Goal: Communication & Community: Answer question/provide support

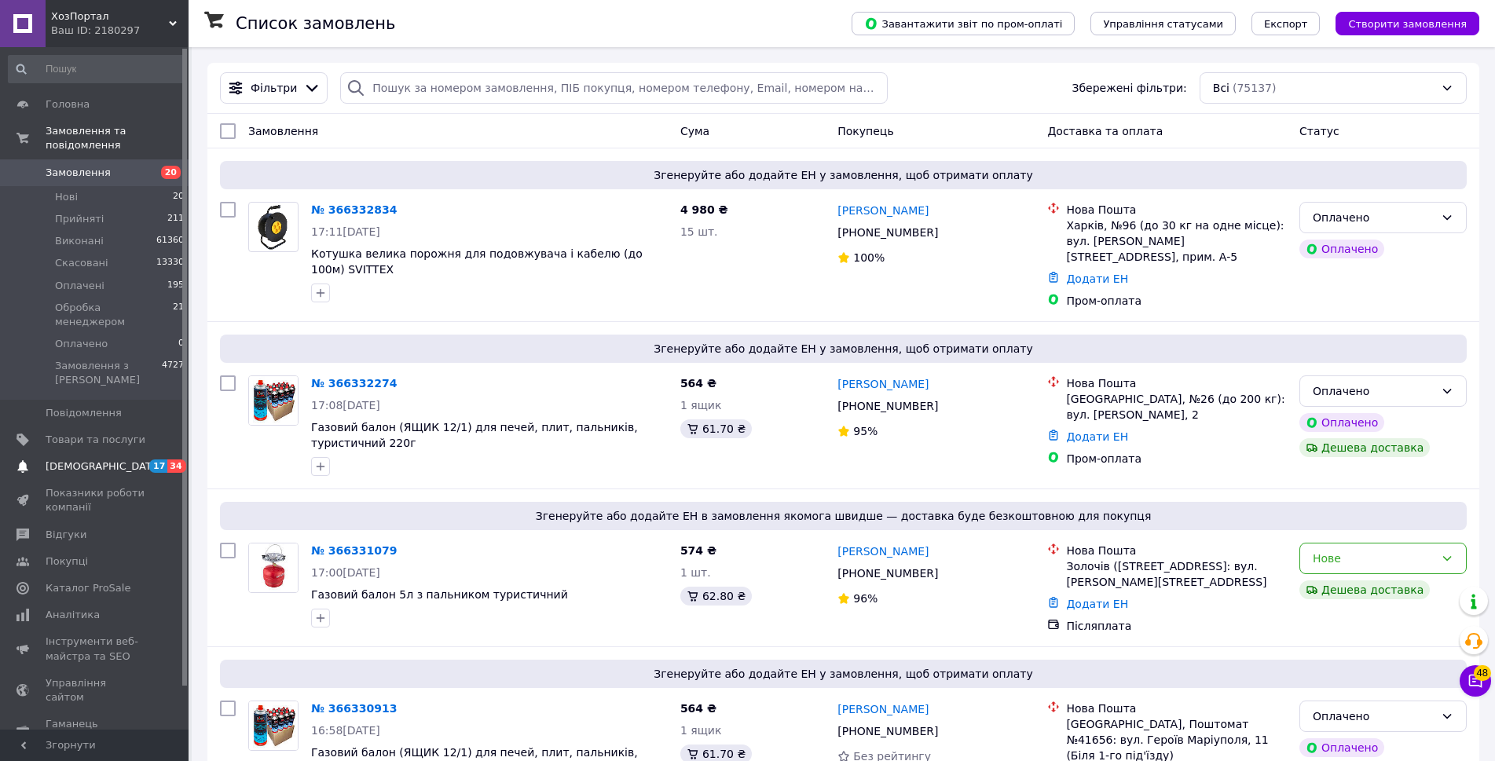
click at [123, 460] on span "[DEMOGRAPHIC_DATA]" at bounding box center [96, 467] width 100 height 14
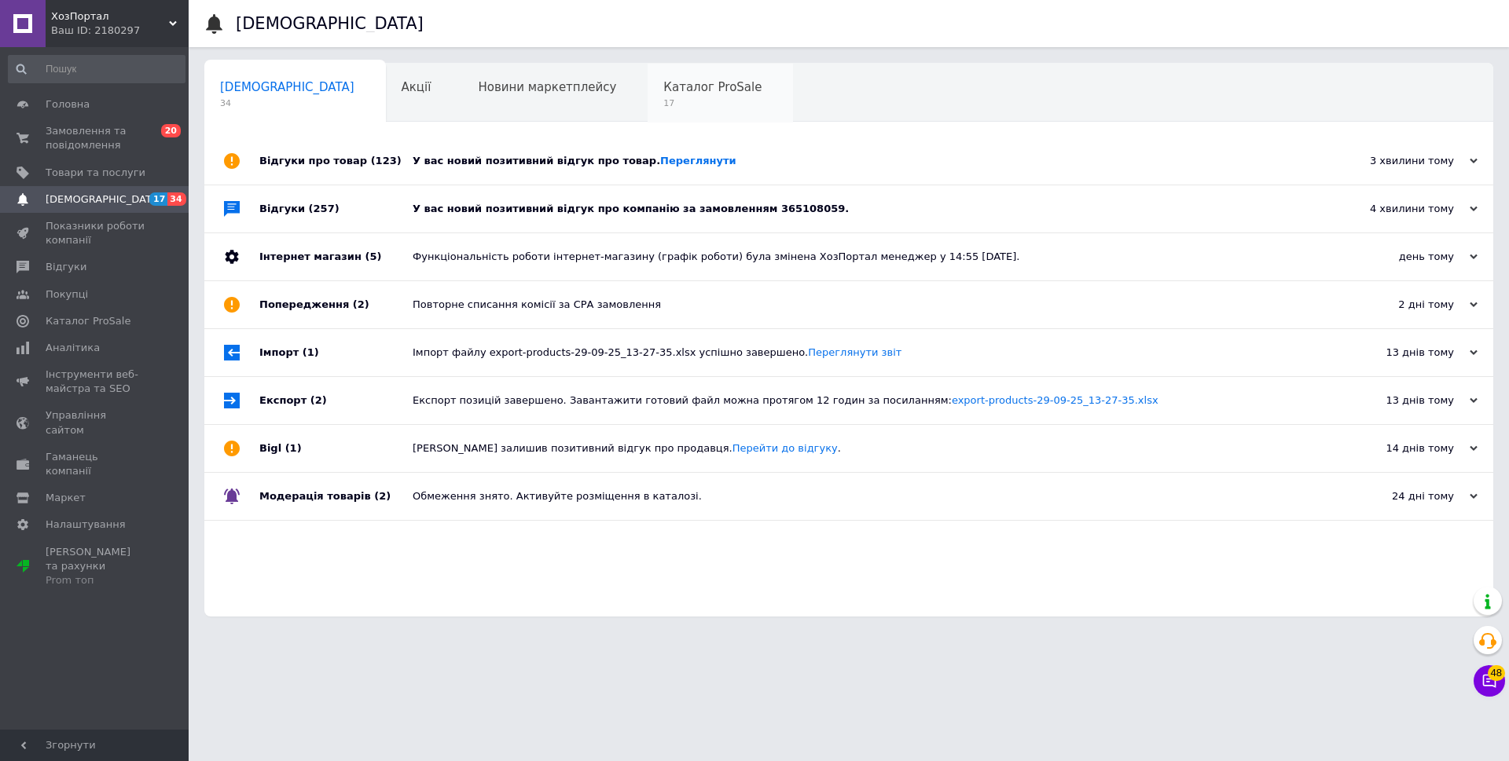
click at [663, 93] on span "Каталог ProSale" at bounding box center [712, 87] width 98 height 14
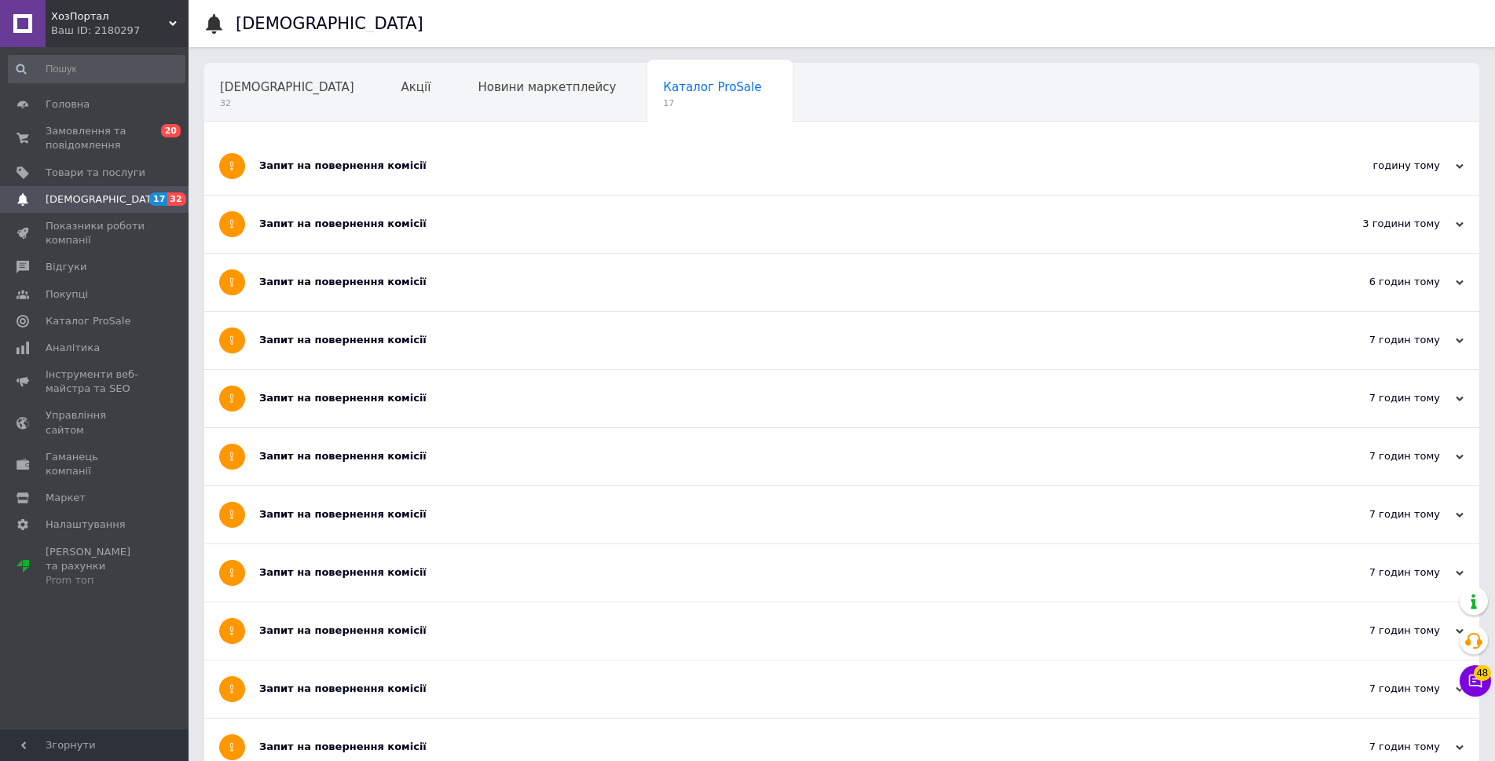
scroll to position [79, 0]
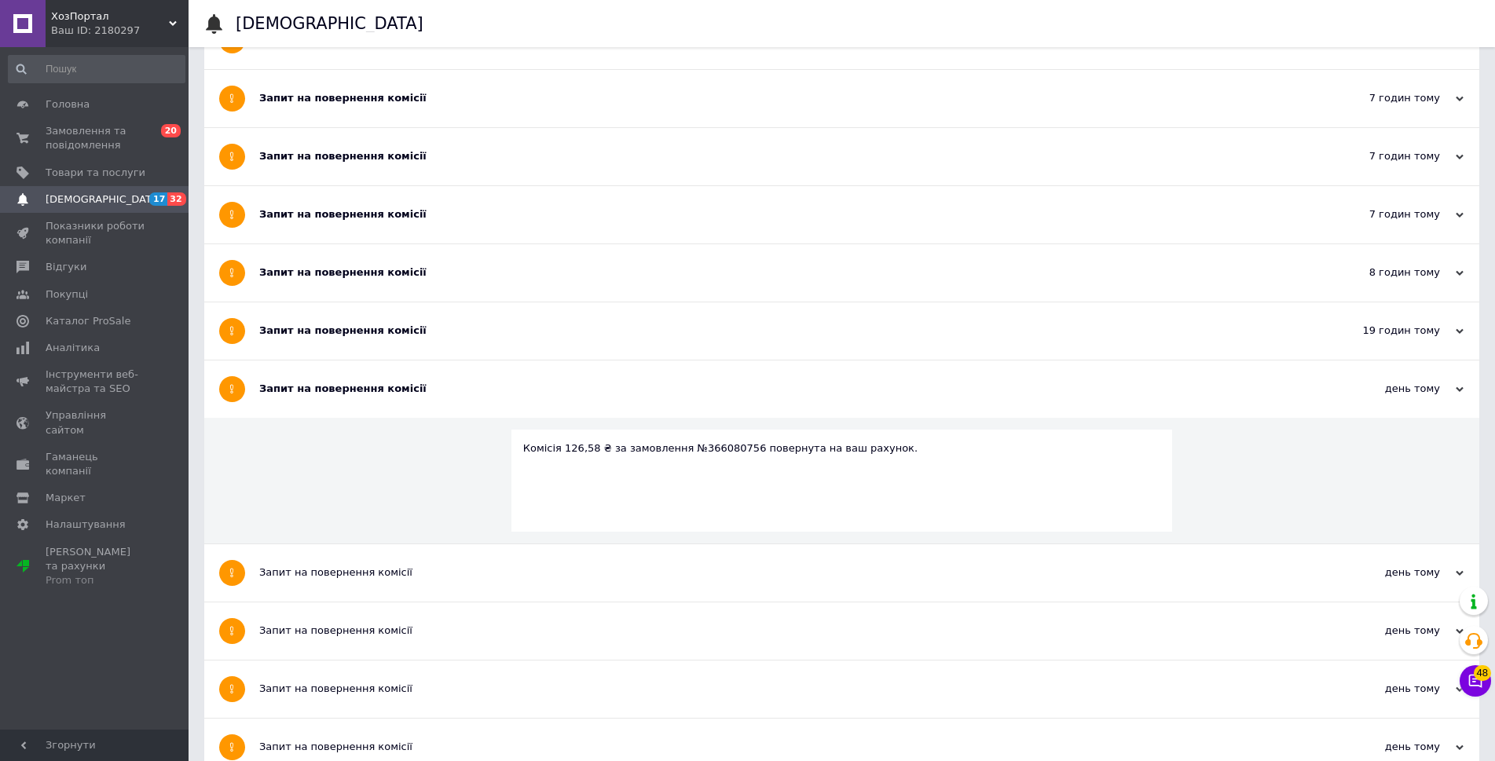
click at [469, 332] on div "Запит на повернення комісії" at bounding box center [782, 331] width 1047 height 14
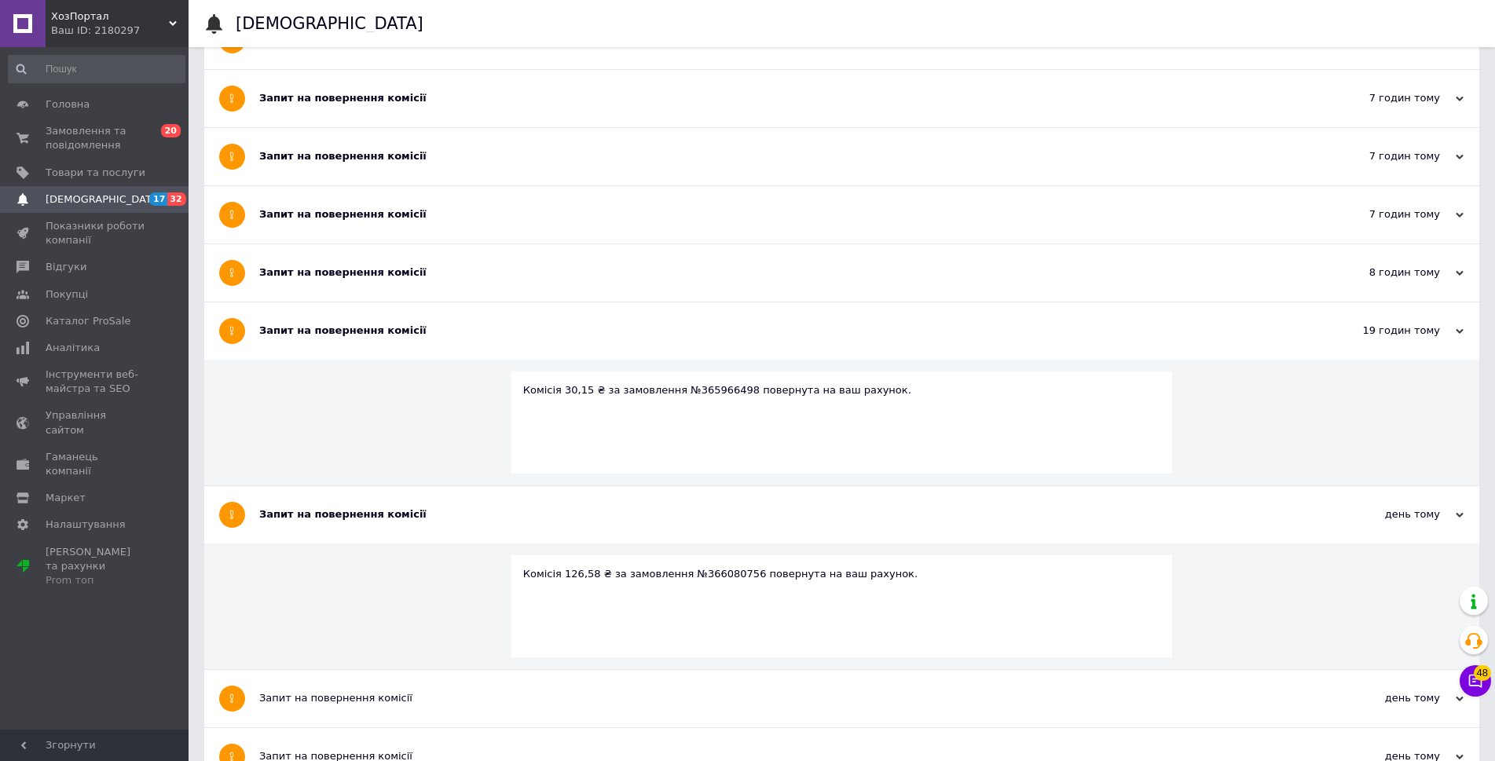
click at [486, 280] on div "Запит на повернення комісії" at bounding box center [782, 273] width 1047 height 14
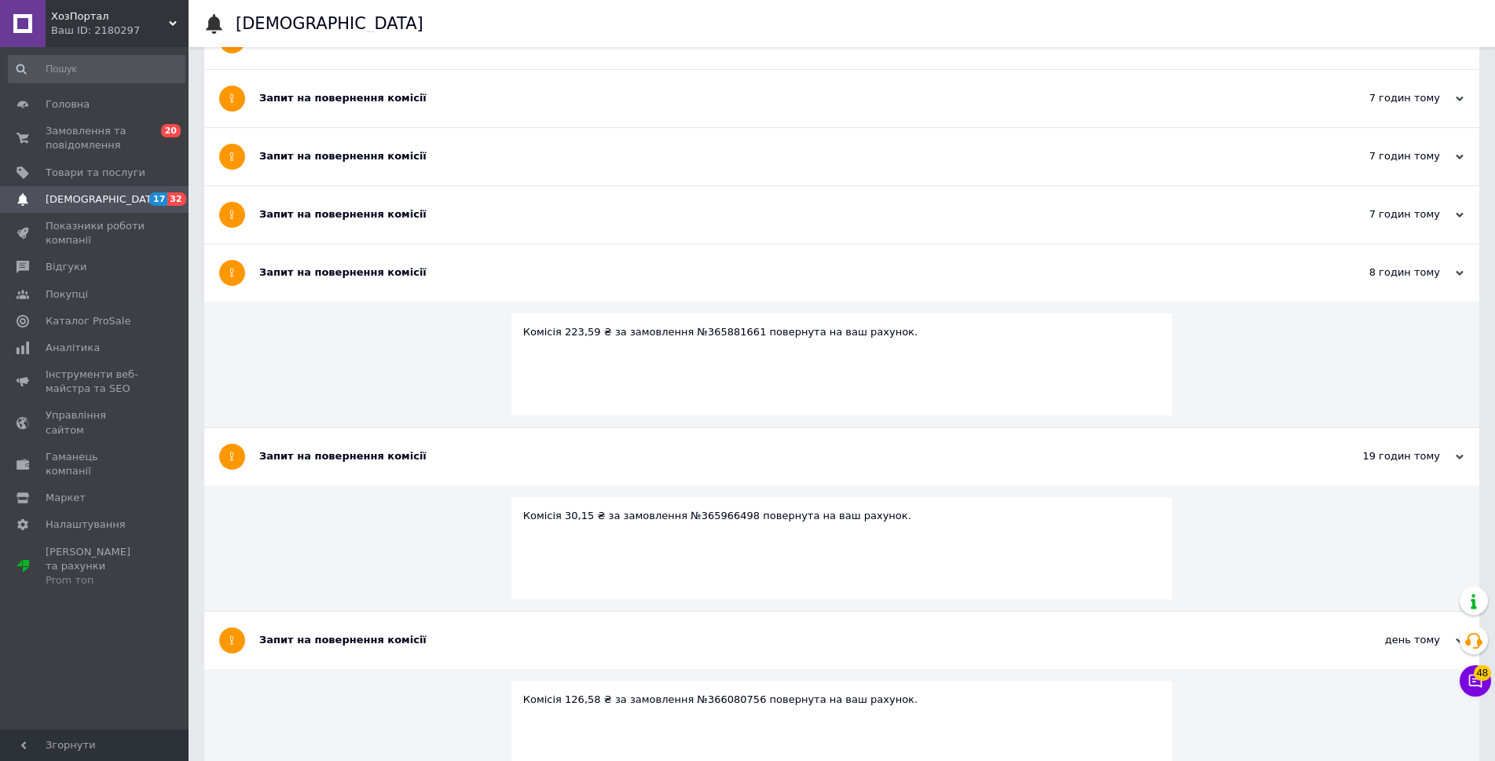
click at [497, 220] on div "Запит на повернення комісії" at bounding box center [782, 214] width 1047 height 14
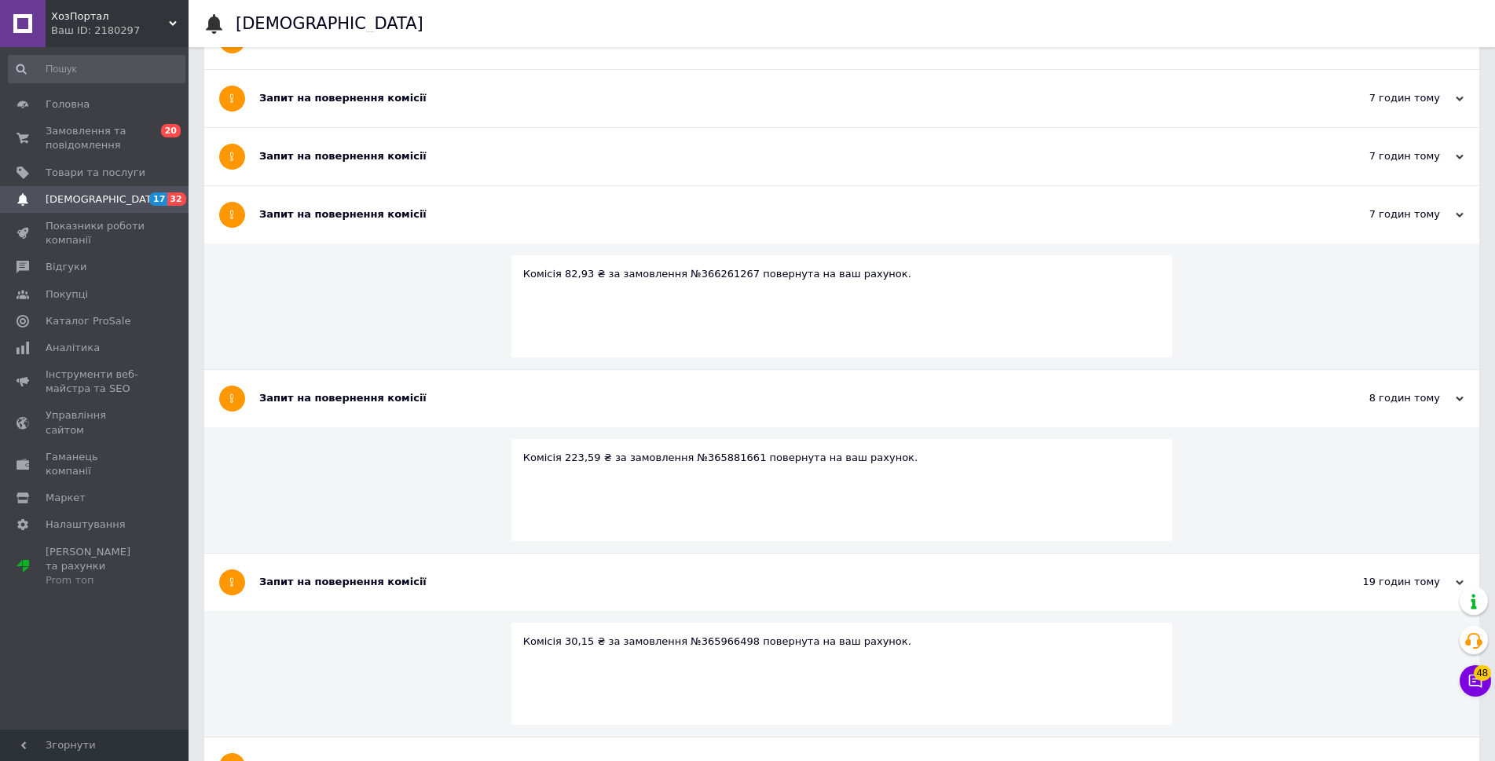
click at [508, 147] on div "Запит на повернення комісії" at bounding box center [782, 156] width 1047 height 57
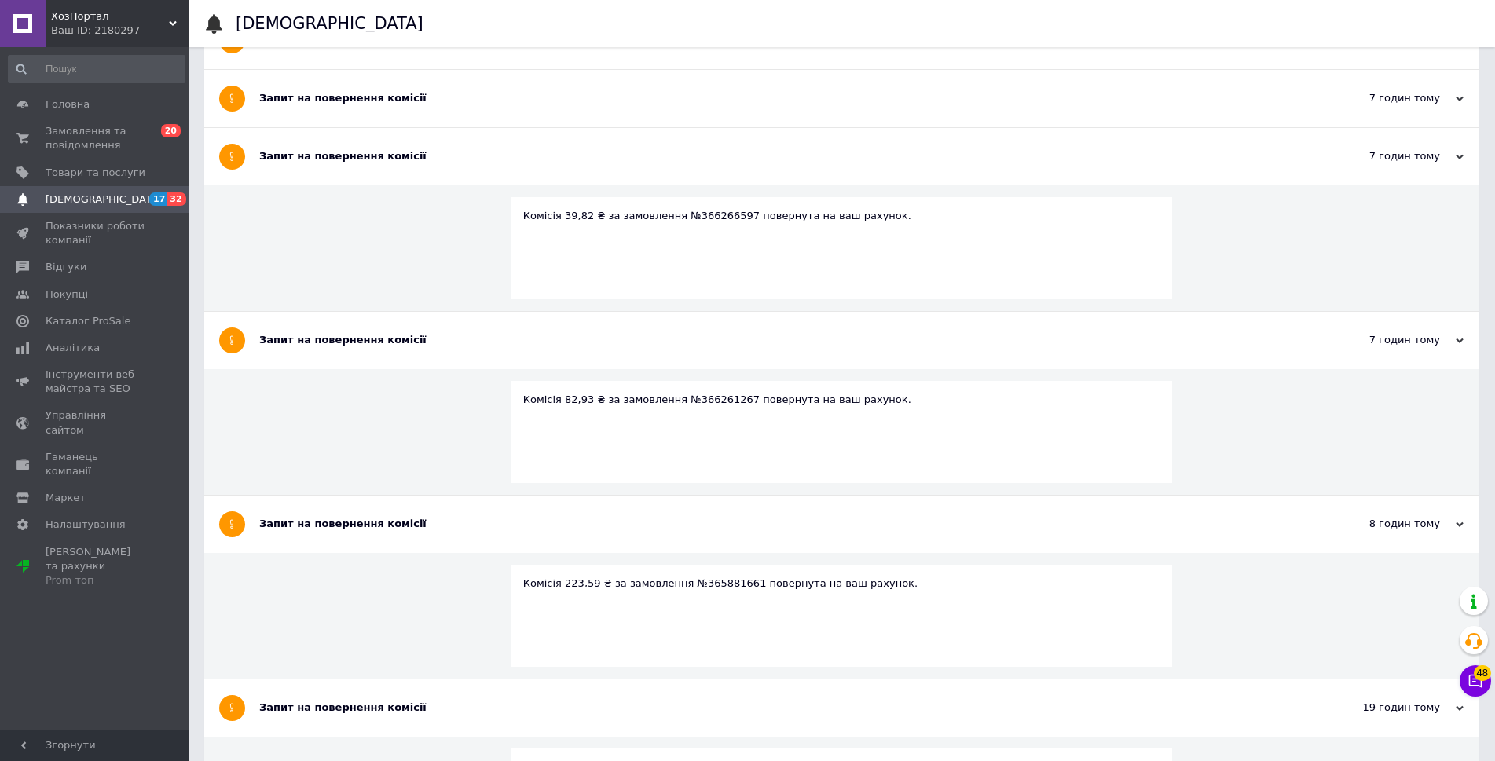
click at [509, 107] on div "Запит на повернення комісії" at bounding box center [782, 98] width 1047 height 57
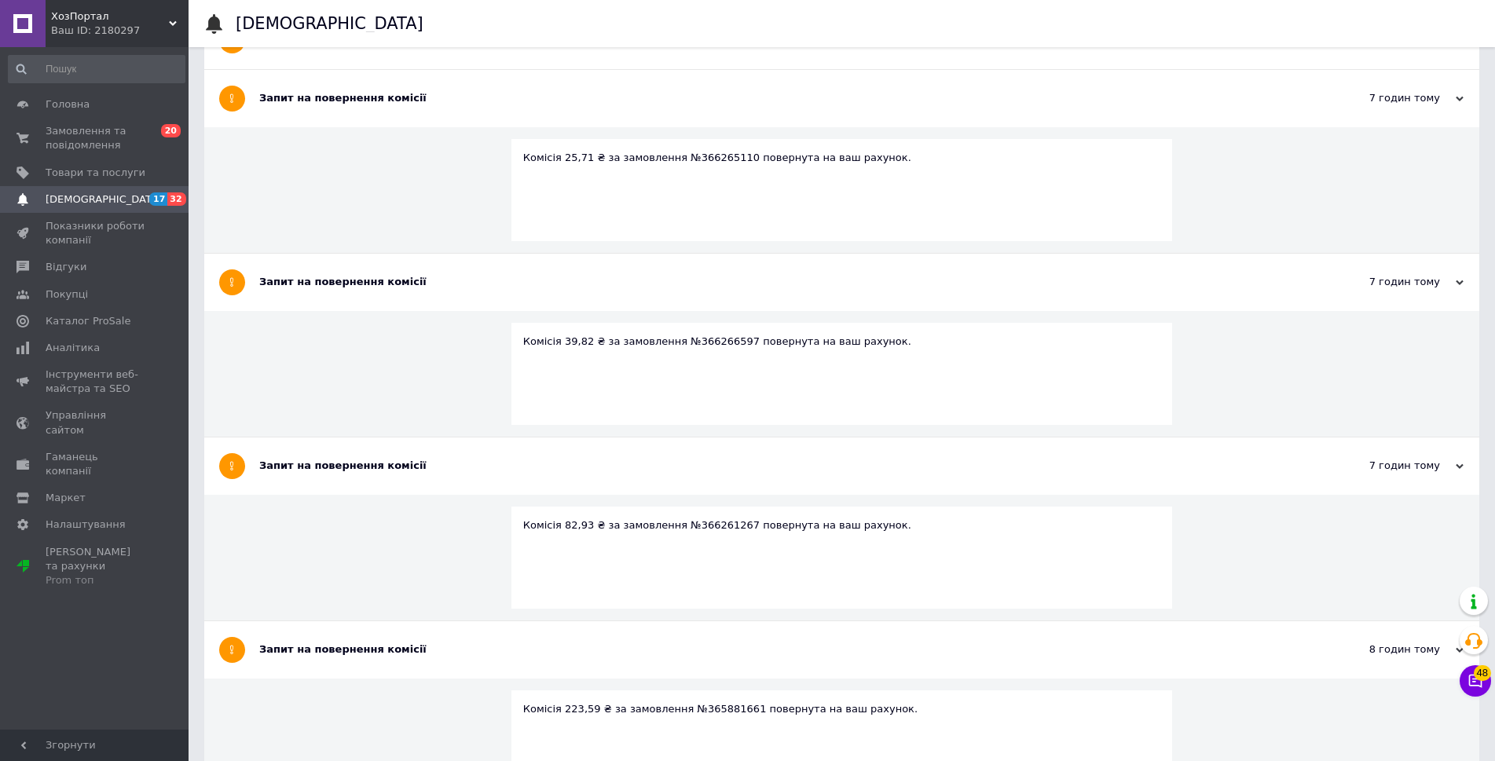
click at [468, 495] on div "Запит на повернення комісії" at bounding box center [782, 466] width 1047 height 57
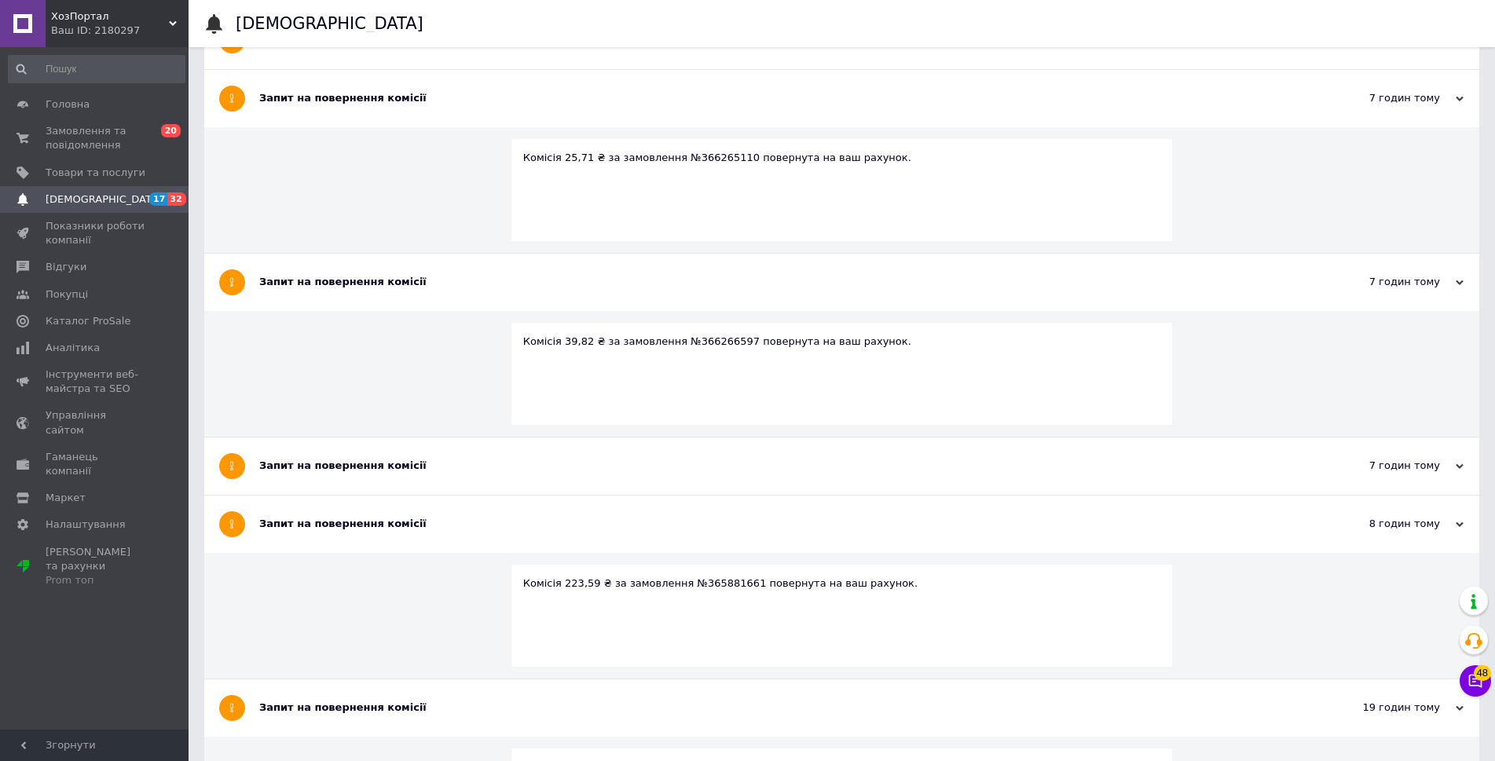
click at [453, 47] on div "Запит на повернення комісії" at bounding box center [782, 40] width 1047 height 14
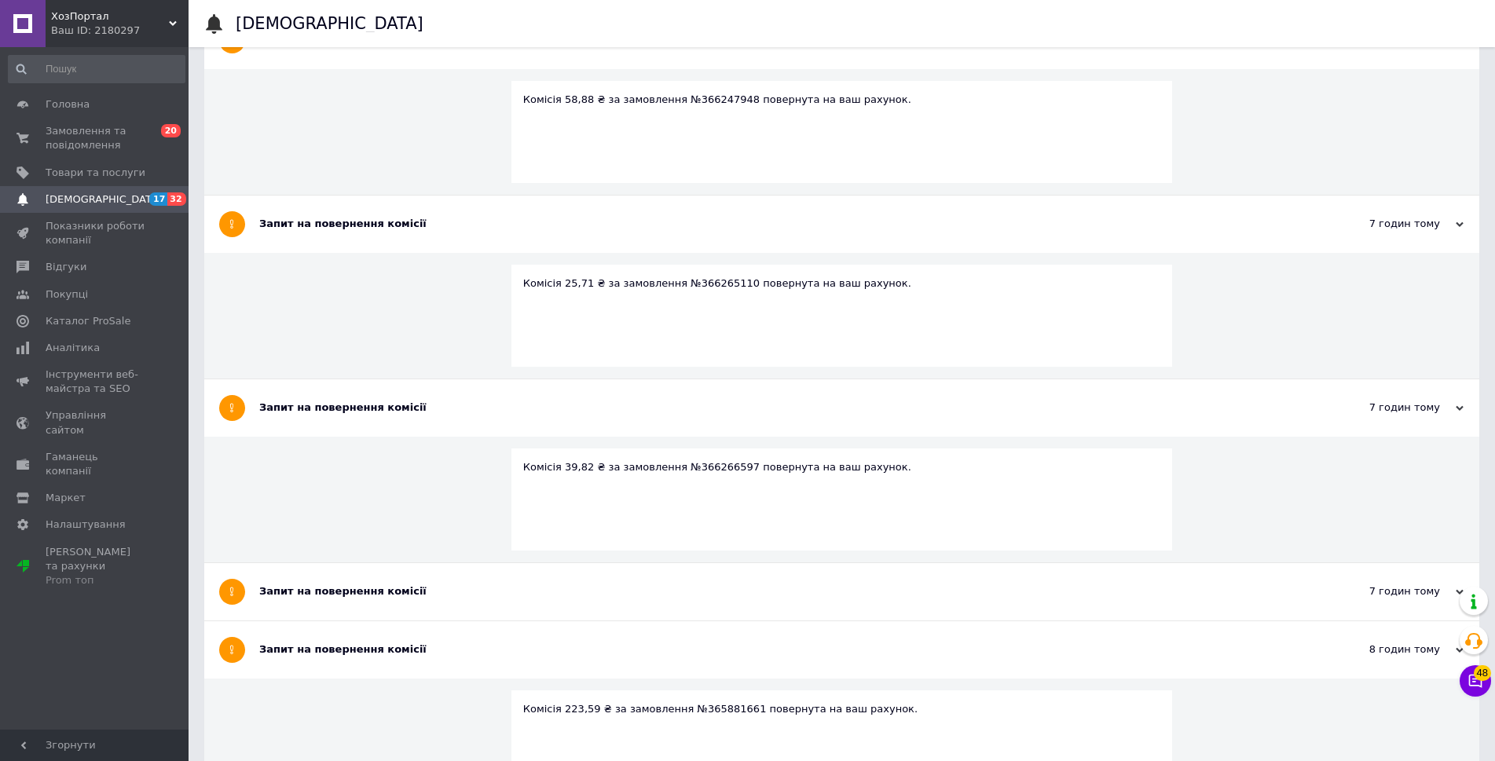
scroll to position [236, 0]
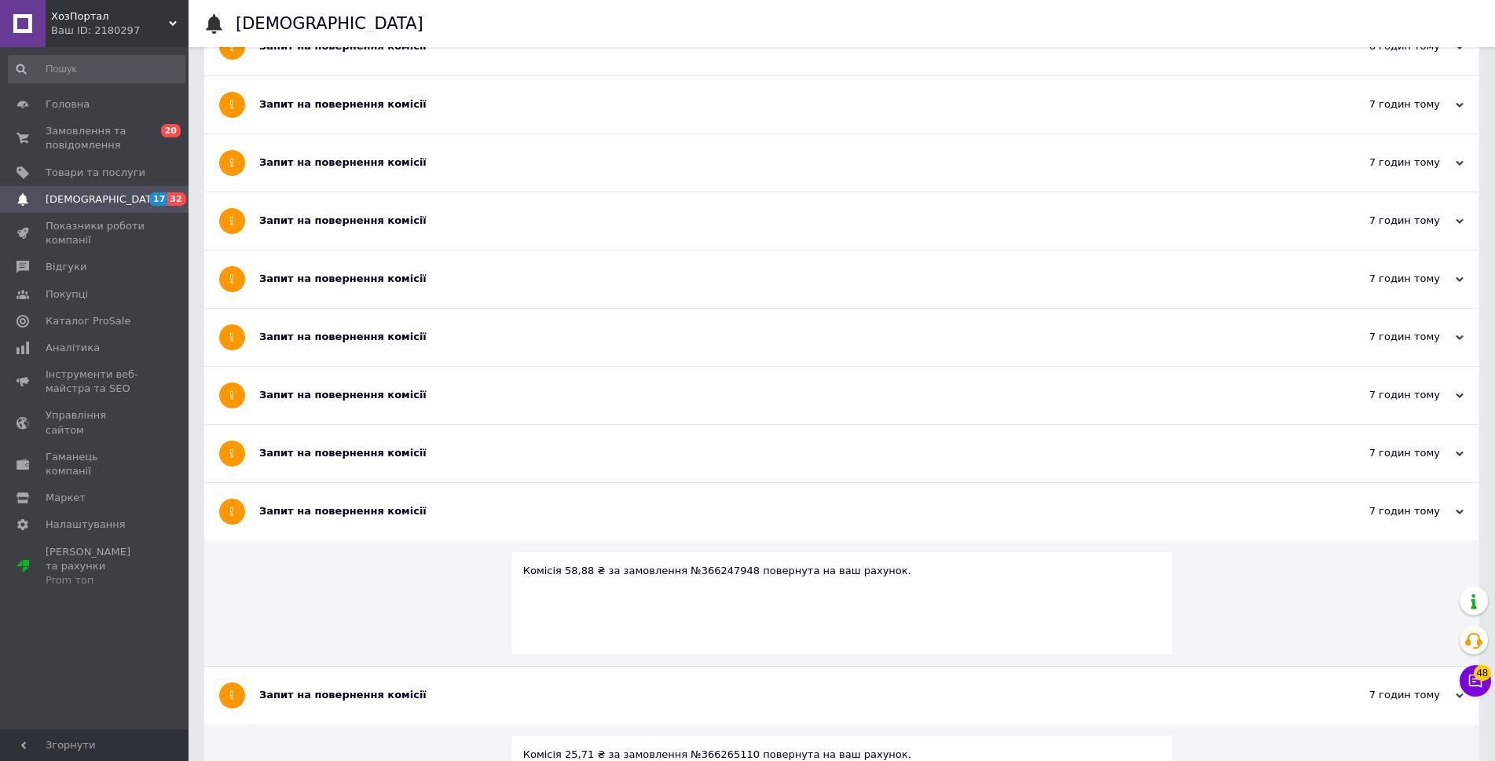
click at [481, 452] on div "Запит на повернення комісії" at bounding box center [782, 453] width 1047 height 14
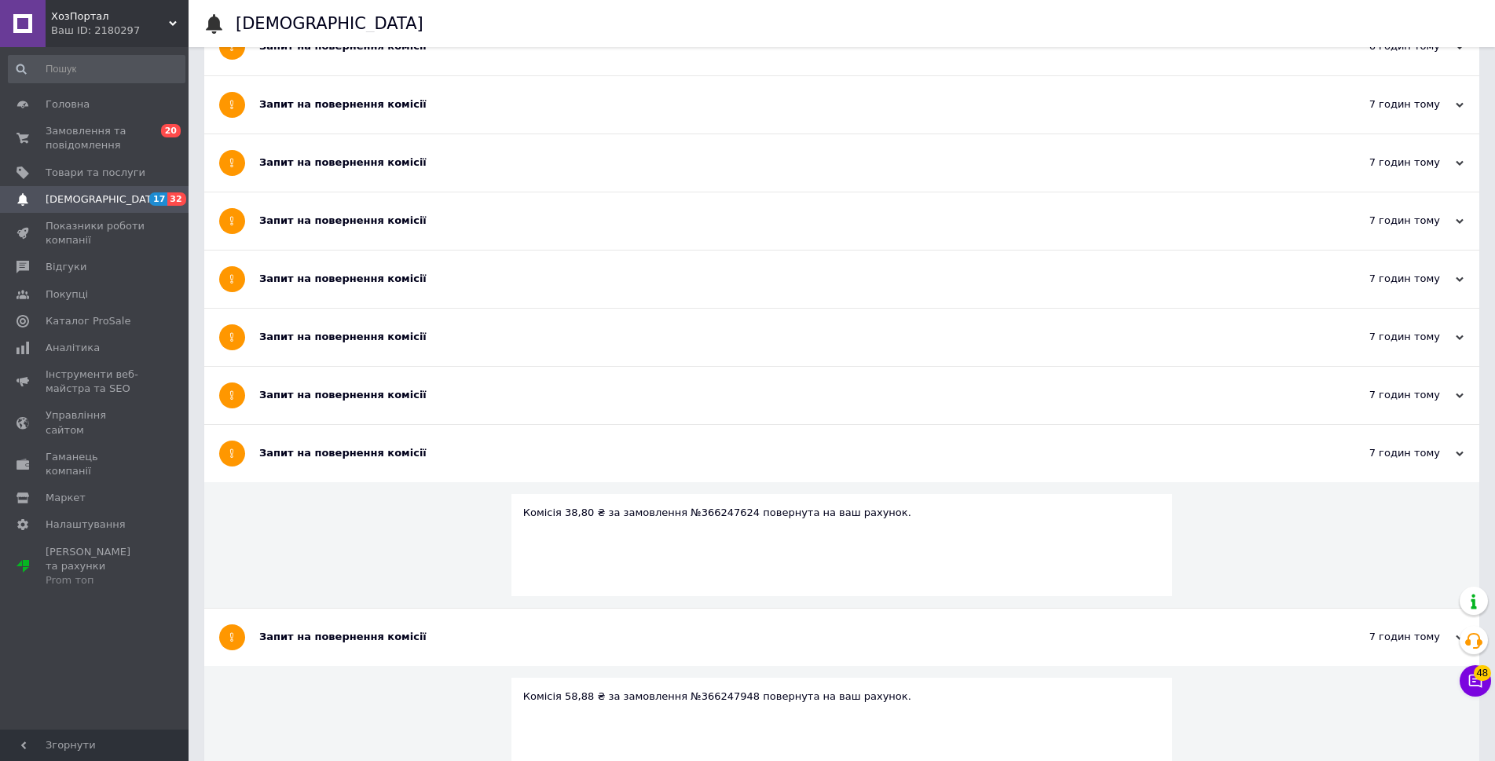
click at [503, 403] on div "Запит на повернення комісії" at bounding box center [782, 395] width 1047 height 57
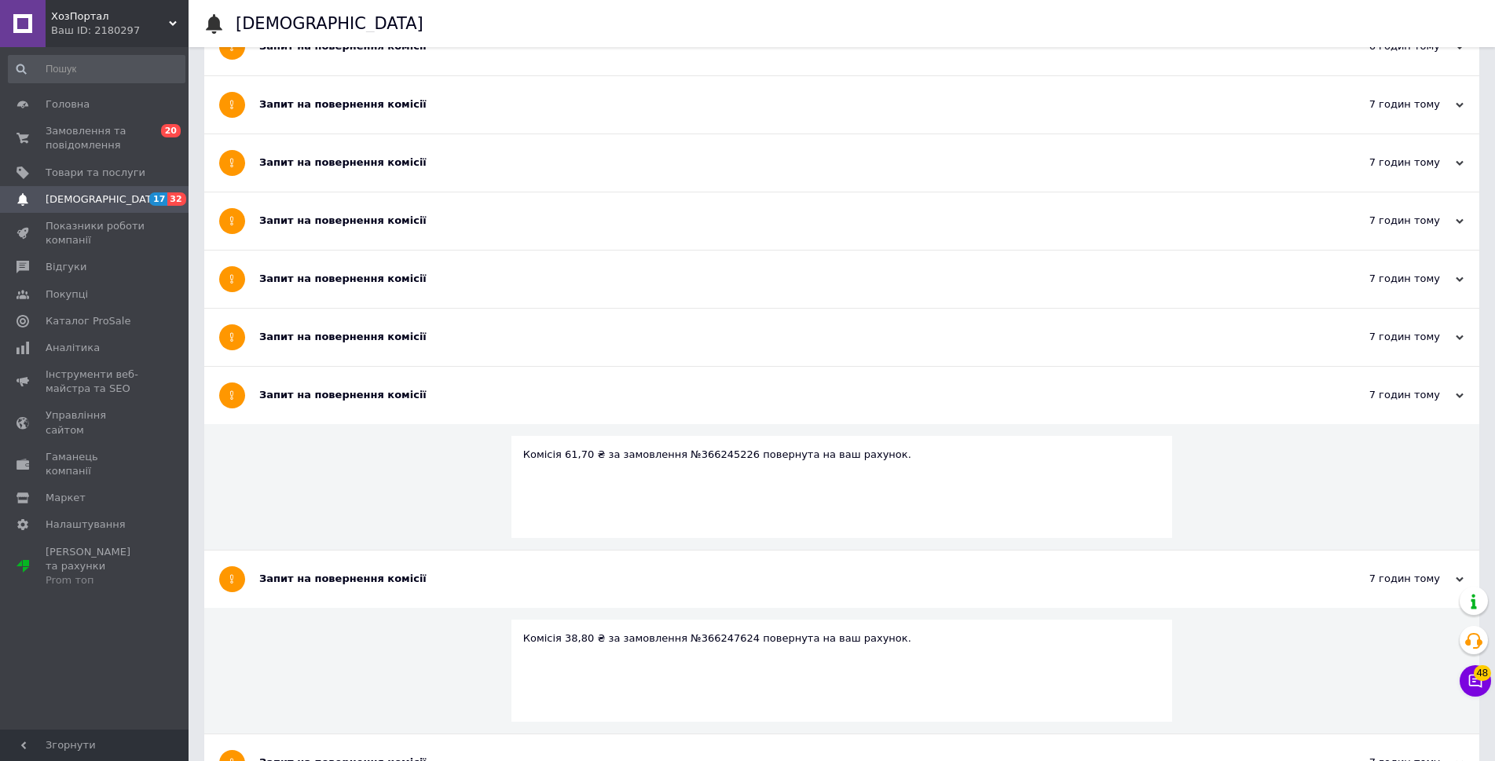
click at [506, 341] on div "Запит на повернення комісії" at bounding box center [782, 337] width 1047 height 14
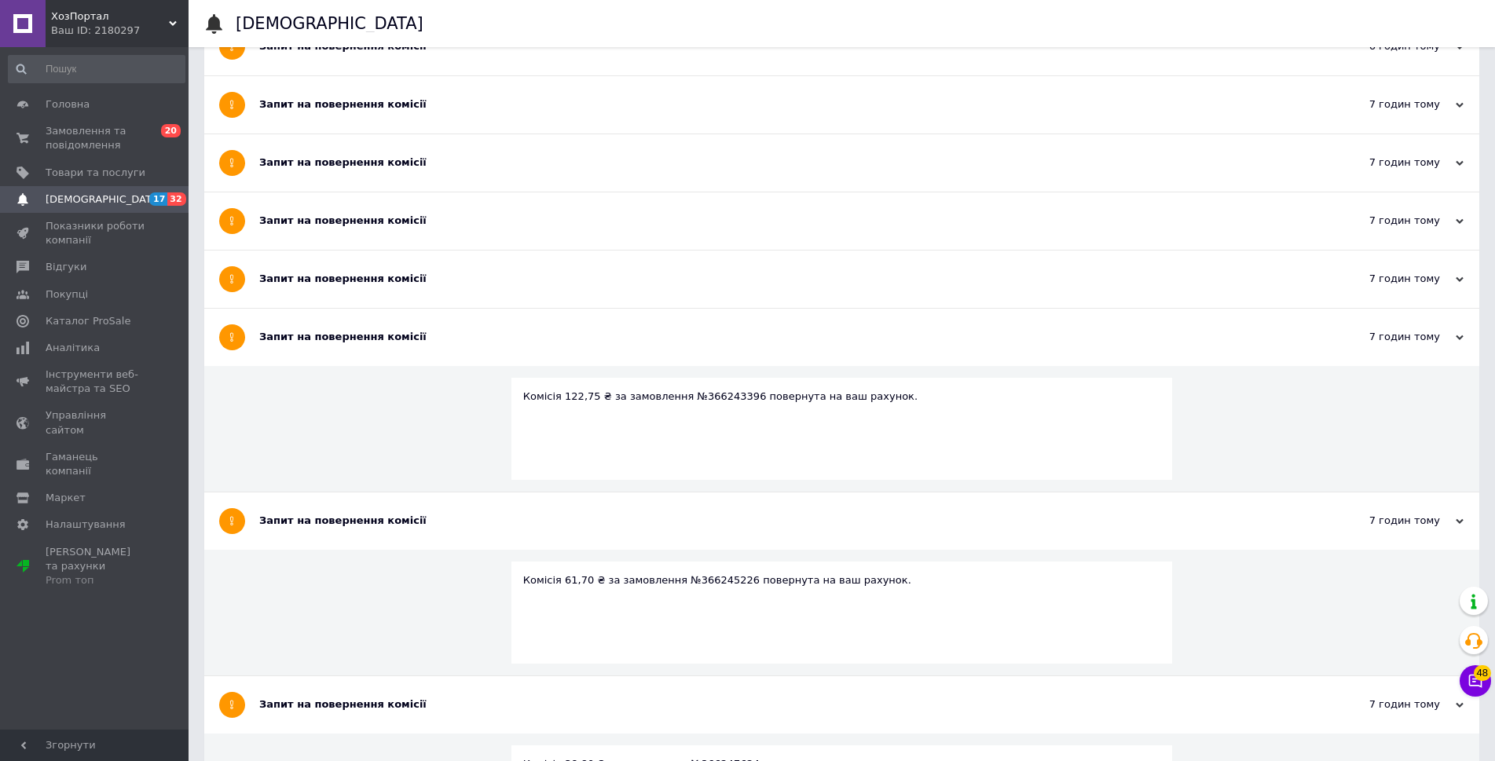
click at [527, 276] on div "Запит на повернення комісії" at bounding box center [782, 279] width 1047 height 14
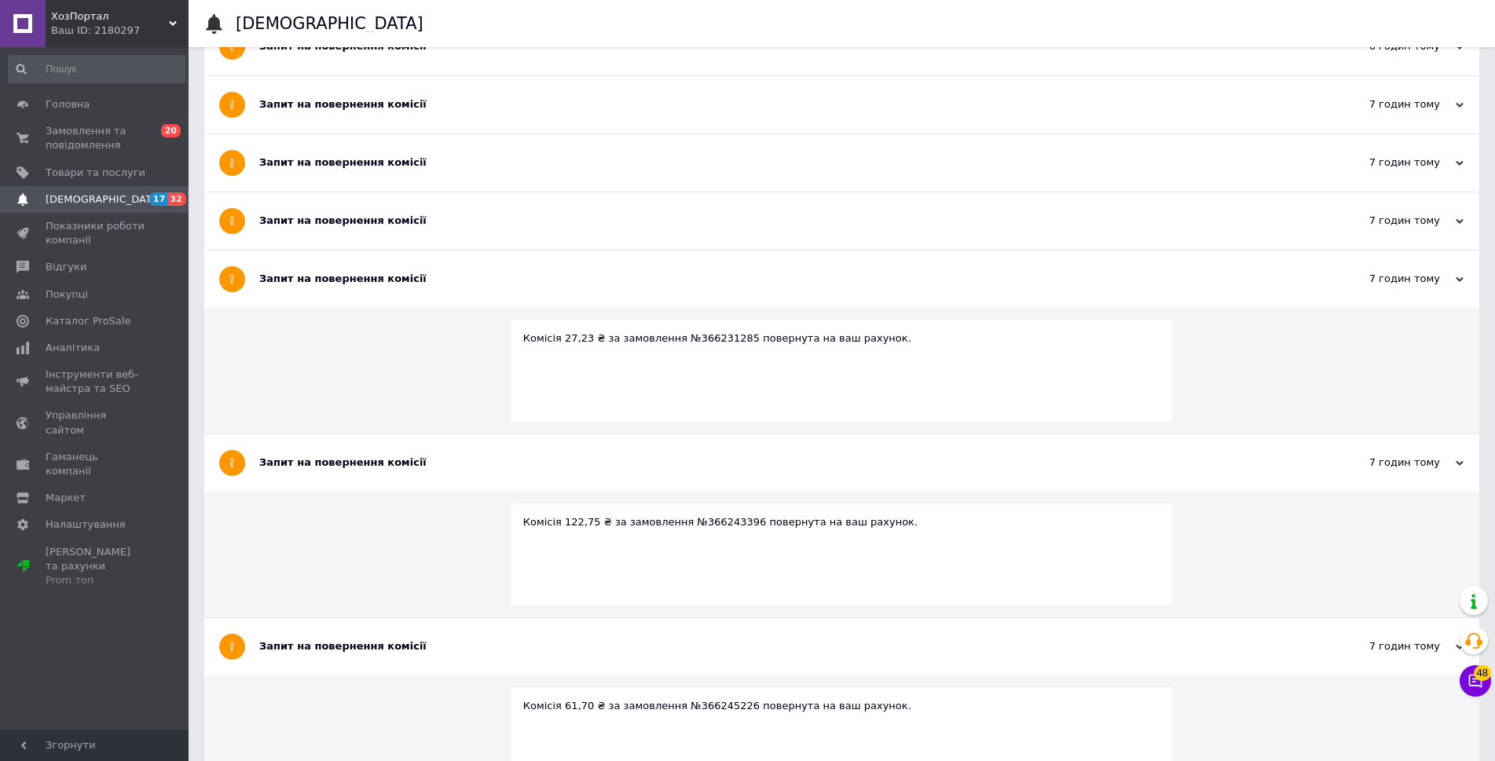
click at [544, 221] on div "Запит на повернення комісії" at bounding box center [782, 221] width 1047 height 14
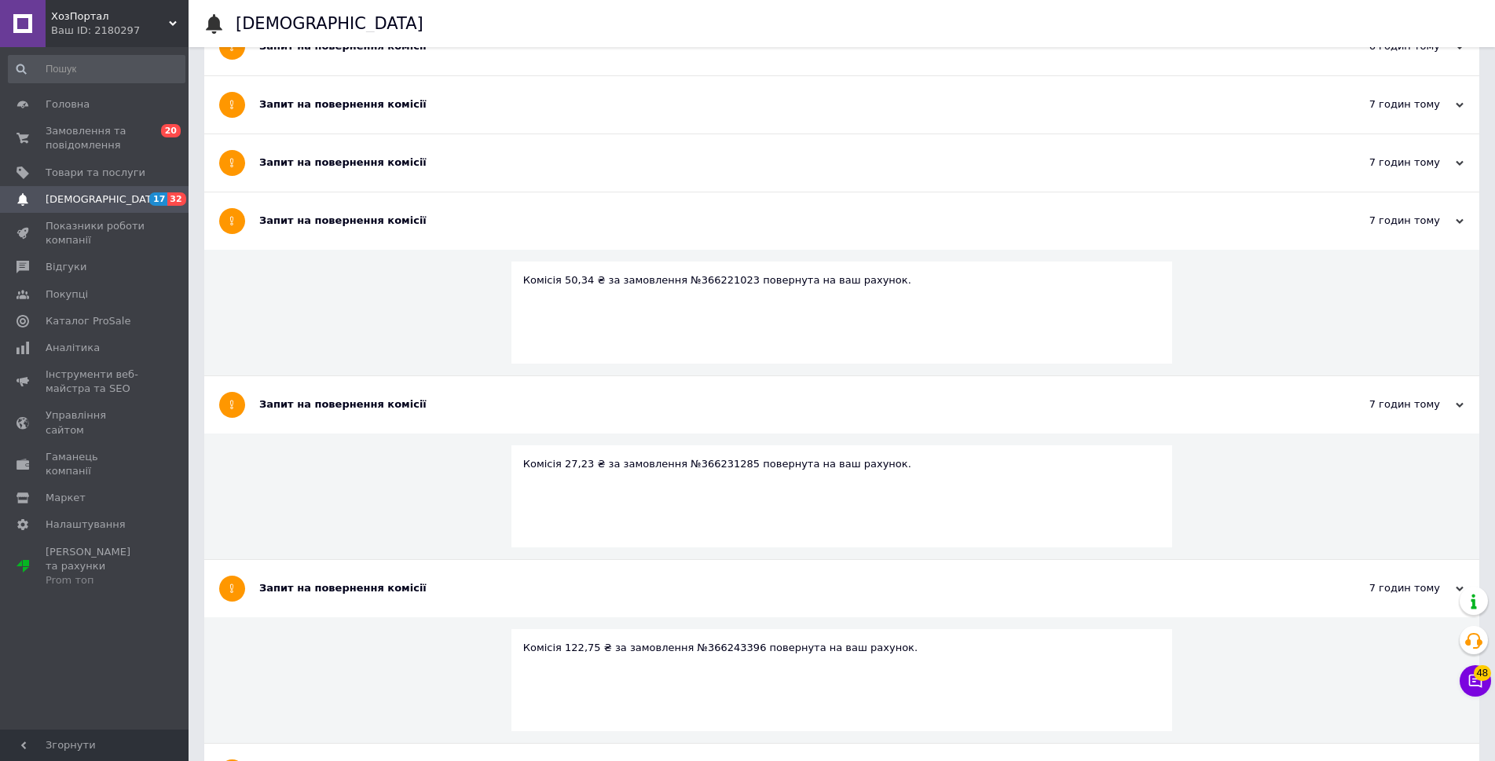
click at [551, 170] on div "Запит на повернення комісії" at bounding box center [782, 163] width 1047 height 14
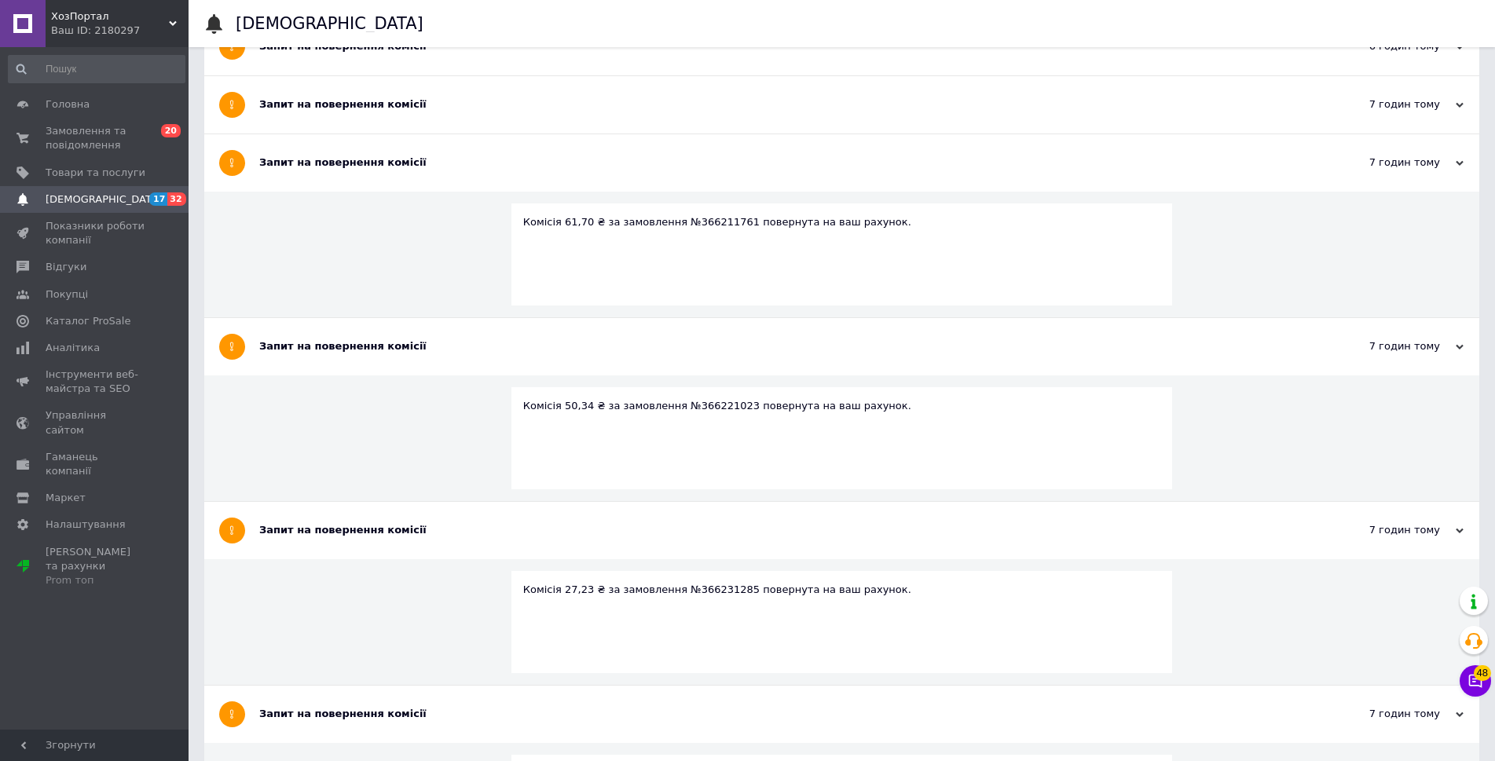
click at [570, 111] on div "Запит на повернення комісії" at bounding box center [782, 104] width 1047 height 14
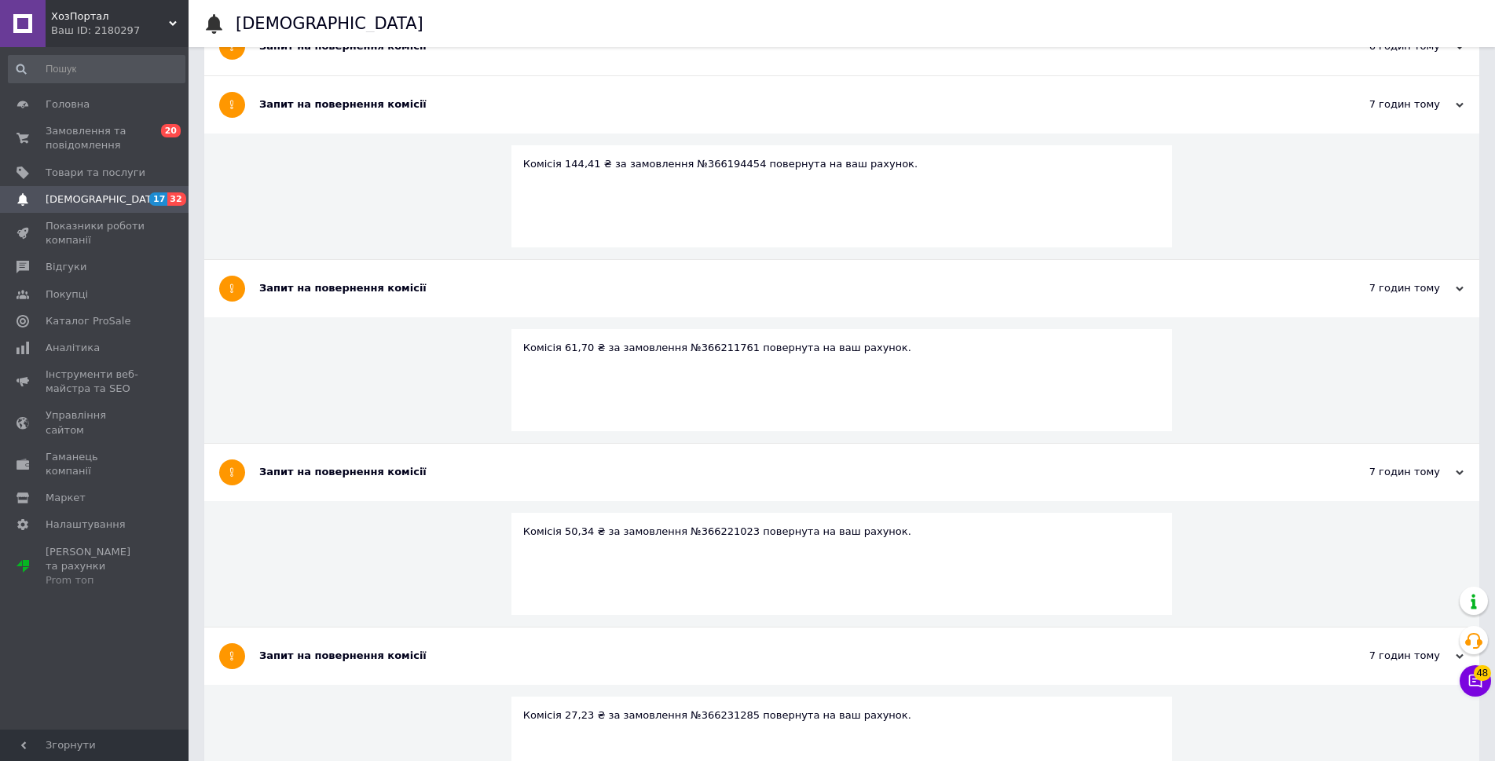
click at [547, 248] on div "Комісія 144,41 ₴ за замовлення №366194454 повернута на ваш рахунок." at bounding box center [843, 196] width 662 height 102
click at [547, 53] on div "Запит на повернення комісії" at bounding box center [782, 46] width 1047 height 14
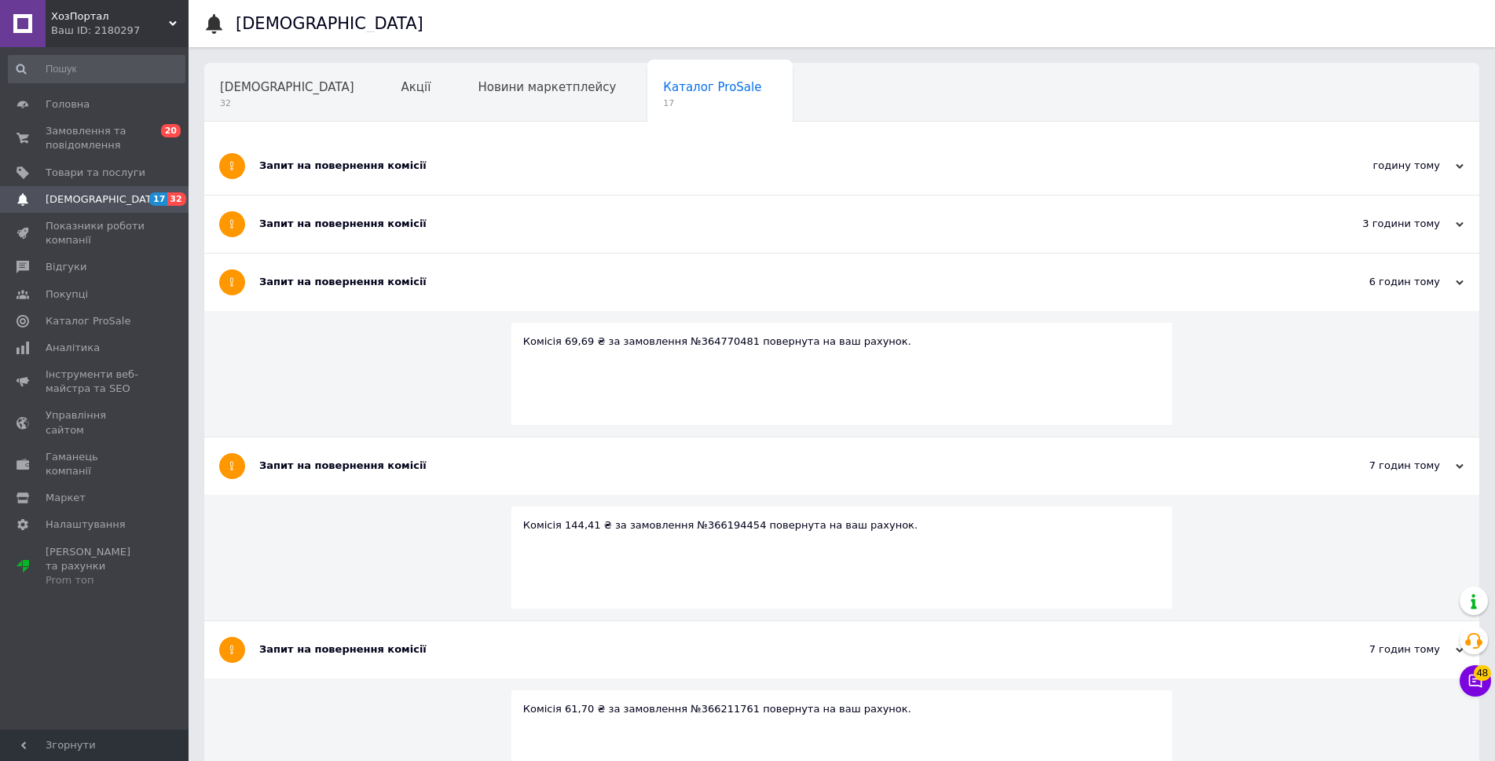
click at [509, 232] on div "Запит на повернення комісії" at bounding box center [782, 224] width 1047 height 57
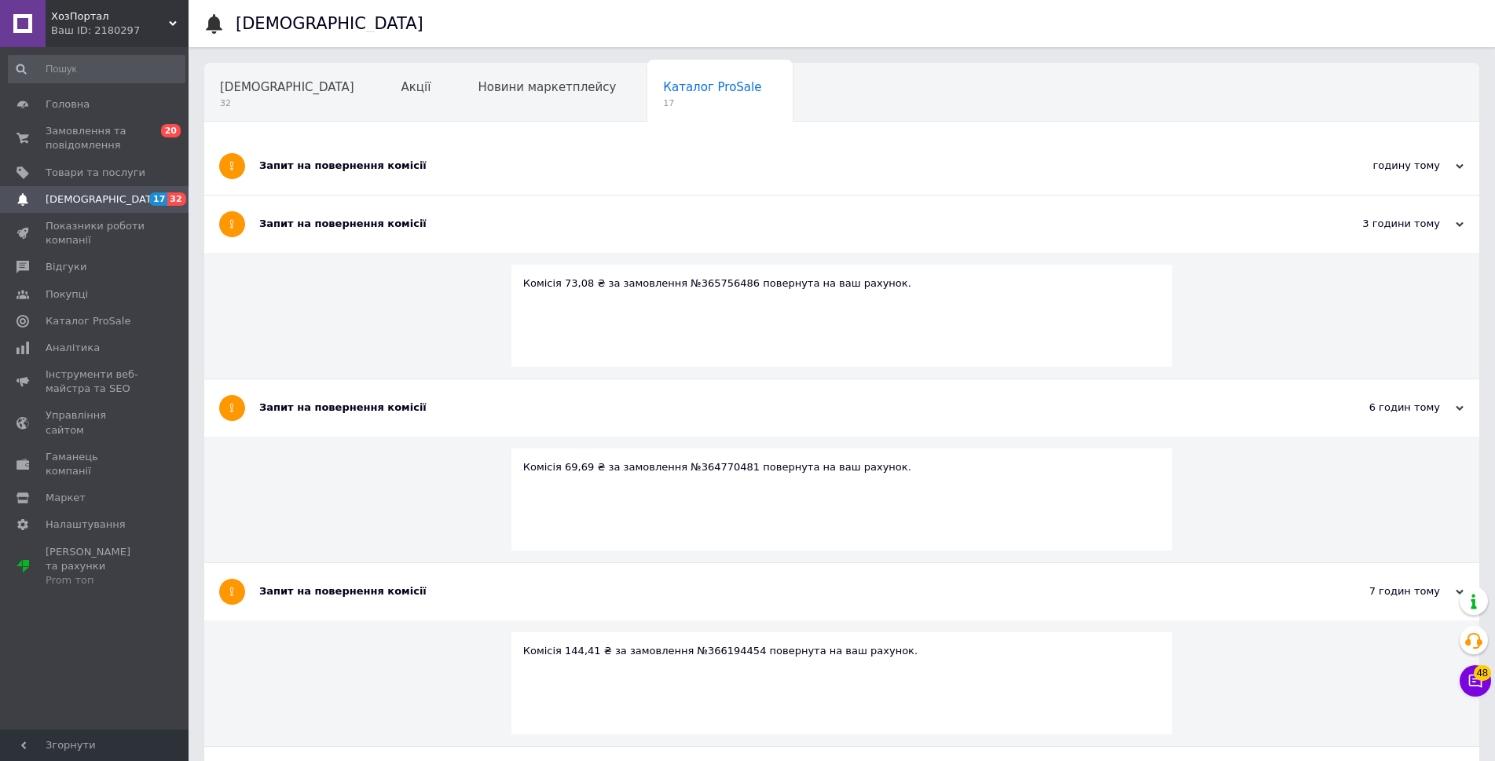
click at [517, 183] on div "Запит на повернення комісії" at bounding box center [782, 166] width 1047 height 57
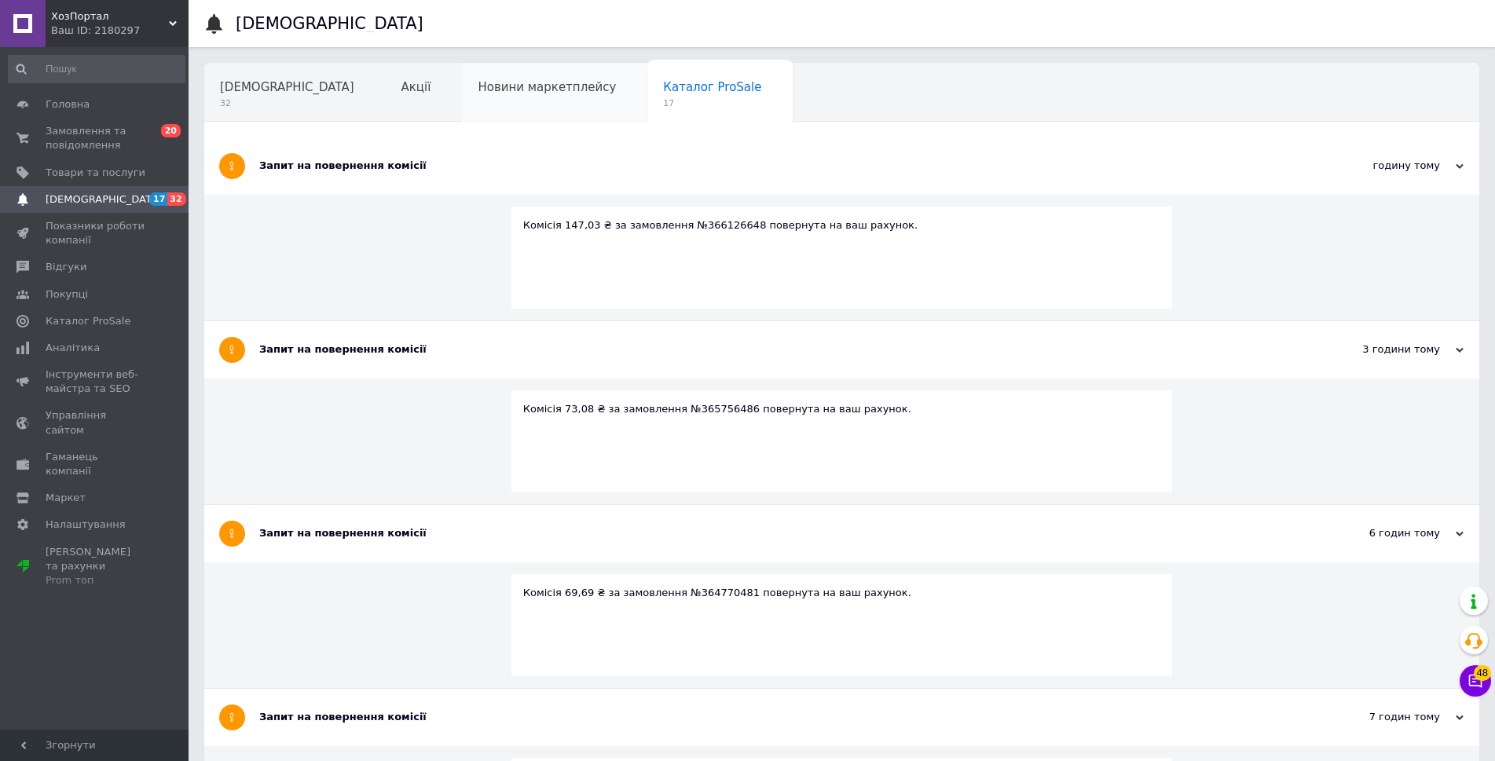
click at [491, 106] on div "Новини маркетплейсу" at bounding box center [554, 94] width 185 height 60
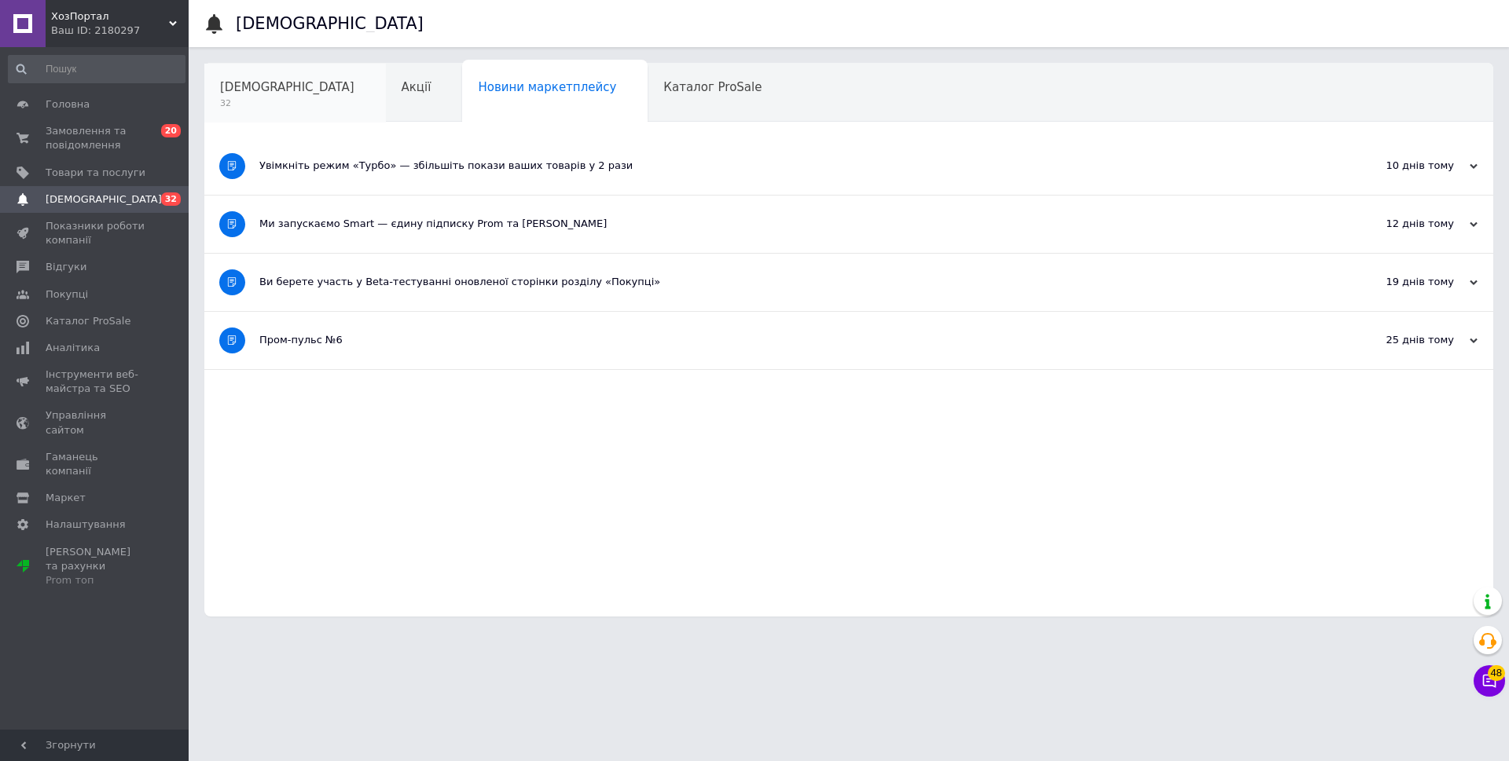
click at [280, 92] on span "[DEMOGRAPHIC_DATA]" at bounding box center [287, 87] width 134 height 14
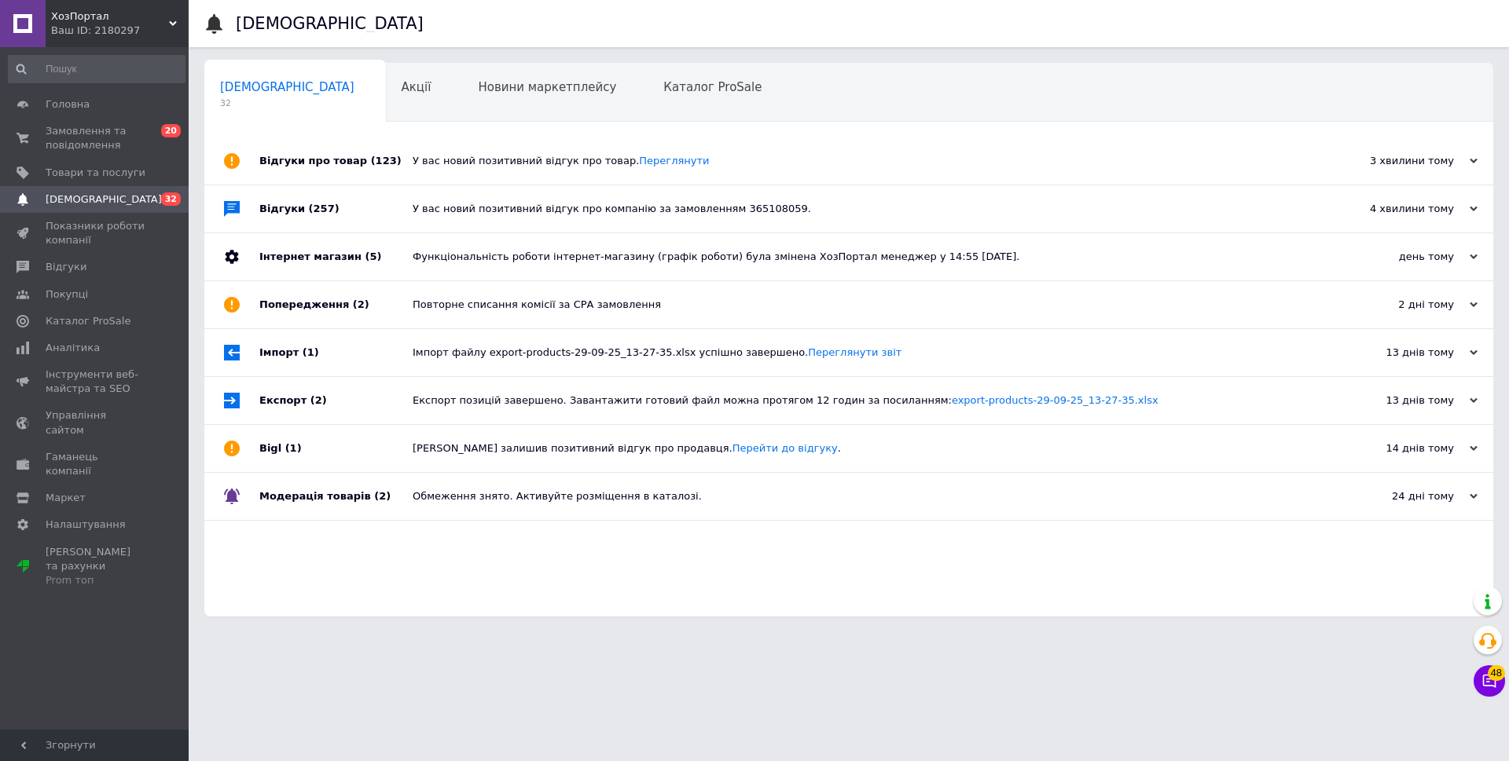
click at [765, 162] on div "У вас новий позитивний відгук про товар. Переглянути" at bounding box center [867, 161] width 908 height 14
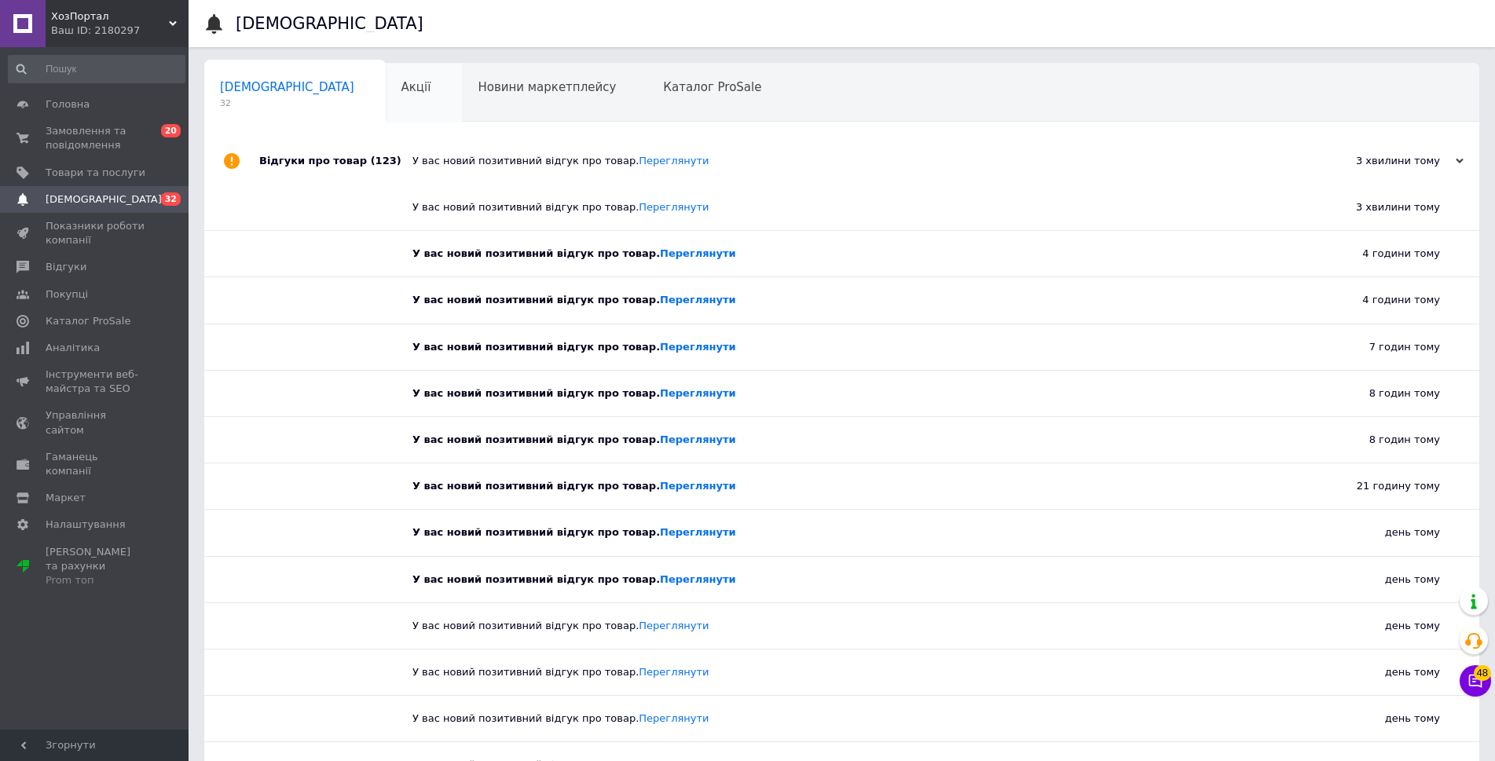
click at [386, 97] on div "Акції" at bounding box center [424, 94] width 77 height 60
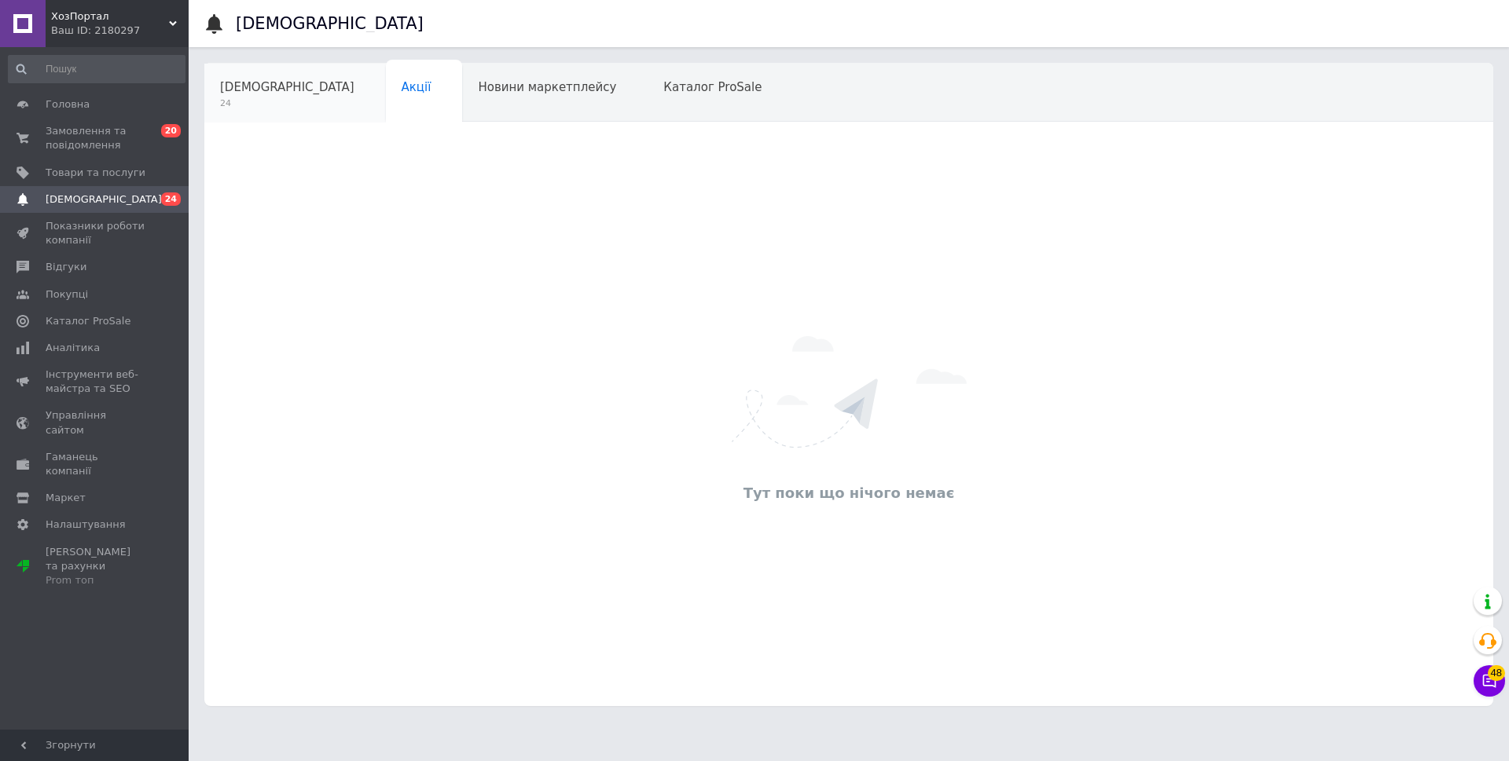
click at [270, 92] on span "[DEMOGRAPHIC_DATA]" at bounding box center [287, 87] width 134 height 14
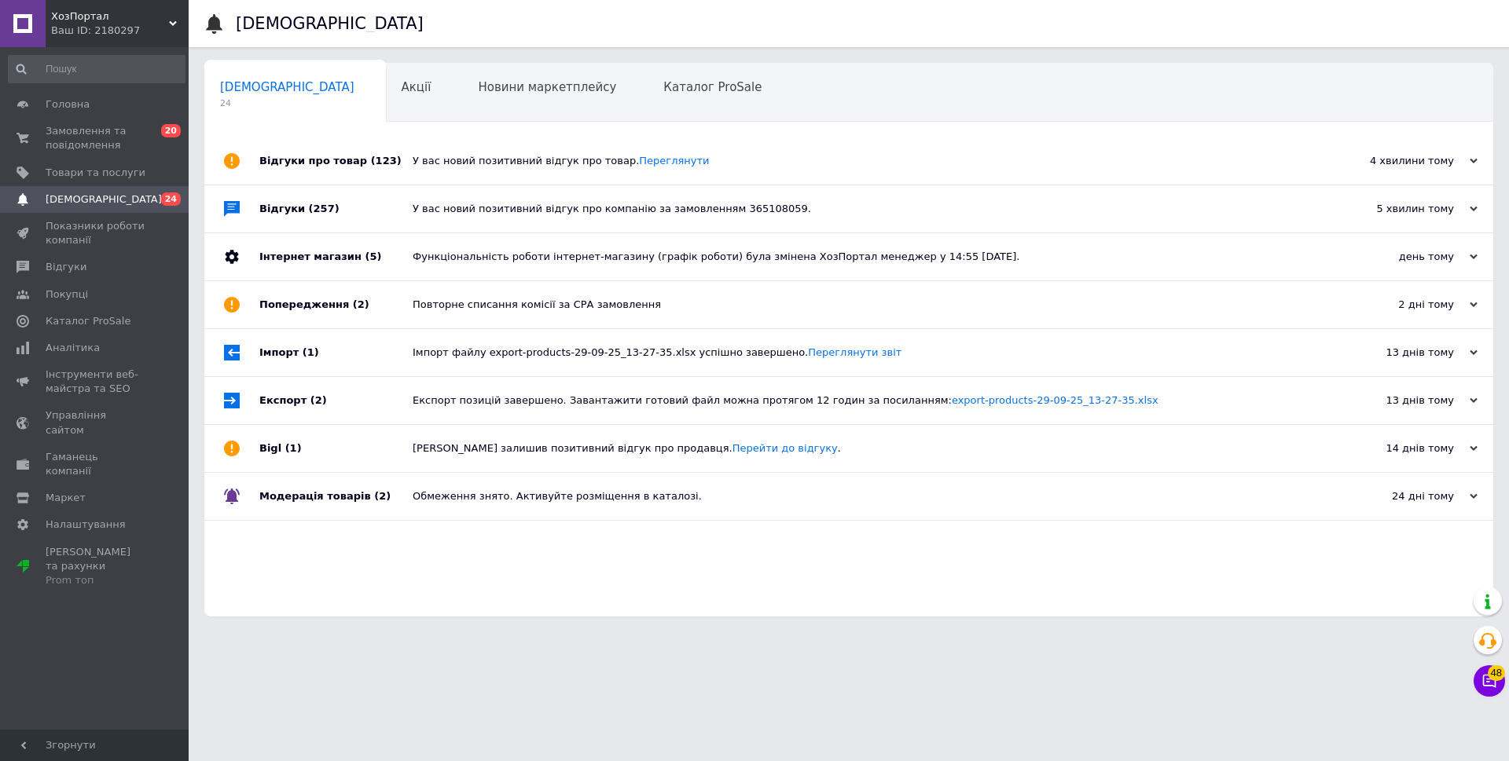
click at [801, 208] on div "У вас новий позитивний відгук про компанію за замовленням 365108059." at bounding box center [867, 209] width 908 height 14
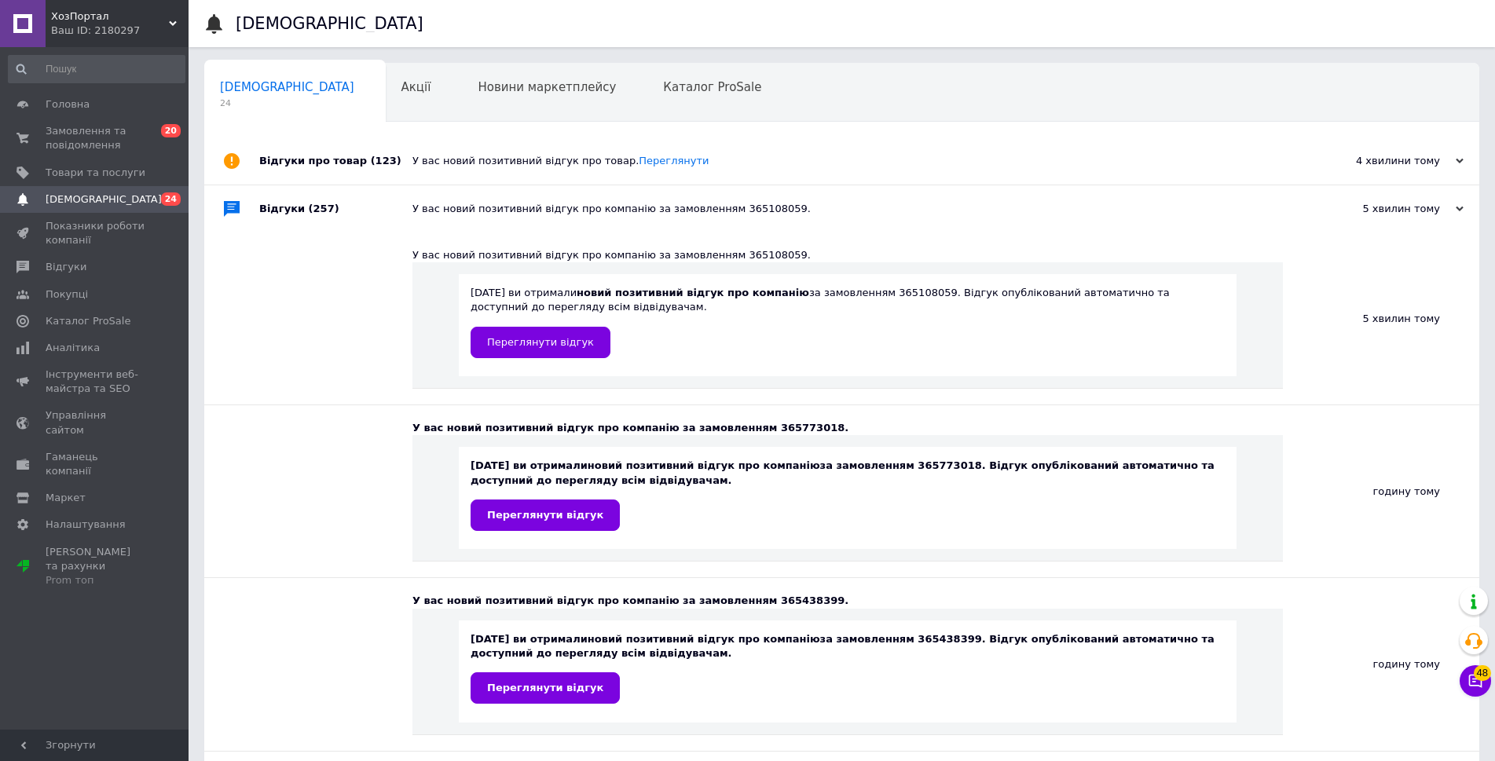
drag, startPoint x: 537, startPoint y: 641, endPoint x: 724, endPoint y: 646, distance: 187.1
click at [705, 649] on div "12.10.2025 ви отримали новий позитивний відгук про компанію за замовленням 3654…" at bounding box center [848, 672] width 778 height 102
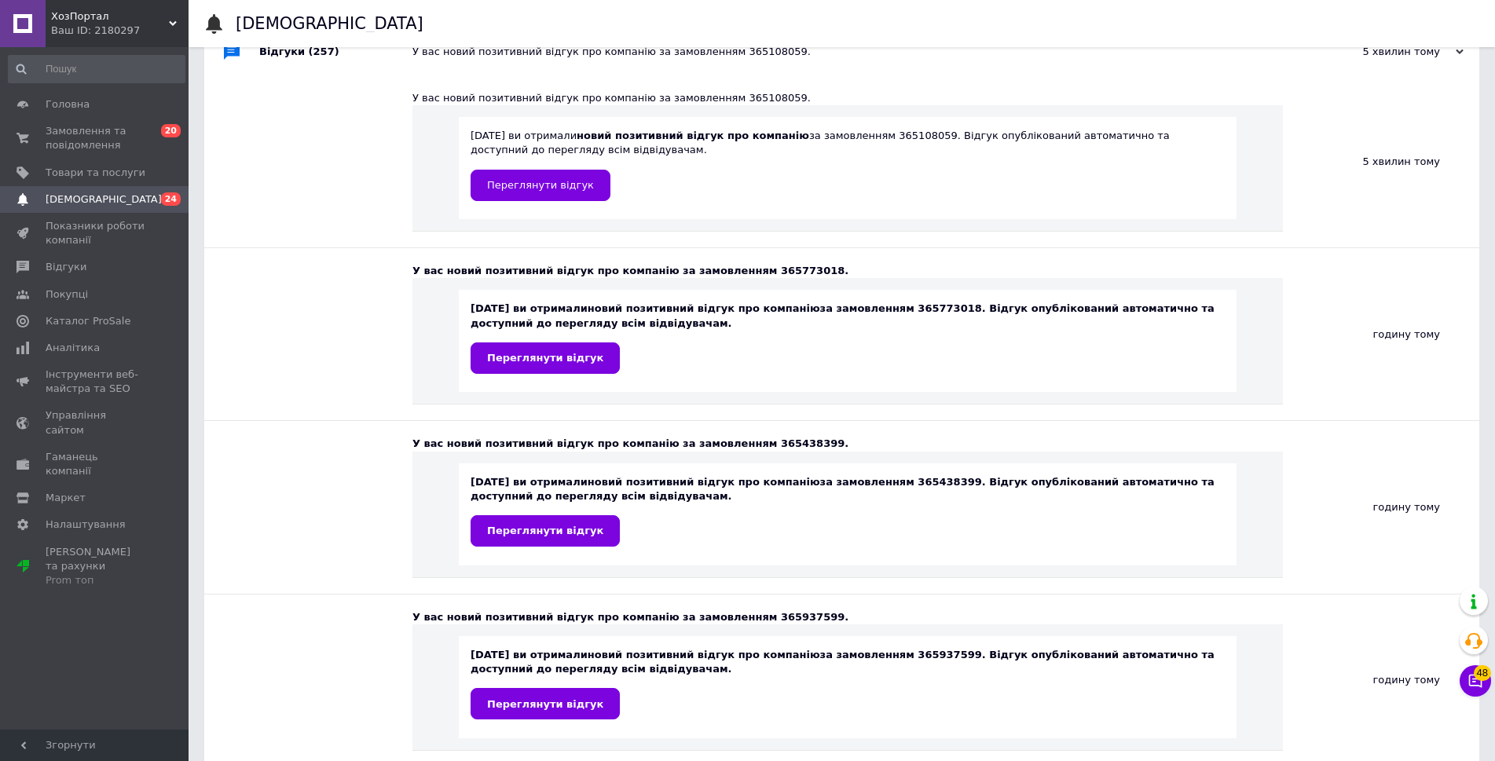
scroll to position [550, 0]
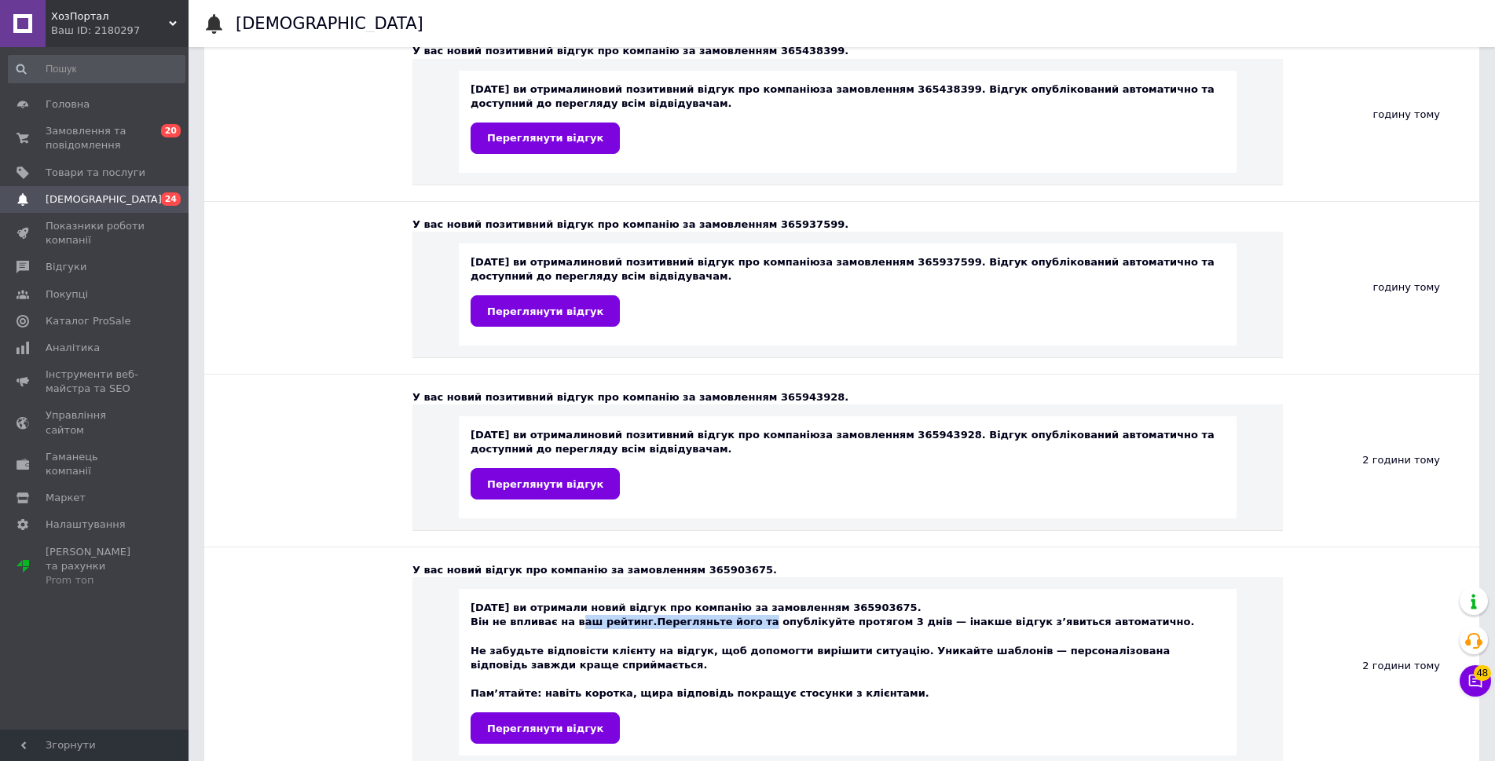
drag, startPoint x: 568, startPoint y: 616, endPoint x: 768, endPoint y: 625, distance: 199.8
click at [768, 625] on div "Він не впливає на ваш рейтинг. Перегляньте його та опублікуйте протягом 3 днів …" at bounding box center [848, 643] width 754 height 57
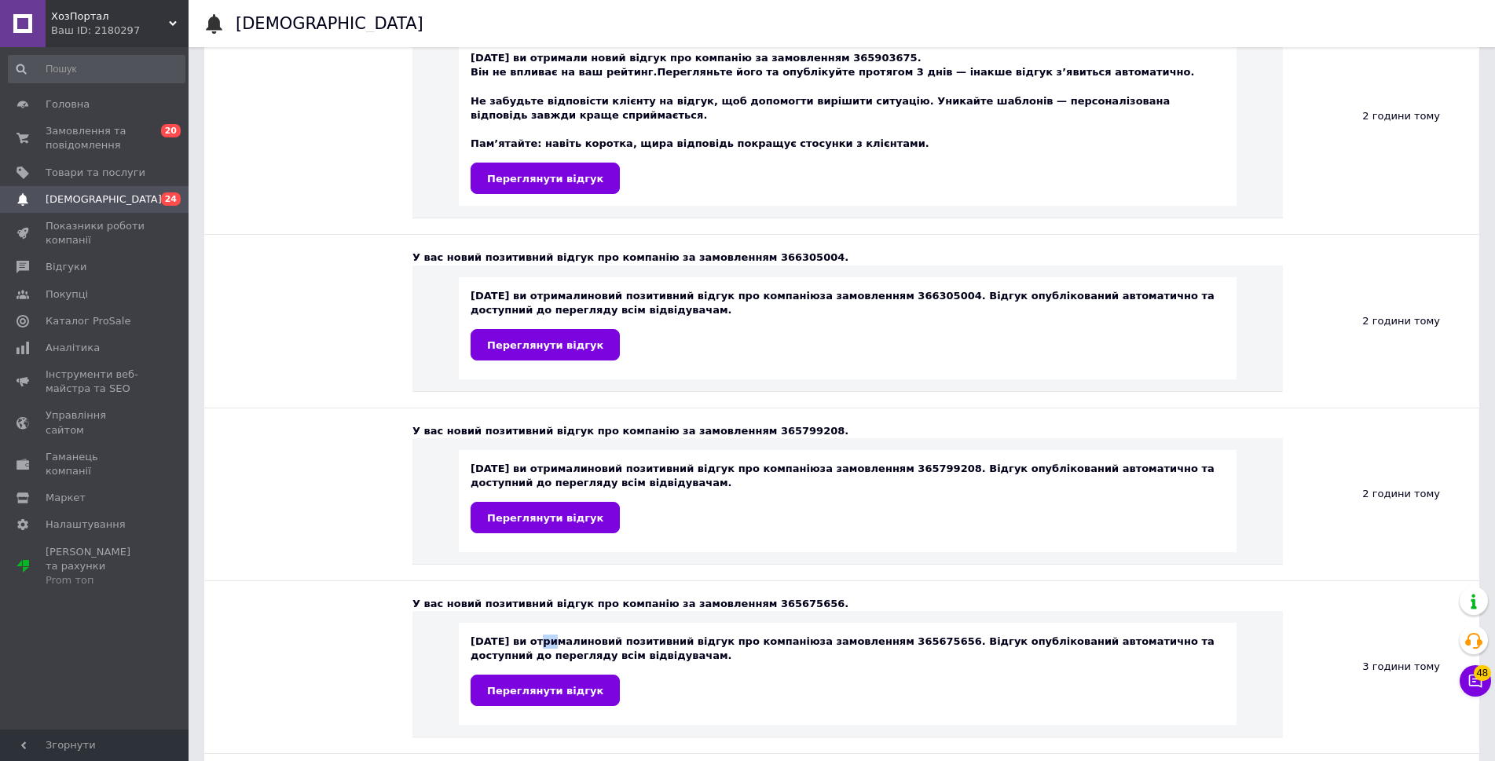
drag, startPoint x: 533, startPoint y: 646, endPoint x: 684, endPoint y: 644, distance: 150.9
click at [684, 644] on div "12.10.2025 ви отримали новий позитивний відгук про компанію за замовленням 3656…" at bounding box center [848, 671] width 754 height 72
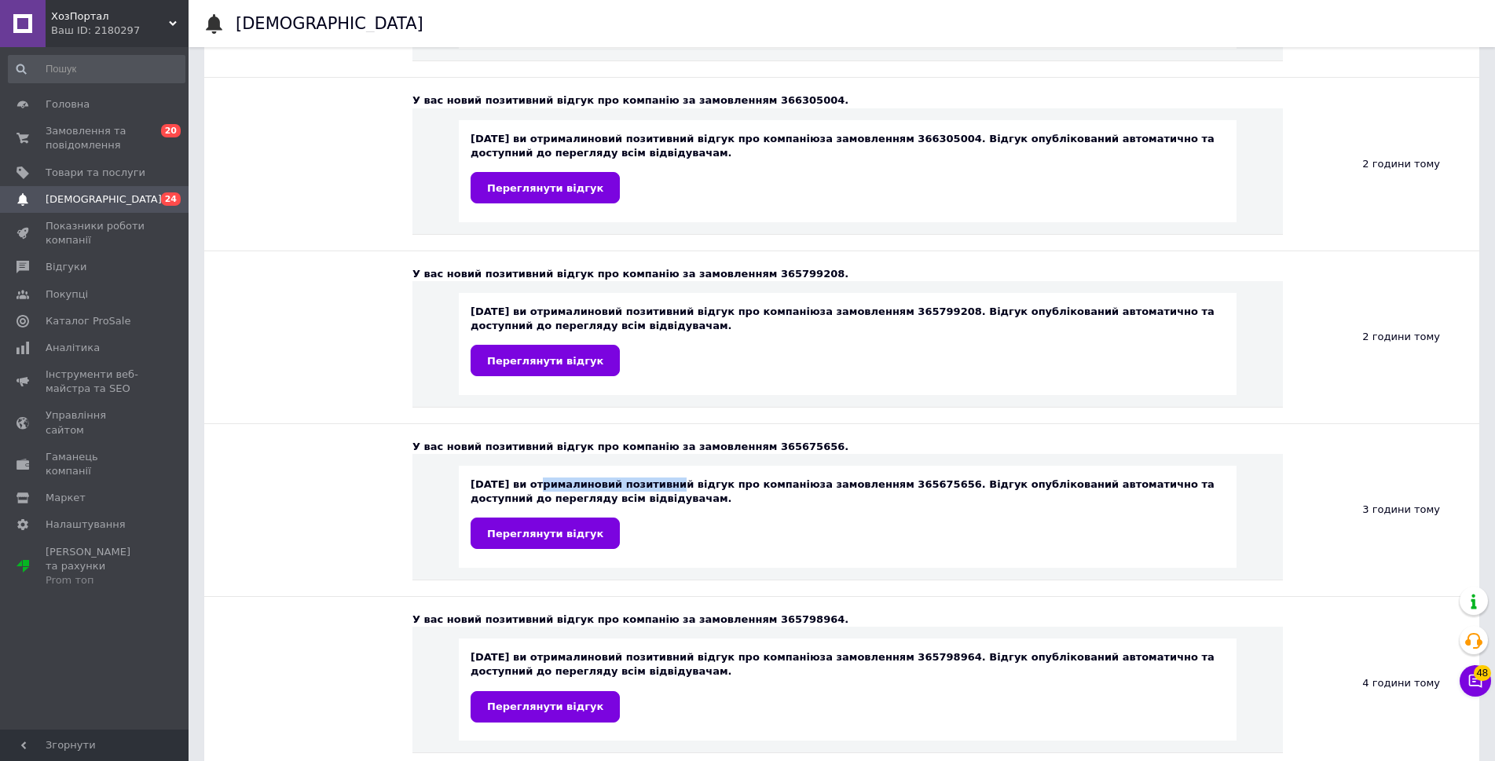
scroll to position [1650, 0]
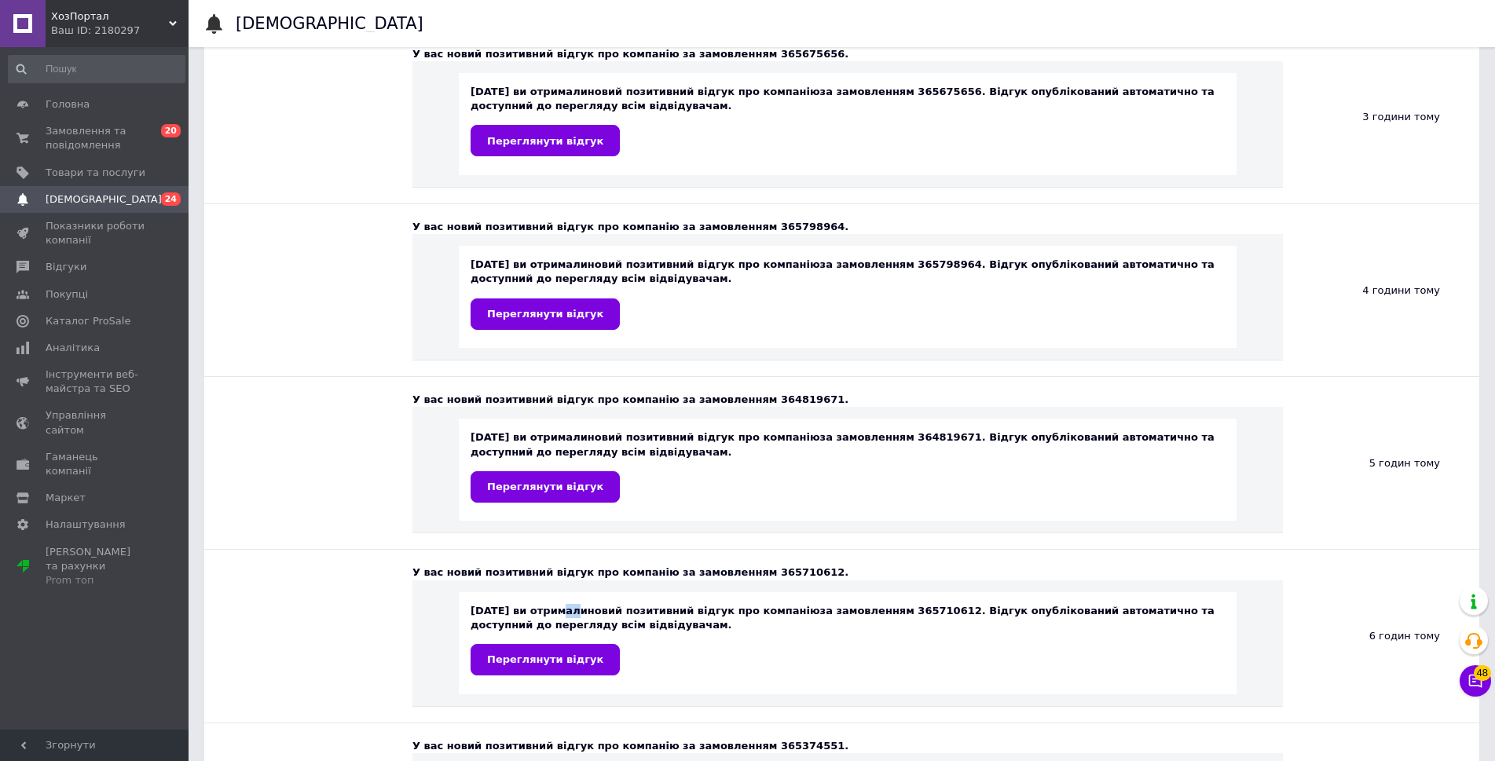
drag, startPoint x: 546, startPoint y: 618, endPoint x: 690, endPoint y: 621, distance: 143.8
click at [690, 621] on div "12.10.2025 ви отримали новий позитивний відгук про компанію за замовленням 3657…" at bounding box center [848, 640] width 754 height 72
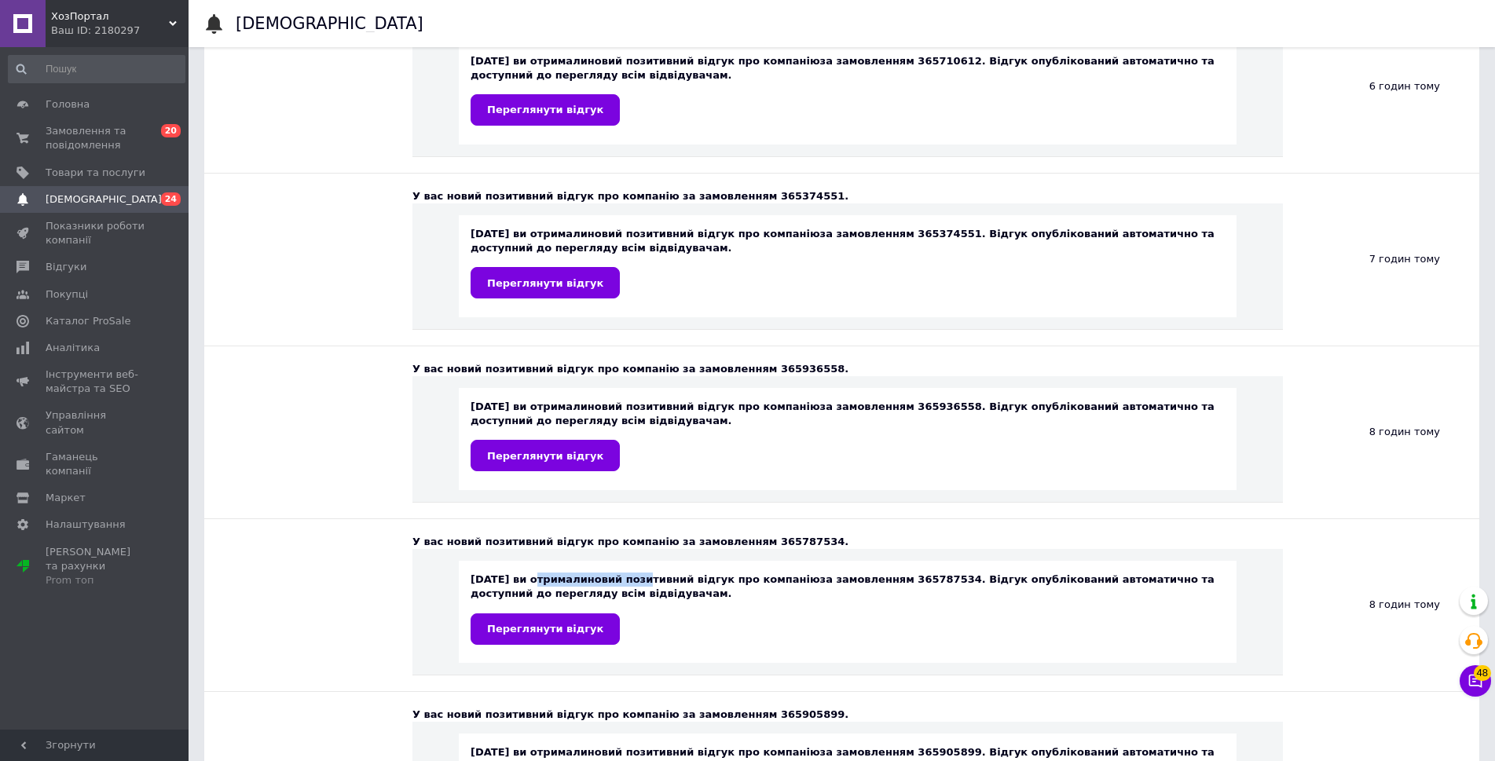
drag, startPoint x: 556, startPoint y: 578, endPoint x: 682, endPoint y: 586, distance: 126.8
click at [664, 583] on div "12.10.2025 ви отримали новий позитивний відгук про компанію за замовленням 3657…" at bounding box center [848, 609] width 754 height 72
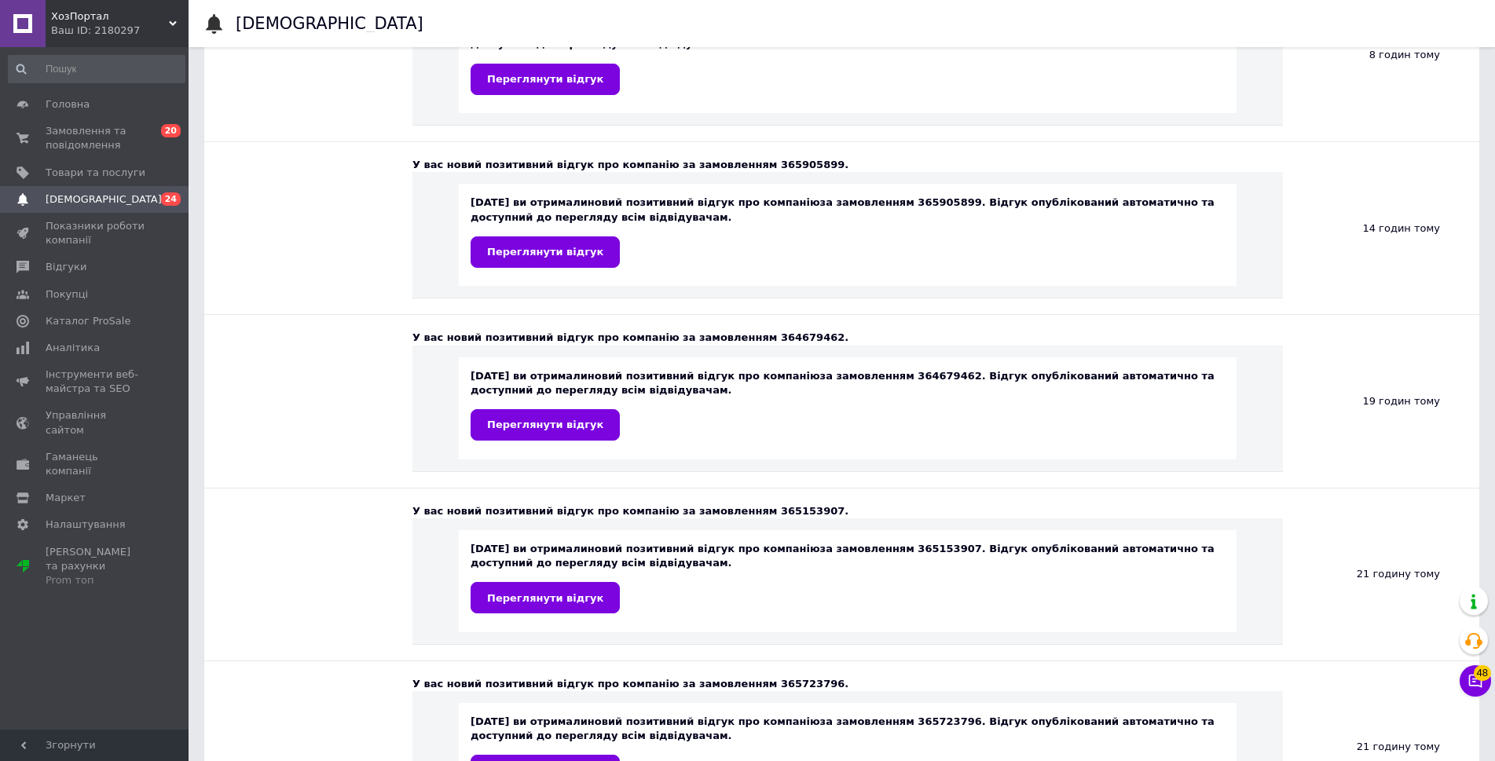
scroll to position [2593, 0]
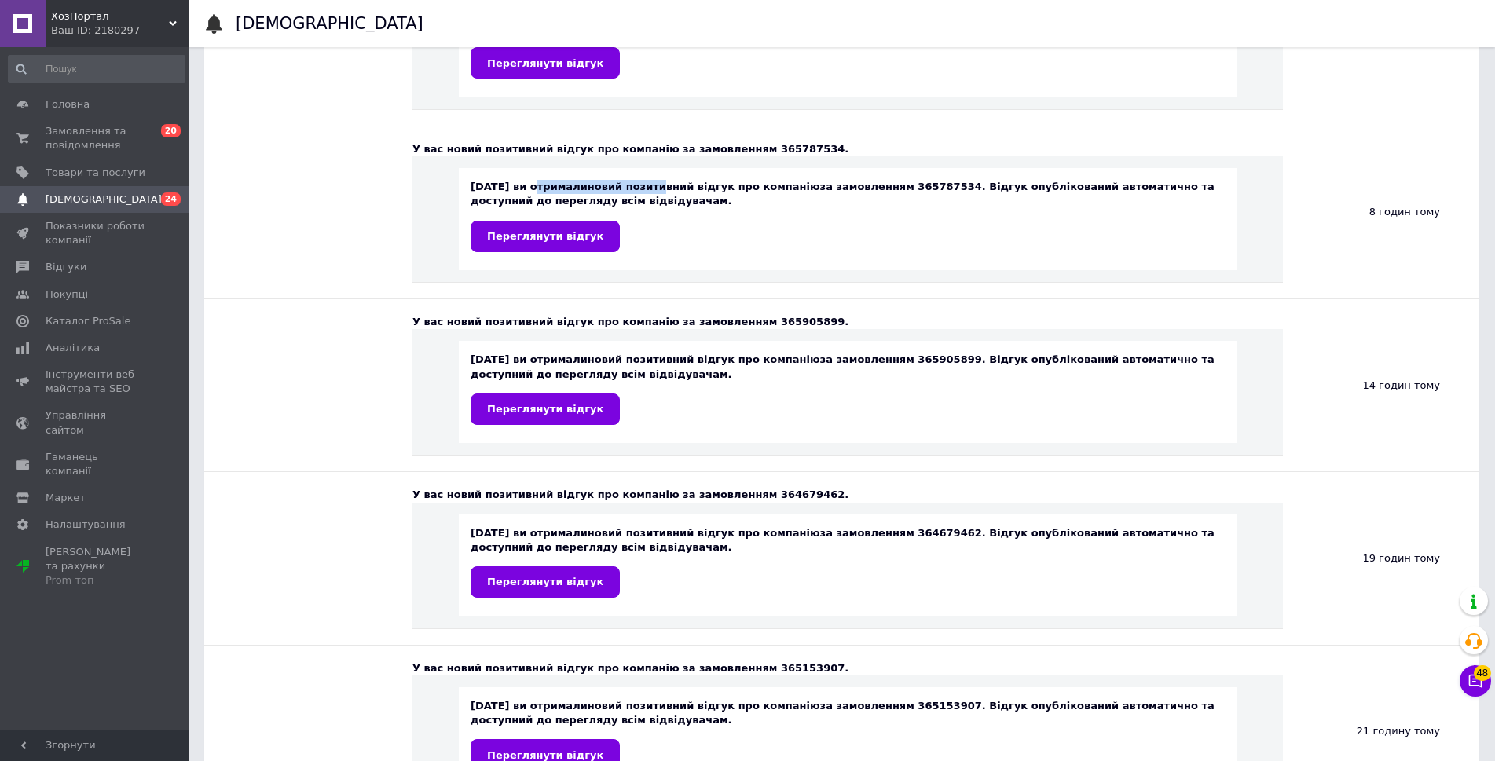
drag, startPoint x: 554, startPoint y: 701, endPoint x: 719, endPoint y: 718, distance: 165.9
click at [719, 718] on div "11.10.2025 ви отримали новий позитивний відгук про компанію за замовленням 3651…" at bounding box center [848, 735] width 754 height 72
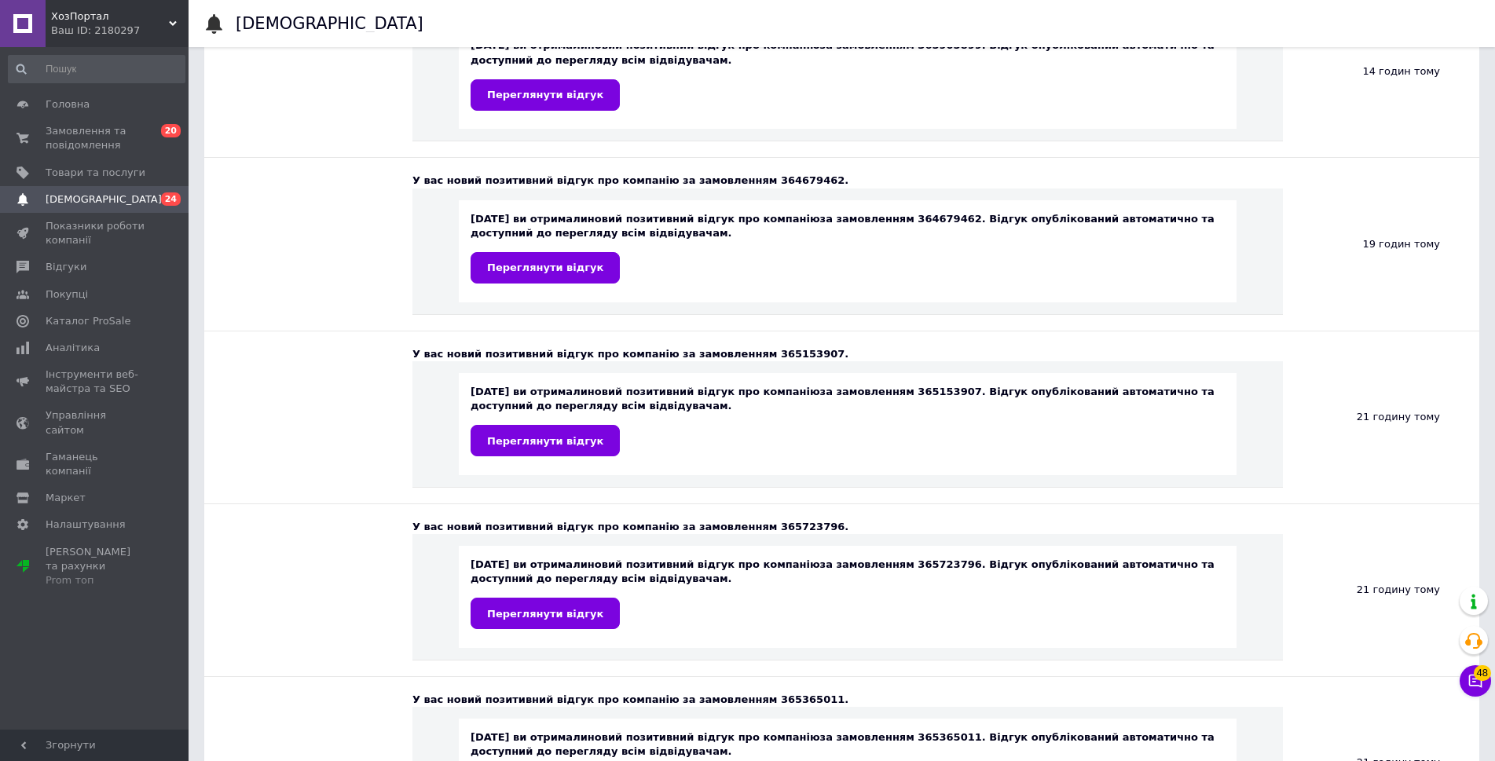
scroll to position [3064, 0]
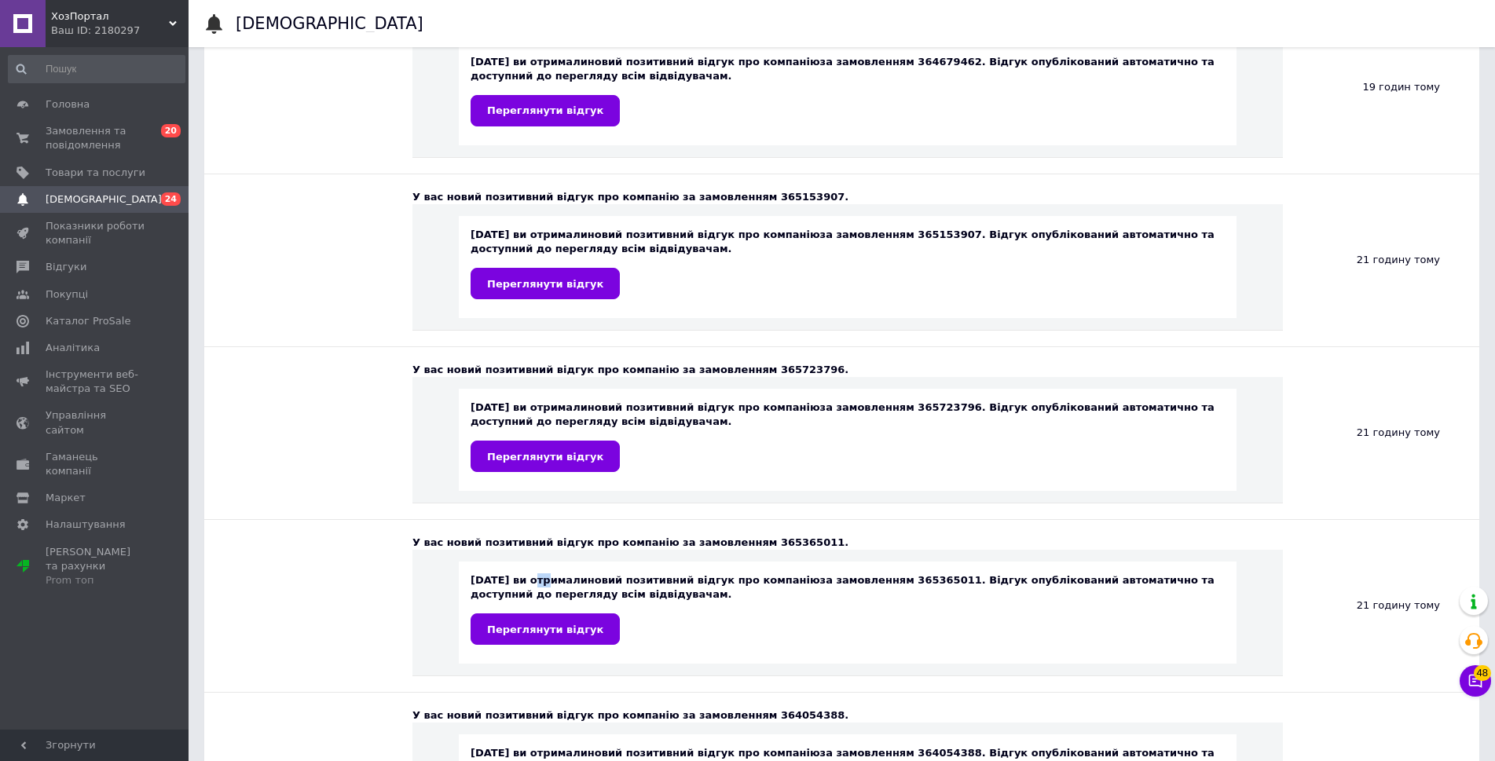
drag, startPoint x: 528, startPoint y: 579, endPoint x: 738, endPoint y: 626, distance: 215.0
click at [670, 599] on div "11.10.2025 ви отримали новий позитивний відгук про компанію за замовленням 3653…" at bounding box center [848, 610] width 754 height 72
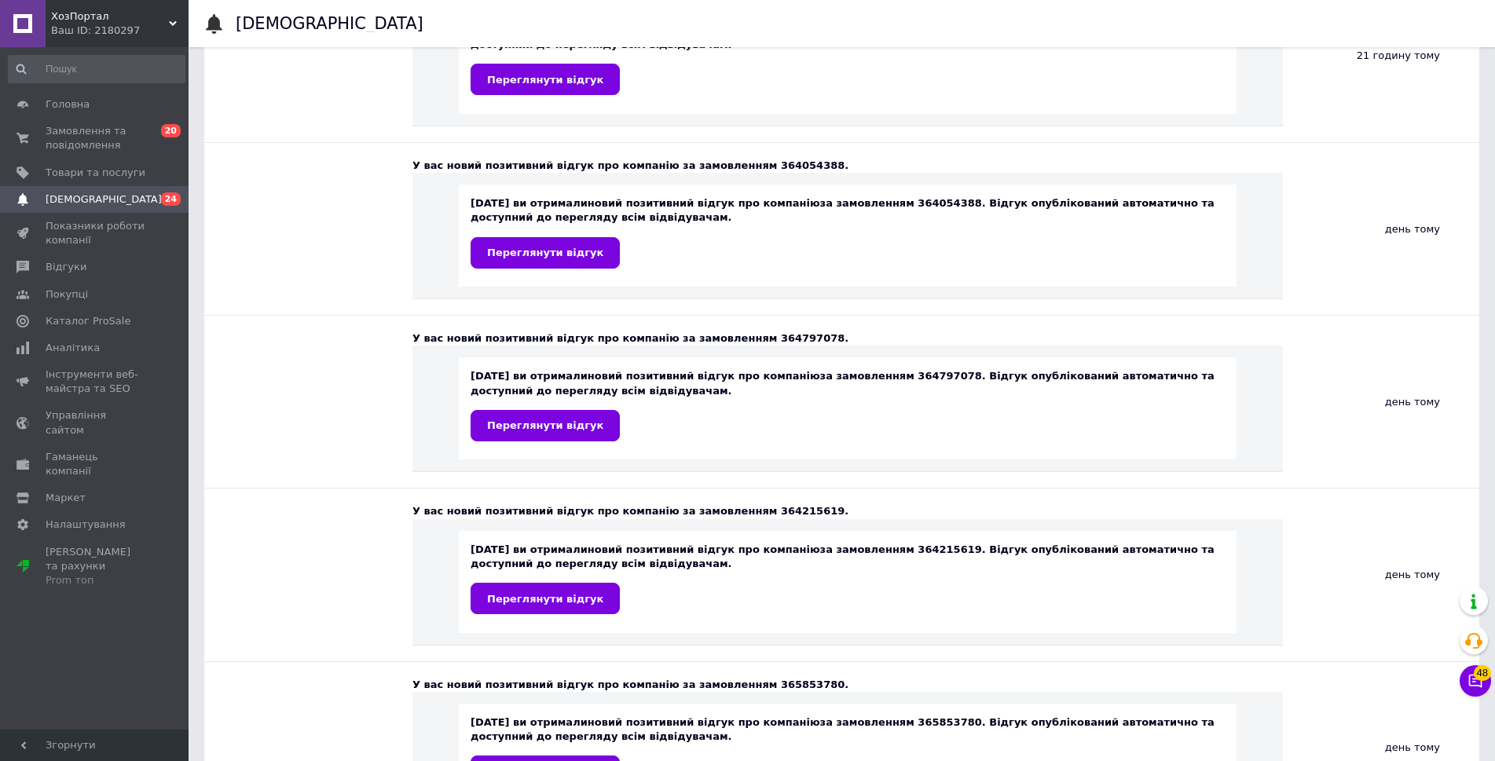
drag, startPoint x: 550, startPoint y: 416, endPoint x: 556, endPoint y: 466, distance: 50.7
drag, startPoint x: 545, startPoint y: 557, endPoint x: 664, endPoint y: 568, distance: 119.2
click at [664, 568] on div "11.10.2025 ви отримали новий позитивний відгук про компанію за замовленням 3642…" at bounding box center [848, 579] width 754 height 72
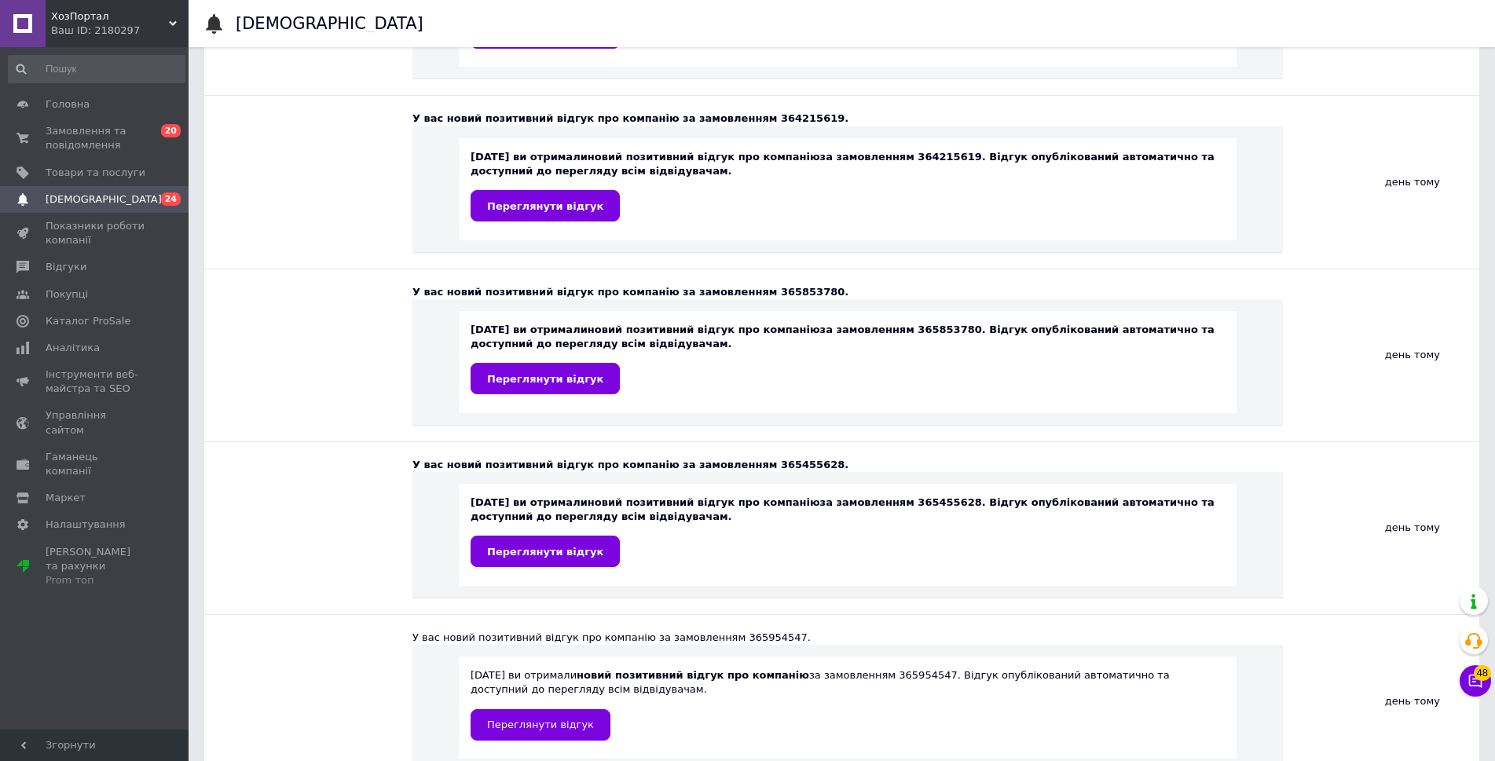
scroll to position [0, 0]
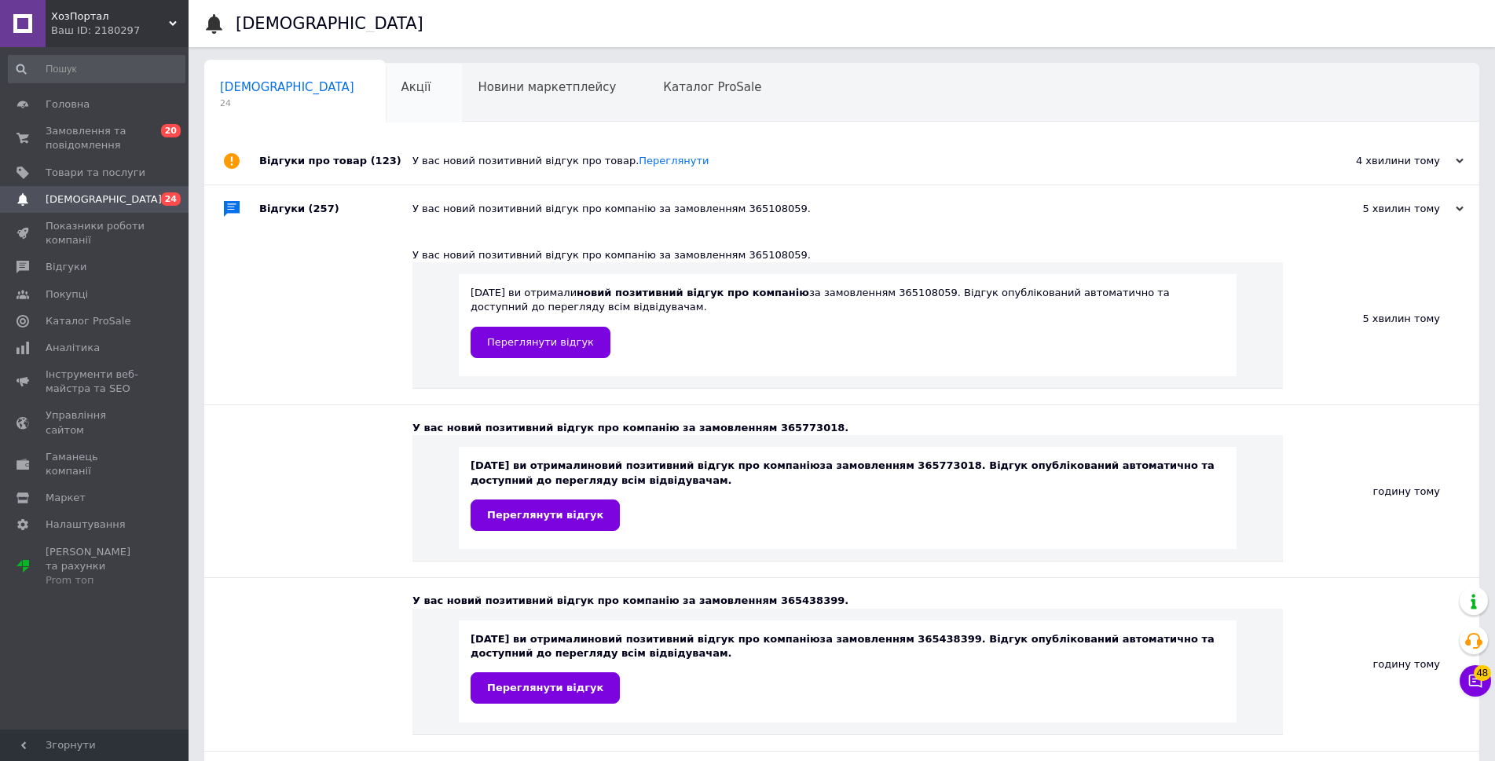
click at [402, 94] on span "Акції" at bounding box center [417, 87] width 30 height 14
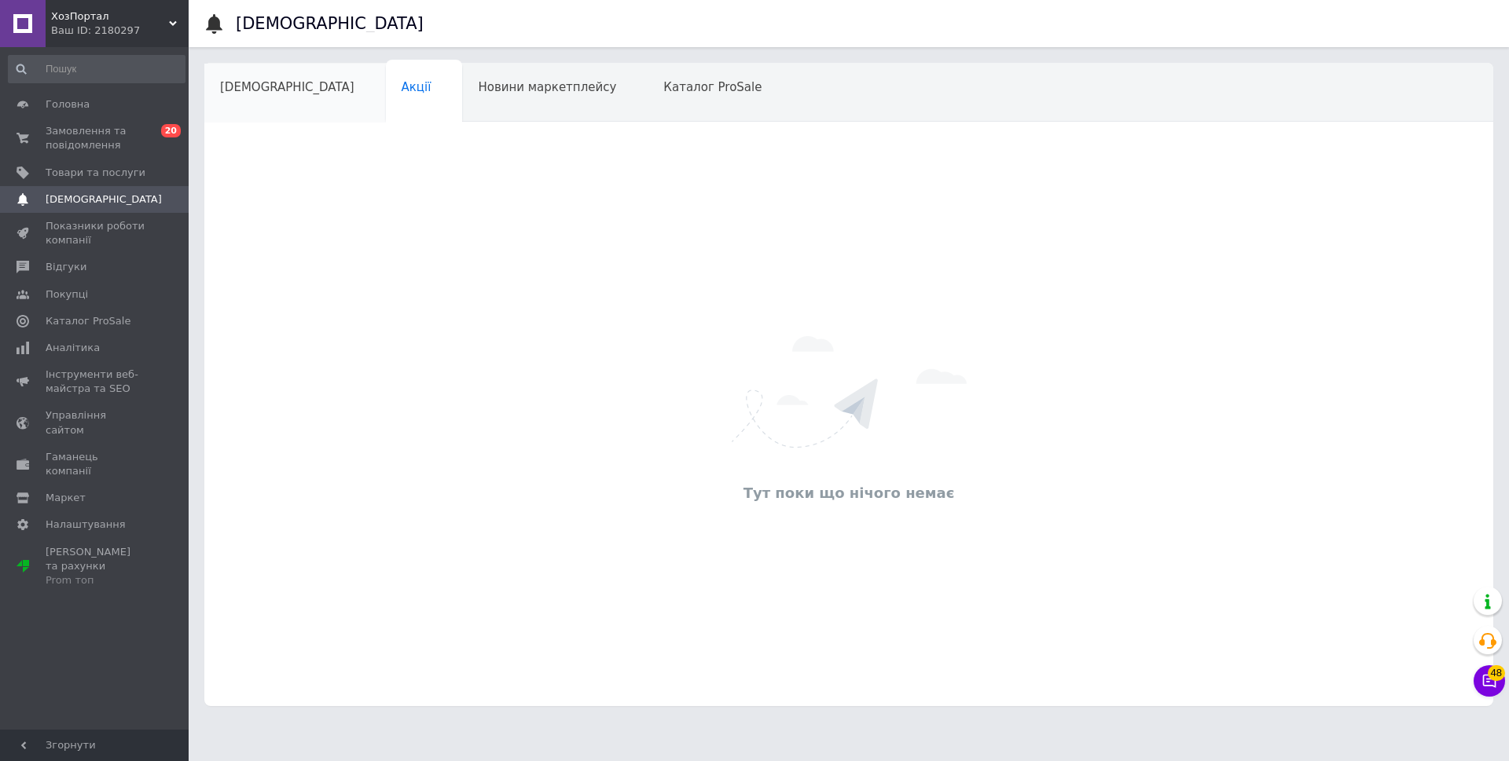
click at [274, 90] on span "[DEMOGRAPHIC_DATA]" at bounding box center [287, 87] width 134 height 14
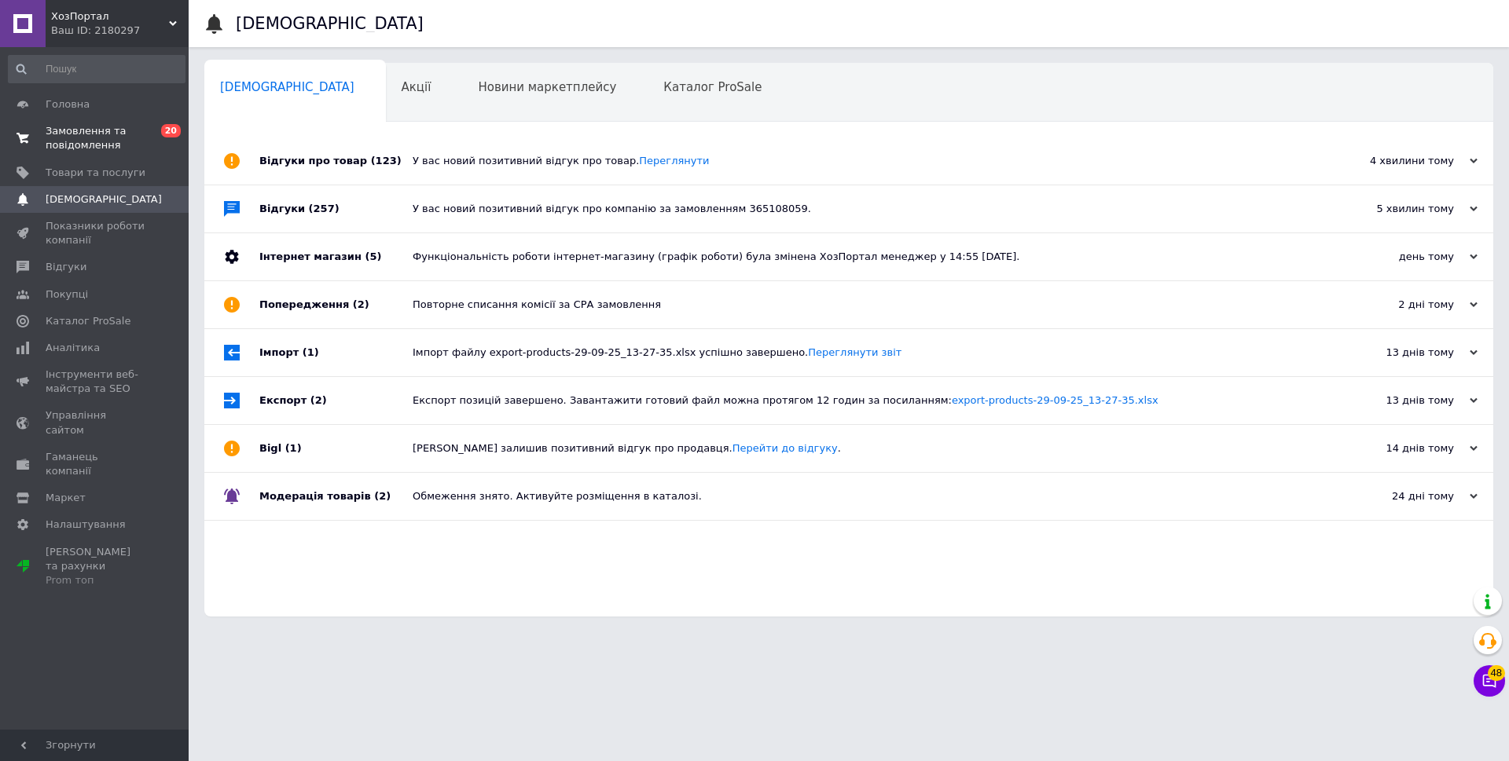
click at [102, 138] on span "Замовлення та повідомлення" at bounding box center [96, 138] width 100 height 28
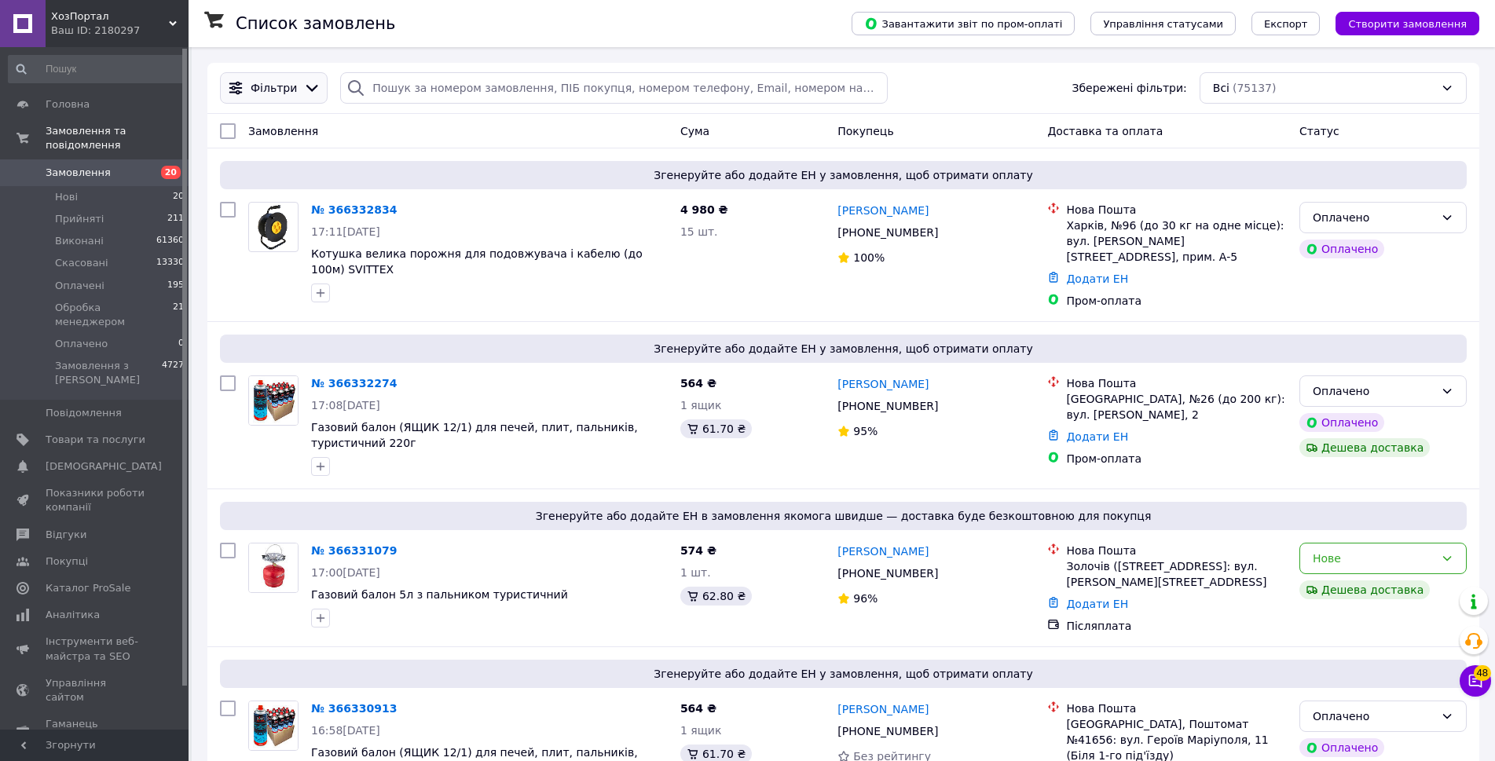
click at [290, 94] on div "Фільтри" at bounding box center [274, 88] width 53 height 16
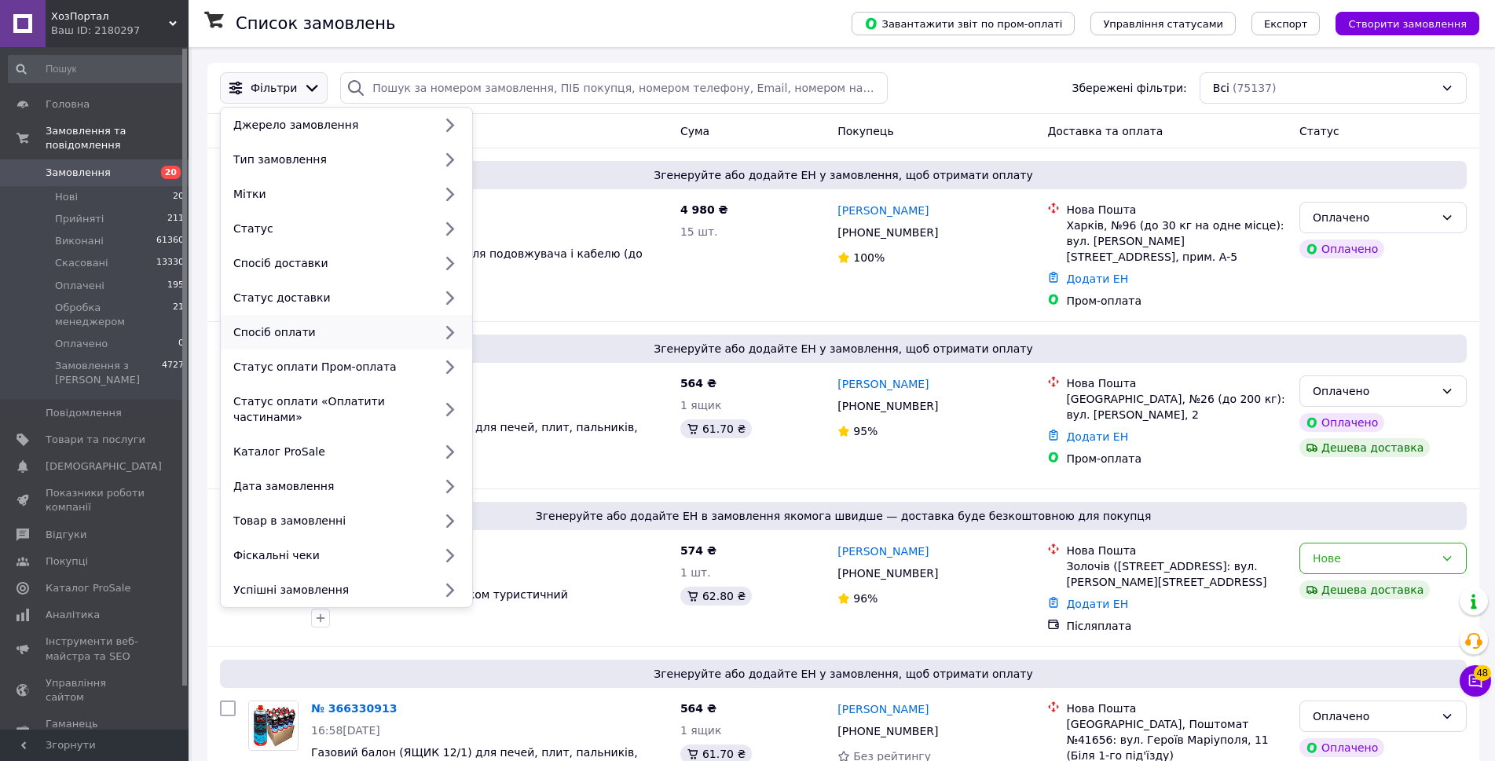
click at [351, 332] on div "Спосіб оплати" at bounding box center [330, 333] width 206 height 16
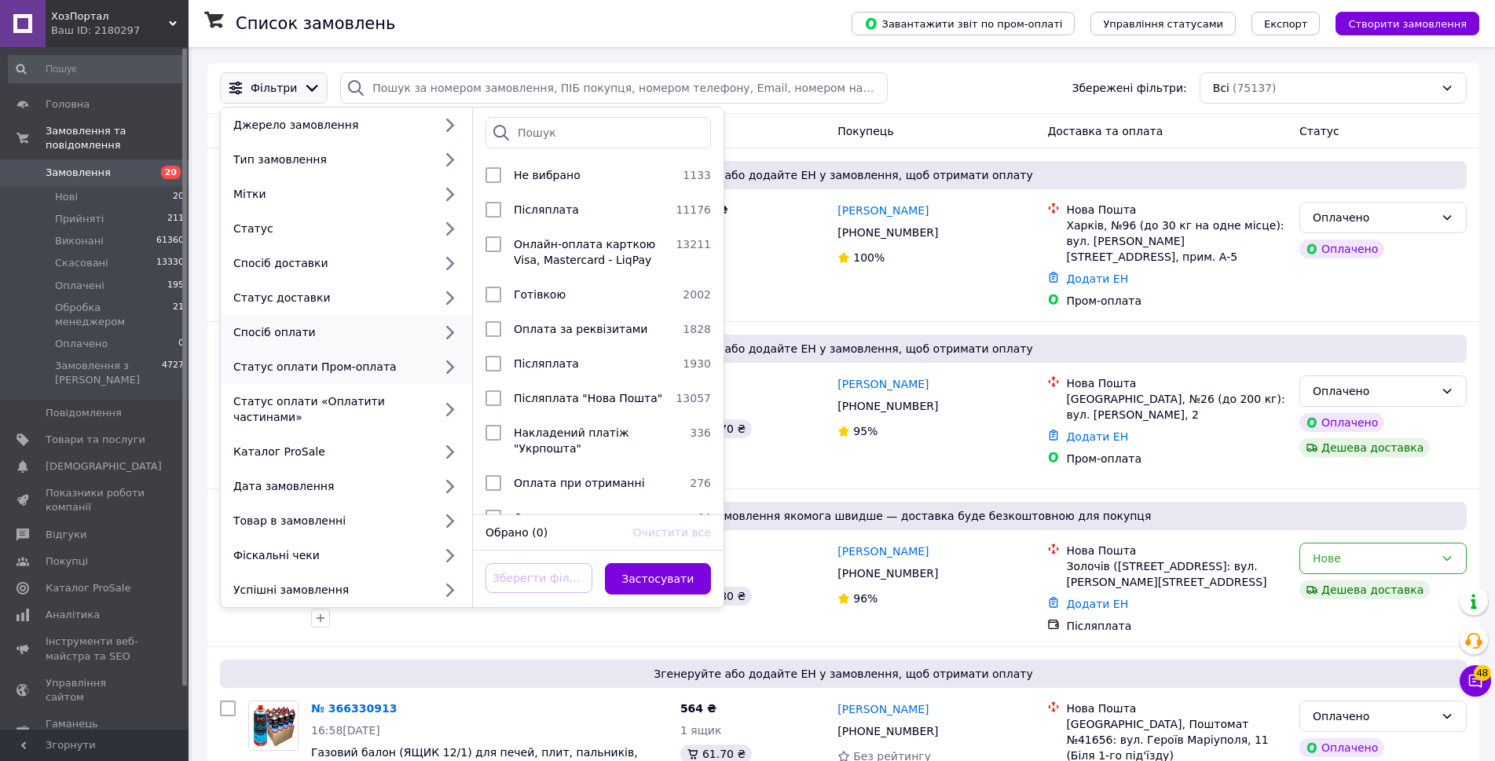
click at [289, 362] on div "Статус оплати Пром-оплата" at bounding box center [330, 367] width 206 height 16
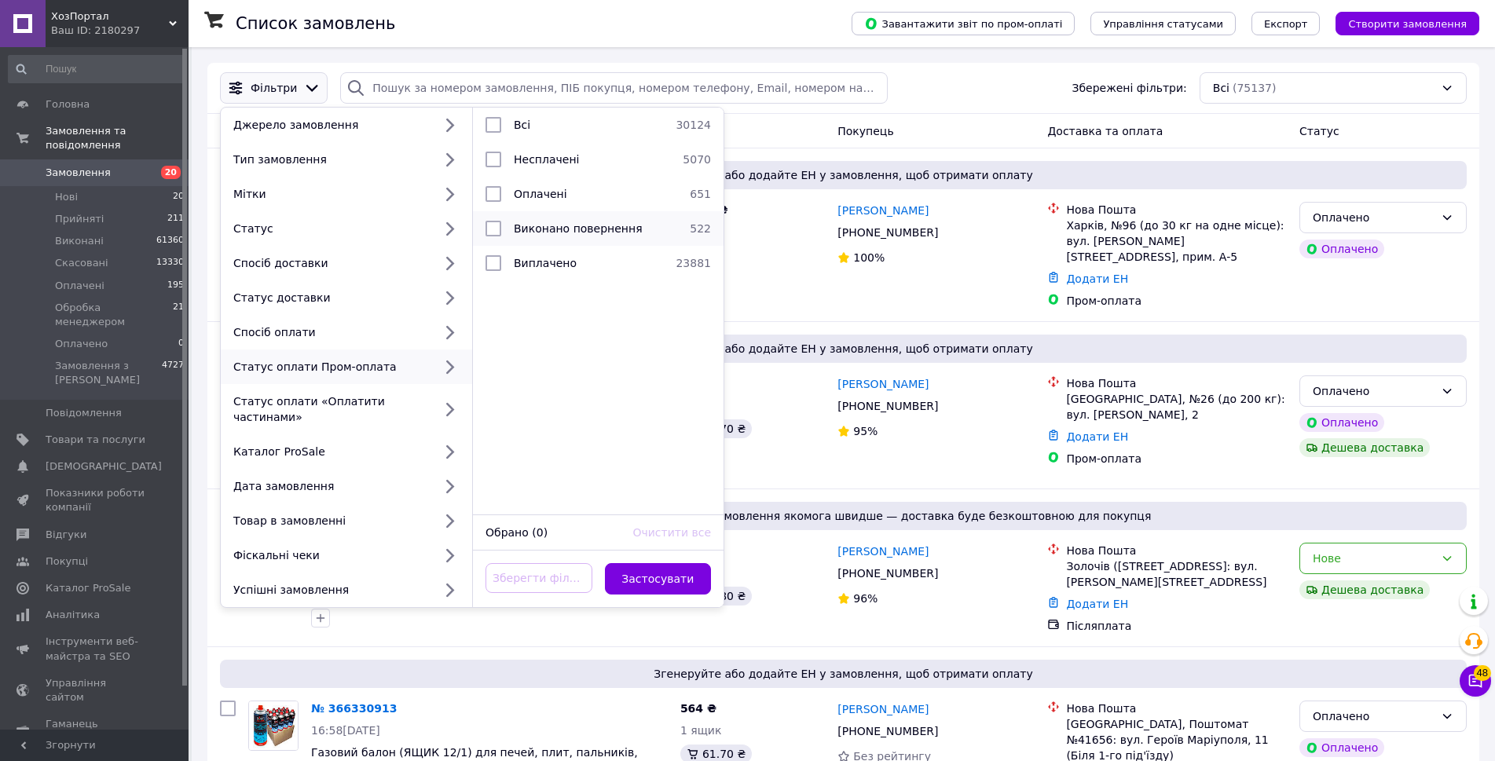
click at [611, 226] on span "Виконано повернення" at bounding box center [578, 228] width 129 height 13
checkbox input "true"
click at [647, 563] on button "Застосувати" at bounding box center [658, 578] width 107 height 31
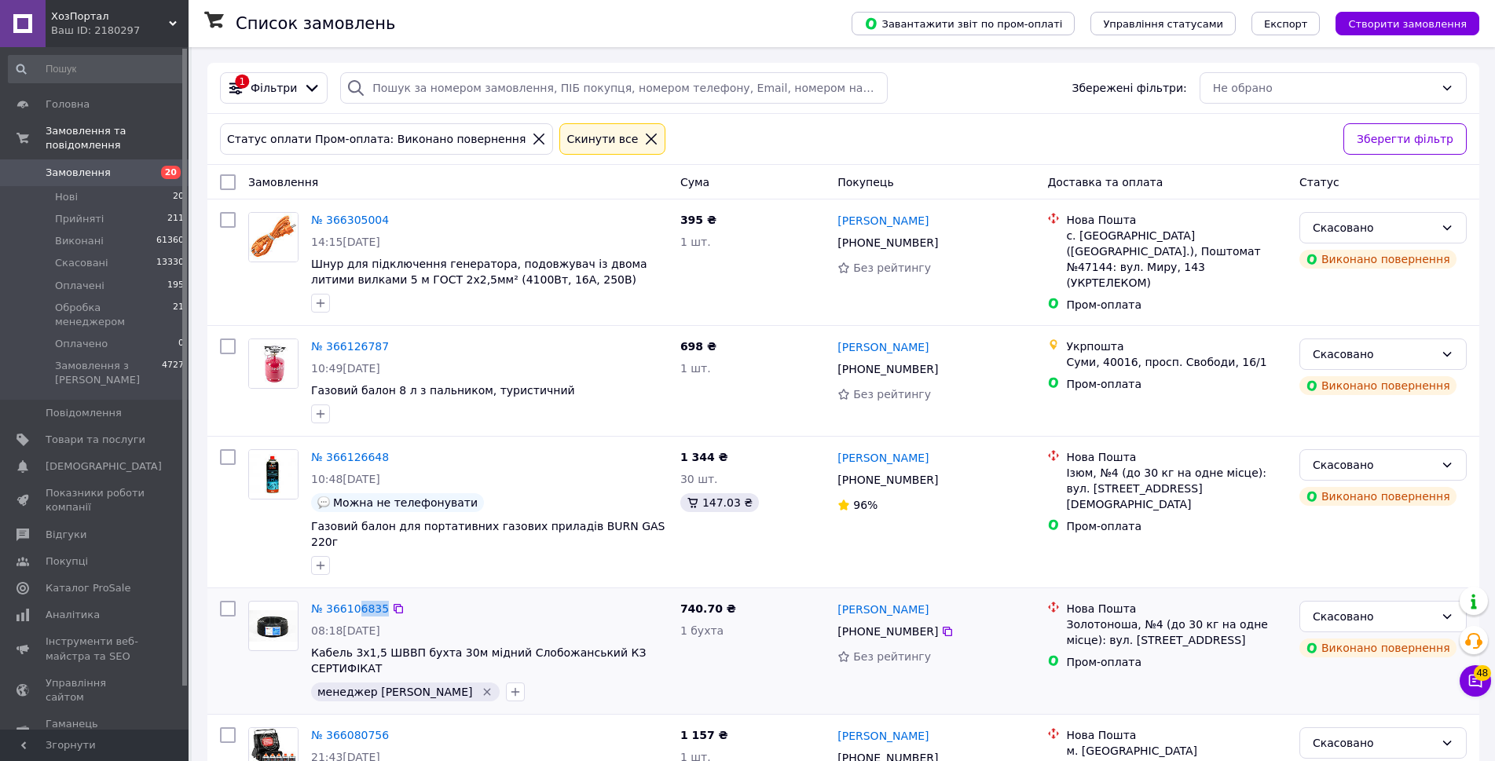
drag, startPoint x: 418, startPoint y: 585, endPoint x: 288, endPoint y: 585, distance: 129.7
click at [288, 595] on div "№ 366106835 08:18, 11.10.2025 Кабель 3х1,5 ШВВП бухта 30м мідний Слобожанський …" at bounding box center [458, 651] width 432 height 113
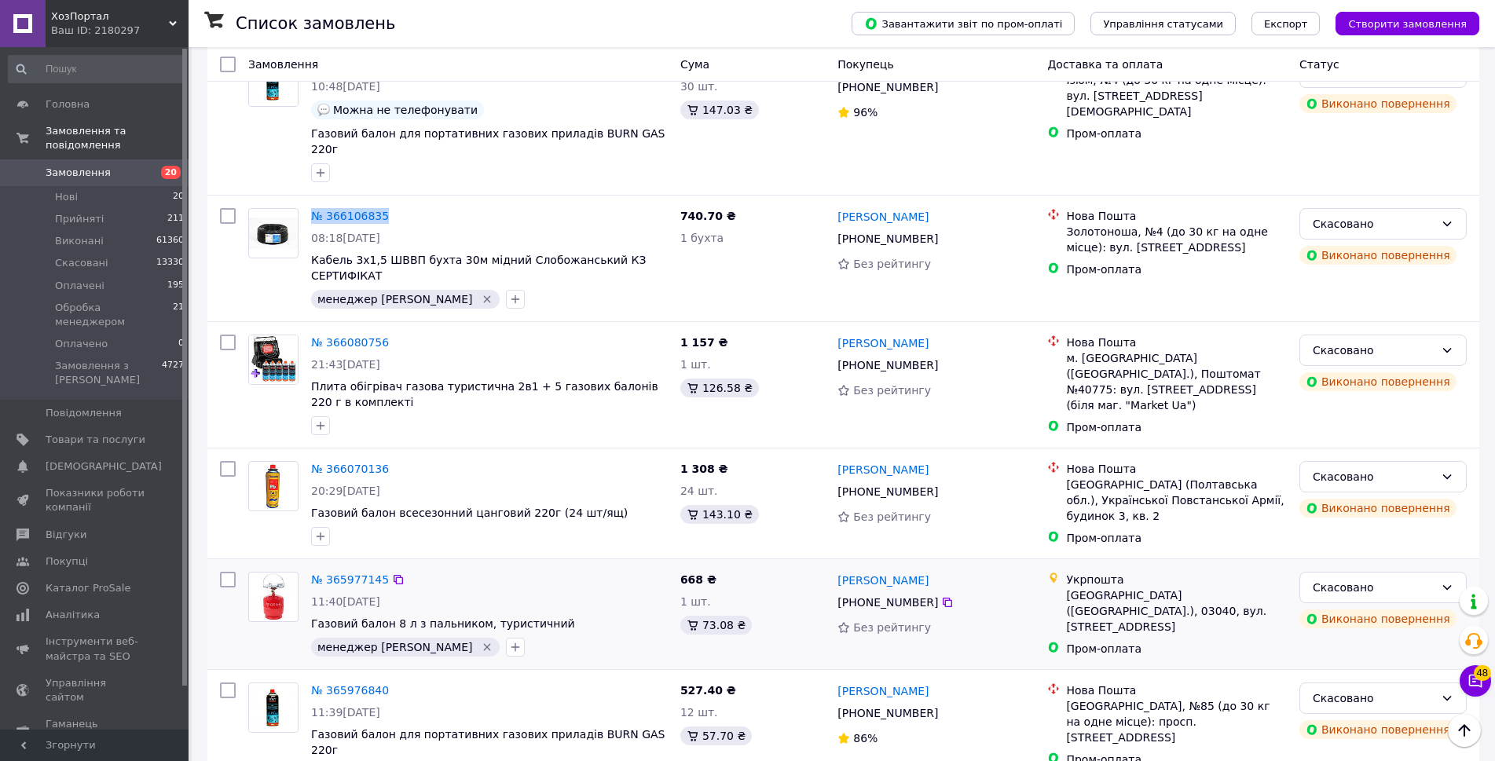
scroll to position [471, 0]
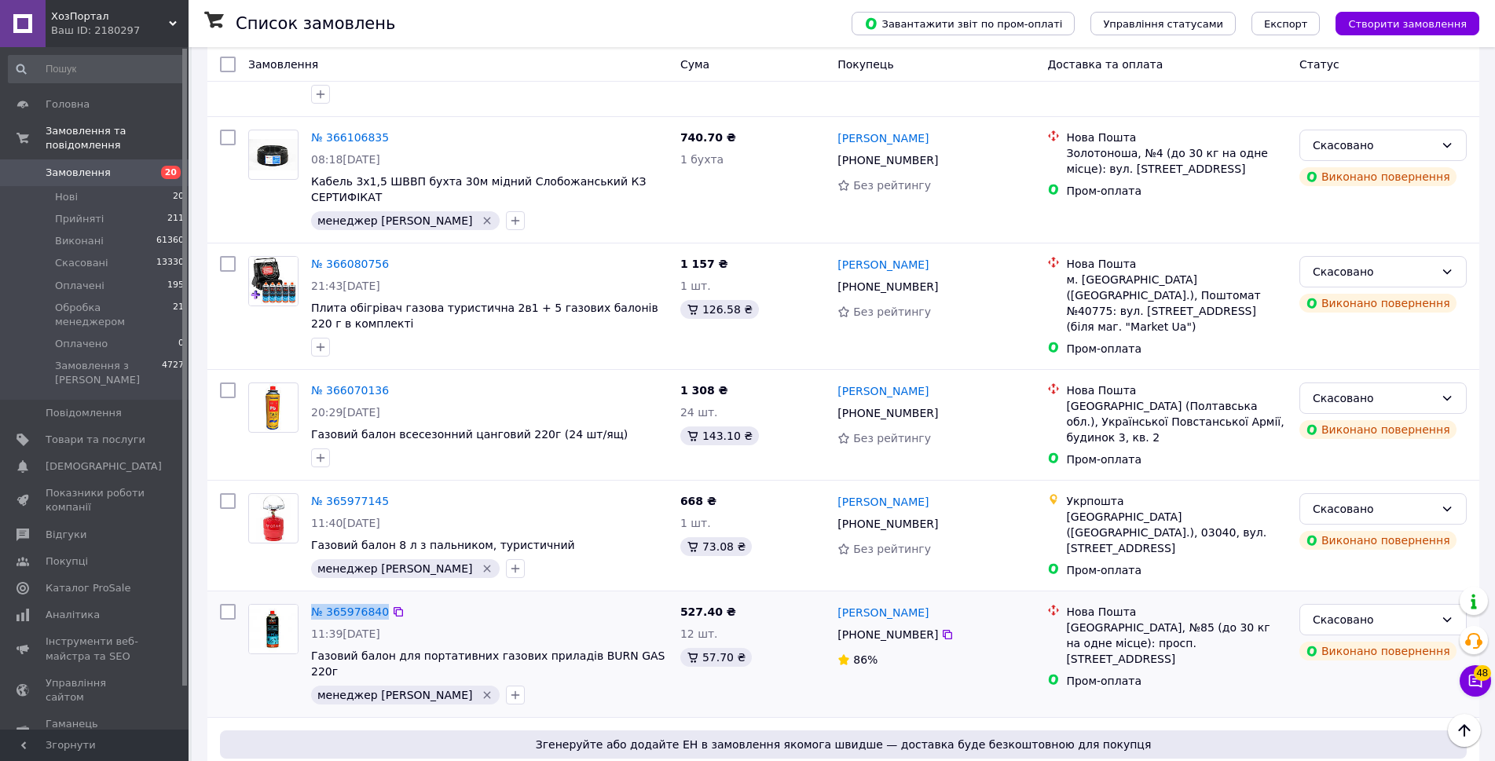
drag, startPoint x: 457, startPoint y: 578, endPoint x: 270, endPoint y: 574, distance: 187.1
click at [270, 598] on div "№ 365976840 11:39, 10.10.2025 Газовий балон для портативних газових приладів BU…" at bounding box center [458, 654] width 432 height 113
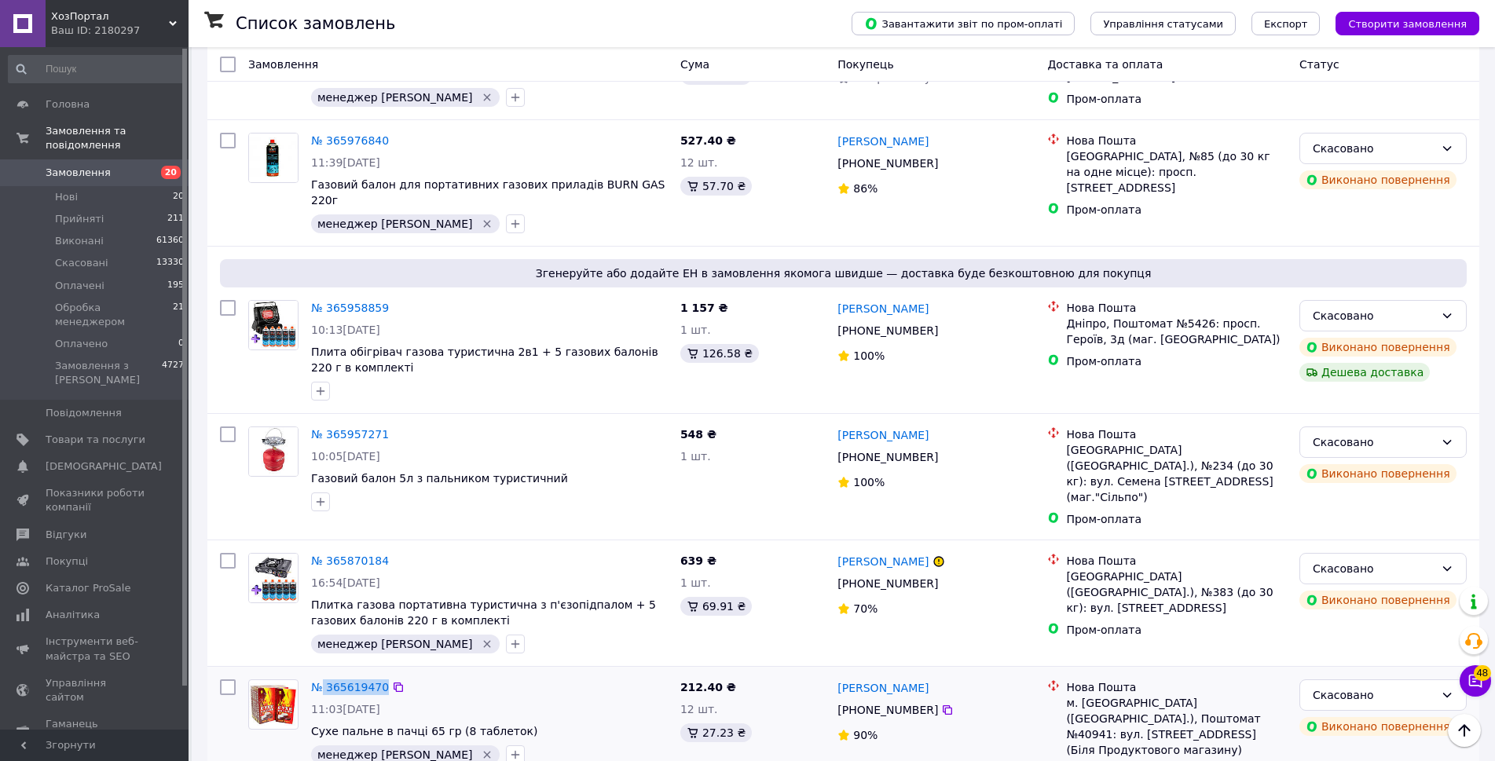
drag, startPoint x: 431, startPoint y: 625, endPoint x: 310, endPoint y: 620, distance: 121.1
click at [307, 673] on div "№ 365619470 11:03, 08.10.2025 Сухе пальне в пачці 65 гр (8 таблеток) менеджер А…" at bounding box center [489, 721] width 369 height 97
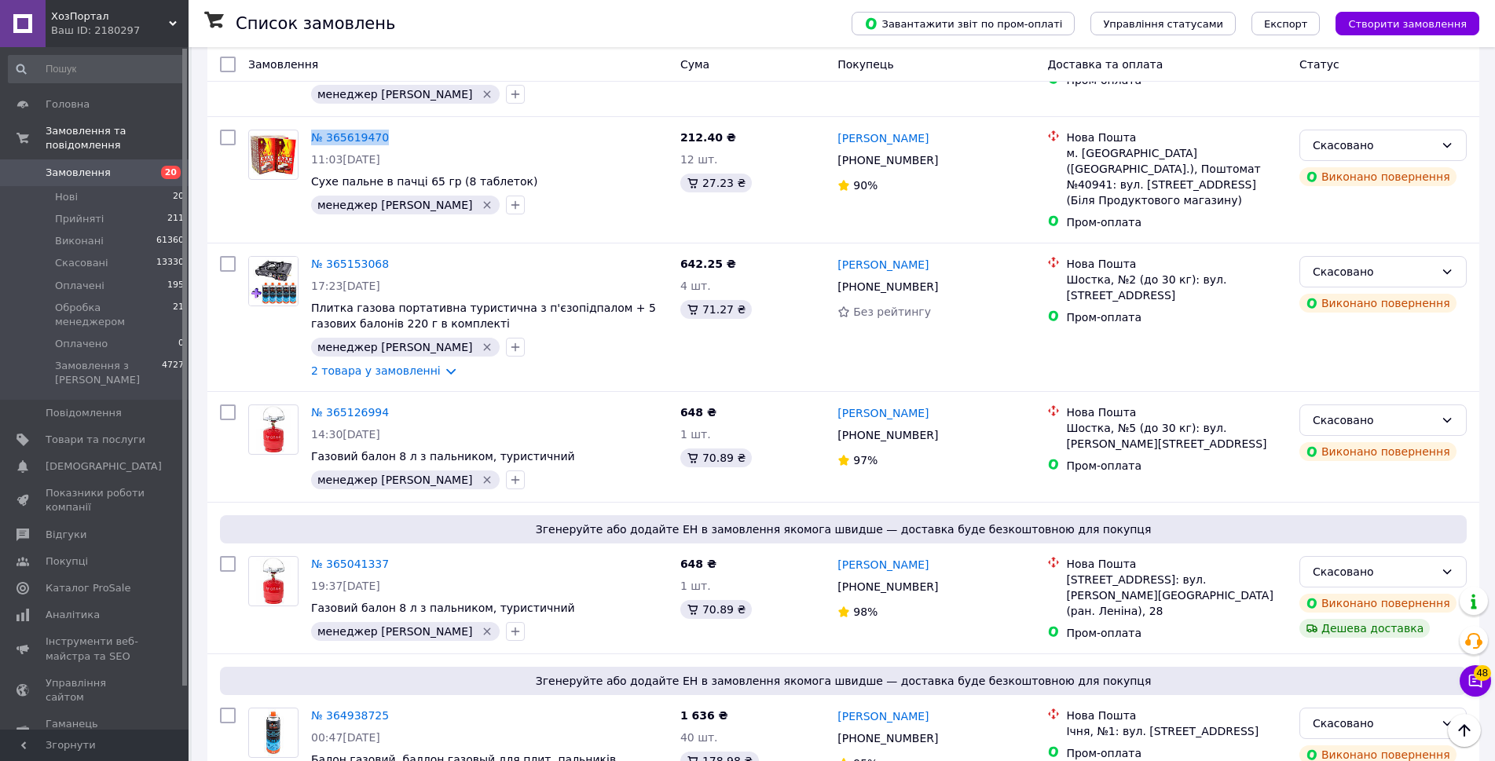
click at [137, 166] on span "Замовлення" at bounding box center [96, 173] width 100 height 14
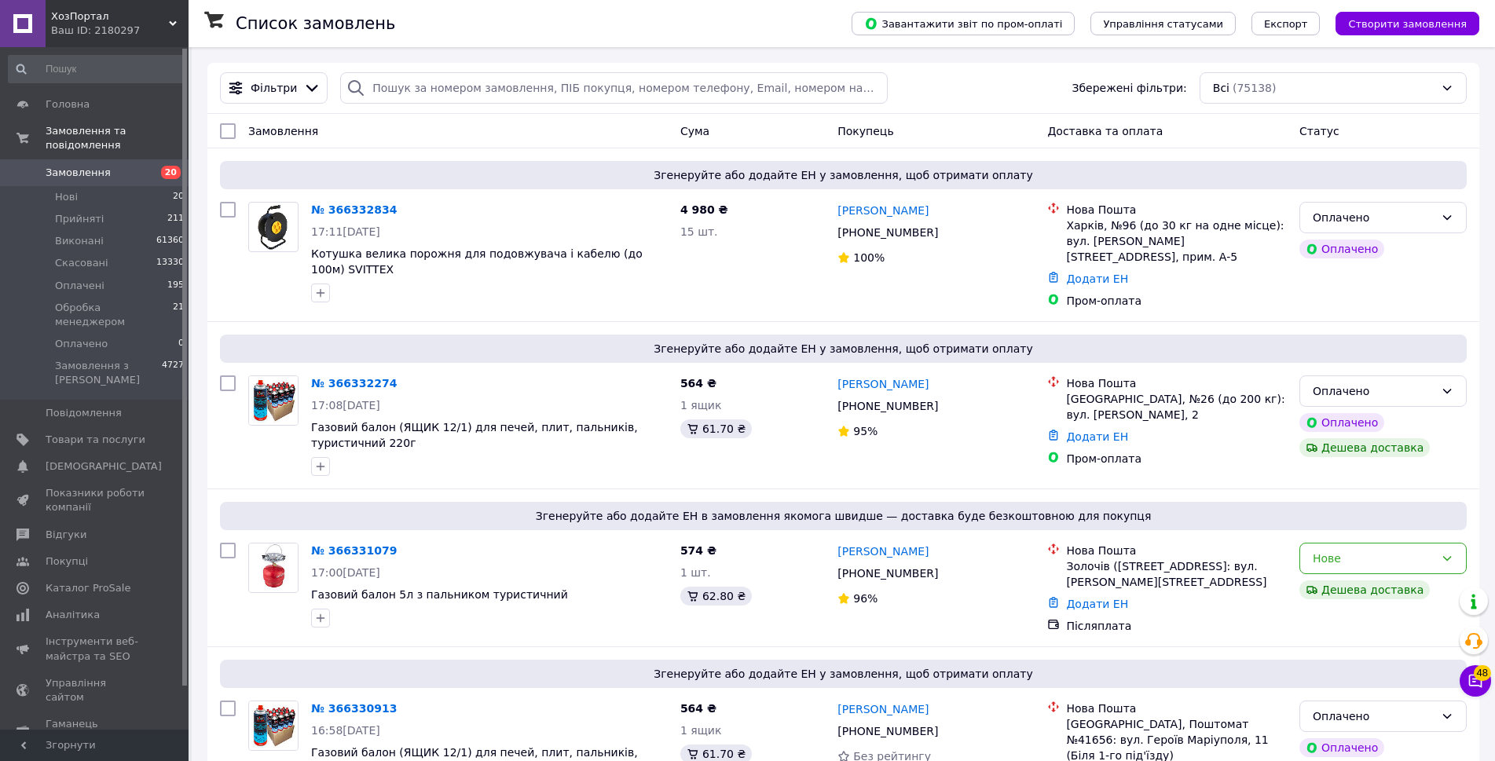
click at [585, 138] on div "Замовлення" at bounding box center [458, 131] width 432 height 28
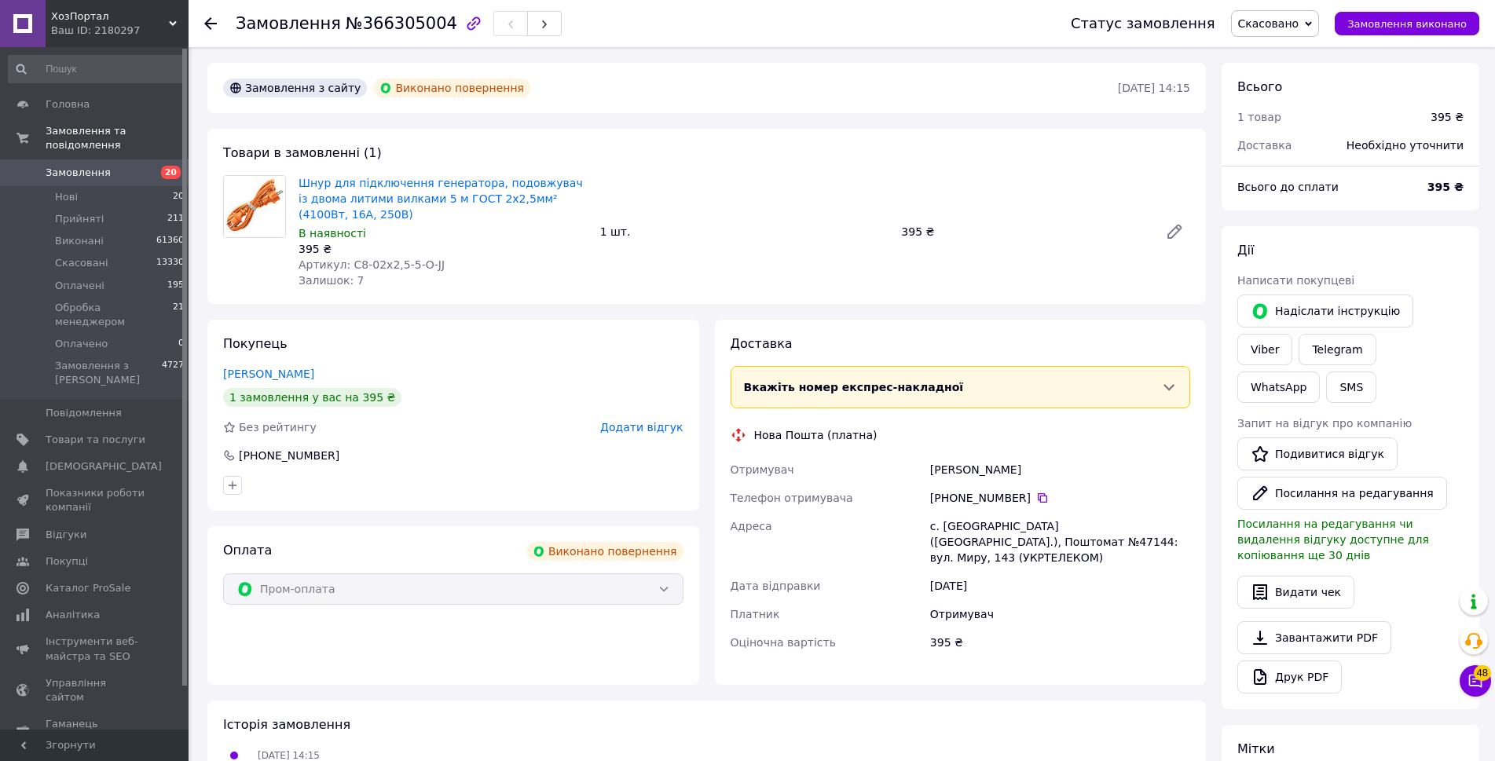
click at [399, 21] on span "№366305004" at bounding box center [402, 23] width 112 height 19
copy span "366305004"
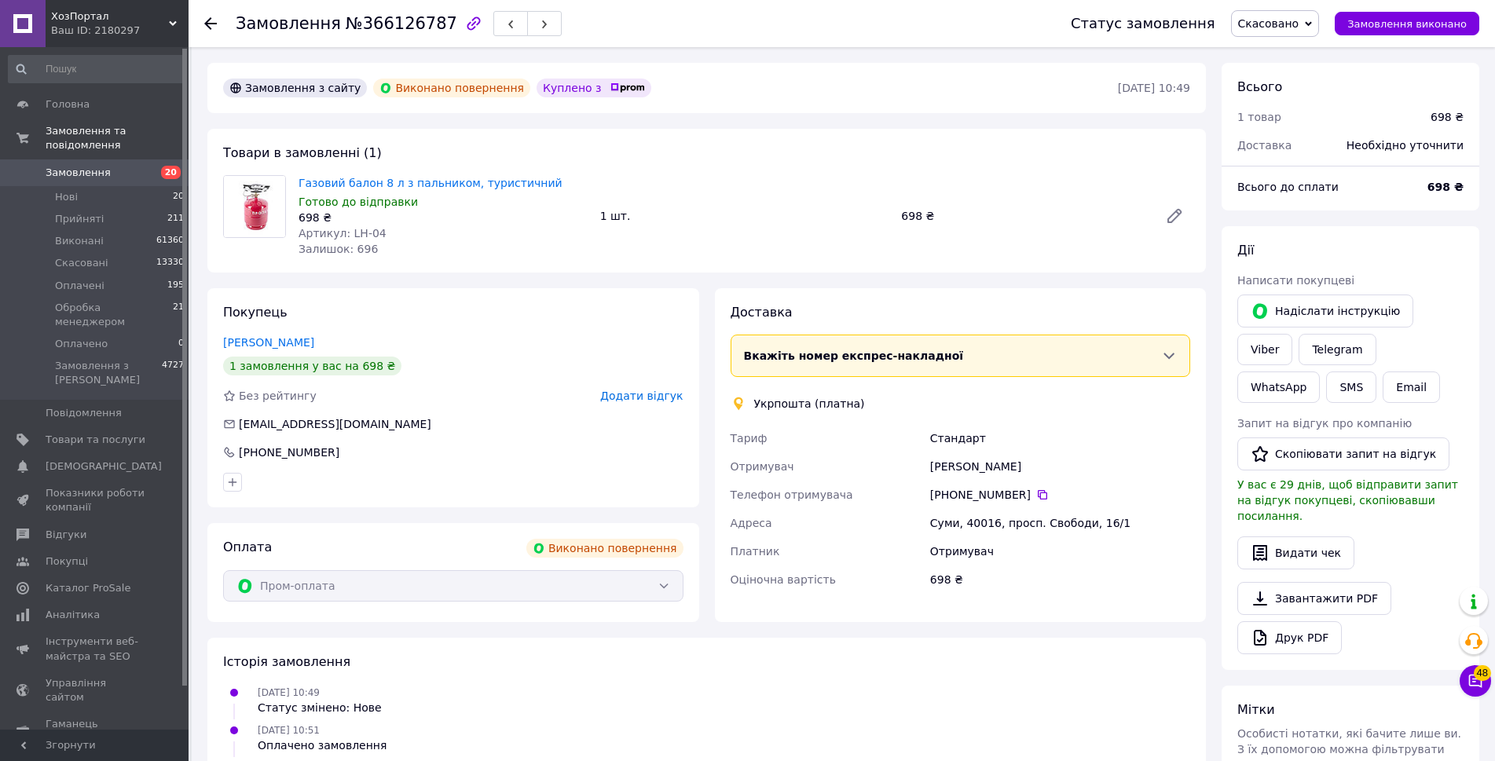
click at [393, 24] on span "№366126787" at bounding box center [402, 23] width 112 height 19
copy span "366126787"
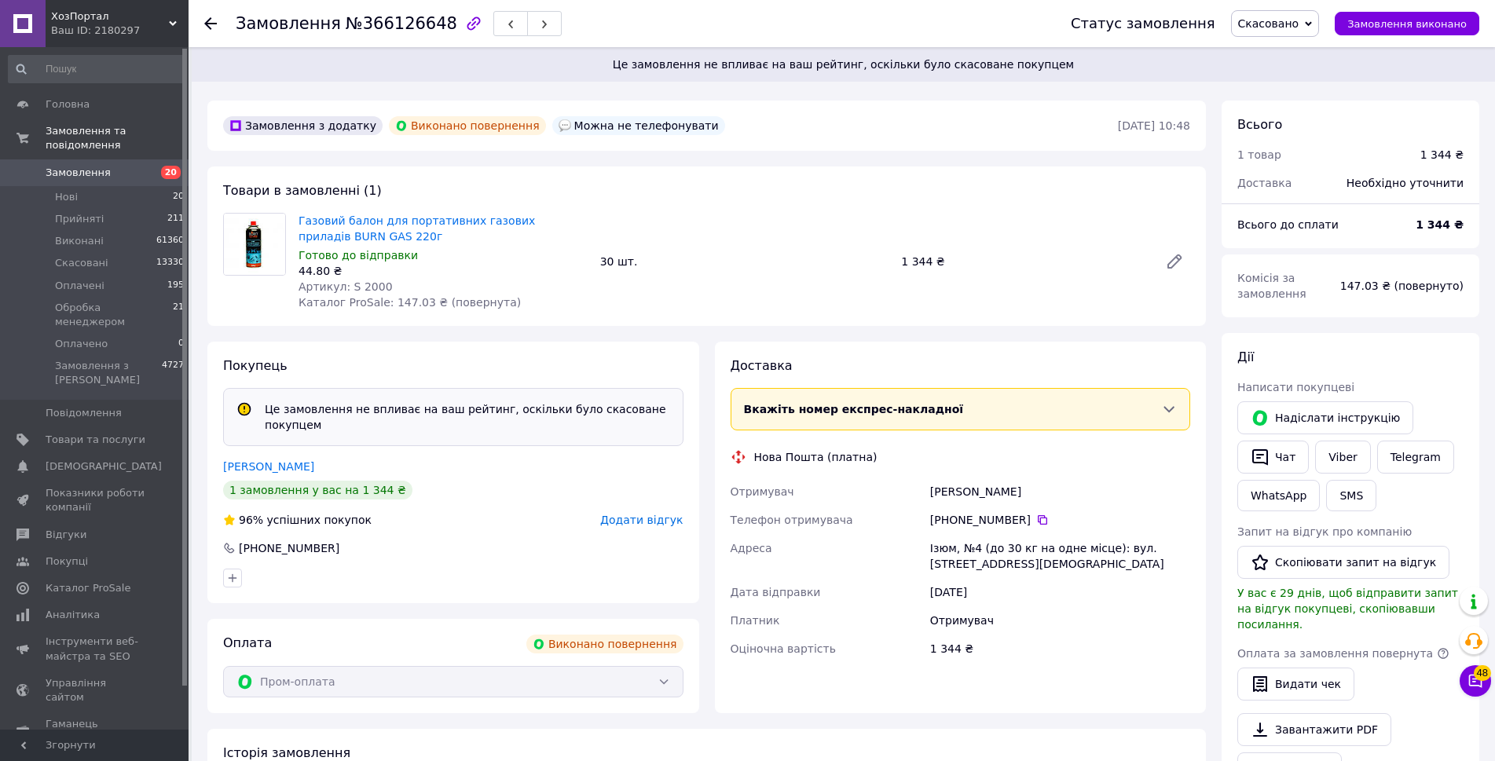
click at [410, 27] on span "№366126648" at bounding box center [402, 23] width 112 height 19
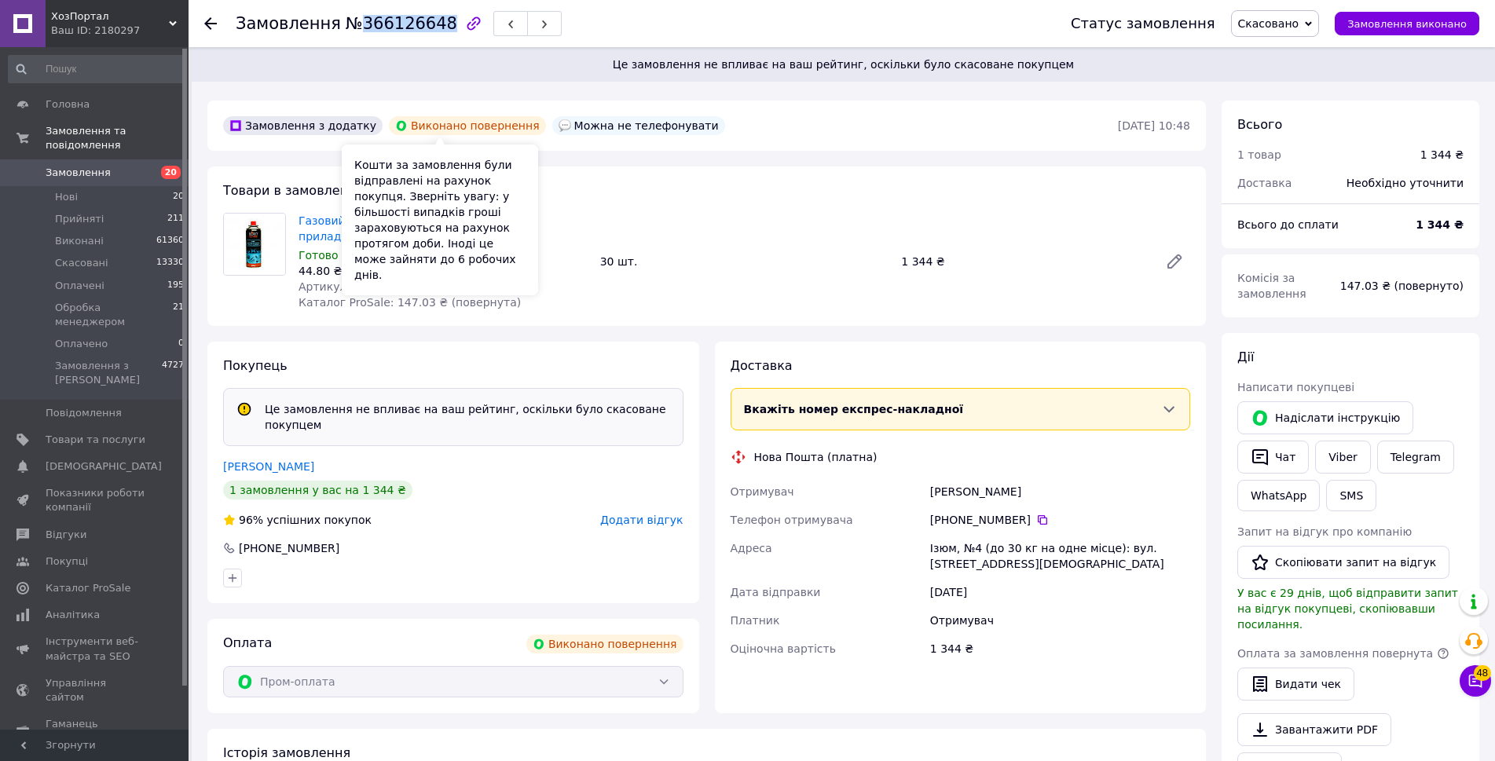
copy span "366126648"
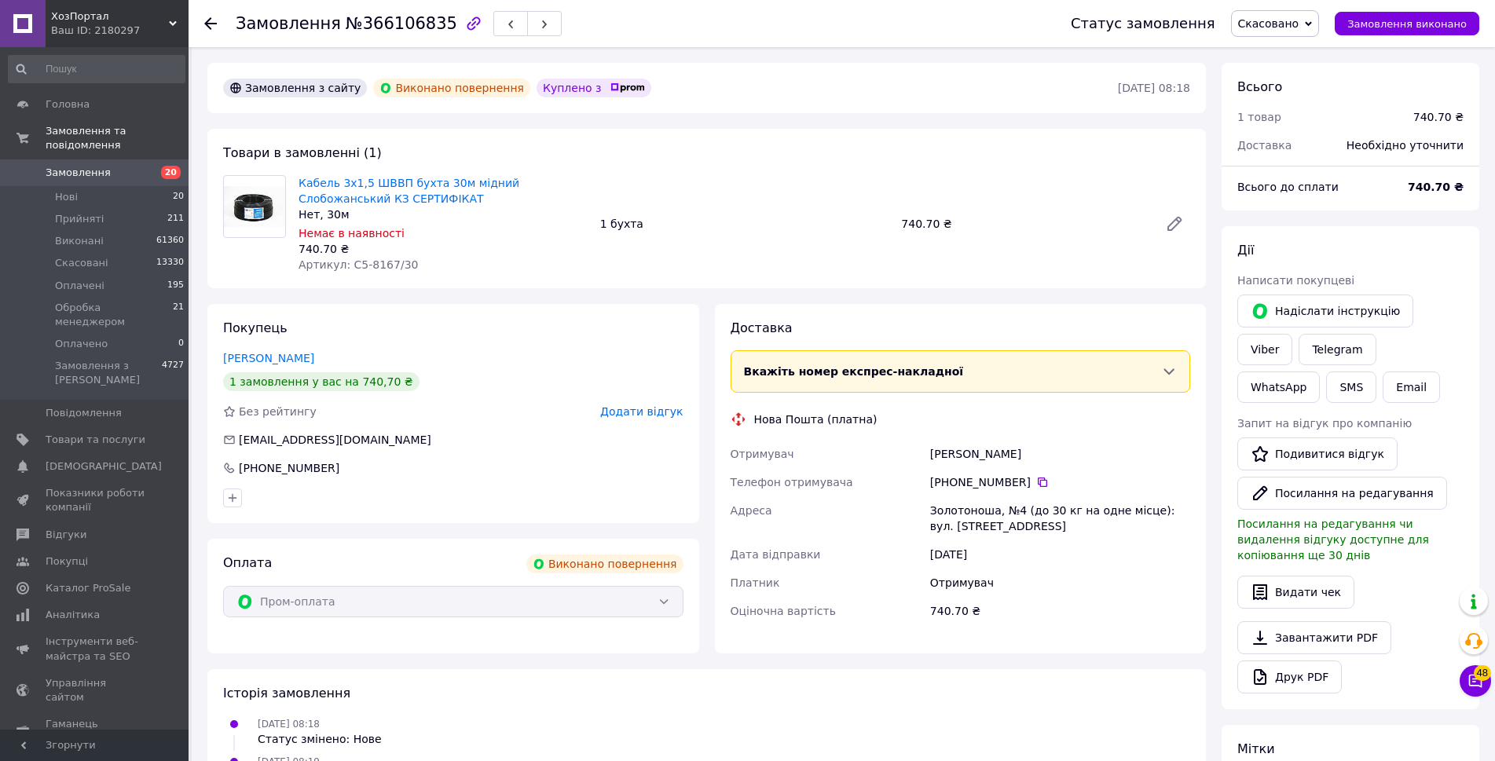
scroll to position [97, 0]
click at [375, 17] on span "№366106835" at bounding box center [402, 23] width 112 height 19
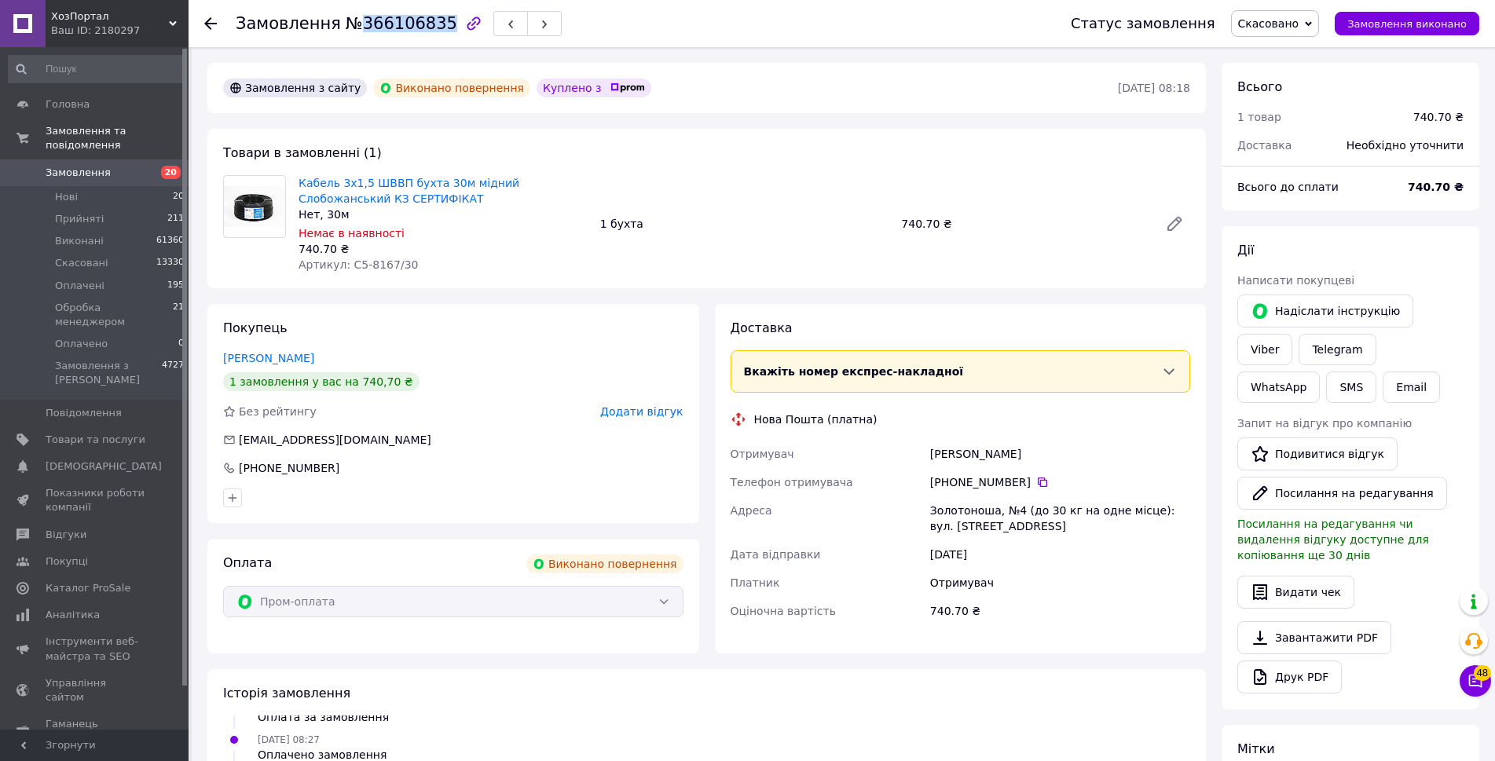
click at [375, 17] on span "№366106835" at bounding box center [402, 23] width 112 height 19
copy span "366106835"
click at [404, 26] on span "№366106835" at bounding box center [402, 23] width 112 height 19
copy span "366106835"
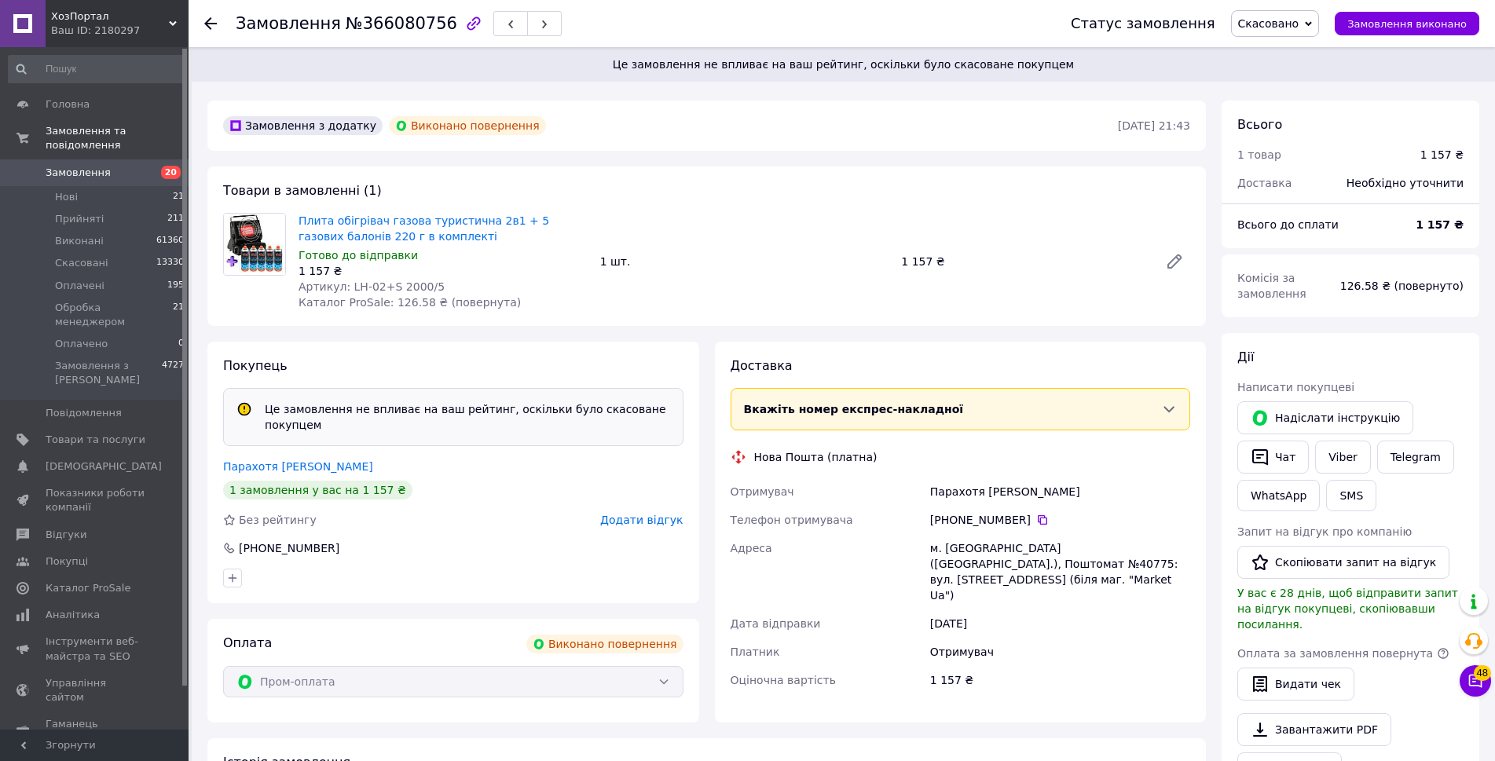
click at [400, 26] on span "№366080756" at bounding box center [402, 23] width 112 height 19
copy span "366080756"
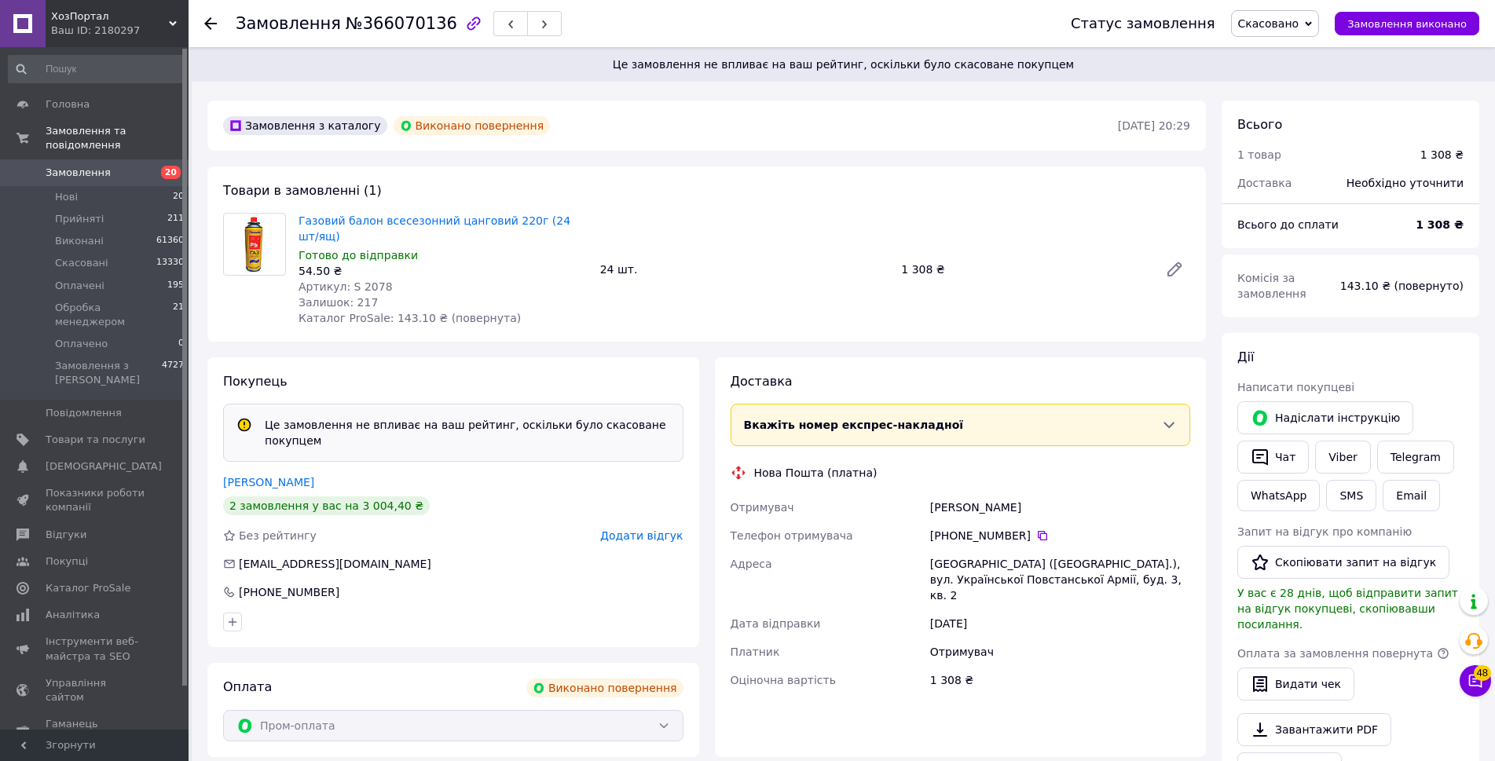
click at [383, 22] on span "№366070136" at bounding box center [402, 23] width 112 height 19
copy span "366070136"
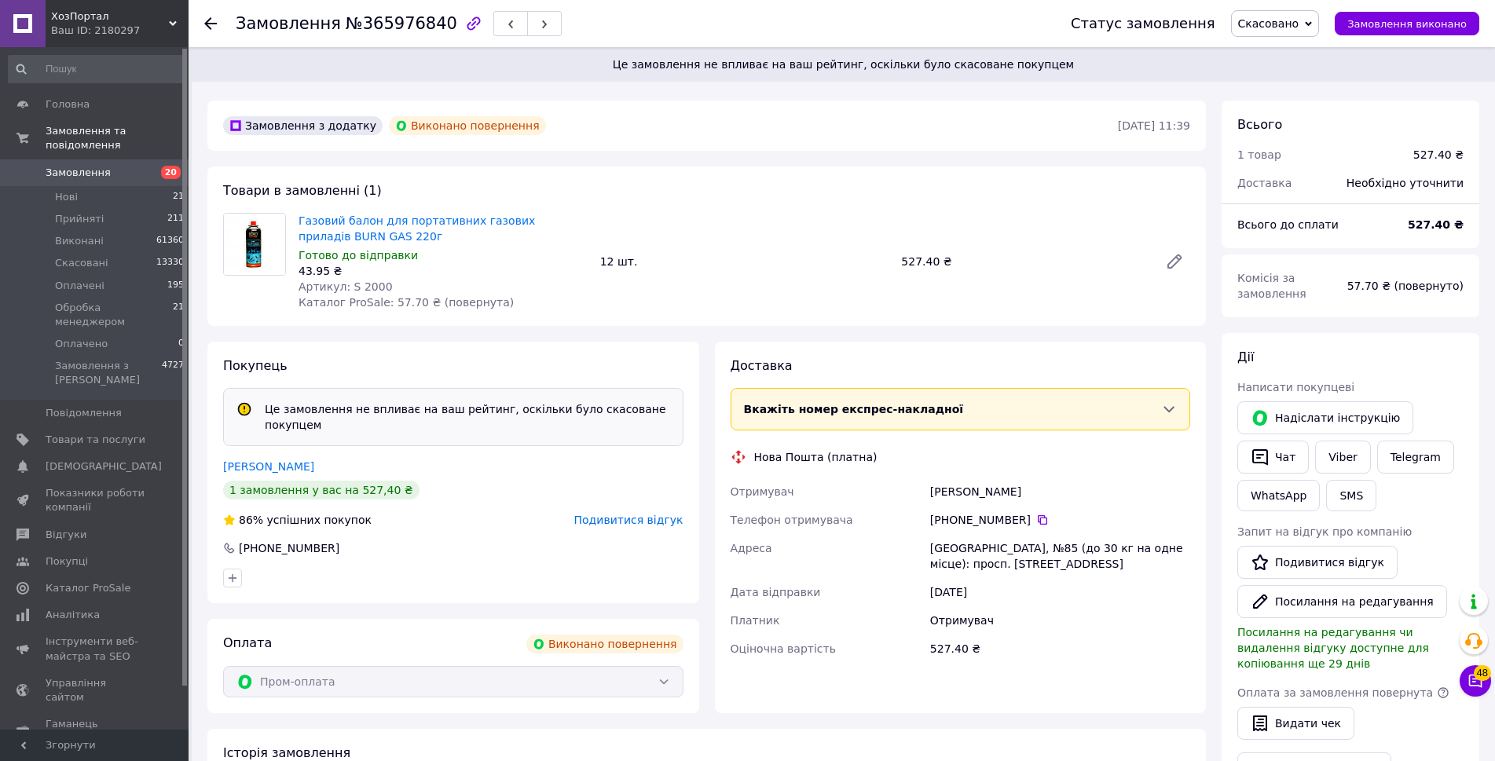
click at [409, 34] on div "Замовлення №365976840" at bounding box center [399, 23] width 326 height 27
click at [401, 25] on span "№365976840" at bounding box center [402, 23] width 112 height 19
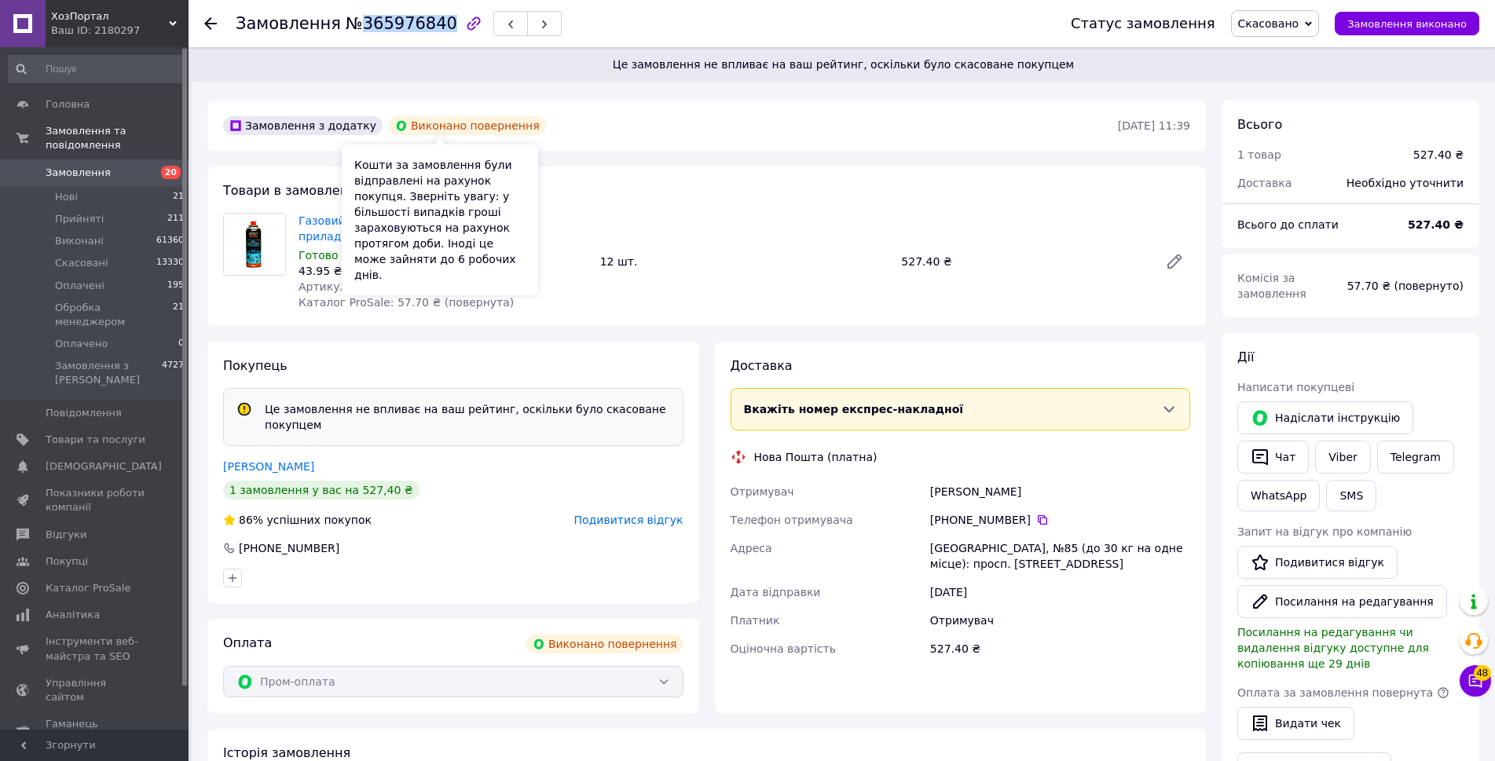
copy span "365976840"
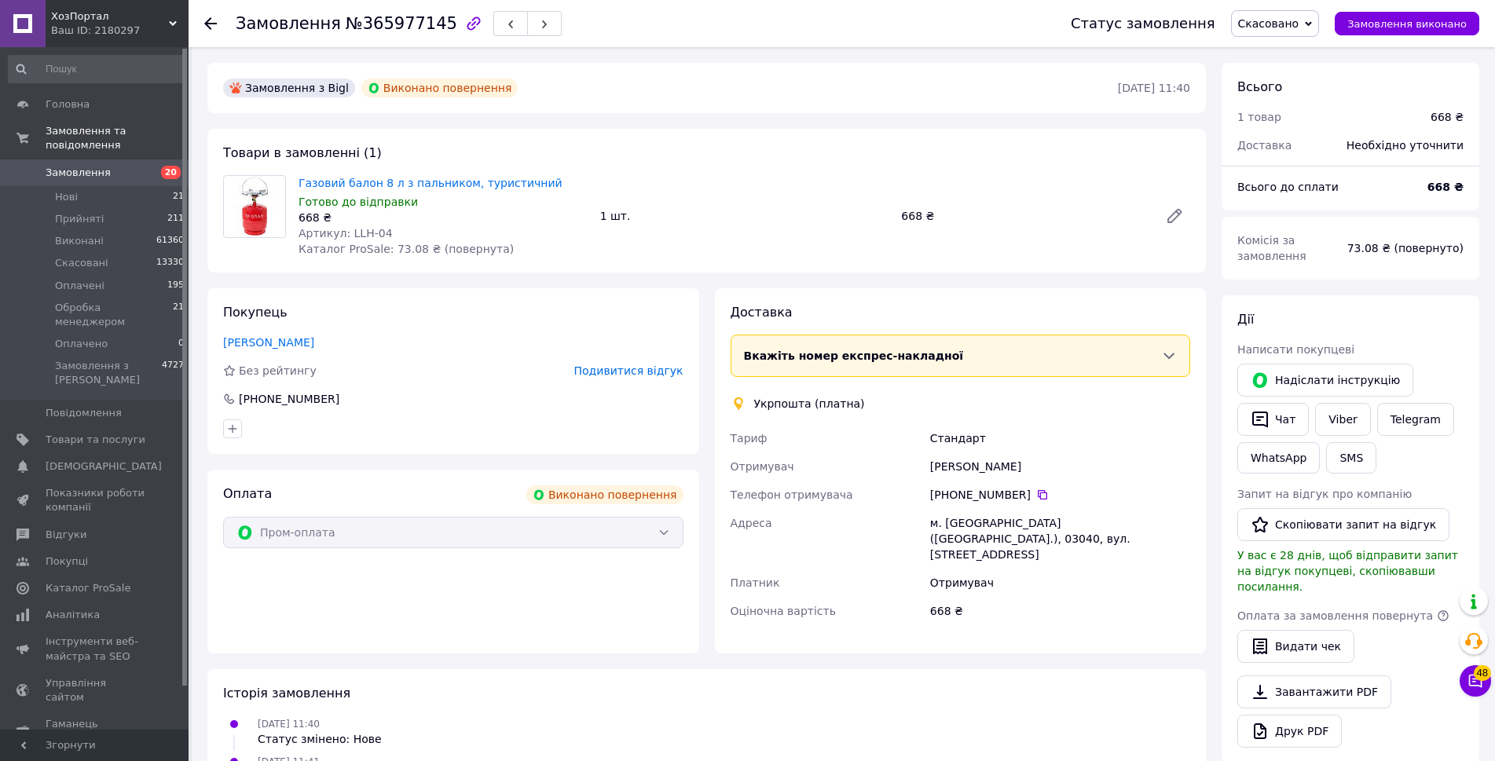
click at [402, 24] on span "№365977145" at bounding box center [402, 23] width 112 height 19
copy span "365977145"
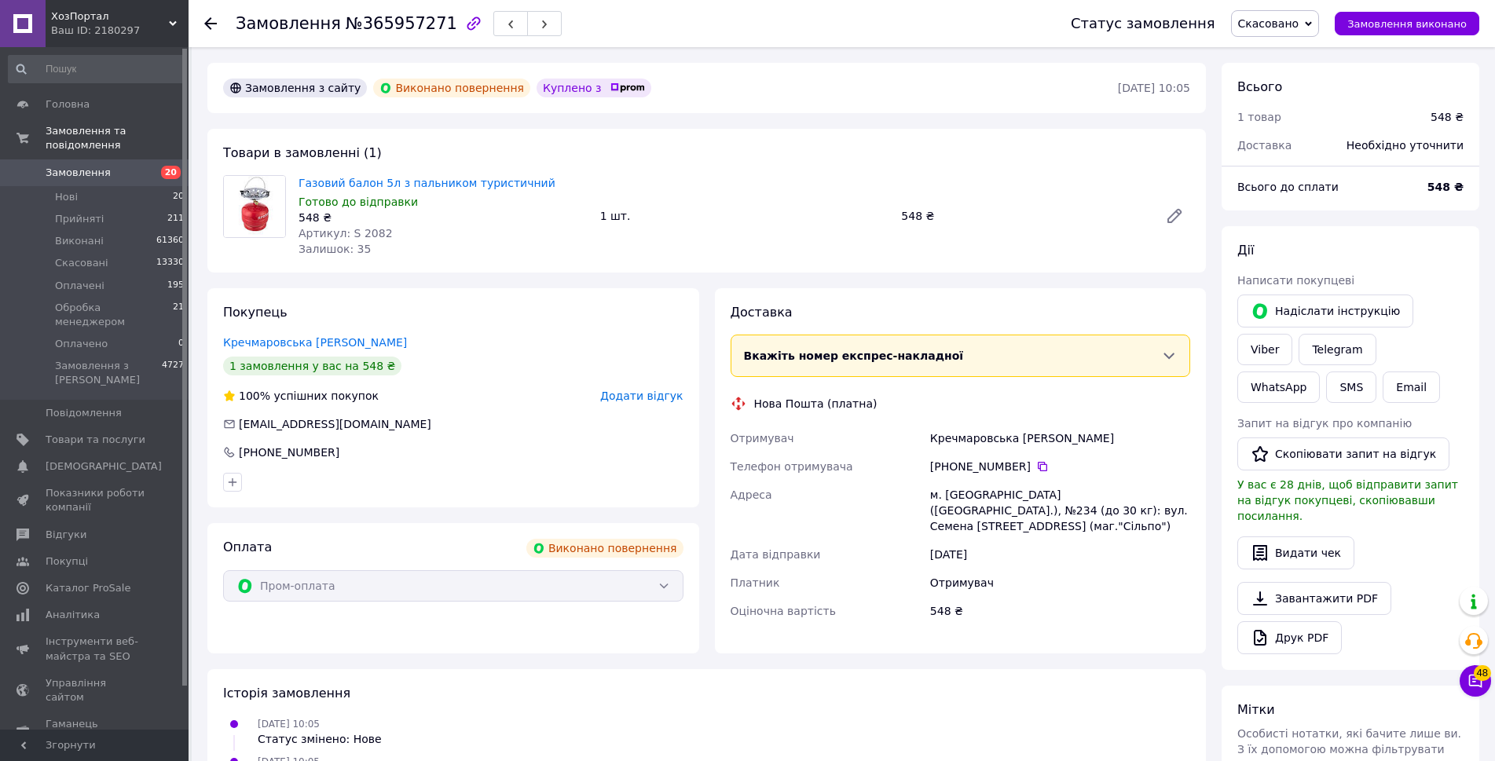
click at [394, 25] on span "№365957271" at bounding box center [402, 23] width 112 height 19
copy span "365957271"
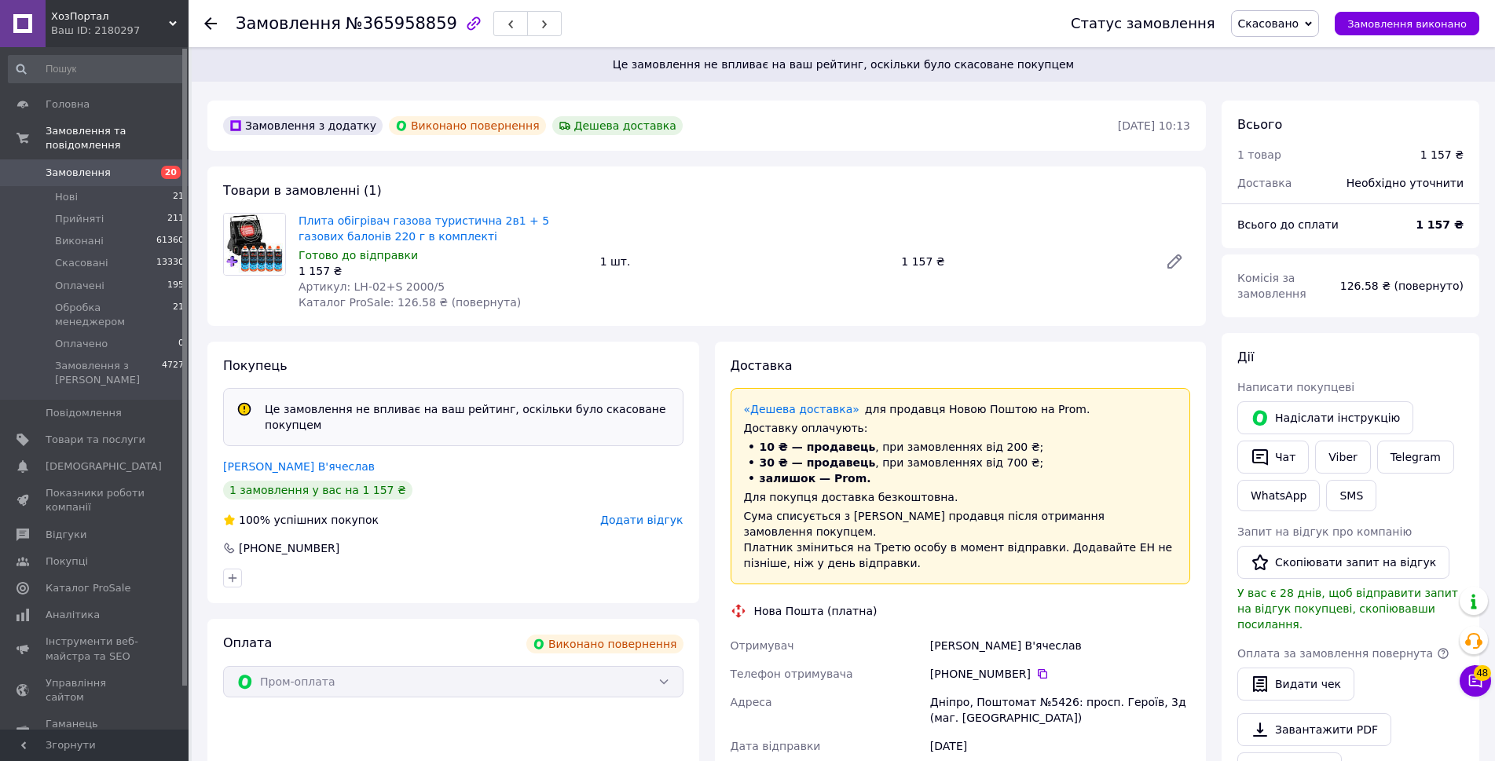
click at [407, 24] on span "№365958859" at bounding box center [402, 23] width 112 height 19
copy span "365958859"
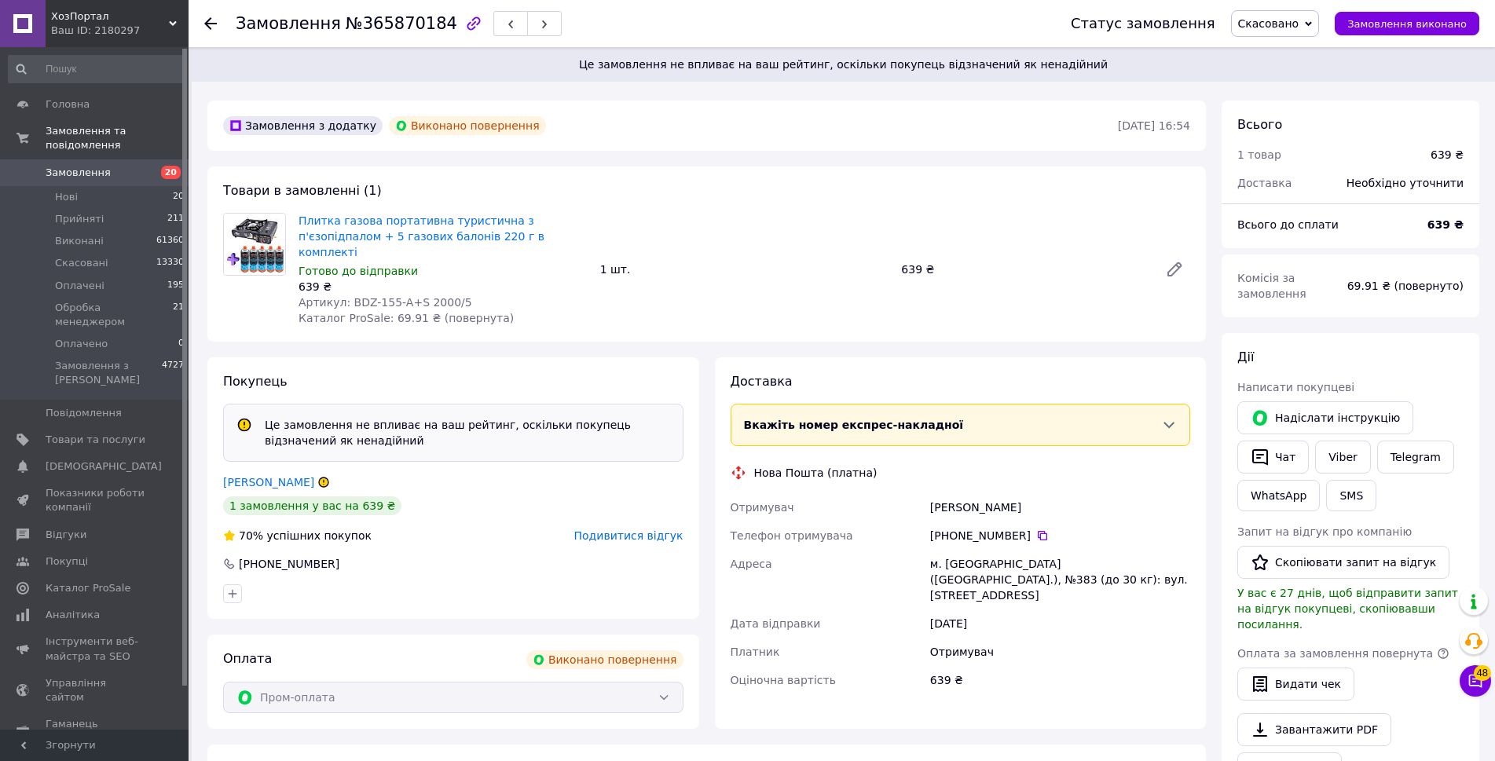
click at [394, 20] on span "№365870184" at bounding box center [402, 23] width 112 height 19
copy span "365870184"
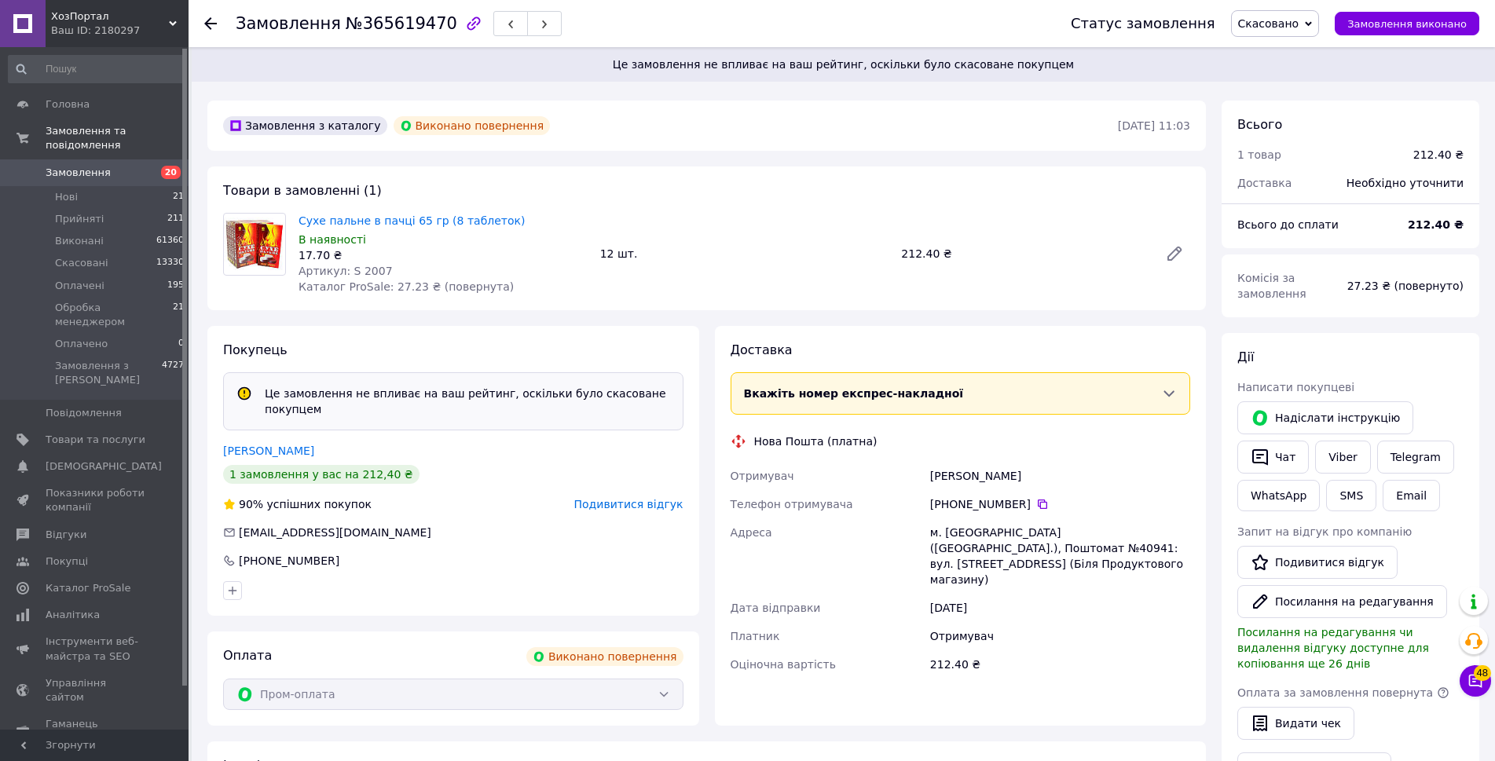
click at [383, 20] on span "№365619470" at bounding box center [402, 23] width 112 height 19
copy span "365619470"
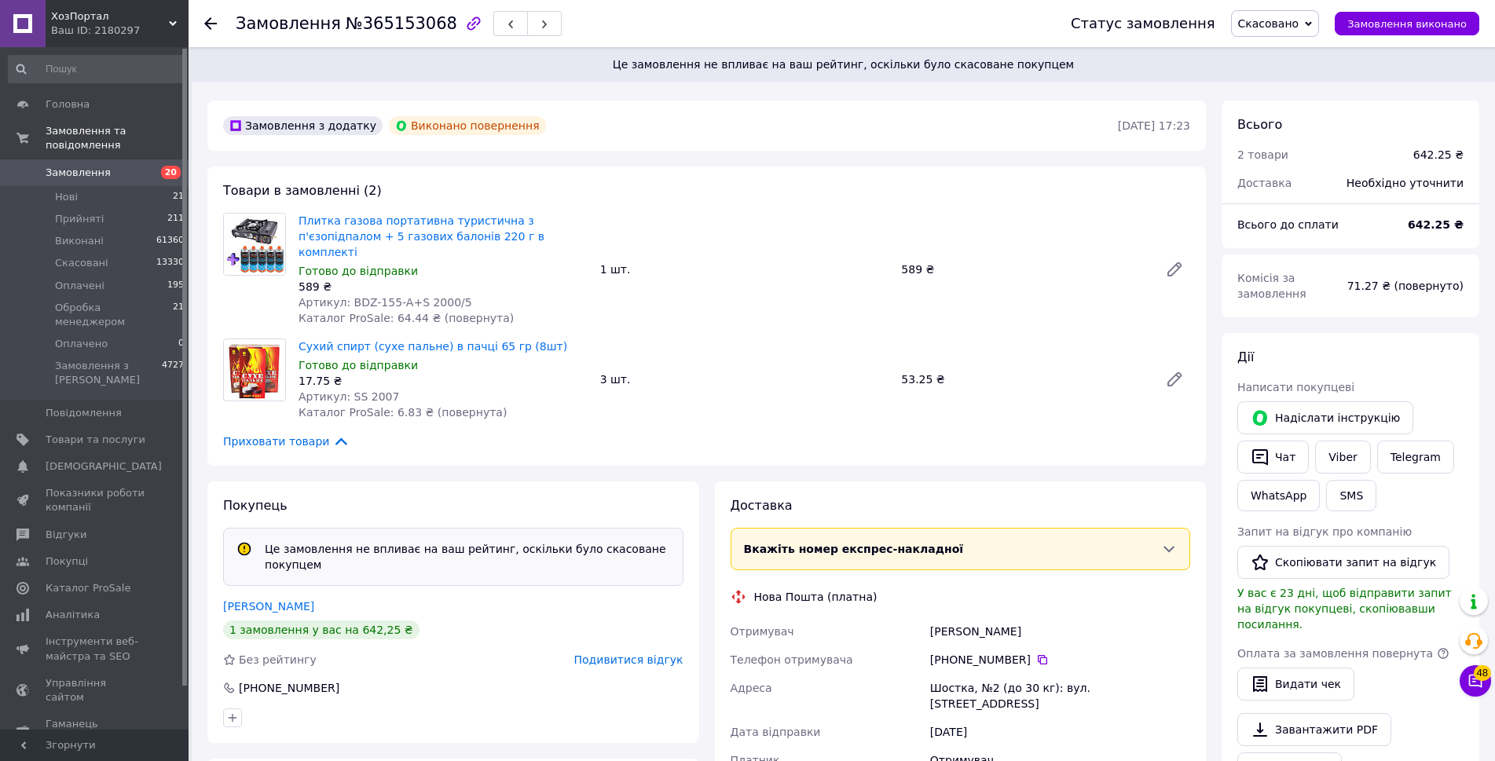
click at [373, 24] on span "№365153068" at bounding box center [402, 23] width 112 height 19
copy span "365153068"
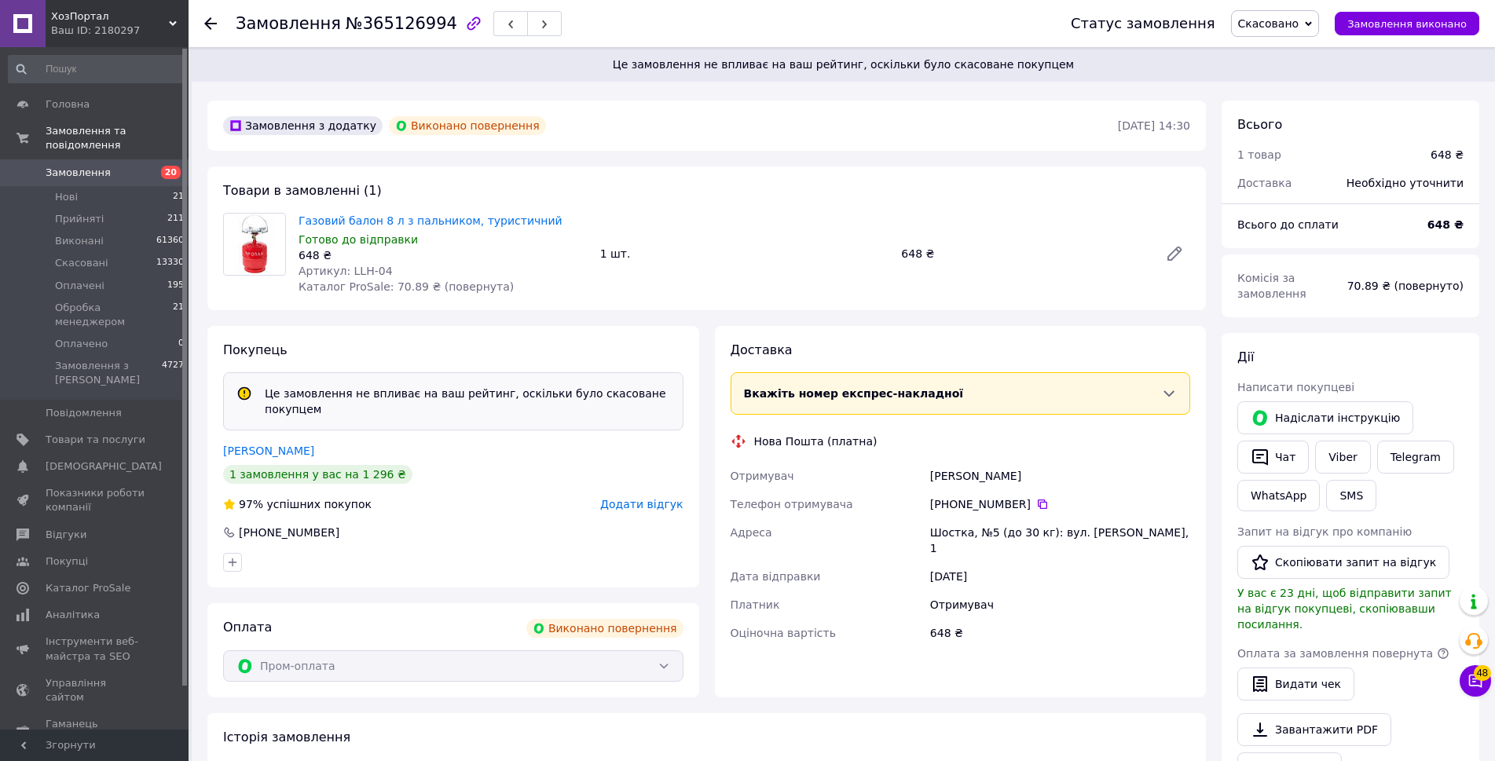
click at [369, 14] on span "№365126994" at bounding box center [402, 23] width 112 height 19
copy span "365126994"
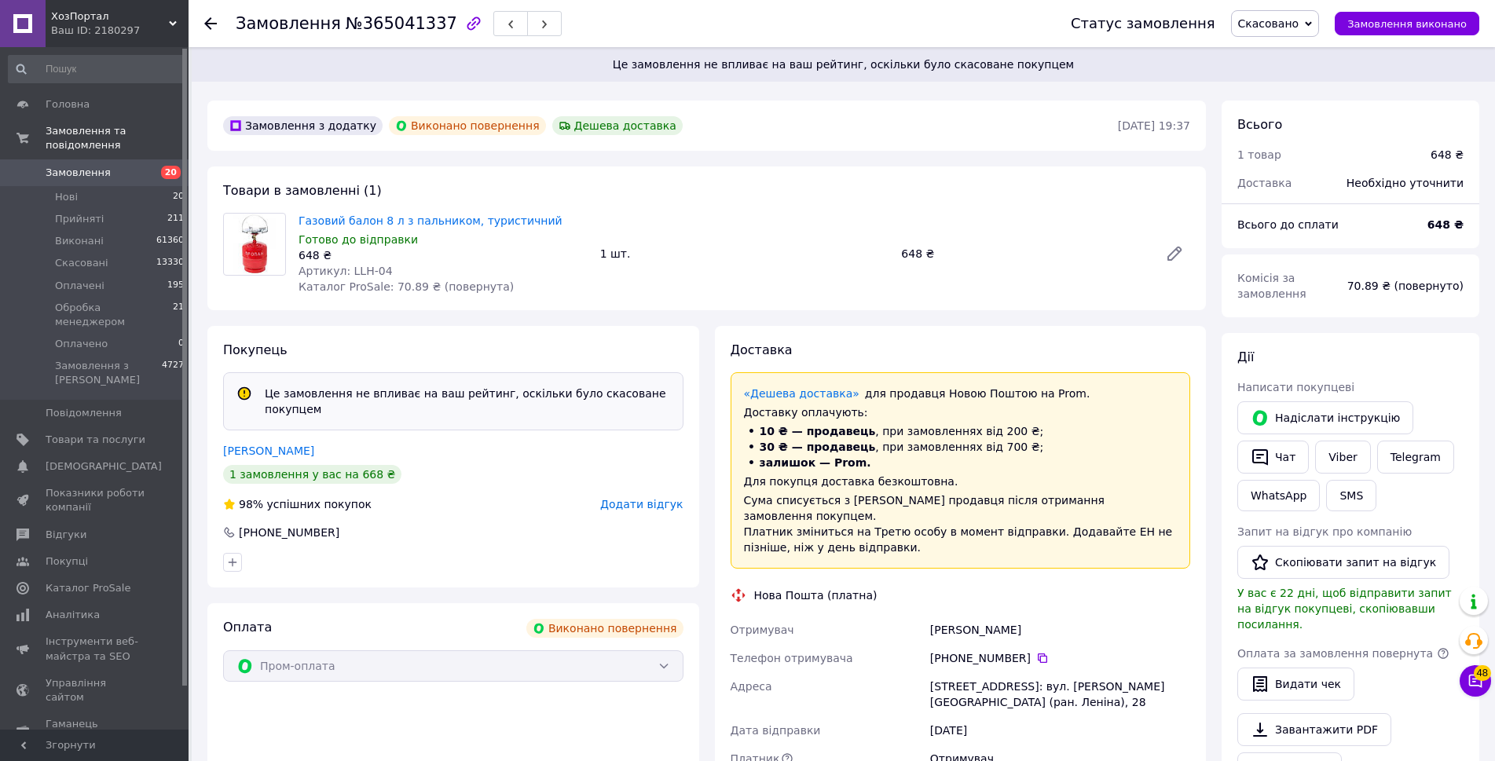
click at [381, 11] on div "Замовлення №365041337" at bounding box center [399, 23] width 326 height 27
copy span "365041337"
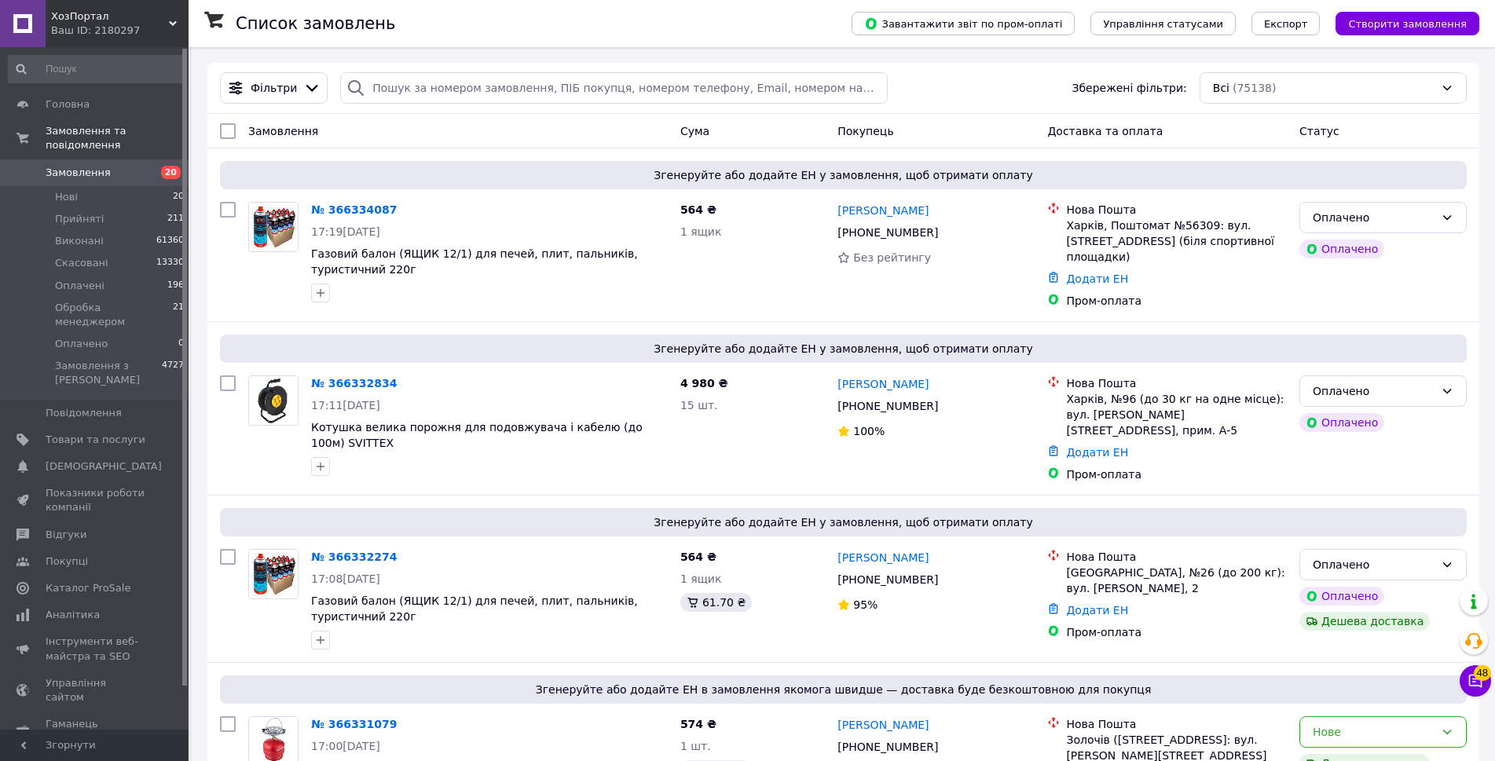
click at [650, 128] on div "Замовлення" at bounding box center [458, 131] width 432 height 28
click at [266, 90] on span "Фільтри" at bounding box center [274, 88] width 46 height 16
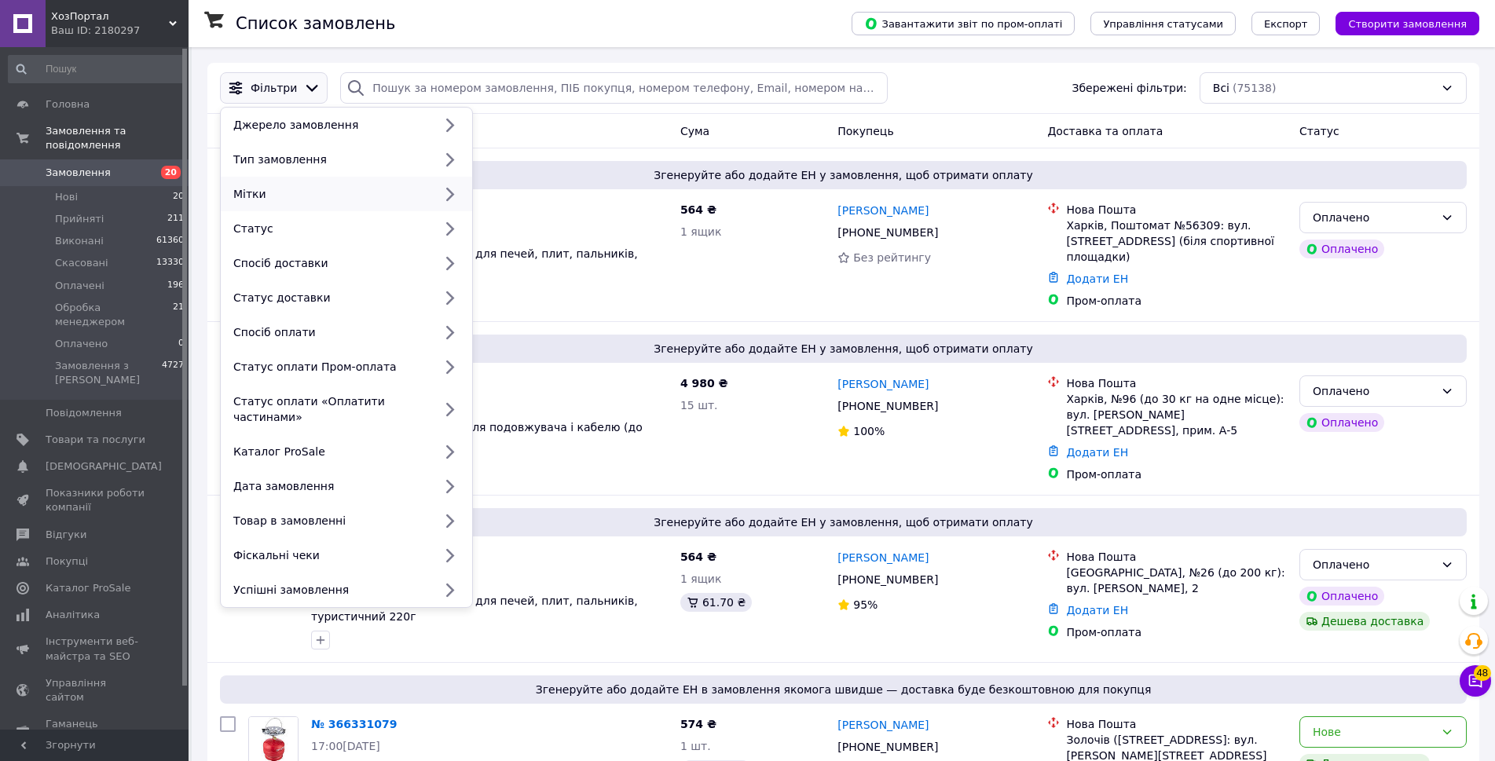
click at [346, 177] on div "Мітки" at bounding box center [346, 194] width 251 height 35
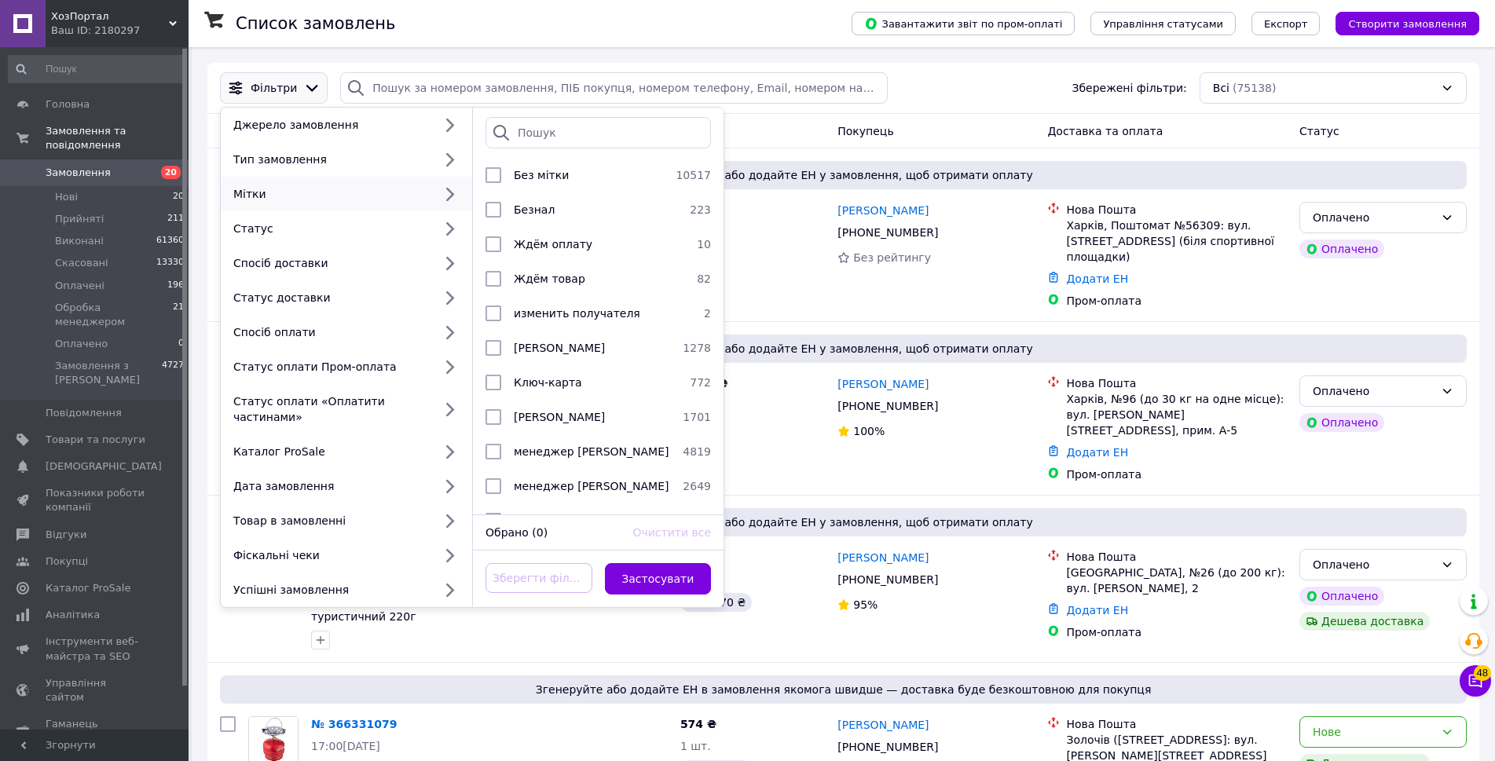
click at [772, 130] on div "Cума" at bounding box center [752, 131] width 157 height 28
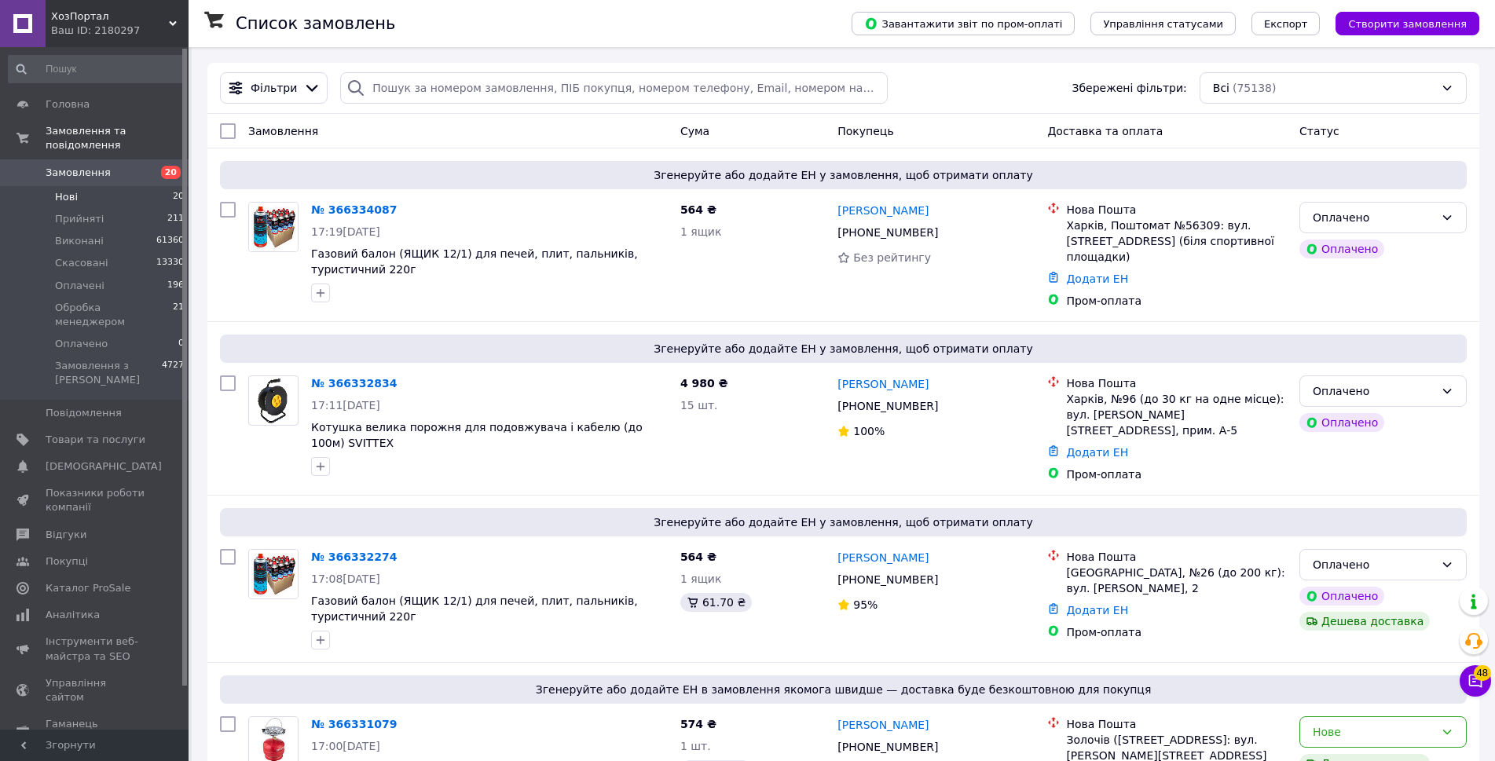
click at [138, 186] on li "Нові 20" at bounding box center [96, 197] width 193 height 22
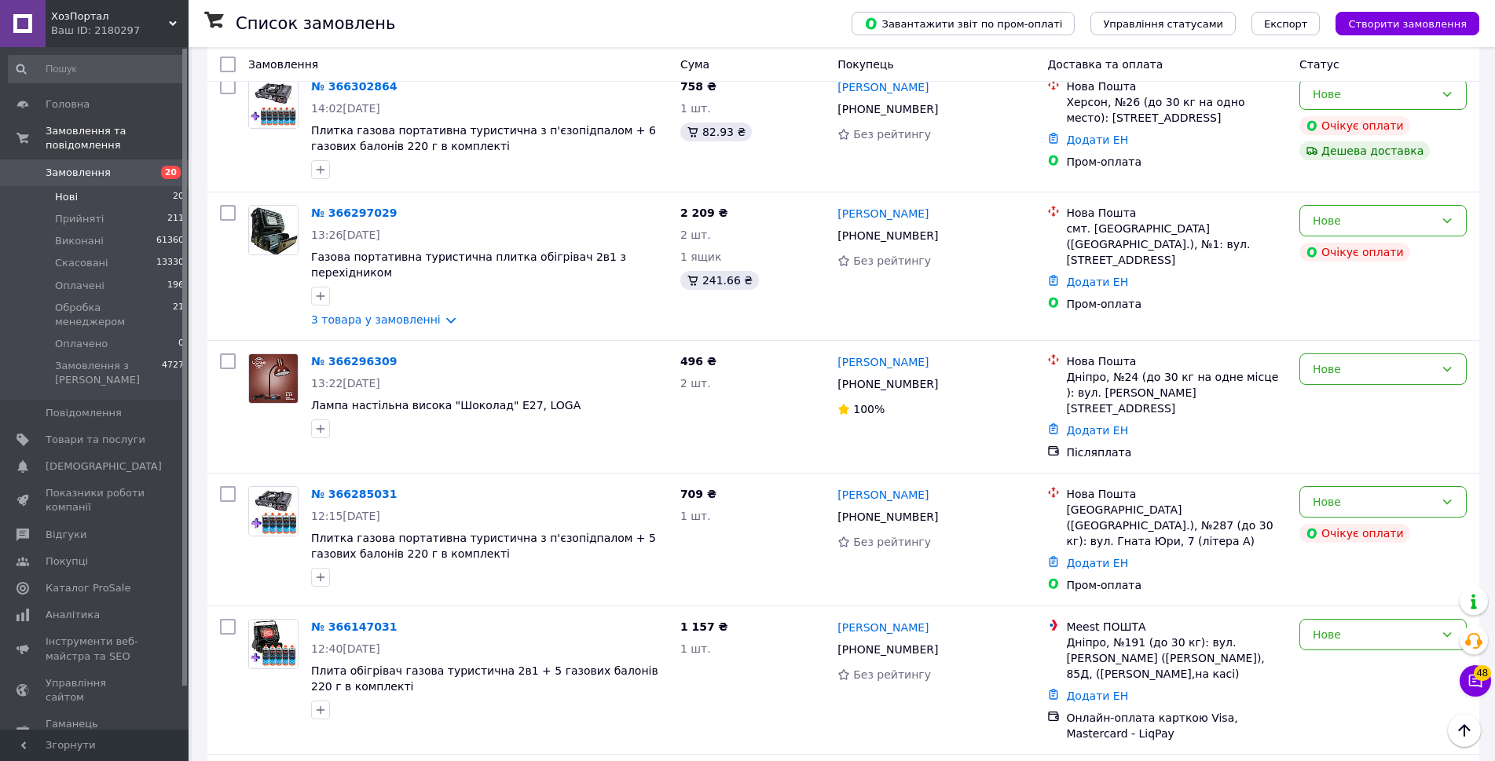
scroll to position [1702, 0]
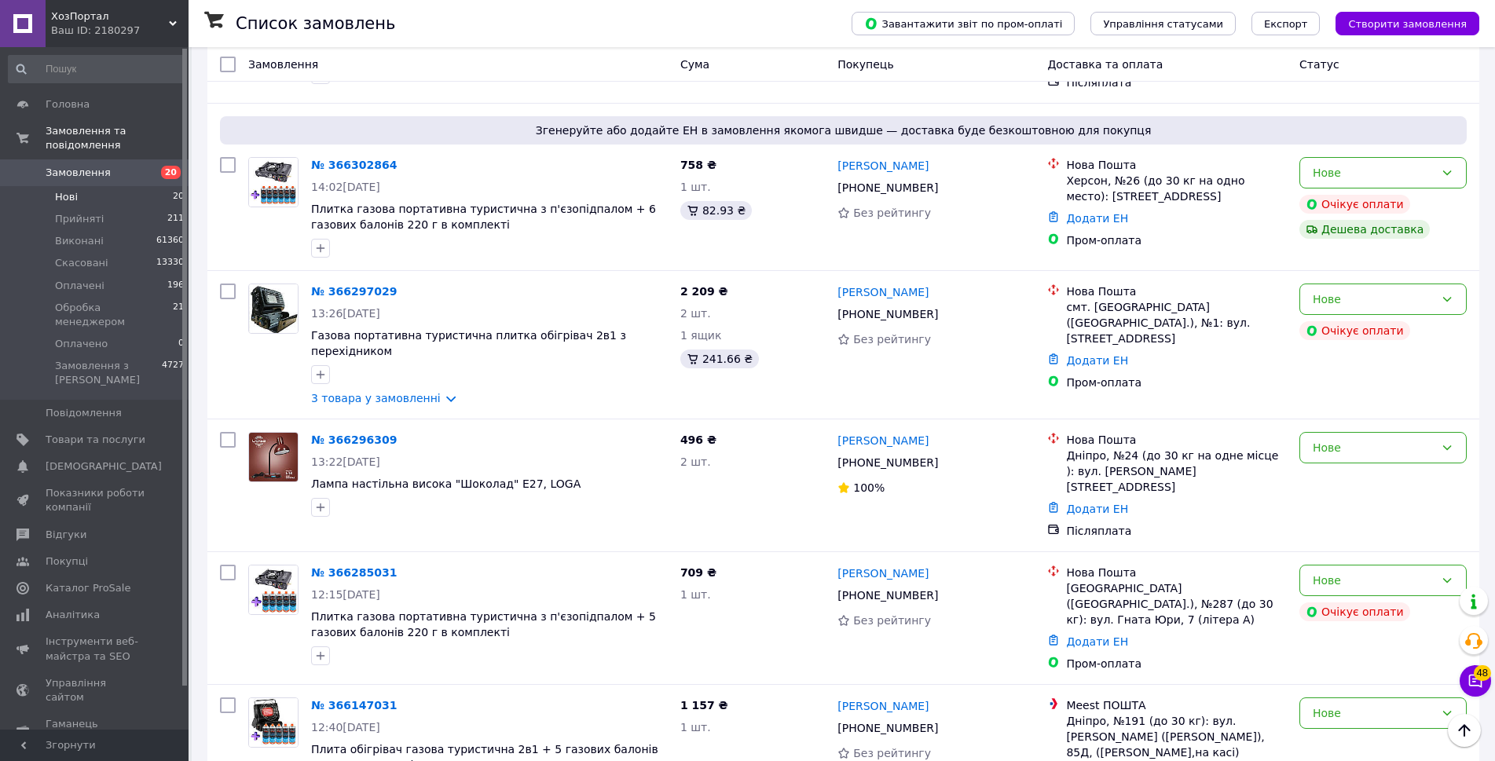
drag, startPoint x: 339, startPoint y: 219, endPoint x: 343, endPoint y: 199, distance: 21.0
drag, startPoint x: 423, startPoint y: 89, endPoint x: 336, endPoint y: 86, distance: 87.3
click at [338, 156] on div "№ 366302864" at bounding box center [490, 165] width 360 height 19
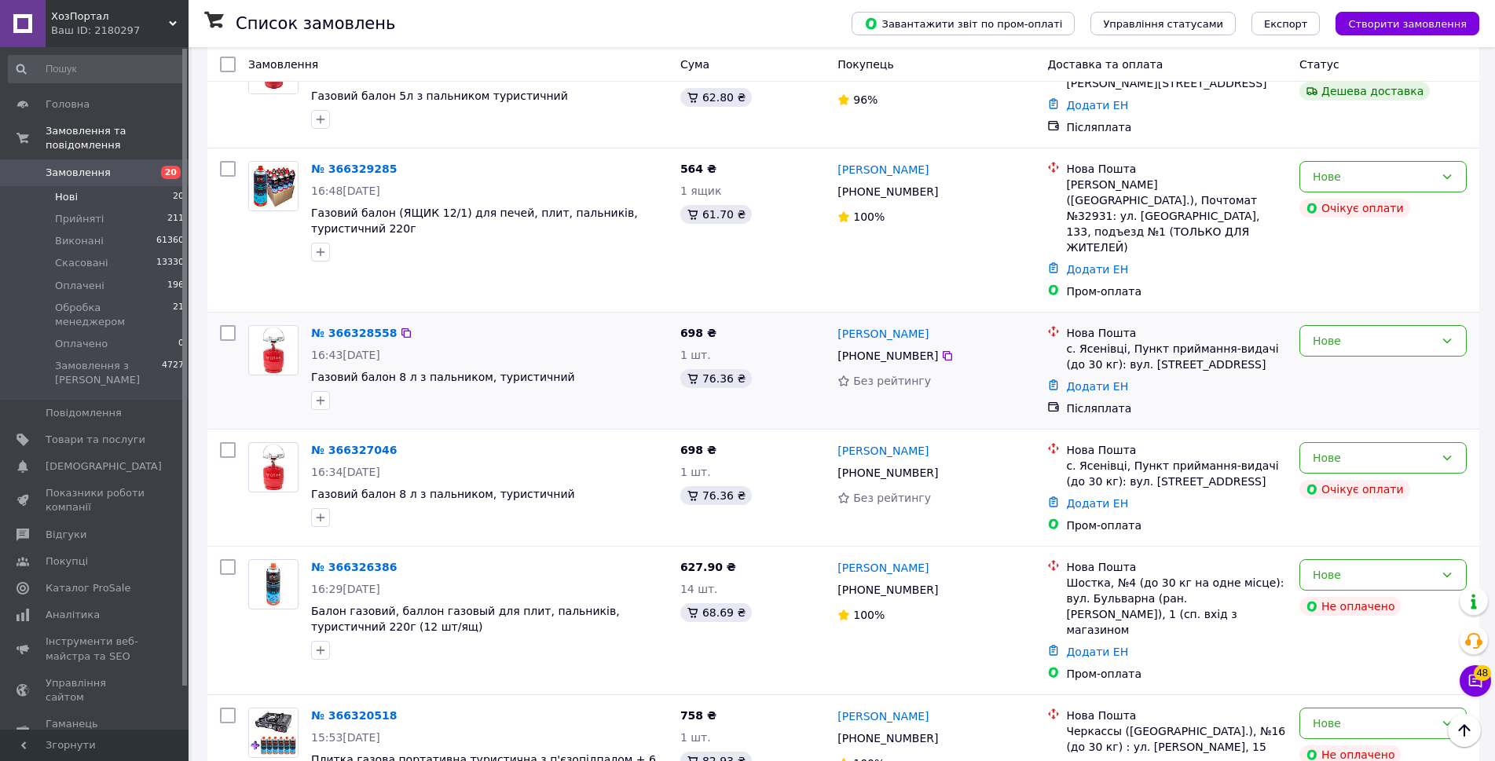
scroll to position [0, 0]
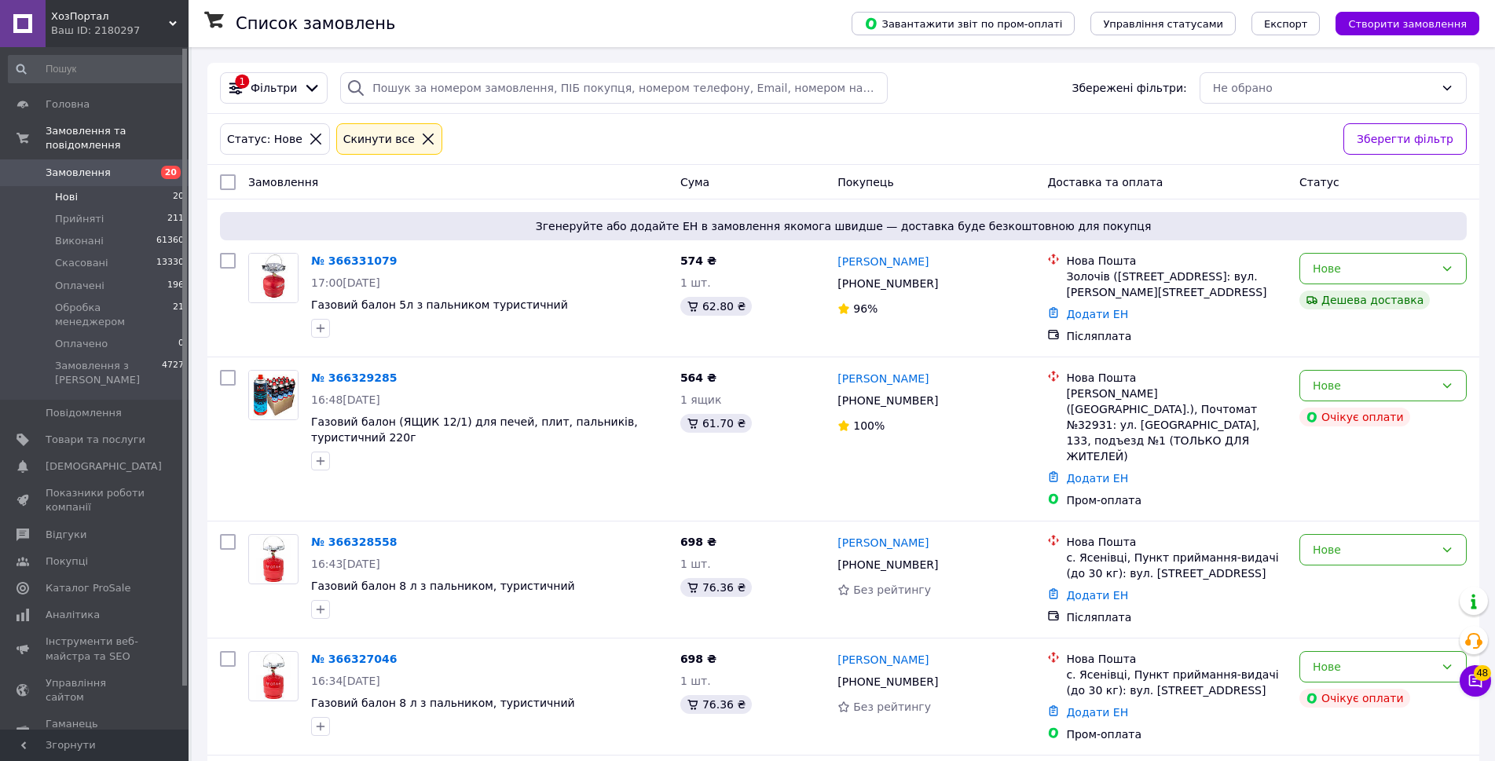
click at [126, 166] on span "Замовлення" at bounding box center [96, 173] width 100 height 14
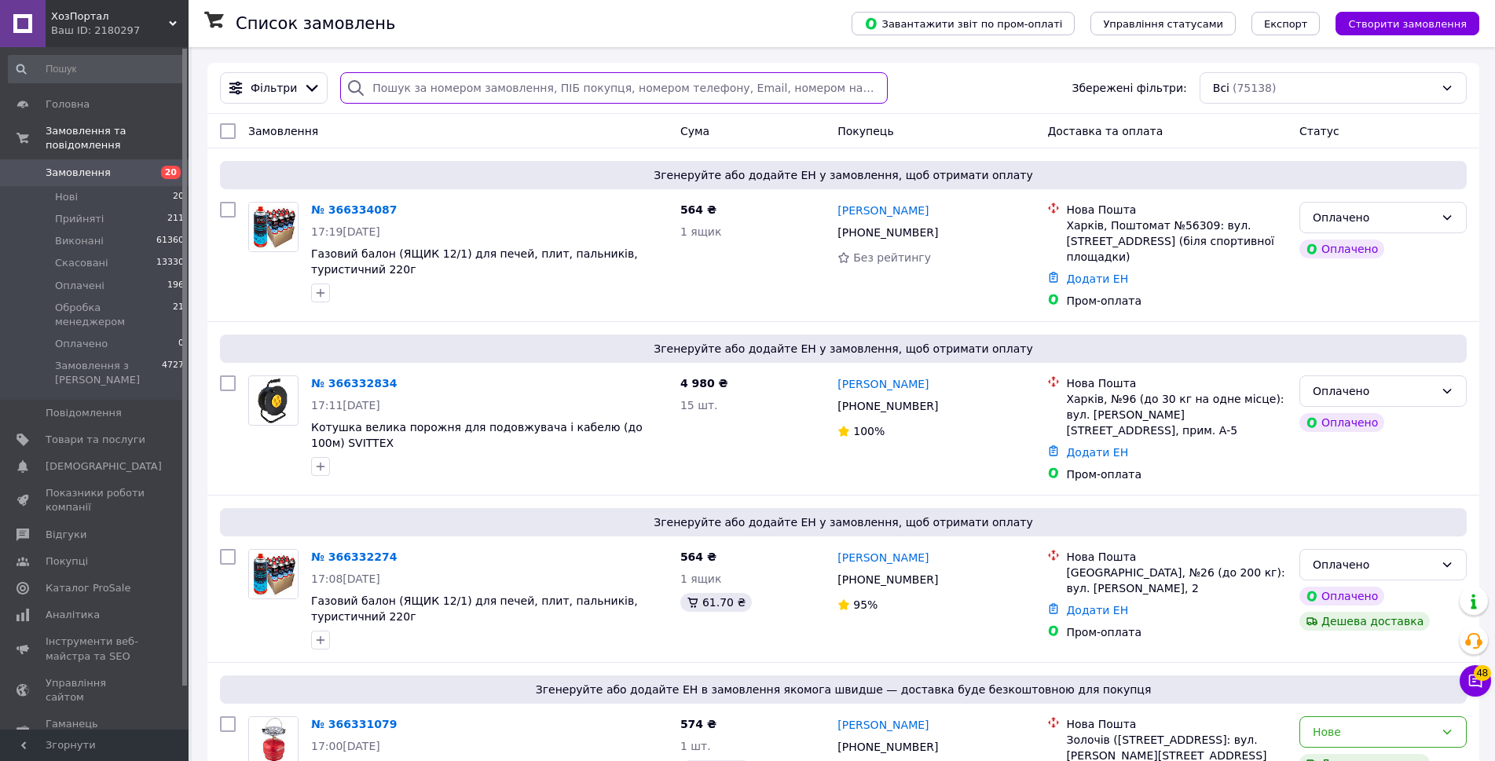
click at [494, 94] on input "search" at bounding box center [613, 87] width 547 height 31
paste input "+380685745974"
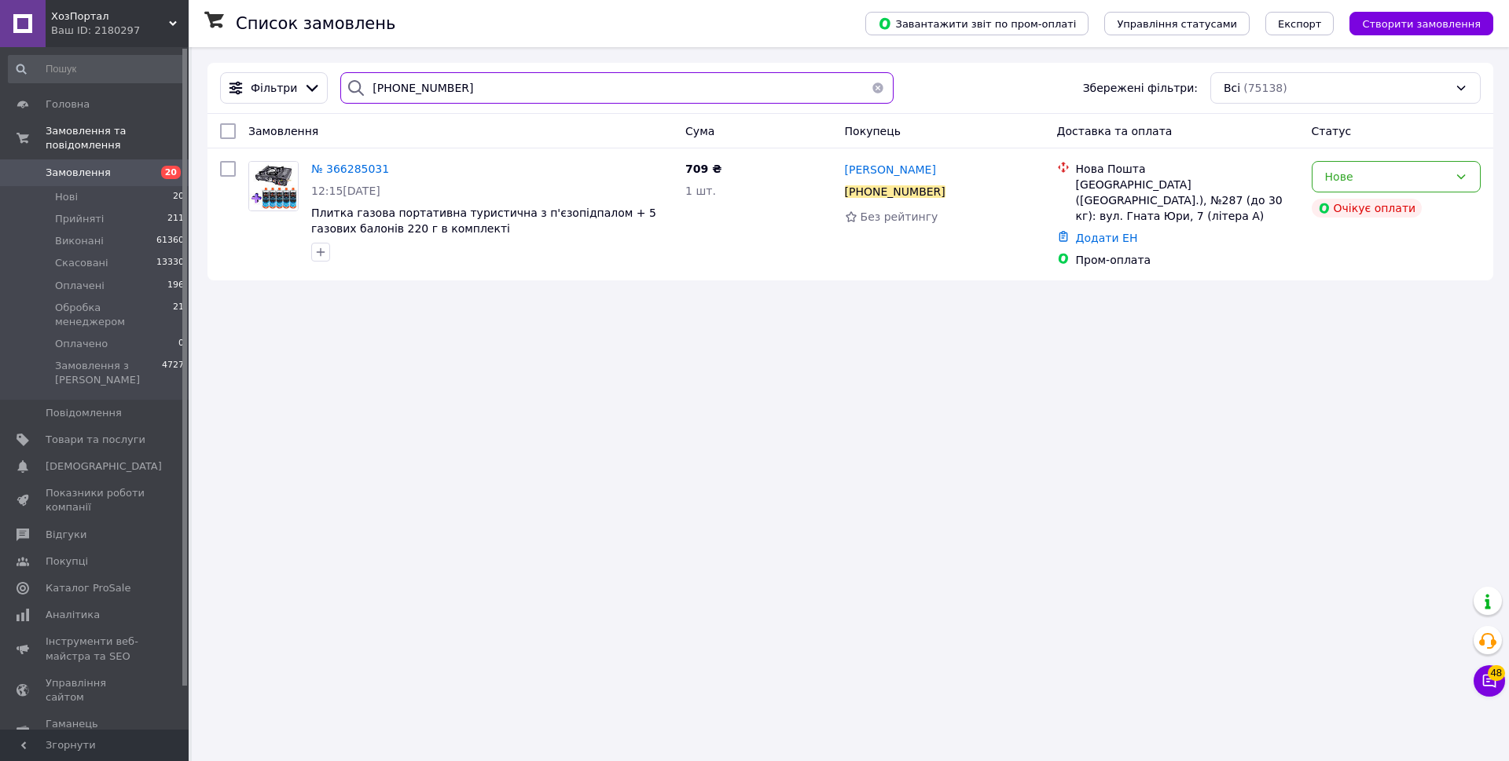
paste input "501410231"
paste input "955007456"
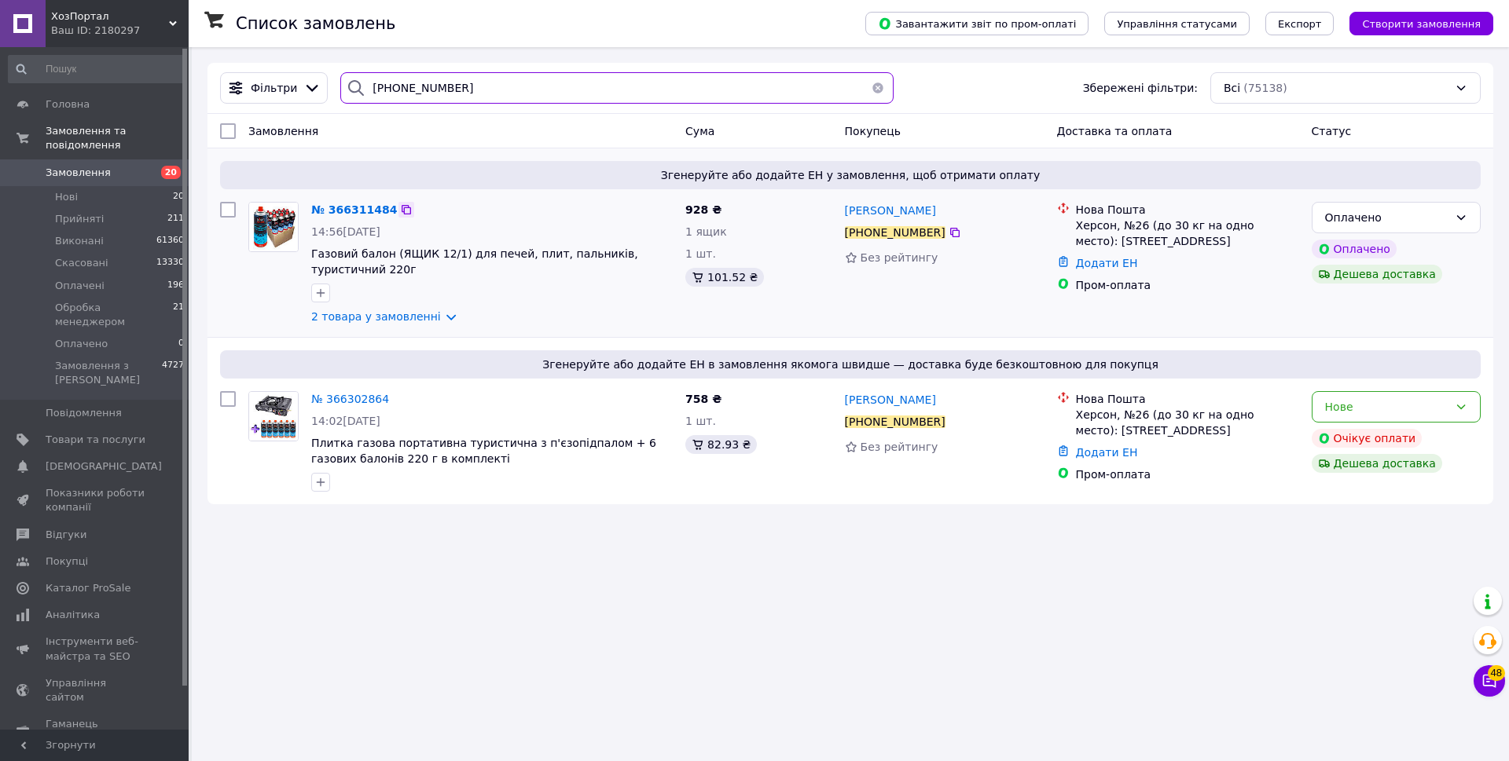
type input "+380955007456"
click at [400, 204] on icon at bounding box center [406, 210] width 13 height 13
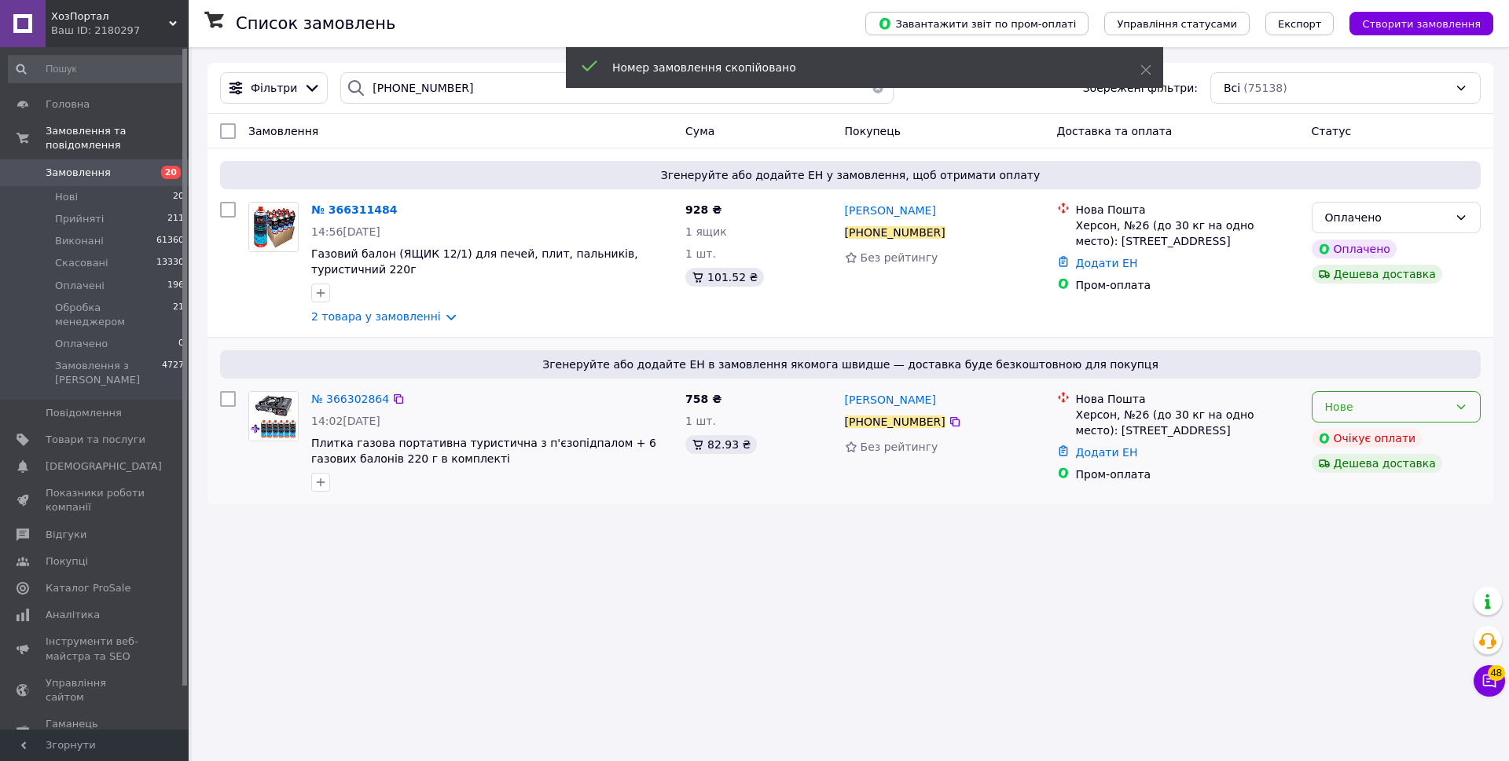
click at [1400, 408] on div "Нове" at bounding box center [1386, 406] width 123 height 17
click at [1375, 495] on li "Скасовано" at bounding box center [1395, 498] width 167 height 28
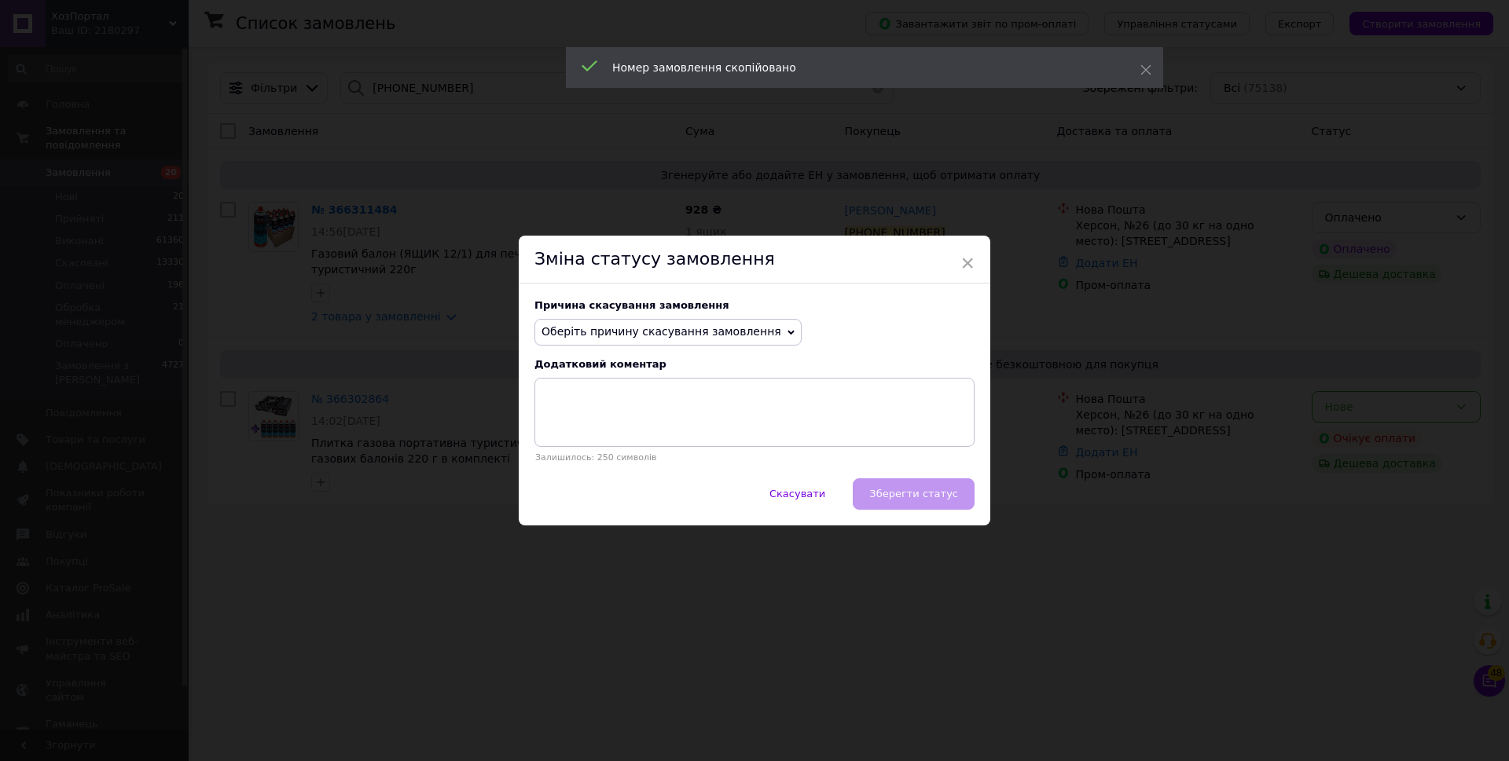
click at [670, 332] on span "Оберіть причину скасування замовлення" at bounding box center [661, 331] width 240 height 13
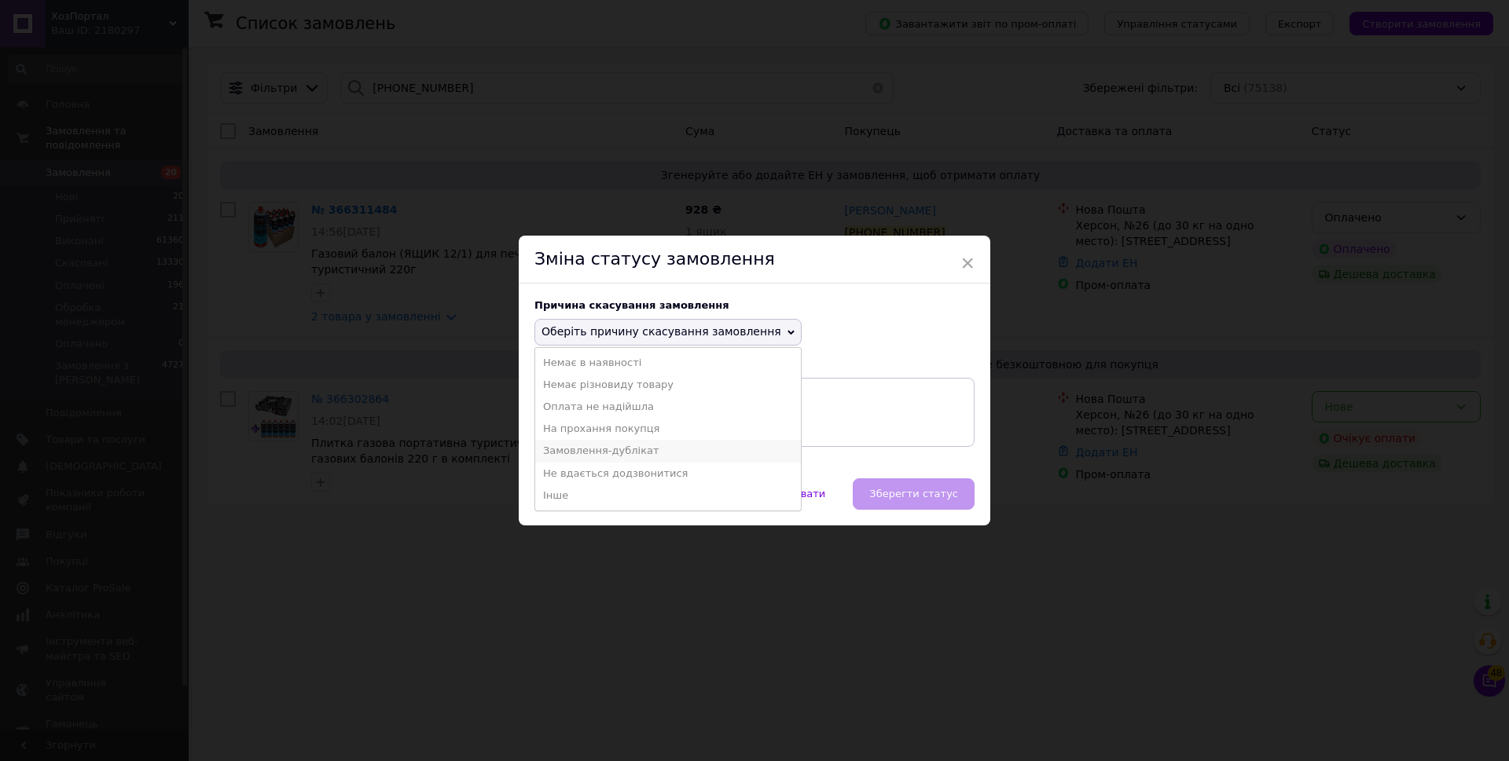
click at [623, 451] on li "Замовлення-дублікат" at bounding box center [668, 451] width 266 height 22
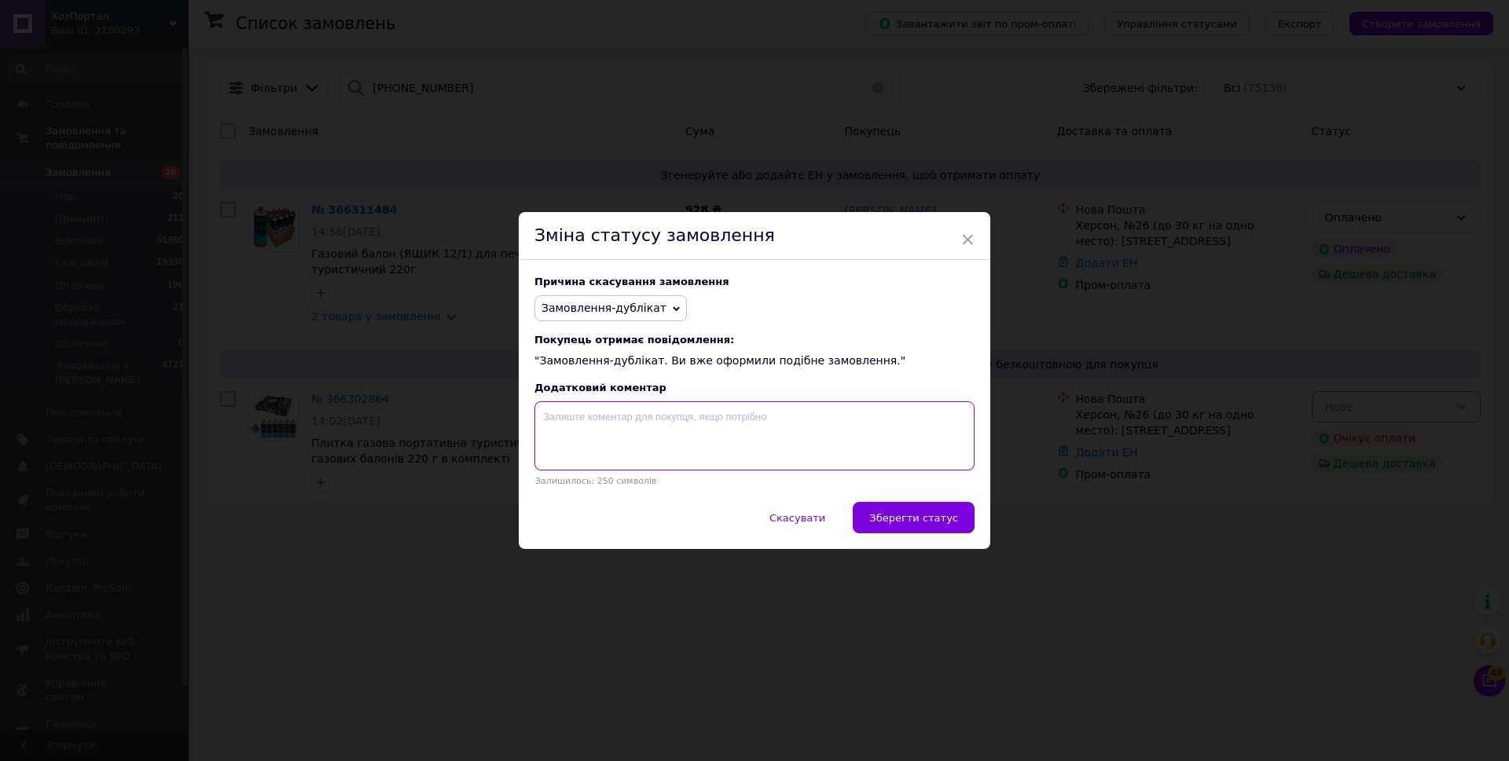
click at [635, 446] on textarea at bounding box center [754, 436] width 440 height 69
paste textarea "366311484"
type textarea "366311484"
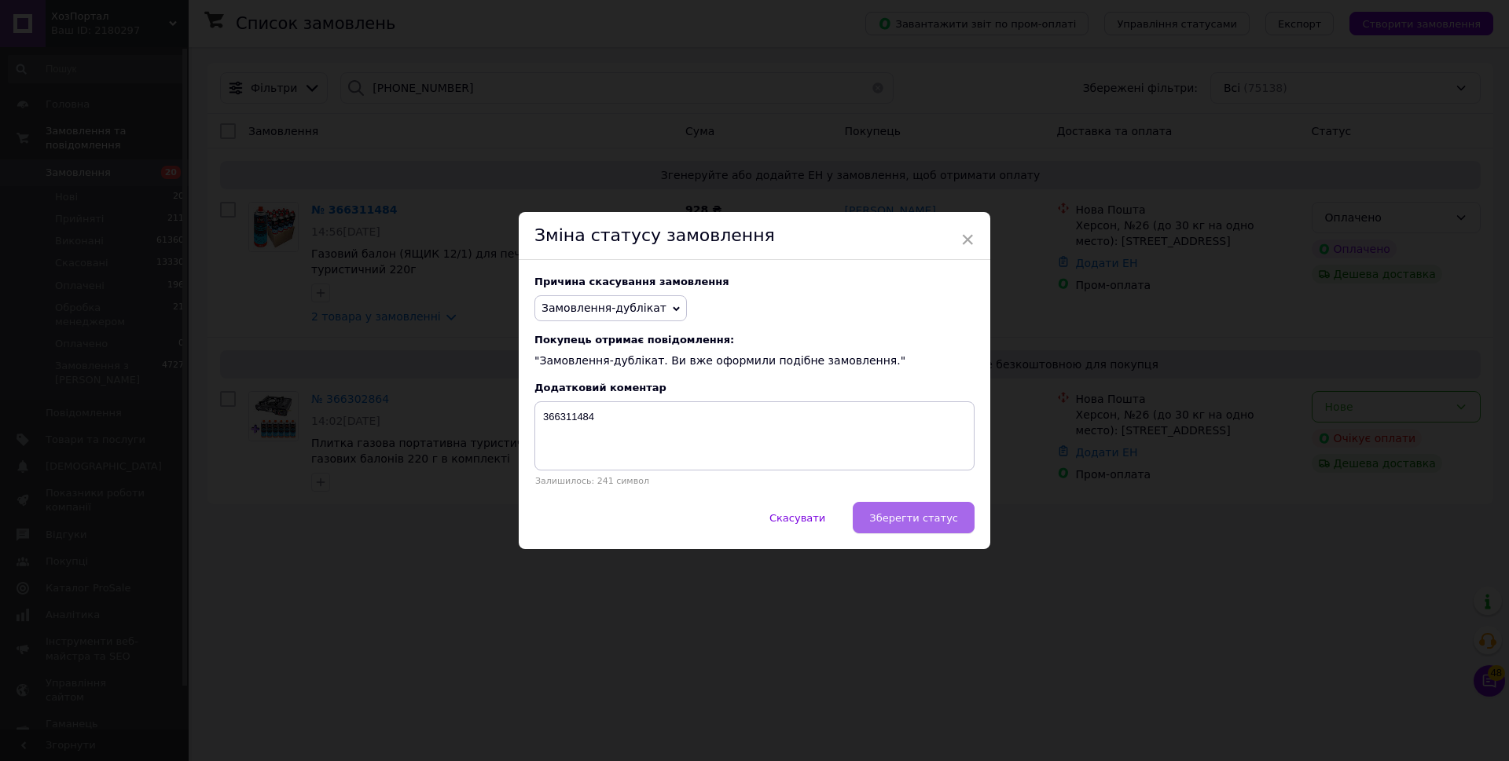
click at [896, 517] on span "Зберегти статус" at bounding box center [913, 518] width 89 height 12
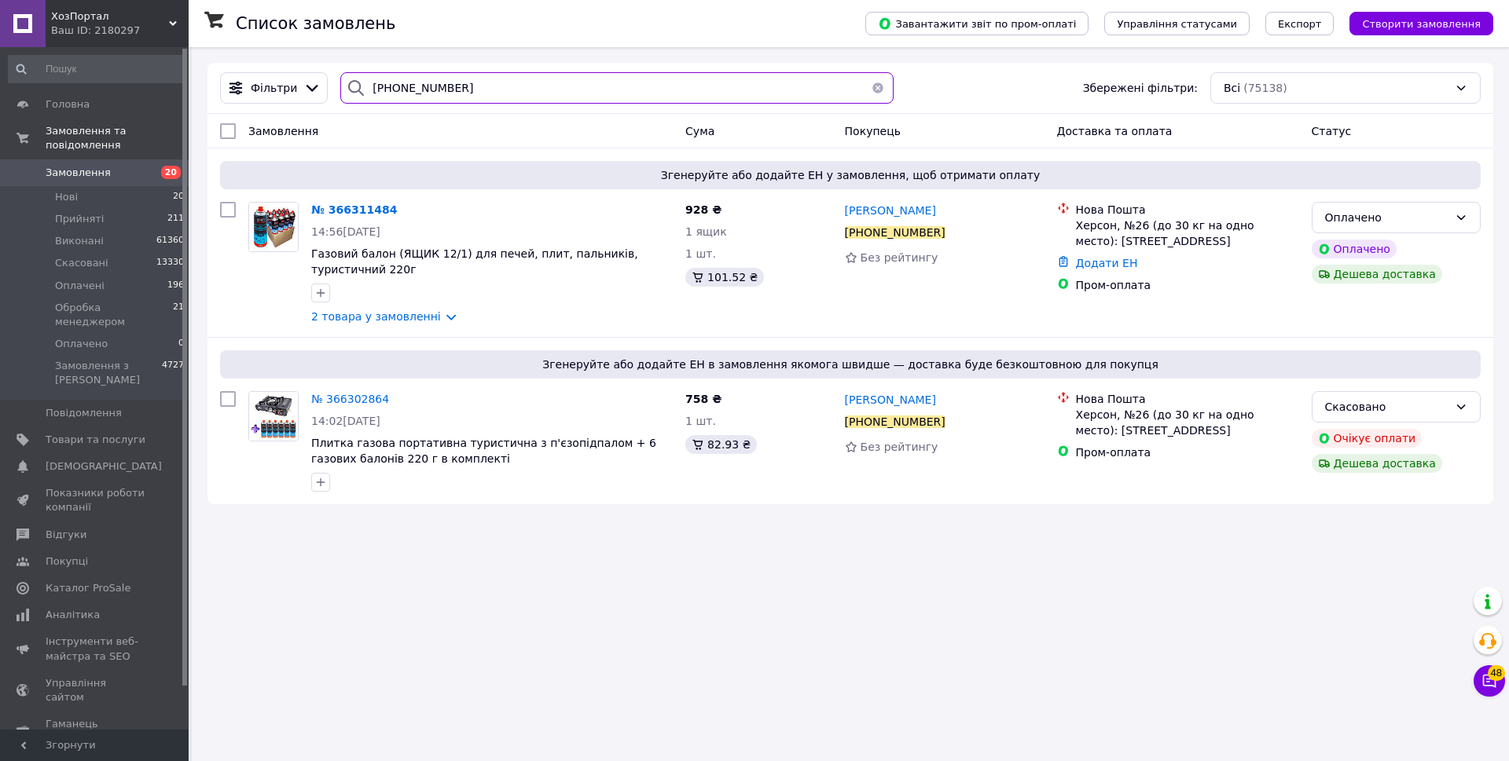
click at [477, 86] on input "+380955007456" at bounding box center [616, 87] width 553 height 31
paste input "94907742"
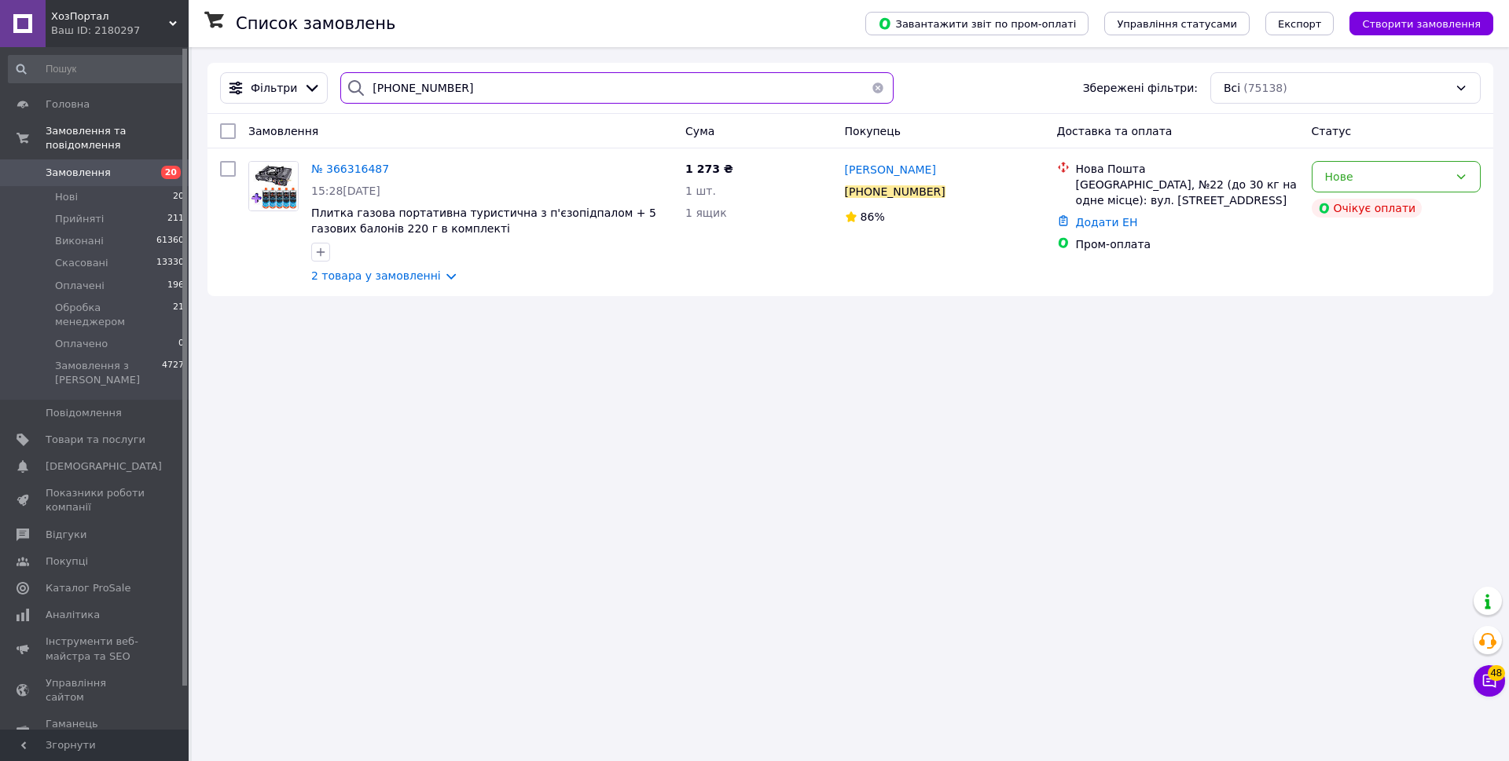
paste input "75099951"
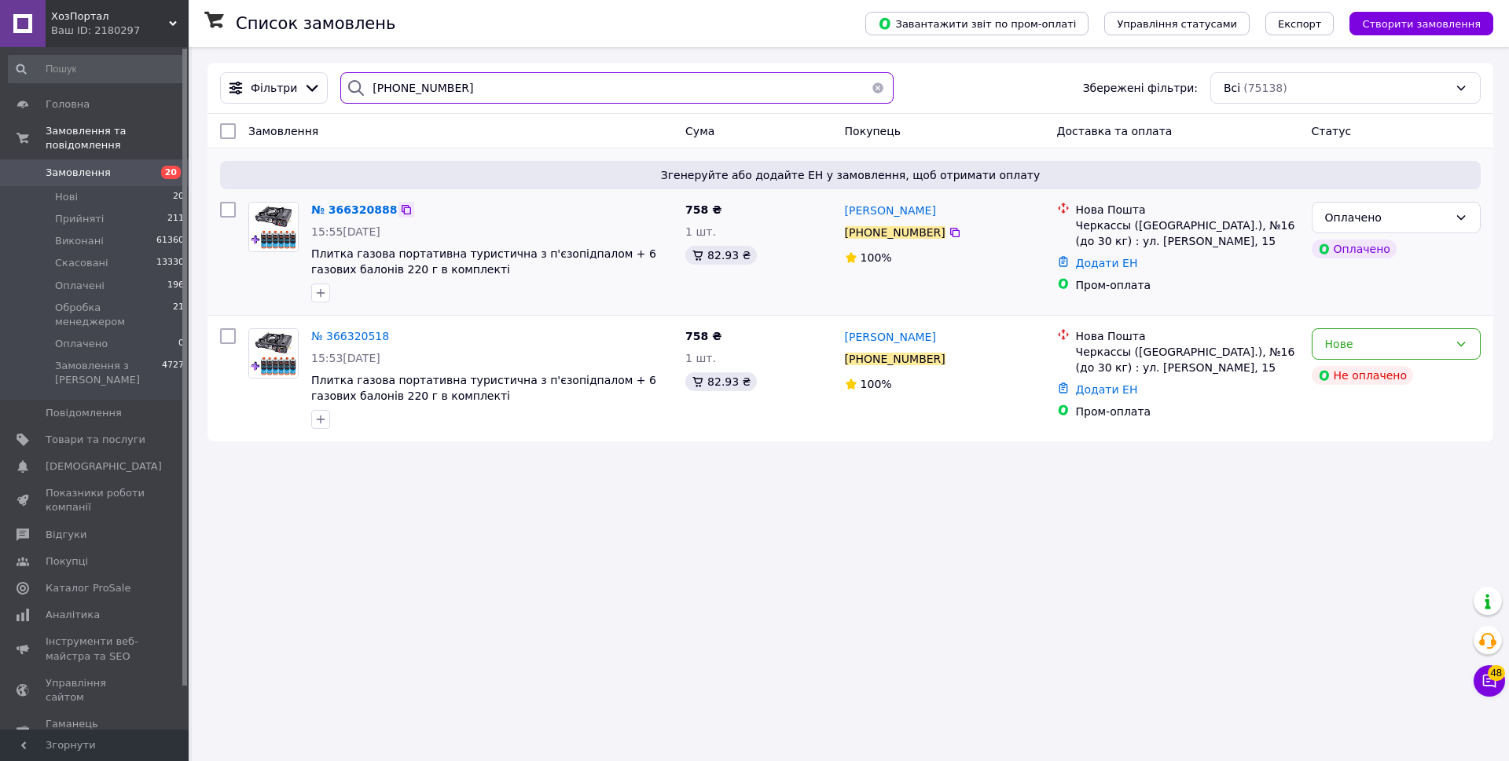
type input "+380975099951"
click at [402, 211] on icon at bounding box center [406, 209] width 9 height 9
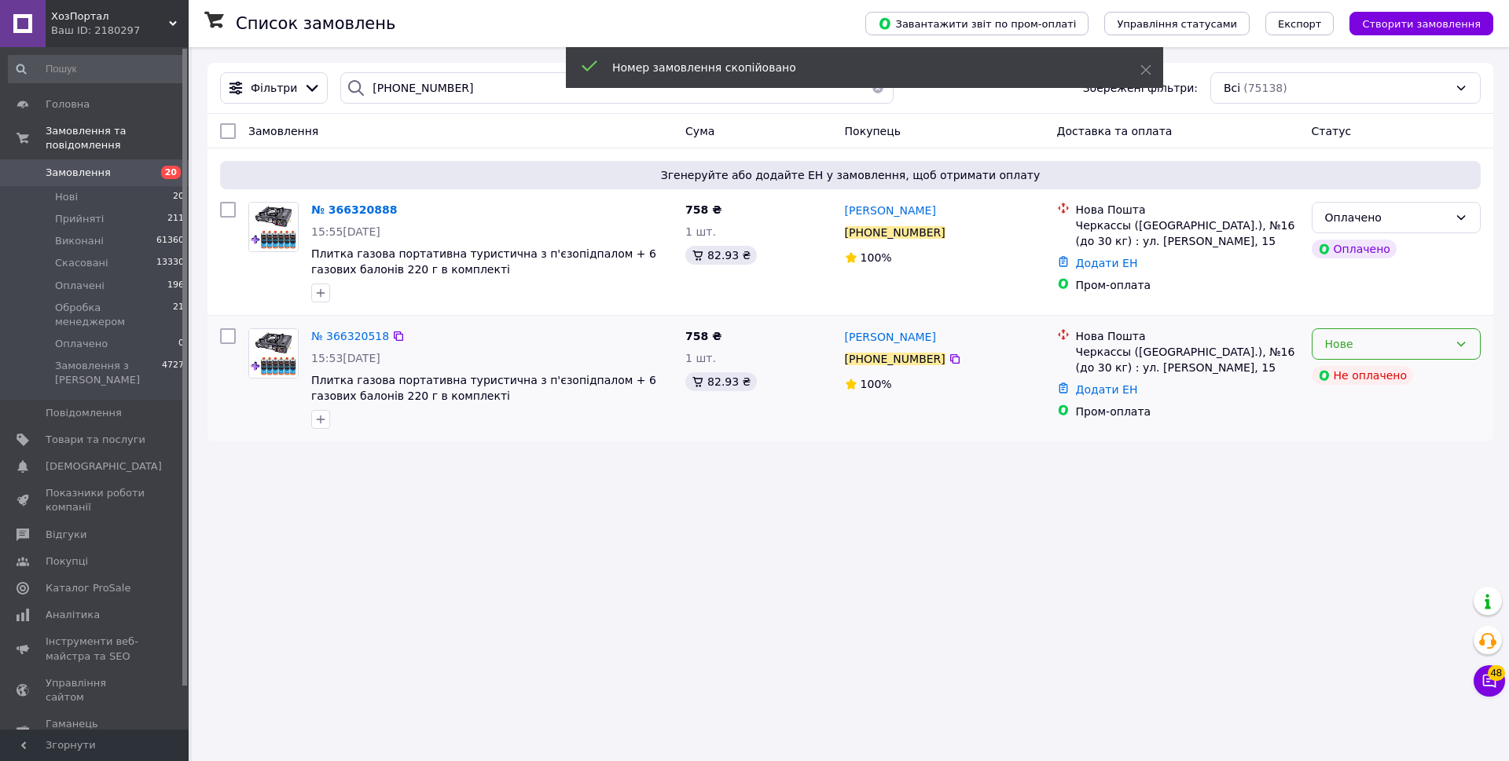
click at [1413, 353] on div "Нове" at bounding box center [1386, 344] width 123 height 17
click at [1386, 428] on li "Скасовано" at bounding box center [1395, 435] width 167 height 28
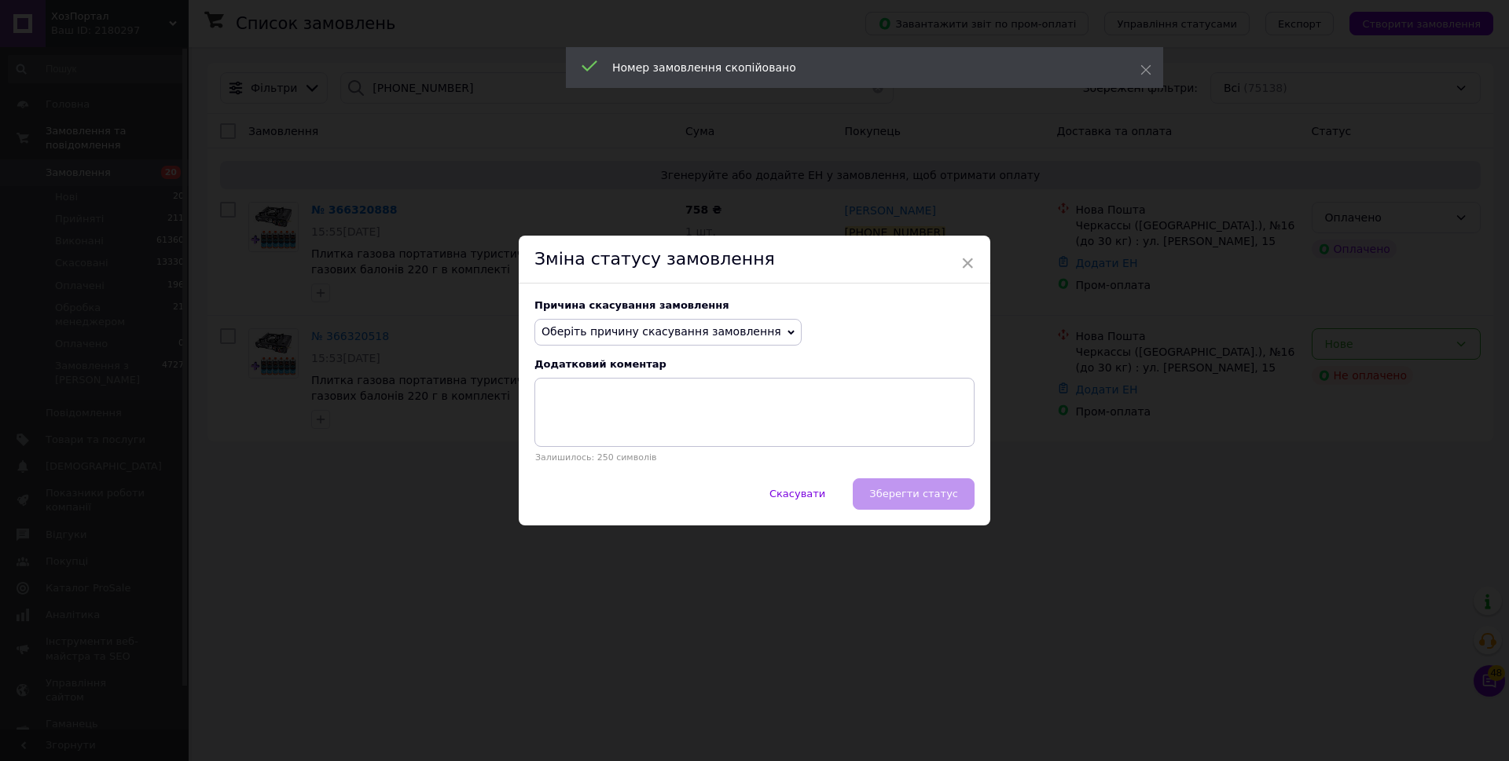
click at [702, 336] on span "Оберіть причину скасування замовлення" at bounding box center [661, 331] width 240 height 13
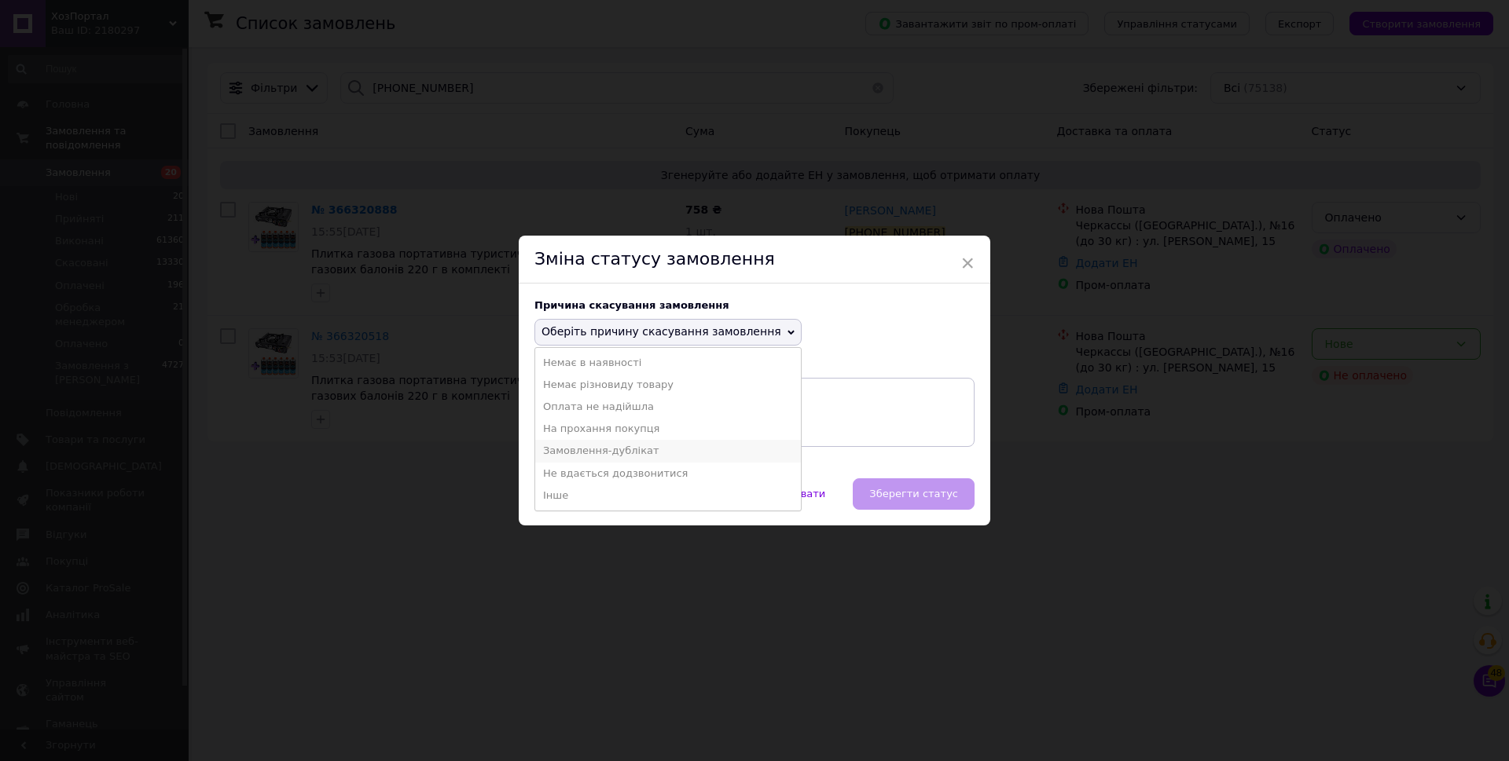
click at [654, 448] on li "Замовлення-дублікат" at bounding box center [668, 451] width 266 height 22
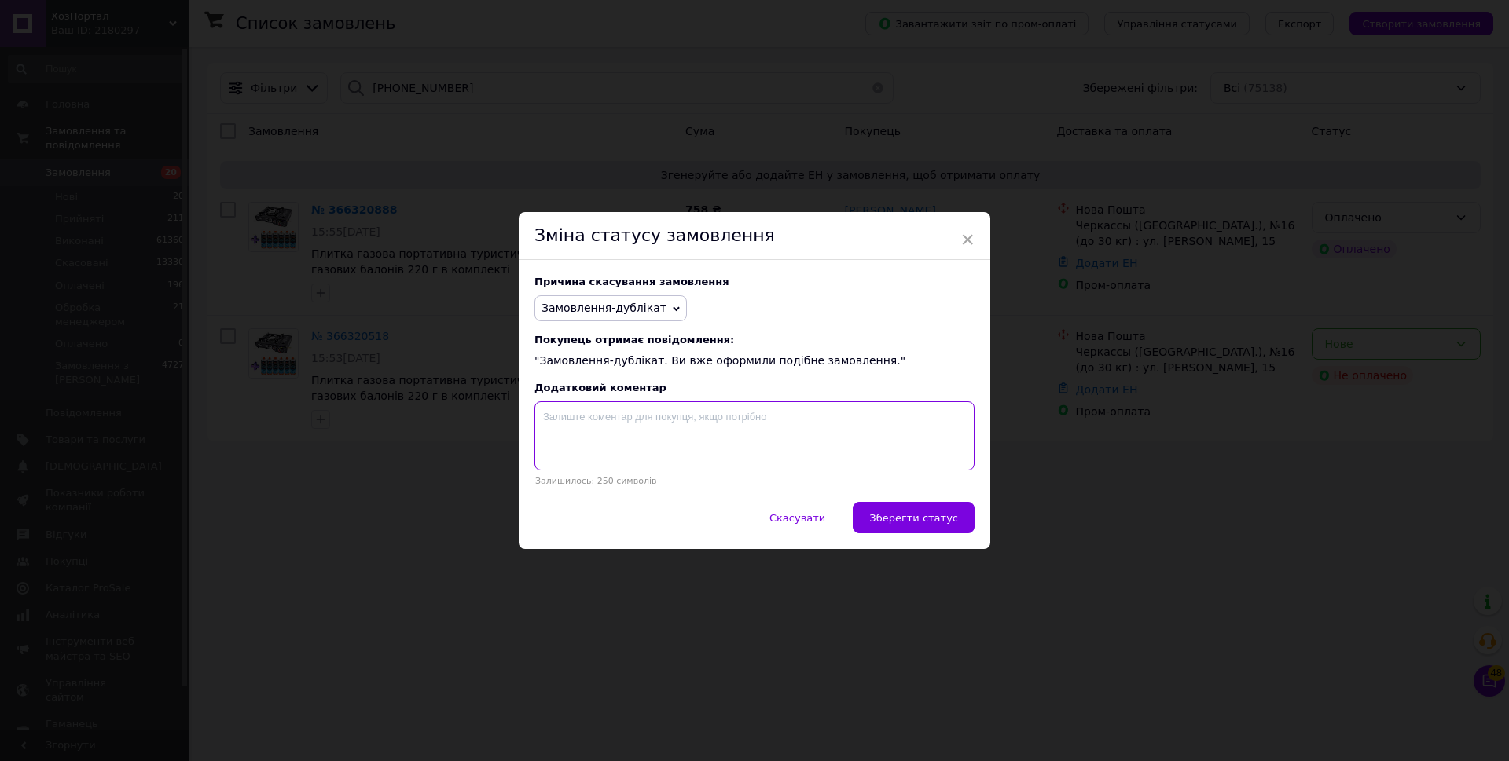
drag, startPoint x: 742, startPoint y: 435, endPoint x: 776, endPoint y: 441, distance: 35.0
click at [743, 435] on textarea at bounding box center [754, 436] width 440 height 69
paste textarea "366320888"
type textarea "366320888"
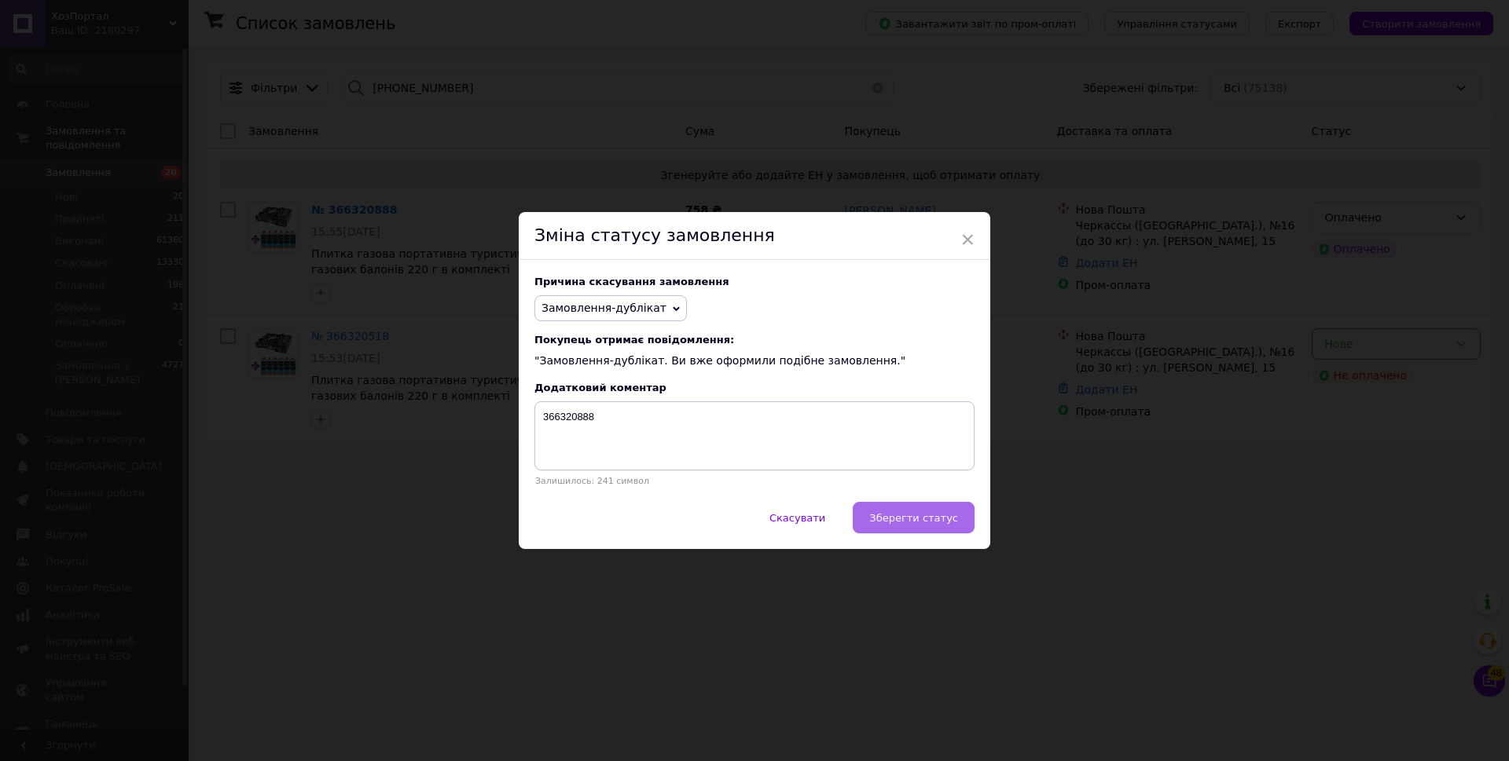
click at [935, 524] on span "Зберегти статус" at bounding box center [913, 518] width 89 height 12
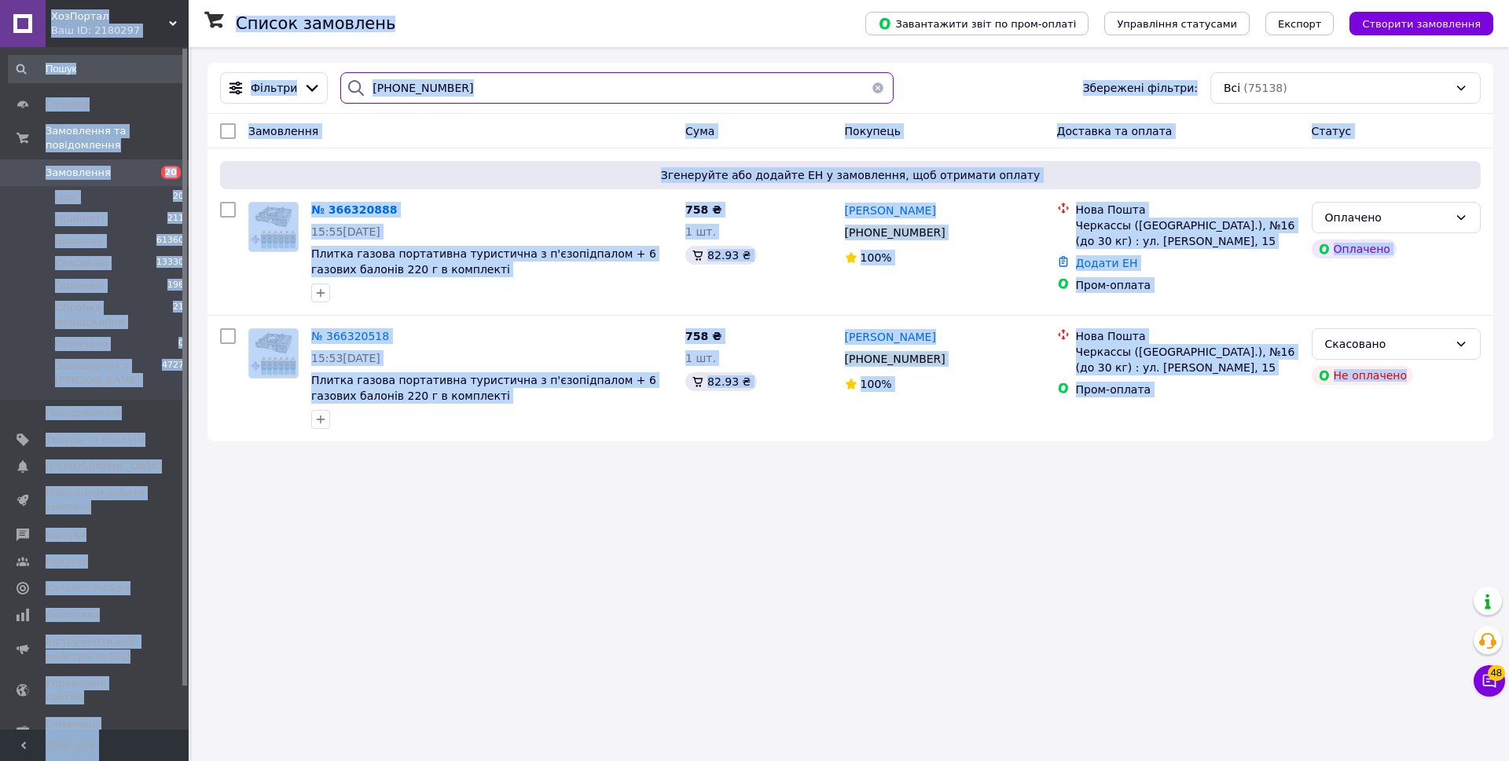
click at [599, 85] on input "+380975099951" at bounding box center [616, 87] width 553 height 31
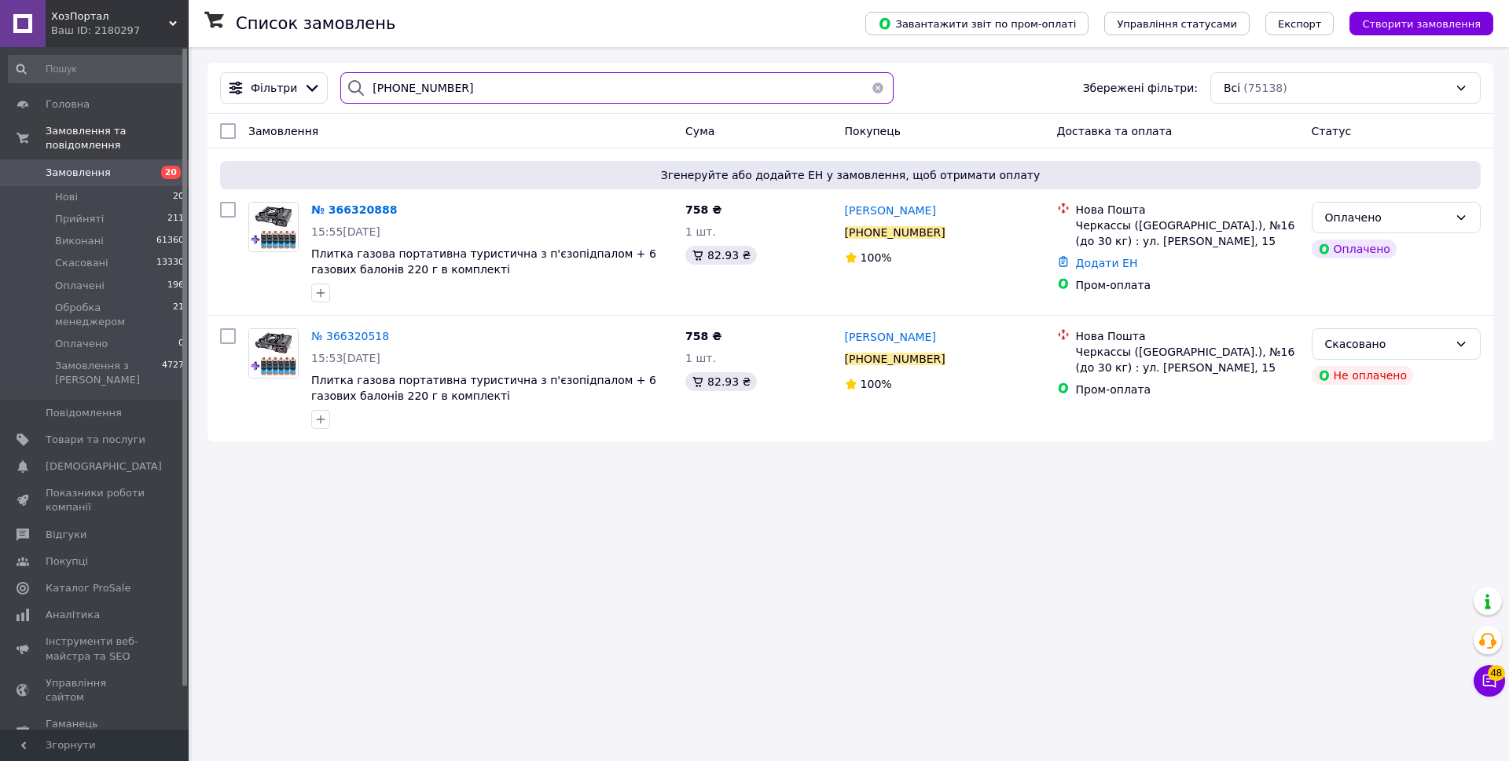
paste input "8784854"
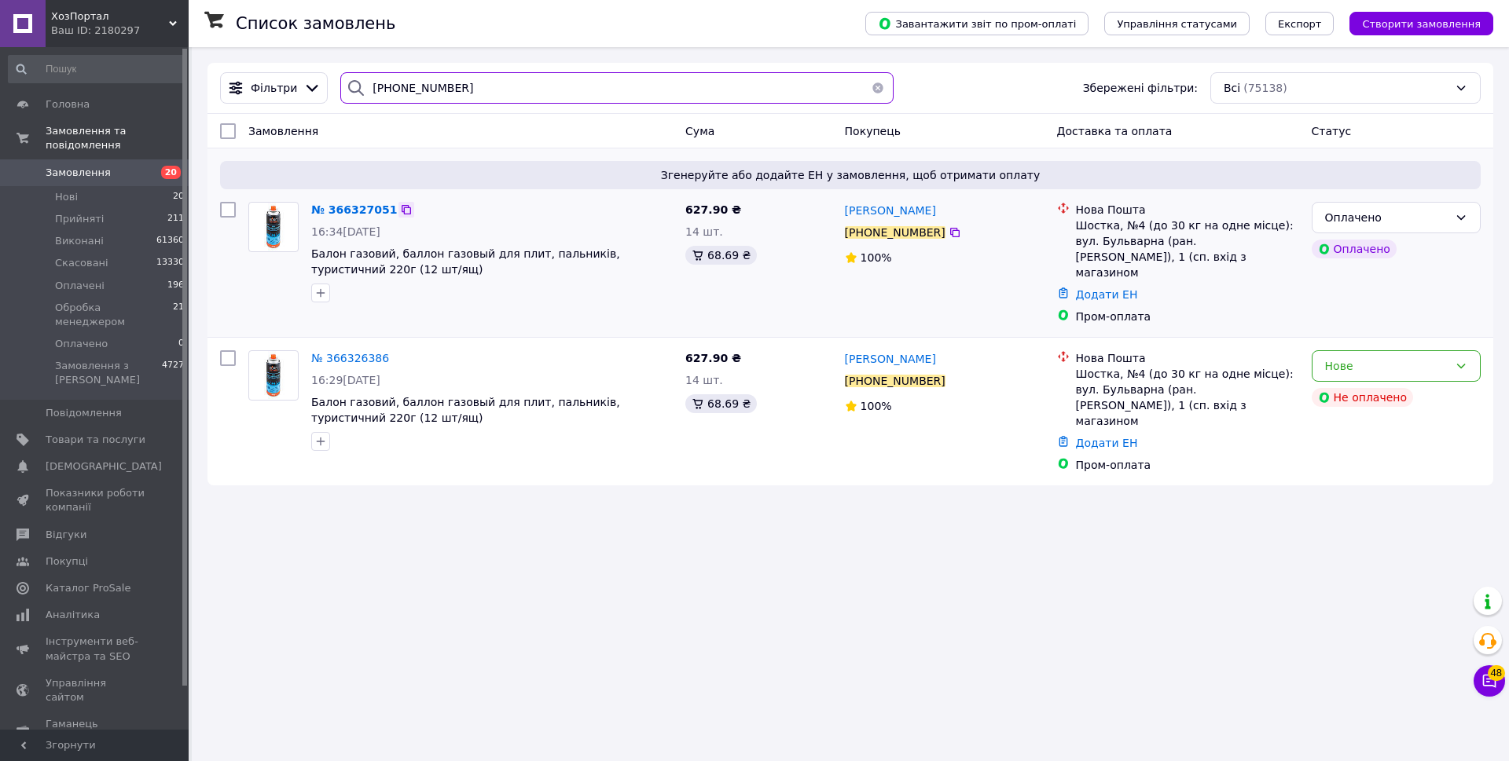
type input "+380987848541"
click at [400, 207] on icon at bounding box center [406, 210] width 13 height 13
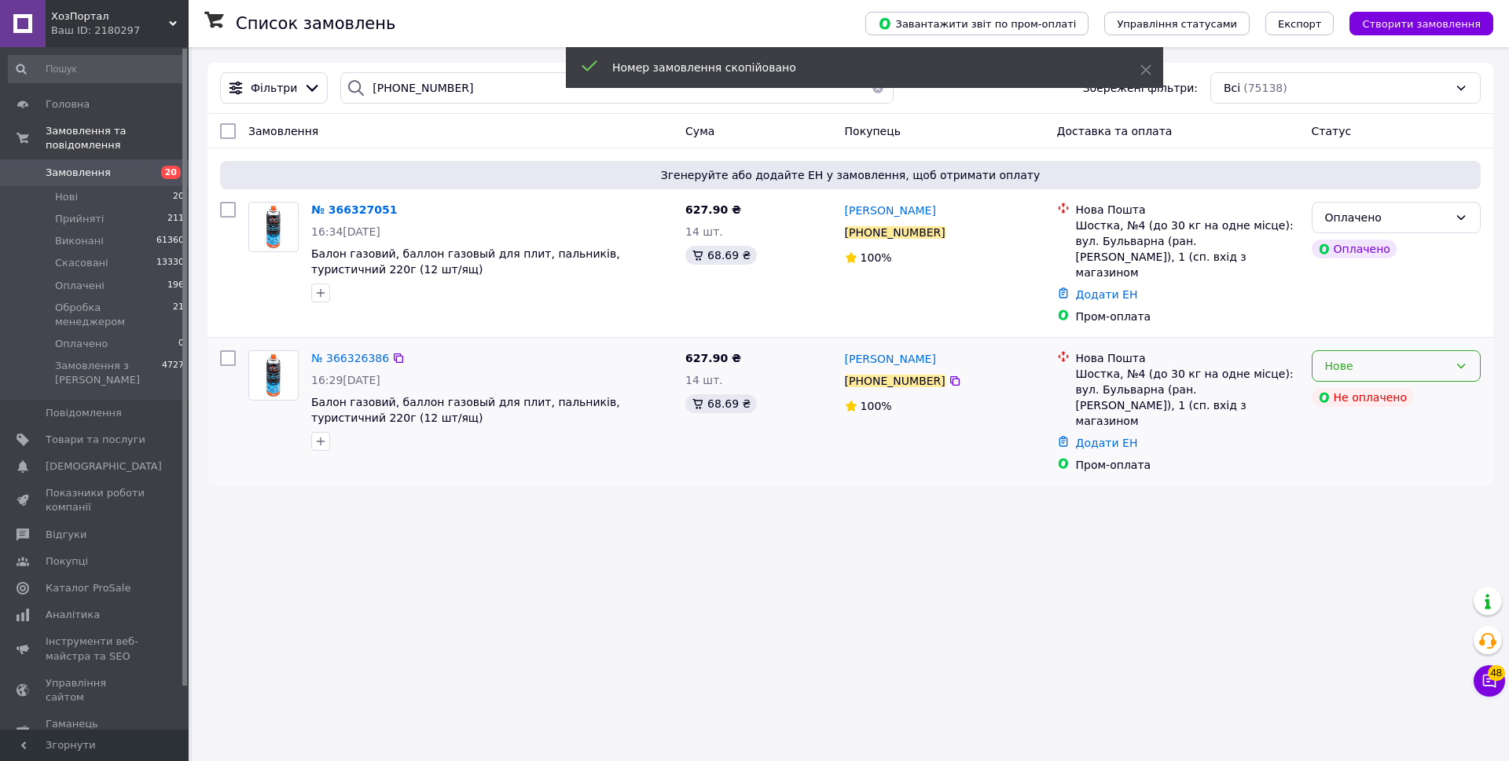
click at [1374, 350] on div "Нове" at bounding box center [1395, 365] width 169 height 31
click at [1363, 439] on li "Скасовано" at bounding box center [1395, 441] width 167 height 28
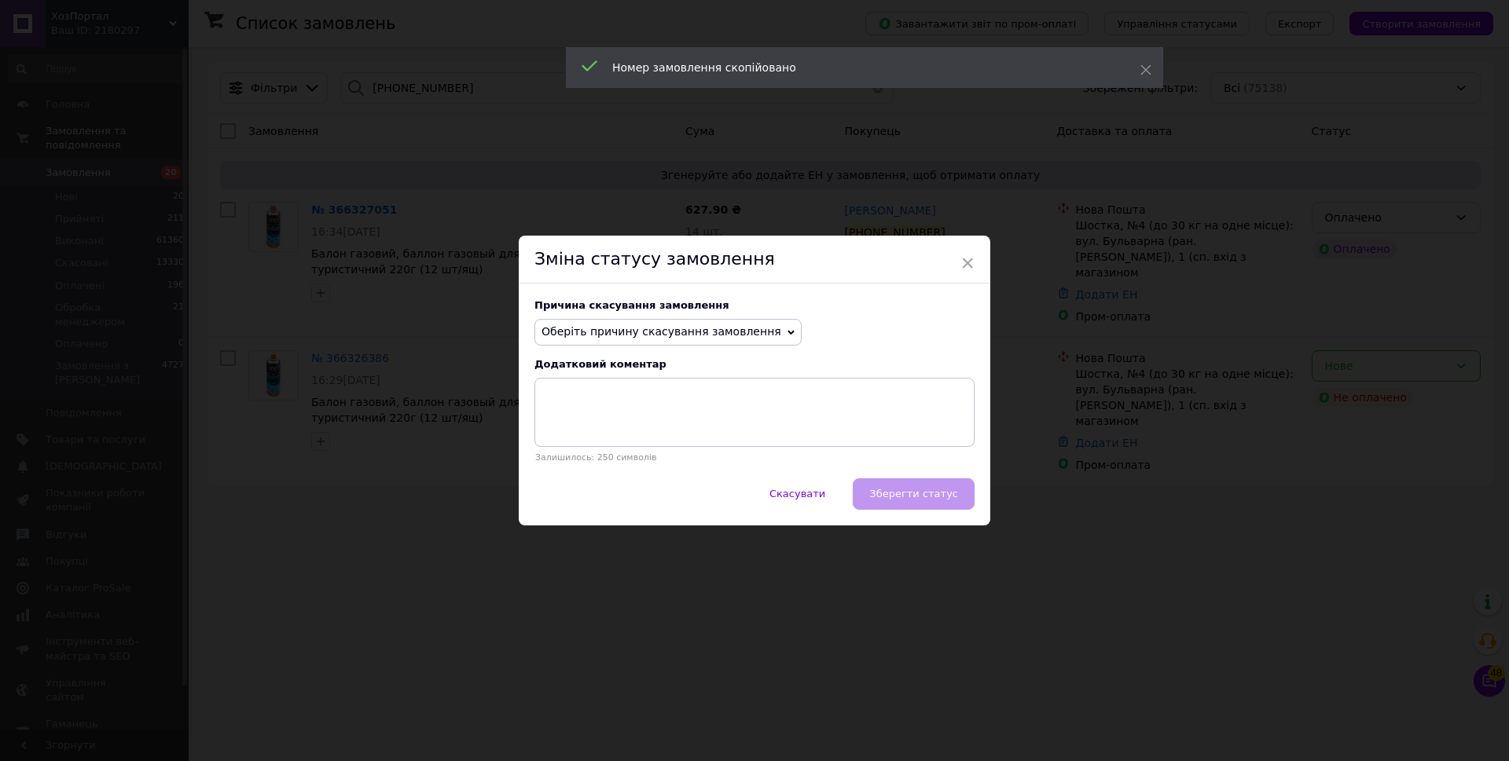
click at [655, 337] on span "Оберіть причину скасування замовлення" at bounding box center [661, 331] width 240 height 13
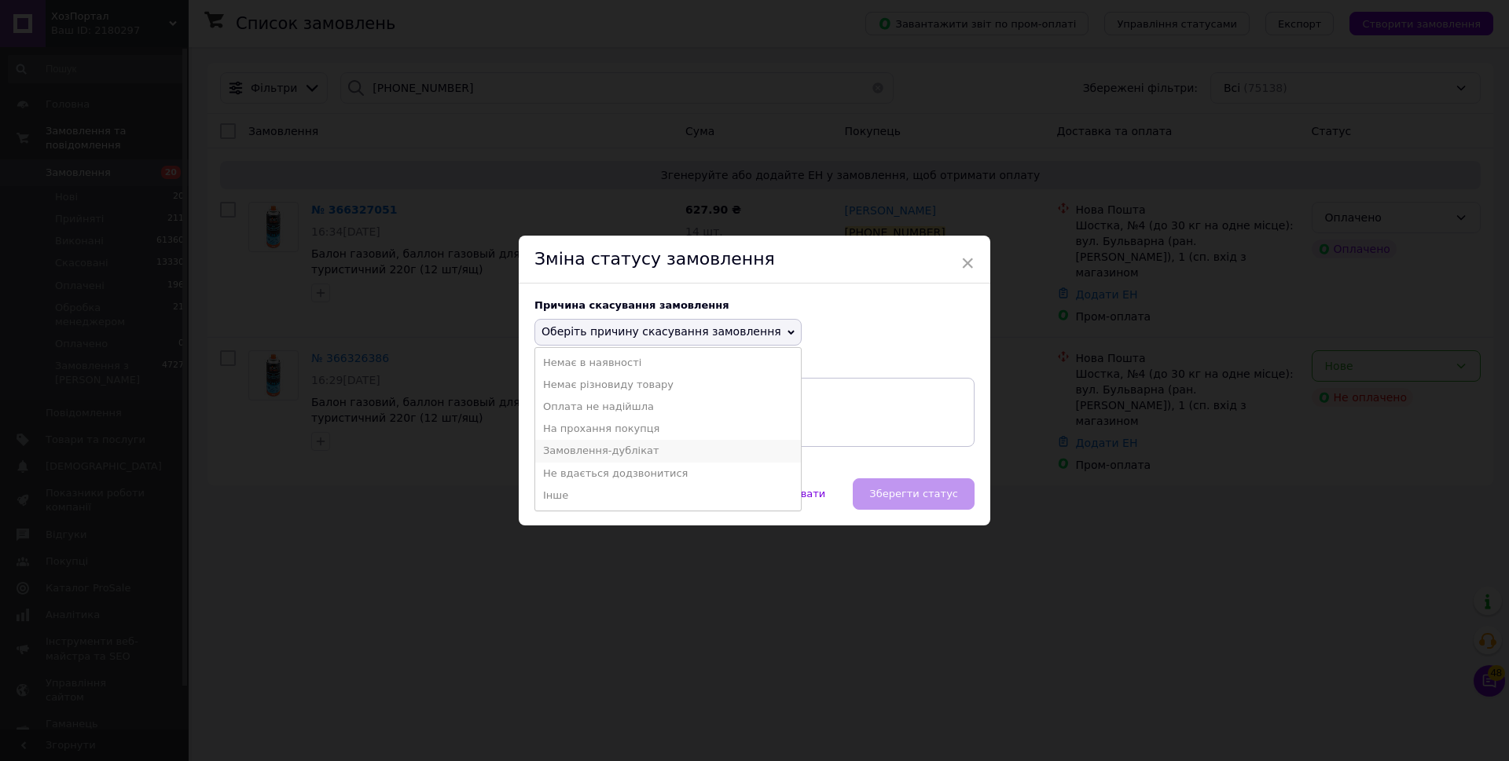
click at [621, 444] on li "Замовлення-дублікат" at bounding box center [668, 451] width 266 height 22
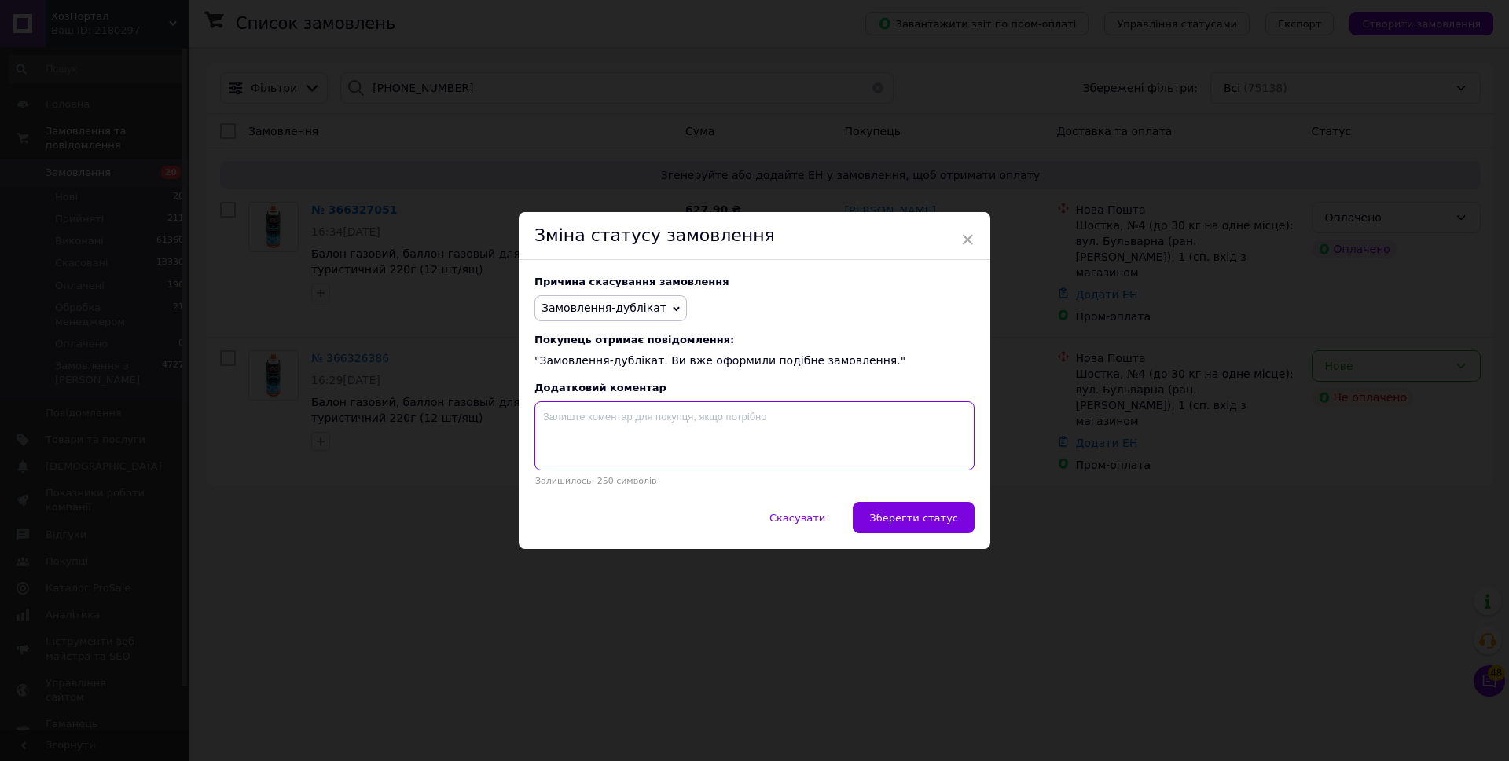
click at [663, 441] on textarea at bounding box center [754, 436] width 440 height 69
paste textarea "366327051"
type textarea "366327051"
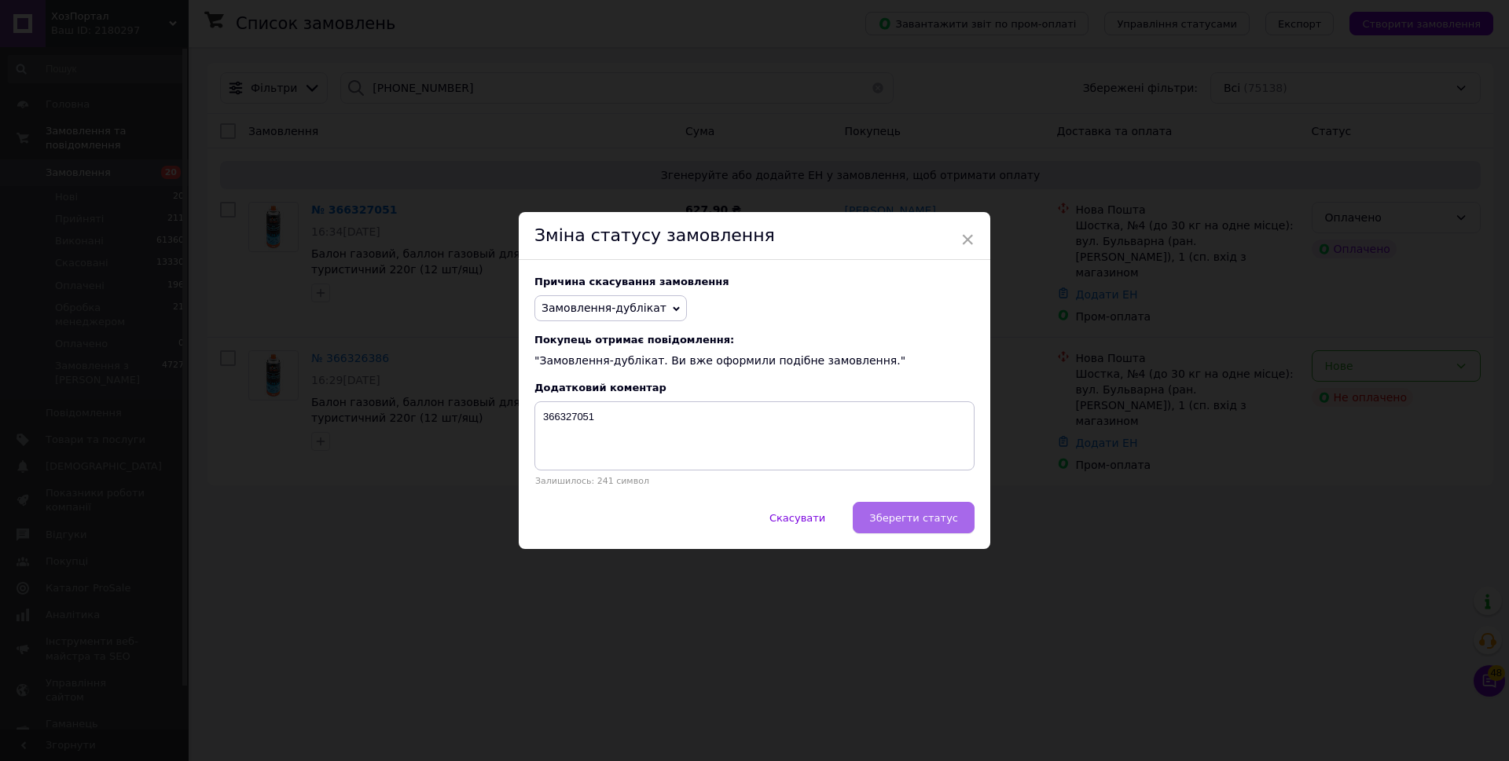
click at [928, 522] on span "Зберегти статус" at bounding box center [913, 518] width 89 height 12
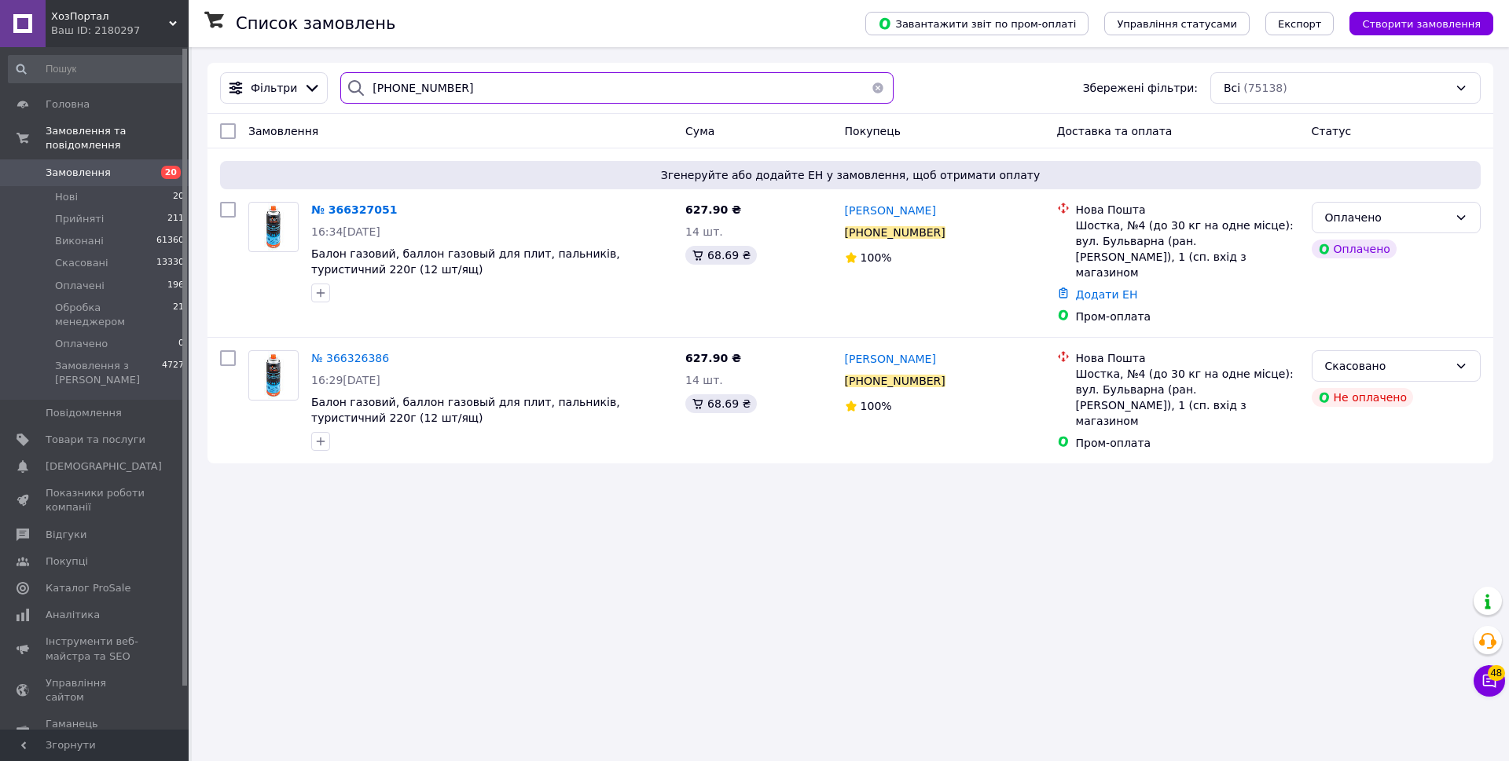
click at [473, 89] on input "+380987848541" at bounding box center [616, 87] width 553 height 31
paste input "75801087"
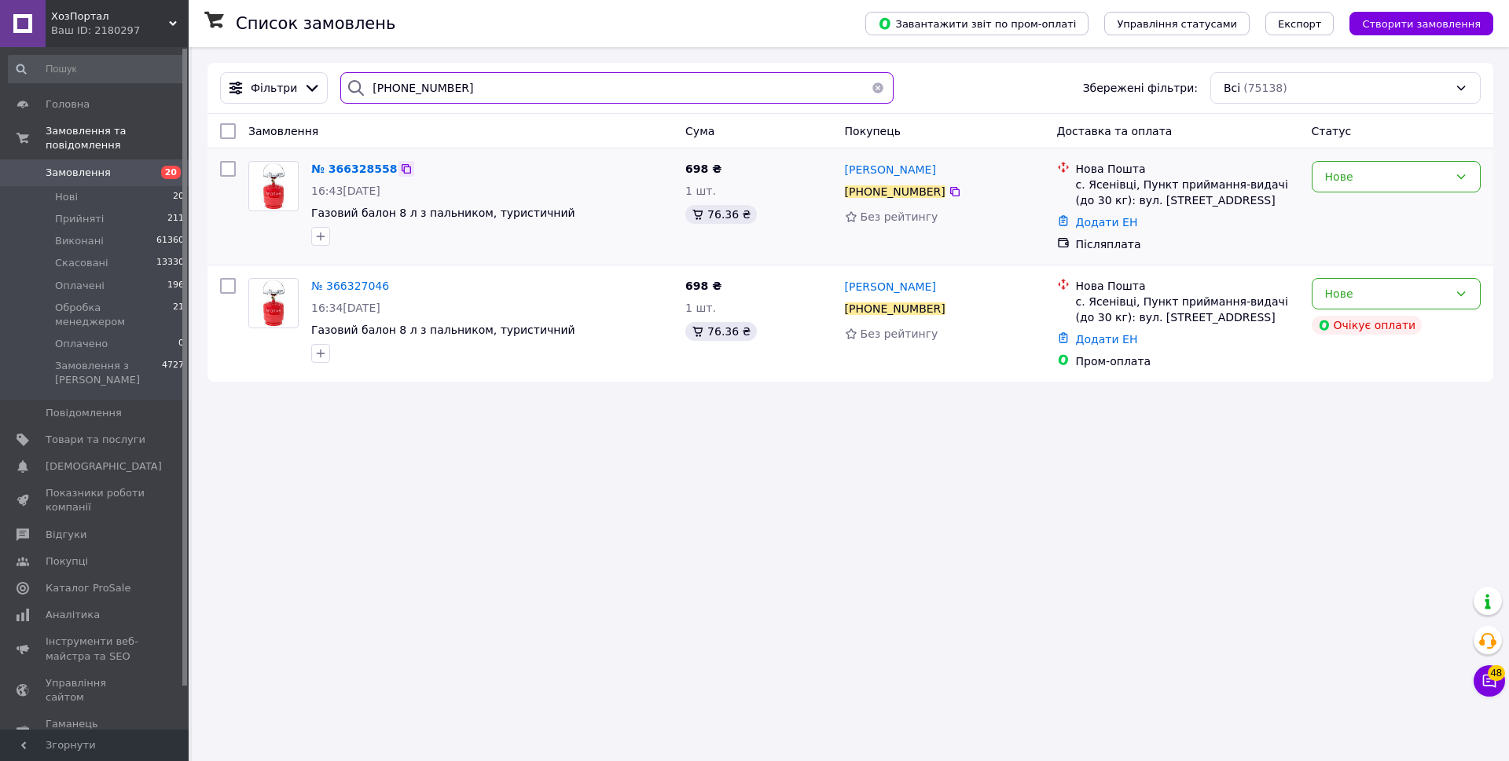
type input "+380975801087"
click at [400, 167] on icon at bounding box center [406, 169] width 13 height 13
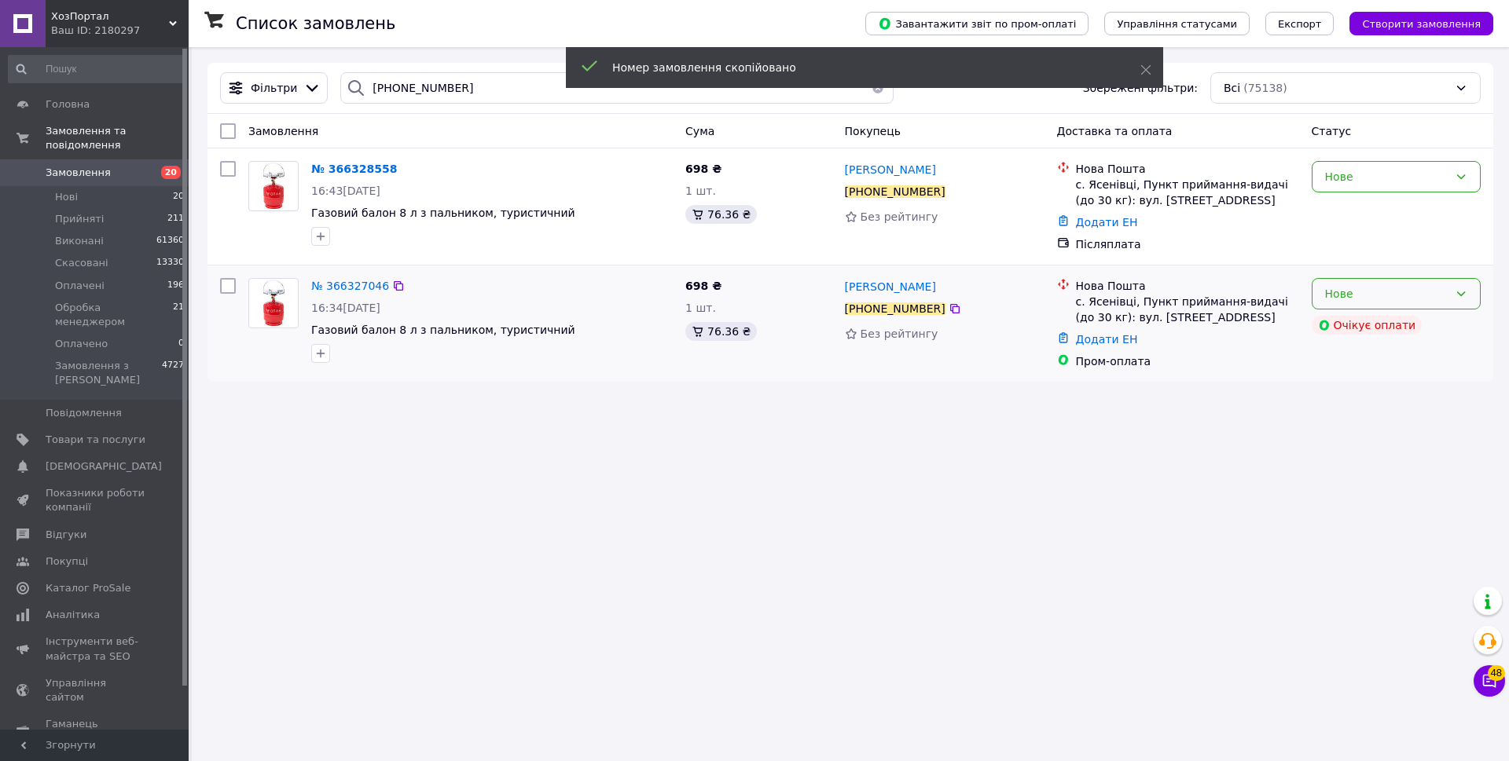
click at [1418, 299] on div "Нове" at bounding box center [1386, 293] width 123 height 17
click at [1380, 387] on li "Скасовано" at bounding box center [1395, 385] width 167 height 28
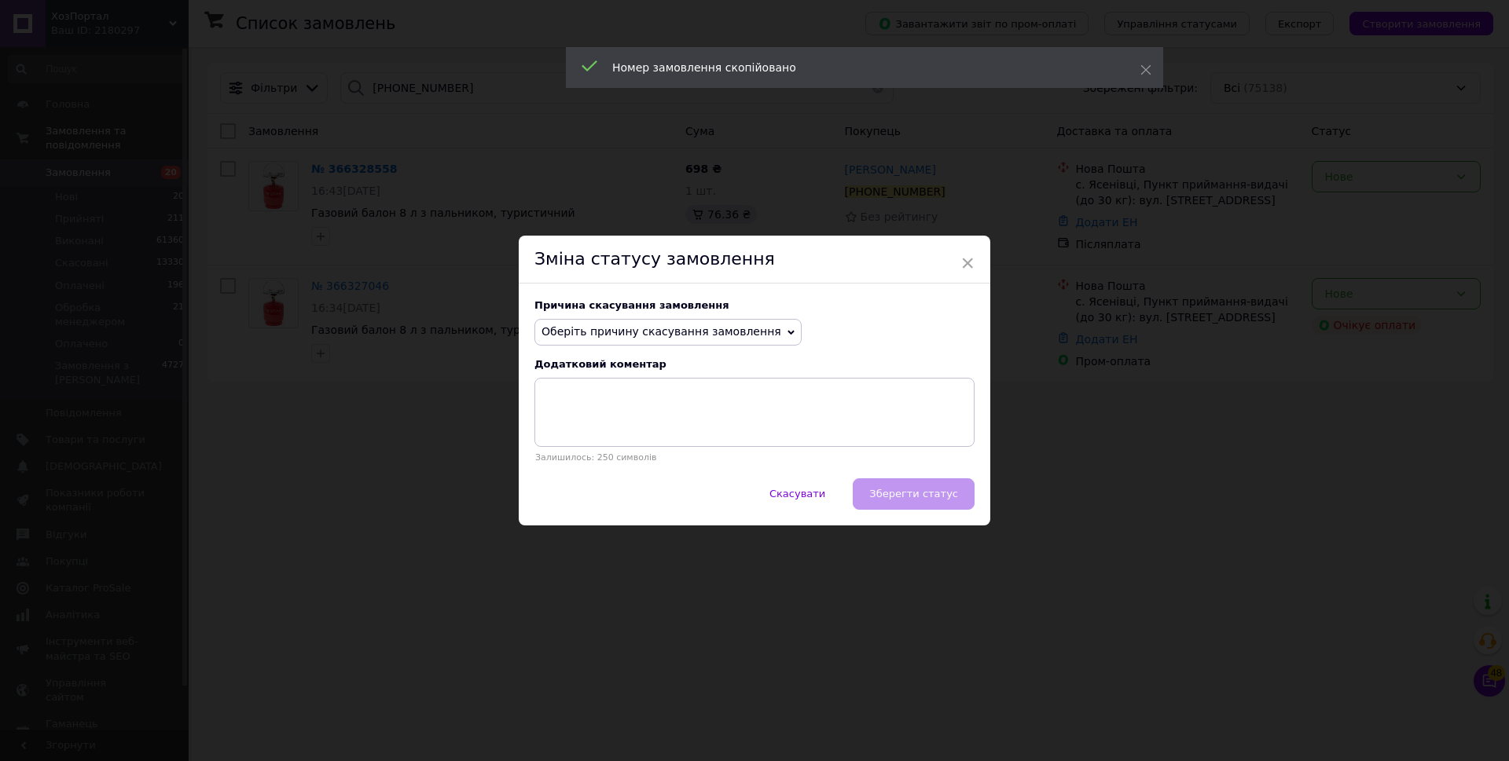
click at [695, 321] on span "Оберіть причину скасування замовлення" at bounding box center [667, 332] width 267 height 27
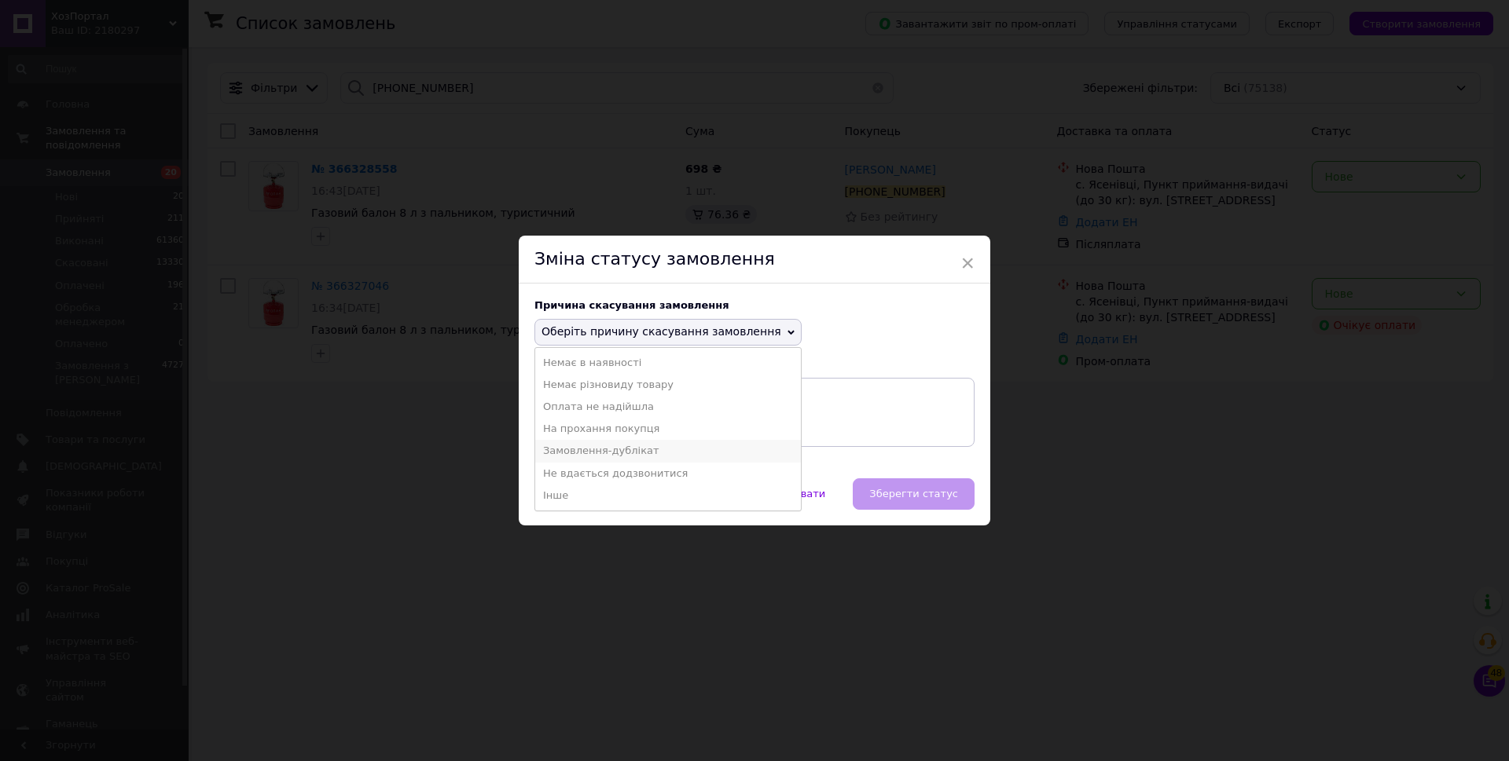
click at [674, 446] on li "Замовлення-дублікат" at bounding box center [668, 451] width 266 height 22
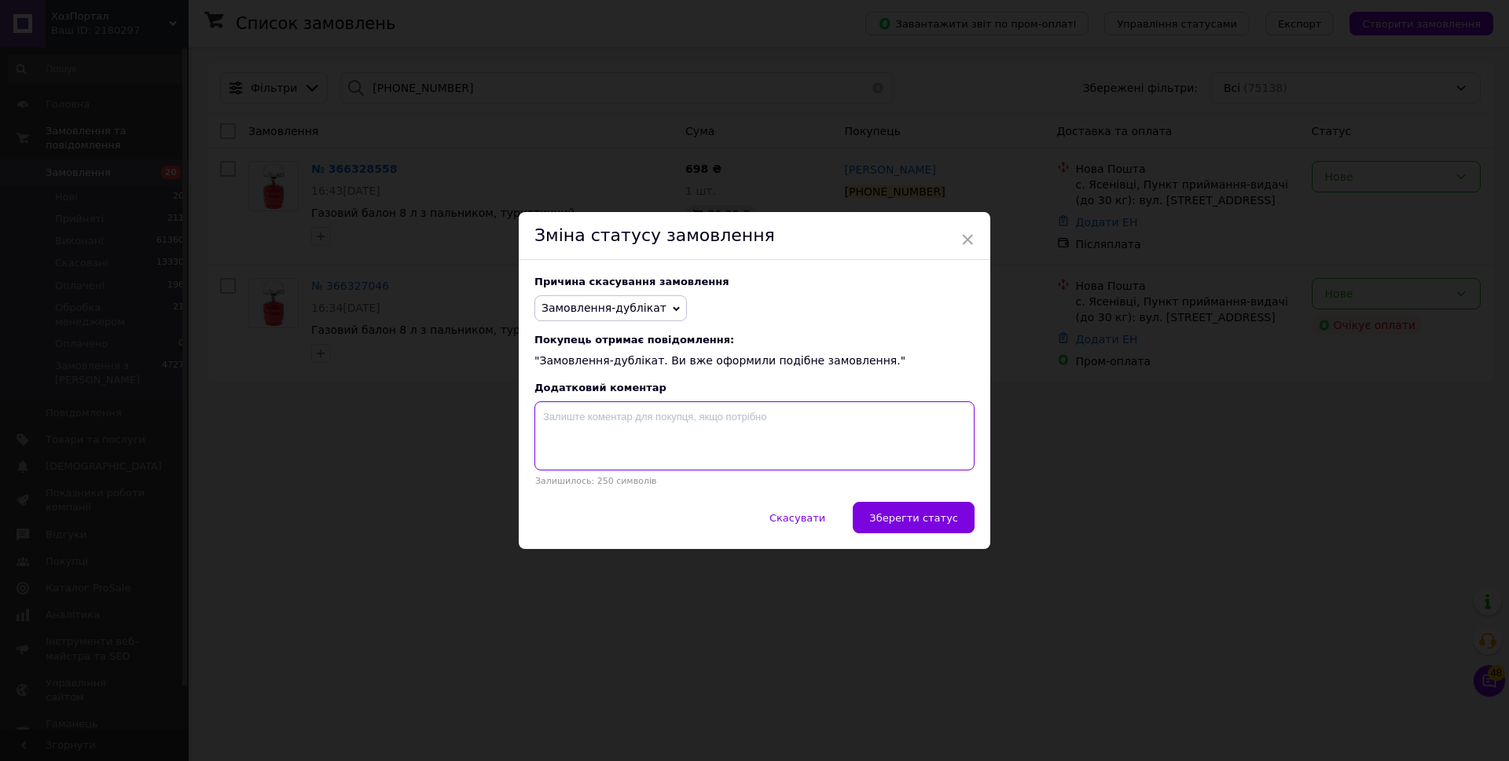
click at [710, 437] on textarea at bounding box center [754, 436] width 440 height 69
paste textarea "366328558"
type textarea "366328558"
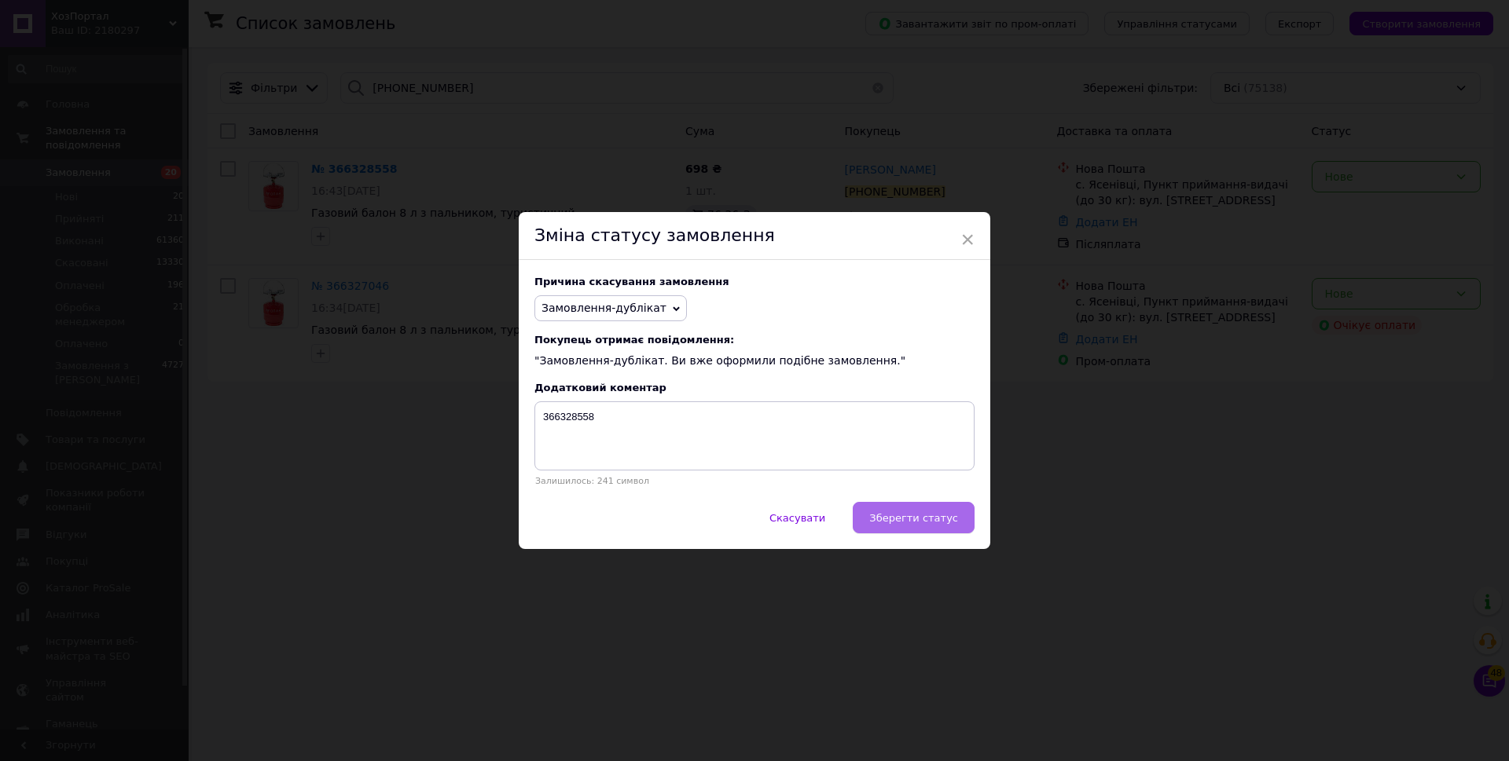
click at [910, 523] on span "Зберегти статус" at bounding box center [913, 518] width 89 height 12
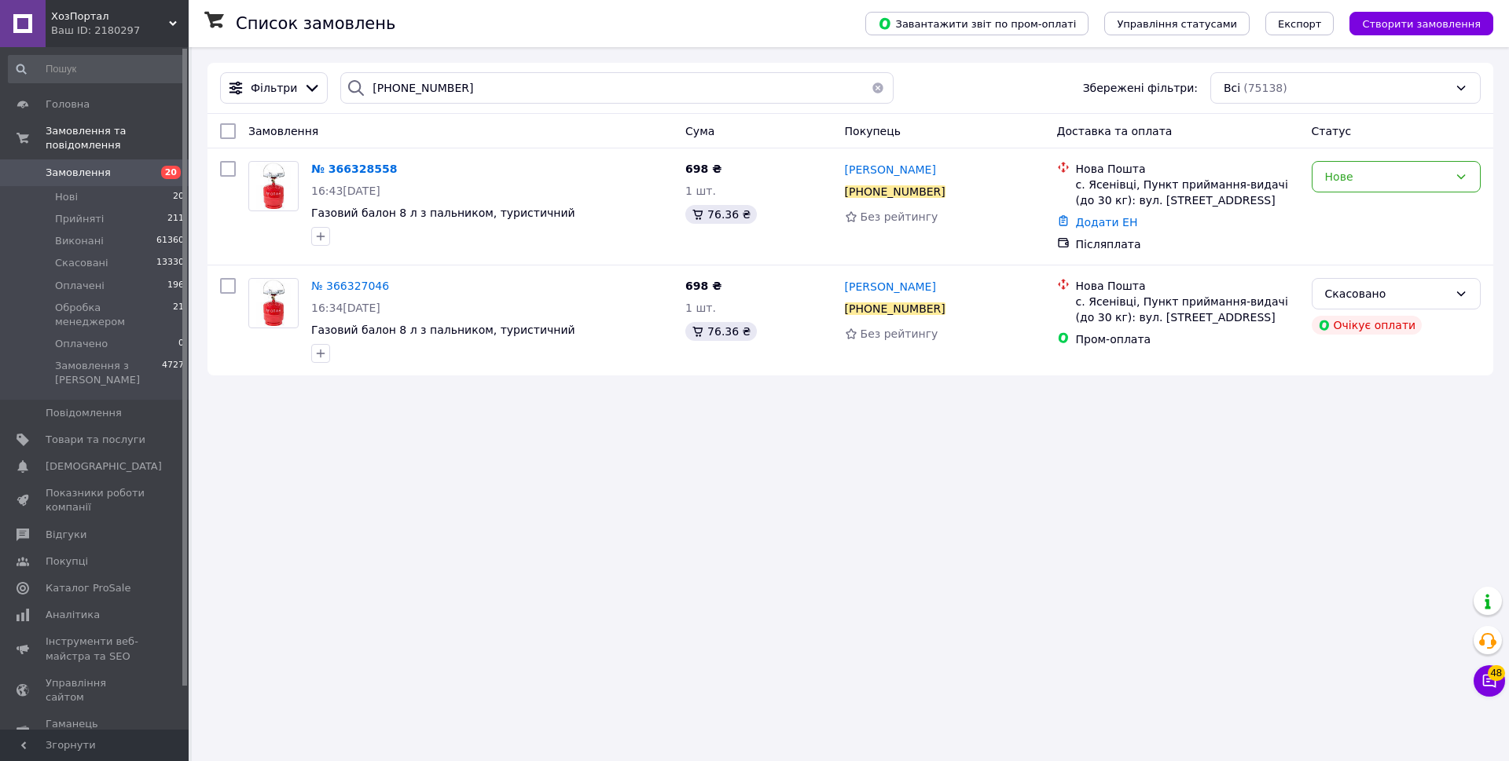
click at [476, 67] on div "Фільтри +380975801087 Збережені фільтри: Всі (75138)" at bounding box center [850, 88] width 1286 height 51
click at [488, 86] on input "+380975801087" at bounding box center [616, 87] width 553 height 31
paste input "37442728"
type input "+380937442728"
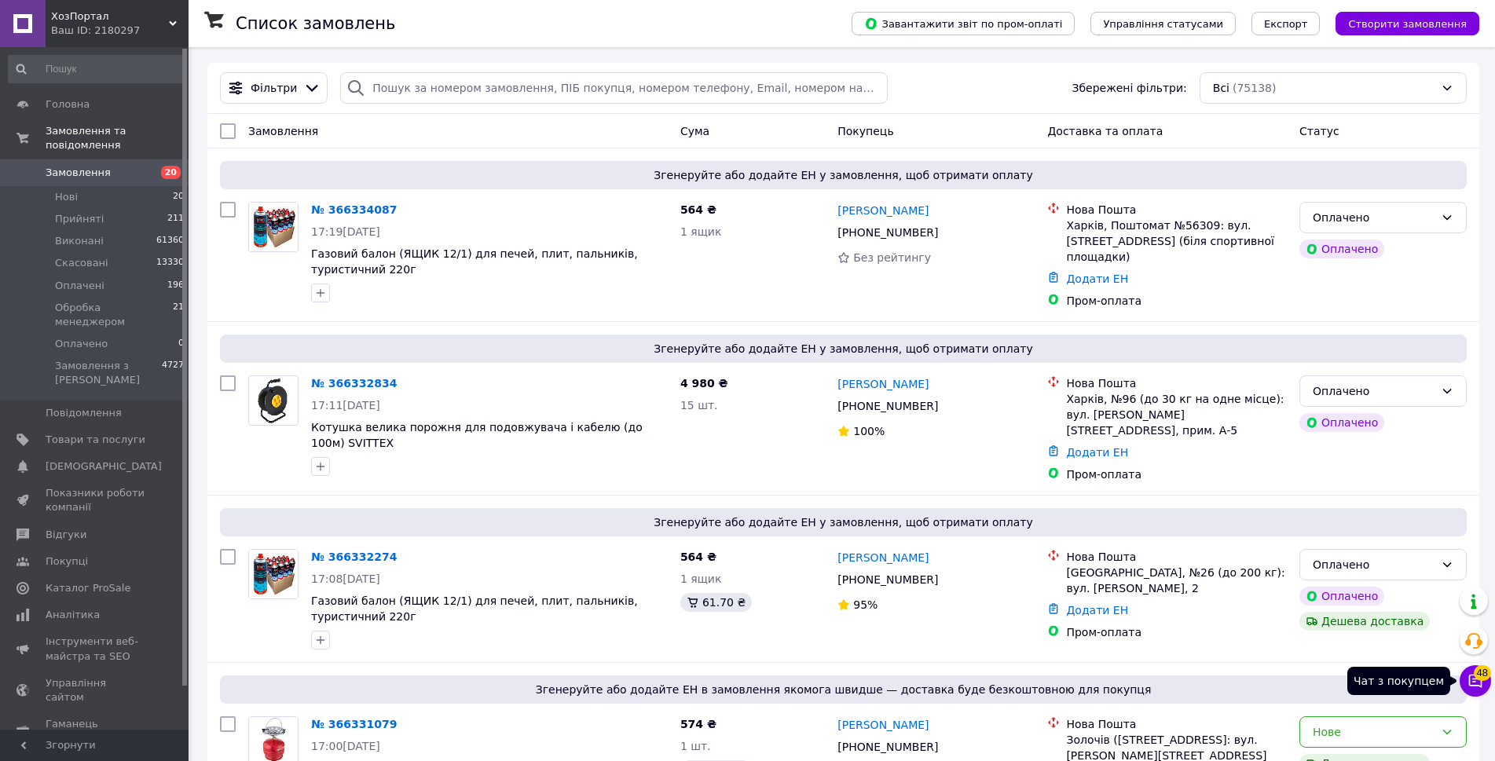
click at [1482, 688] on icon at bounding box center [1476, 681] width 16 height 16
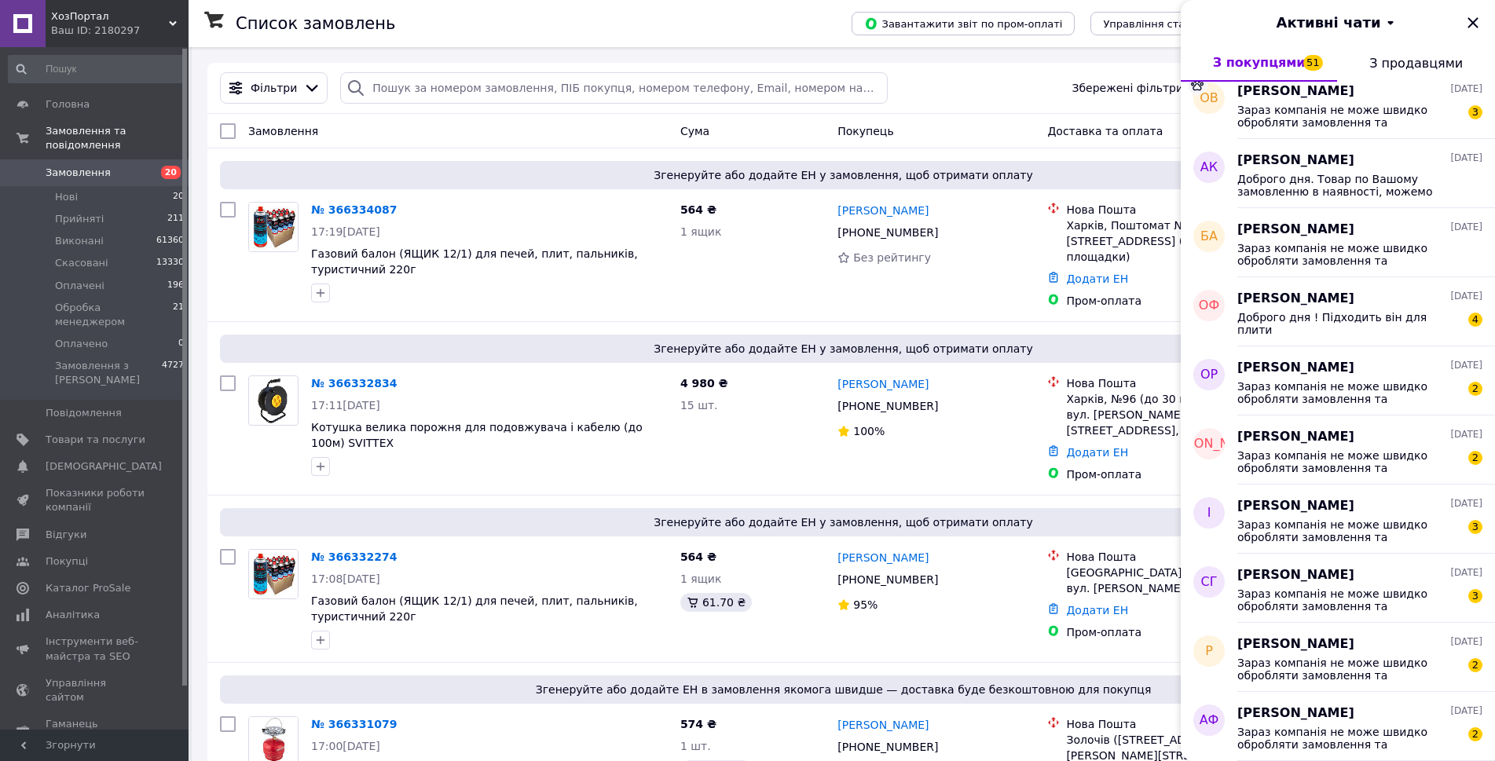
scroll to position [1018, 0]
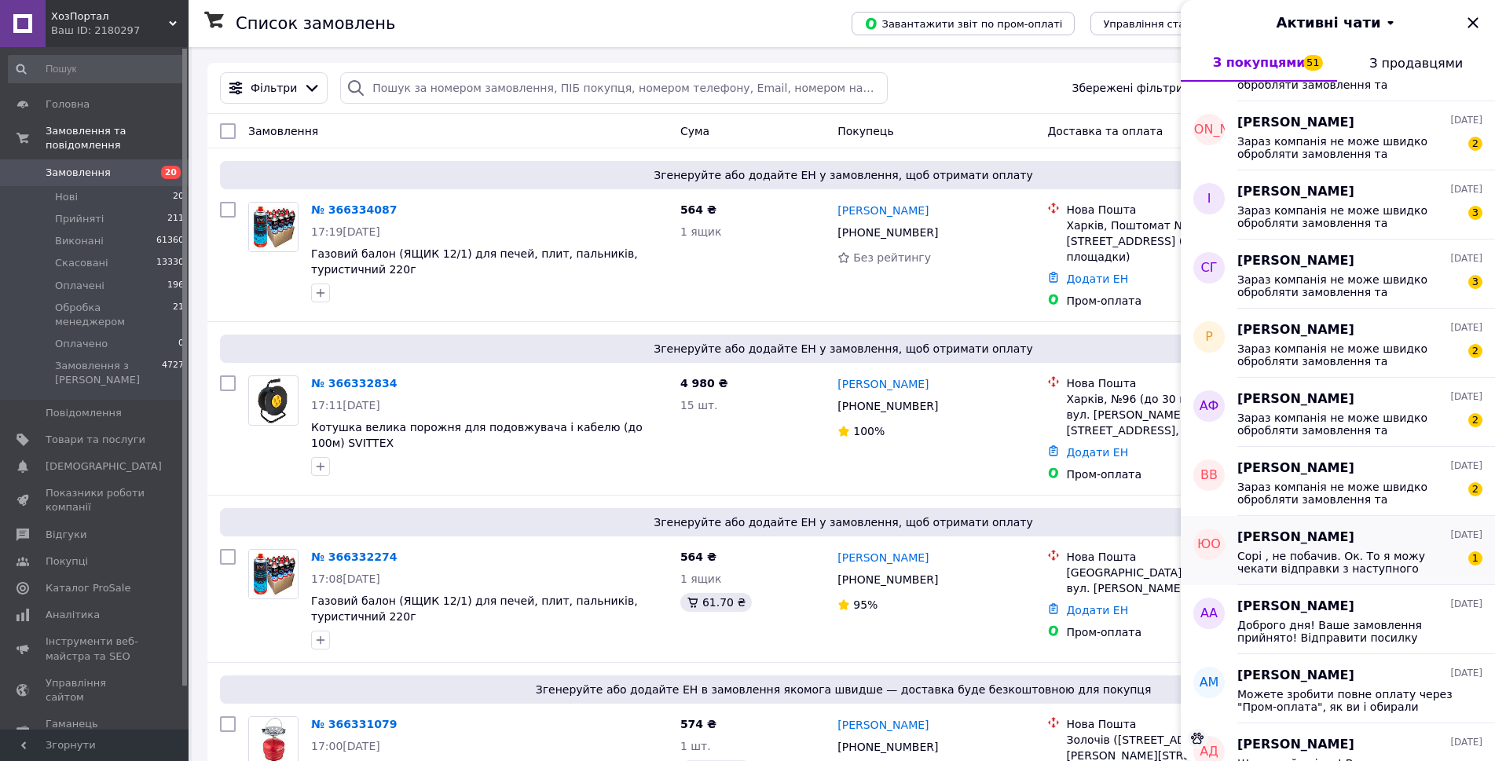
click at [1350, 570] on span "Сорі , не побачив. Ок. То я можу чекати відправки з наступного тижня??" at bounding box center [1349, 562] width 223 height 25
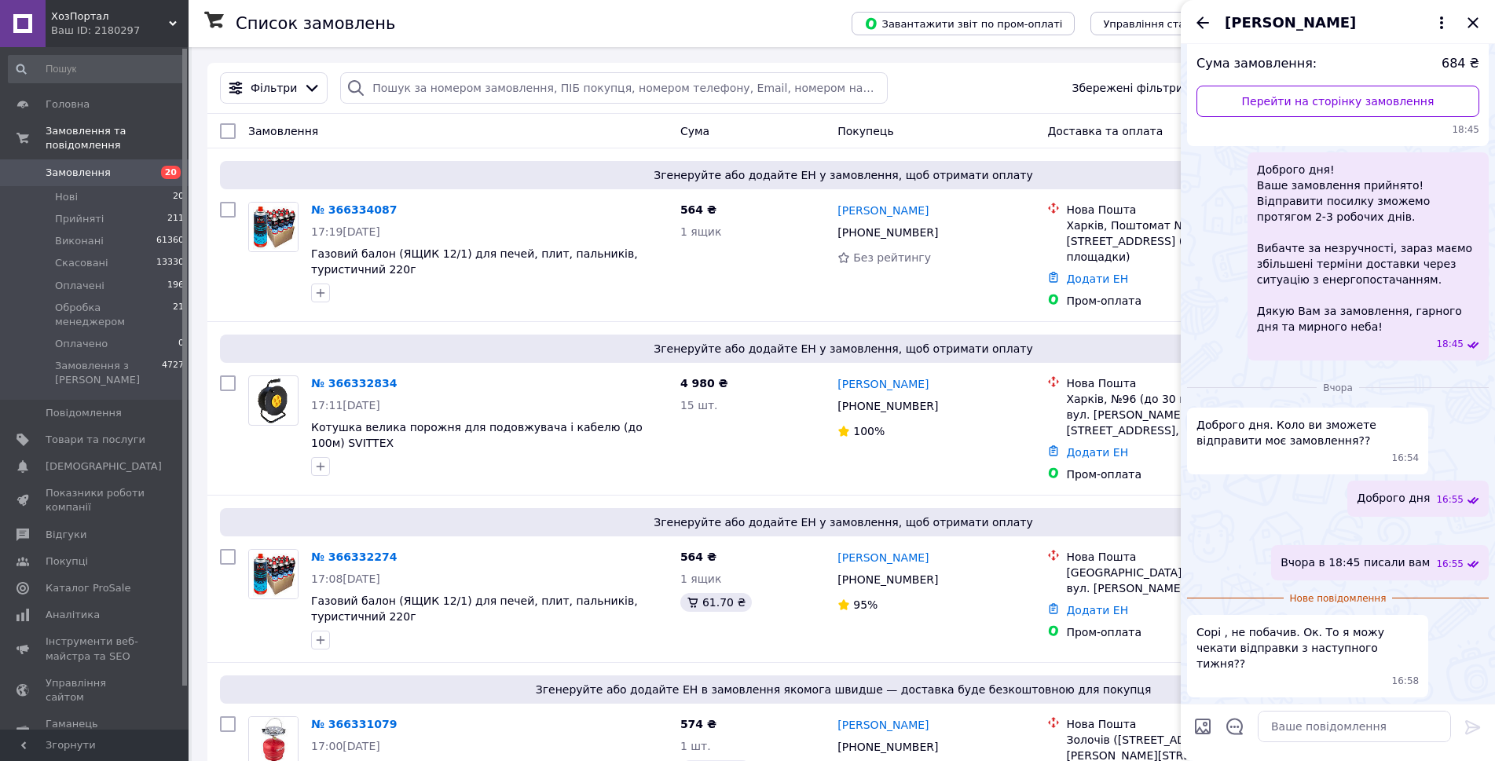
scroll to position [375, 0]
click at [1324, 732] on textarea at bounding box center [1354, 726] width 193 height 31
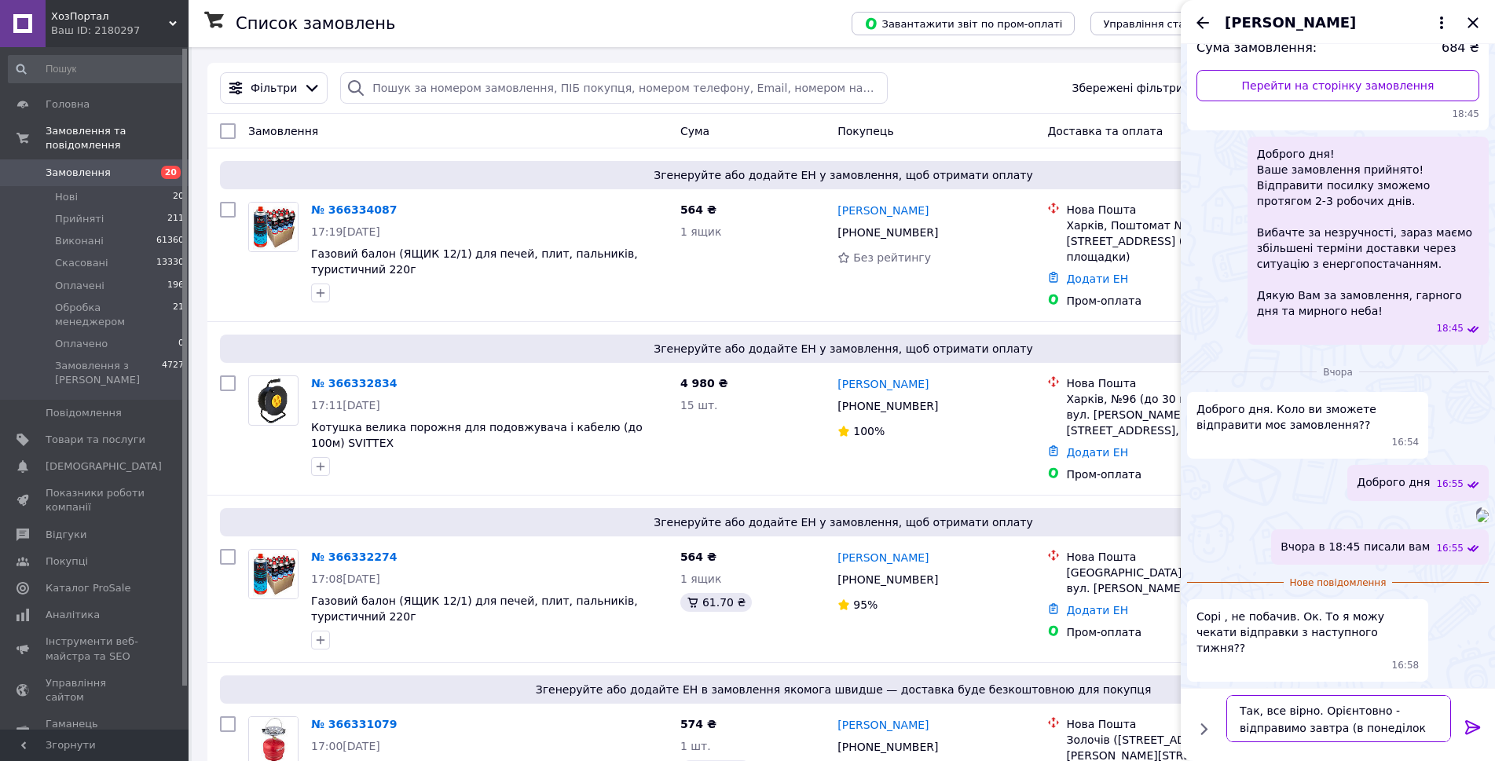
type textarea "Так, все вірно. Орієнтовно - відправимо завтра (в понеділок)"
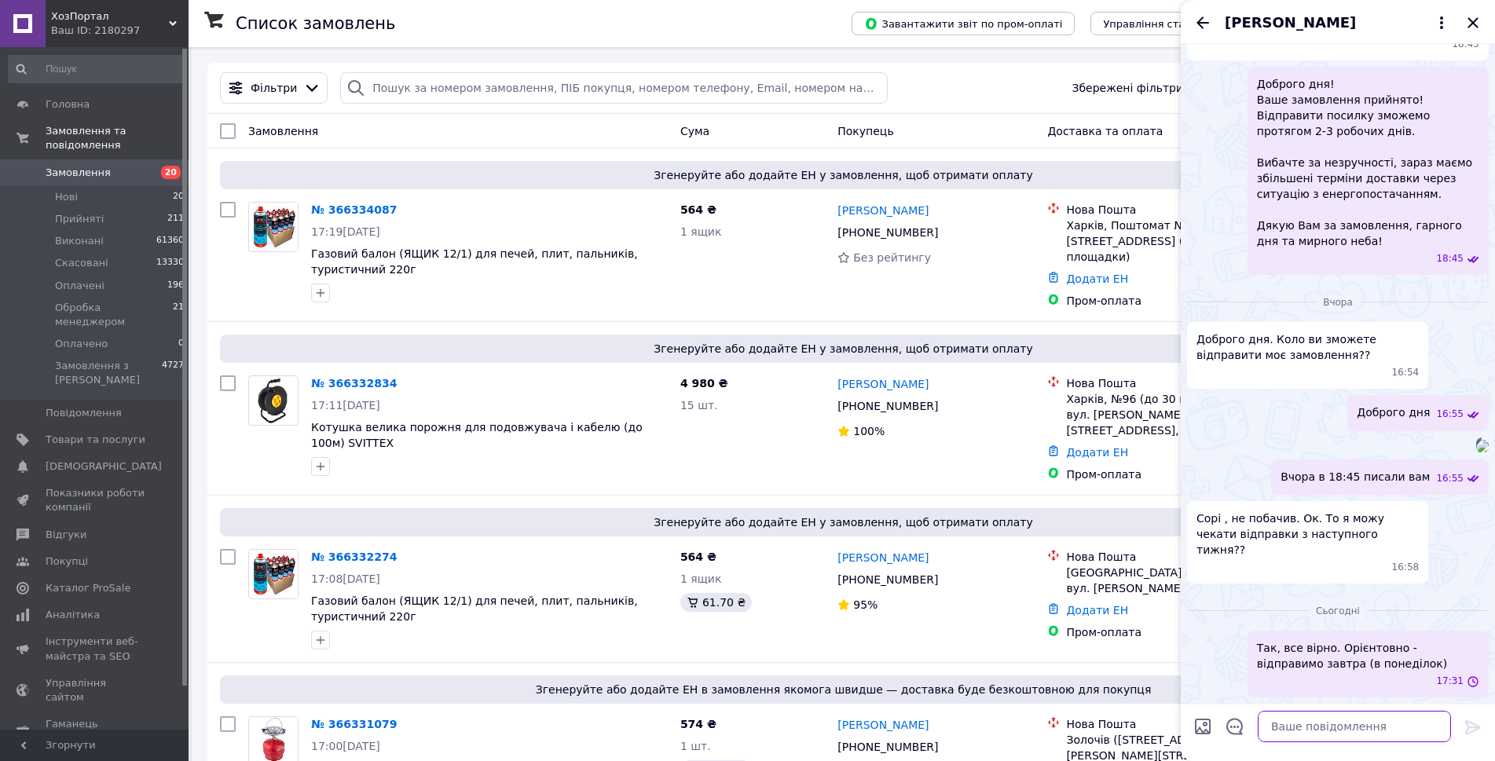
scroll to position [460, 0]
click at [1205, 22] on icon "Назад" at bounding box center [1203, 23] width 13 height 12
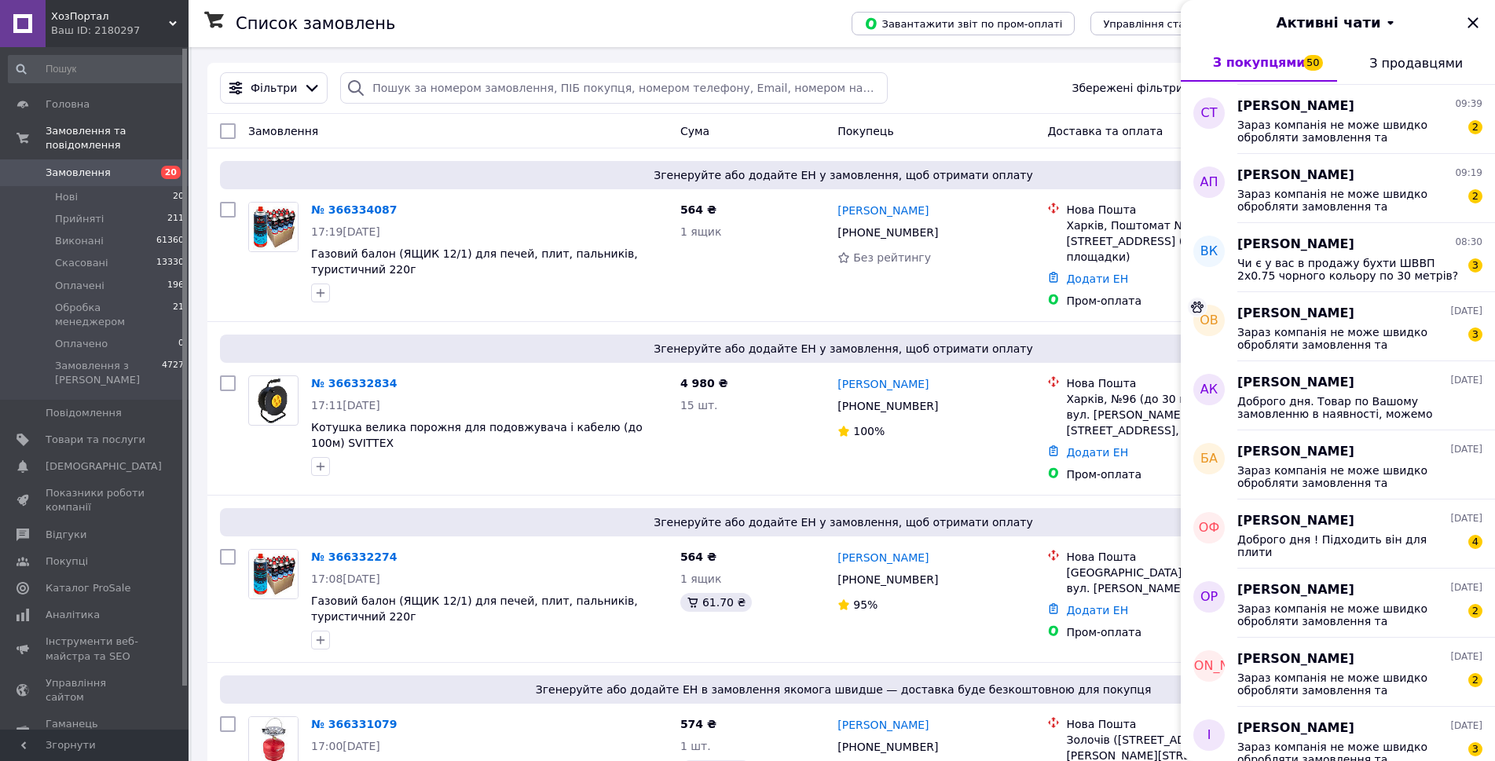
scroll to position [943, 0]
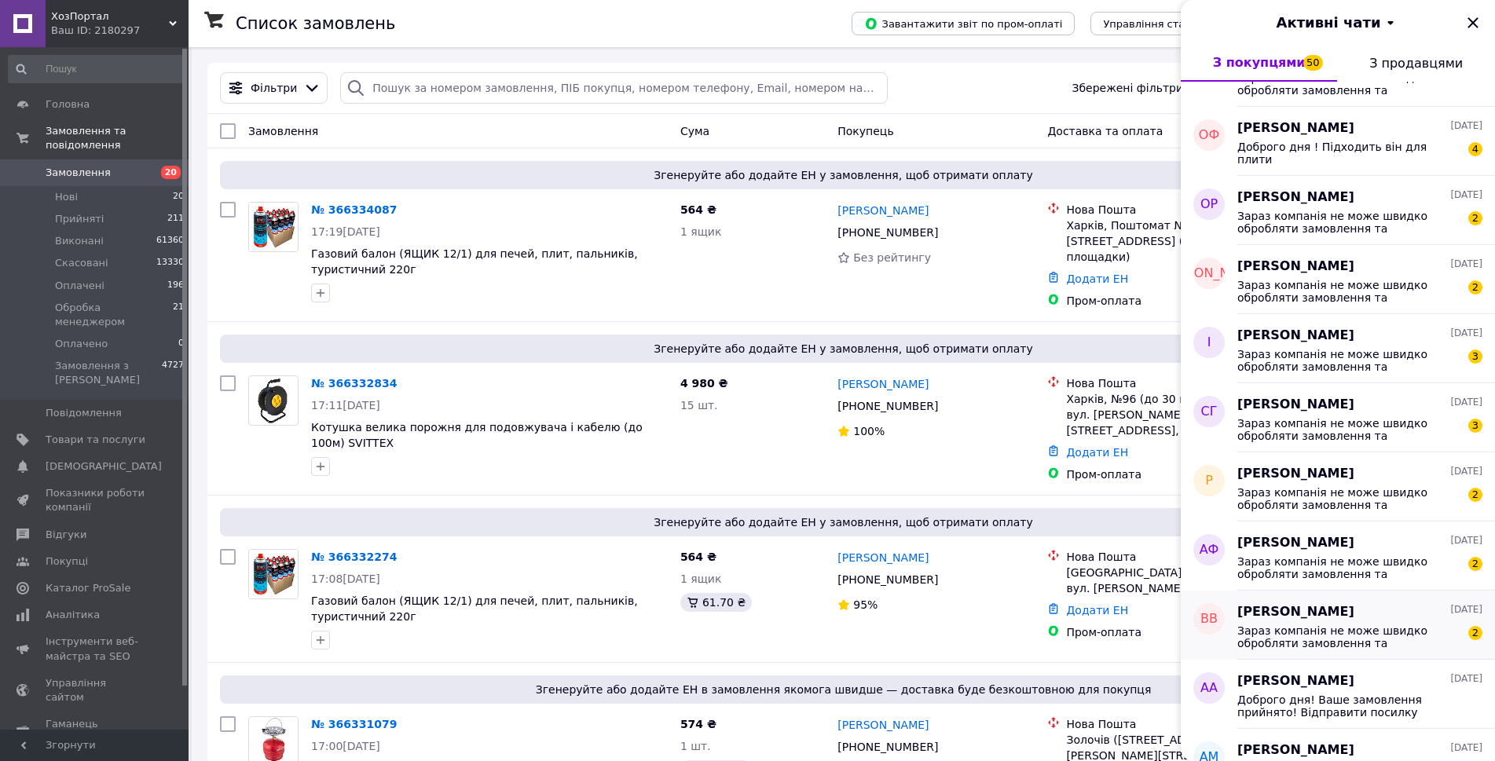
click at [1342, 629] on span "Зараз компанія не може швидко обробляти замовлення та повідомлення, оскільки за…" at bounding box center [1349, 637] width 223 height 25
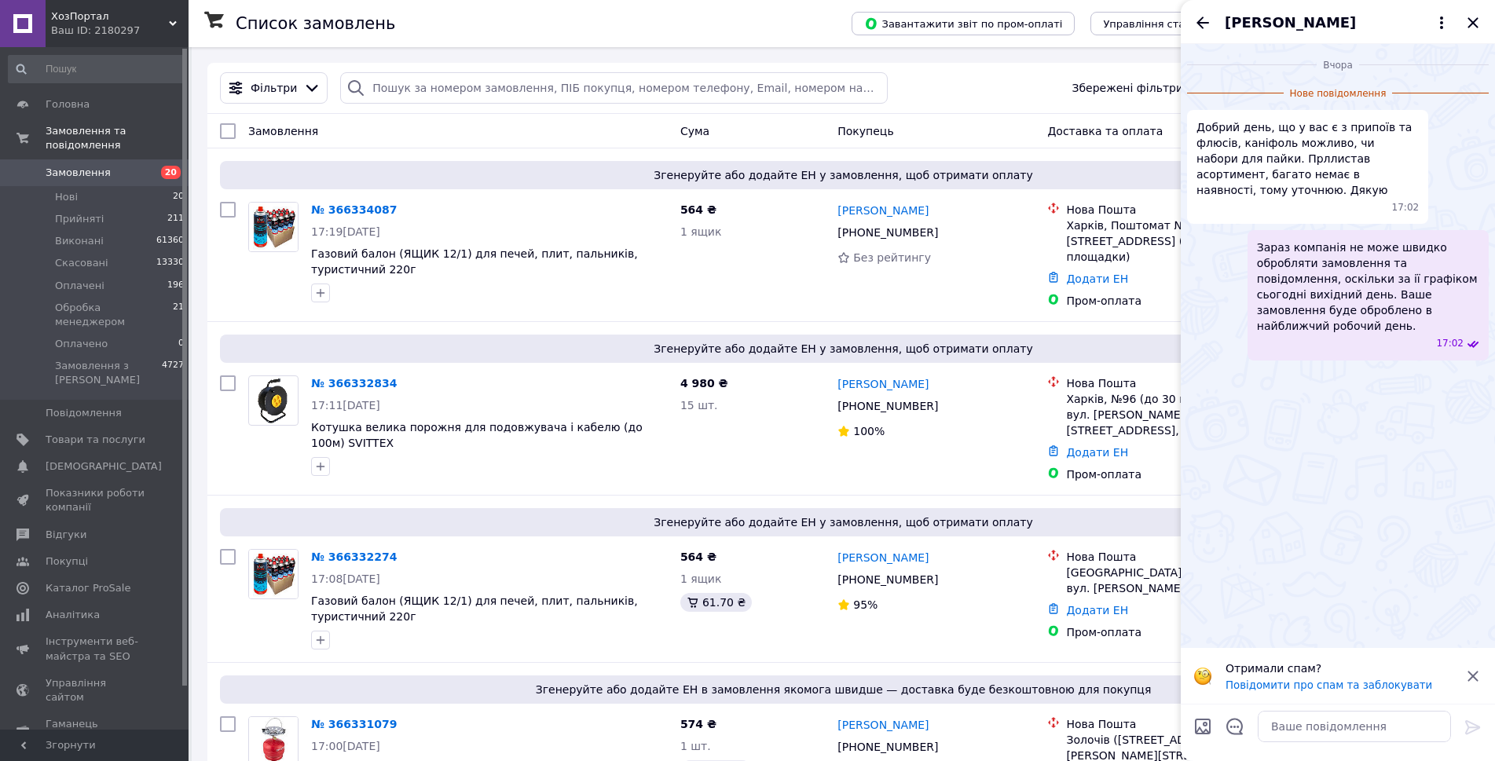
click at [1474, 675] on icon at bounding box center [1473, 676] width 10 height 10
click at [1366, 563] on div "Вчора Нове повідомлення Добрий день, що у вас є з припоїв та флюсів, каніфоль м…" at bounding box center [1338, 374] width 314 height 660
click at [1319, 728] on textarea at bounding box center [1354, 726] width 193 height 31
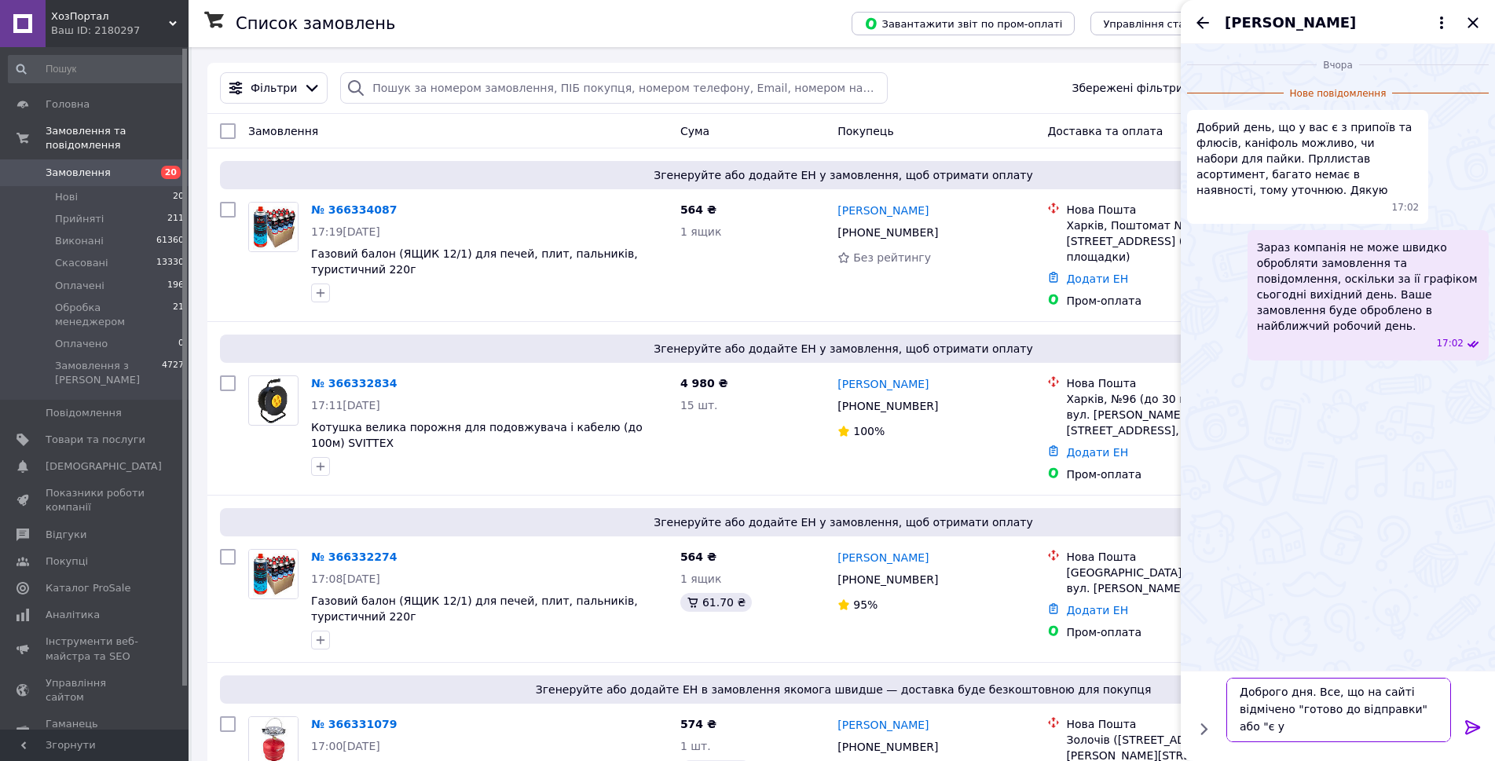
scroll to position [2, 0]
type textarea "Доброго дня. Все, що на сайті відмічено "готово до відправки" або "є у наявност…"
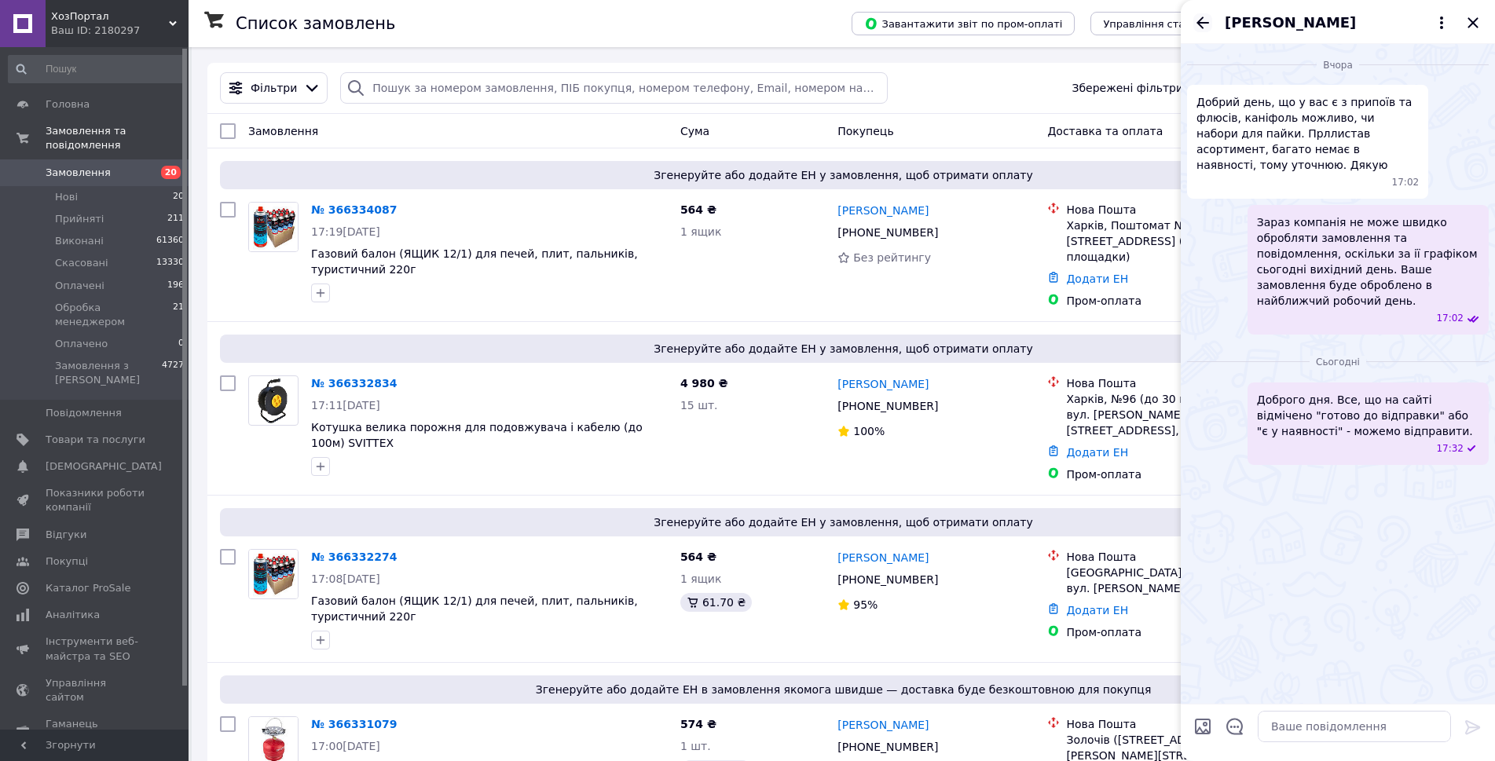
click at [1200, 21] on icon "Назад" at bounding box center [1203, 23] width 13 height 12
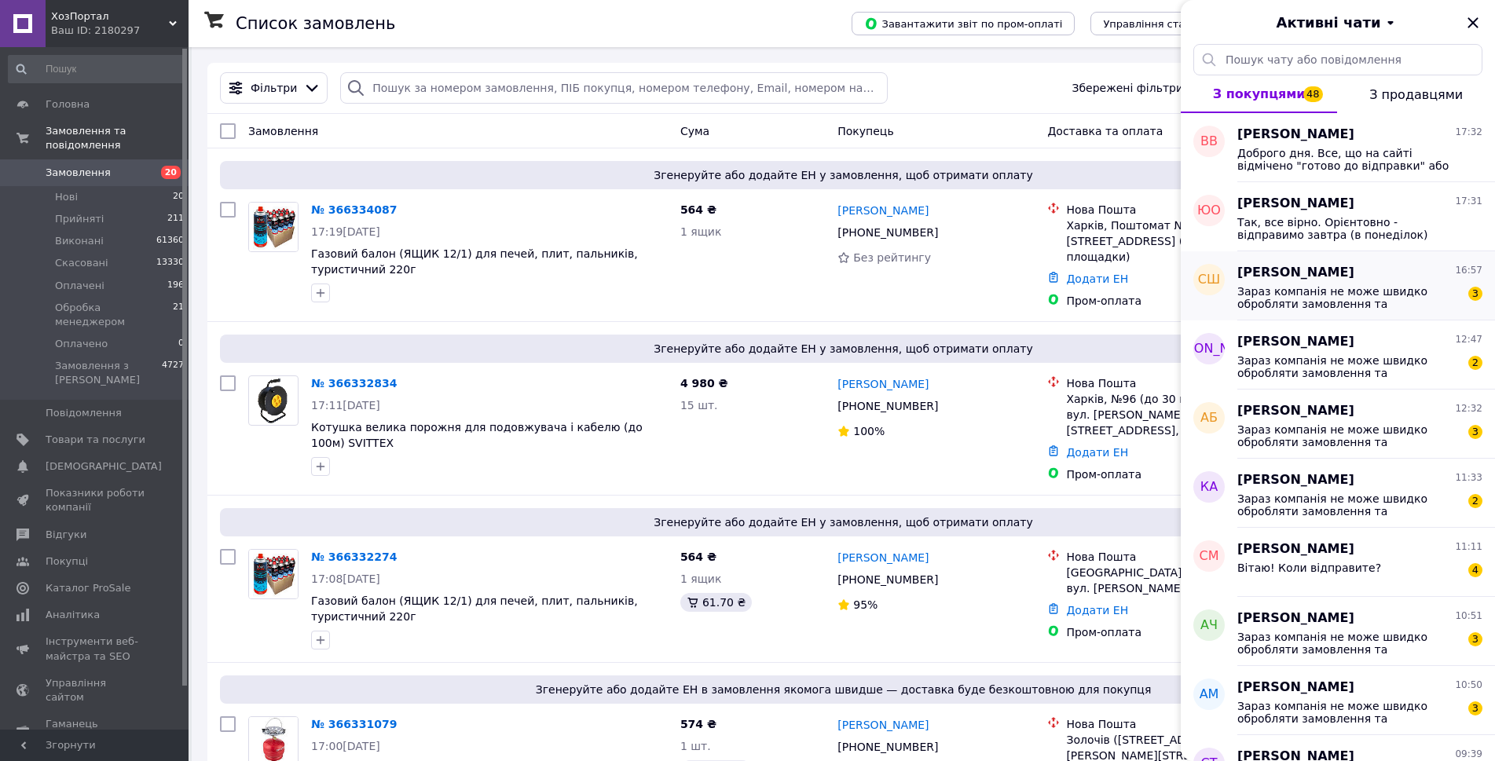
click at [1329, 288] on span "Зараз компанія не може швидко обробляти замовлення та повідомлення, оскільки за…" at bounding box center [1349, 297] width 223 height 25
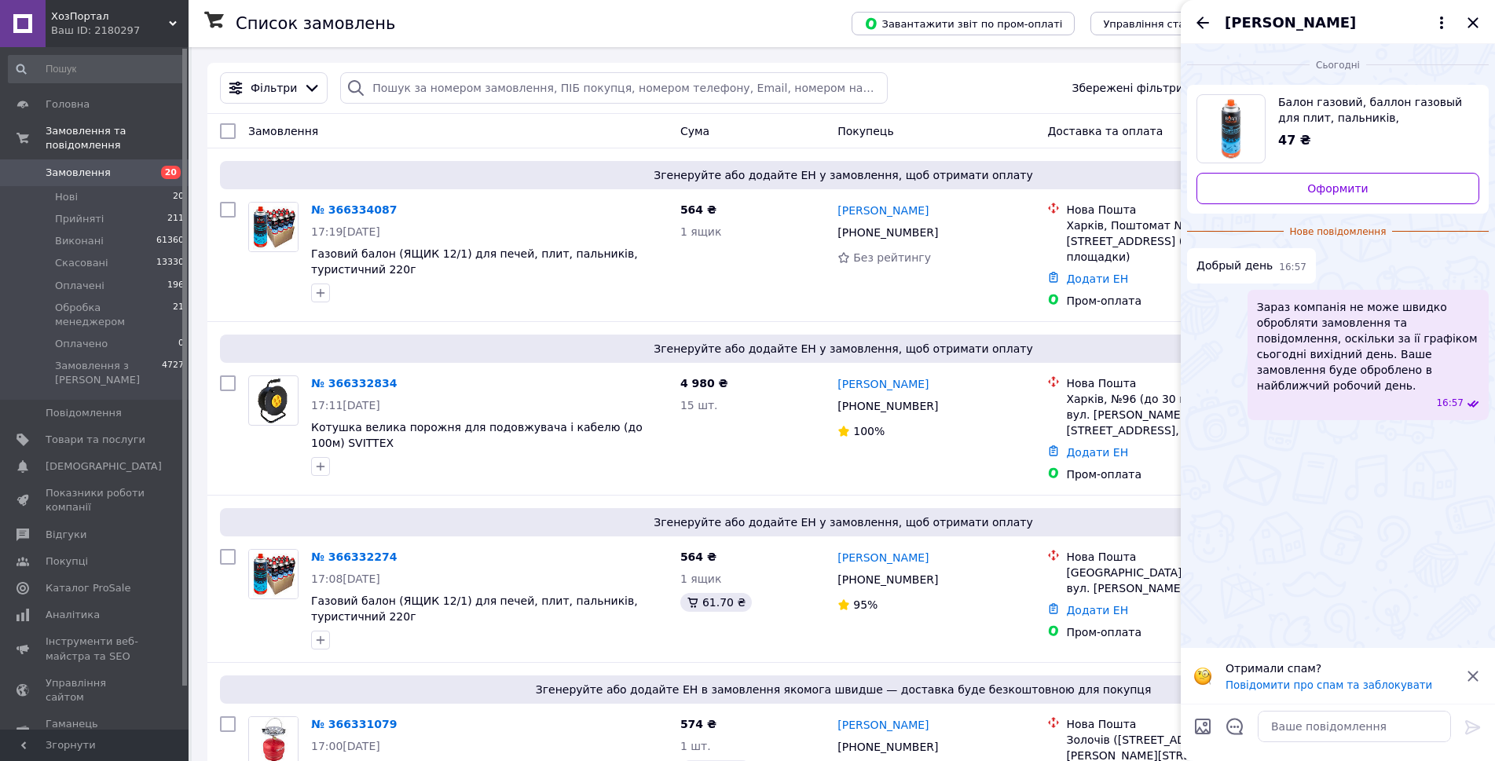
click at [1469, 679] on icon at bounding box center [1473, 676] width 19 height 19
click at [1307, 728] on textarea at bounding box center [1354, 726] width 193 height 31
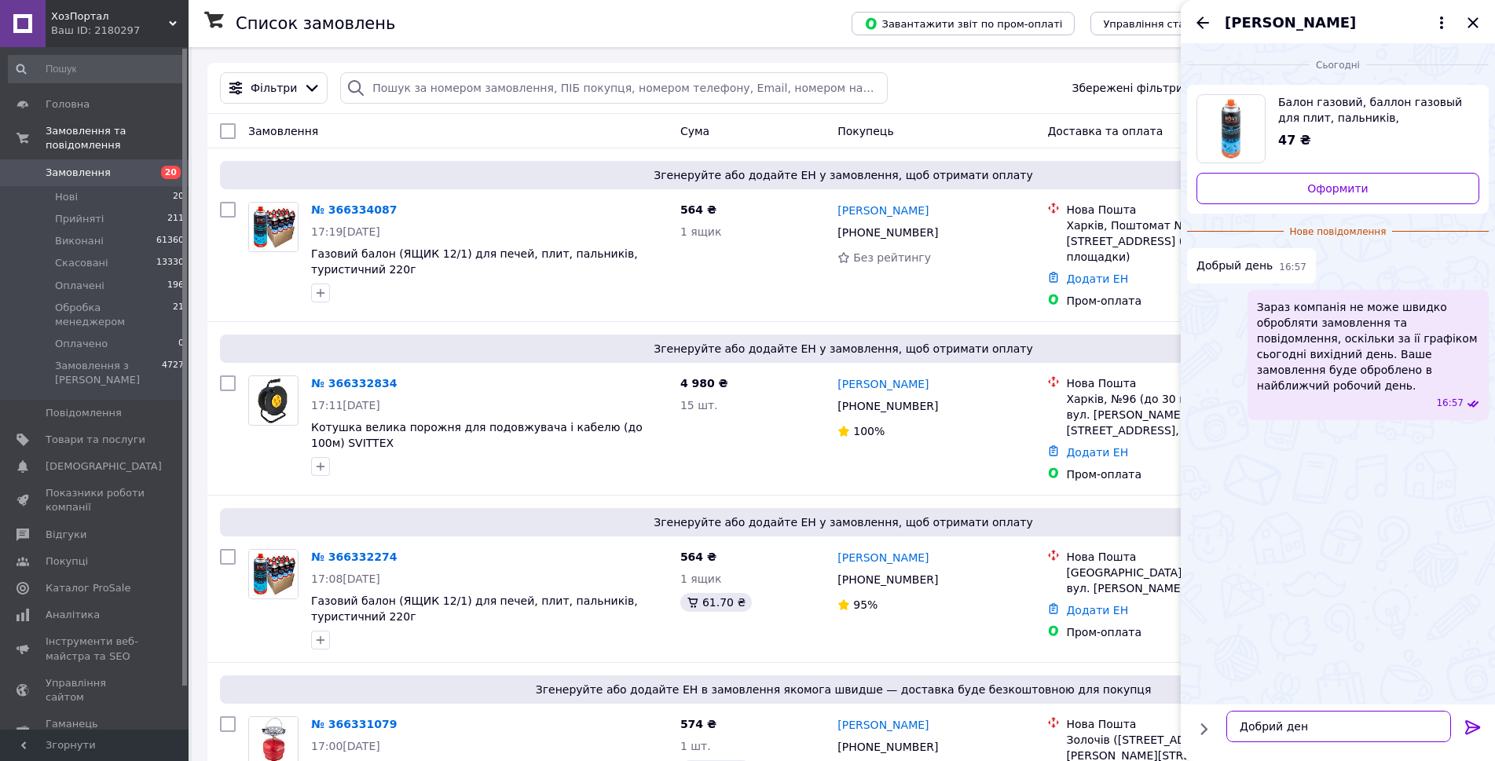
type textarea "Добрий день"
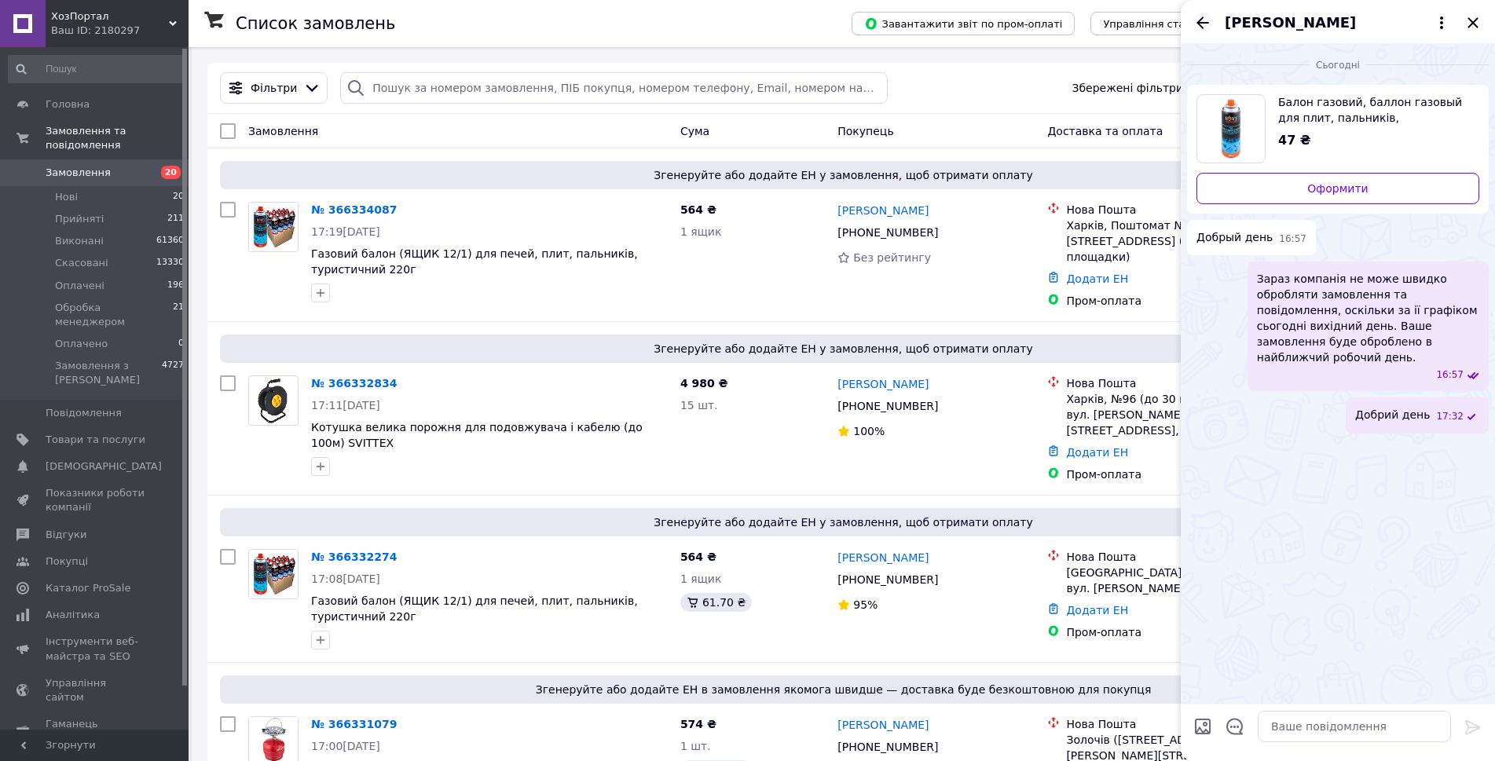
click at [1195, 28] on icon "Назад" at bounding box center [1203, 22] width 19 height 19
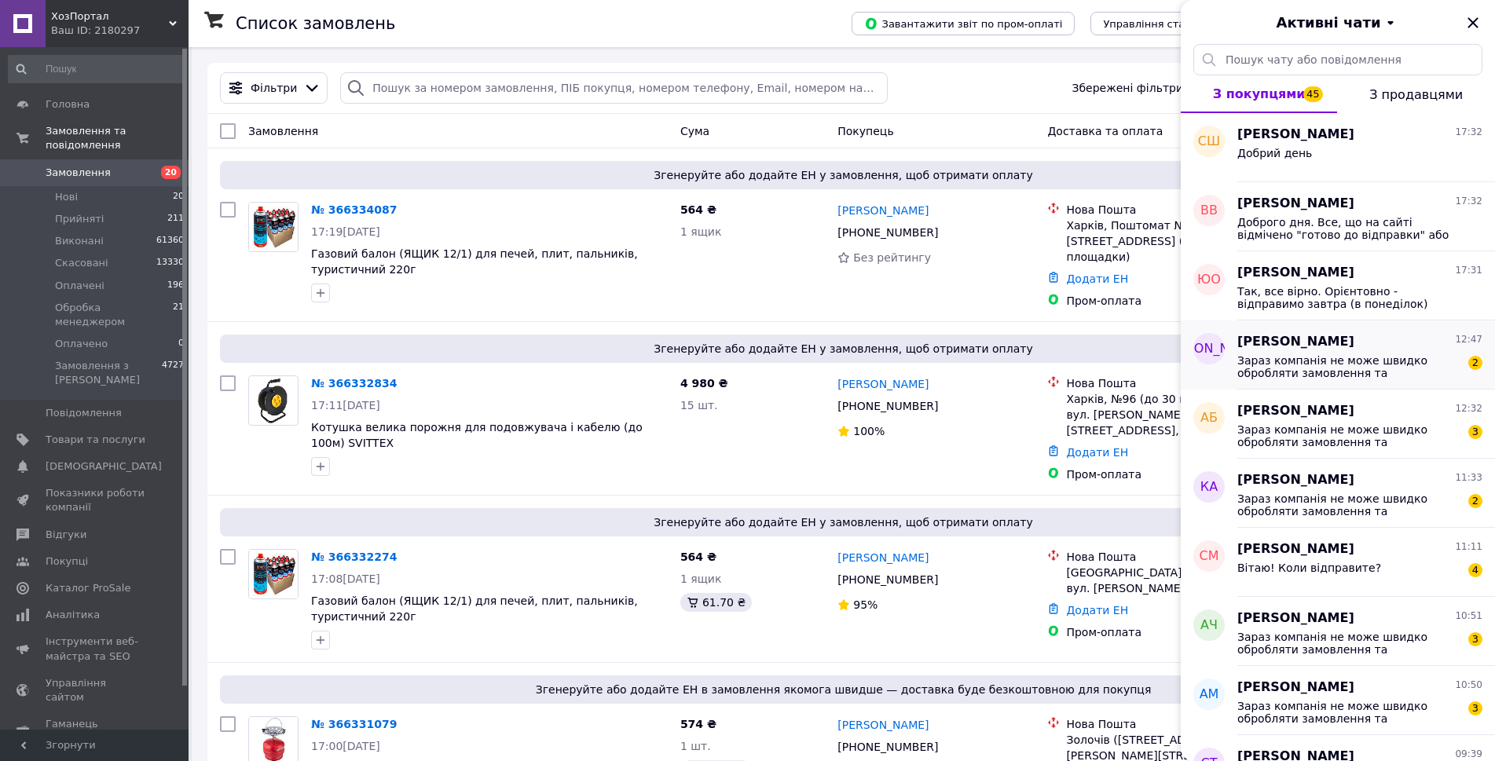
click at [1299, 337] on span "[PERSON_NAME]" at bounding box center [1296, 342] width 117 height 18
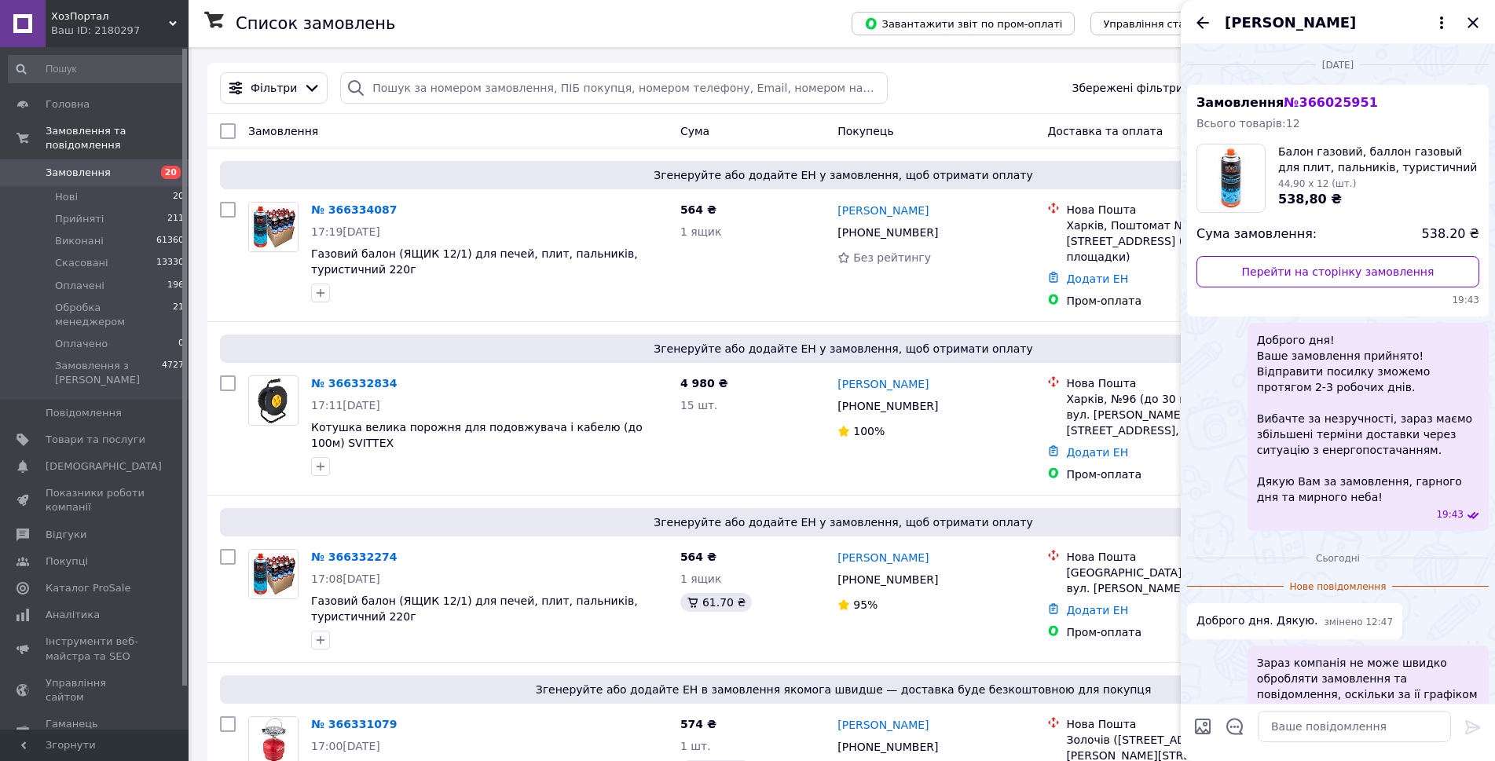
scroll to position [61, 0]
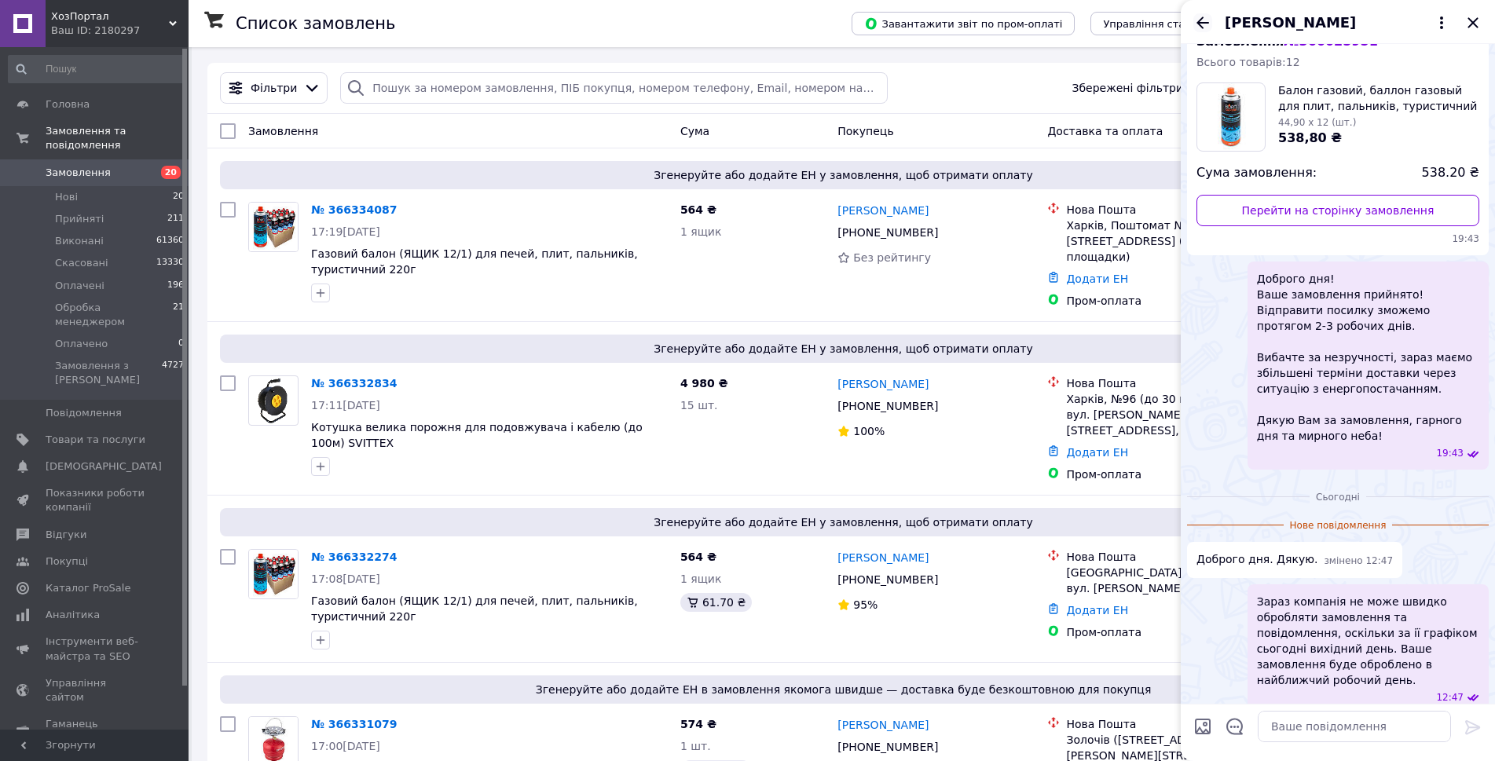
click at [1198, 25] on icon "Назад" at bounding box center [1203, 22] width 19 height 19
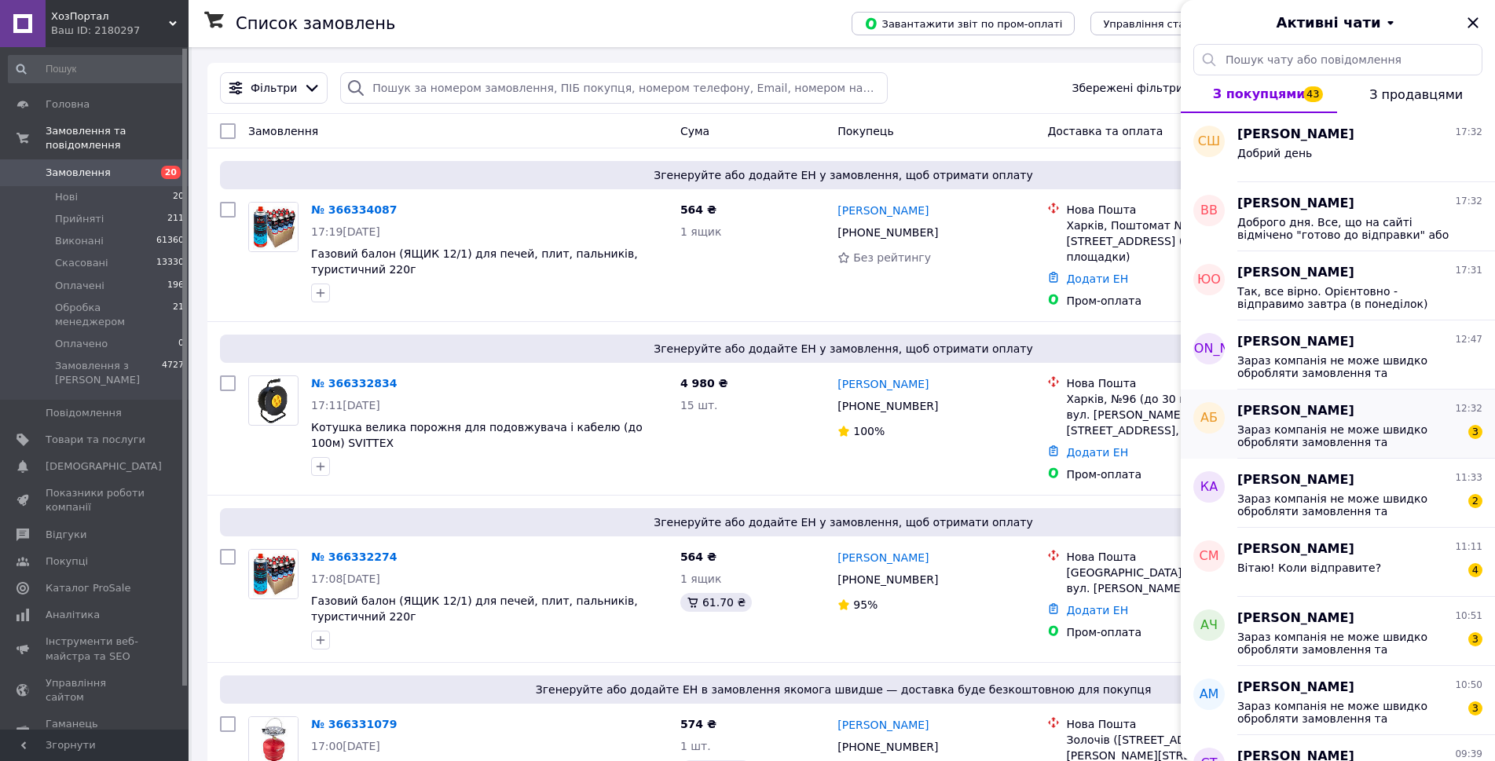
click at [1305, 424] on span "Зараз компанія не може швидко обробляти замовлення та повідомлення, оскільки за…" at bounding box center [1349, 436] width 223 height 25
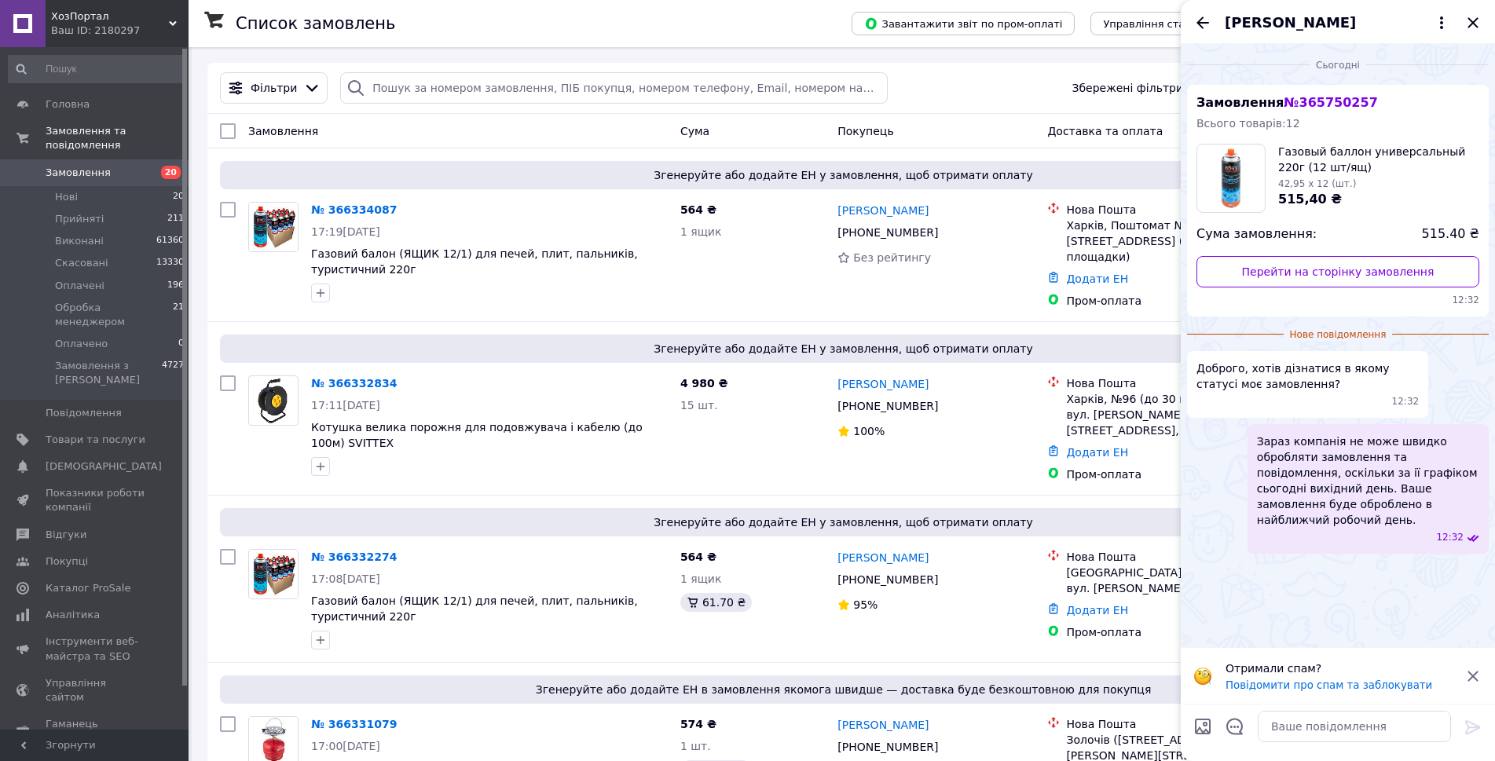
click at [1476, 678] on icon at bounding box center [1473, 676] width 10 height 10
click at [1304, 100] on span "№ 365750257" at bounding box center [1331, 102] width 94 height 15
copy span "365750257"
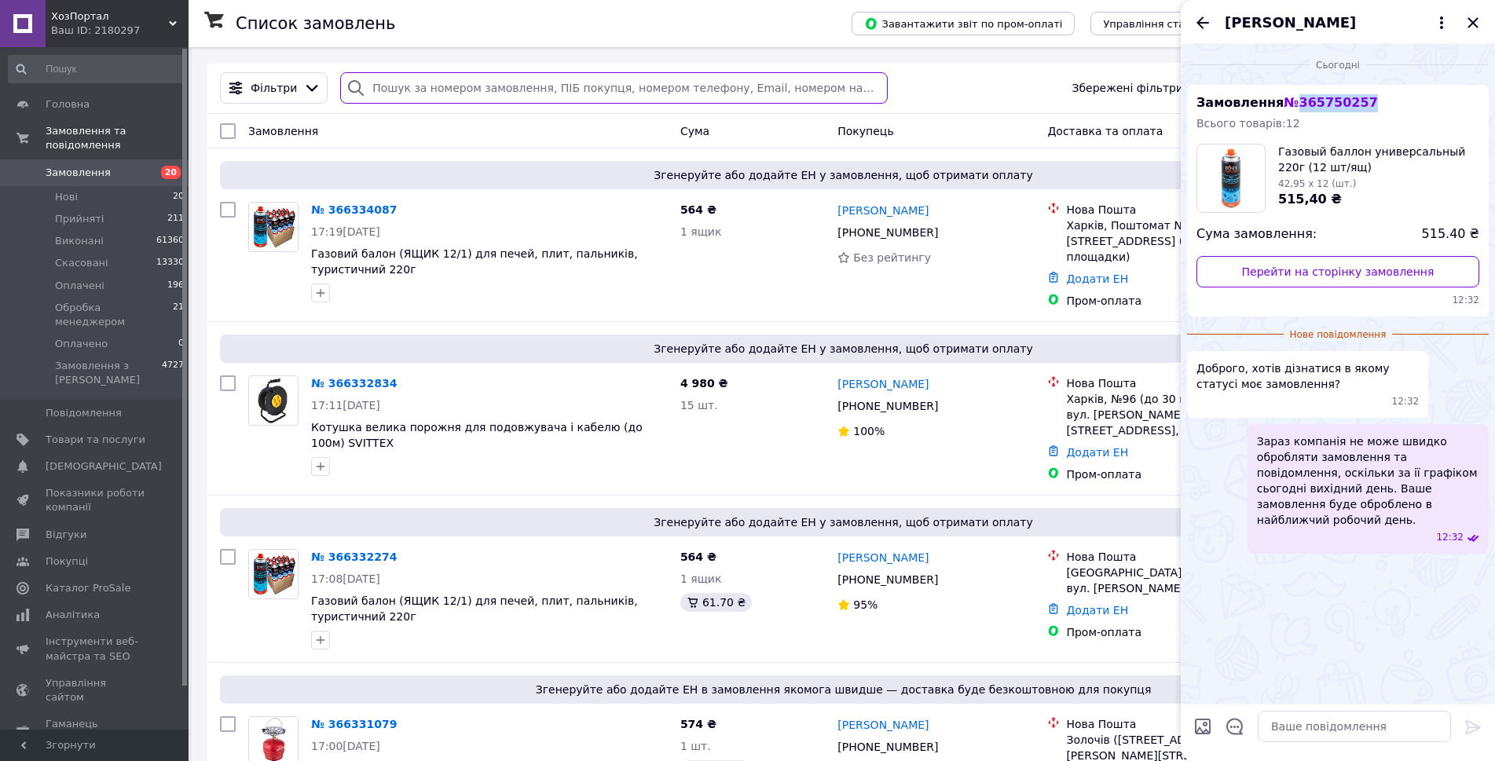
click at [680, 85] on input "search" at bounding box center [613, 87] width 547 height 31
paste input "365750257"
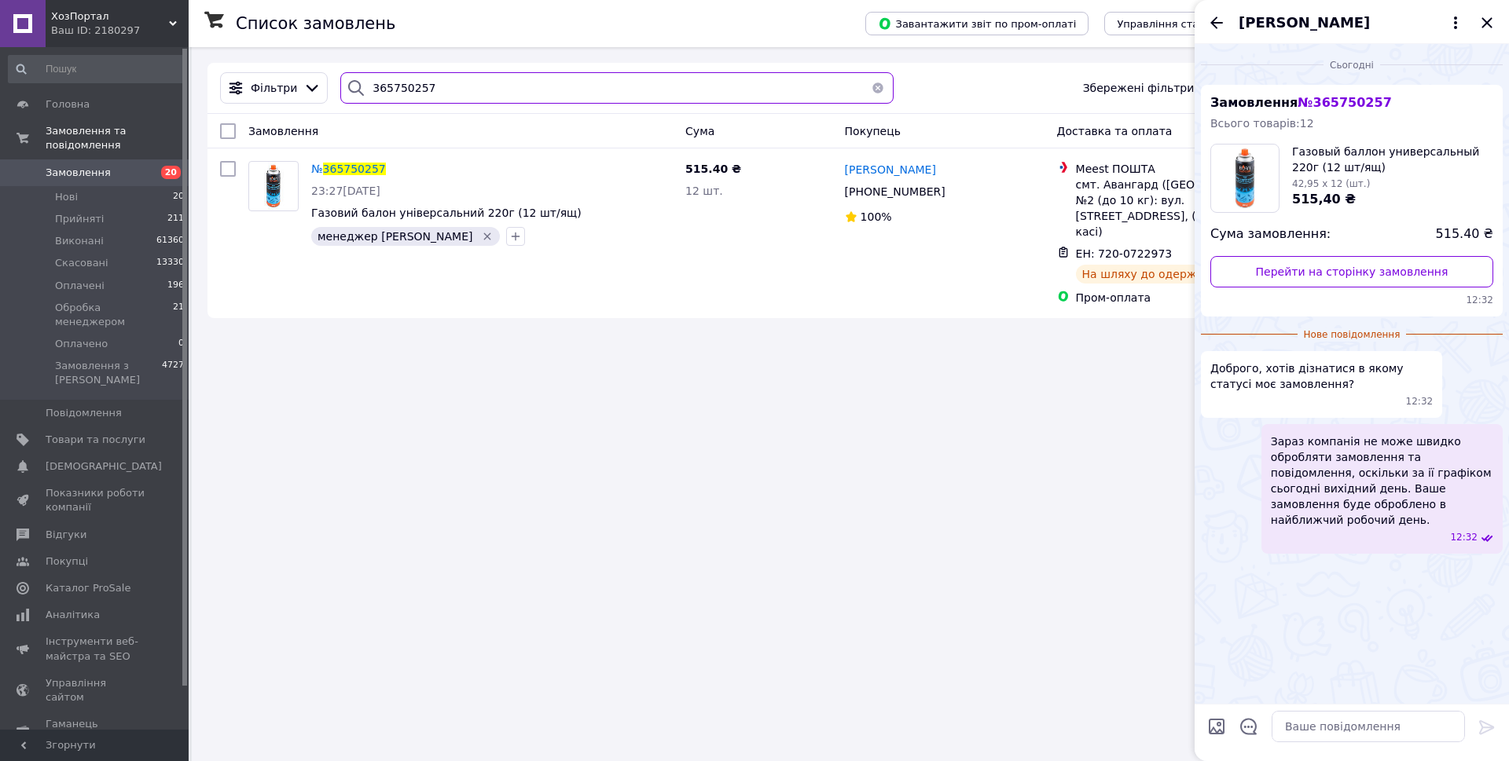
type input "365750257"
click at [1355, 729] on textarea at bounding box center [1367, 726] width 193 height 31
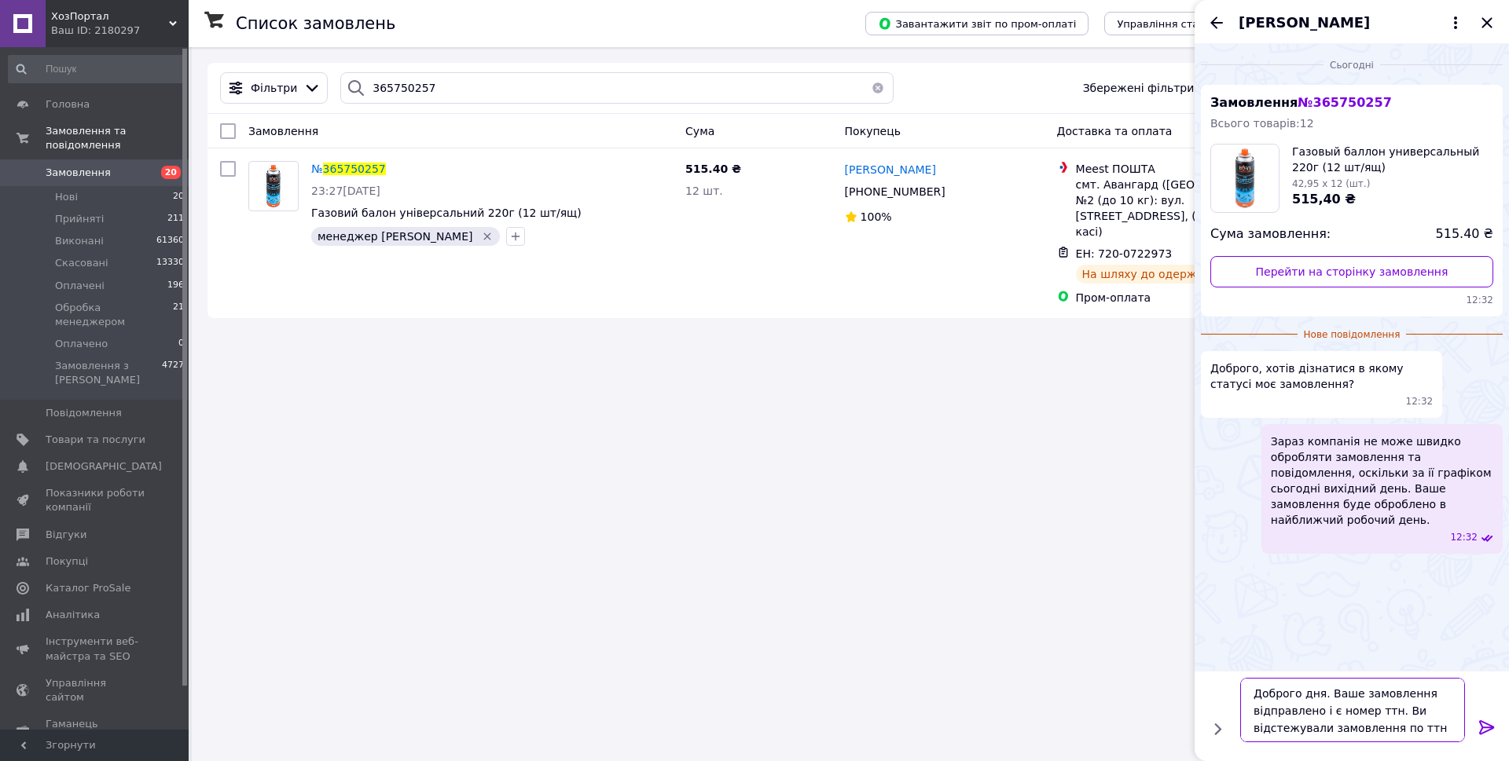
type textarea "Доброго дня. Ваше замовлення відправлено і є номер ттн. Ви відстежували замовле…"
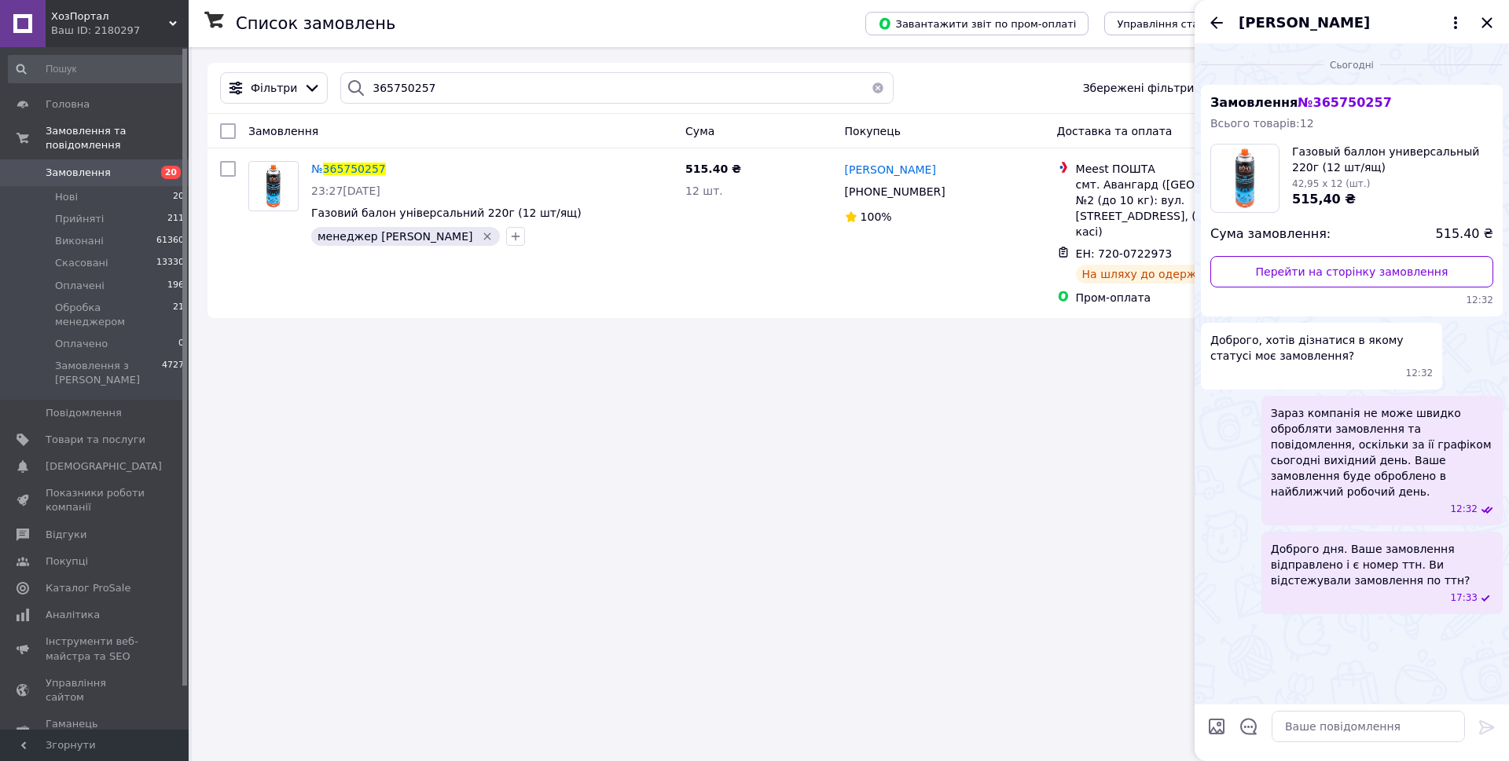
click at [864, 85] on button "button" at bounding box center [877, 87] width 31 height 31
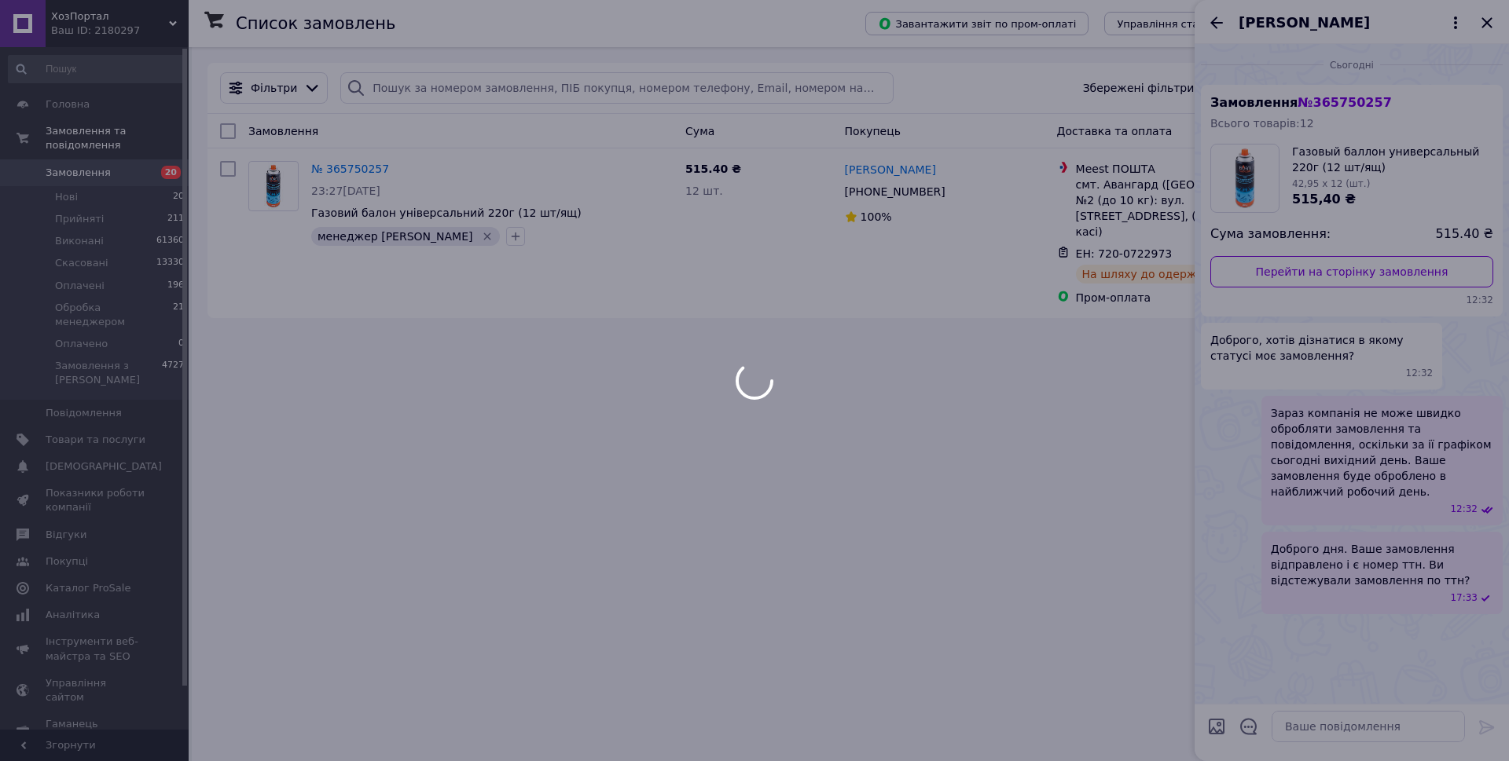
click at [1223, 17] on div at bounding box center [754, 380] width 1509 height 761
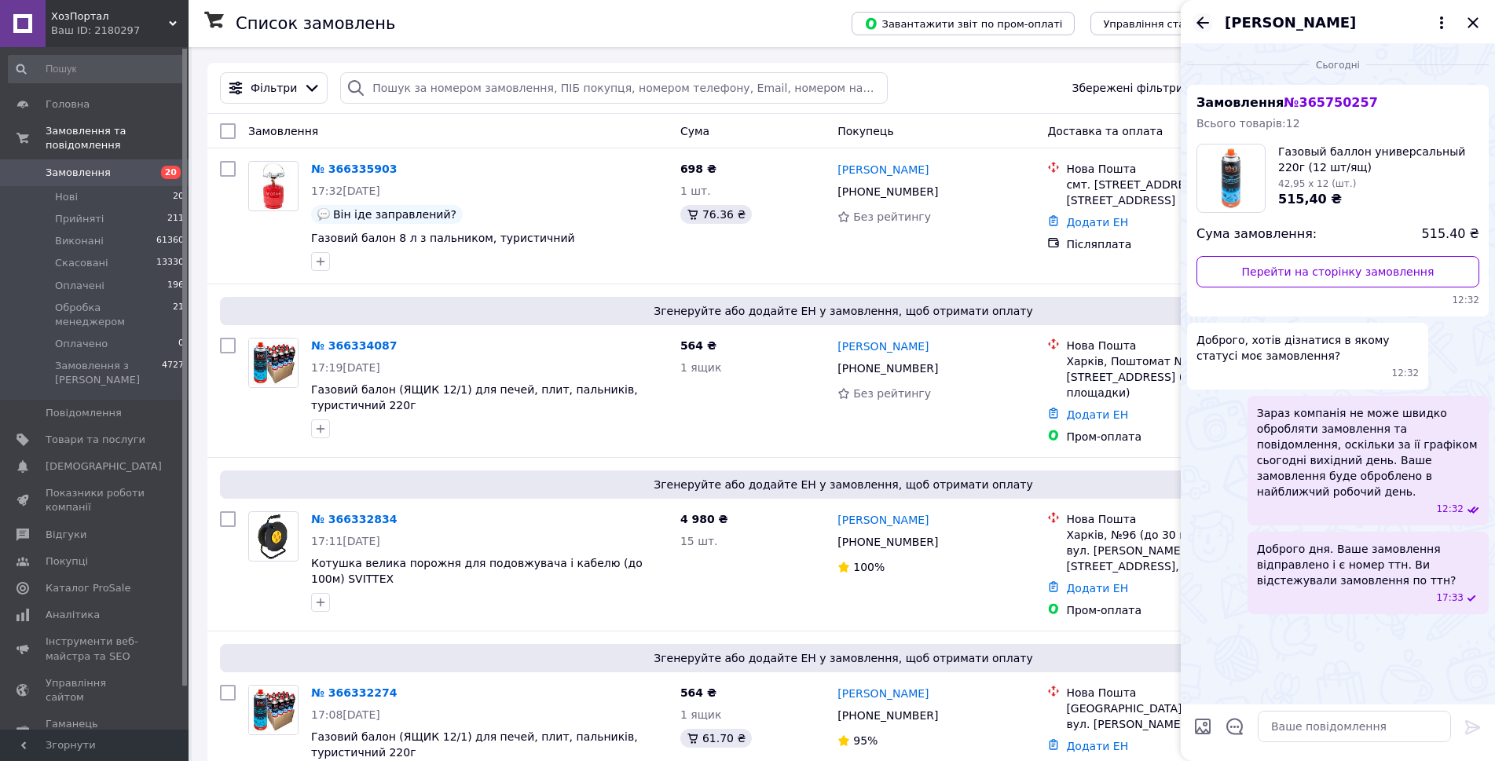
click at [1197, 24] on icon "Назад" at bounding box center [1203, 22] width 19 height 19
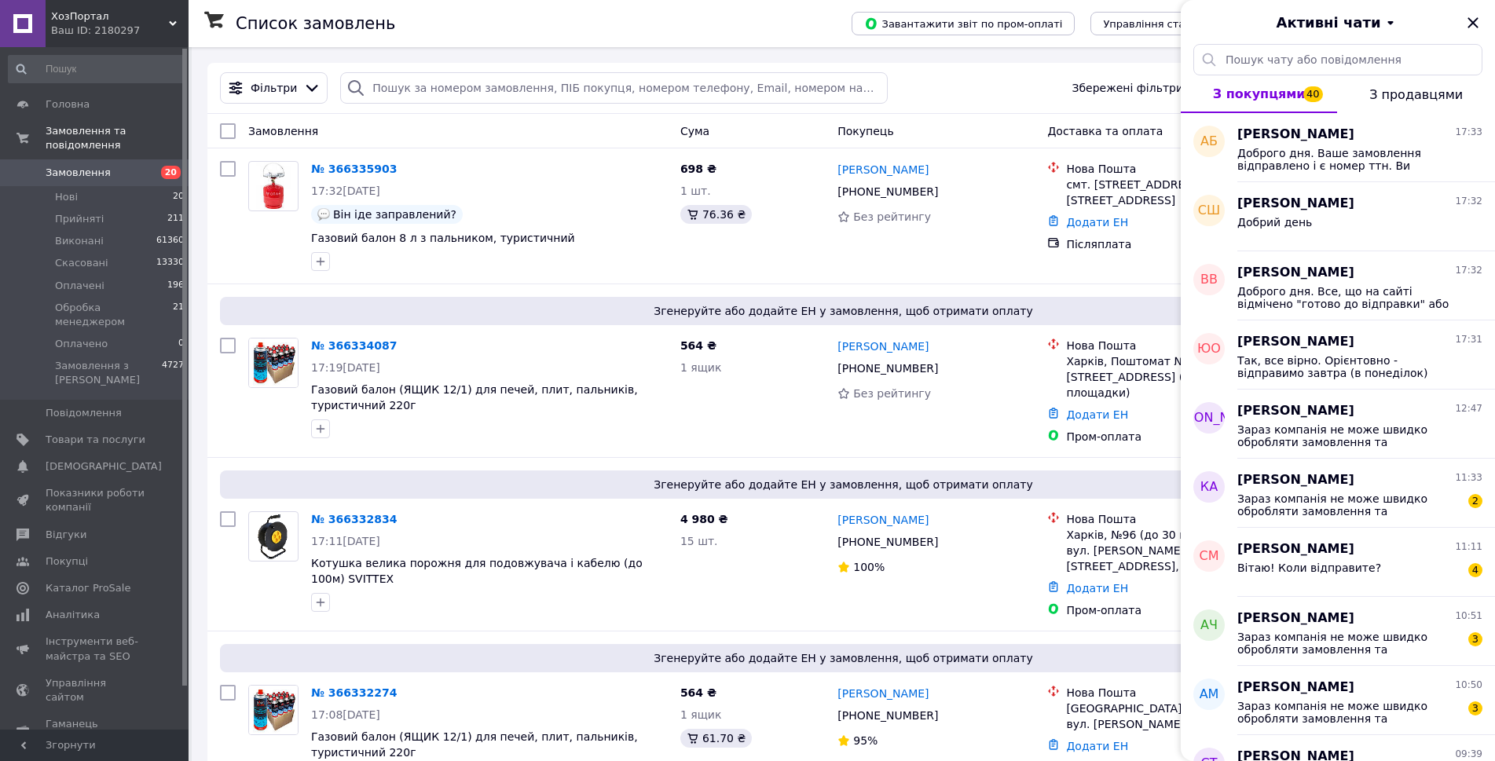
click at [982, 125] on div "Покупець" at bounding box center [936, 131] width 210 height 28
click at [1355, 475] on span "[PERSON_NAME]" at bounding box center [1296, 480] width 117 height 18
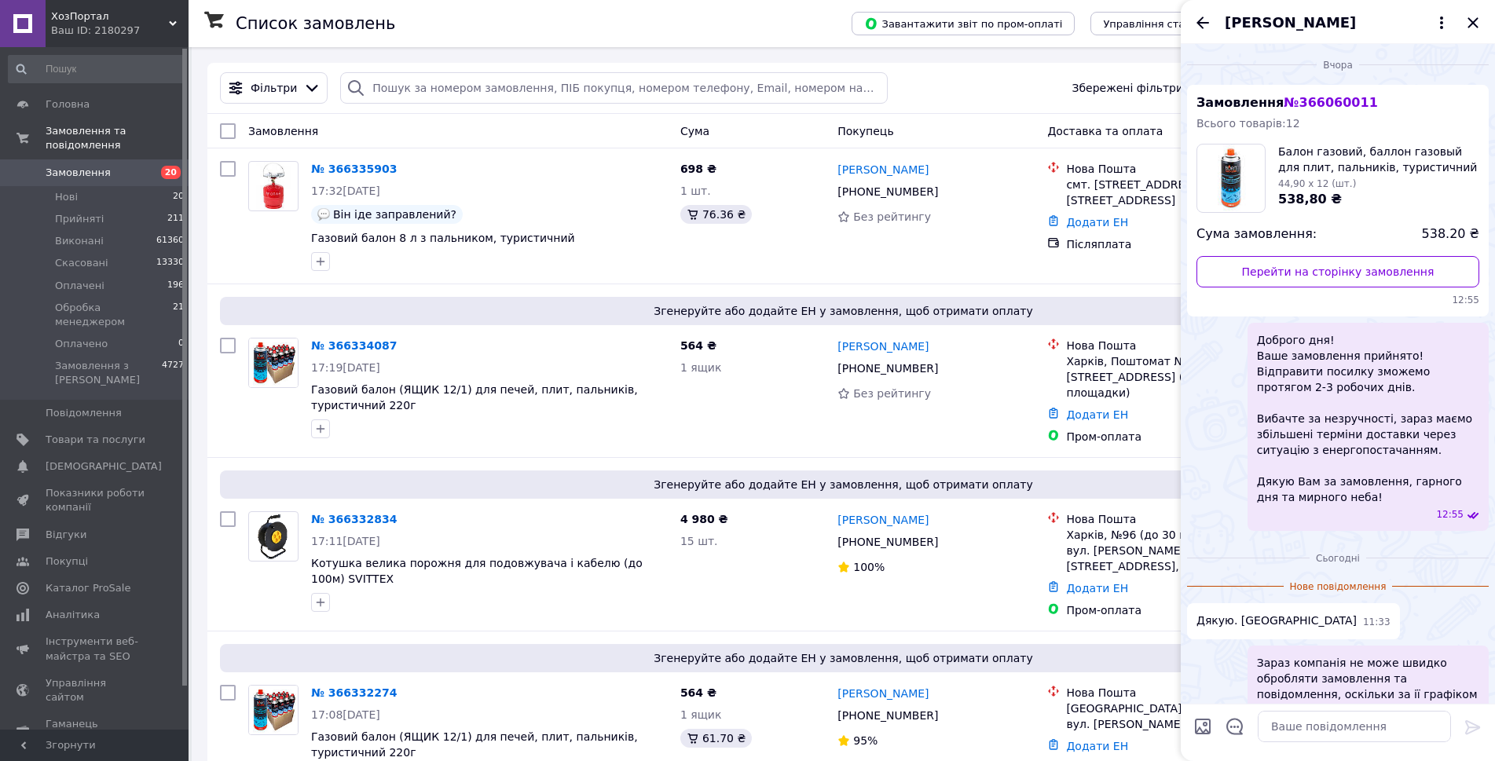
scroll to position [61, 0]
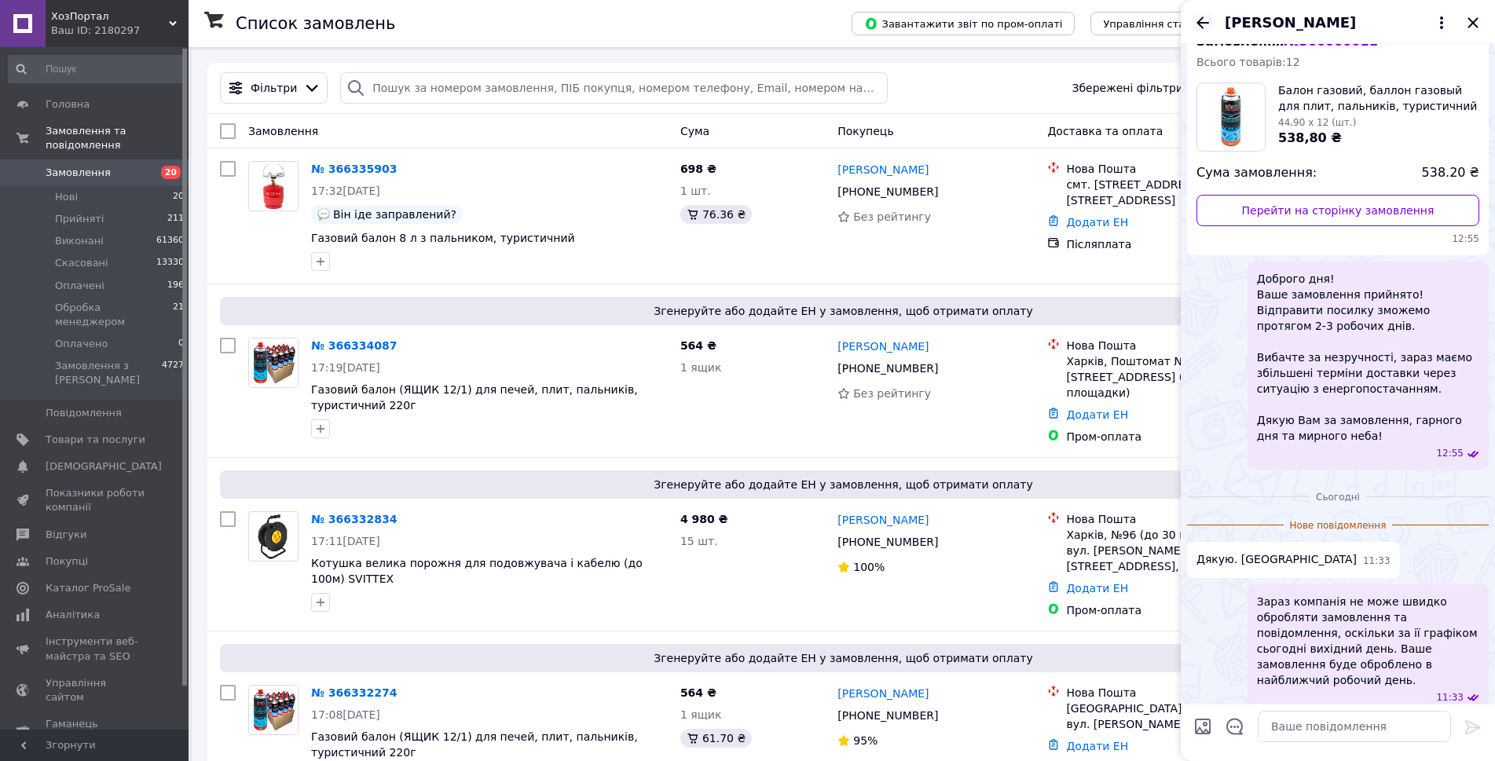
click at [1201, 17] on icon "Назад" at bounding box center [1203, 22] width 19 height 19
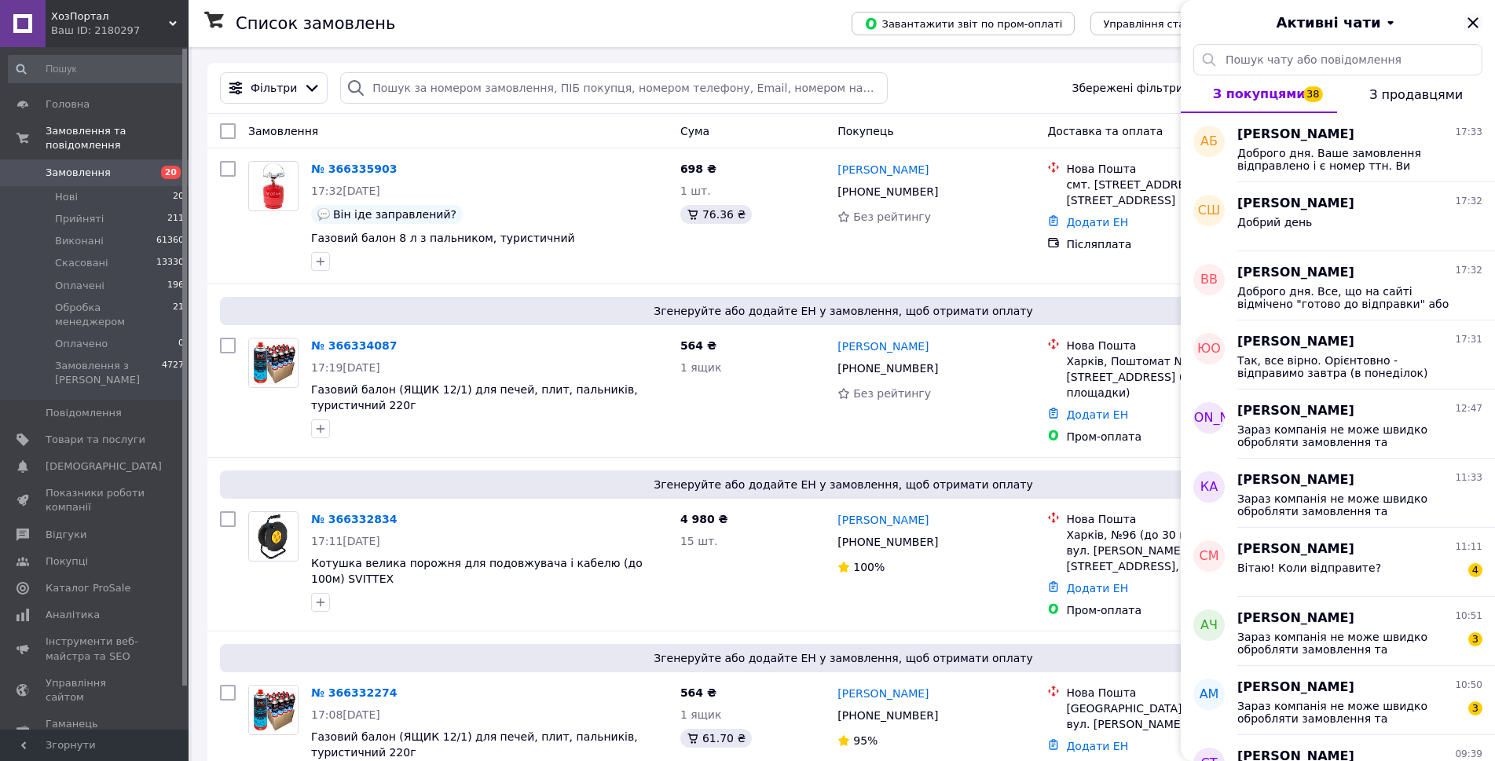
click at [1474, 29] on icon "Закрити" at bounding box center [1473, 22] width 19 height 19
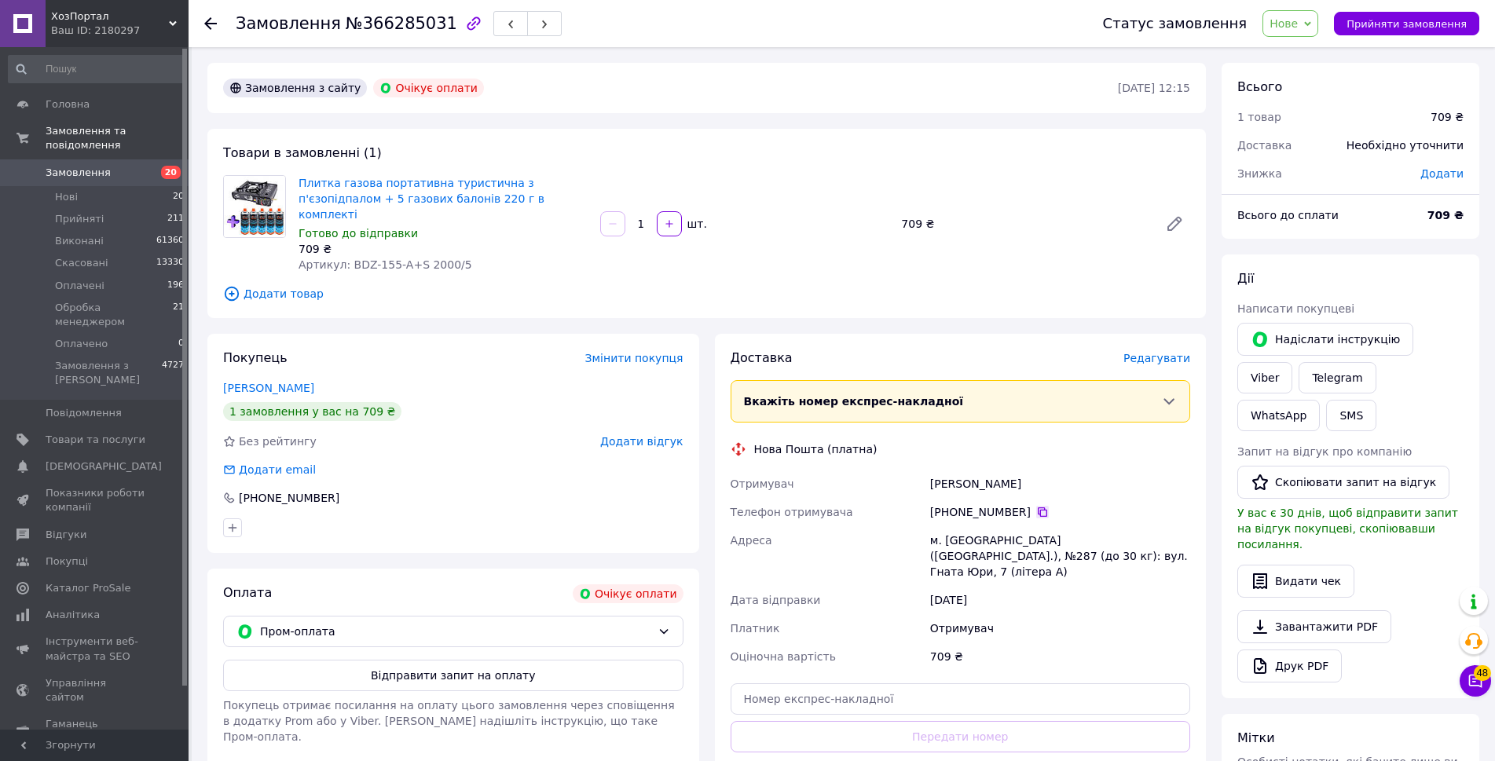
click at [1036, 506] on icon at bounding box center [1042, 512] width 13 height 13
click at [517, 660] on button "Відправити запит на оплату" at bounding box center [453, 675] width 460 height 31
click at [1322, 343] on button "Надіслати інструкцію" at bounding box center [1326, 339] width 176 height 33
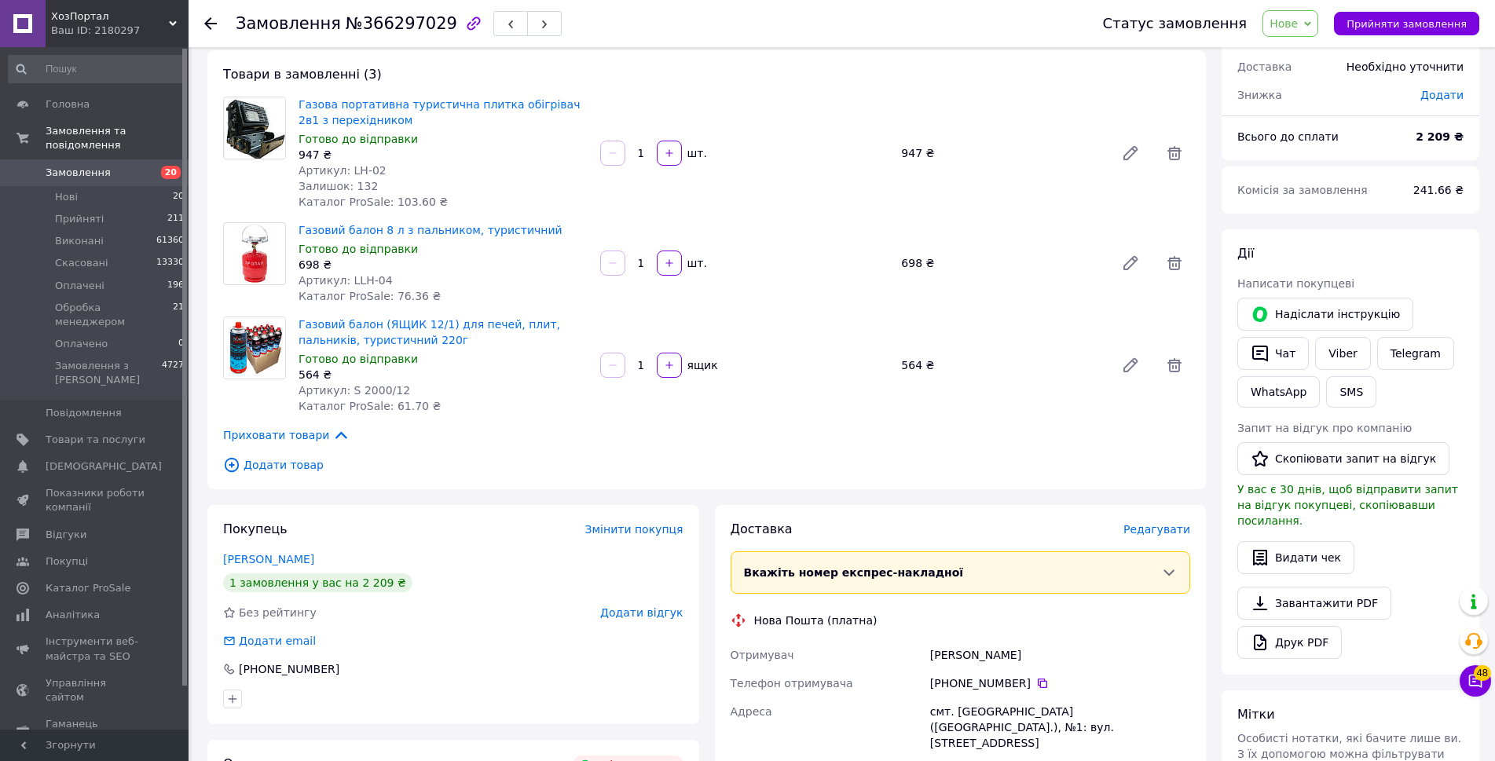
scroll to position [157, 0]
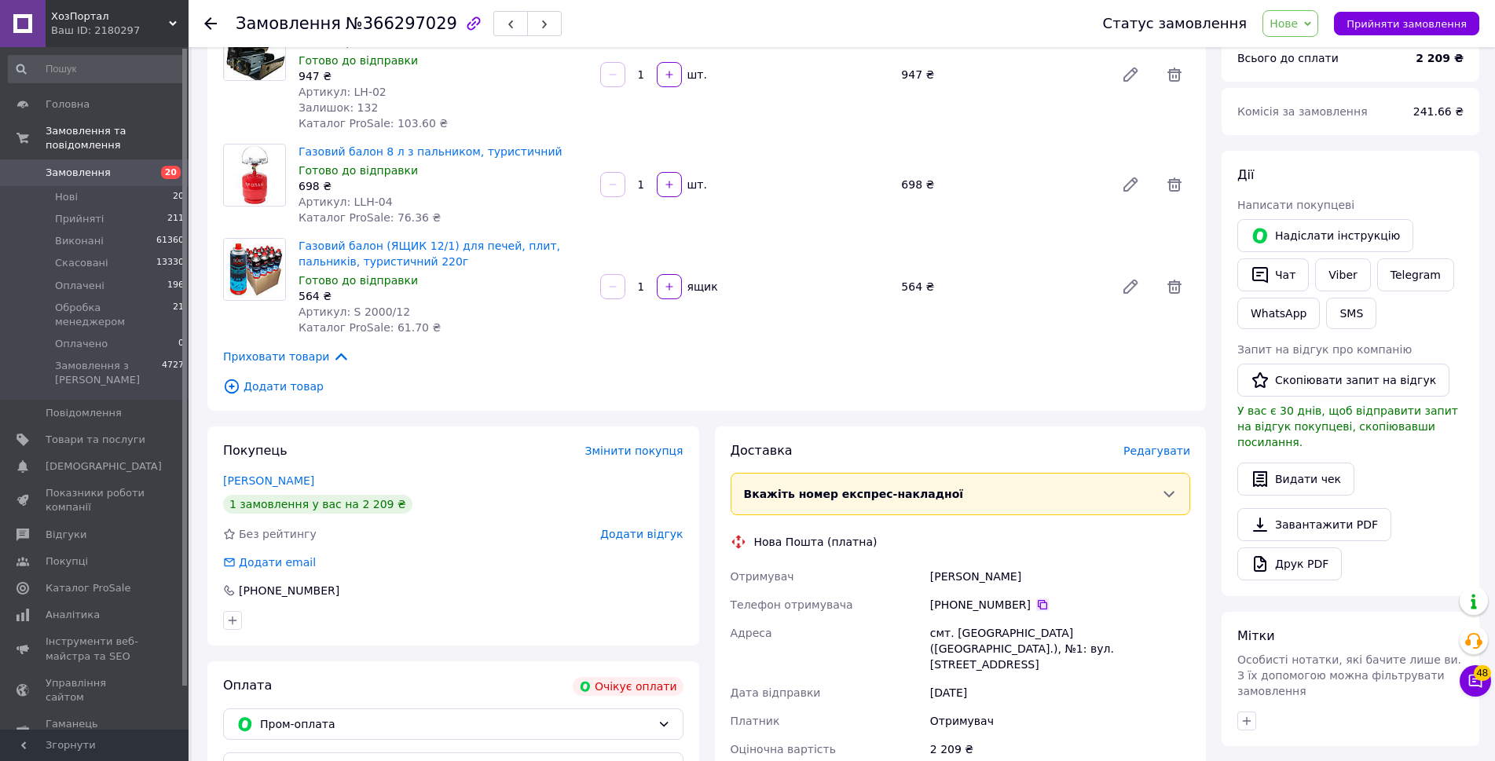
click at [1036, 603] on icon at bounding box center [1042, 605] width 13 height 13
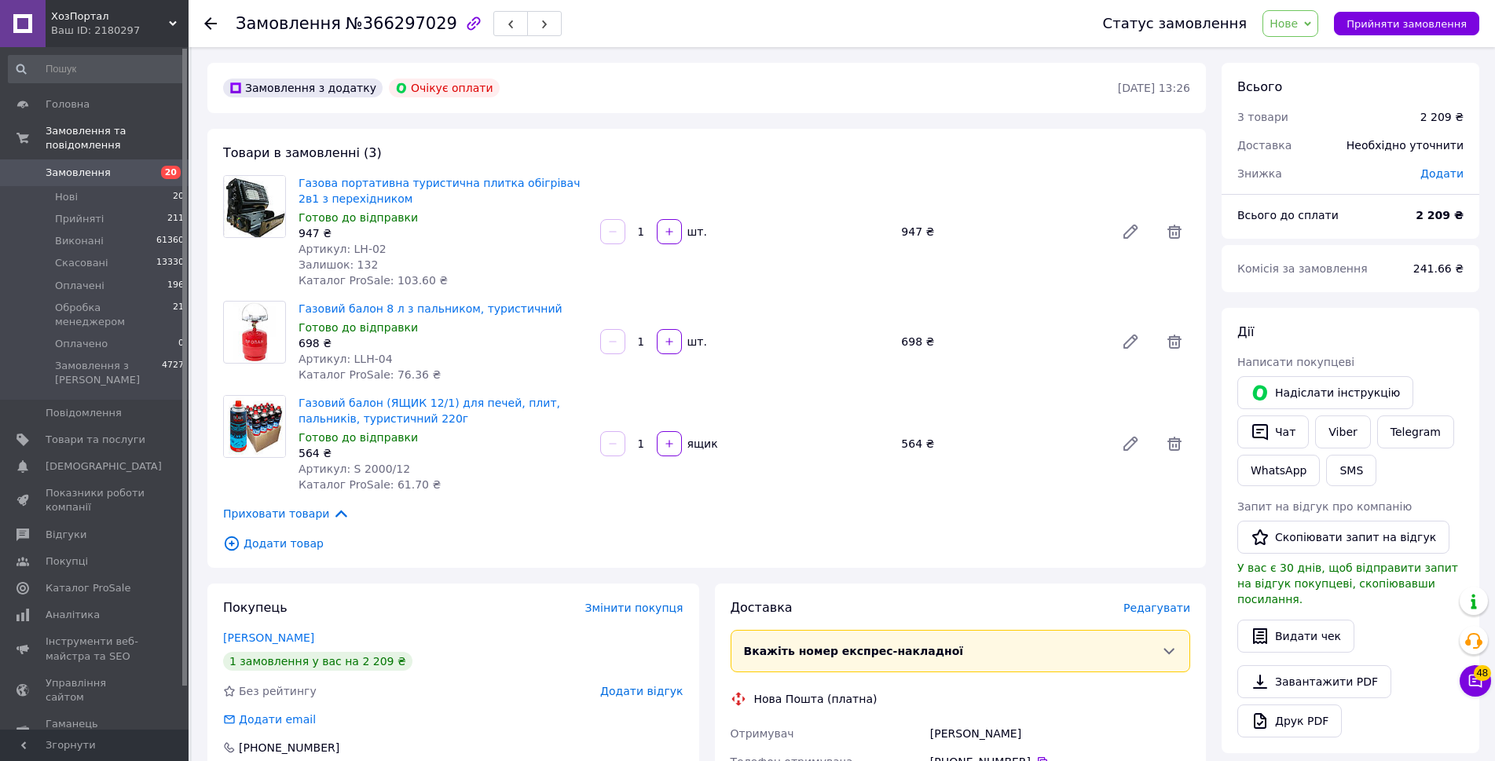
scroll to position [393, 0]
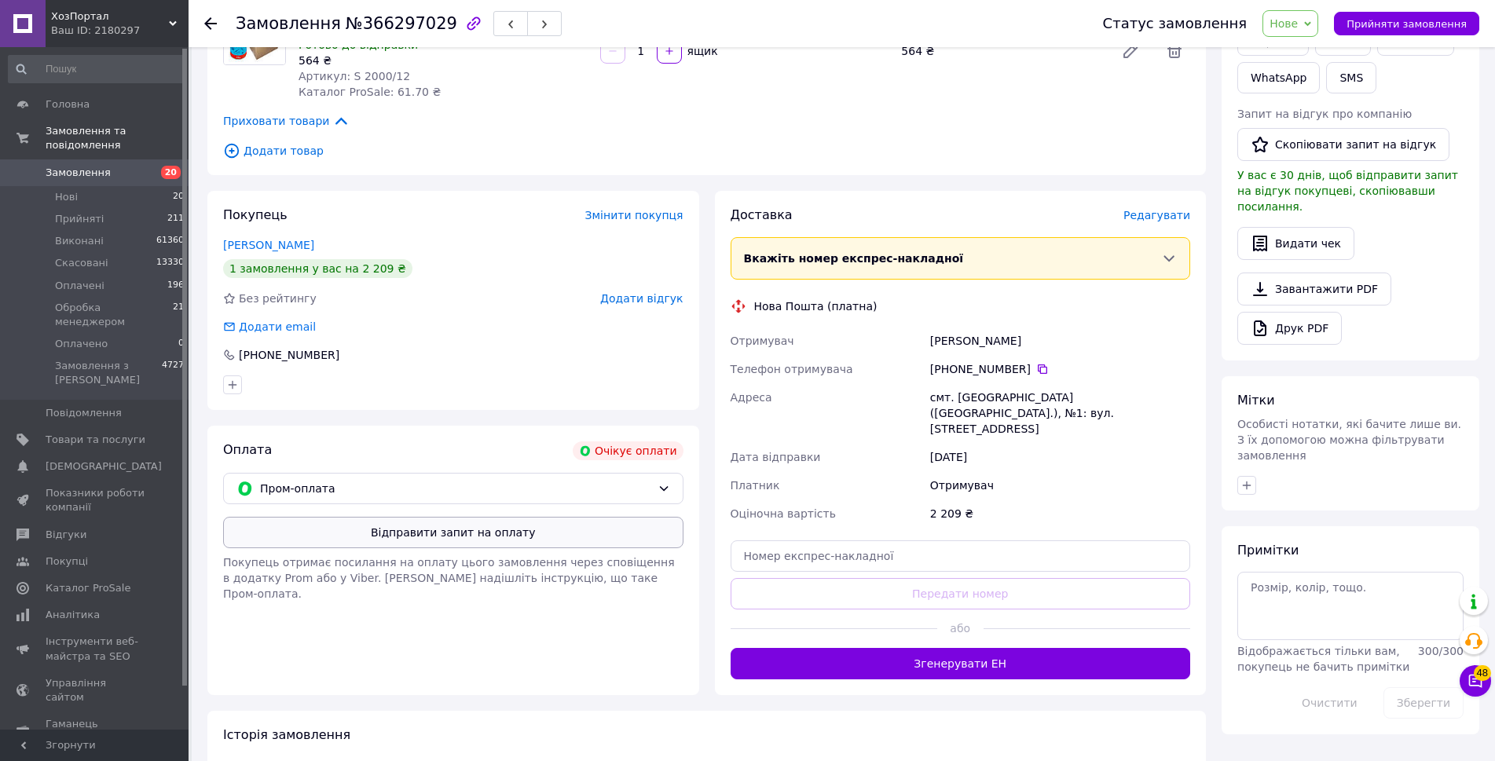
click at [519, 541] on button "Відправити запит на оплату" at bounding box center [453, 532] width 460 height 31
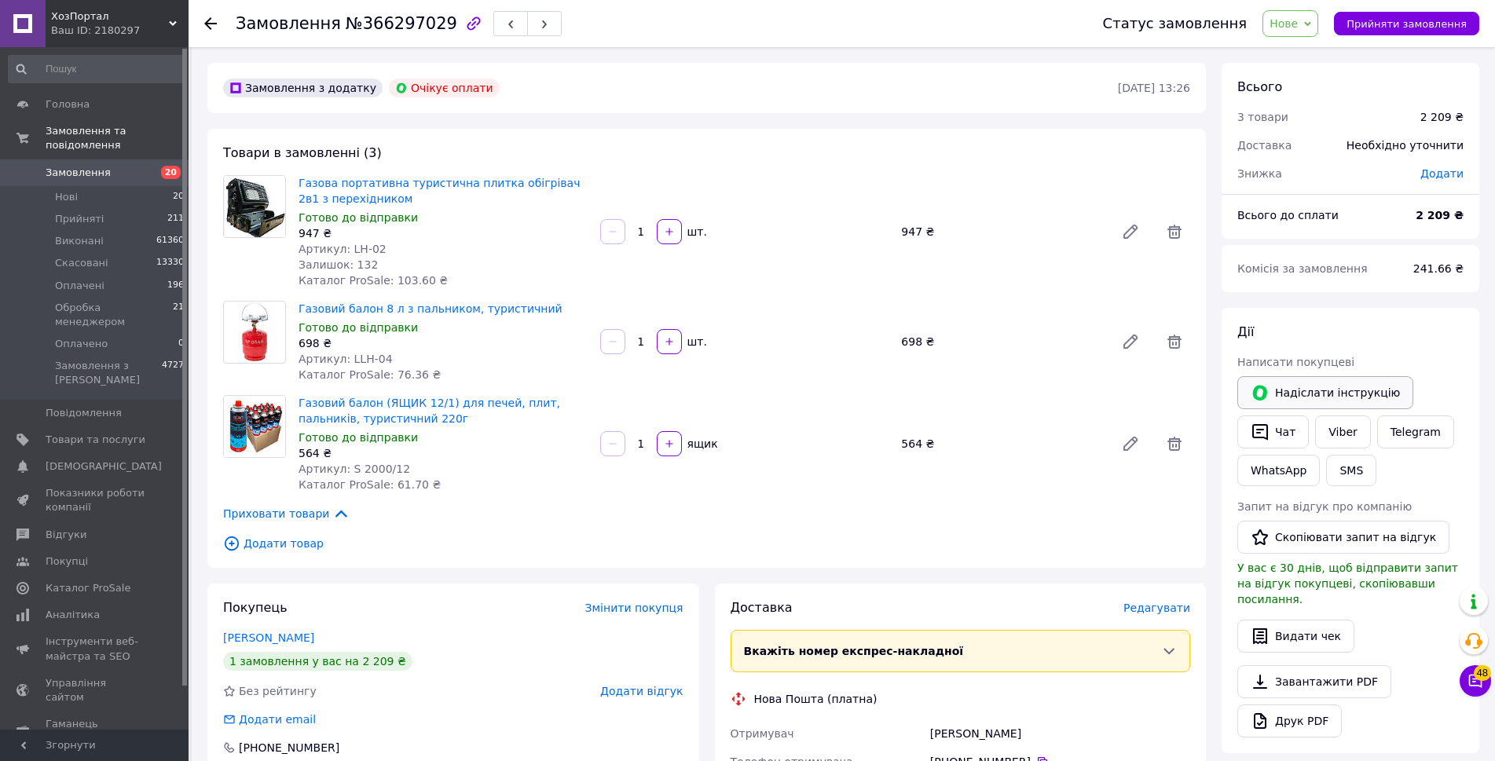
click at [1307, 392] on button "Надіслати інструкцію" at bounding box center [1326, 392] width 176 height 33
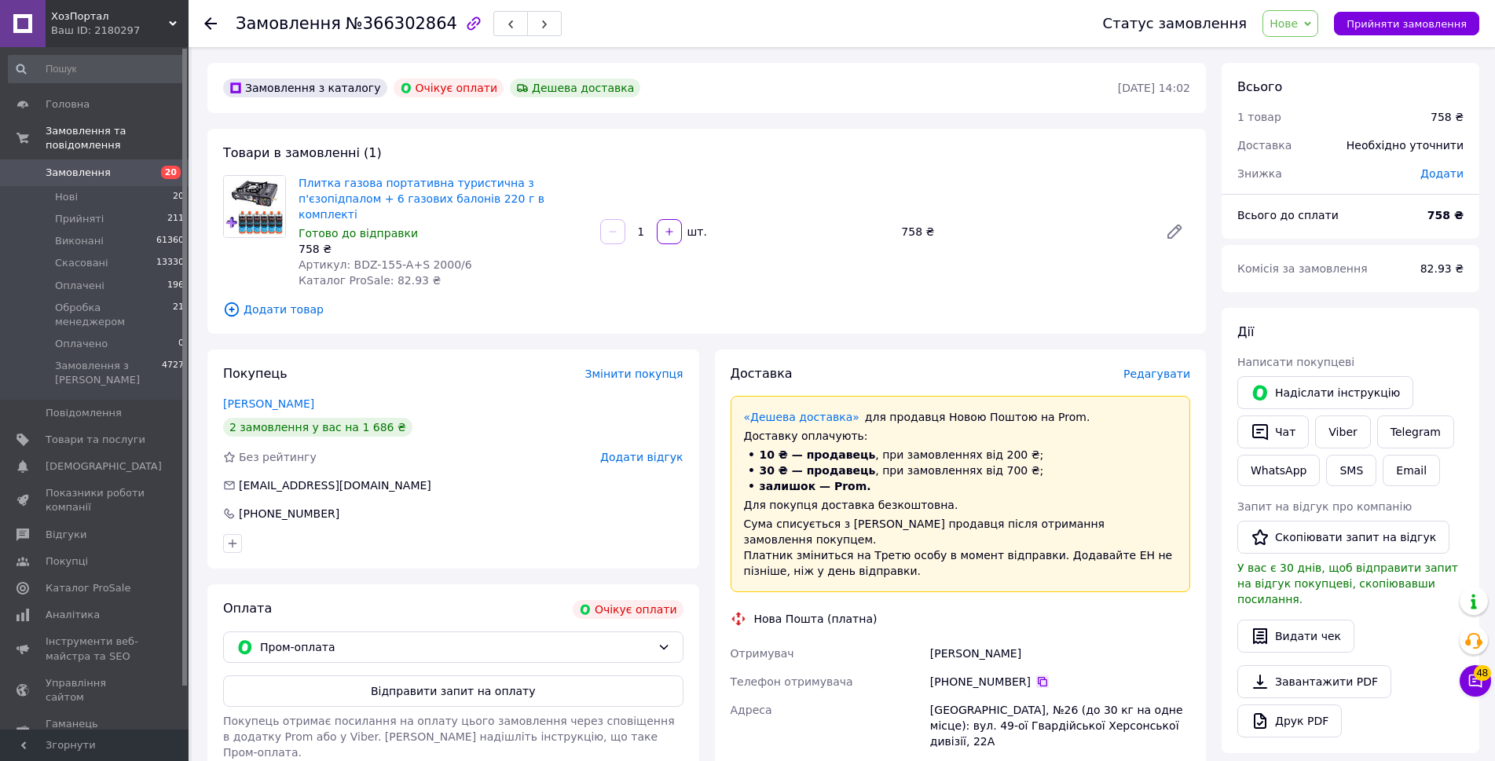
click at [1036, 676] on icon at bounding box center [1042, 682] width 13 height 13
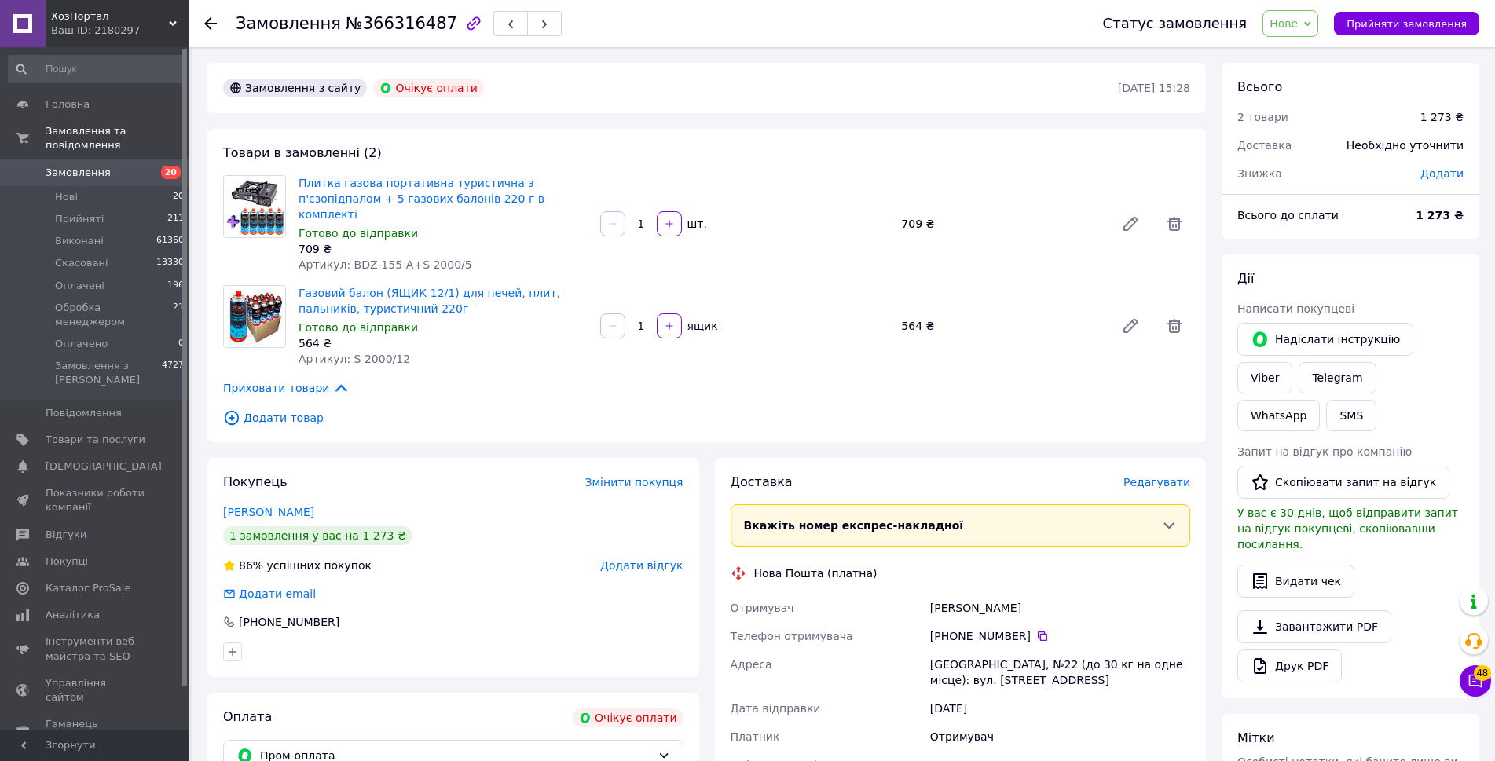
click at [1037, 629] on div "[PHONE_NUMBER]" at bounding box center [1060, 636] width 266 height 28
click at [1036, 630] on icon at bounding box center [1042, 636] width 13 height 13
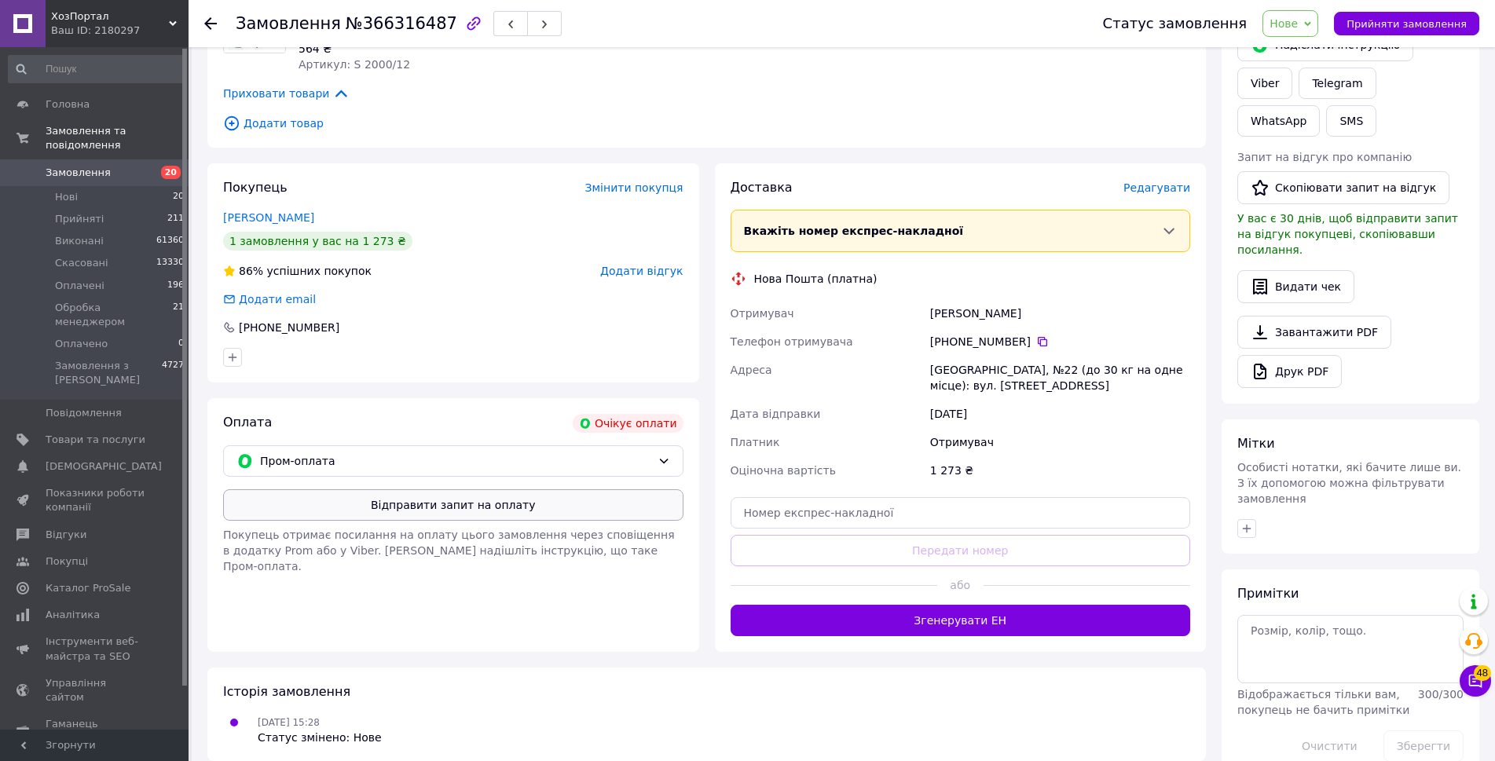
click at [515, 491] on button "Відправити запит на оплату" at bounding box center [453, 505] width 460 height 31
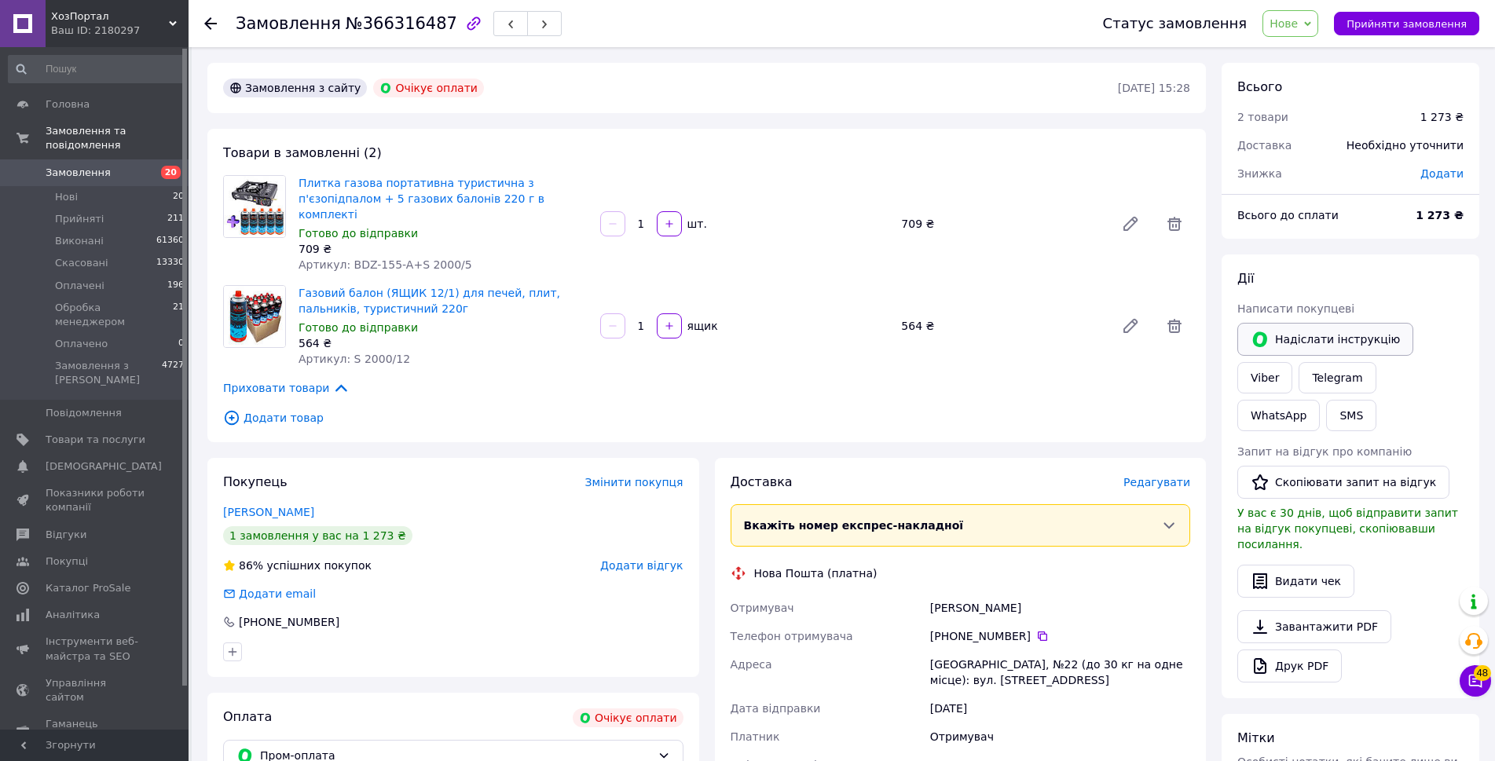
click at [1318, 343] on button "Надіслати інструкцію" at bounding box center [1326, 339] width 176 height 33
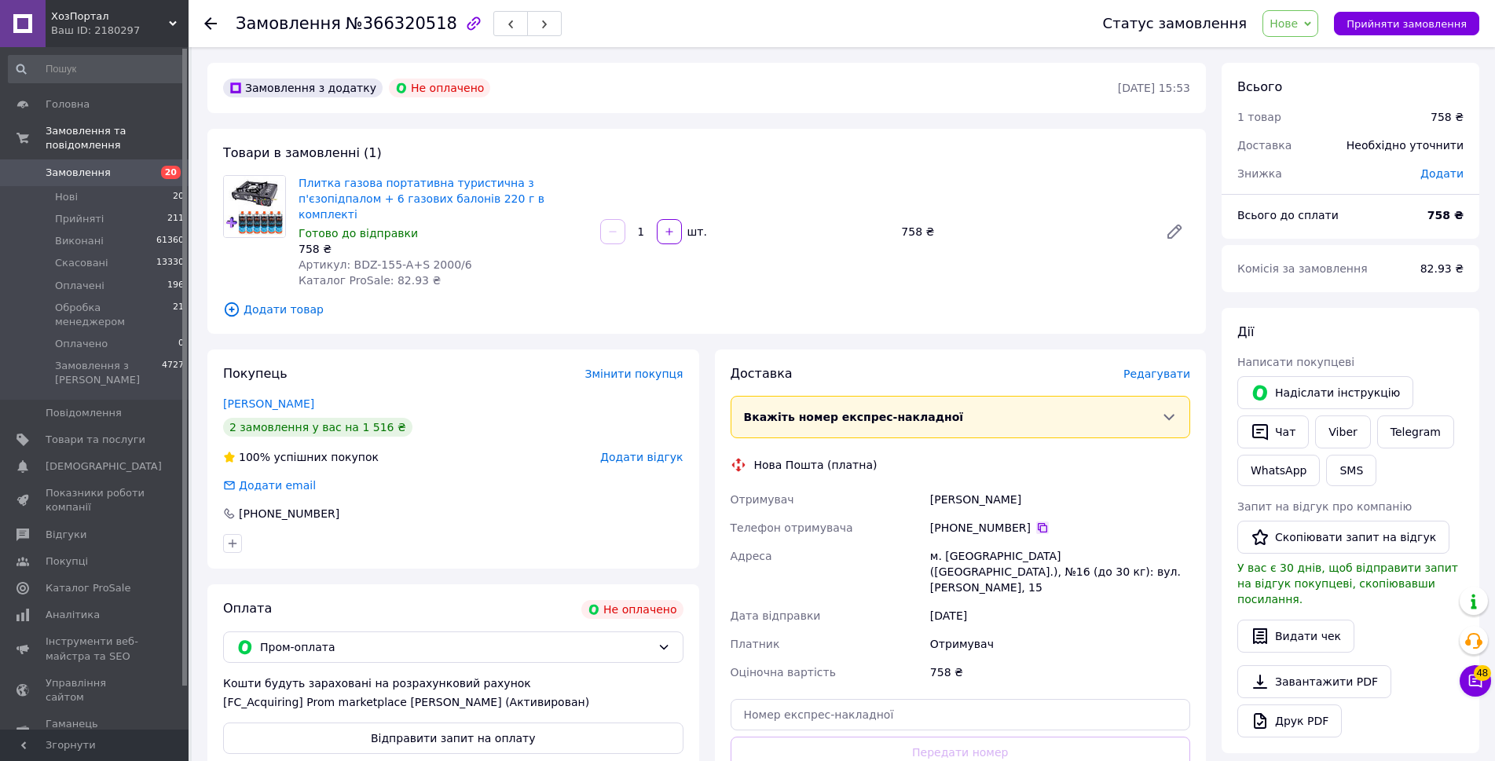
click at [1036, 522] on icon at bounding box center [1042, 528] width 13 height 13
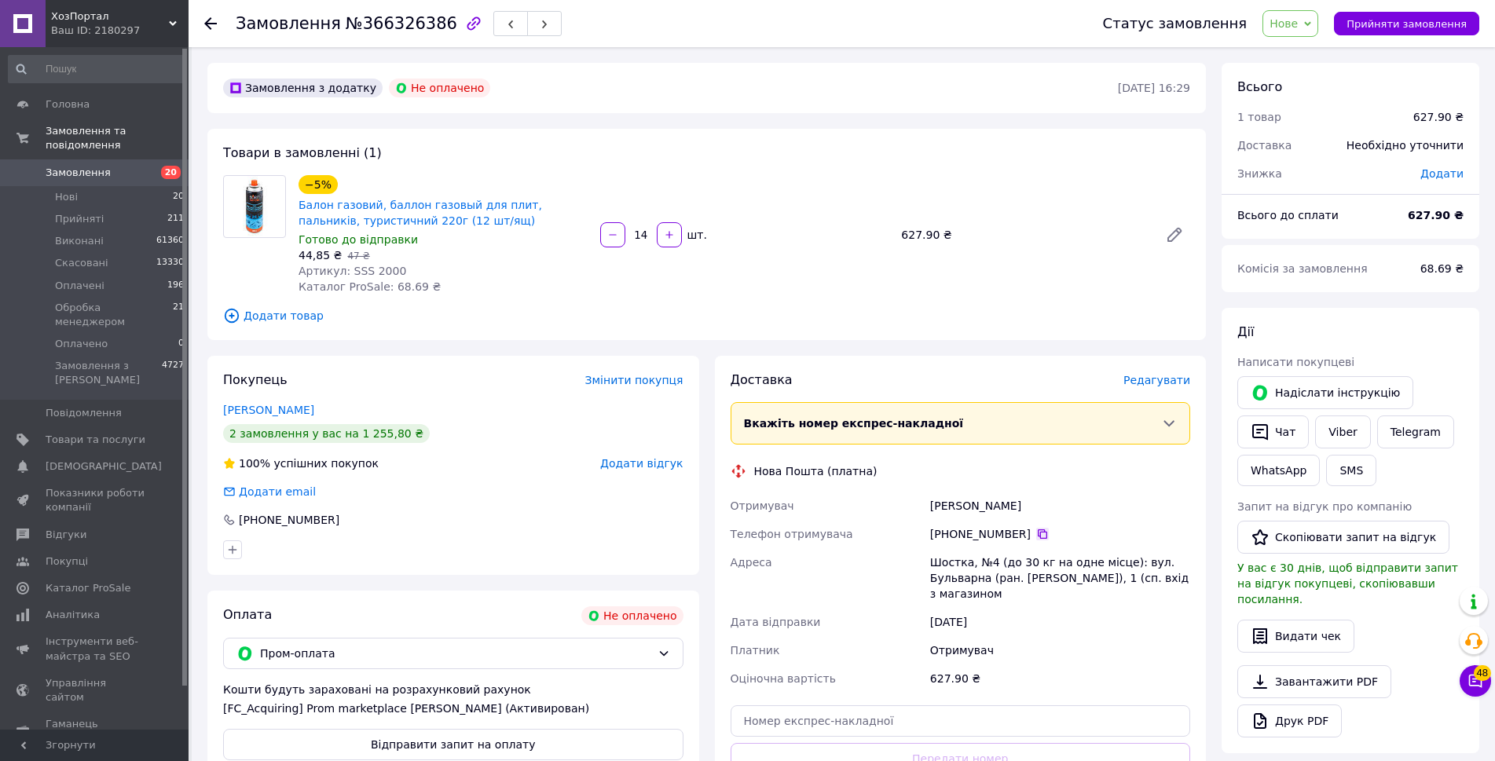
click at [1036, 534] on icon at bounding box center [1042, 534] width 13 height 13
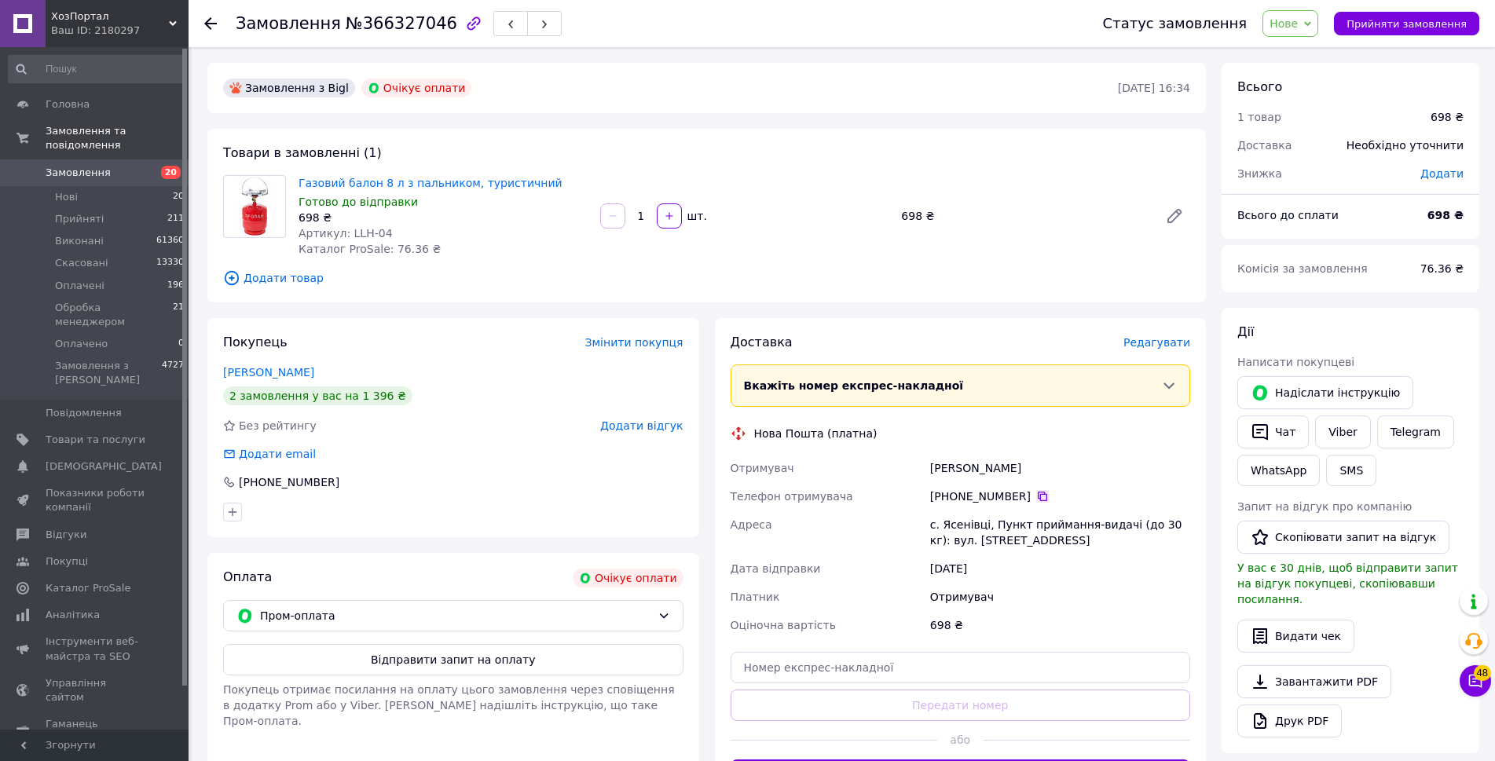
click at [1038, 499] on icon at bounding box center [1042, 496] width 9 height 9
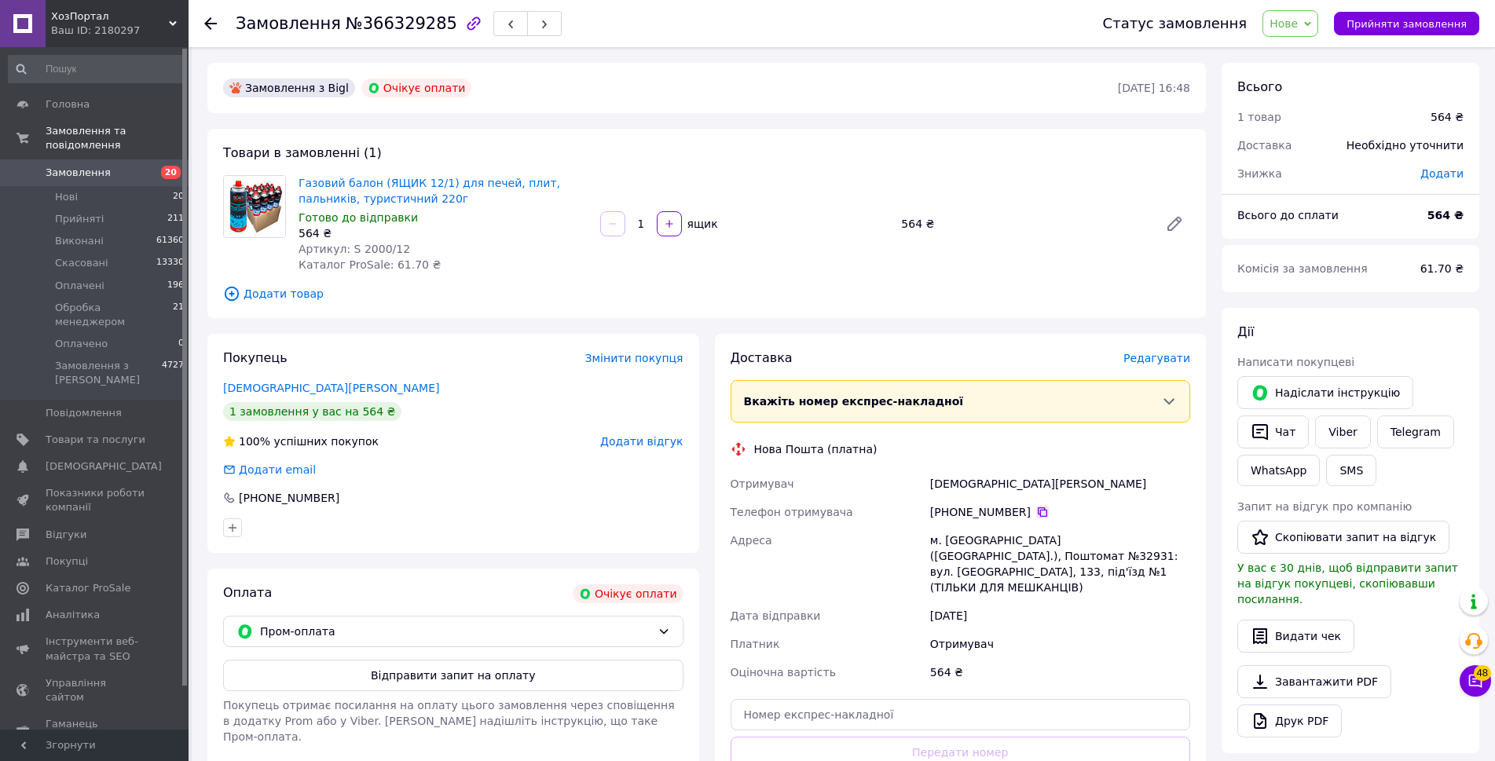
click at [1036, 515] on icon at bounding box center [1042, 512] width 13 height 13
drag, startPoint x: 493, startPoint y: 669, endPoint x: 504, endPoint y: 677, distance: 12.9
click at [493, 669] on button "Відправити запит на оплату" at bounding box center [453, 675] width 460 height 31
click at [1329, 398] on button "Надіслати інструкцію" at bounding box center [1326, 392] width 176 height 33
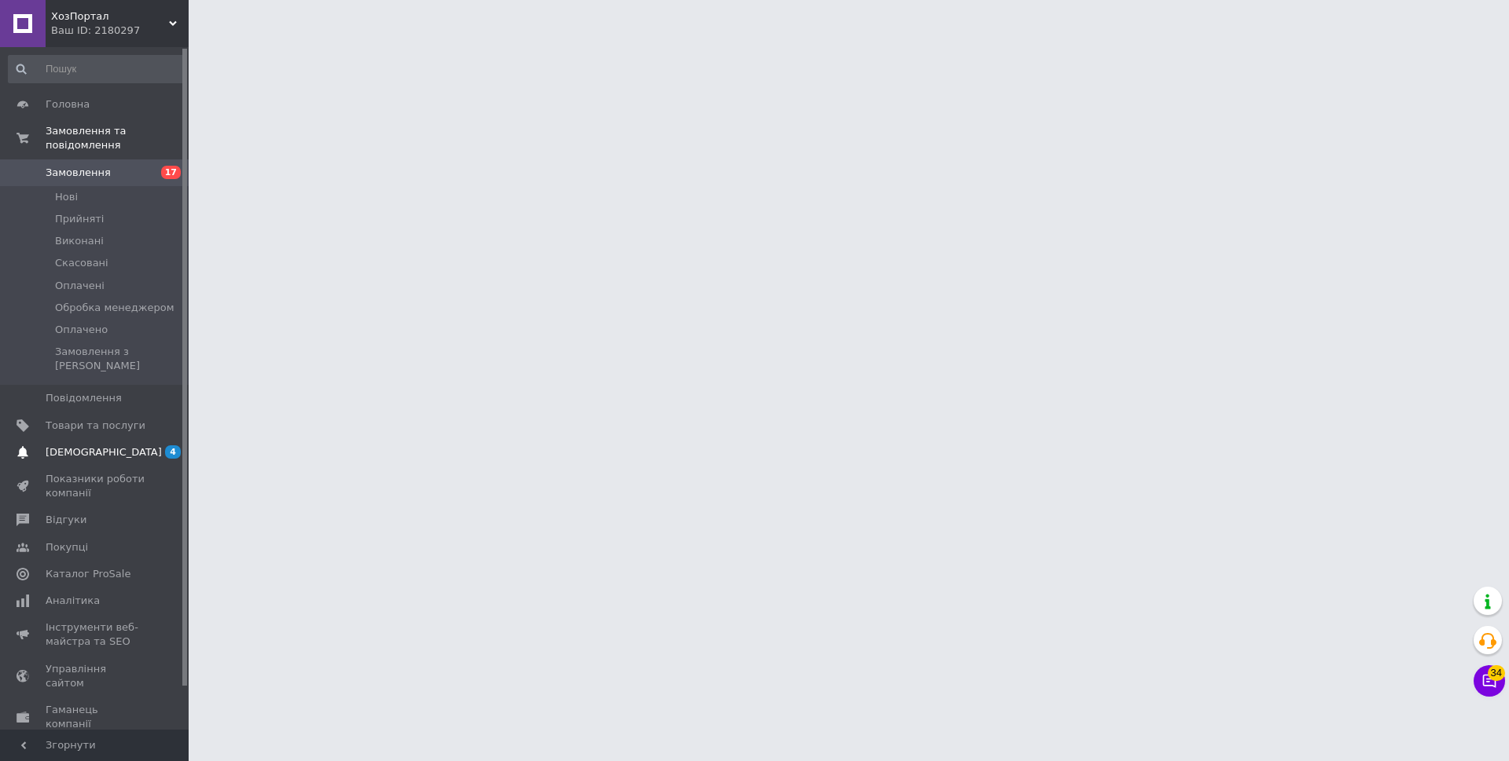
click at [132, 446] on span "[DEMOGRAPHIC_DATA]" at bounding box center [96, 453] width 100 height 14
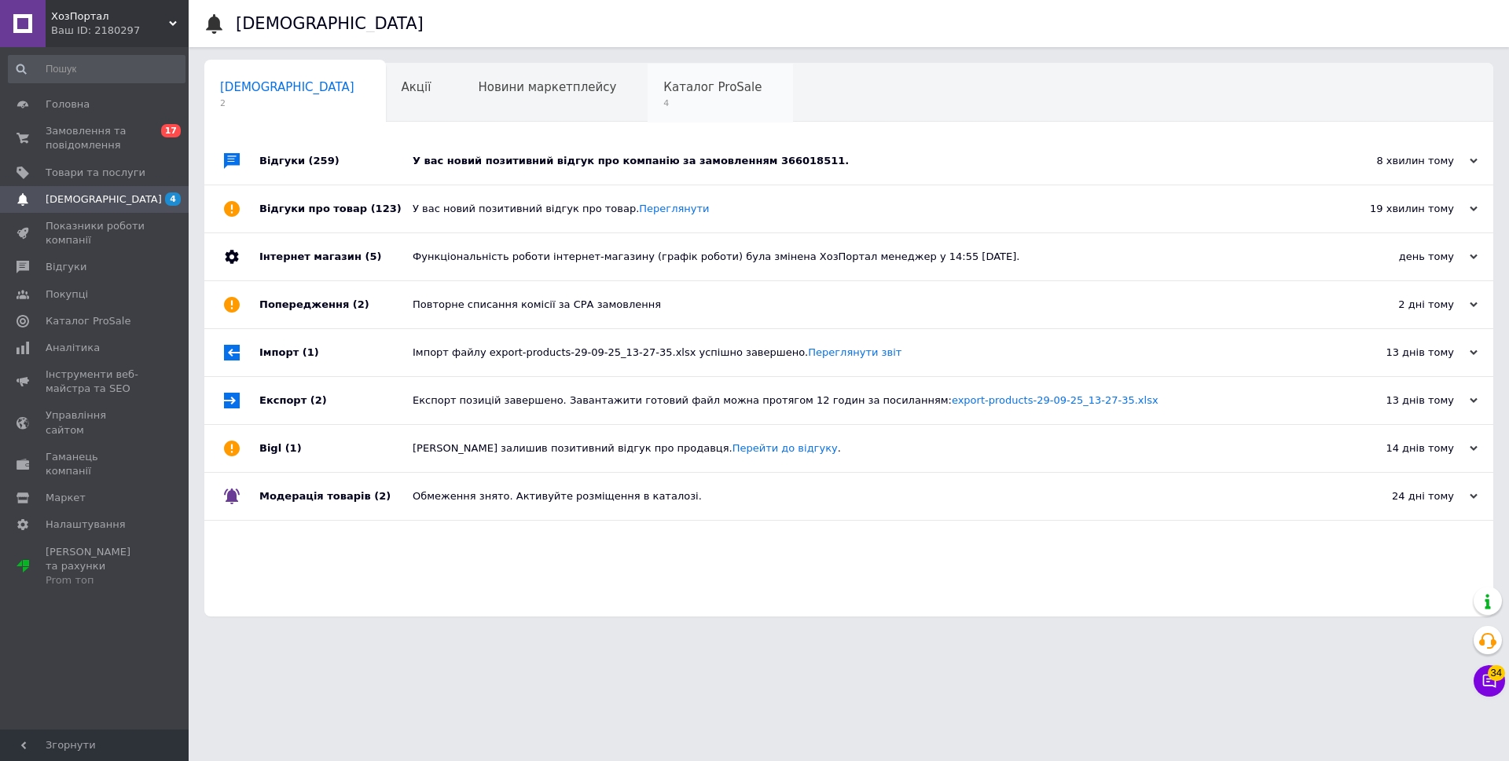
click at [663, 92] on span "Каталог ProSale" at bounding box center [712, 87] width 98 height 14
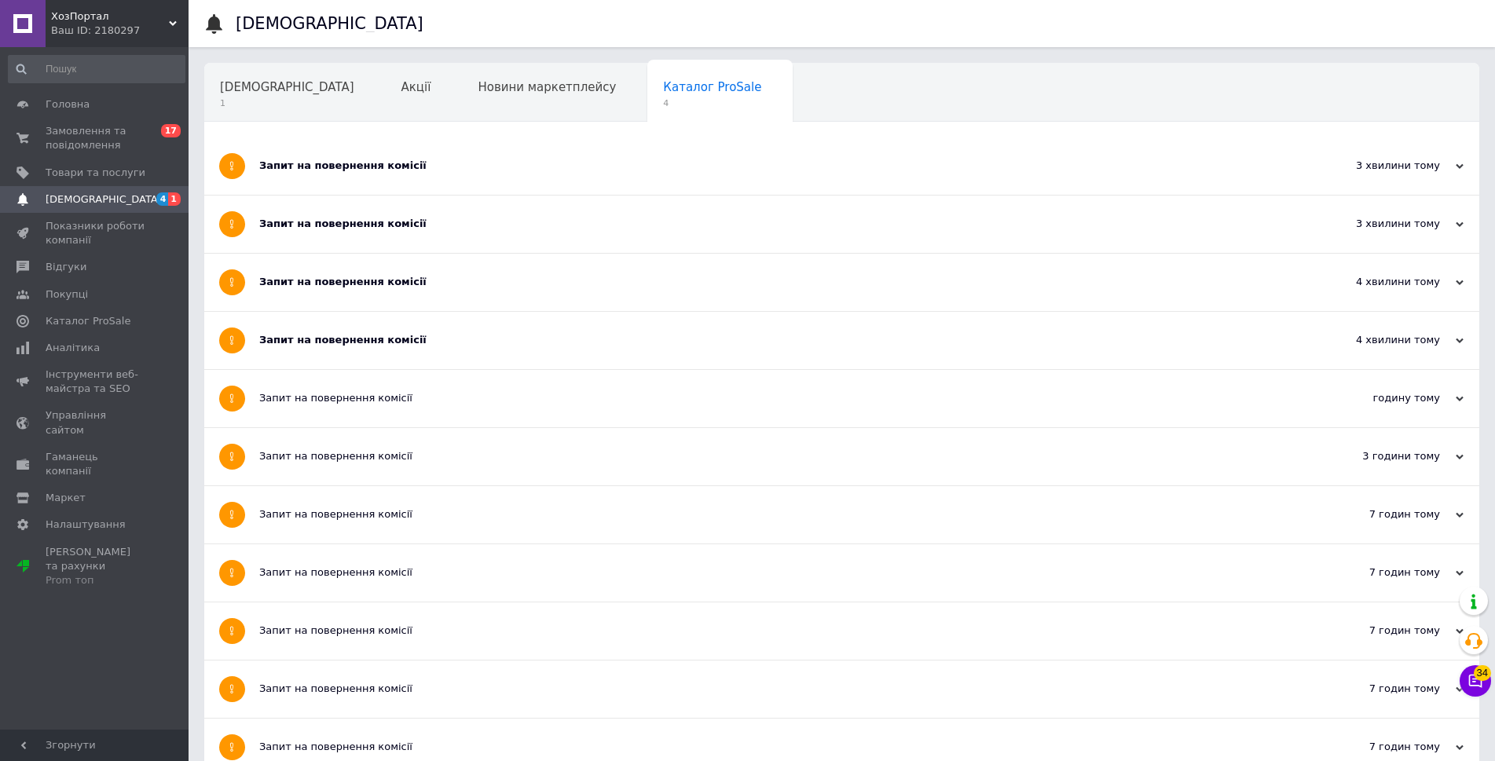
click at [570, 344] on div "Запит на повернення комісії" at bounding box center [782, 340] width 1047 height 14
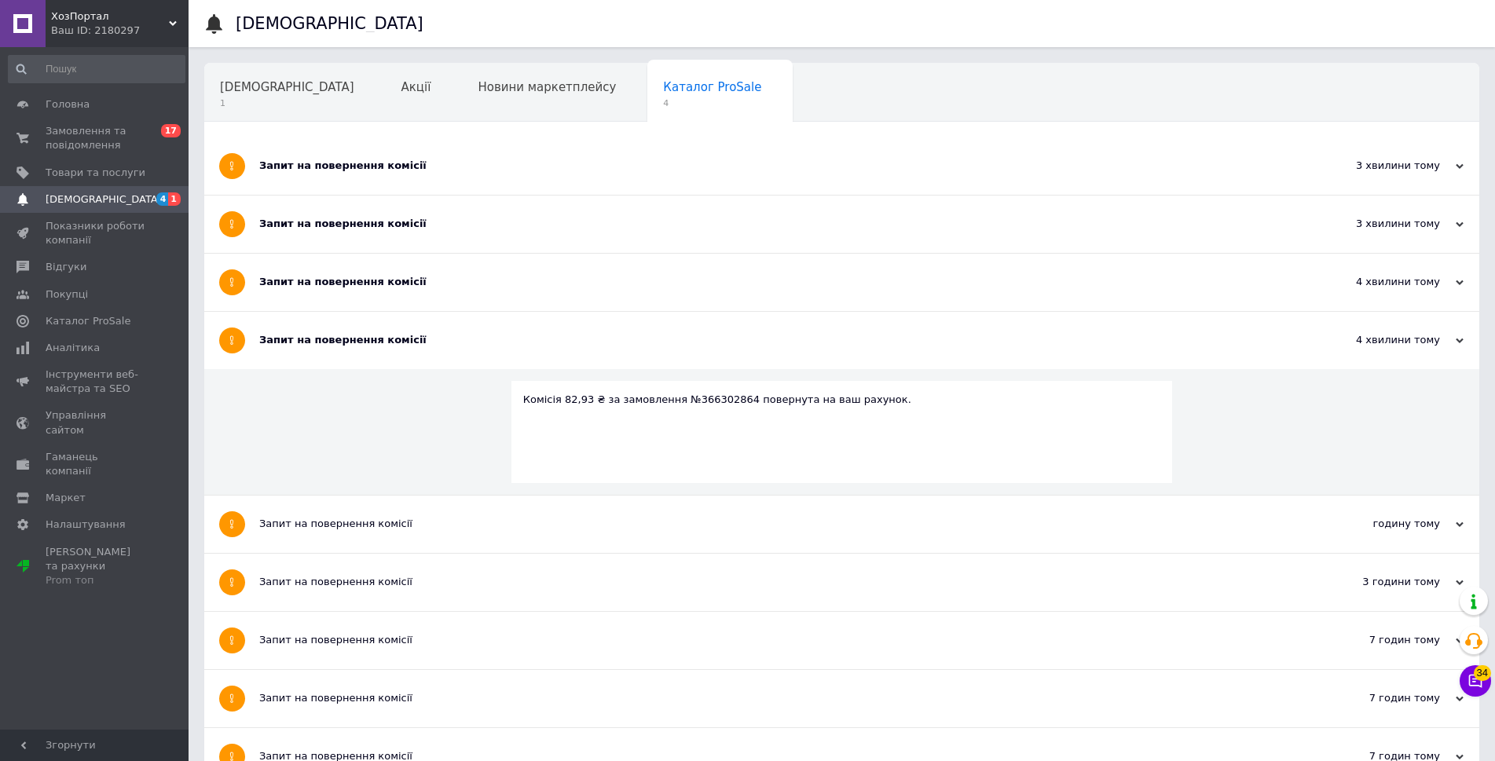
click at [548, 292] on div "Запит на повернення комісії" at bounding box center [782, 282] width 1047 height 57
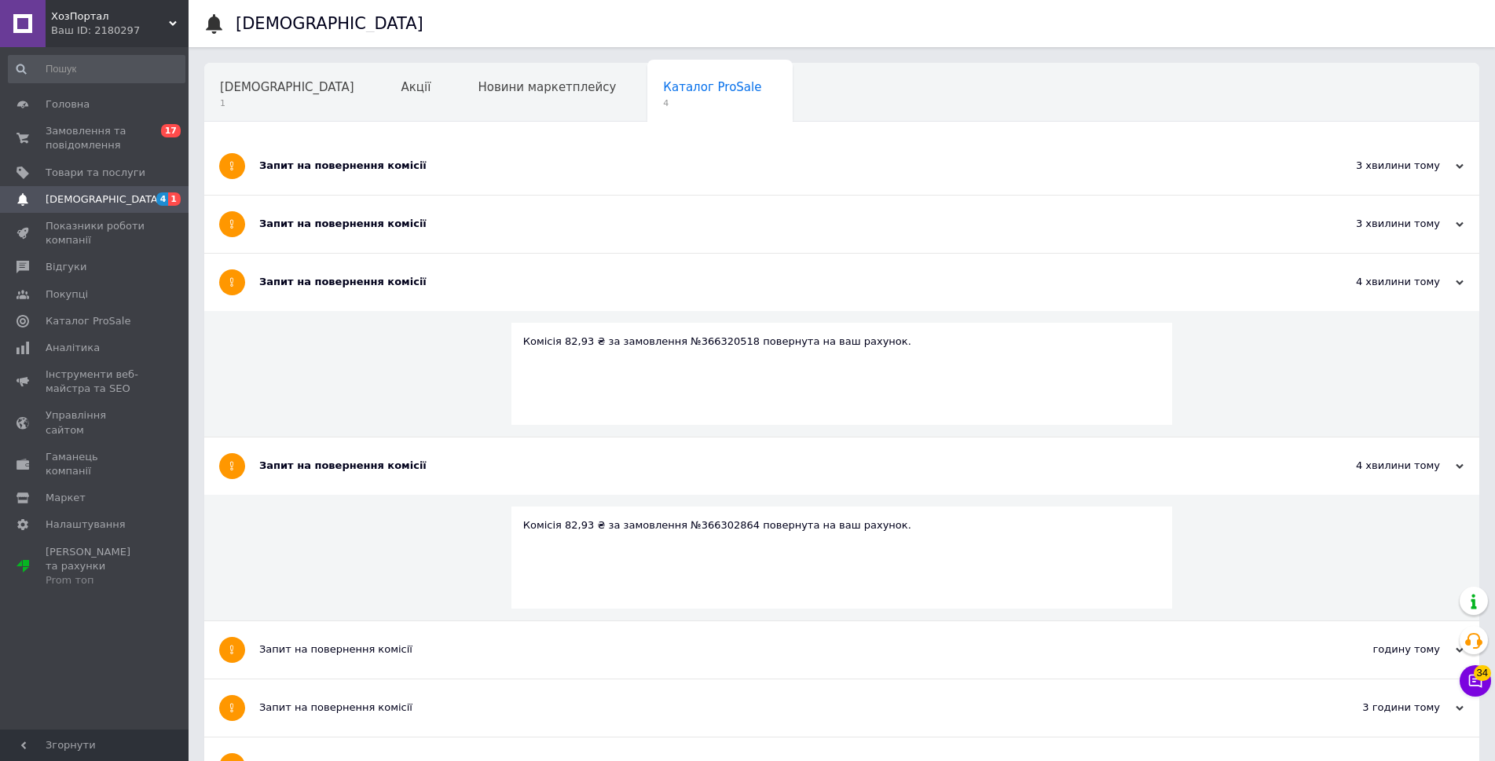
click at [548, 229] on div "Запит на повернення комісії" at bounding box center [782, 224] width 1047 height 14
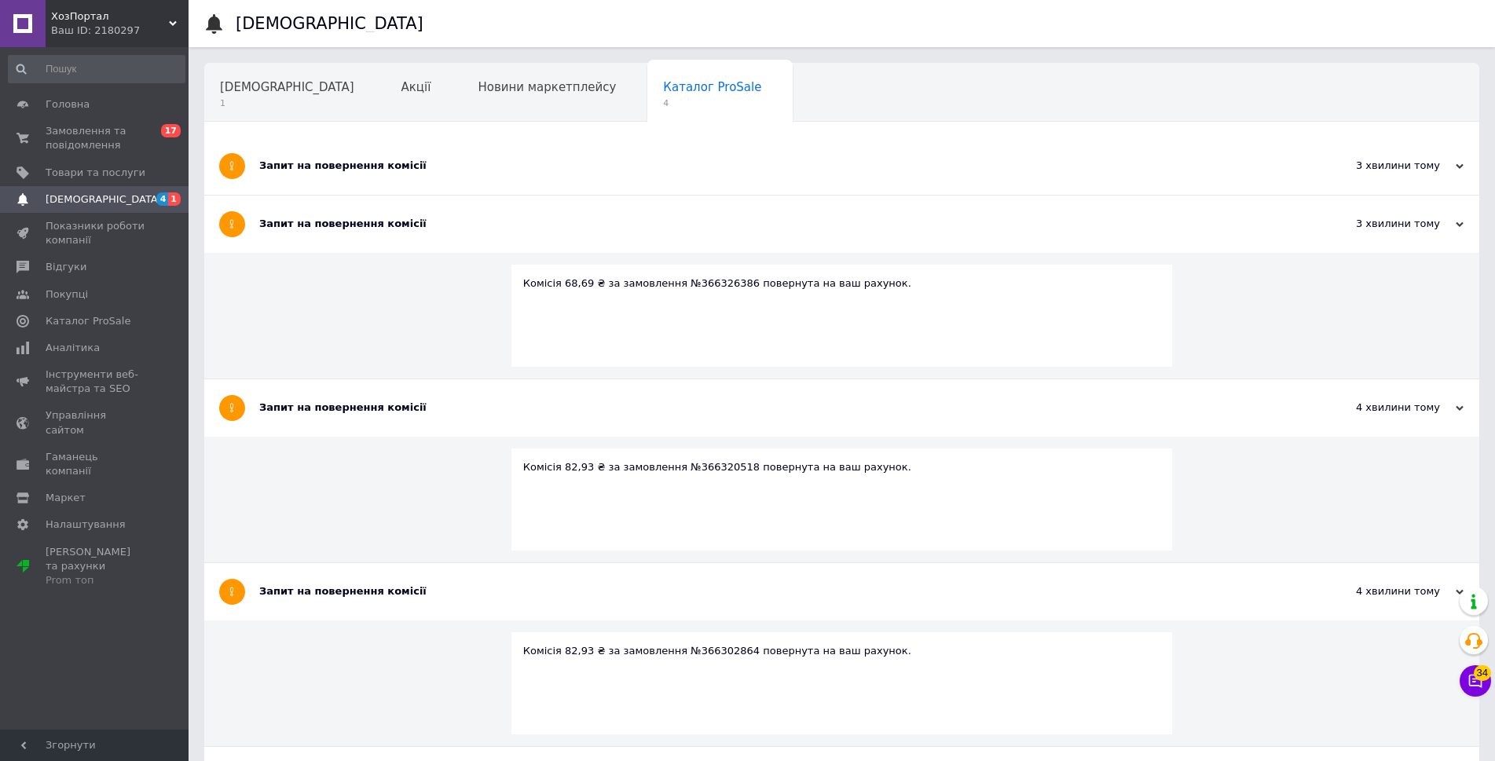
click at [549, 163] on div "Запит на повернення комісії" at bounding box center [782, 166] width 1047 height 14
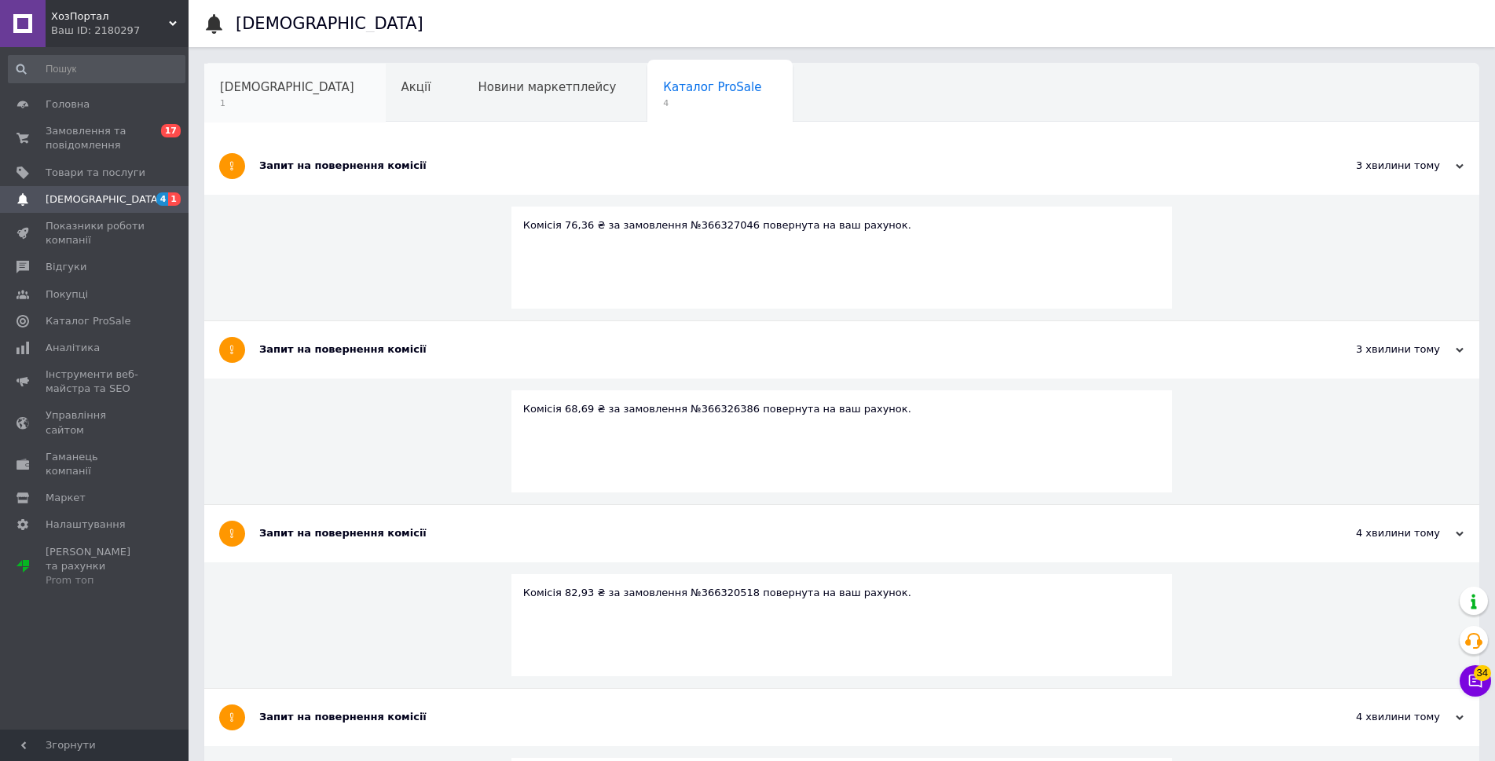
click at [273, 94] on div "Сповіщення 1" at bounding box center [295, 94] width 182 height 60
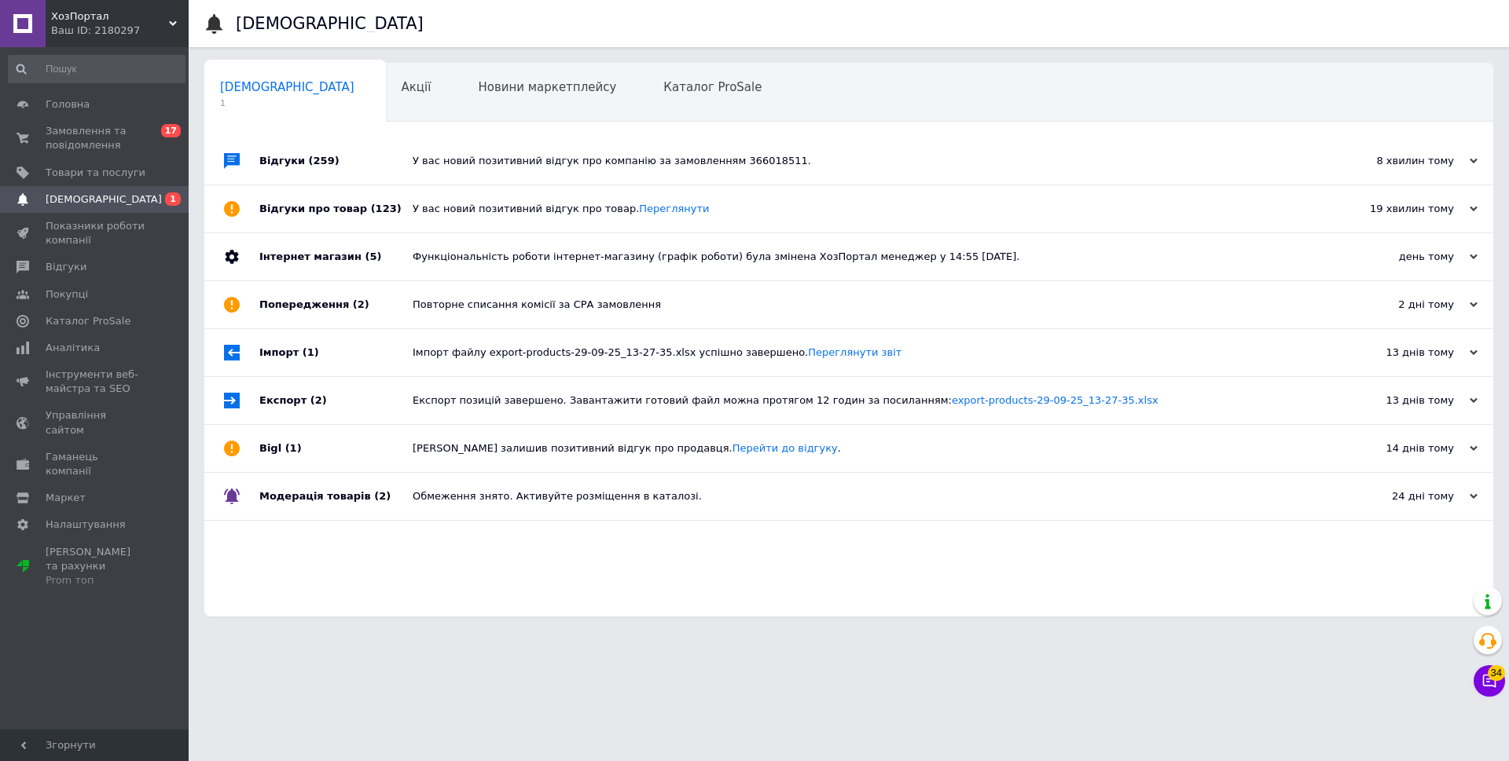
click at [539, 162] on div "У вас новий позитивний відгук про компанію за замовленням 366018511." at bounding box center [867, 161] width 908 height 14
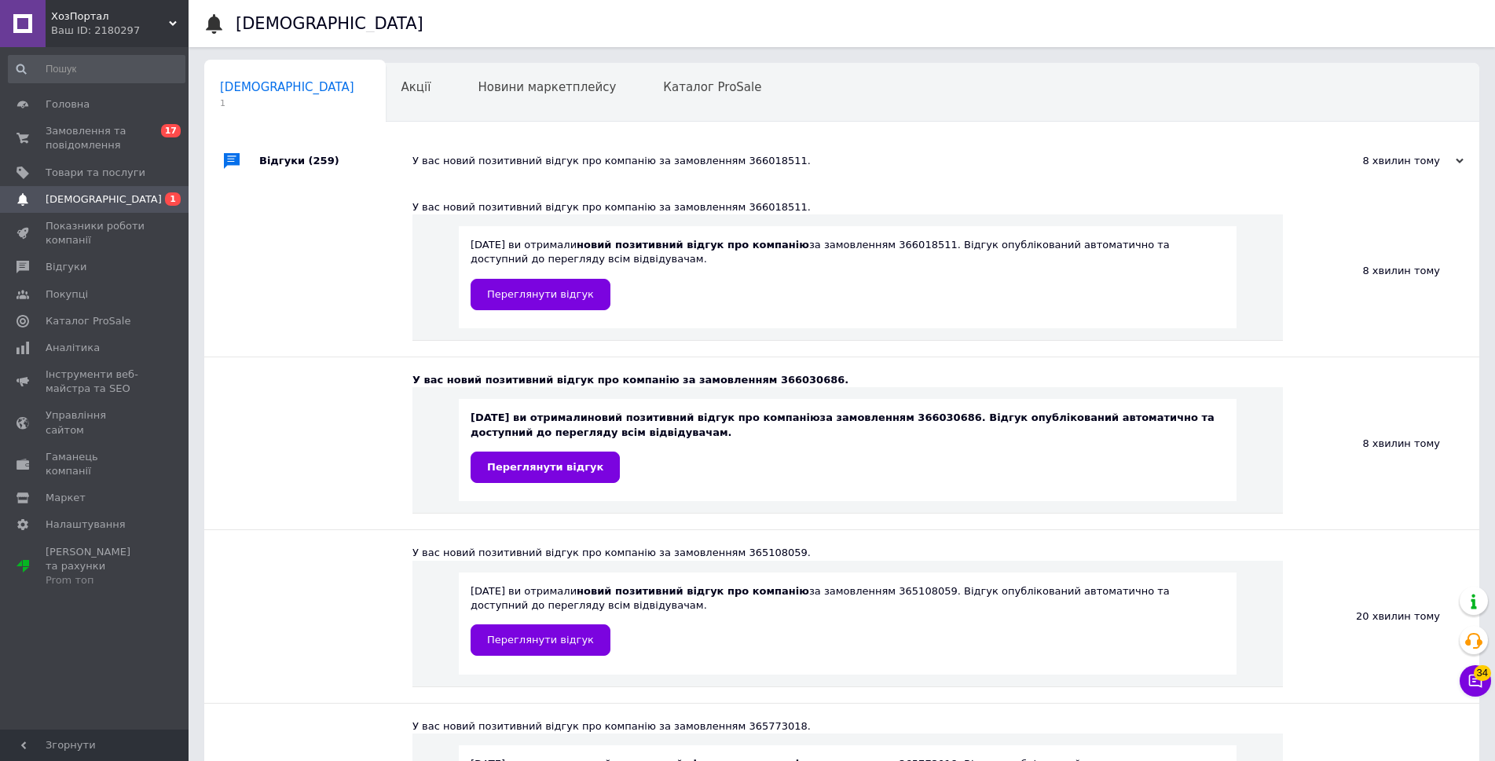
click at [790, 170] on div "У вас новий позитивний відгук про компанію за замовленням 366018511." at bounding box center [860, 161] width 894 height 47
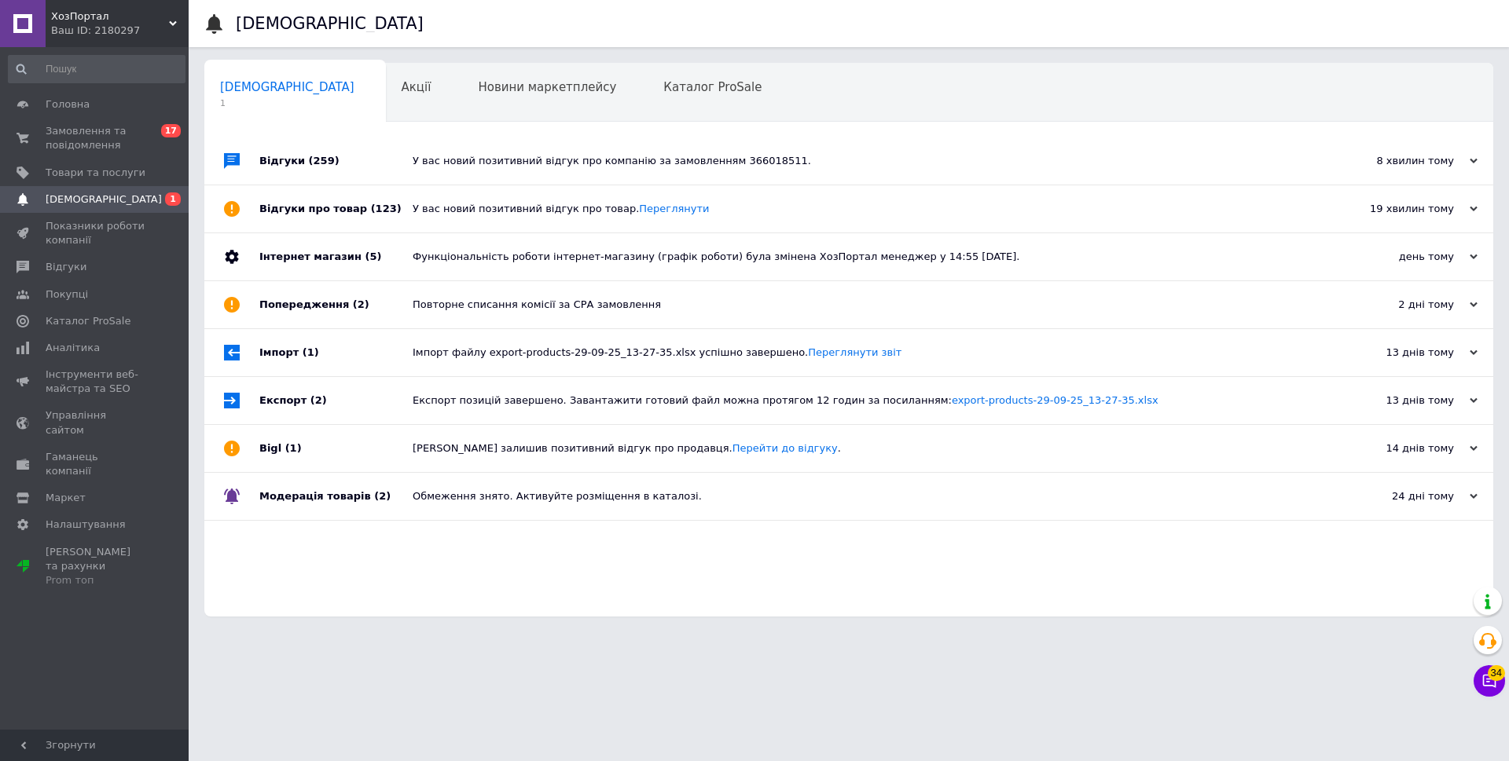
click at [717, 216] on div "У вас новий позитивний відгук про товар. Переглянути" at bounding box center [867, 209] width 908 height 14
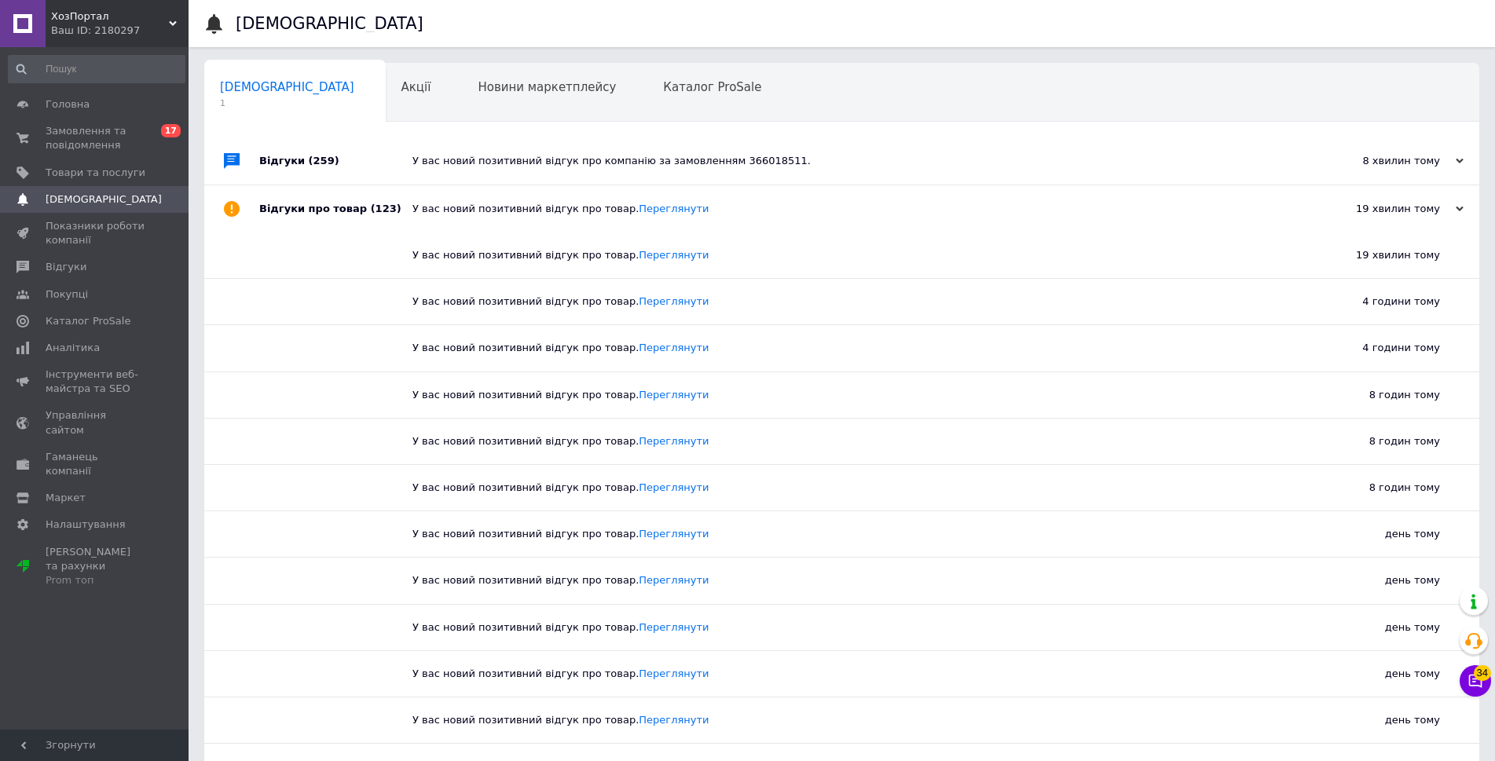
click at [718, 216] on div "У вас новий позитивний відгук про товар. Переглянути" at bounding box center [860, 209] width 894 height 14
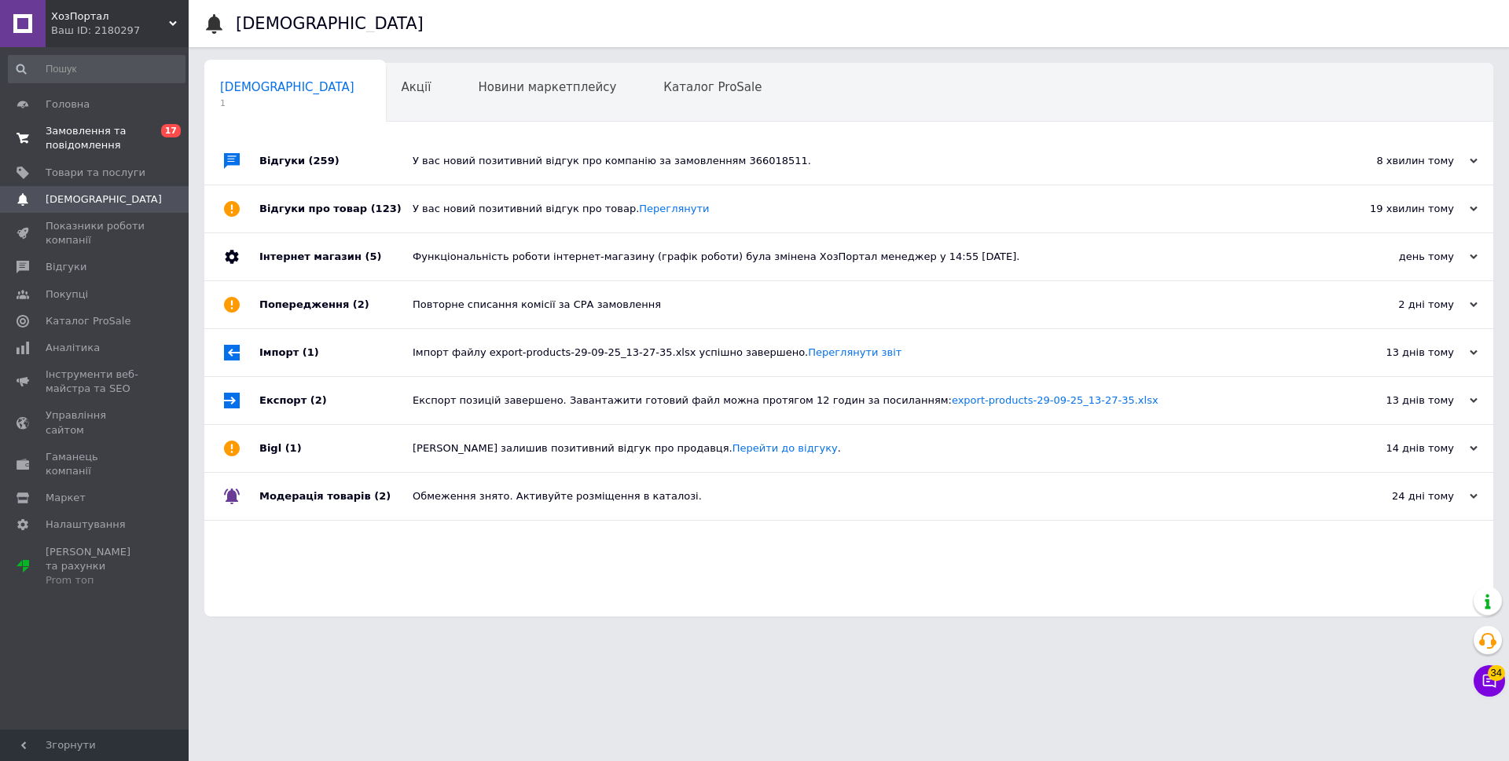
click at [110, 150] on span "Замовлення та повідомлення" at bounding box center [96, 138] width 100 height 28
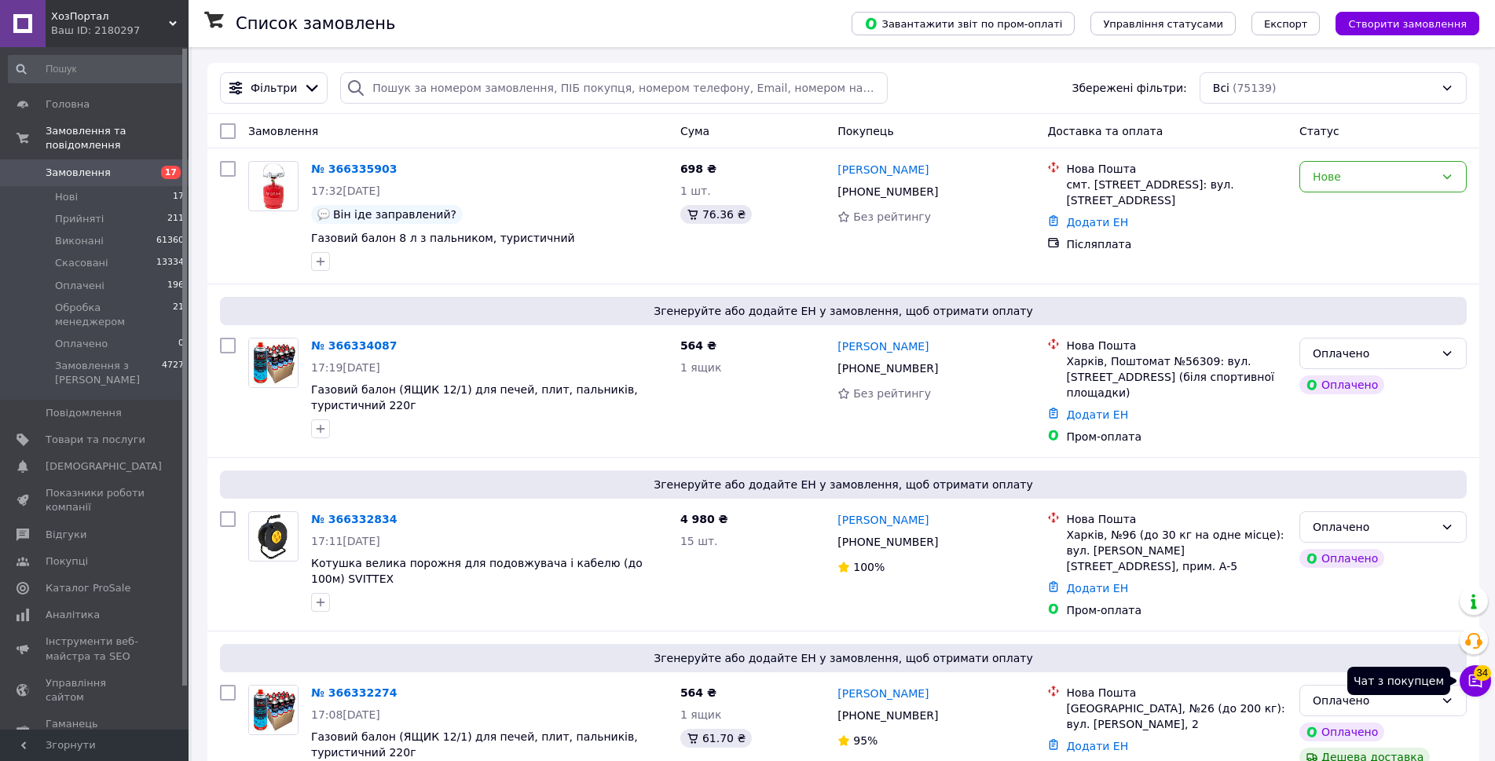
click at [1475, 683] on icon at bounding box center [1476, 681] width 16 height 16
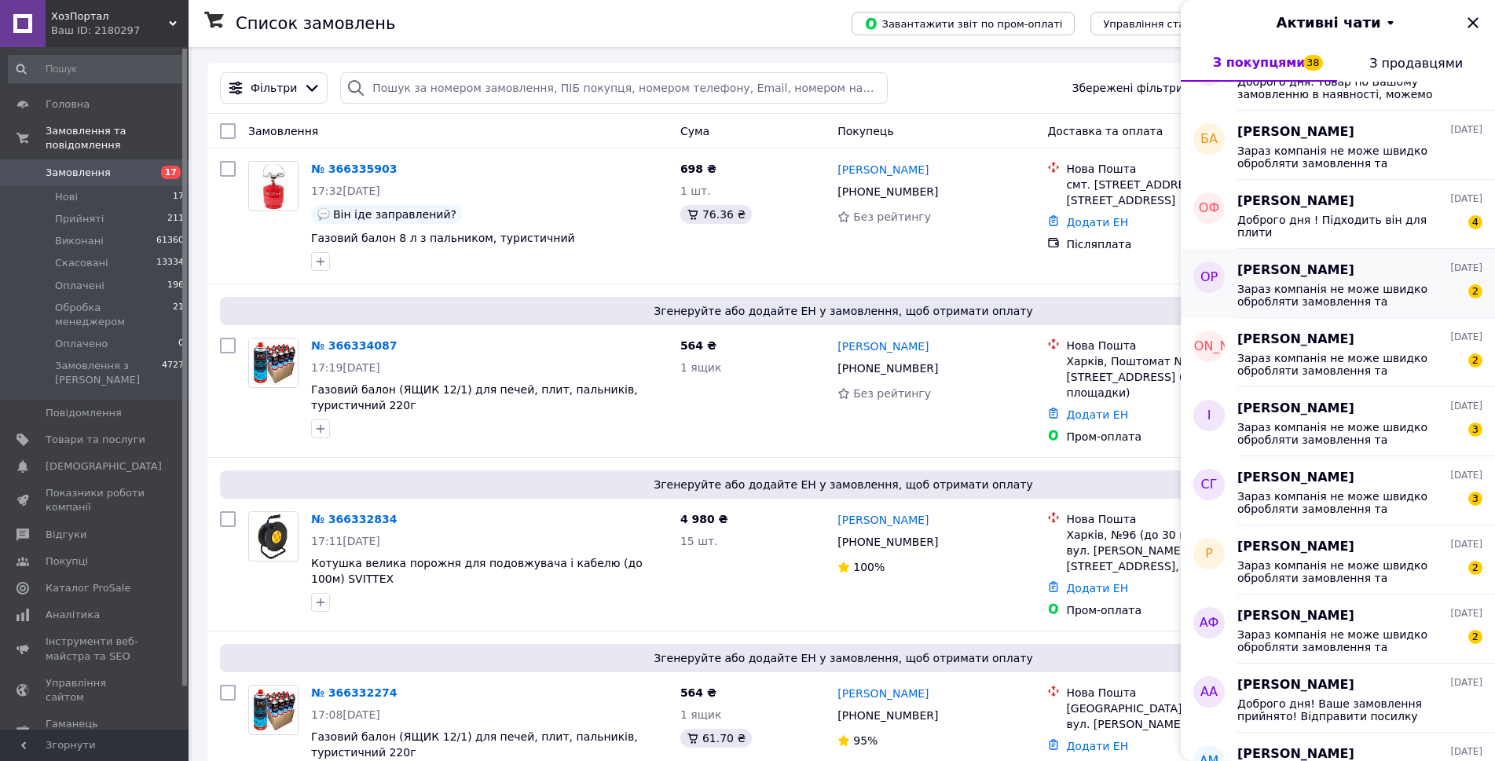
scroll to position [1018, 0]
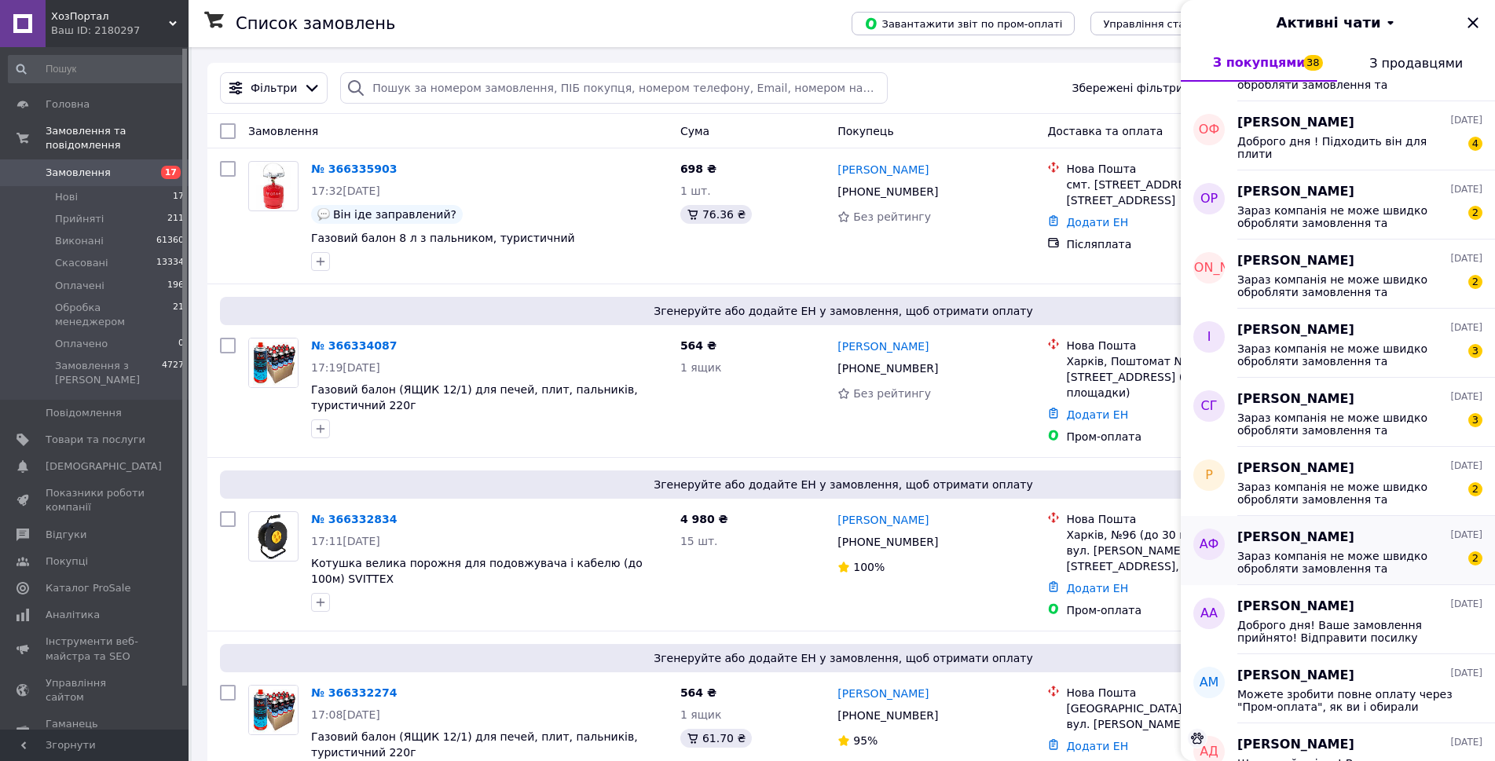
click at [1337, 556] on span "Зараз компанія не може швидко обробляти замовлення та повідомлення, оскільки за…" at bounding box center [1349, 562] width 223 height 25
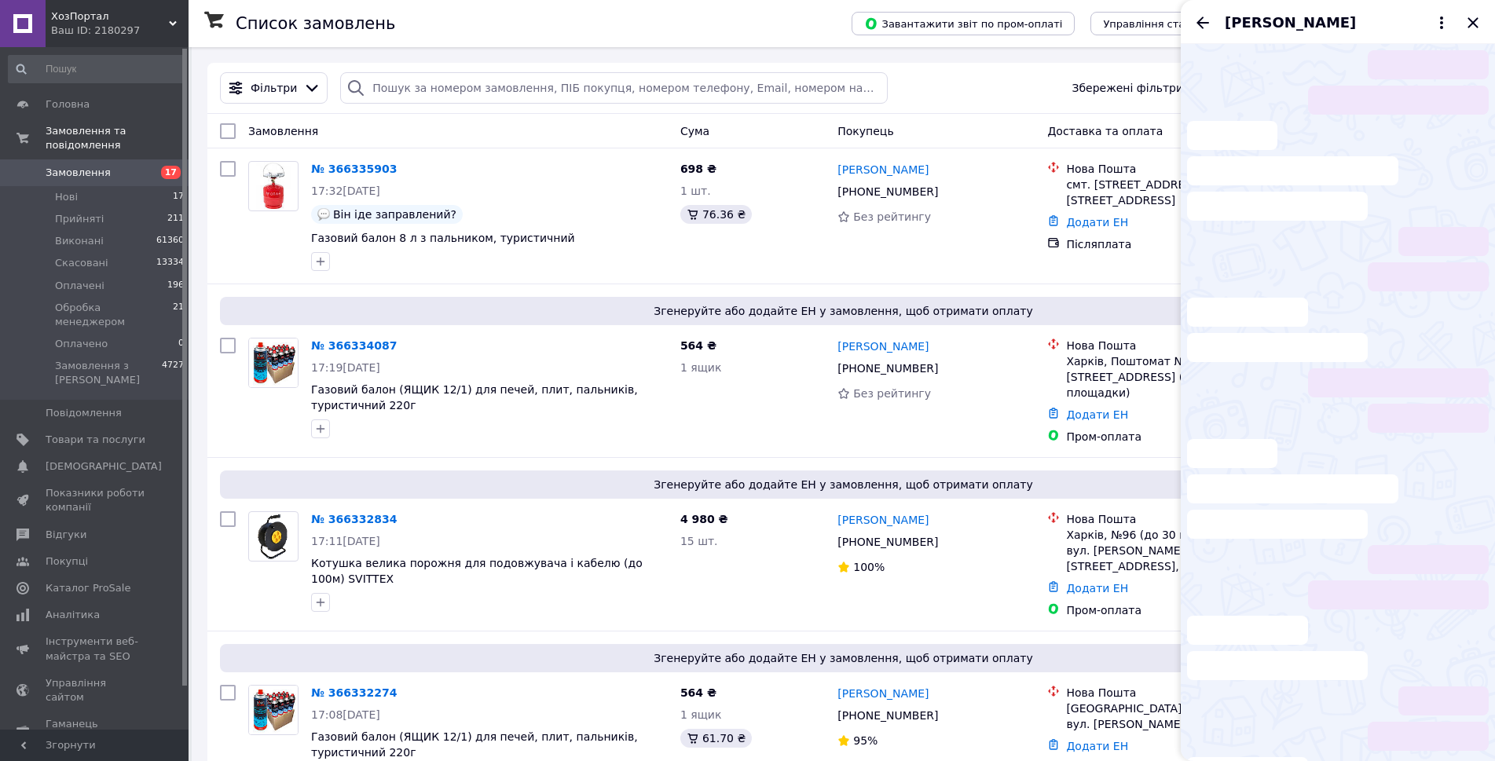
scroll to position [54, 0]
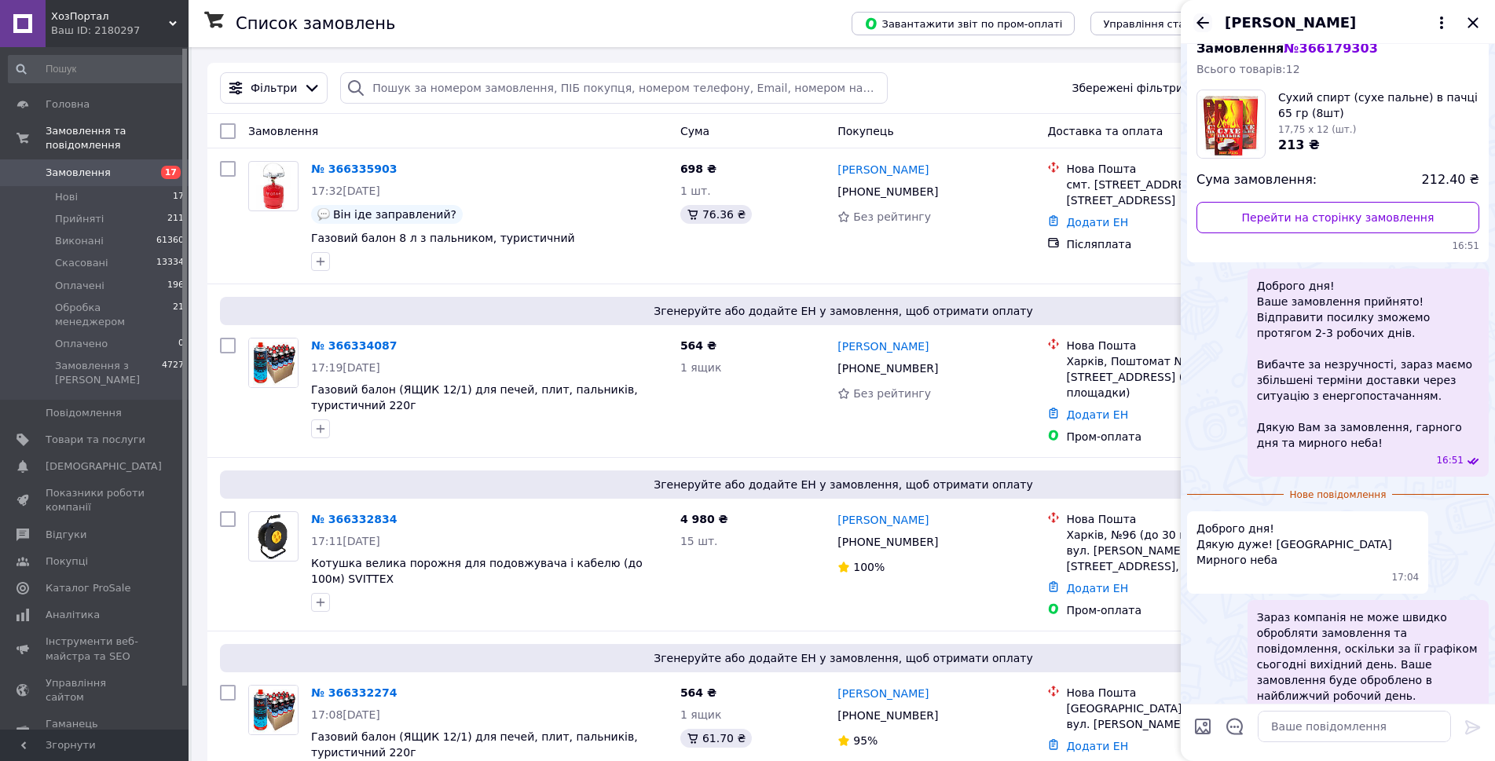
click at [1207, 20] on icon "Назад" at bounding box center [1203, 22] width 19 height 19
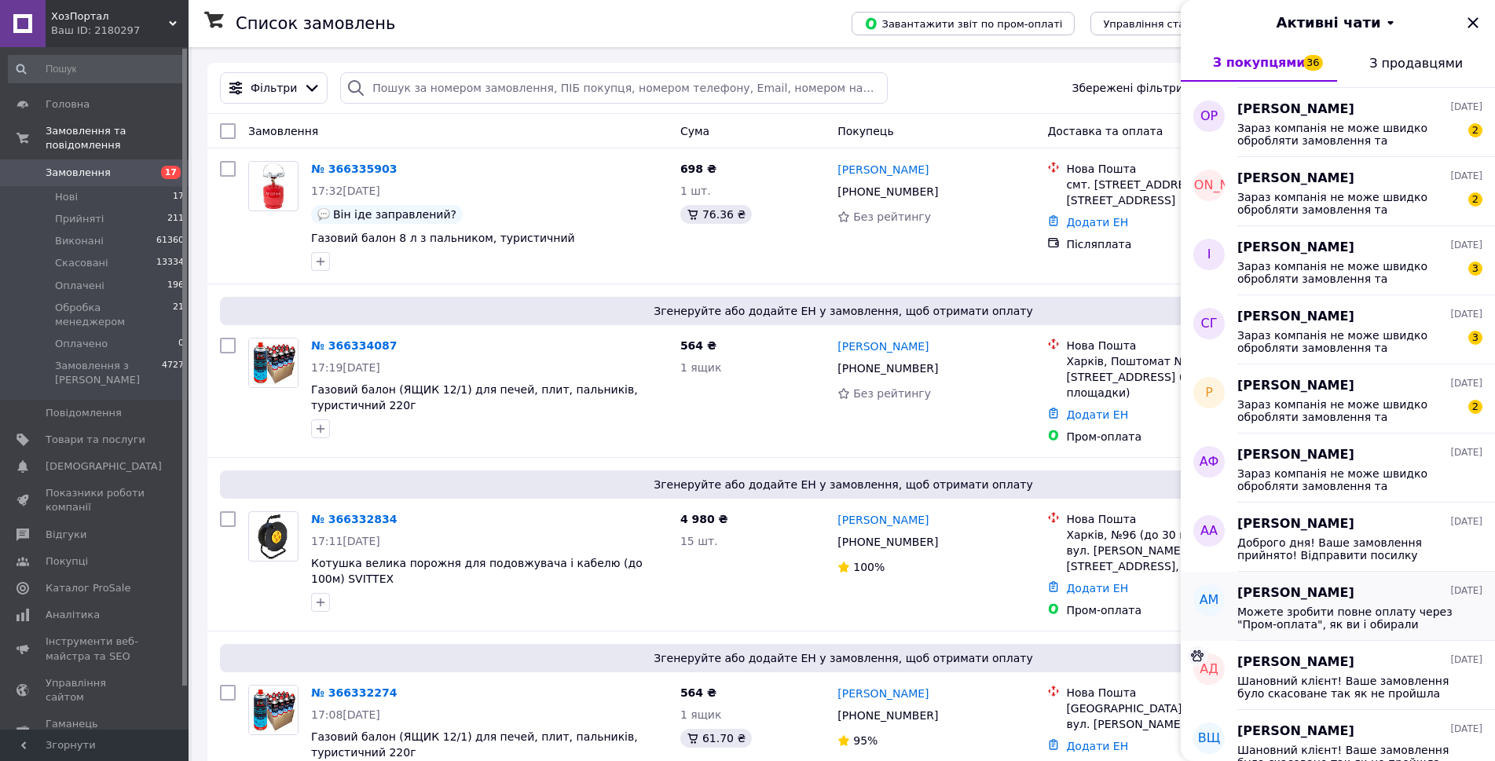
scroll to position [1179, 0]
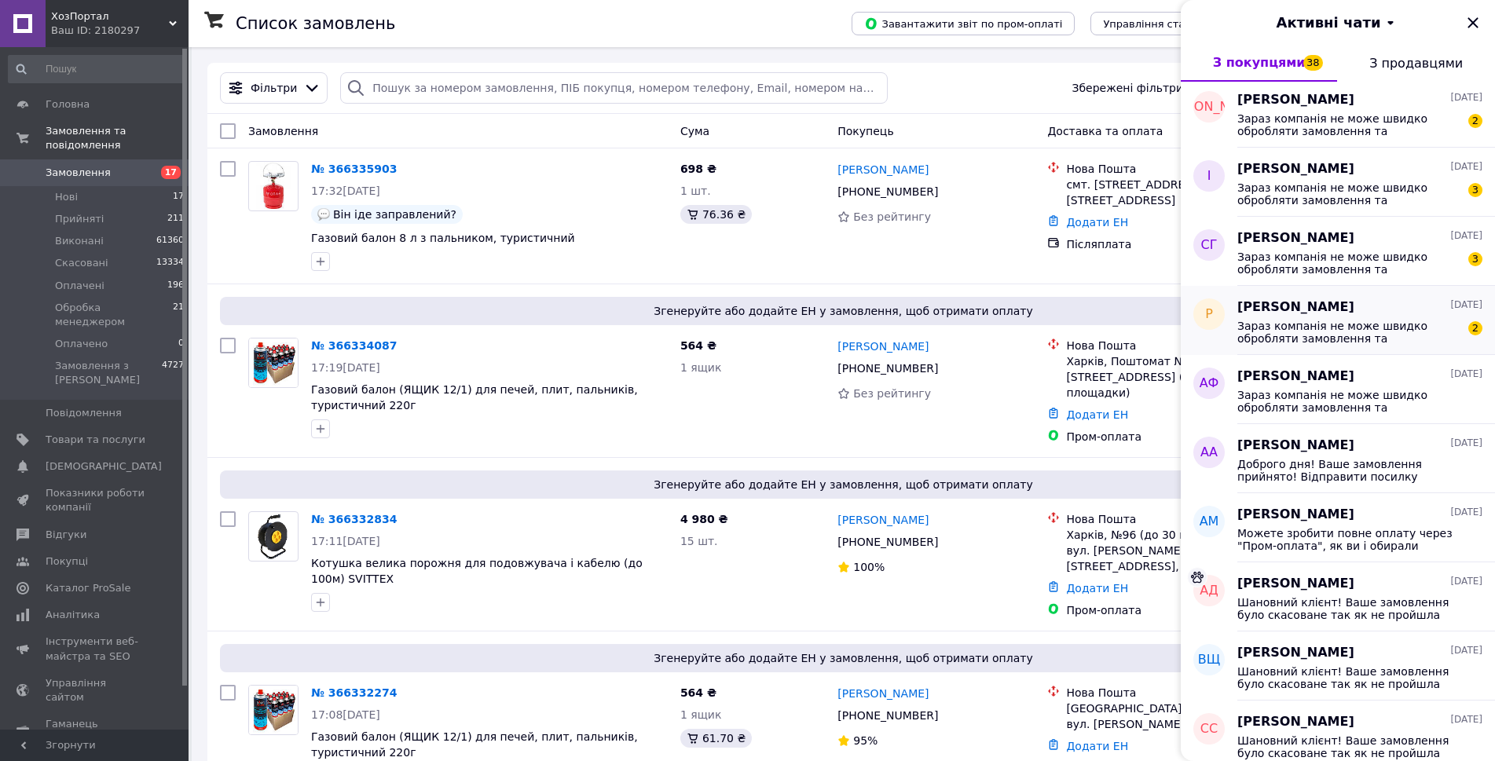
click at [1324, 341] on span "Зараз компанія не може швидко обробляти замовлення та повідомлення, оскільки за…" at bounding box center [1349, 332] width 223 height 25
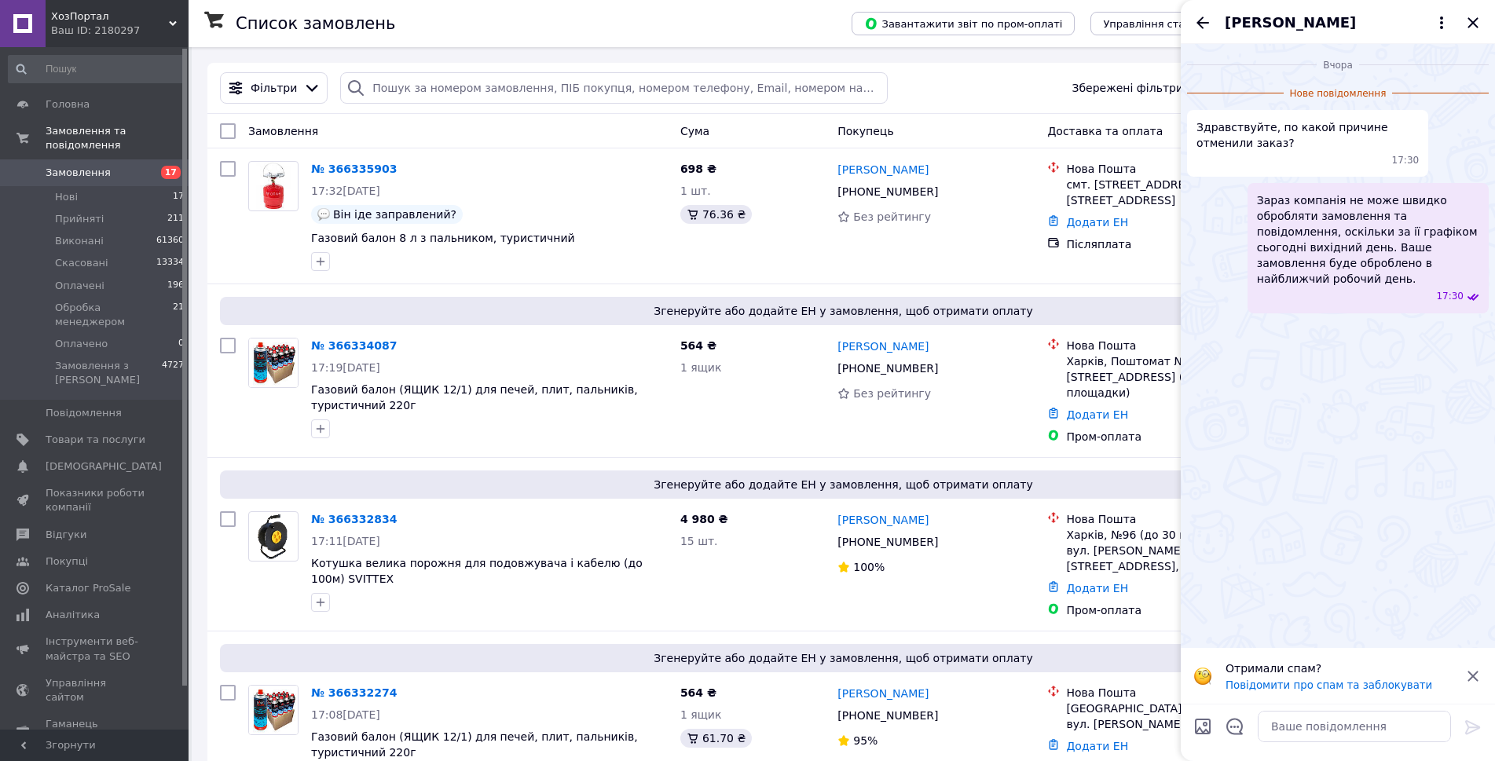
click at [1476, 673] on icon at bounding box center [1473, 676] width 10 height 10
click at [1315, 733] on textarea at bounding box center [1354, 726] width 193 height 31
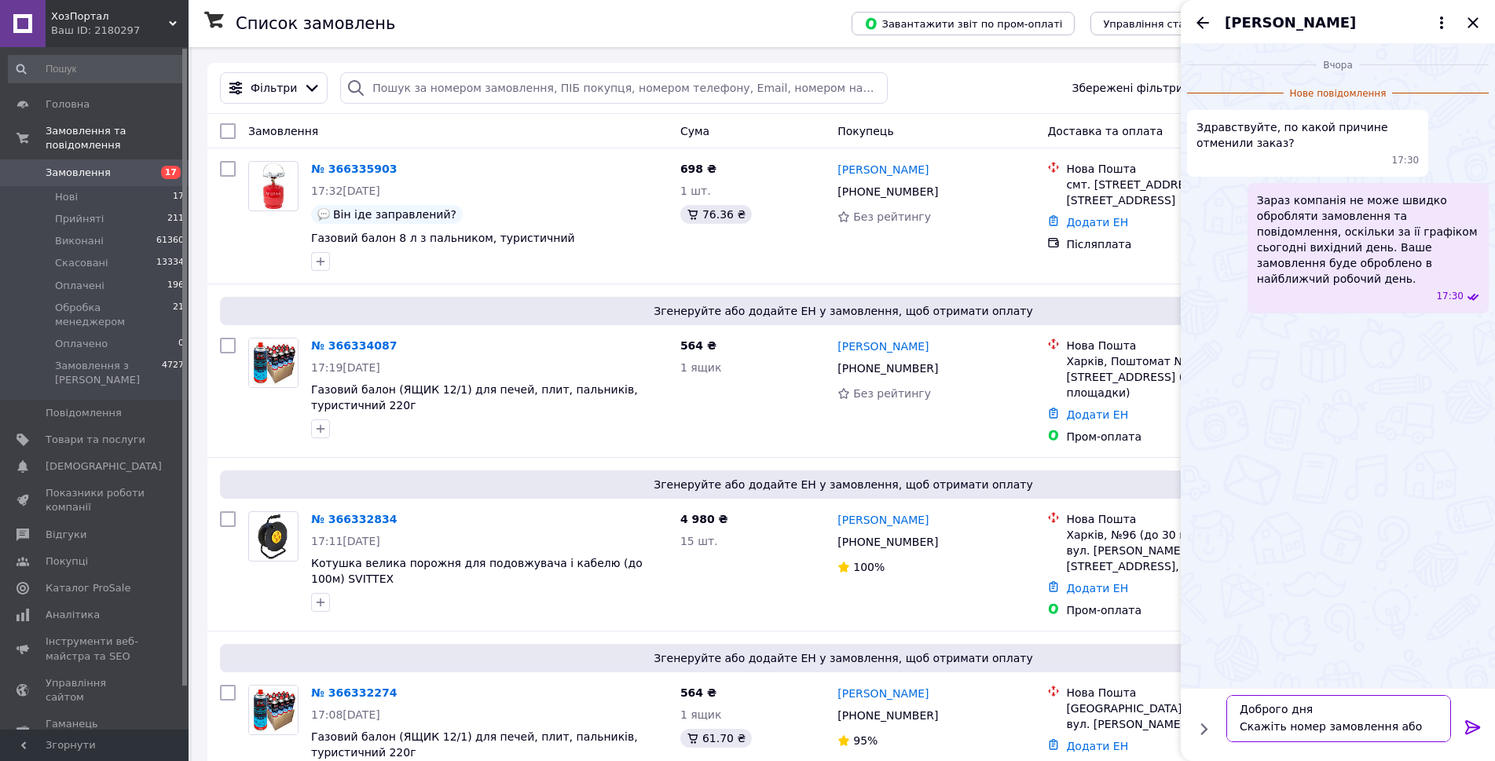
scroll to position [11, 0]
type textarea "Доброго дня Скажіть номер замовлення або ваш номер телефона"
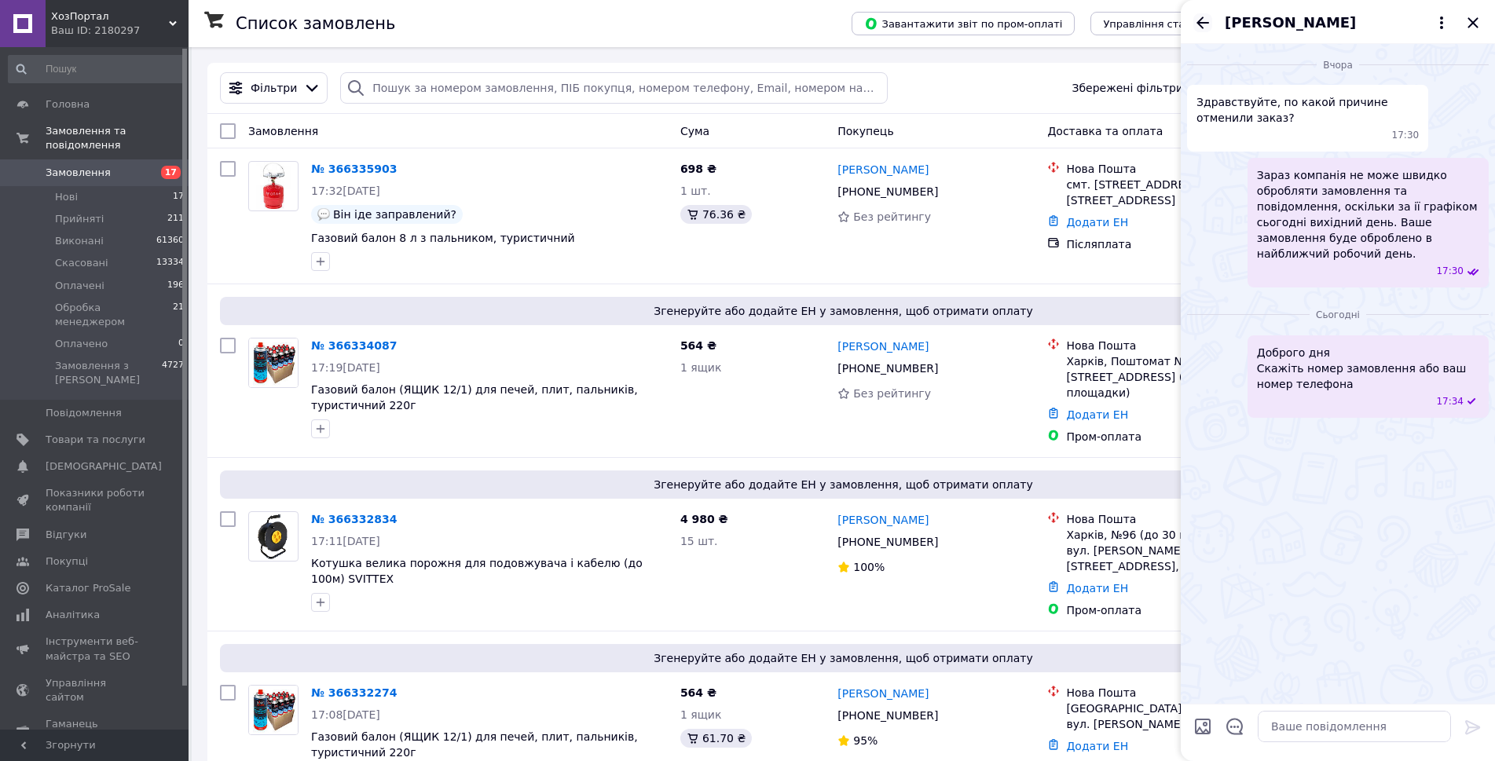
click at [1197, 20] on icon "Назад" at bounding box center [1203, 22] width 19 height 19
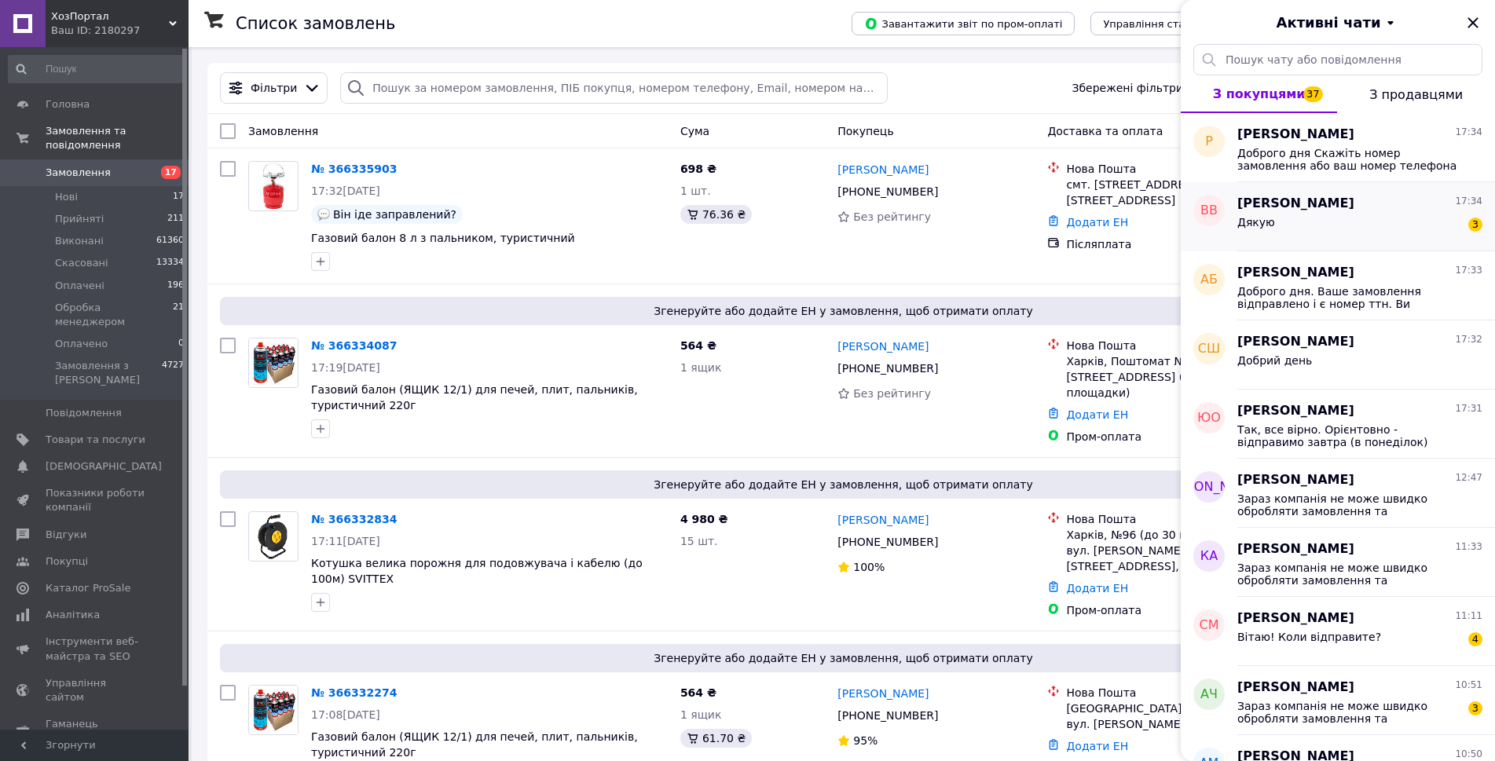
click at [1355, 210] on span "[PERSON_NAME]" at bounding box center [1296, 204] width 117 height 18
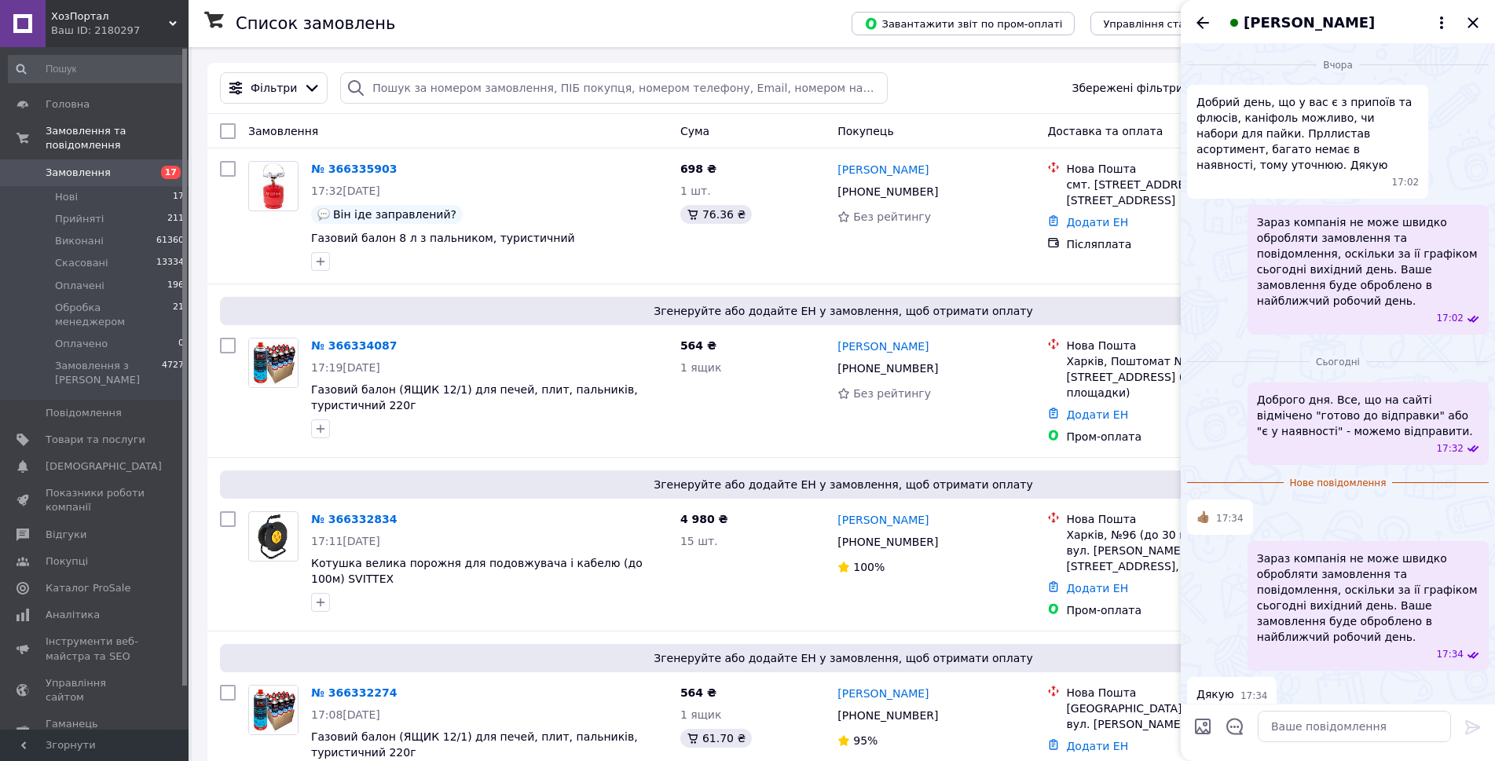
click at [1369, 677] on div "Дякую 17:34" at bounding box center [1338, 694] width 302 height 35
click at [1200, 20] on icon "Назад" at bounding box center [1203, 23] width 13 height 12
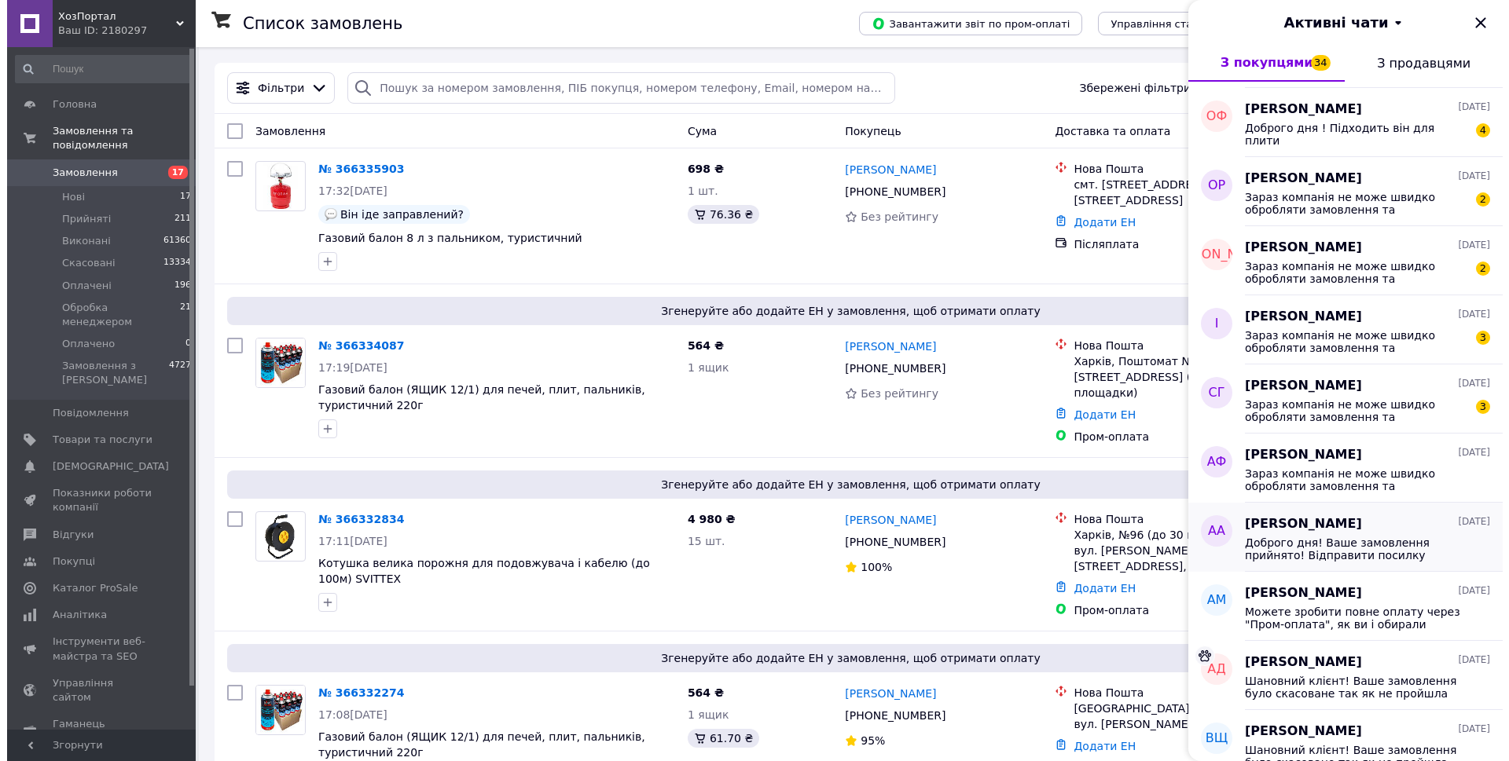
scroll to position [1179, 0]
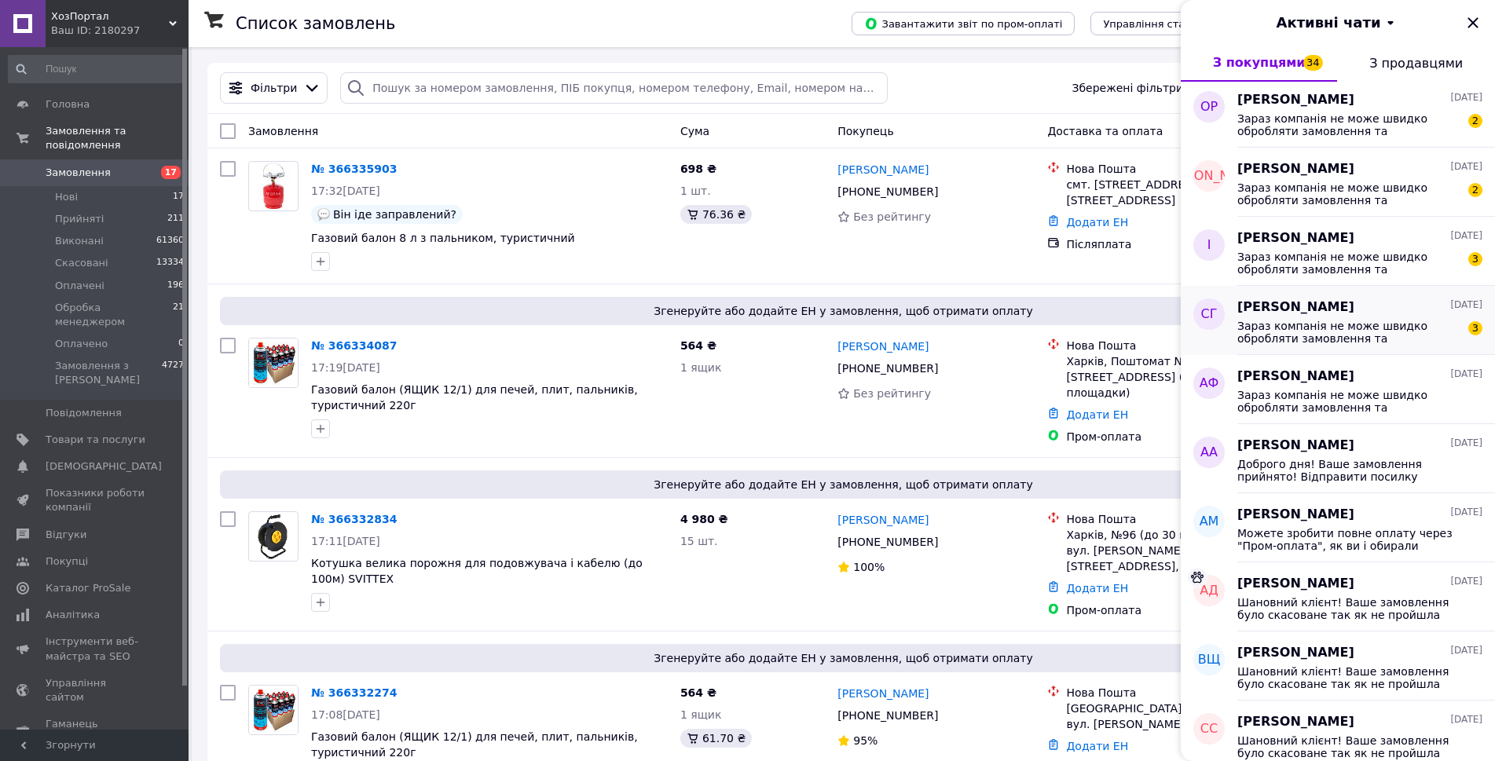
click at [1350, 329] on span "Зараз компанія не може швидко обробляти замовлення та повідомлення, оскільки за…" at bounding box center [1349, 332] width 223 height 25
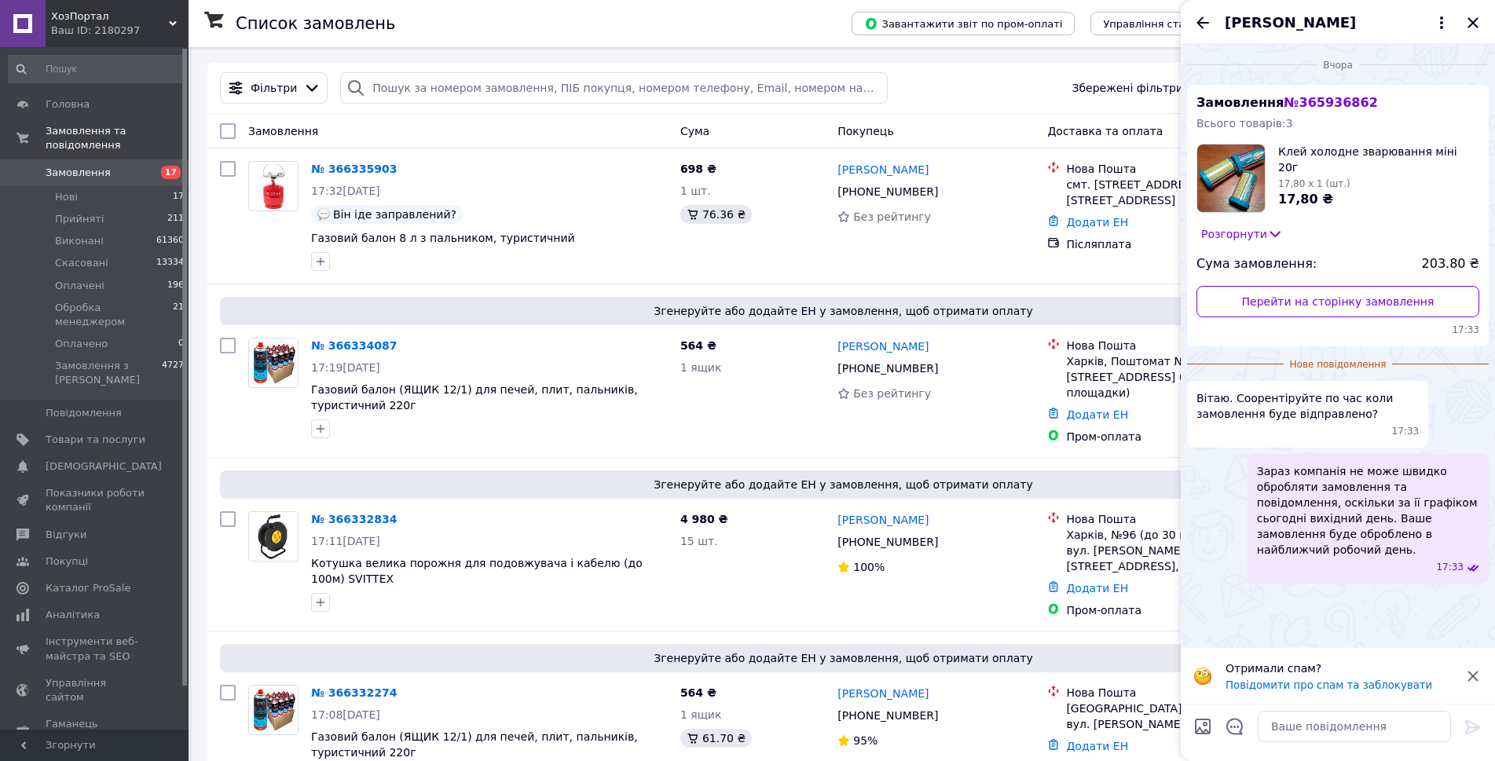
click at [1472, 675] on icon at bounding box center [1473, 676] width 19 height 19
click at [1379, 639] on div "Вчора Замовлення № 365936862 Всього товарів: 3 Клей холодне зварювання міні 20г…" at bounding box center [1338, 374] width 314 height 660
click at [1322, 101] on span "№ 365936862" at bounding box center [1331, 102] width 94 height 15
copy span "365936862"
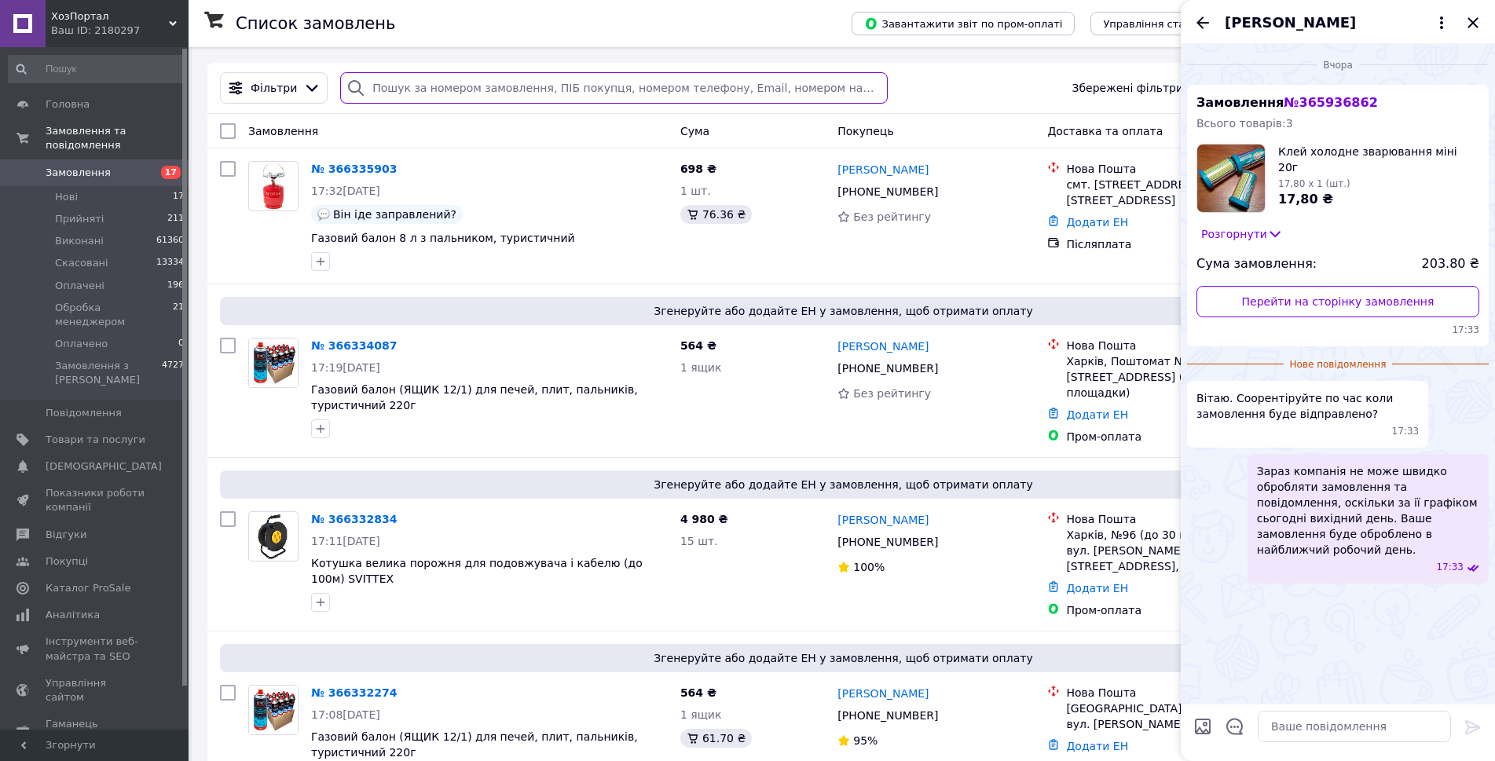
click at [689, 76] on input "search" at bounding box center [613, 87] width 547 height 31
paste input "365936862"
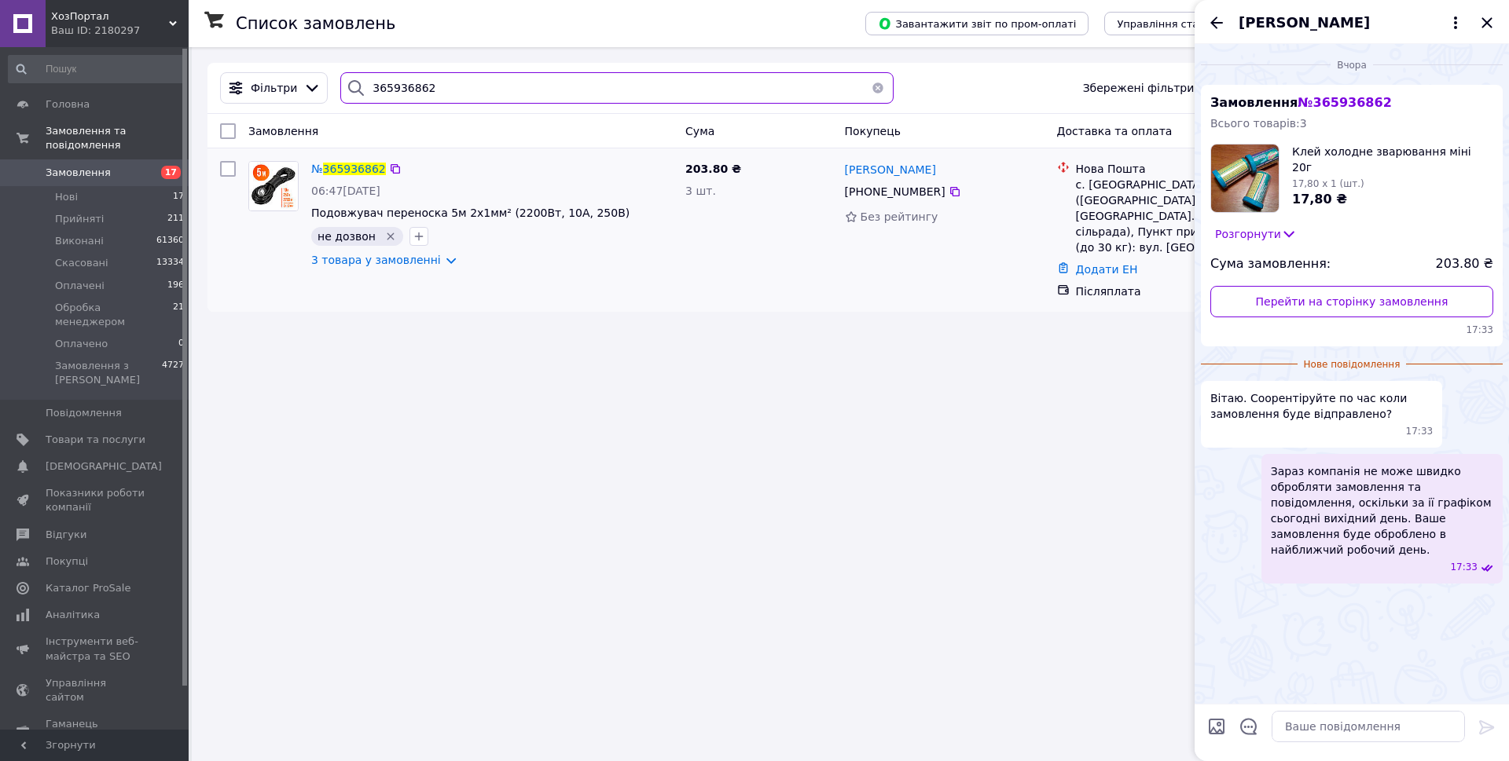
type input "365936862"
click at [387, 237] on icon "Видалити мітку" at bounding box center [390, 236] width 7 height 7
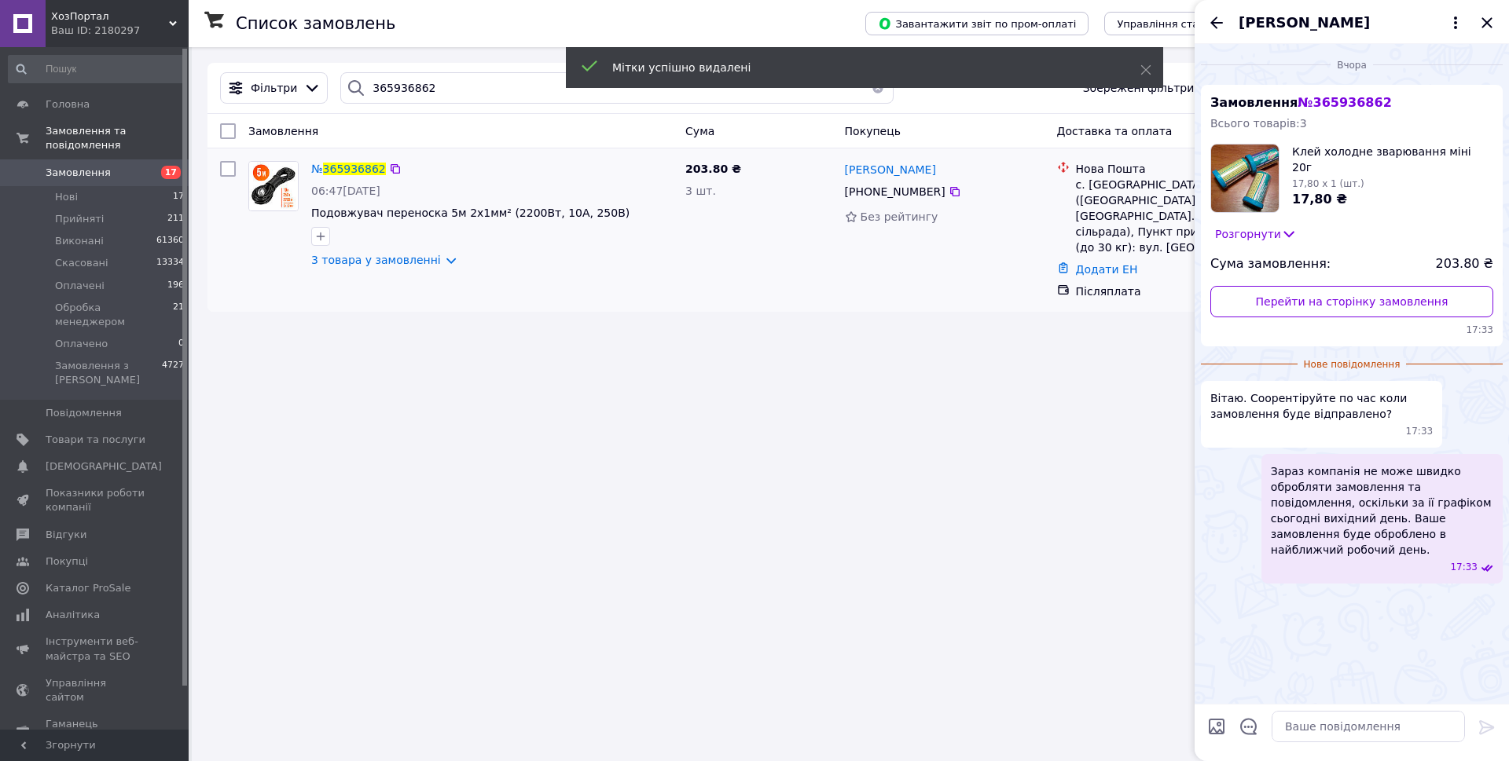
click at [331, 241] on div at bounding box center [320, 236] width 25 height 25
click at [323, 240] on icon "button" at bounding box center [320, 236] width 13 height 13
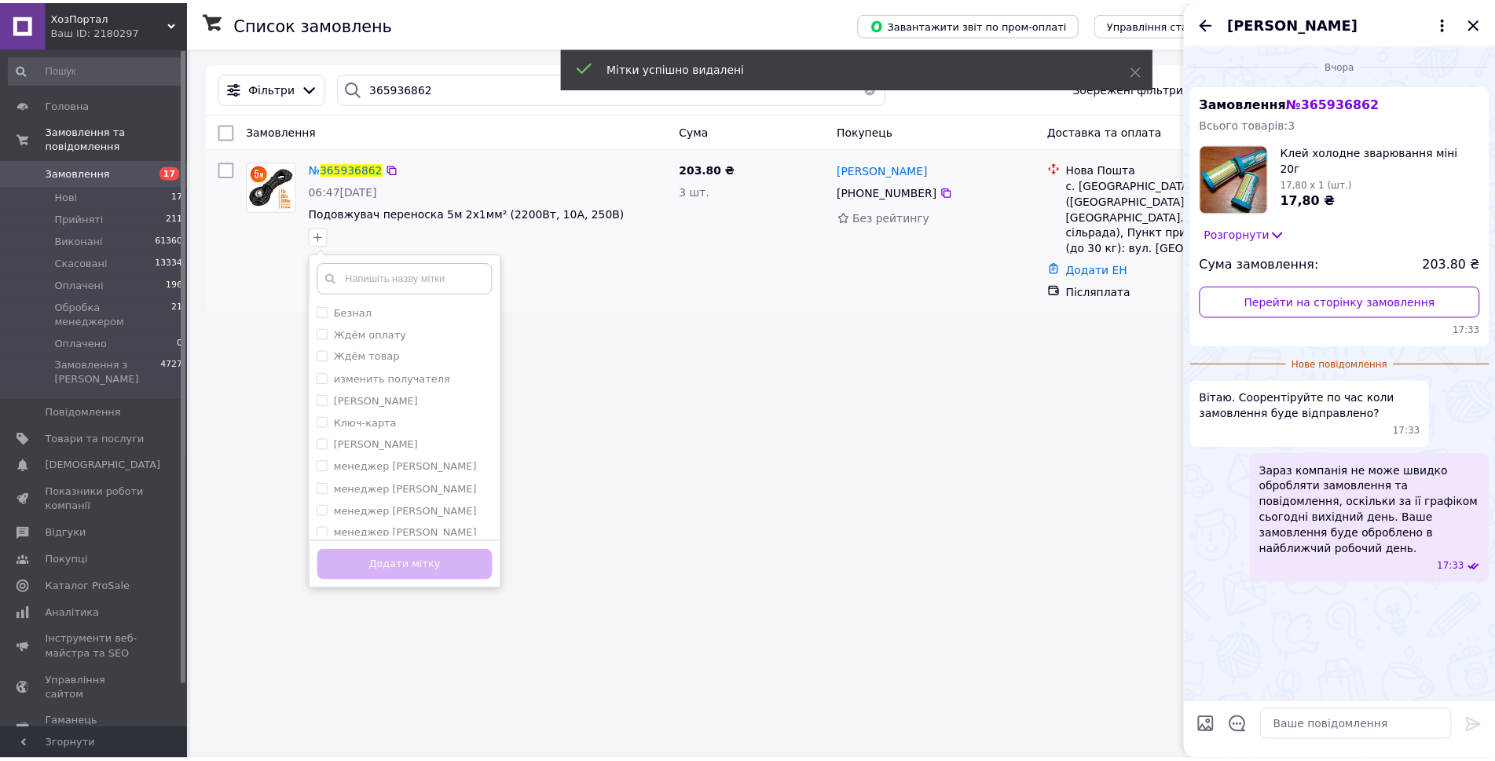
scroll to position [273, 0]
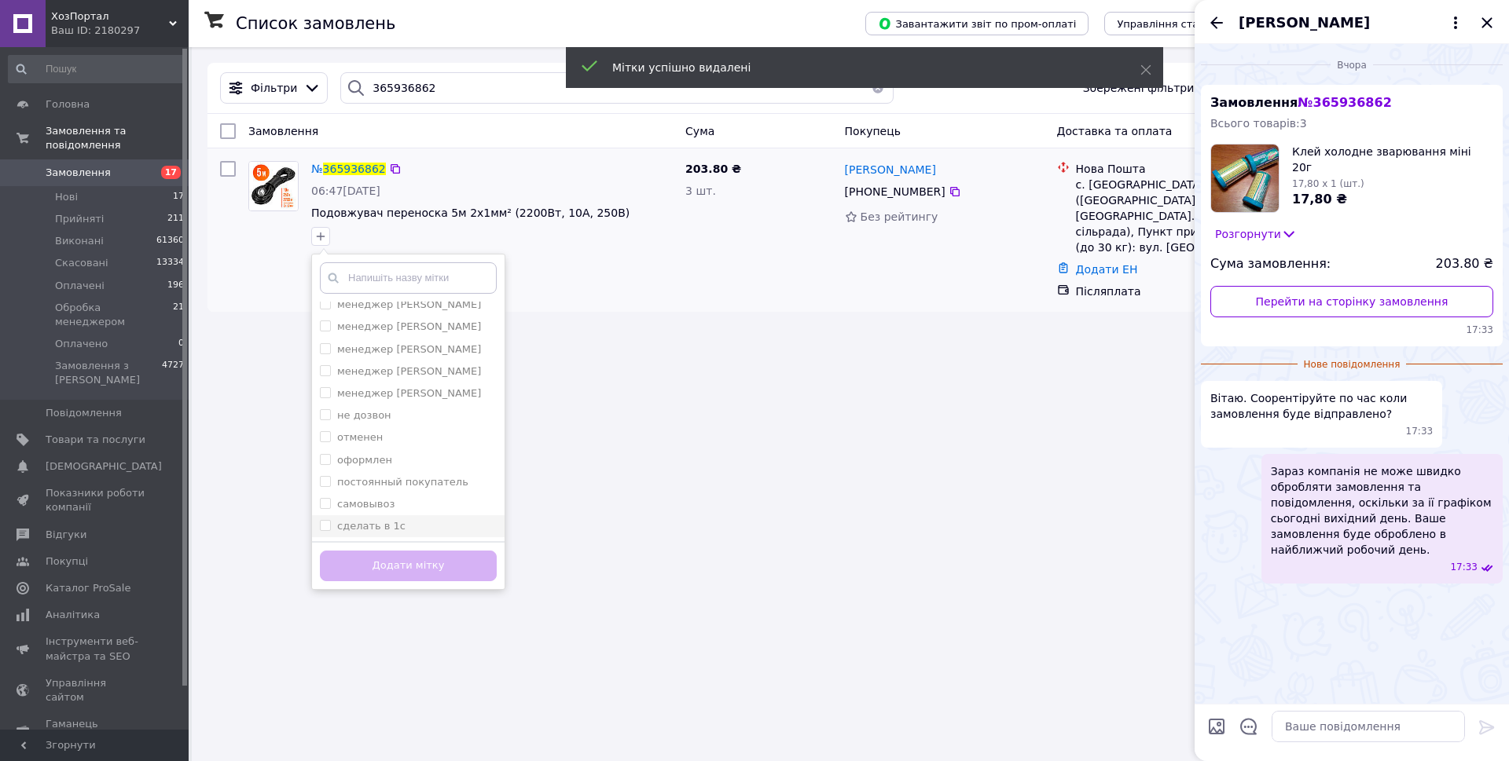
click at [412, 531] on div "сделать в 1с" at bounding box center [408, 526] width 177 height 14
checkbox input "true"
click at [417, 571] on button "Додати мітку" at bounding box center [408, 566] width 177 height 31
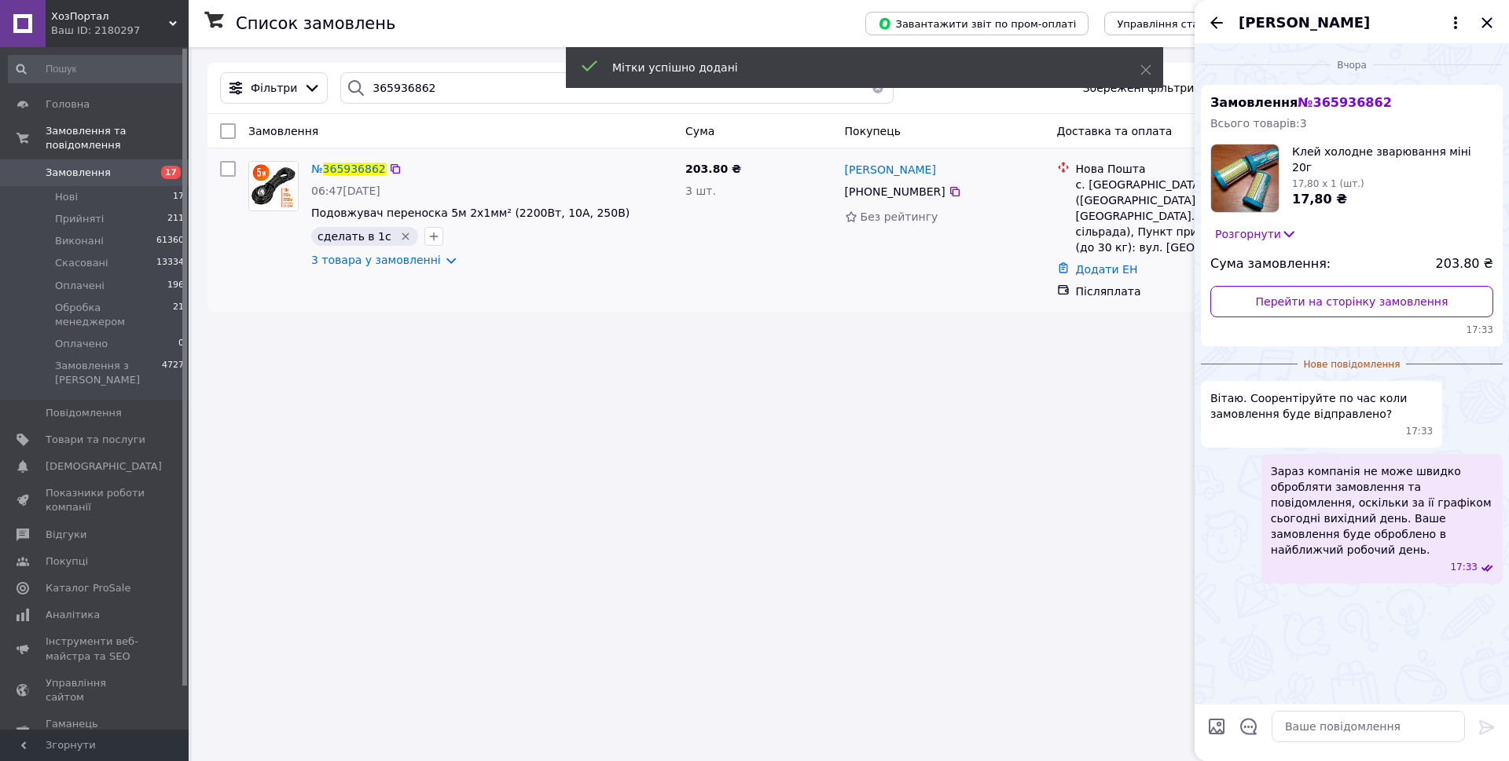
click at [871, 97] on button "button" at bounding box center [877, 87] width 31 height 31
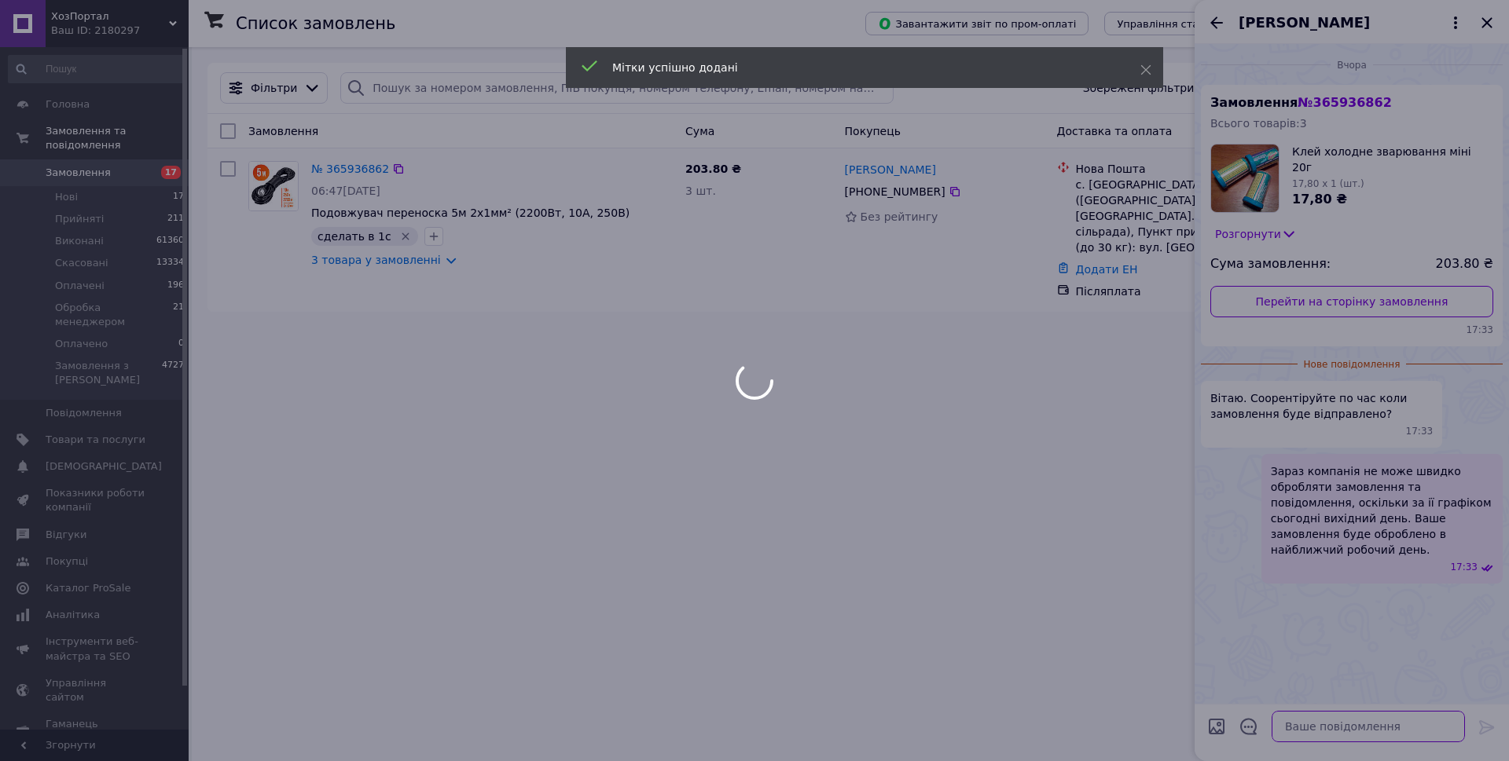
click at [1347, 729] on body "ХозПортал Ваш ID: 2180297 Сайт ХозПортал Кабінет покупця Перевірити стан систем…" at bounding box center [754, 380] width 1509 height 761
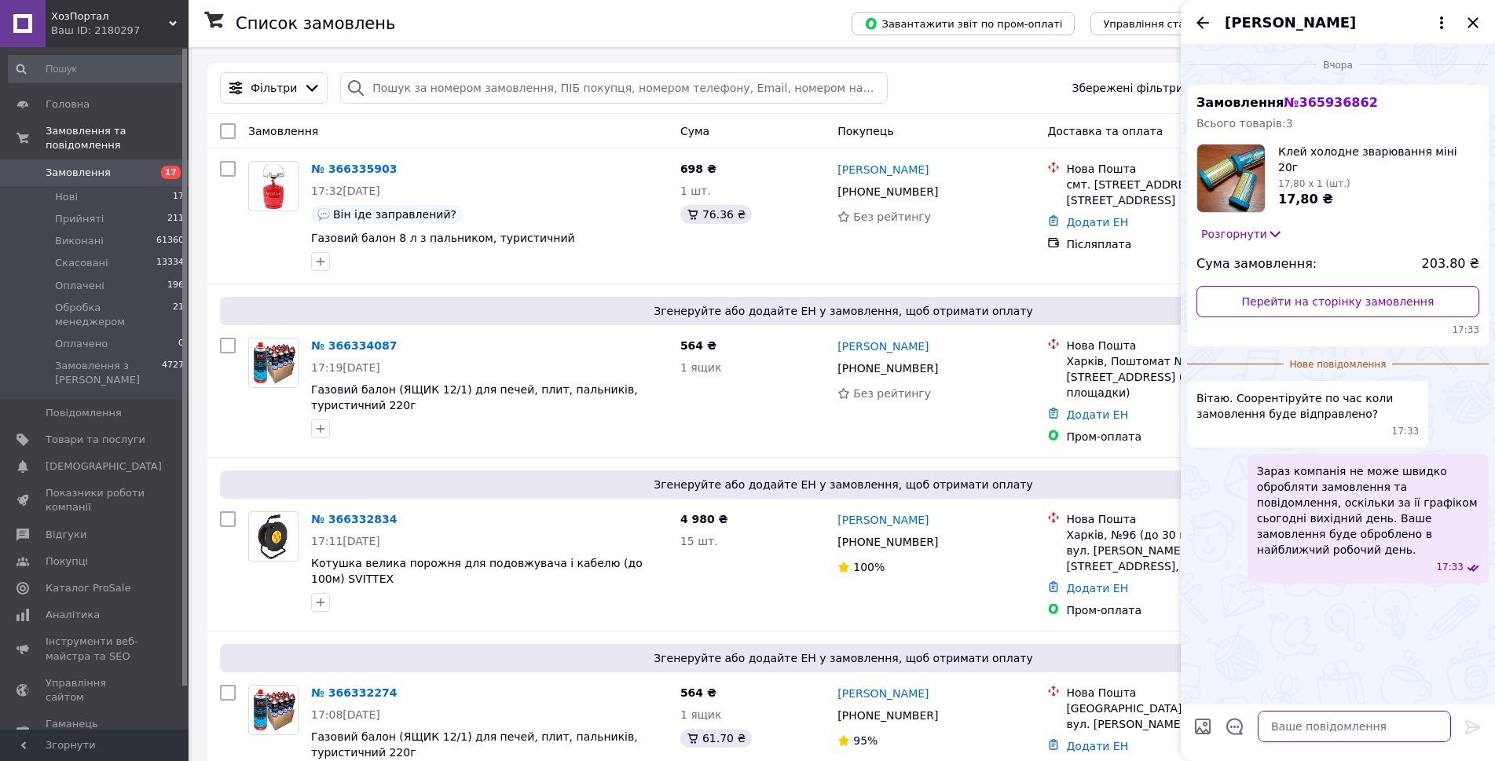
click at [1315, 736] on textarea at bounding box center [1354, 726] width 193 height 31
paste textarea "відправка протягом 3 робочих днів"
click at [1290, 724] on textarea "Доброго дня Ваше замовлення прийнято відправка протягом 3 робочих днів" at bounding box center [1339, 710] width 225 height 64
type textarea "Доброго дня Ваше замовлення прийнято відправка протягом 2-3 робочих днів"
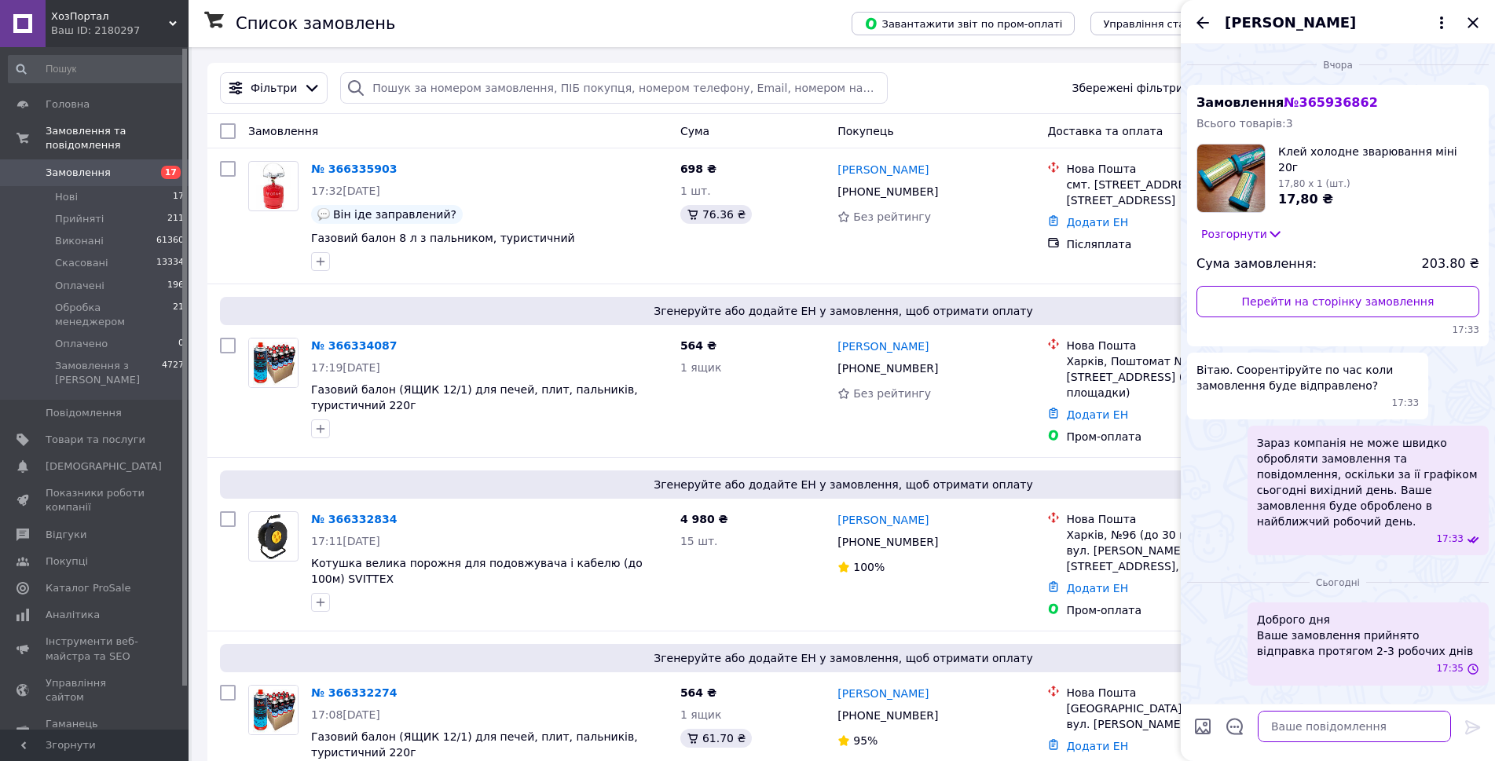
scroll to position [0, 0]
click at [1201, 17] on icon "Назад" at bounding box center [1203, 22] width 19 height 19
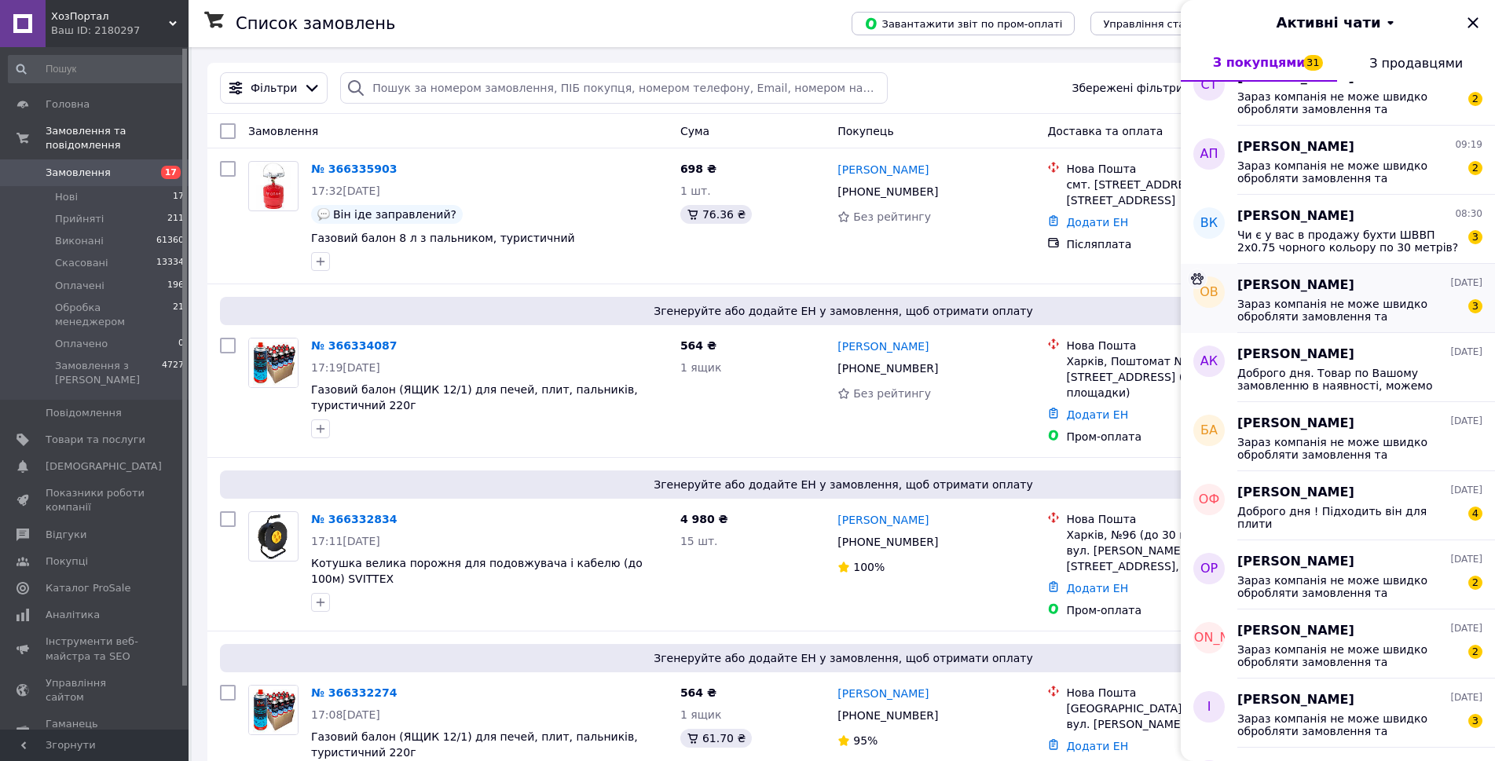
scroll to position [943, 0]
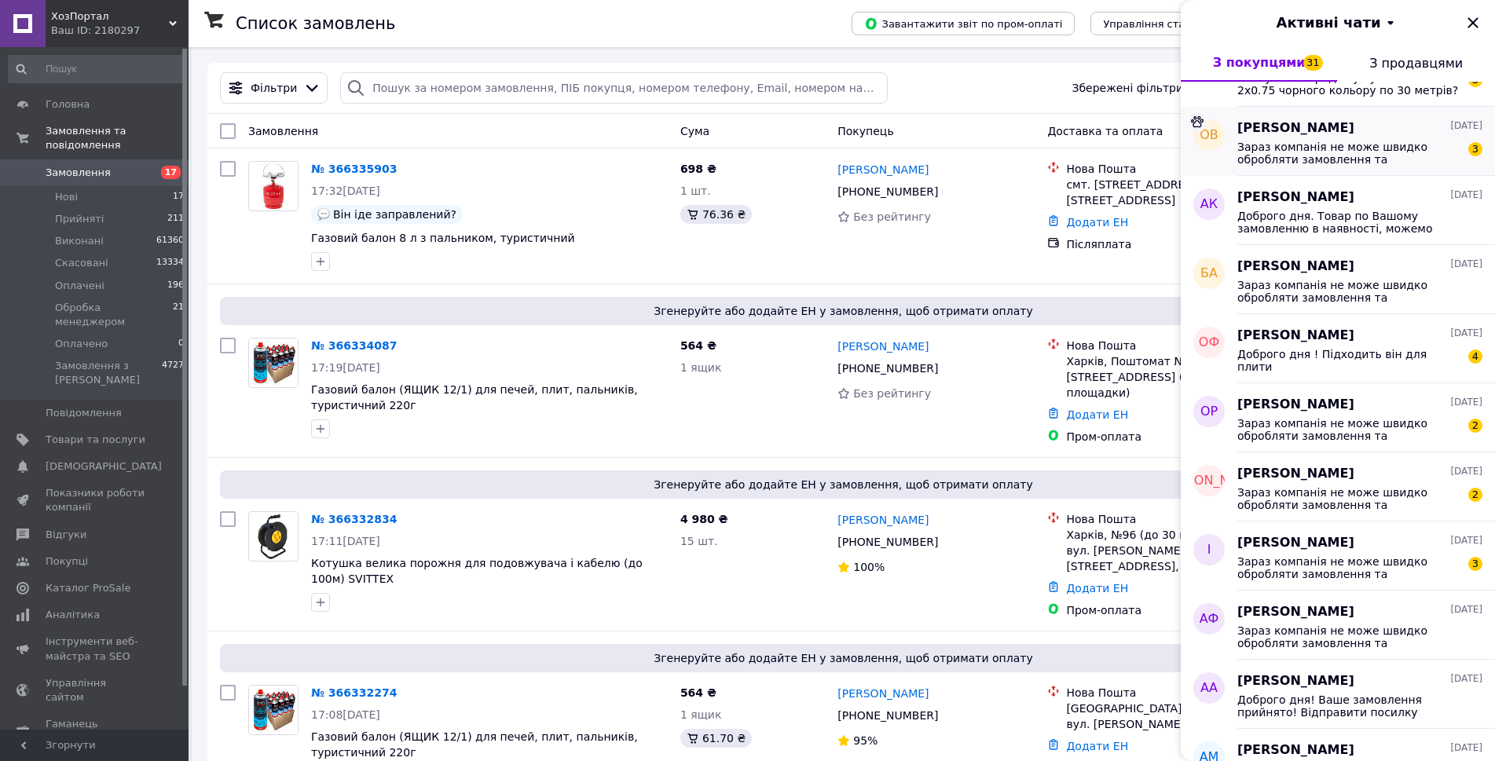
click at [1356, 556] on span "Зараз компанія не може швидко обробляти замовлення та повідомлення, оскільки за…" at bounding box center [1349, 568] width 223 height 25
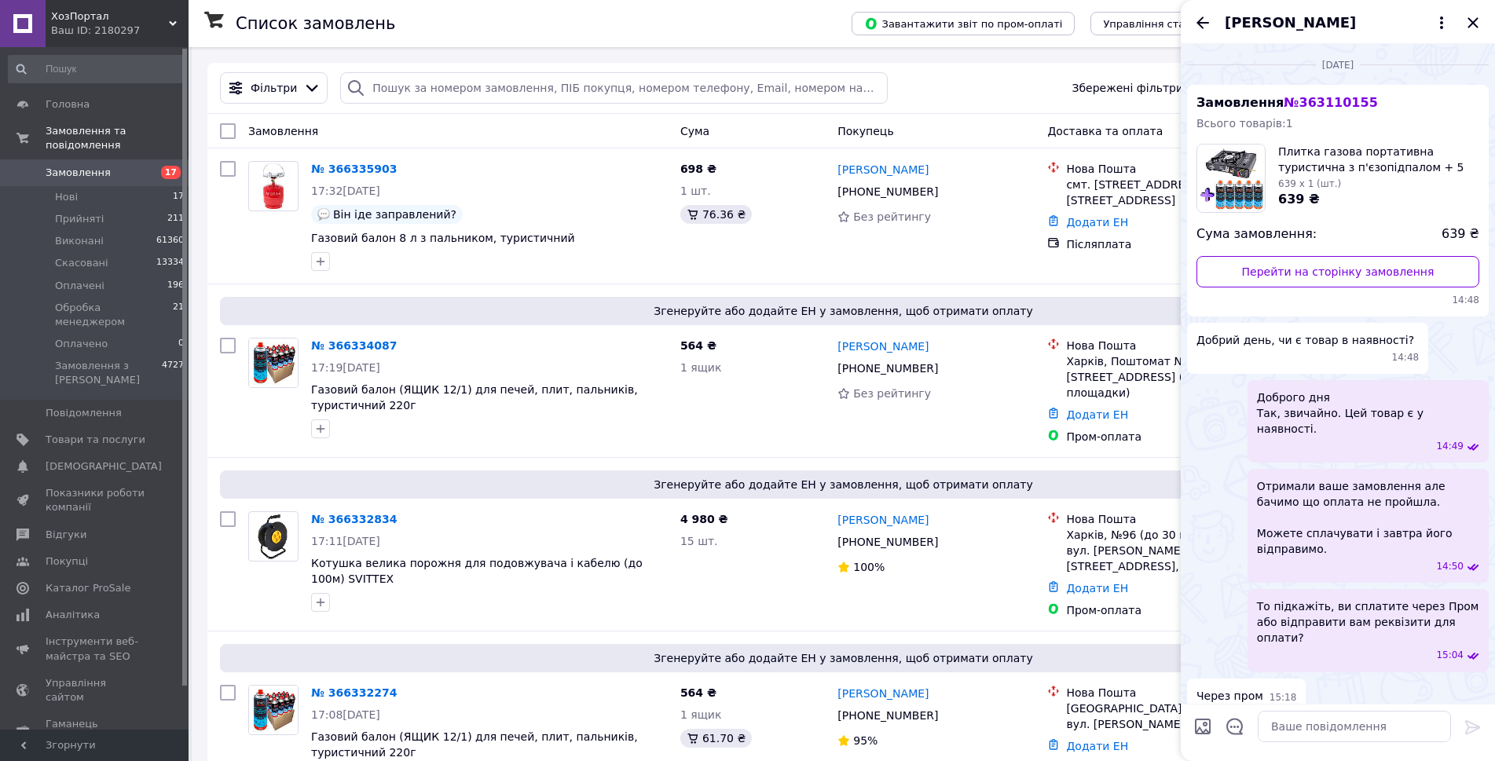
scroll to position [497, 0]
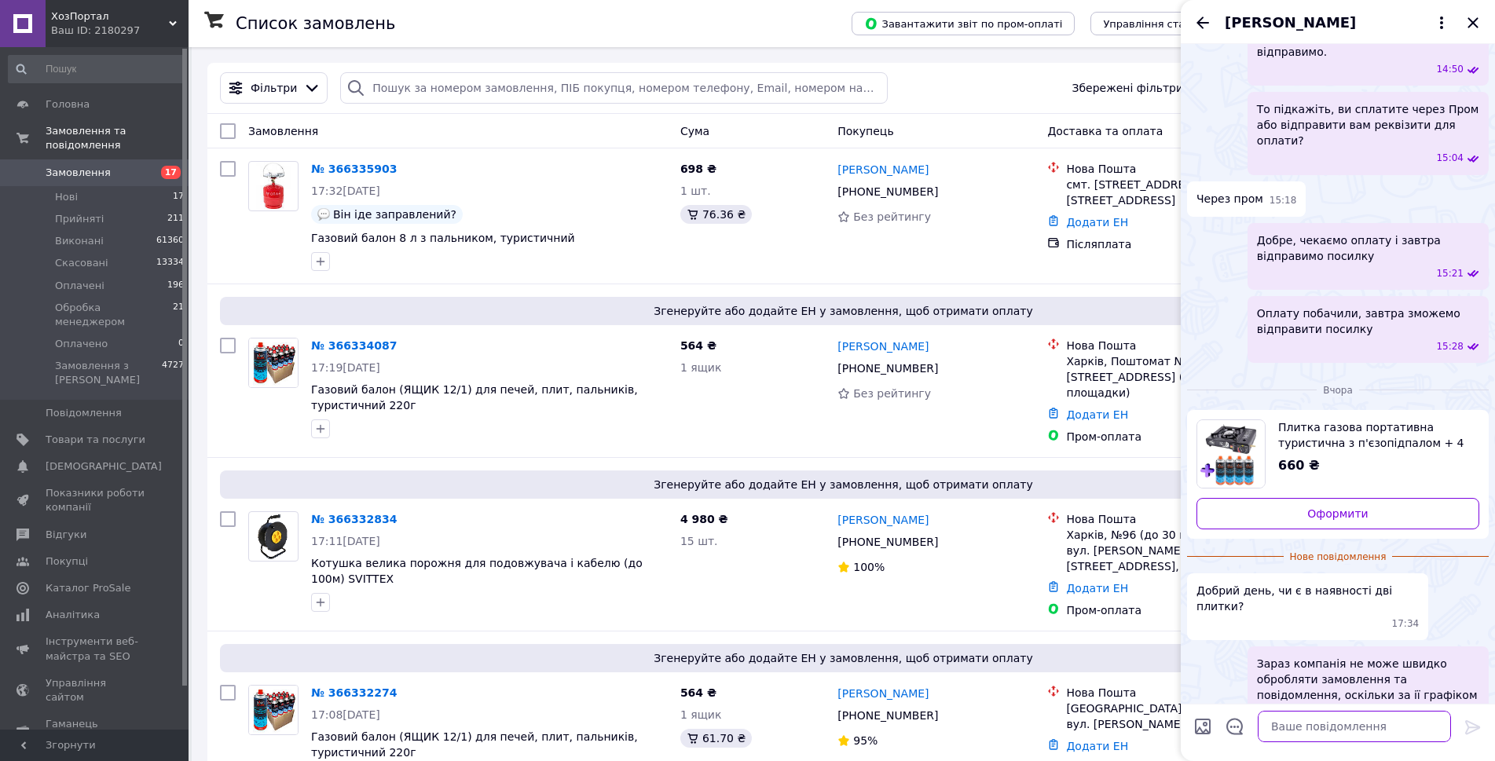
click at [1283, 719] on textarea at bounding box center [1354, 726] width 193 height 31
paste textarea "відправка протягом 3 робочих днів"
type textarea "Доброго дня Так, є у наявності, відправка протягом 3 робочих днів"
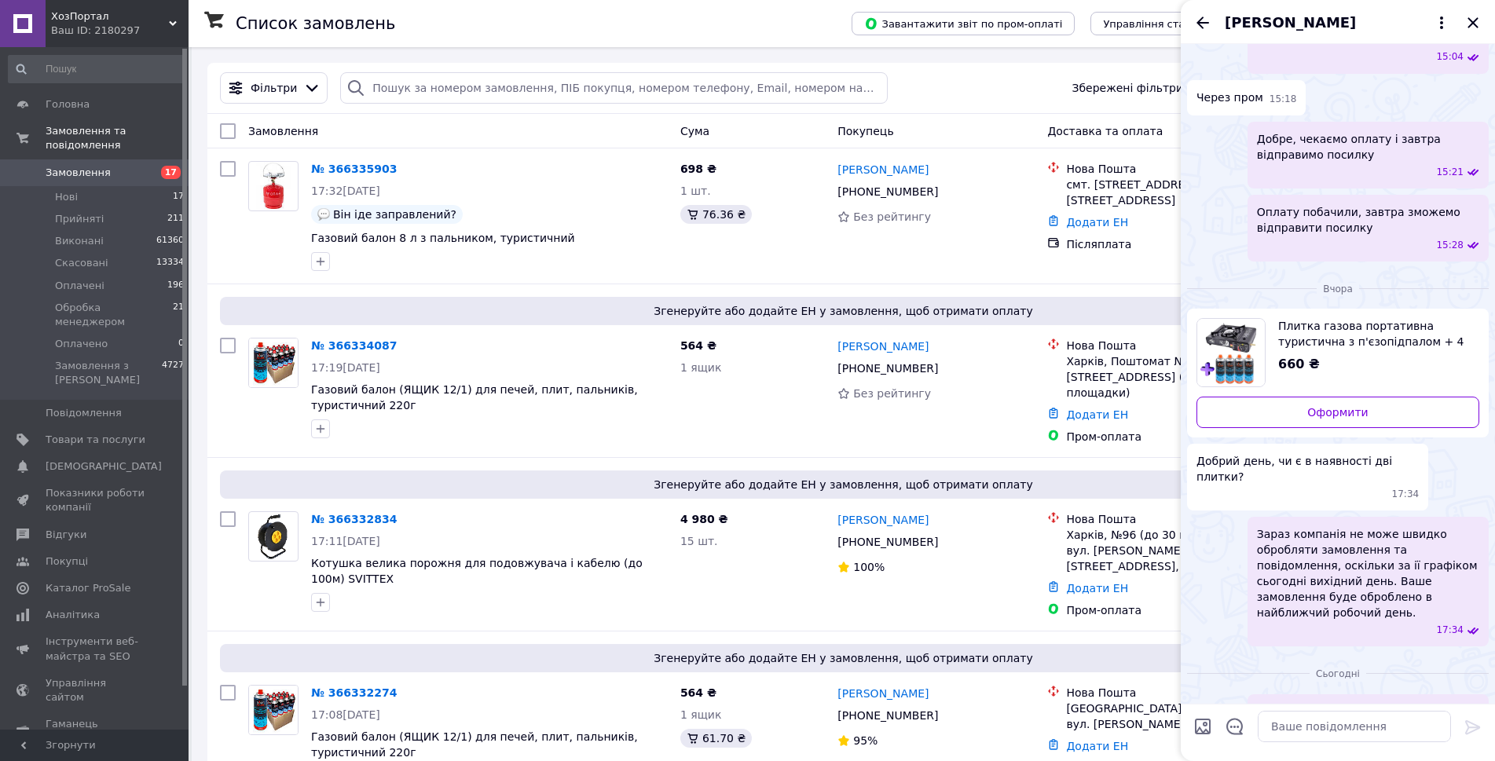
click at [1201, 11] on div "[PERSON_NAME]" at bounding box center [1338, 22] width 314 height 44
click at [1205, 24] on icon "Назад" at bounding box center [1203, 22] width 19 height 19
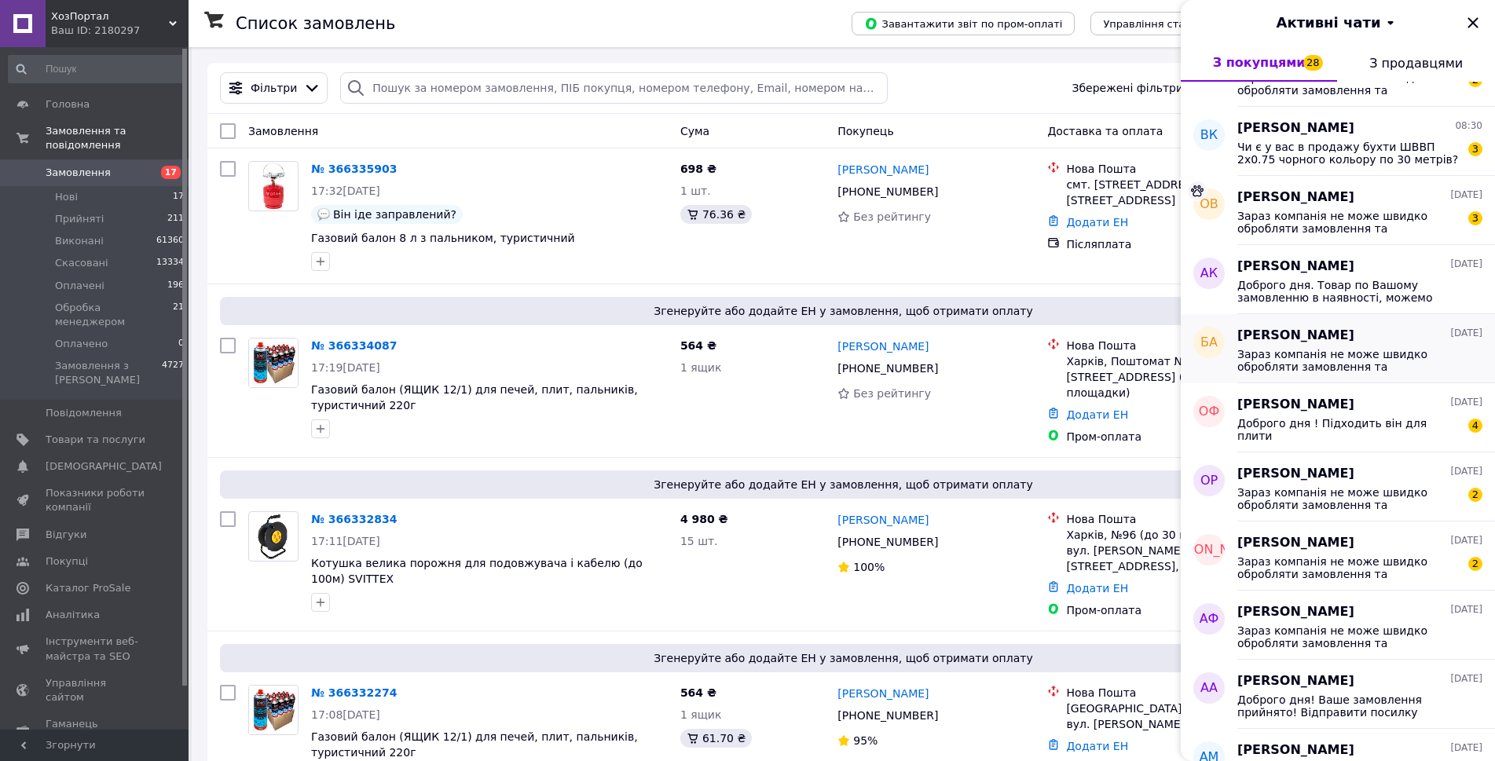
scroll to position [1021, 0]
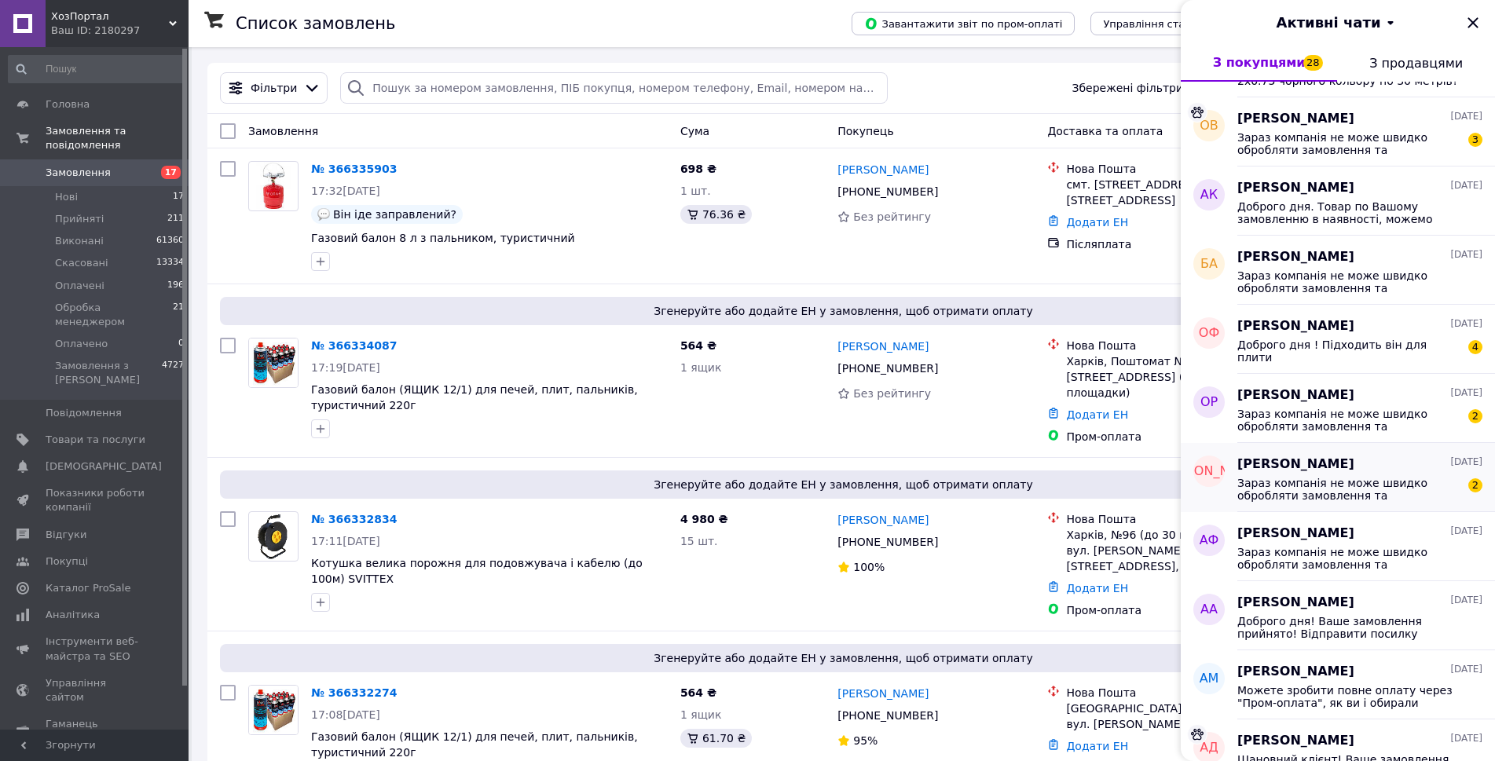
click at [1358, 479] on span "Зараз компанія не може швидко обробляти замовлення та повідомлення, оскільки за…" at bounding box center [1349, 489] width 223 height 25
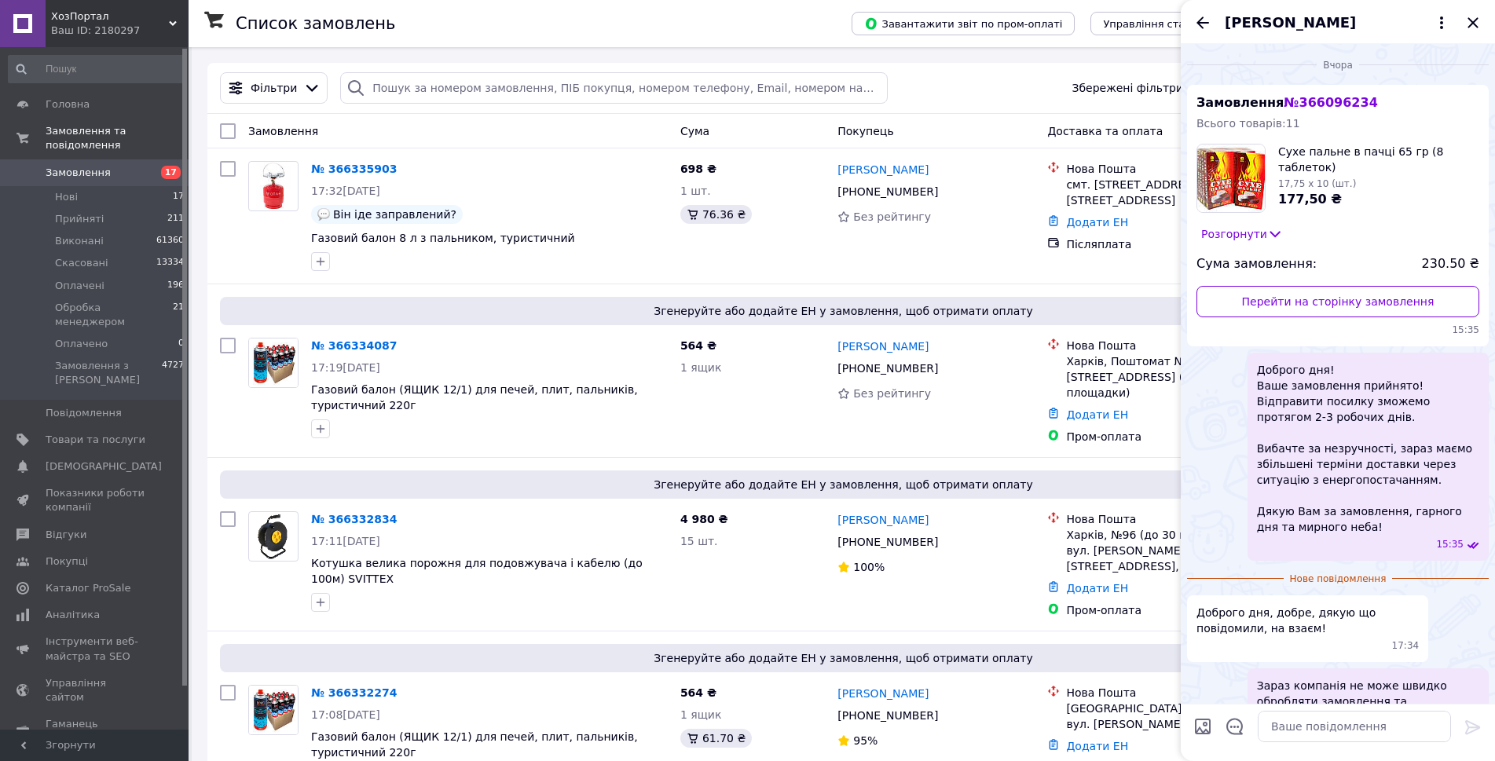
scroll to position [85, 0]
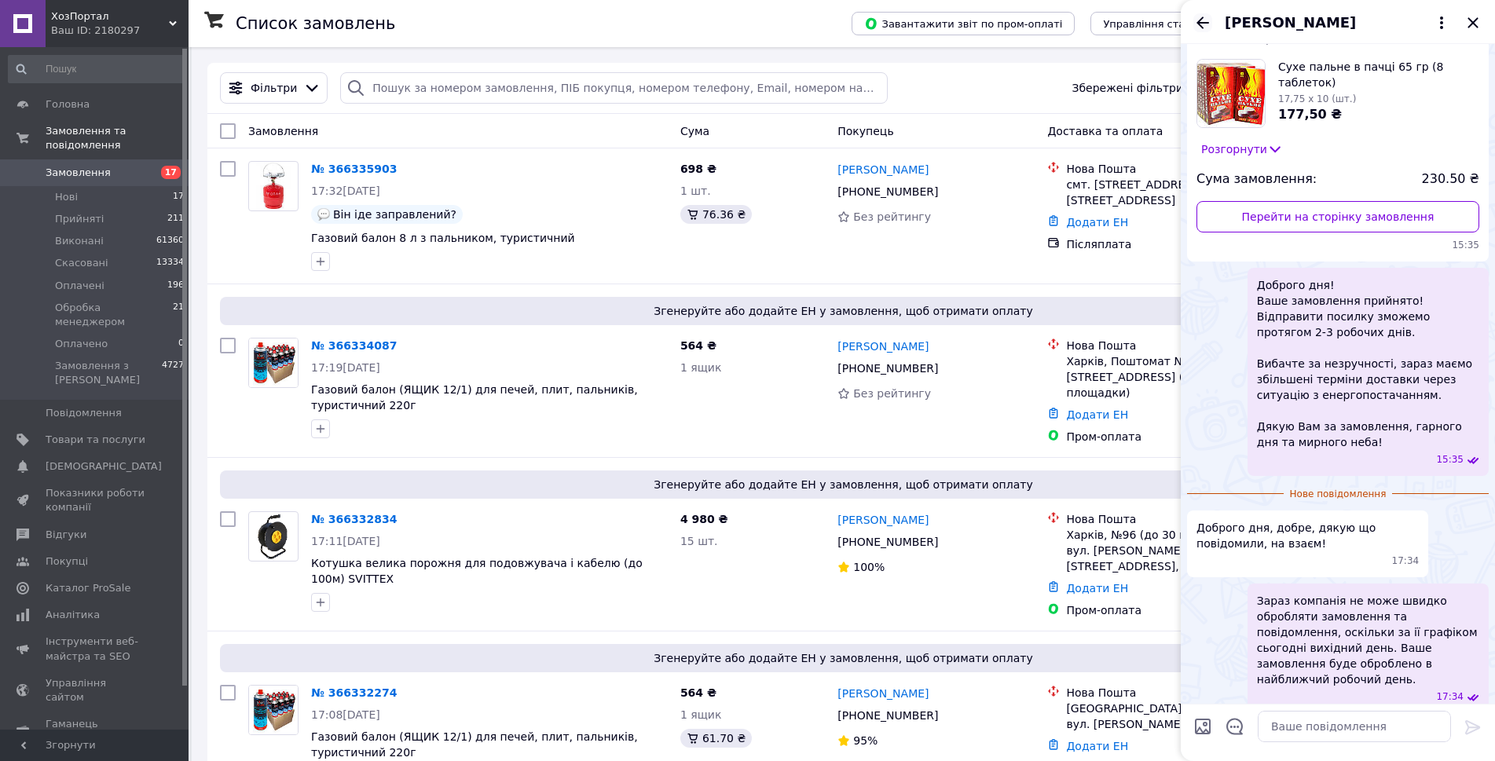
click at [1205, 30] on icon "Назад" at bounding box center [1203, 22] width 19 height 19
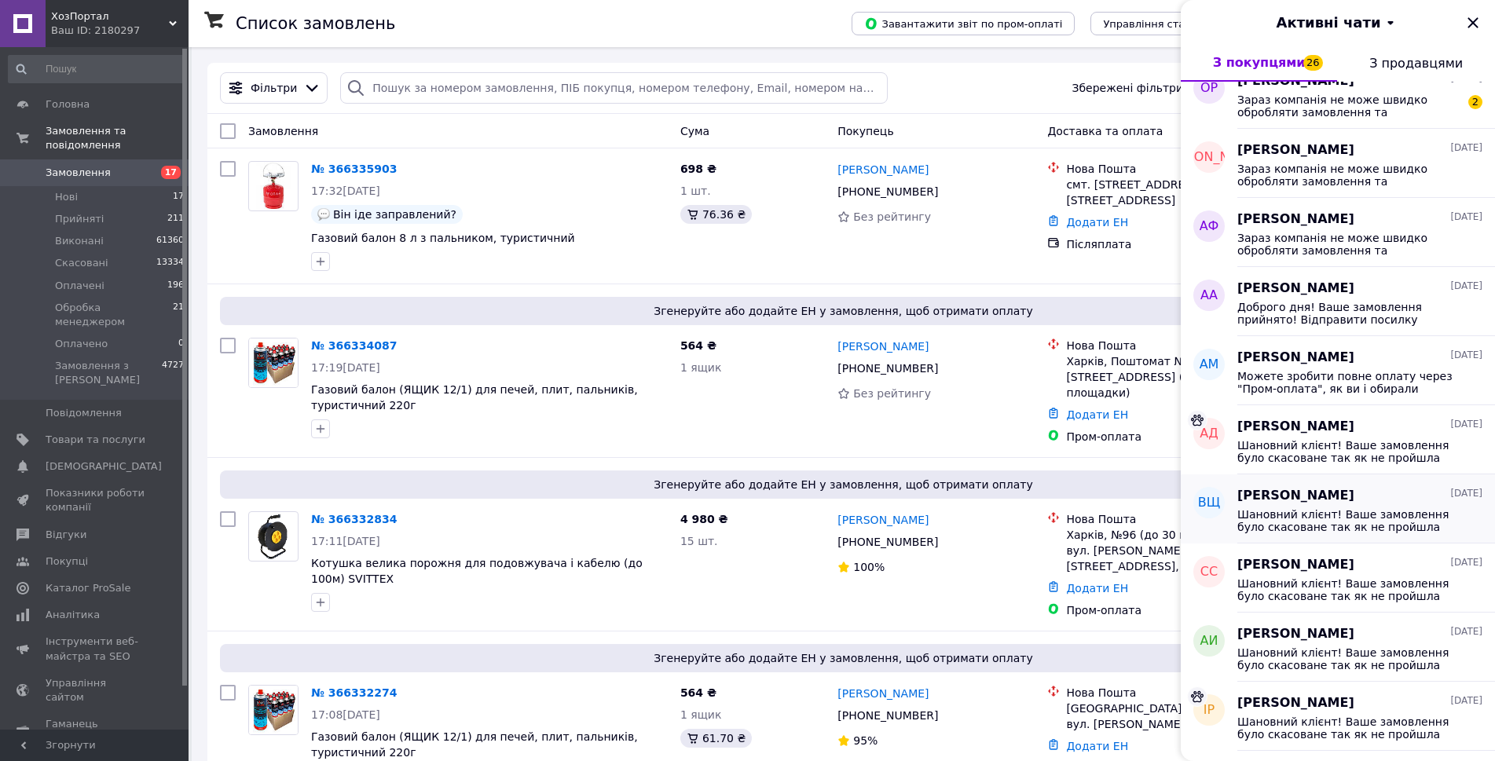
scroll to position [1100, 0]
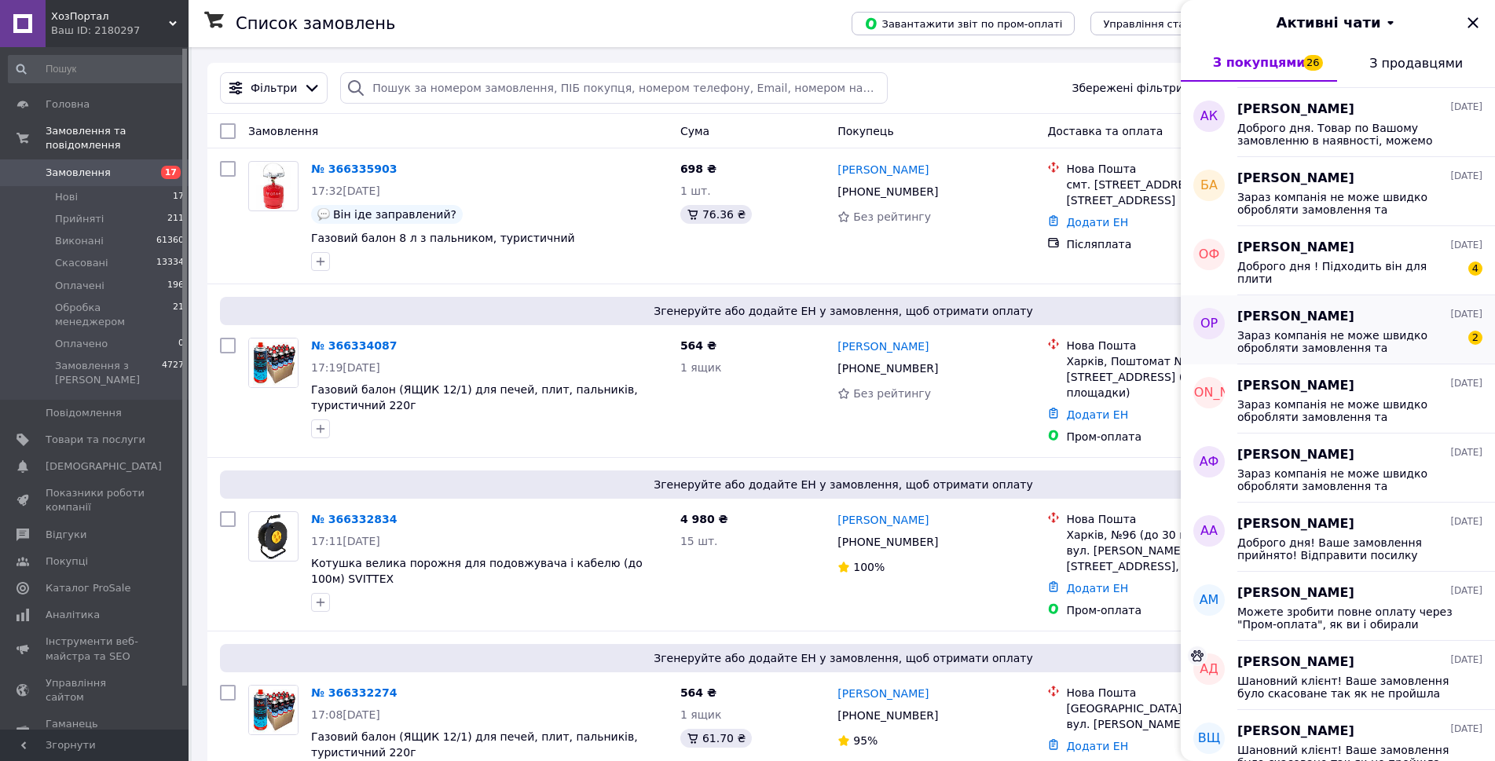
click at [1351, 335] on span "Зараз компанія не може швидко обробляти замовлення та повідомлення, оскільки за…" at bounding box center [1349, 341] width 223 height 25
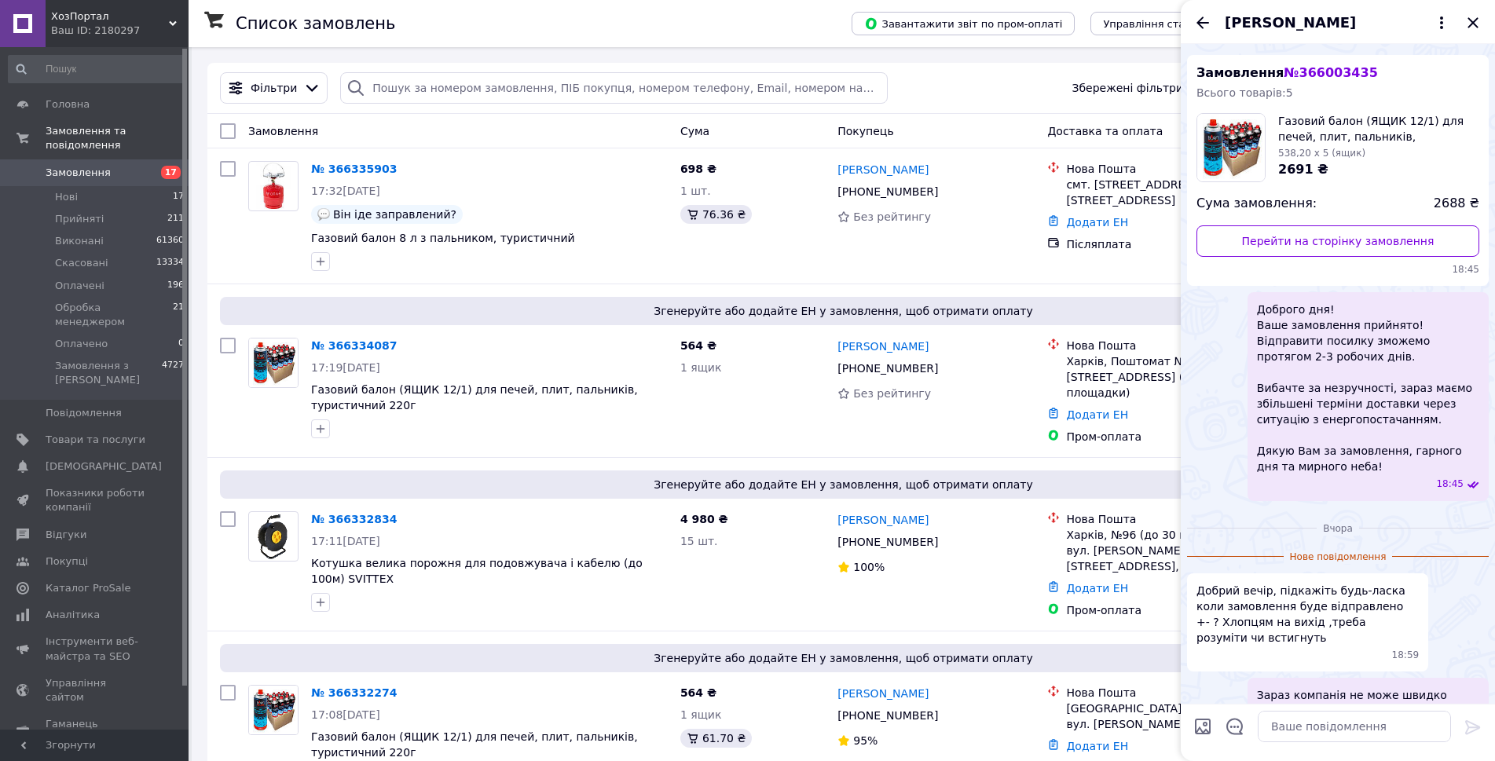
scroll to position [702, 0]
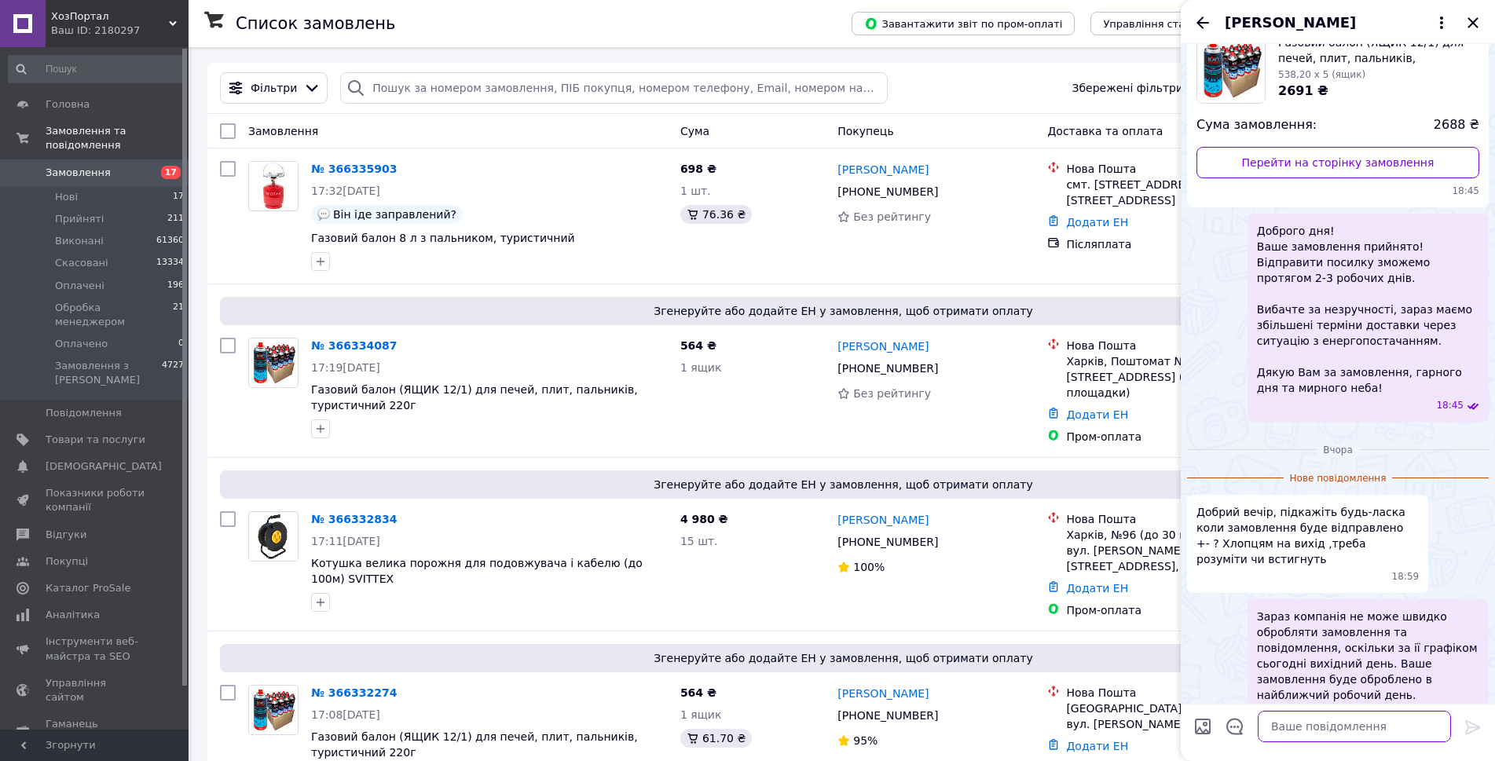
click at [1304, 733] on textarea at bounding box center [1354, 726] width 193 height 31
type textarea "Доброго дня, терміни доставки не змінилися, все актуально"
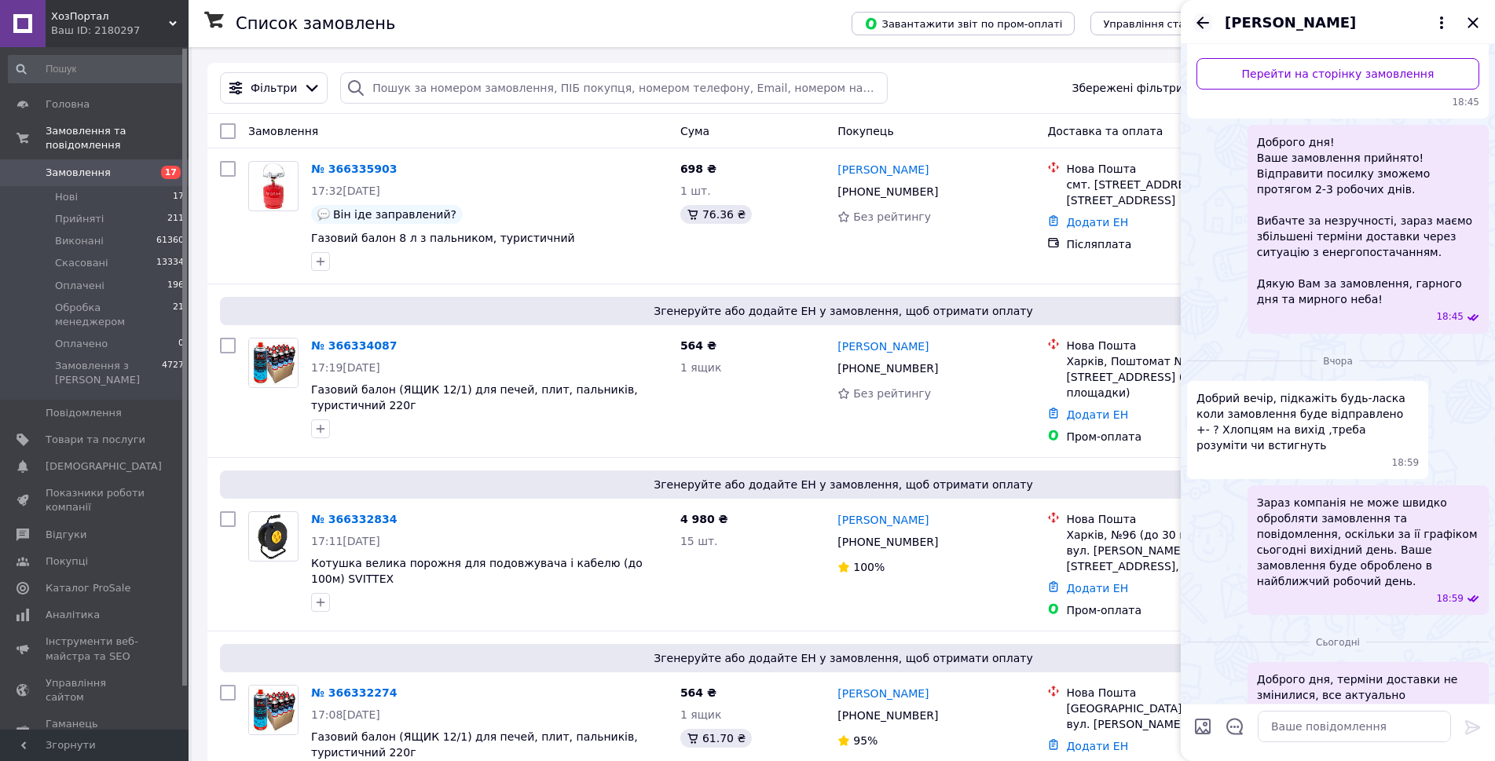
click at [1207, 19] on icon "Назад" at bounding box center [1203, 22] width 19 height 19
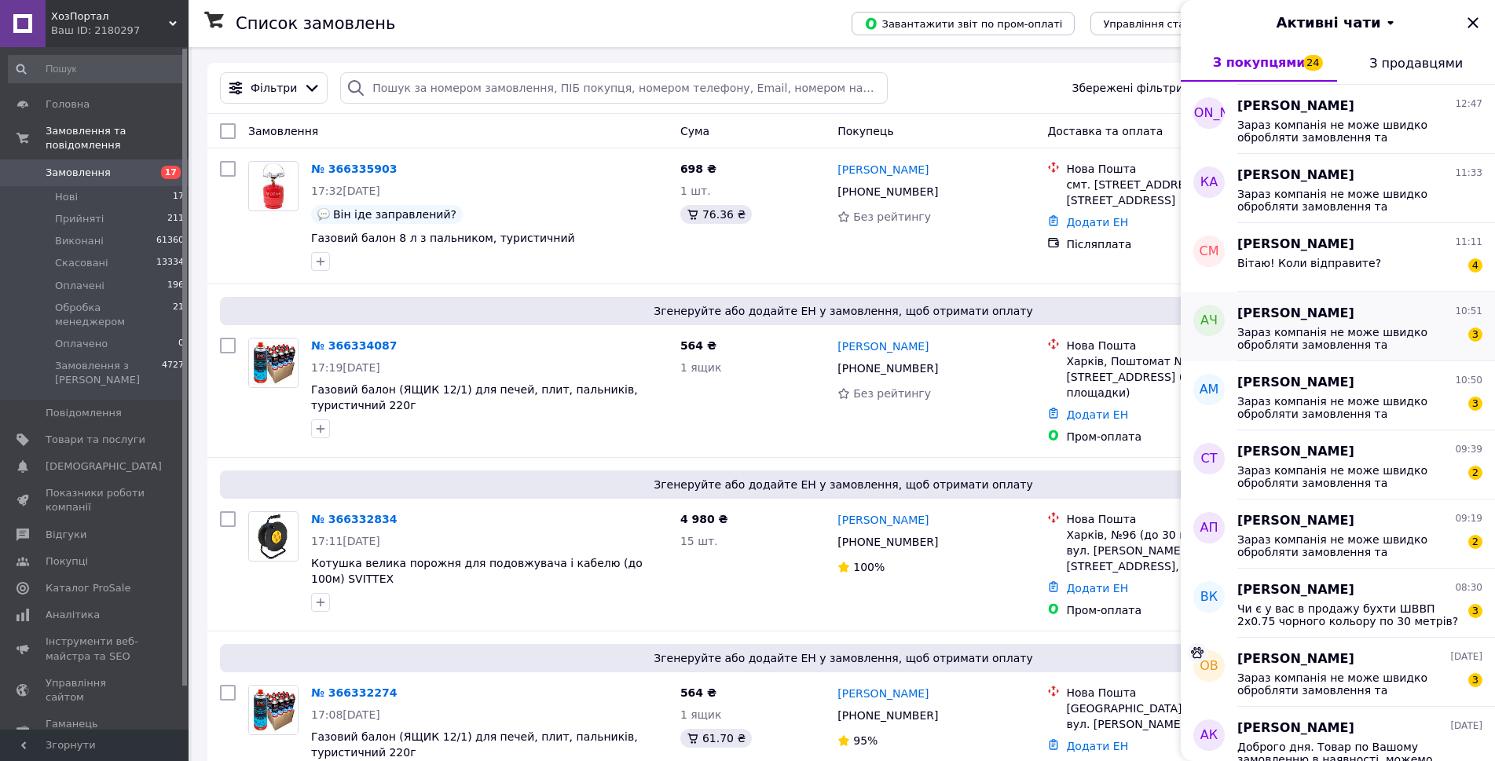
scroll to position [943, 0]
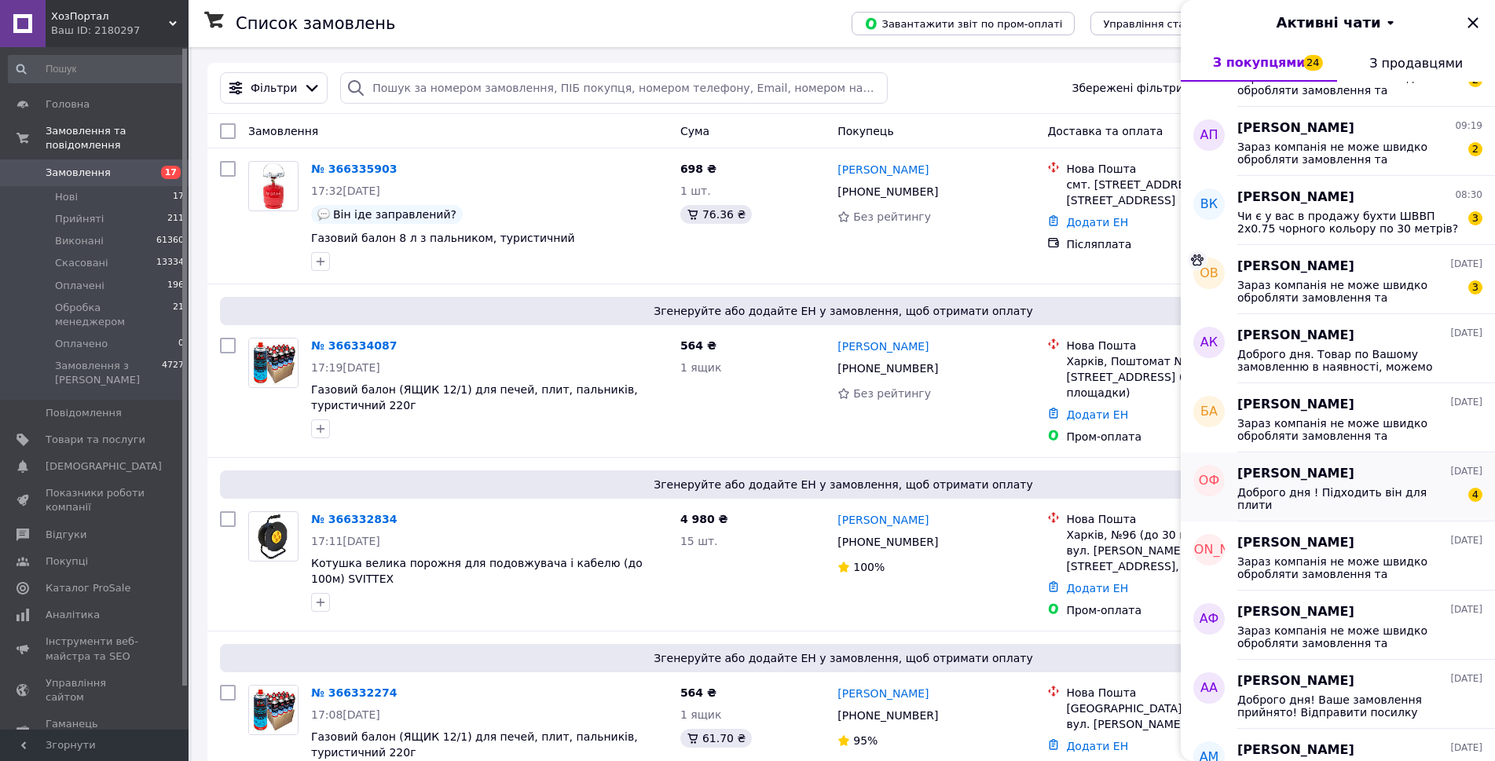
click at [1374, 494] on span "Доброго дня ! Підходить він для плити" at bounding box center [1349, 498] width 223 height 25
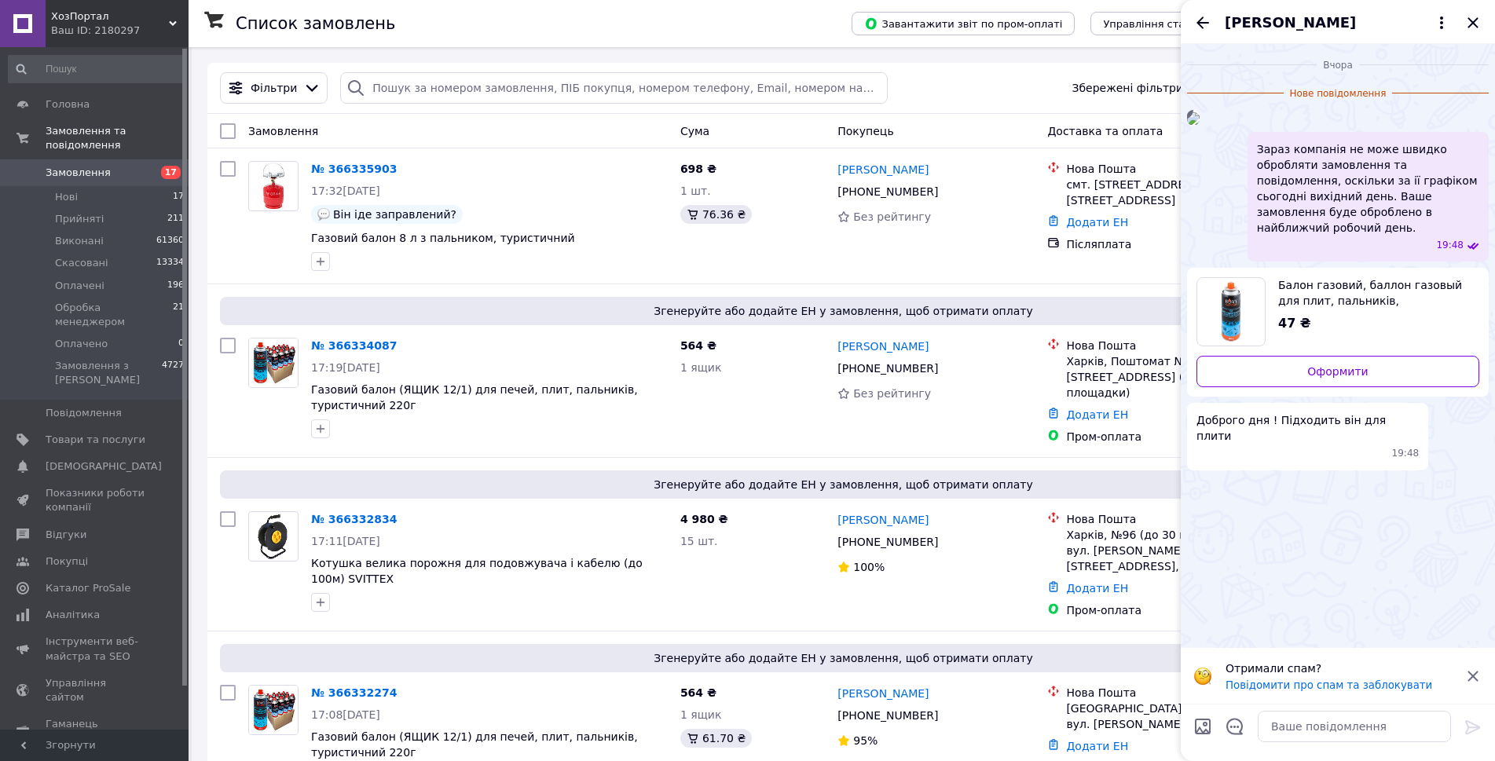
click at [1474, 681] on icon at bounding box center [1473, 676] width 10 height 10
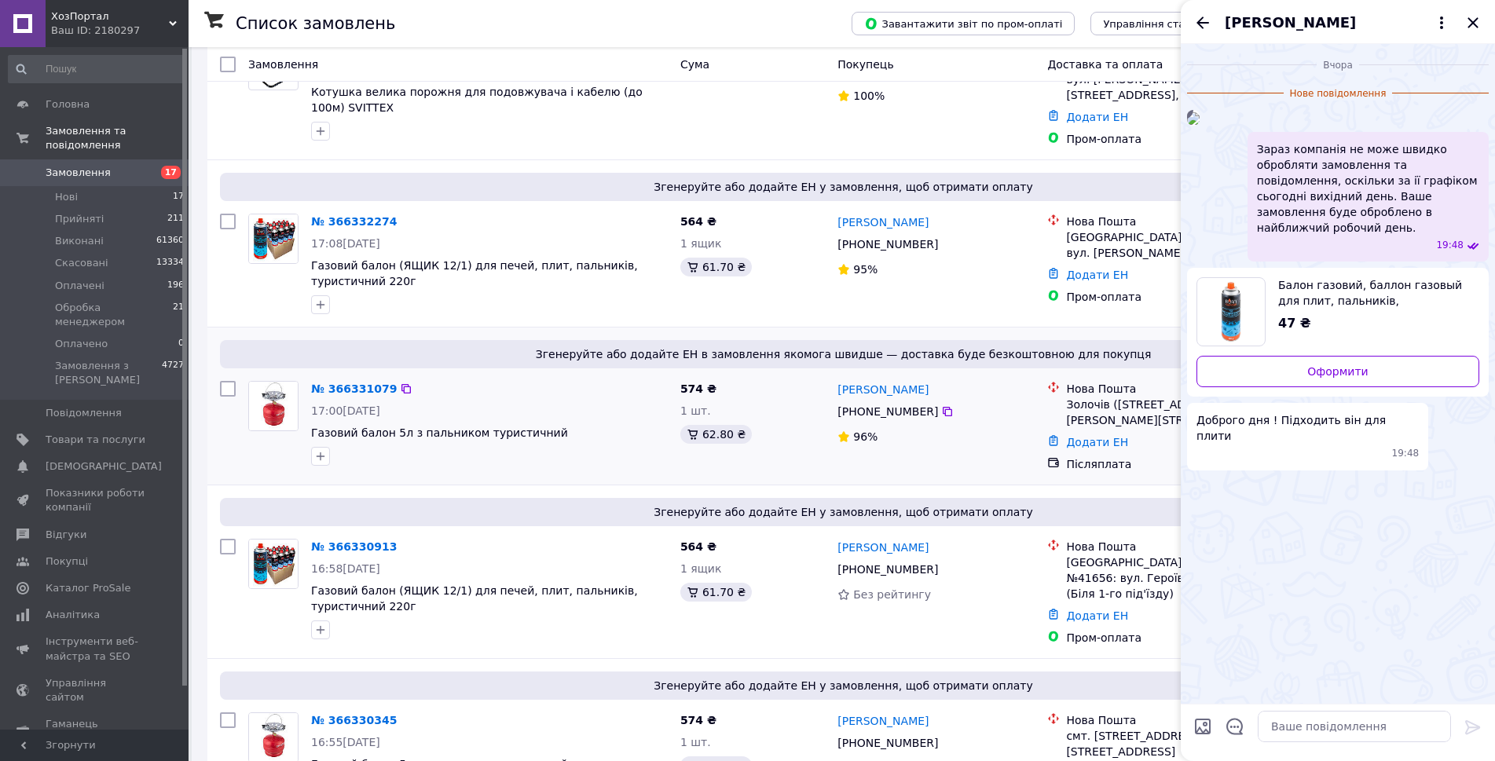
scroll to position [0, 0]
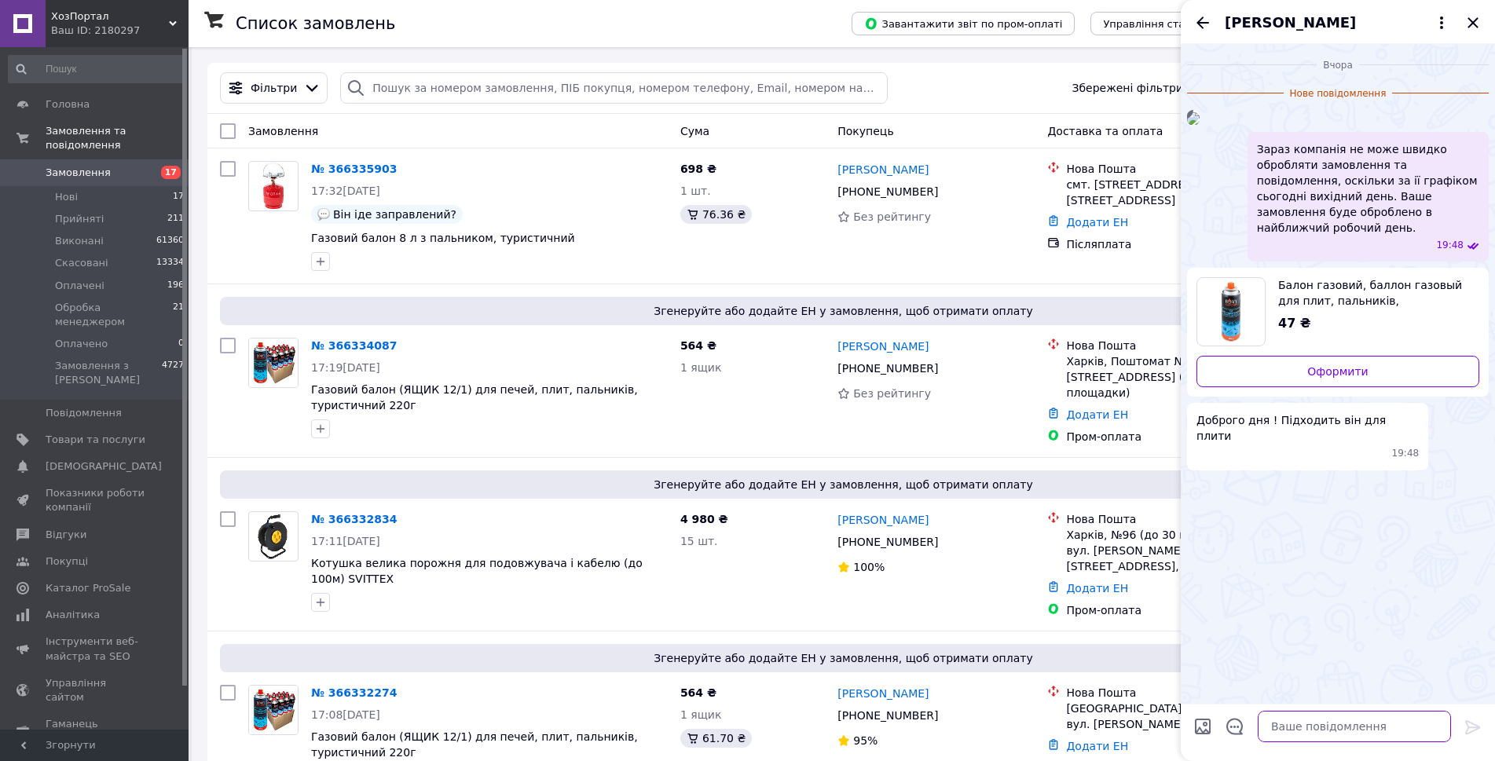
click at [1334, 723] on textarea at bounding box center [1354, 726] width 193 height 31
type textarea "Доброго дня. Балон з цанговим кріпленням, розміри балано на 3 фото."
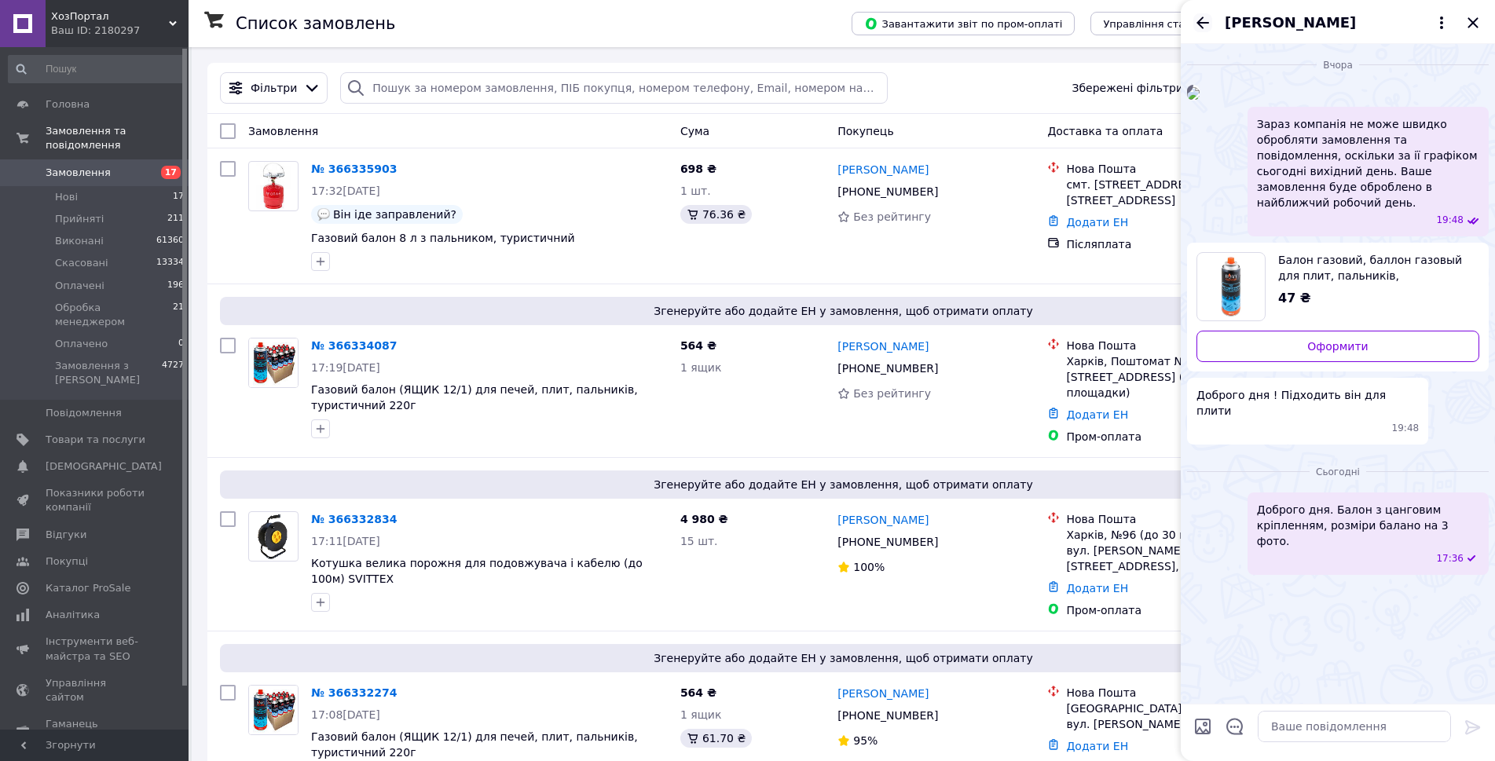
click at [1205, 28] on icon "Назад" at bounding box center [1203, 22] width 19 height 19
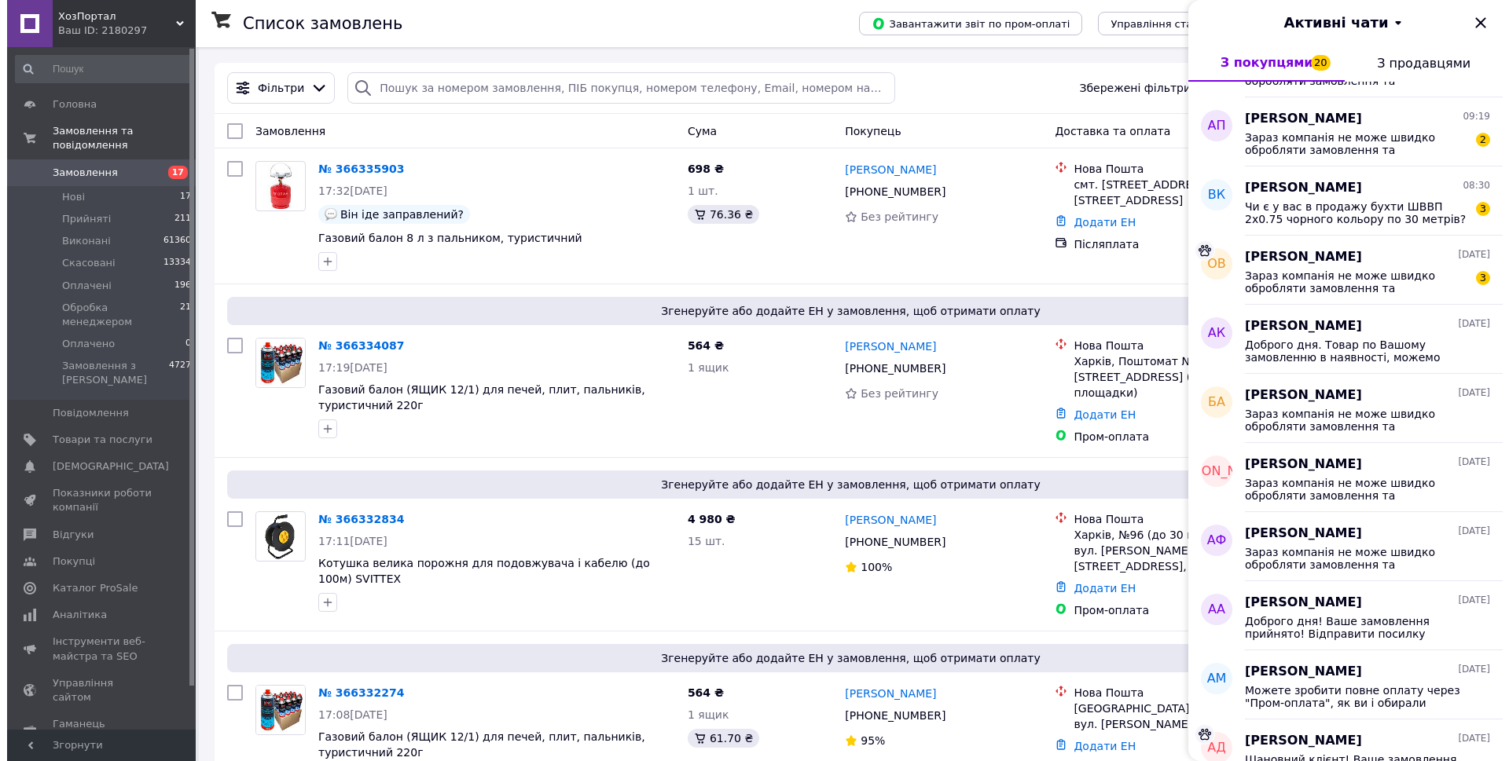
scroll to position [786, 0]
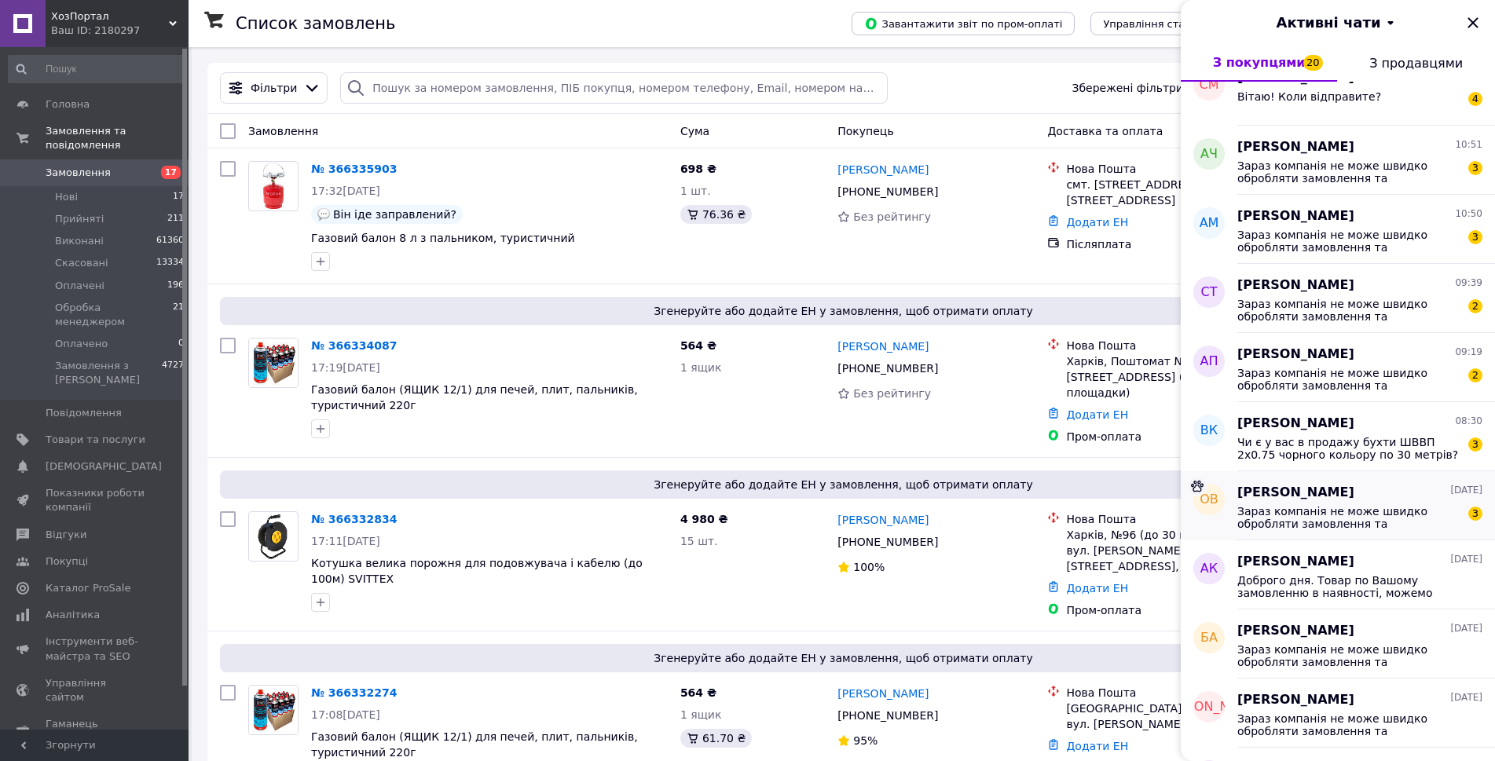
click at [1359, 511] on span "Зараз компанія не може швидко обробляти замовлення та повідомлення, оскільки за…" at bounding box center [1349, 517] width 223 height 25
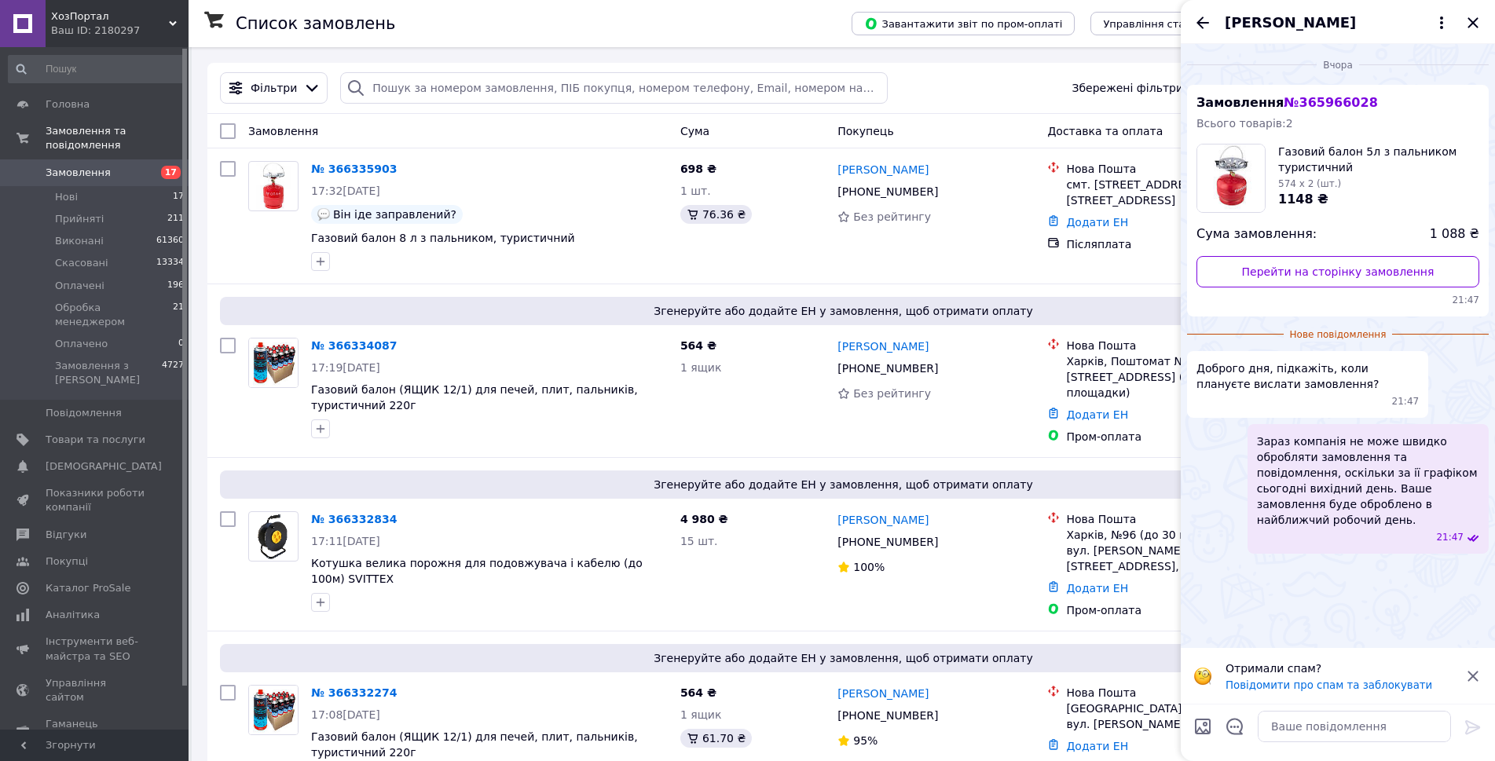
click at [1471, 667] on icon at bounding box center [1473, 676] width 19 height 19
click at [1308, 600] on div "Вчора Замовлення № 365966028 Всього товарів: 2 Газовий балон 5л з пальником тур…" at bounding box center [1338, 374] width 314 height 660
click at [1318, 99] on span "№ 365966028" at bounding box center [1331, 102] width 94 height 15
copy span "365966028"
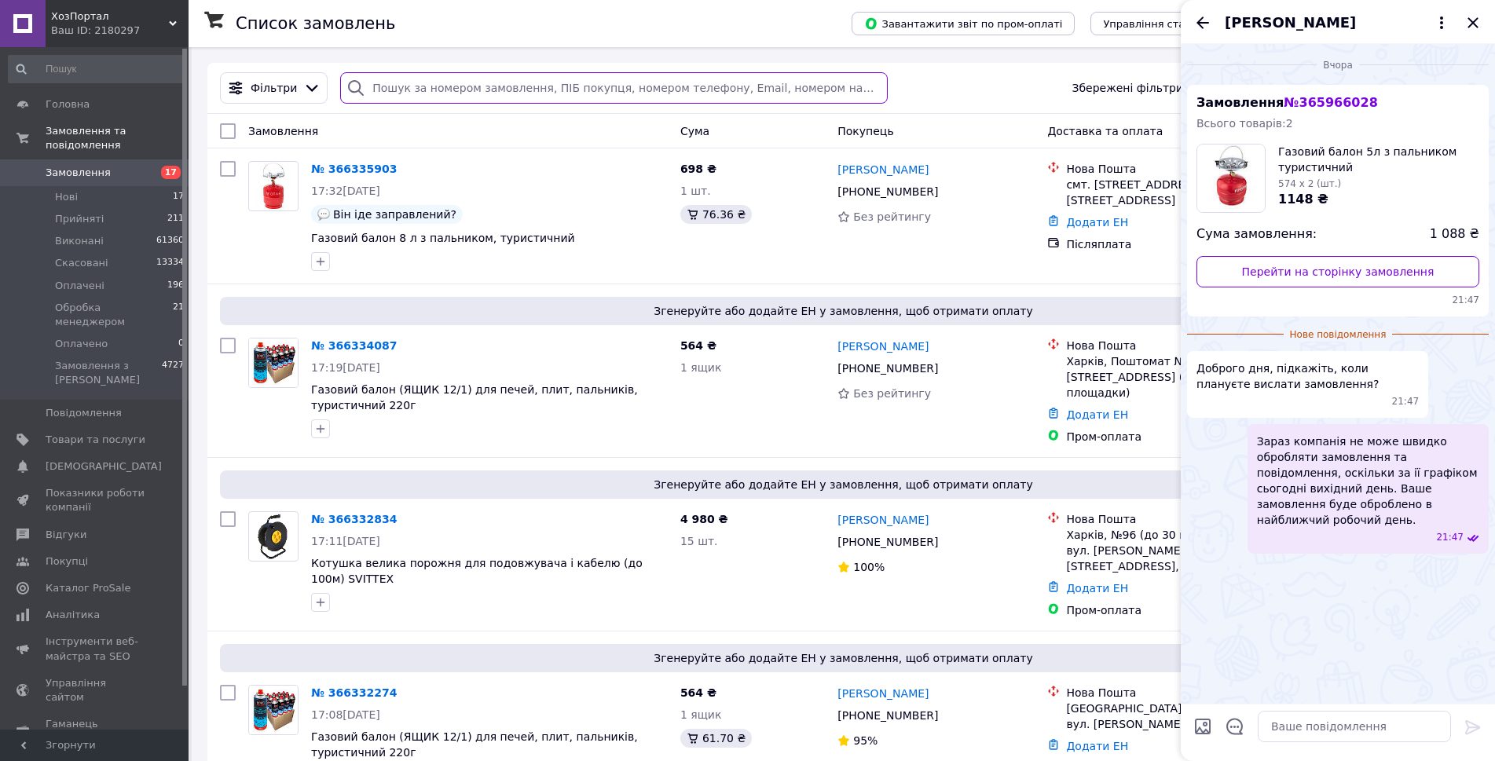
click at [778, 92] on input "search" at bounding box center [613, 87] width 547 height 31
paste input "365966028"
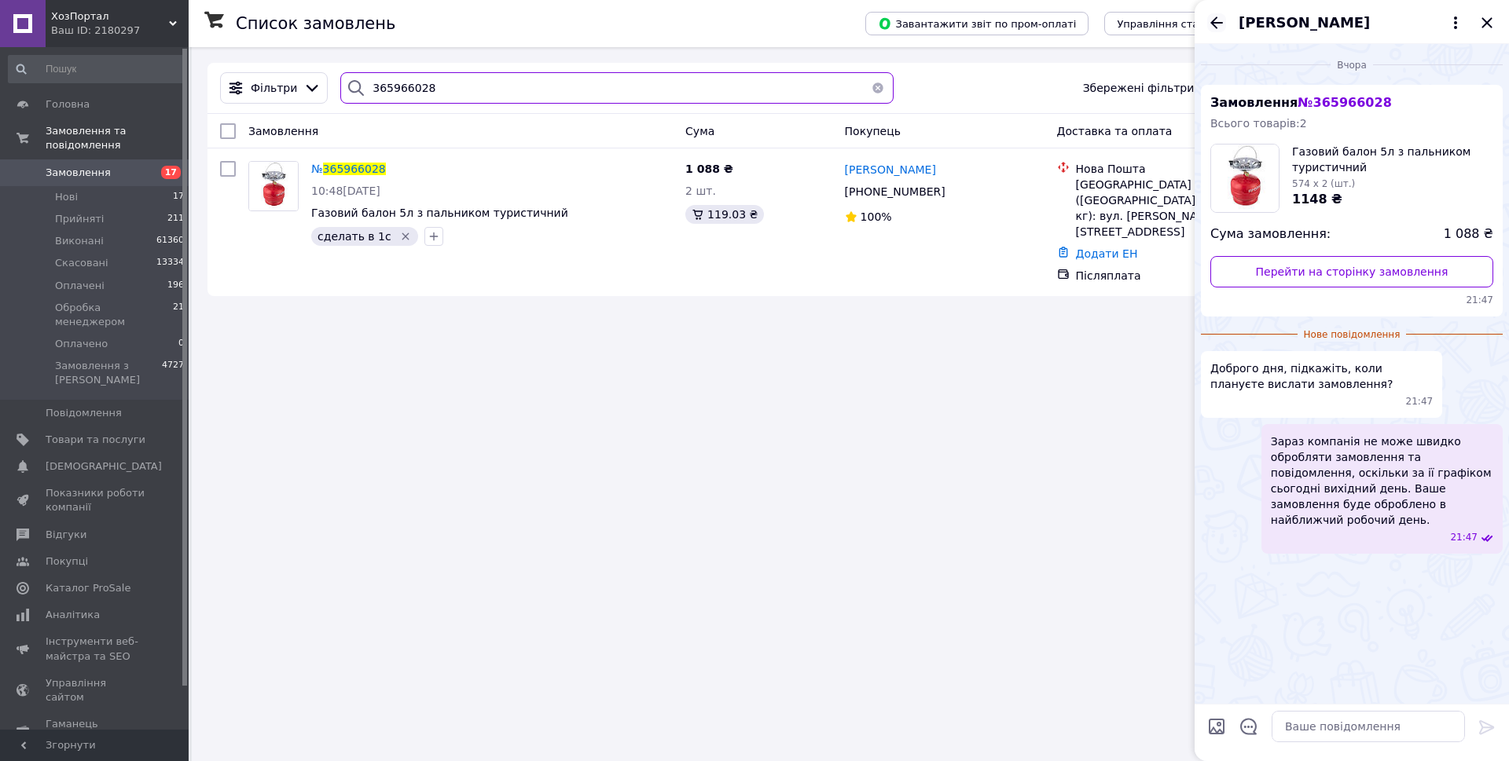
type input "365966028"
click at [1219, 22] on icon "Назад" at bounding box center [1216, 23] width 13 height 12
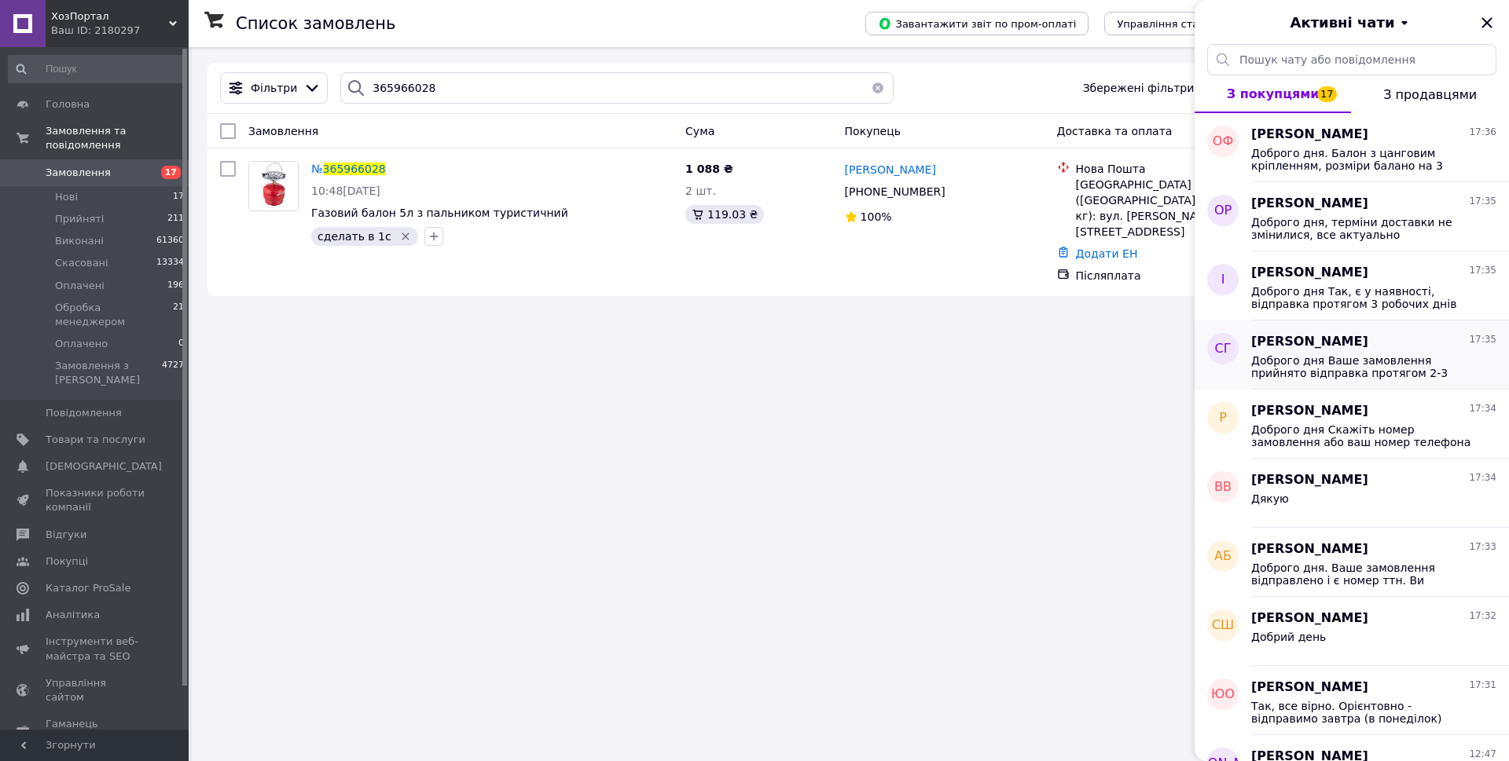
click at [1370, 356] on span "Доброго дня Ваше замовлення прийнято відправка протягом 2-3 робочих днів" at bounding box center [1362, 366] width 223 height 25
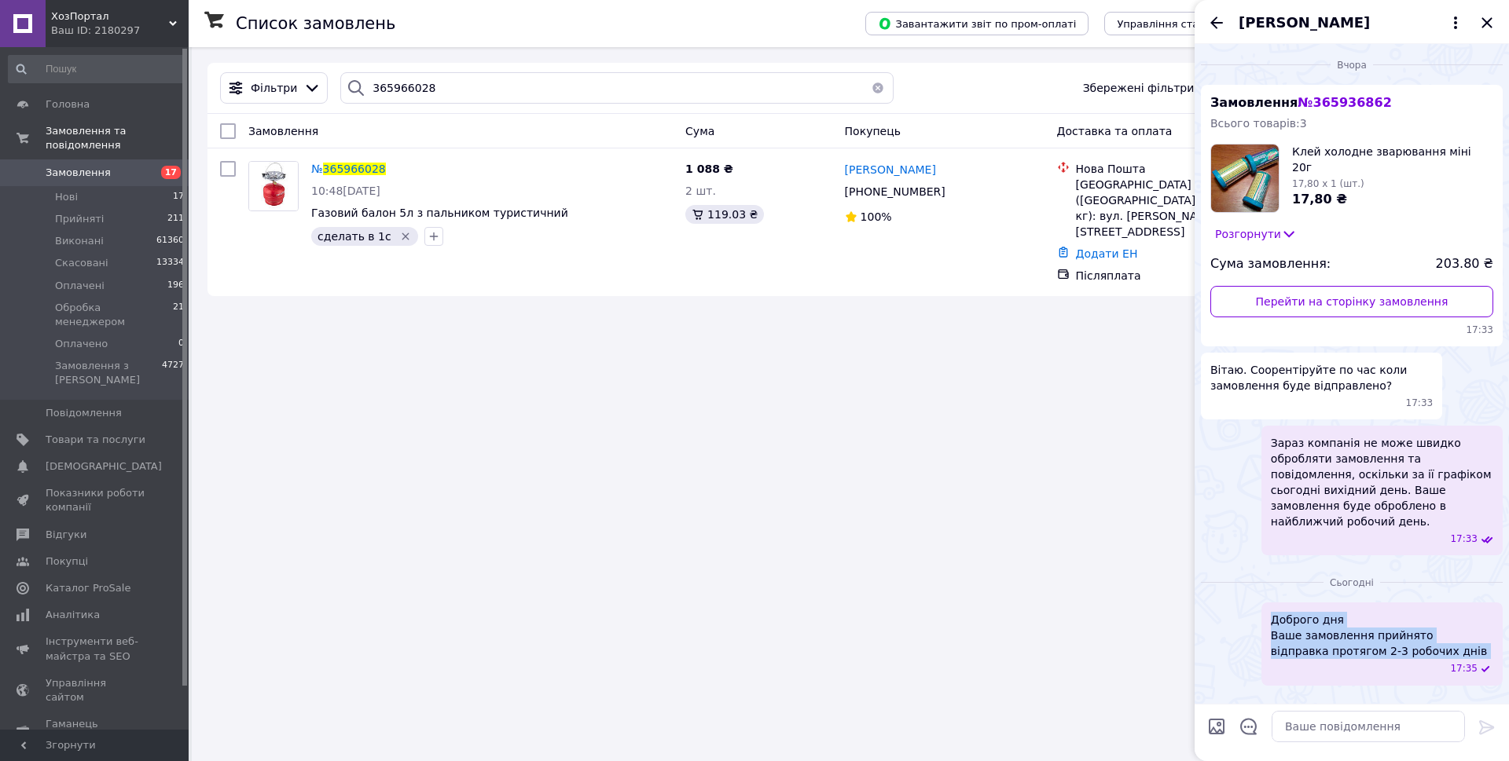
drag, startPoint x: 1270, startPoint y: 598, endPoint x: 1406, endPoint y: 619, distance: 137.6
click at [1427, 647] on div "Доброго дня Ваше замовлення прийнято відправка протягом 2-3 робочих днів 17:35" at bounding box center [1381, 644] width 241 height 83
copy span "Доброго дня Ваше замовлення прийнято відправка протягом 2-3 робочих днів"
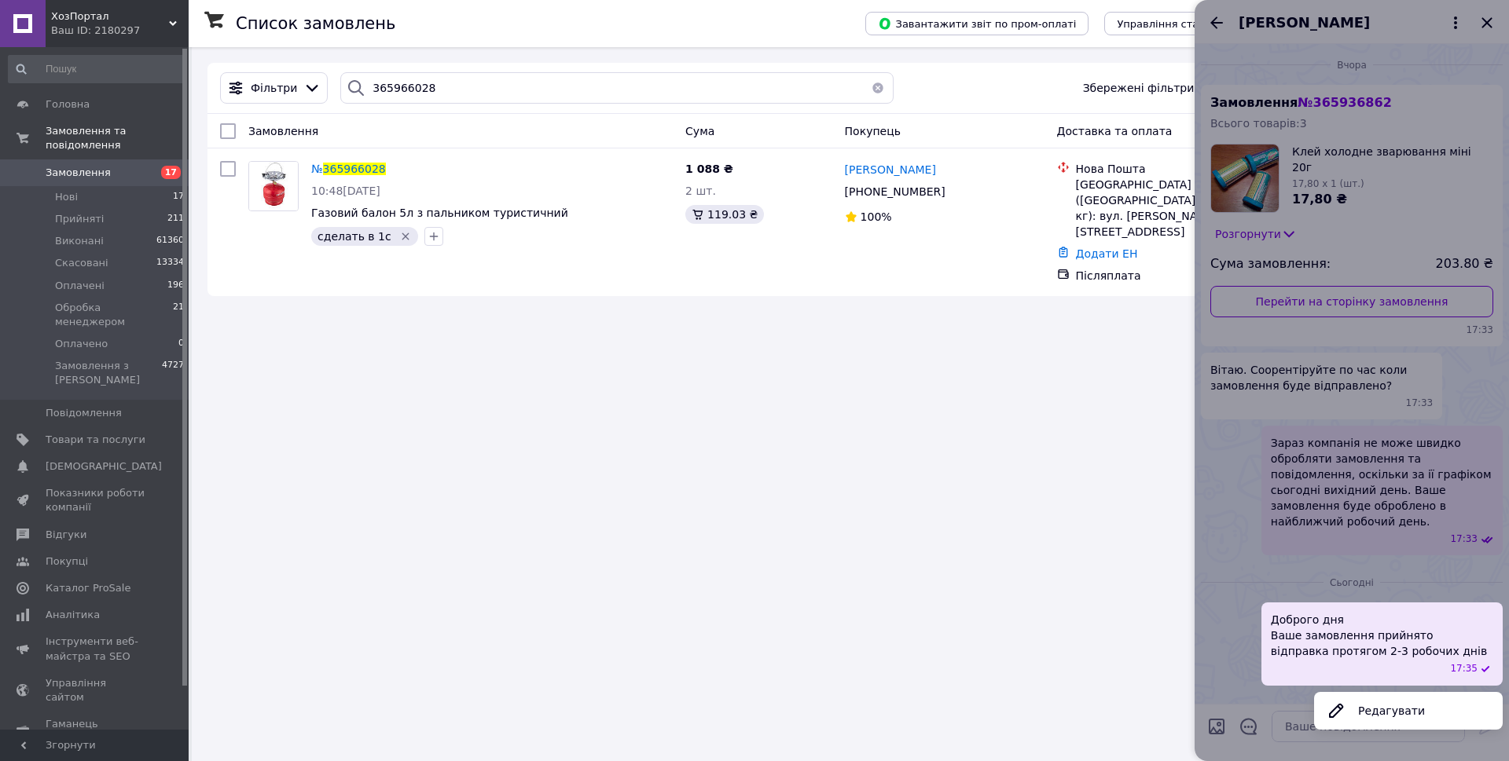
click at [888, 280] on div "Список замовлень Завантажити звіт по пром-оплаті Управління статусами Експорт С…" at bounding box center [850, 179] width 1317 height 265
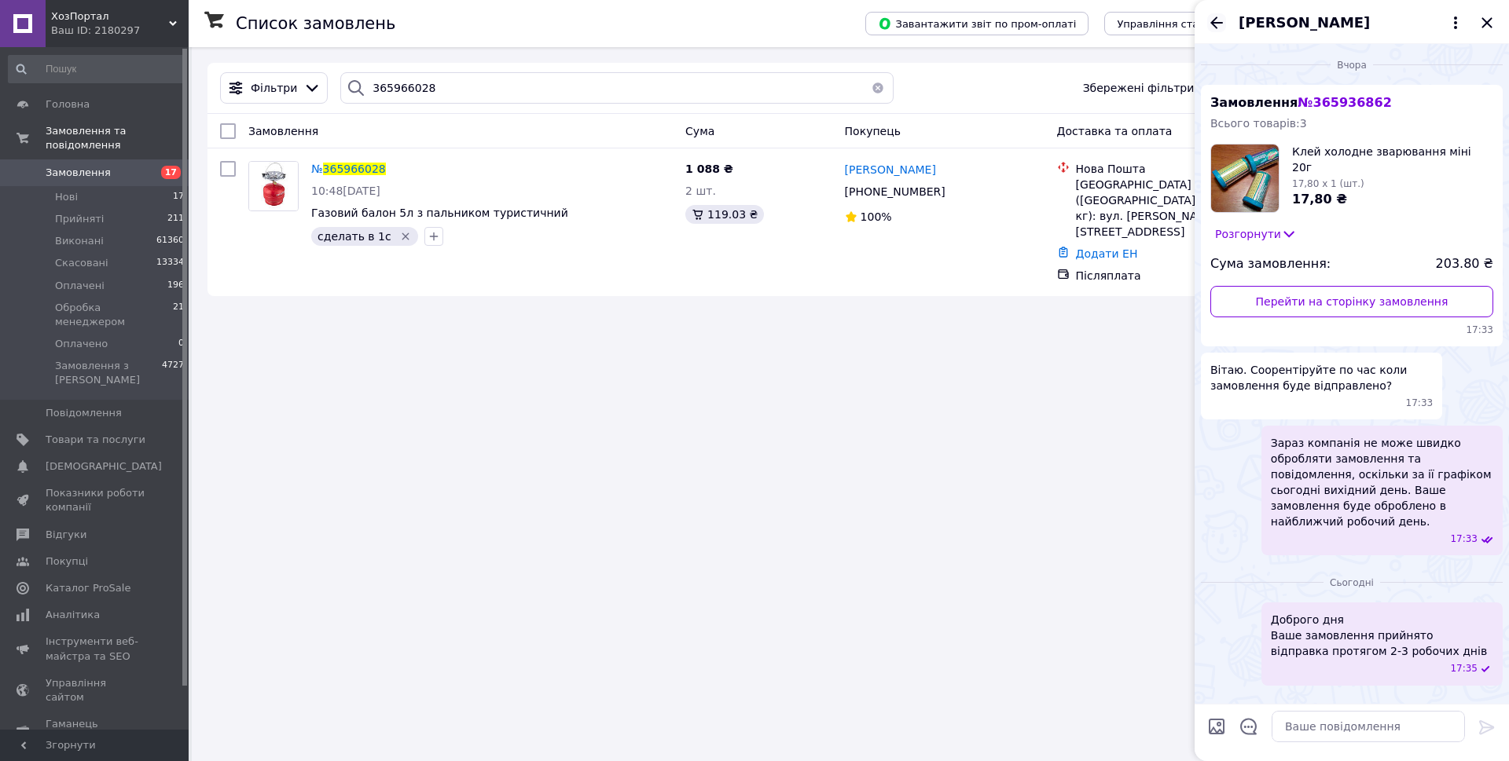
click at [1214, 25] on icon "Назад" at bounding box center [1216, 23] width 13 height 12
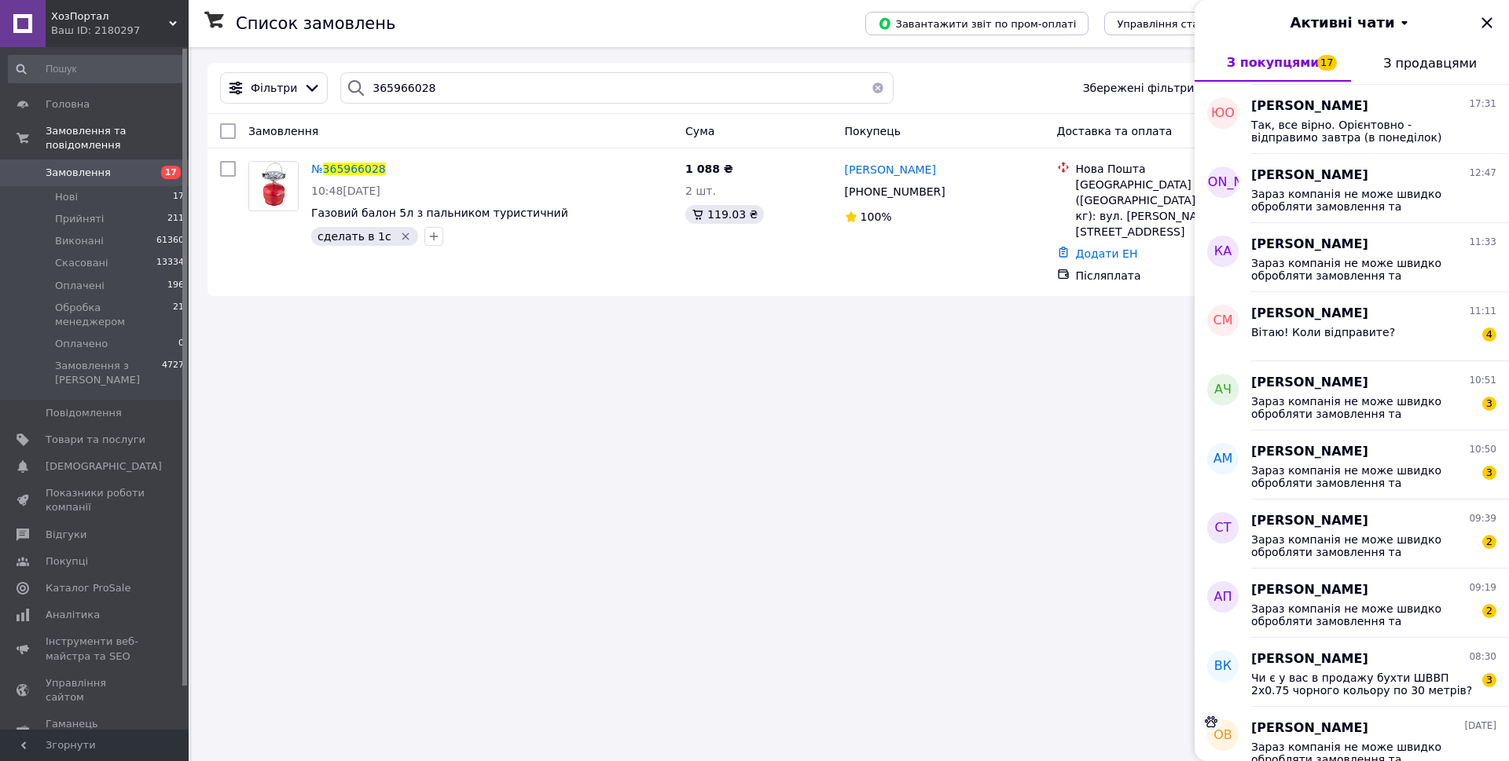
scroll to position [707, 0]
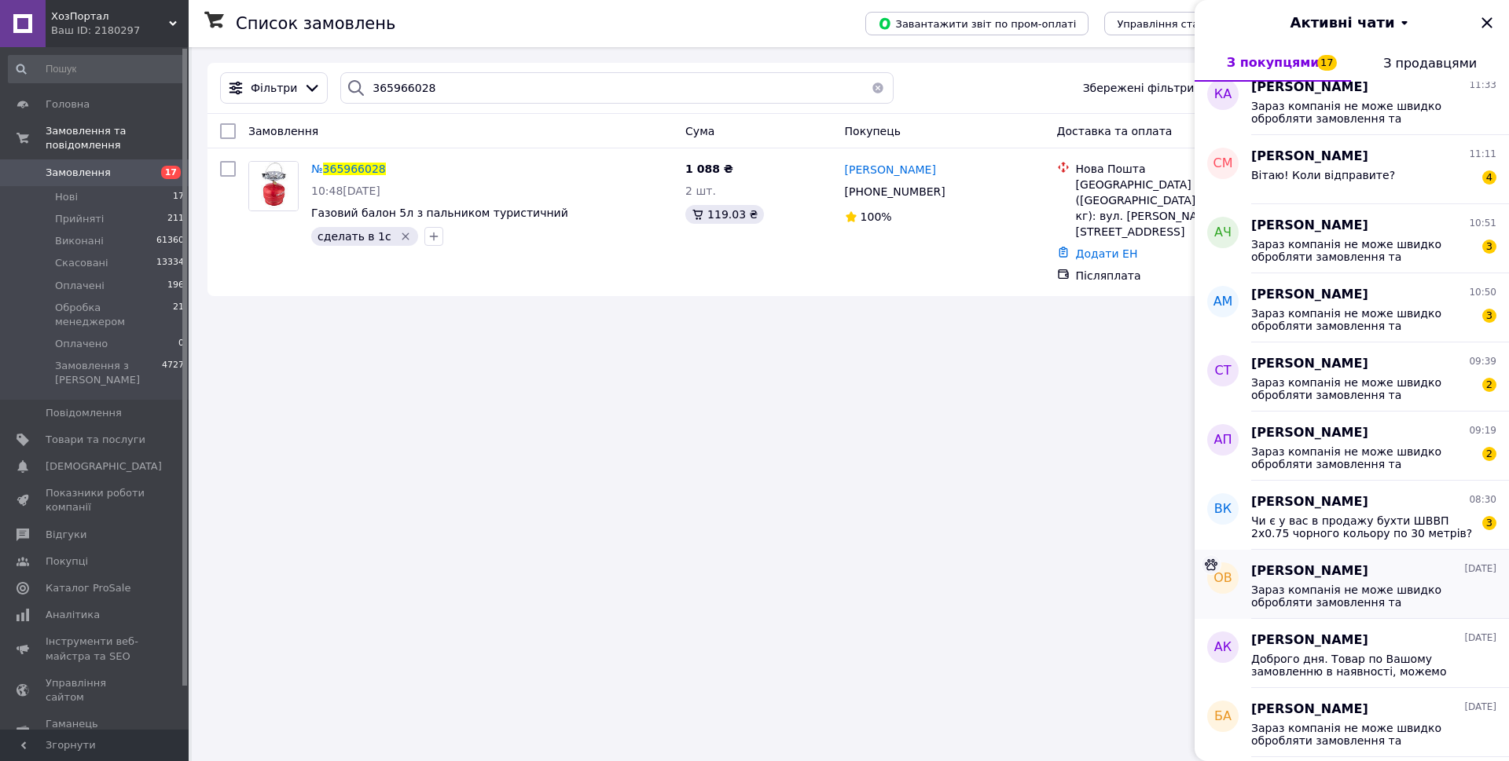
click at [1359, 584] on span "Зараз компанія не може швидко обробляти замовлення та повідомлення, оскільки за…" at bounding box center [1362, 596] width 223 height 25
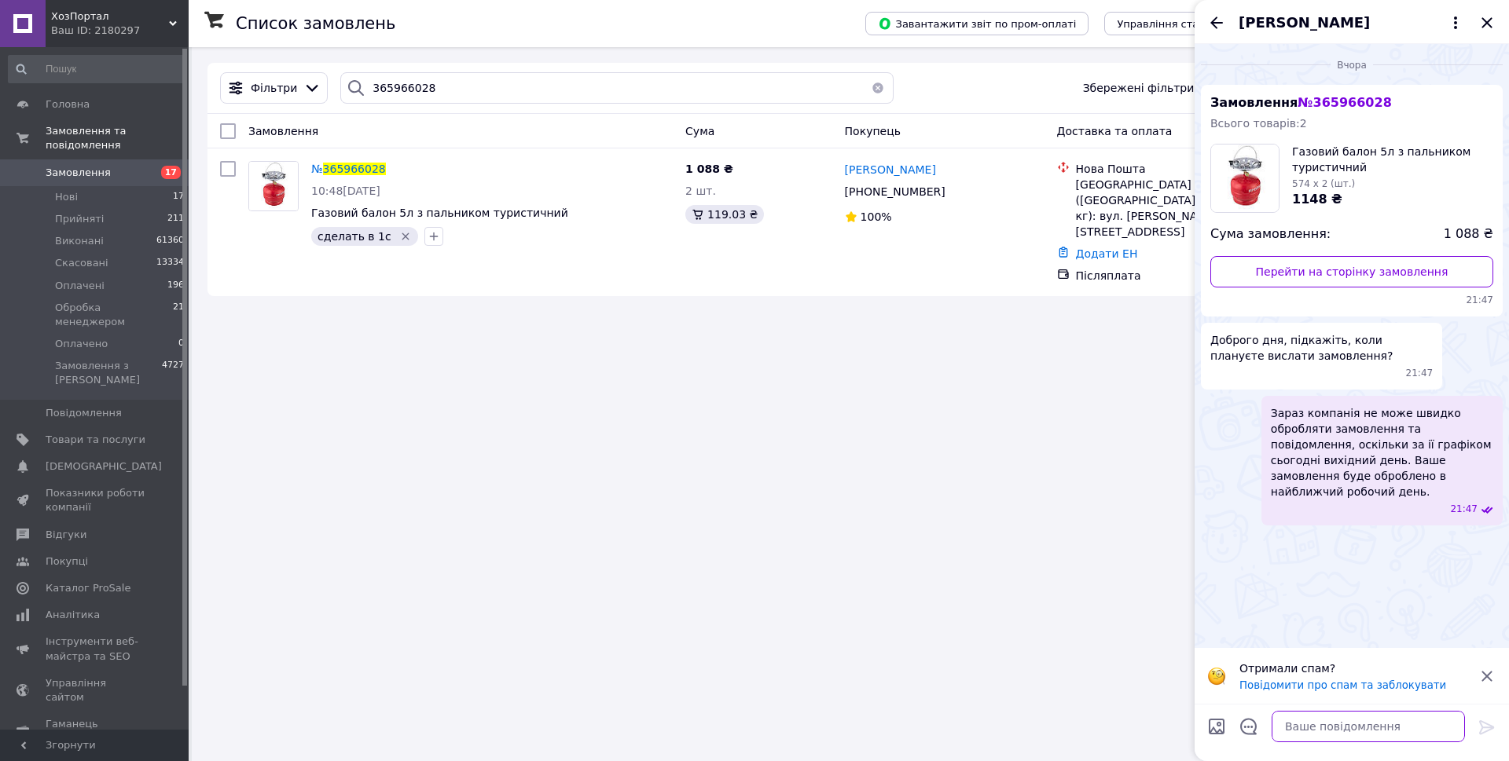
click at [1356, 729] on textarea at bounding box center [1367, 726] width 193 height 31
paste textarea "Доброго дня Ваше замовлення прийнято відправка протягом 2-3 робочих днів"
type textarea "Доброго дня Ваше замовлення прийнято відправка протягом 2-3 робочих днів"
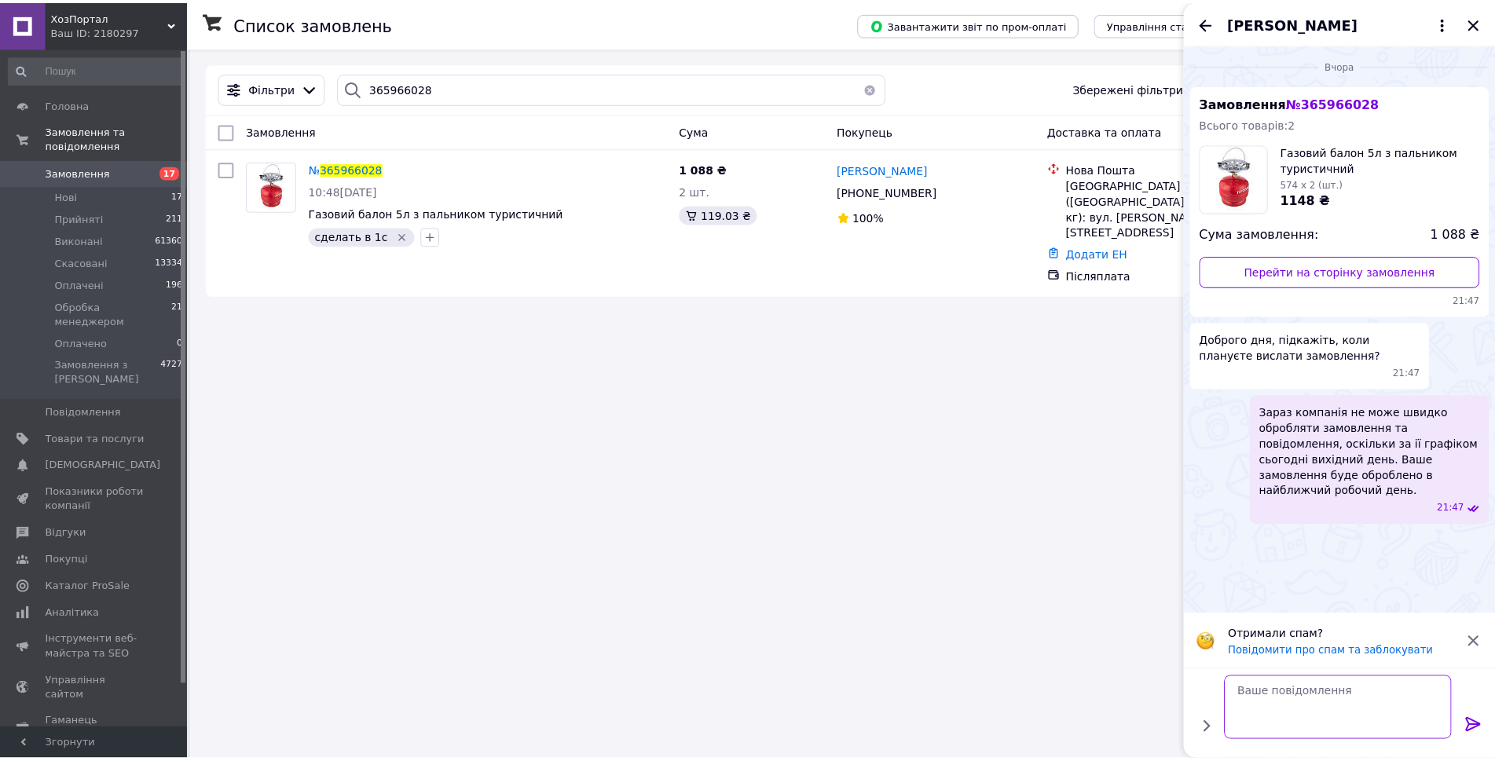
scroll to position [0, 0]
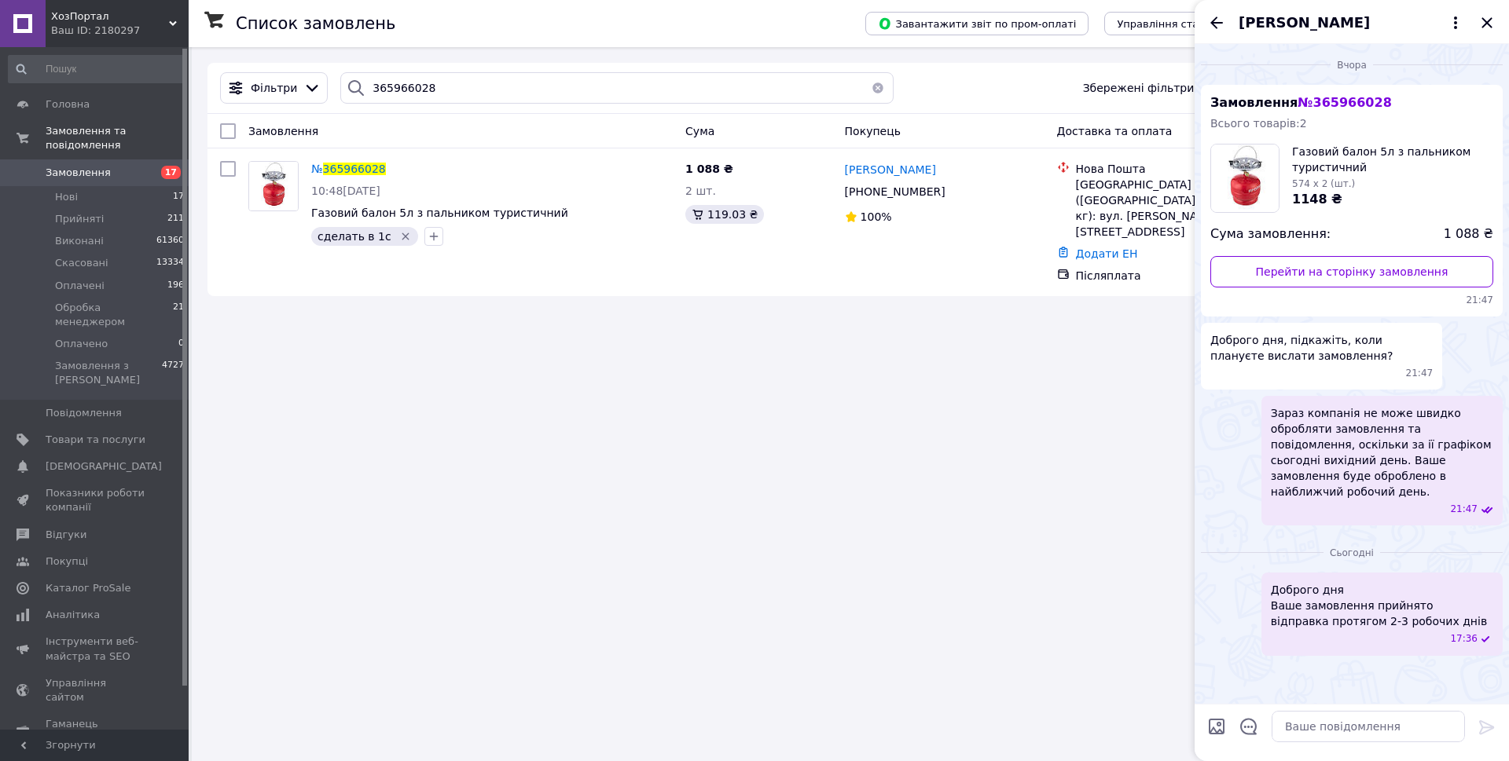
click at [870, 87] on button "button" at bounding box center [877, 87] width 31 height 31
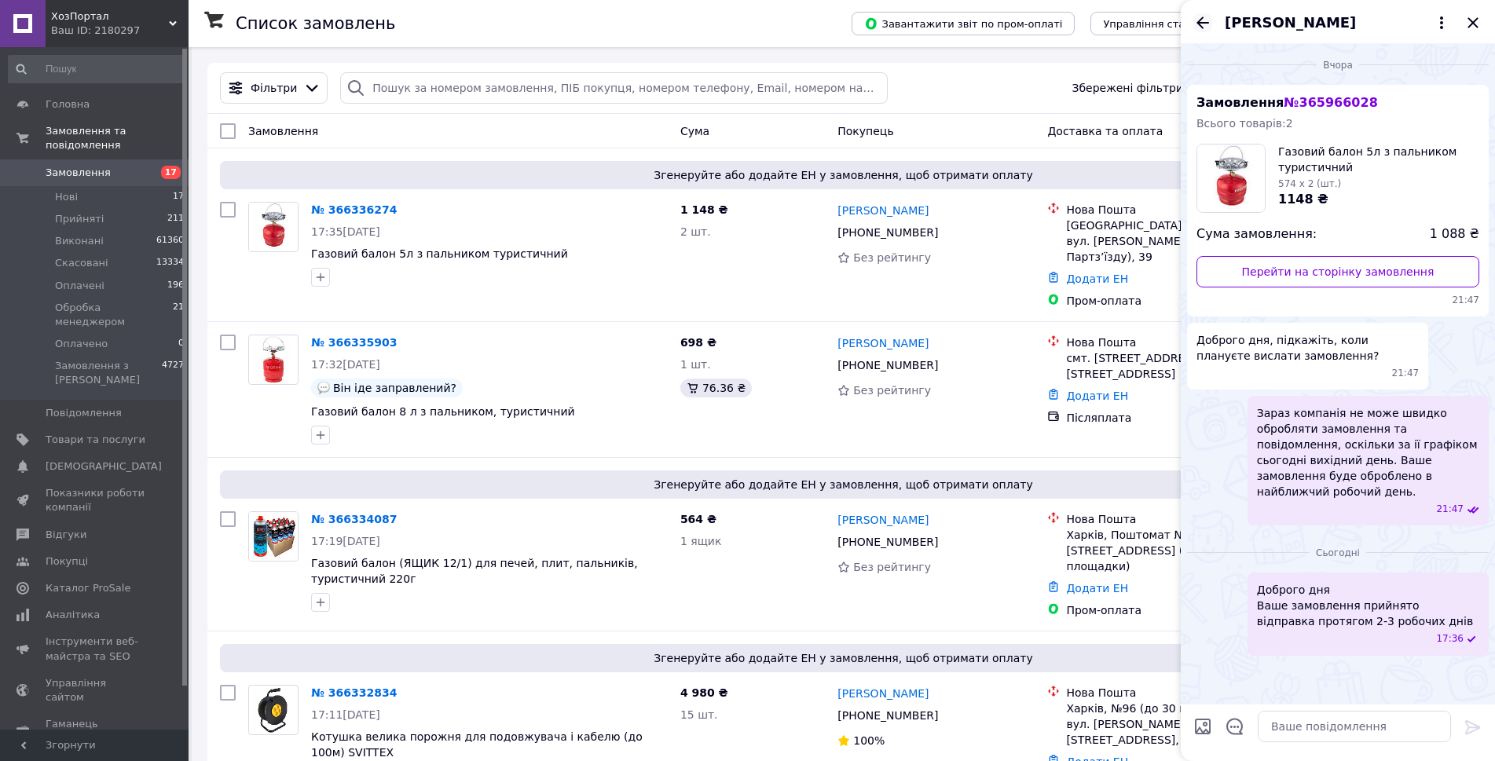
click at [1207, 21] on icon "Назад" at bounding box center [1203, 22] width 19 height 19
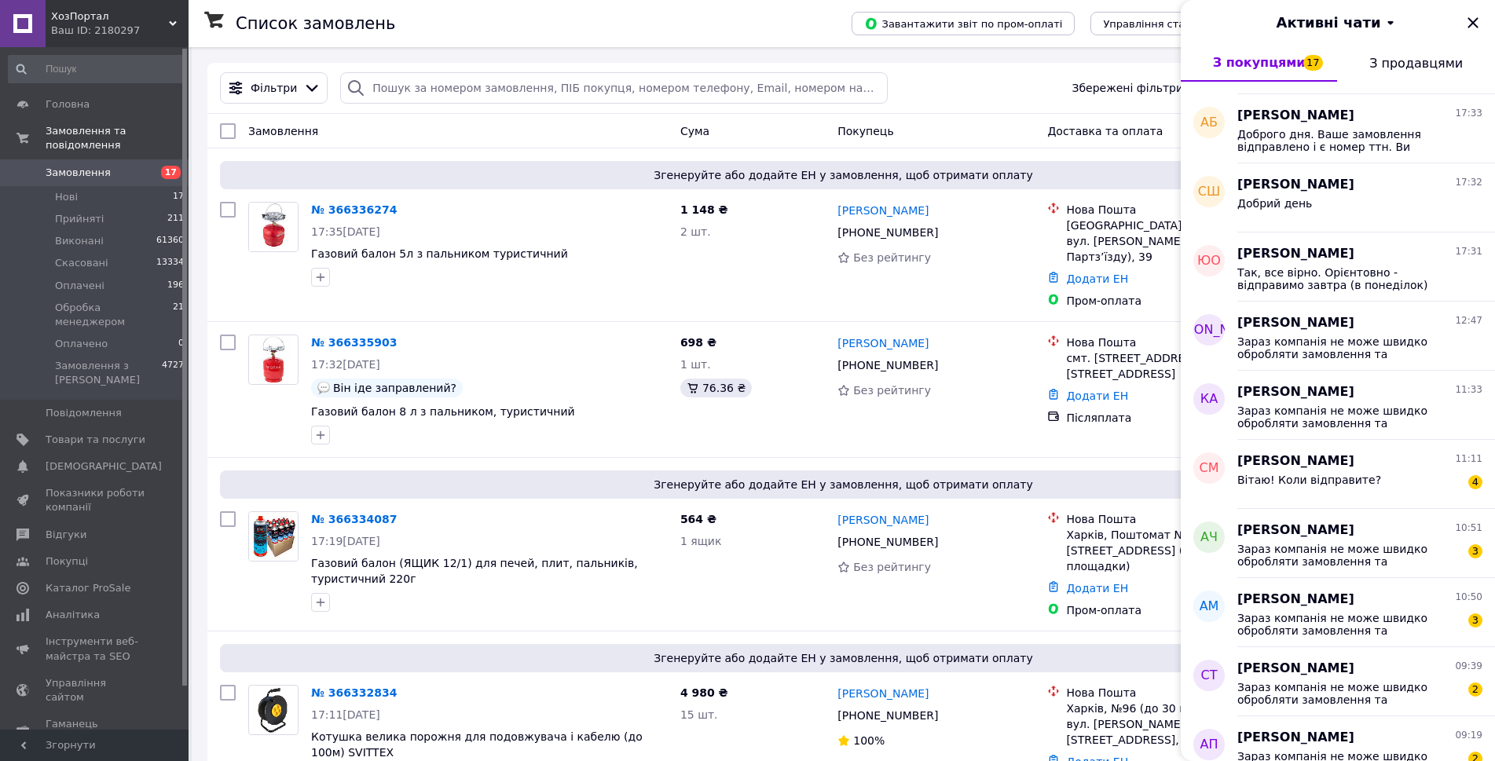
scroll to position [786, 0]
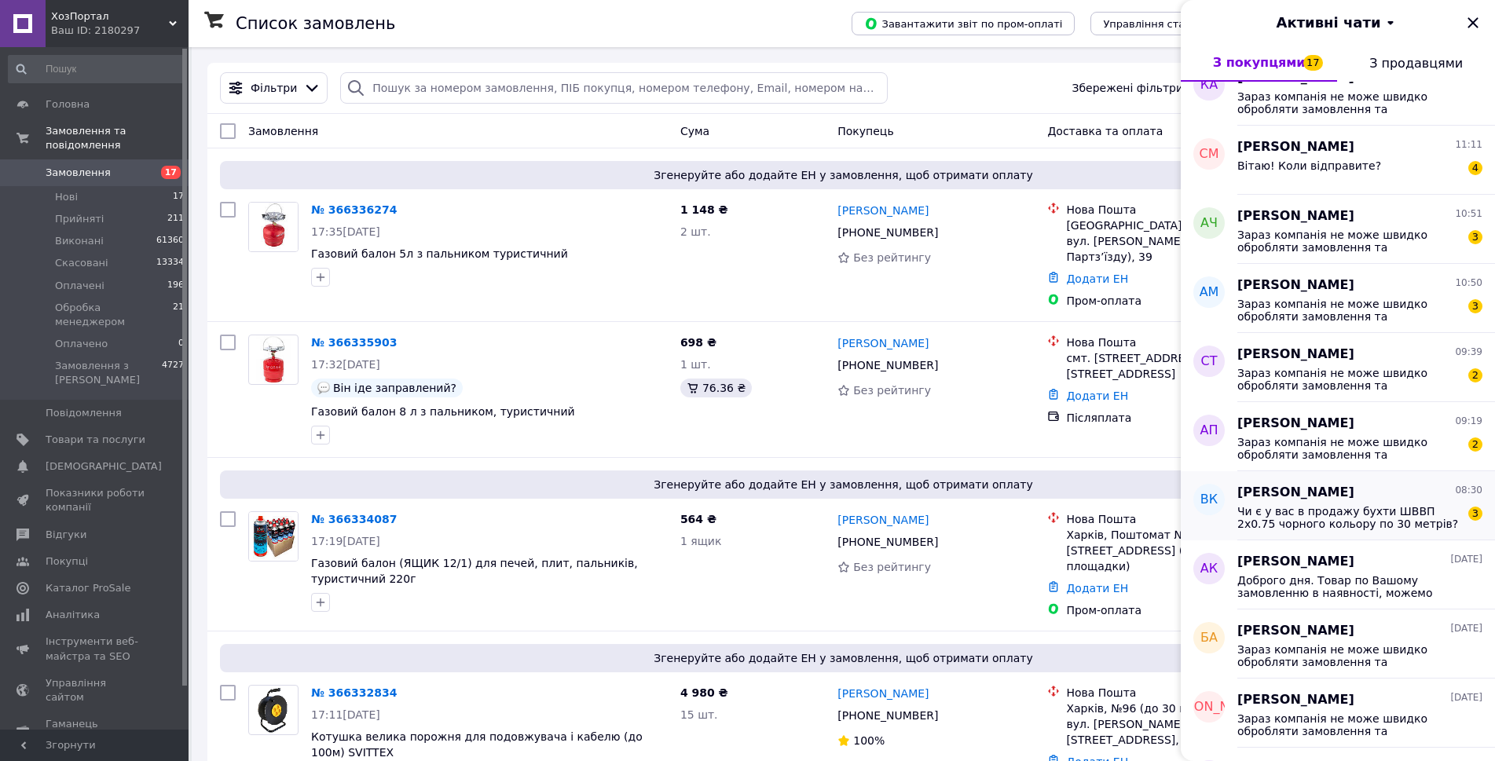
click at [1364, 526] on span "Чи є у вас в продажу бухти ШВВП 2х0.75 чорного кольору по 30 метрів?" at bounding box center [1349, 517] width 223 height 25
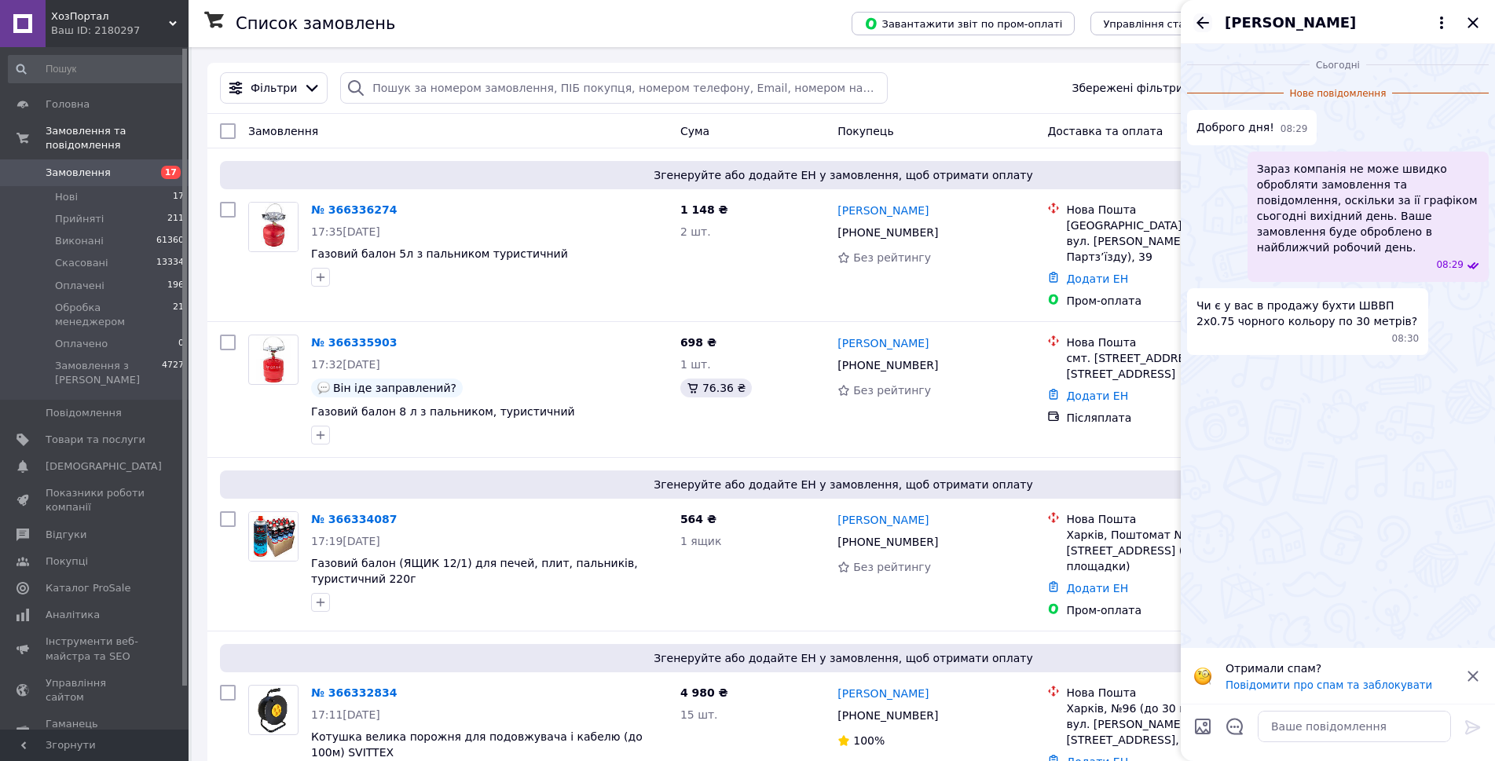
click at [1203, 30] on icon "Назад" at bounding box center [1203, 22] width 19 height 19
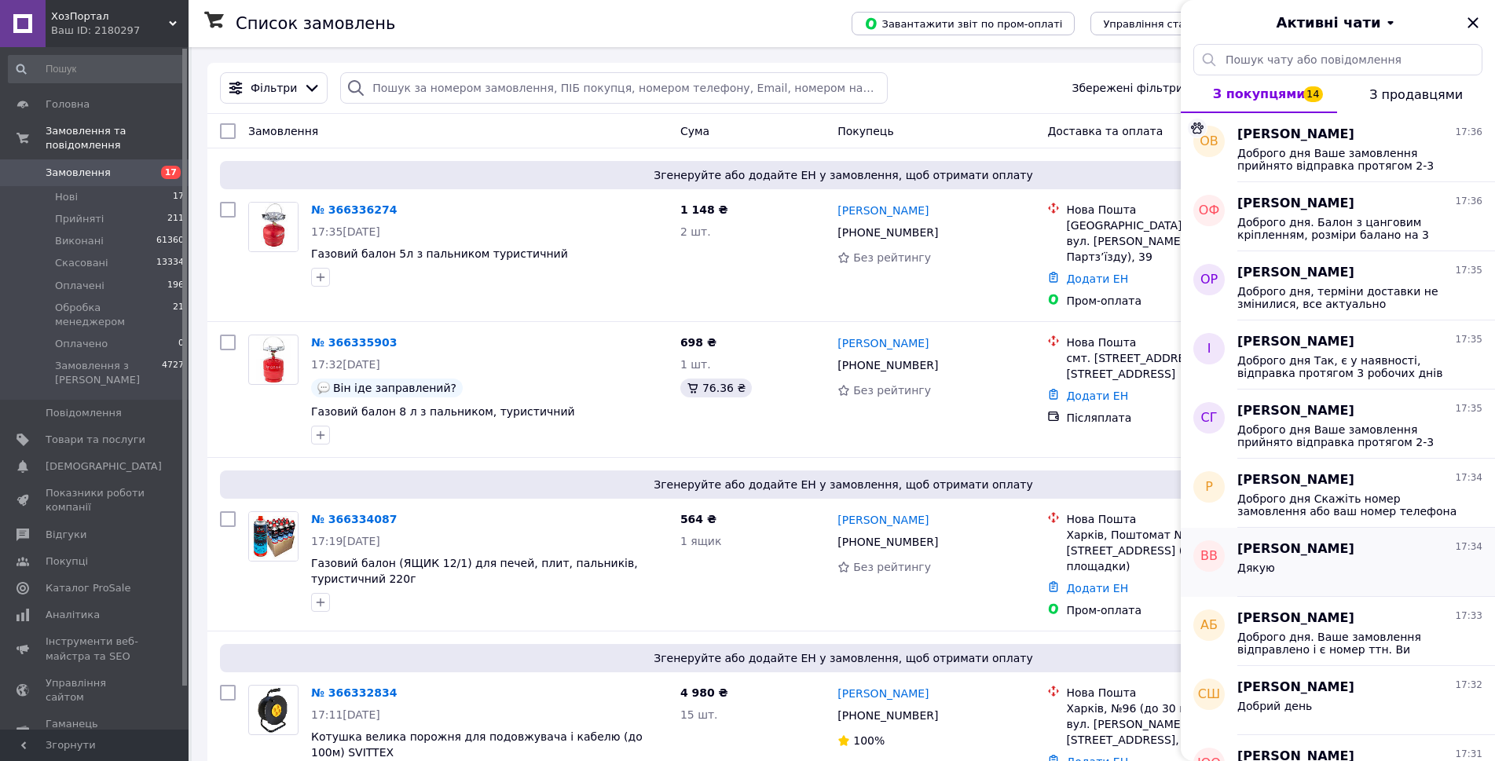
click at [1330, 563] on div "Дякую" at bounding box center [1360, 571] width 245 height 25
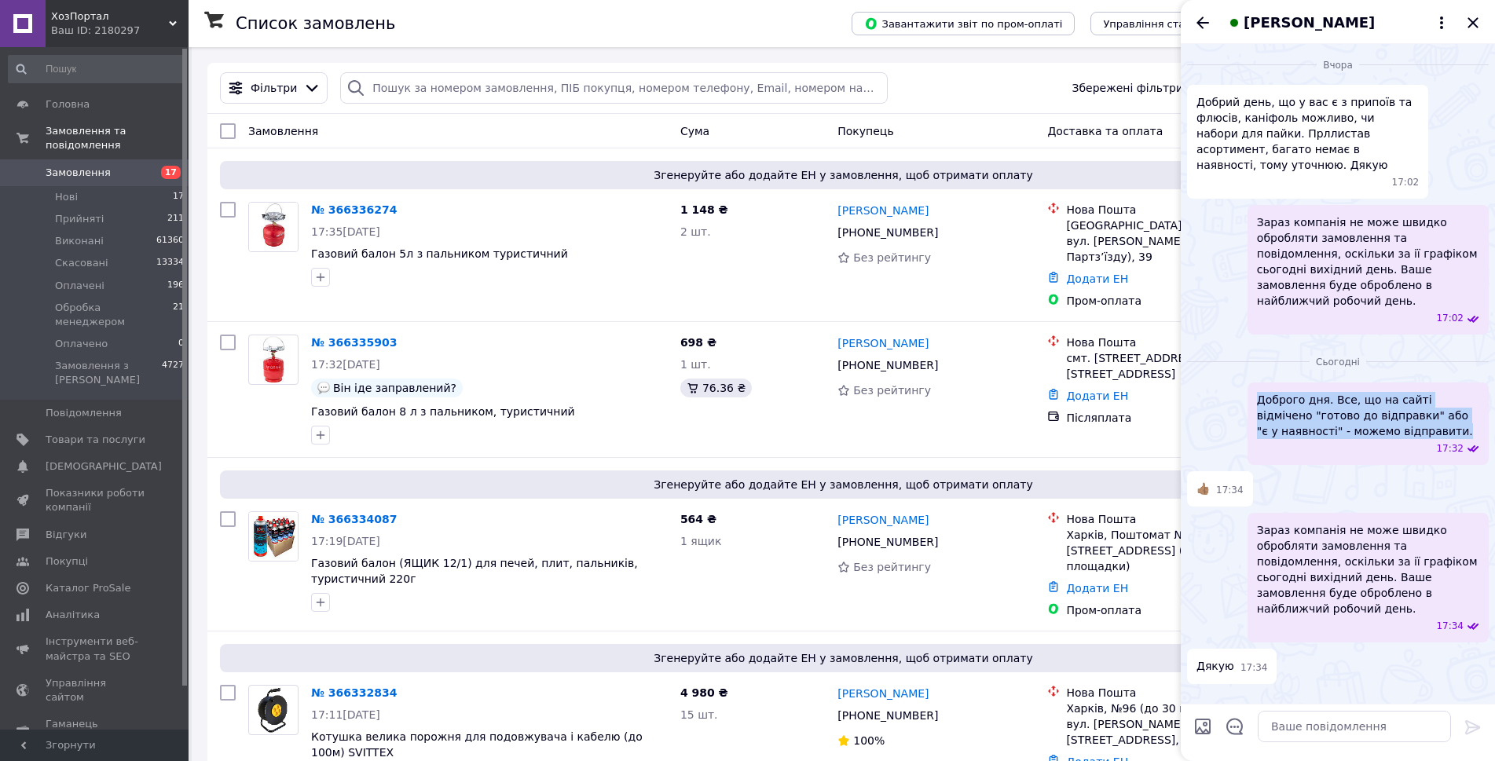
drag, startPoint x: 1258, startPoint y: 367, endPoint x: 1388, endPoint y: 403, distance: 134.6
click at [1388, 403] on span "Доброго дня. Все, що на сайті відмічено "готово до відправки" або "є у наявност…" at bounding box center [1368, 415] width 222 height 47
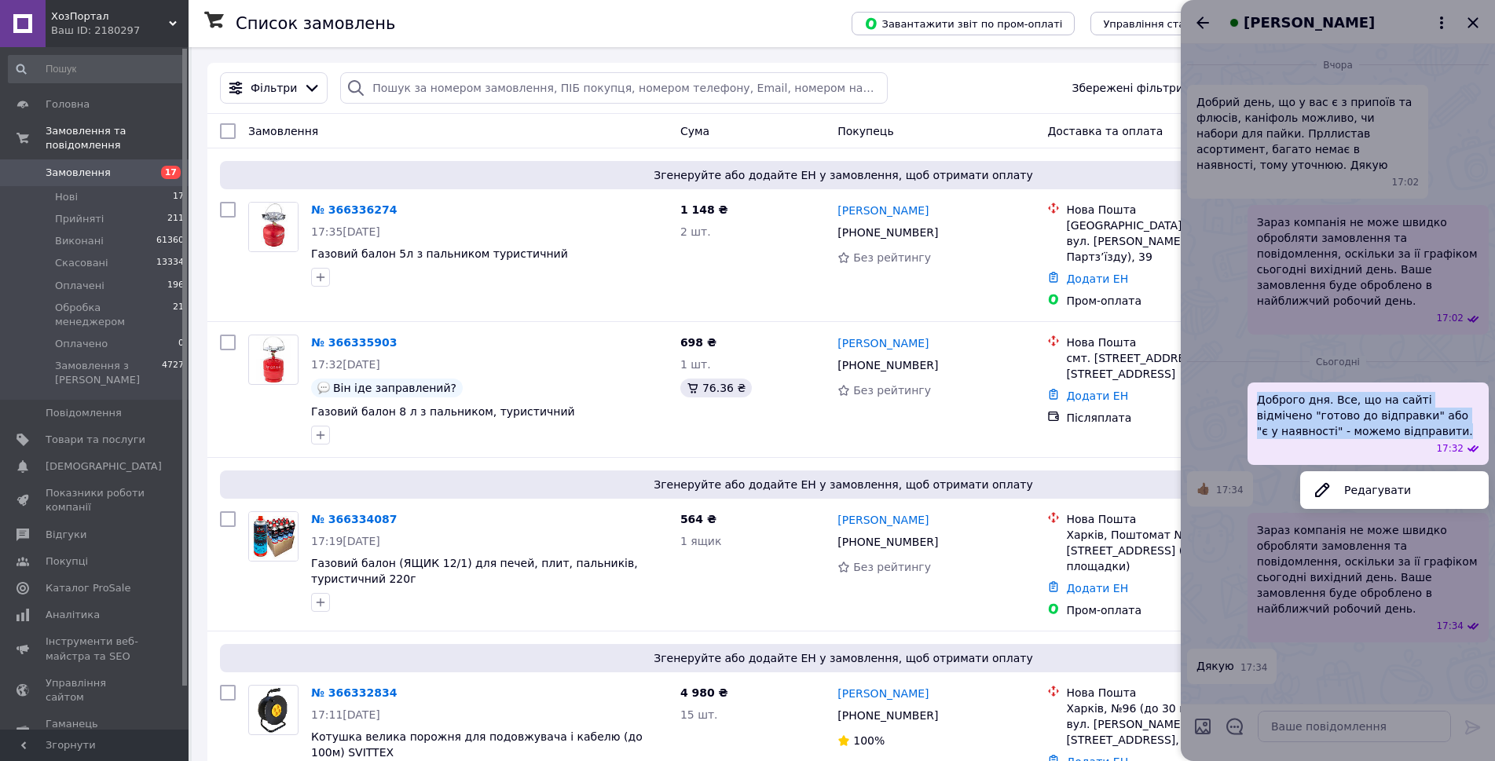
copy span "Доброго дня. Все, що на сайті відмічено "готово до відправки" або "є у наявност…"
drag, startPoint x: 1198, startPoint y: 39, endPoint x: 1196, endPoint y: 20, distance: 19.0
click at [1198, 39] on div at bounding box center [1338, 380] width 314 height 761
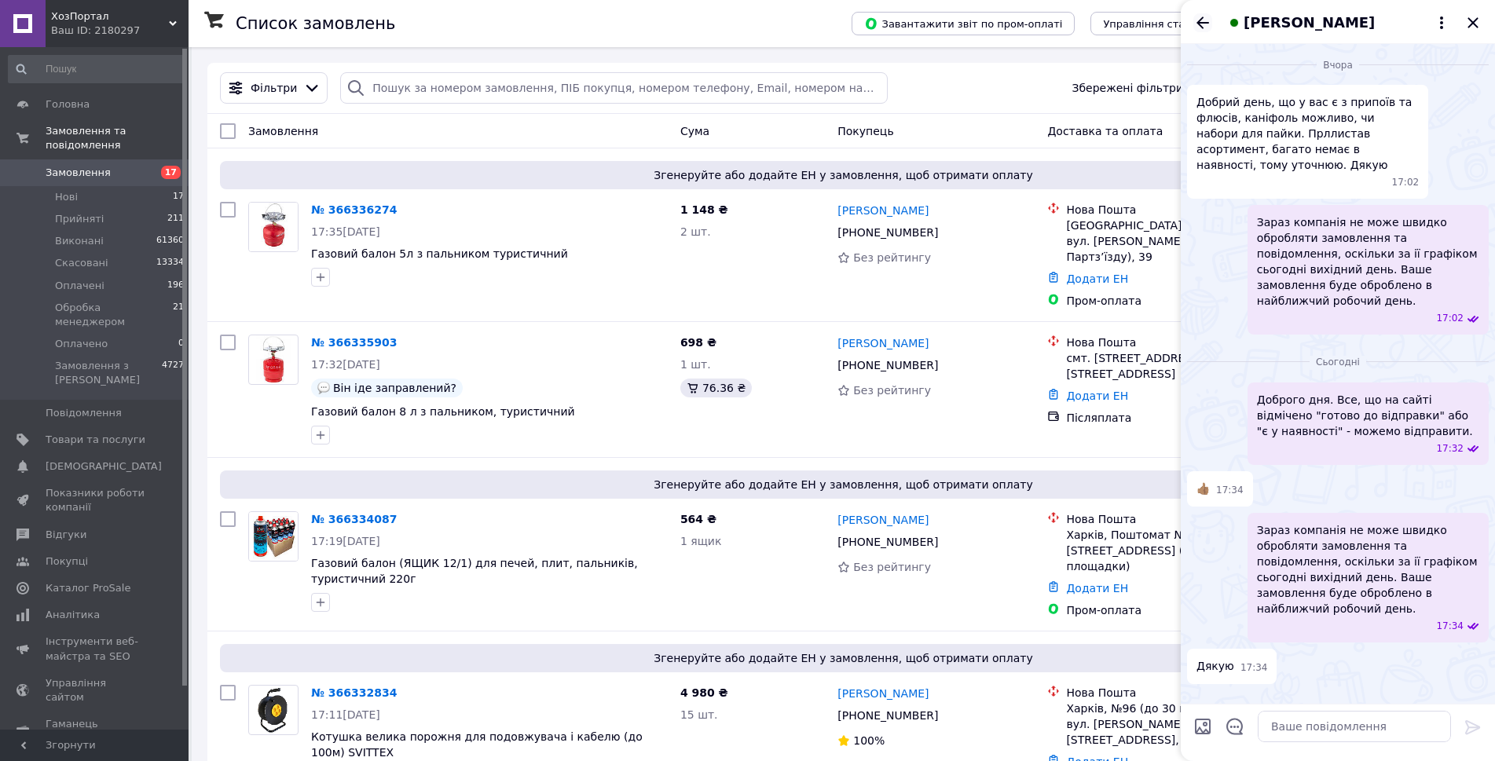
click at [1196, 18] on icon "Назад" at bounding box center [1203, 22] width 19 height 19
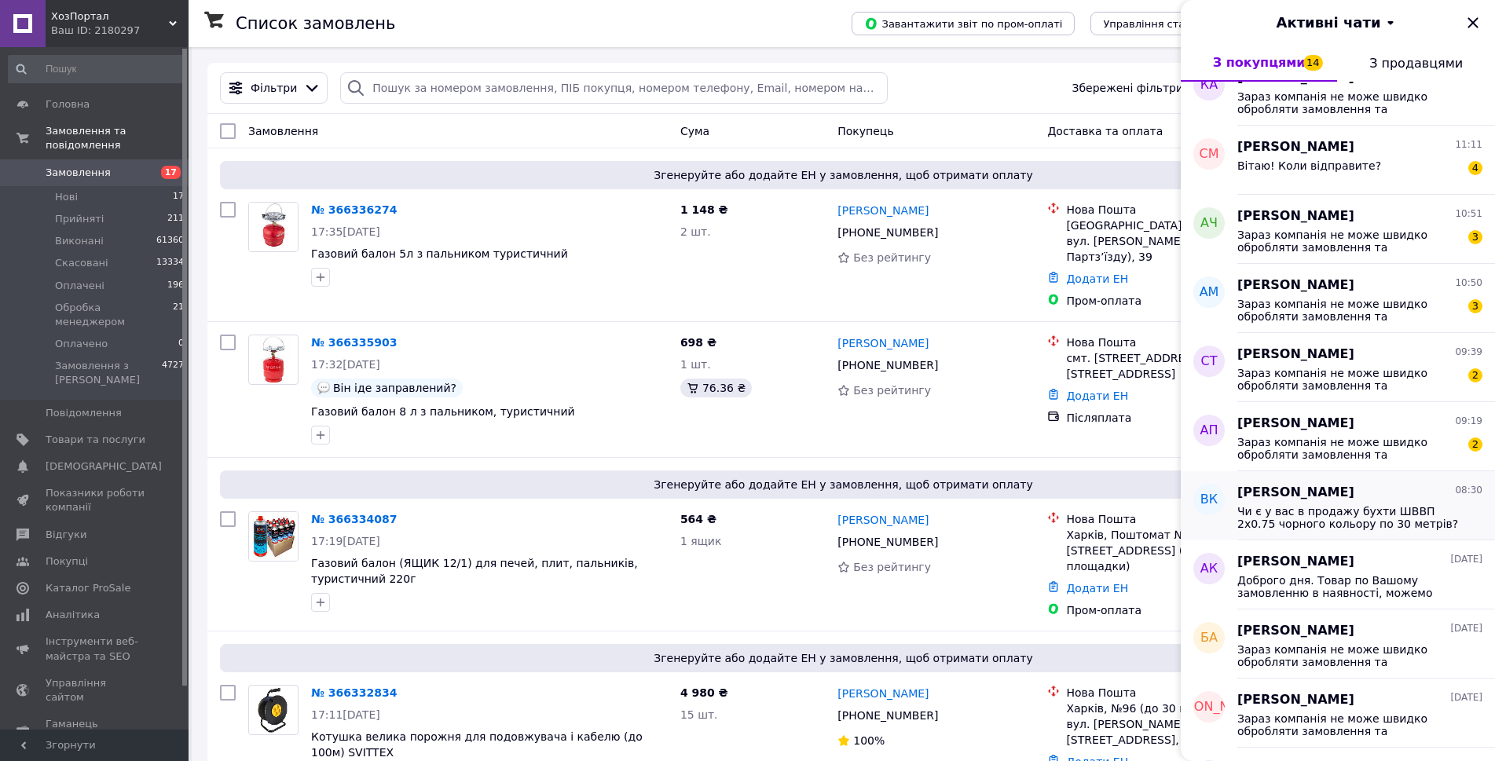
click at [1370, 517] on span "Чи є у вас в продажу бухти ШВВП 2х0.75 чорного кольору по 30 метрів?" at bounding box center [1349, 517] width 223 height 25
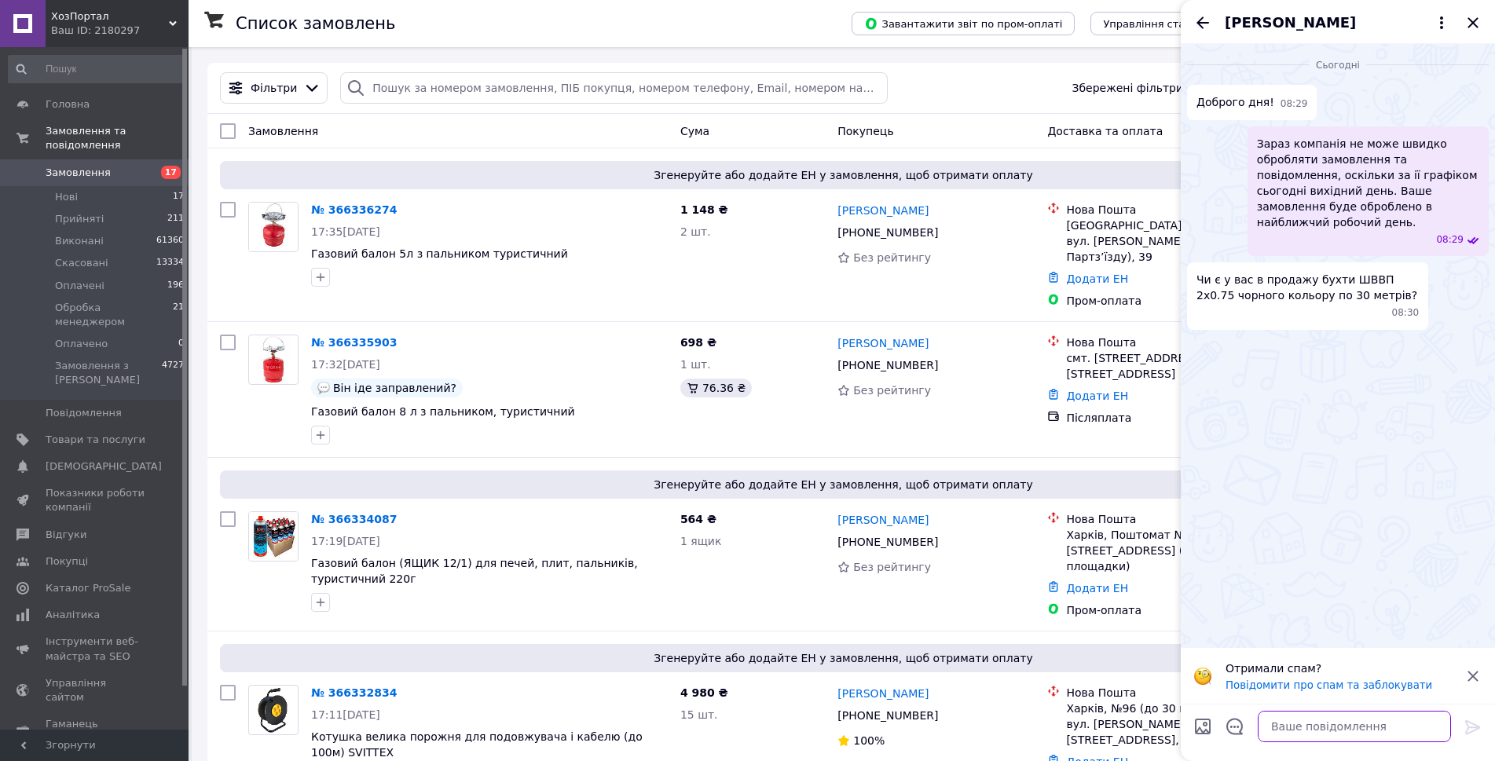
click at [1370, 726] on textarea at bounding box center [1354, 726] width 193 height 31
paste textarea "Доброго дня. Все, що на сайті відмічено "готово до відправки" або "є у наявност…"
type textarea "Доброго дня. Все, що на сайті відмічено "готово до відправки" або "є у наявност…"
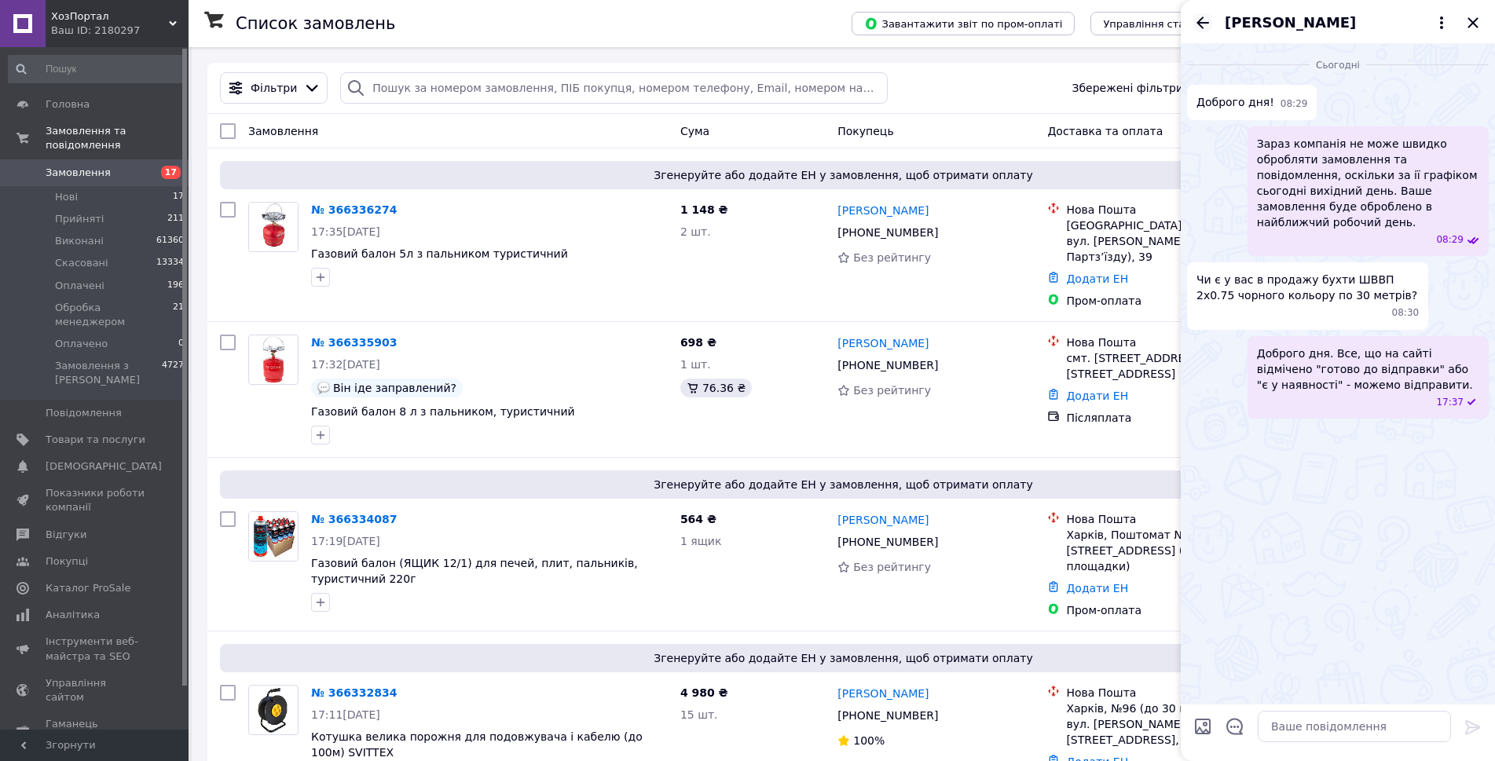
click at [1204, 21] on icon "Назад" at bounding box center [1203, 22] width 19 height 19
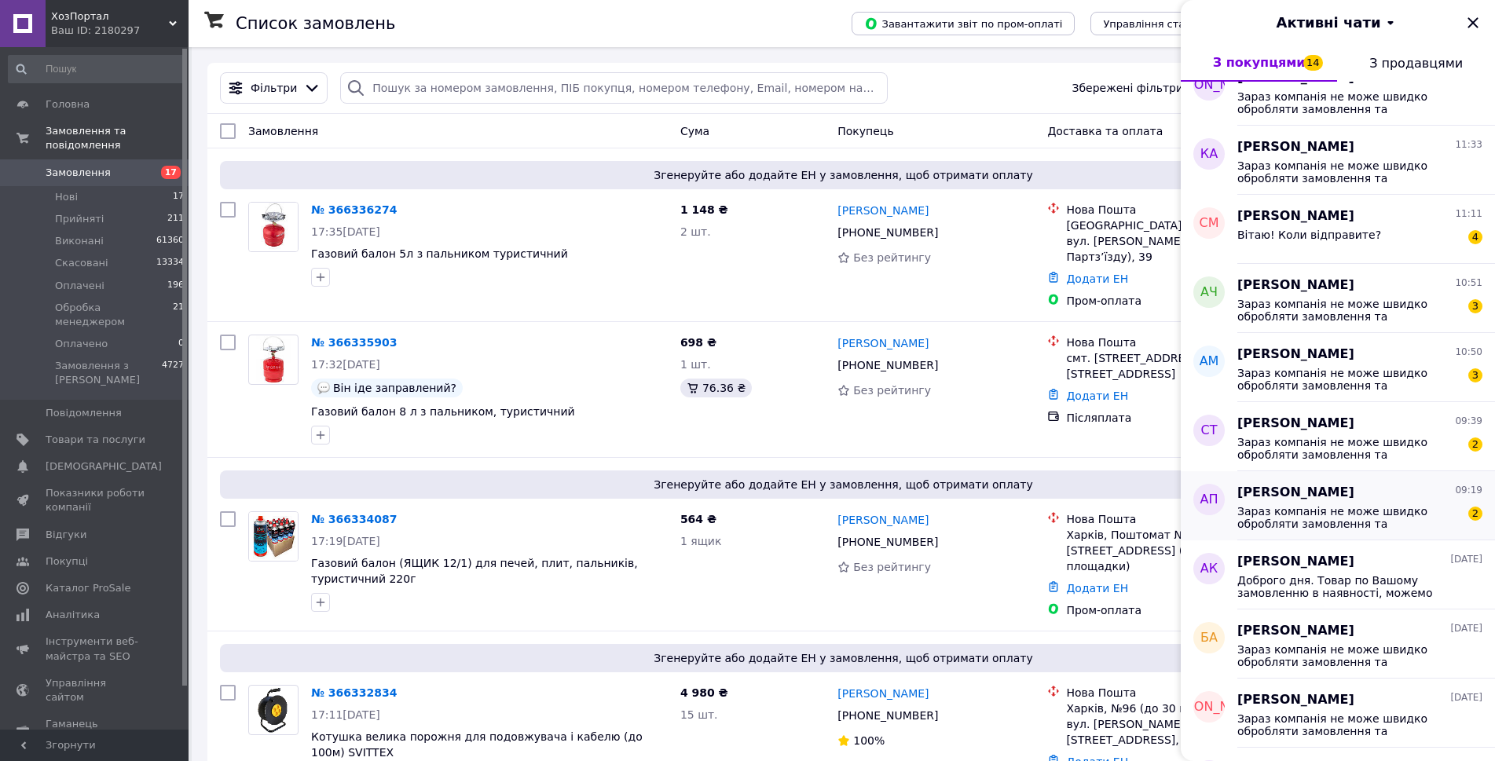
click at [1322, 520] on span "Зараз компанія не може швидко обробляти замовлення та повідомлення, оскільки за…" at bounding box center [1349, 517] width 223 height 25
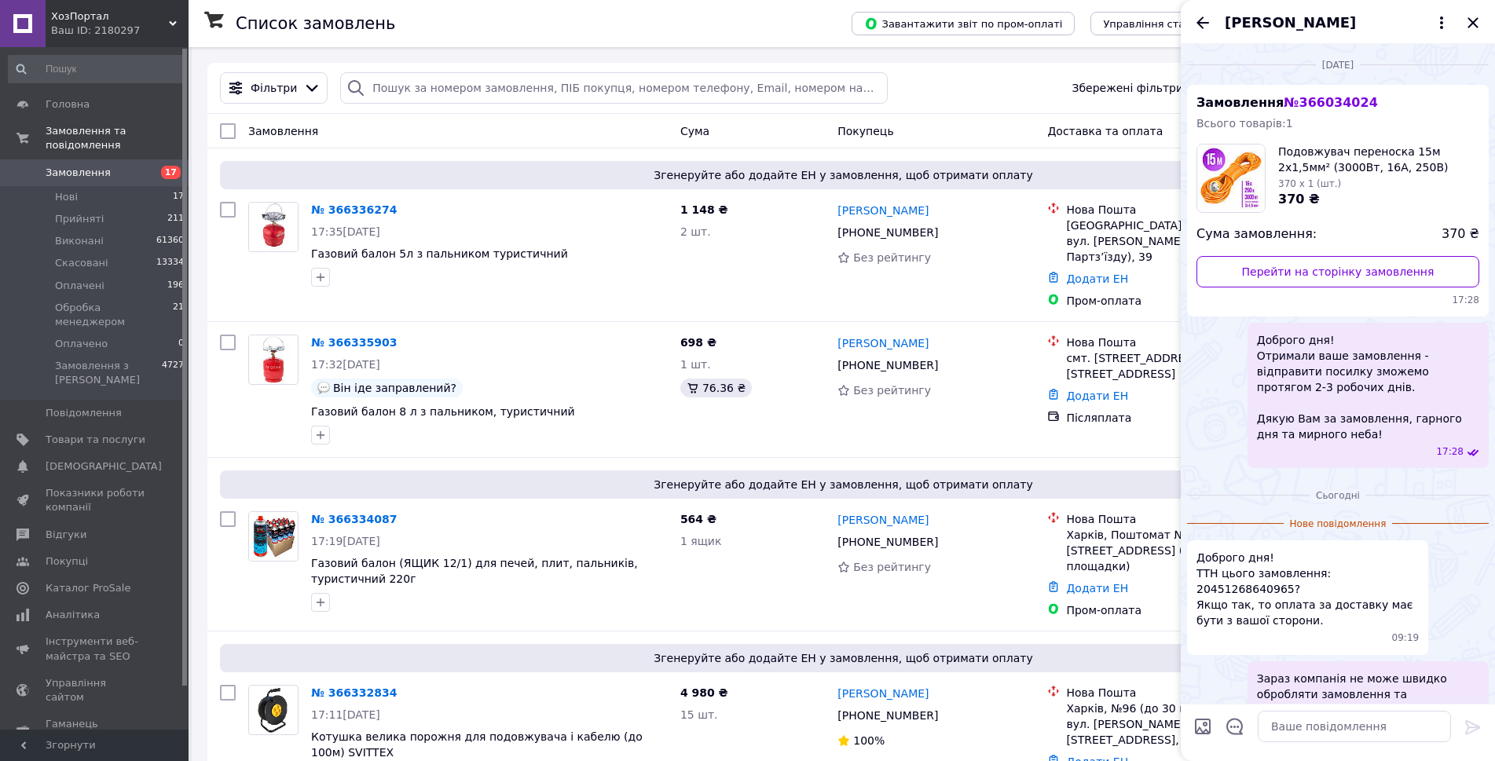
scroll to position [61, 0]
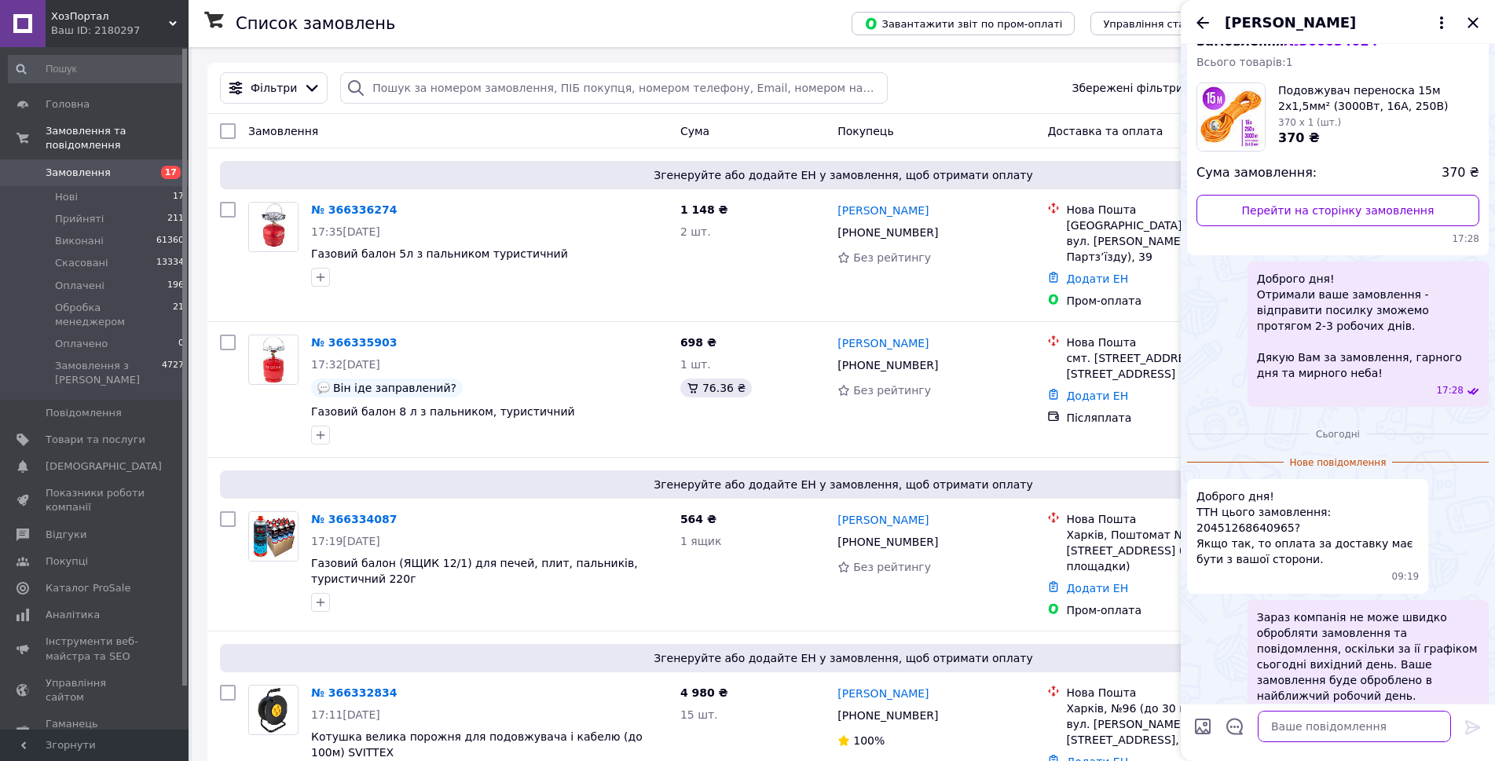
click at [1296, 733] on textarea at bounding box center [1354, 726] width 193 height 31
type textarea "Прошу?"
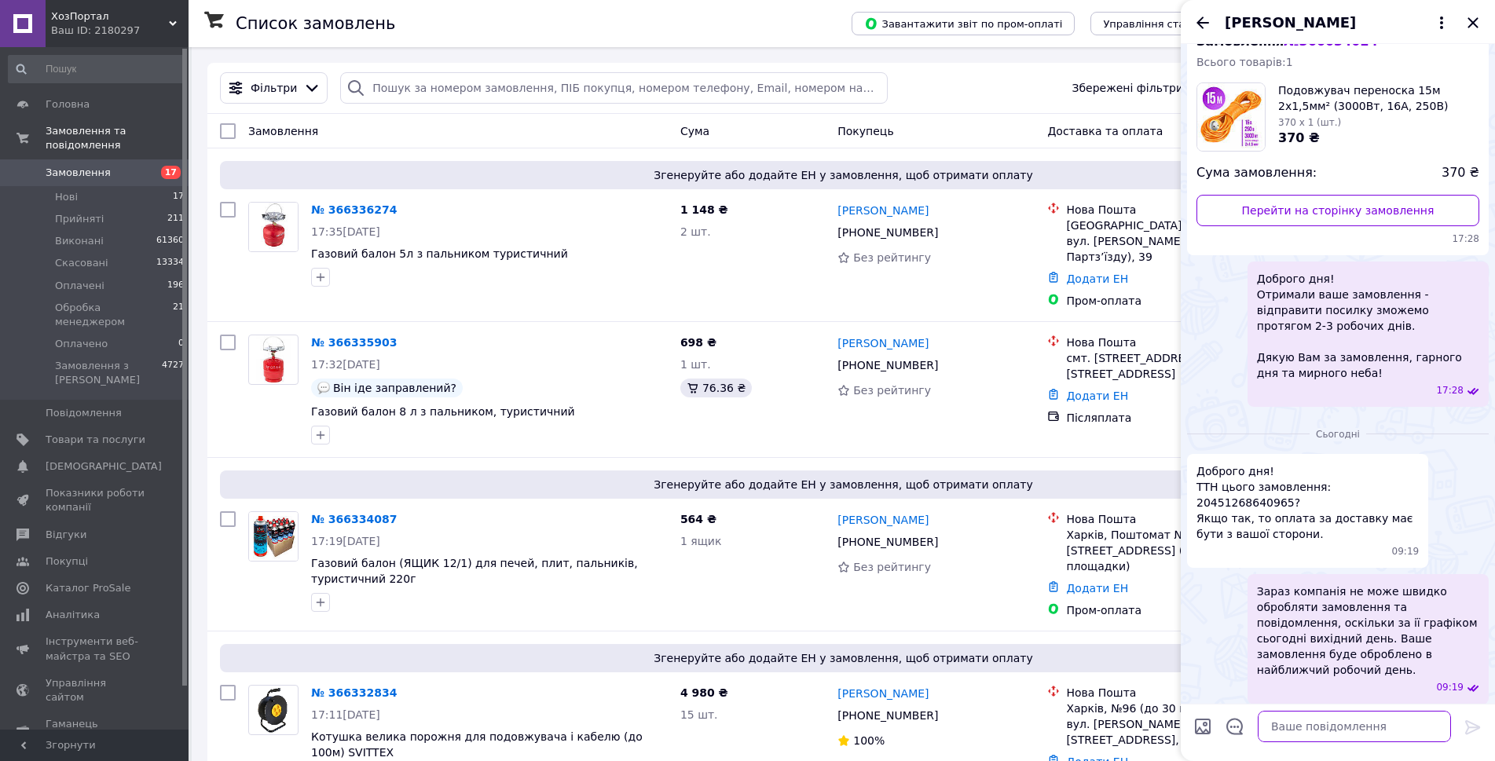
scroll to position [78, 0]
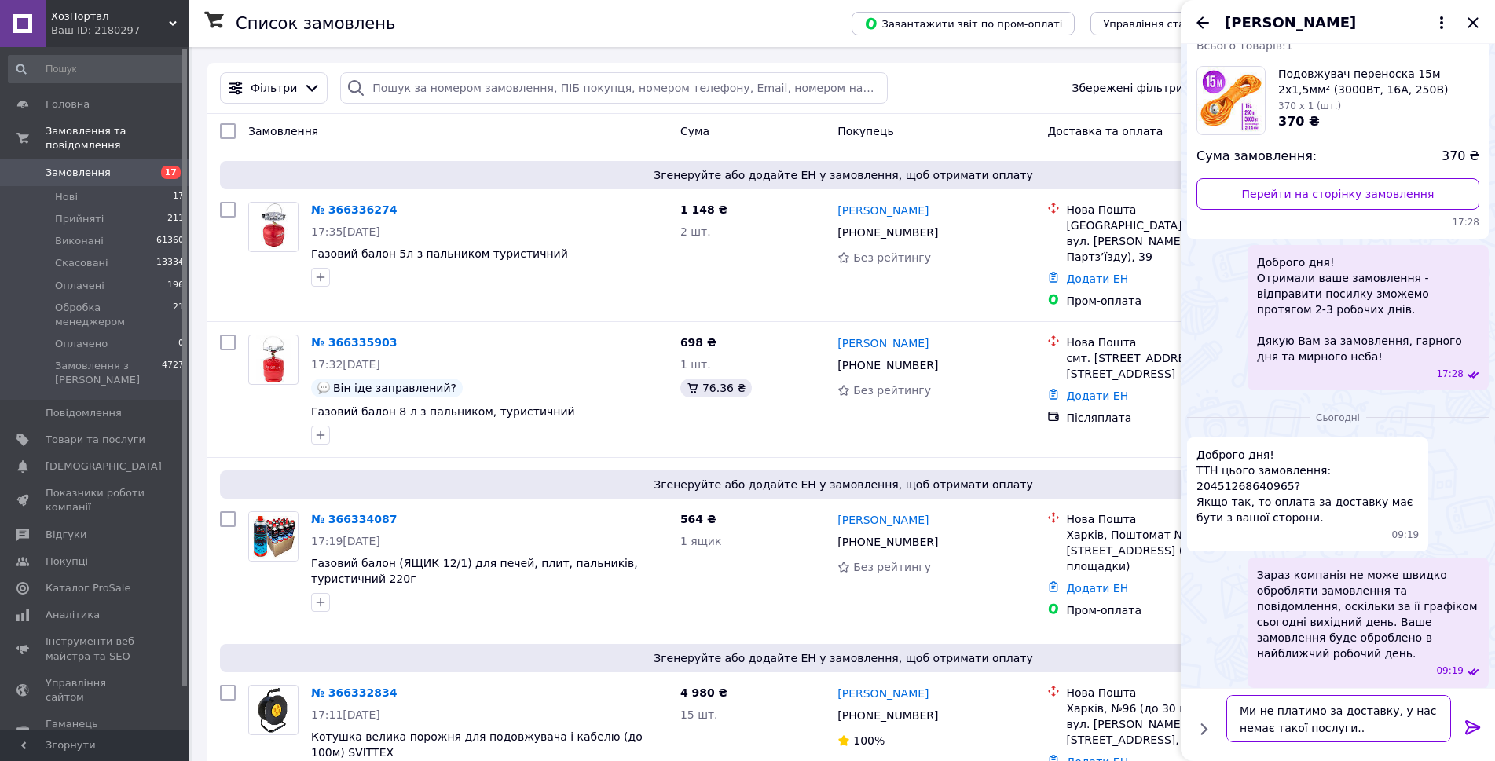
type textarea "Ми не платимо за доставку, у нас немає такої послуги..."
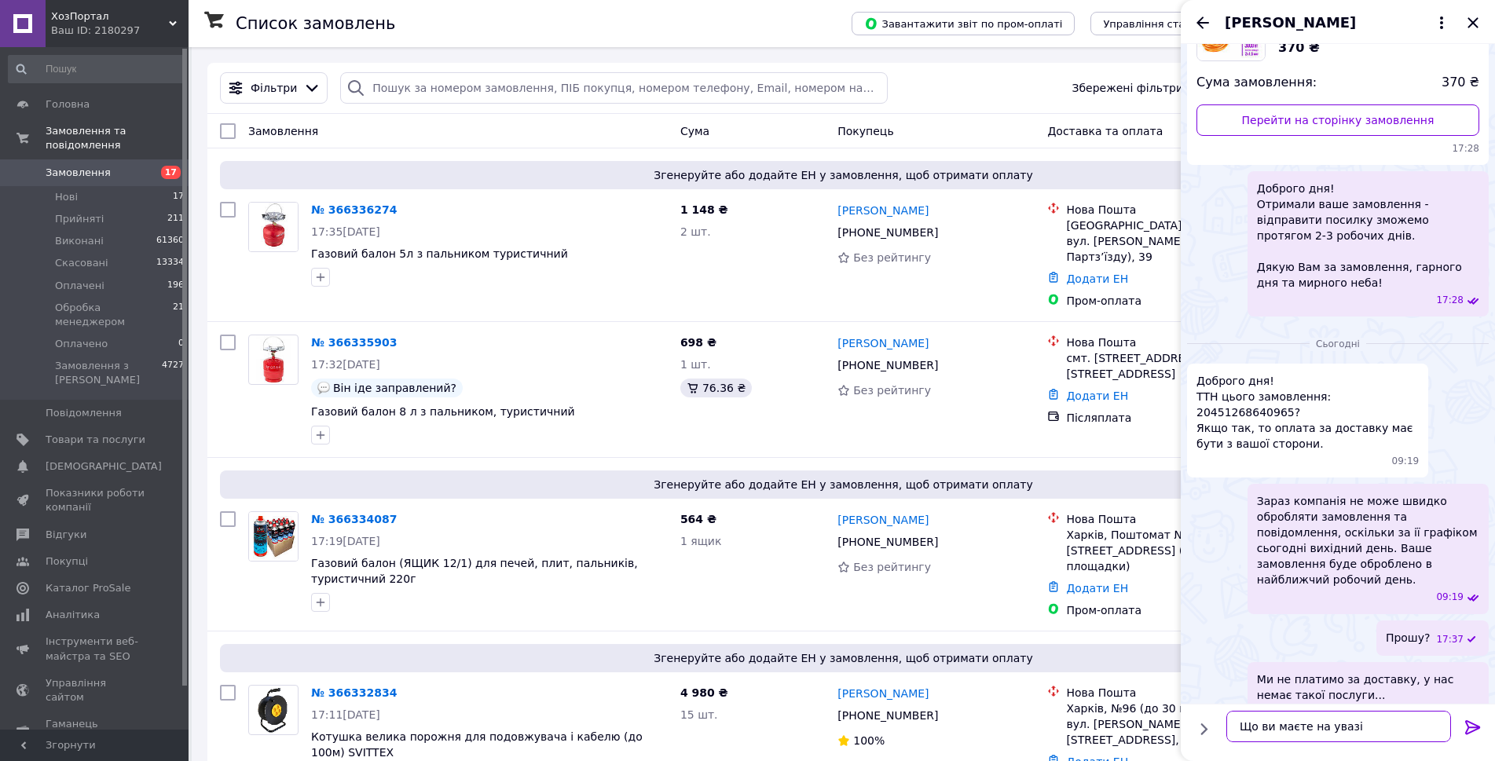
type textarea "Що ви маєте на увазі?"
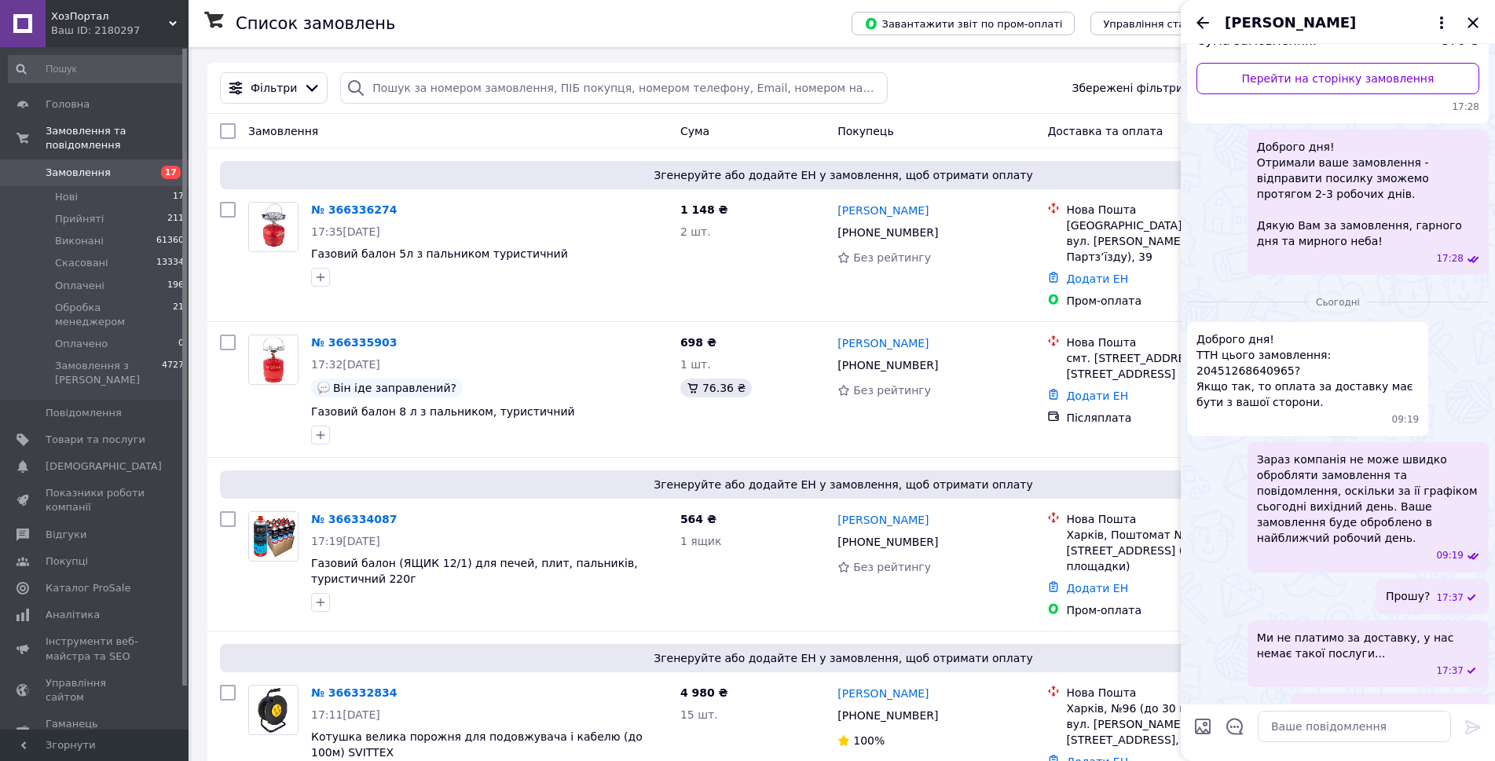
click at [1205, 17] on icon "Назад" at bounding box center [1203, 22] width 19 height 19
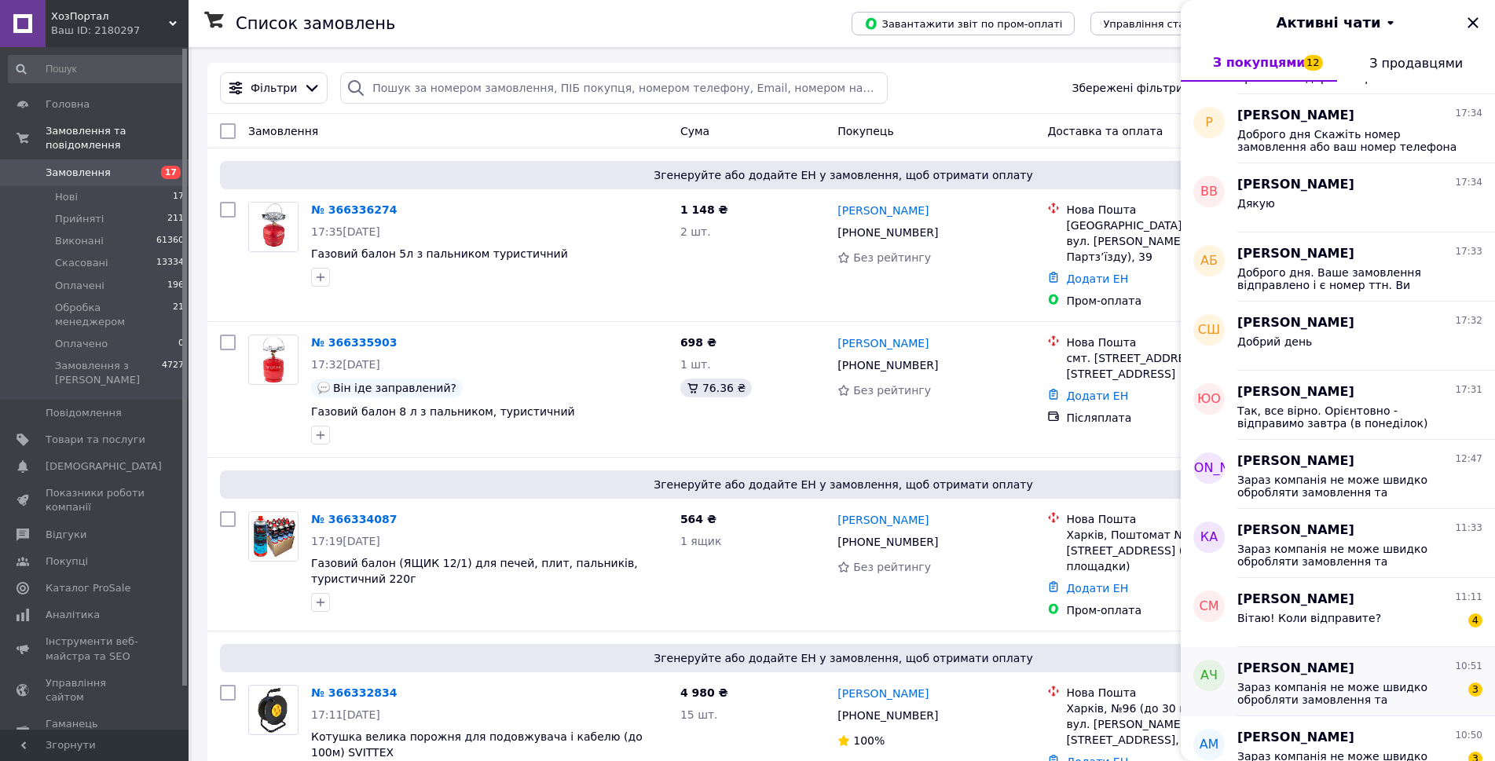
scroll to position [786, 0]
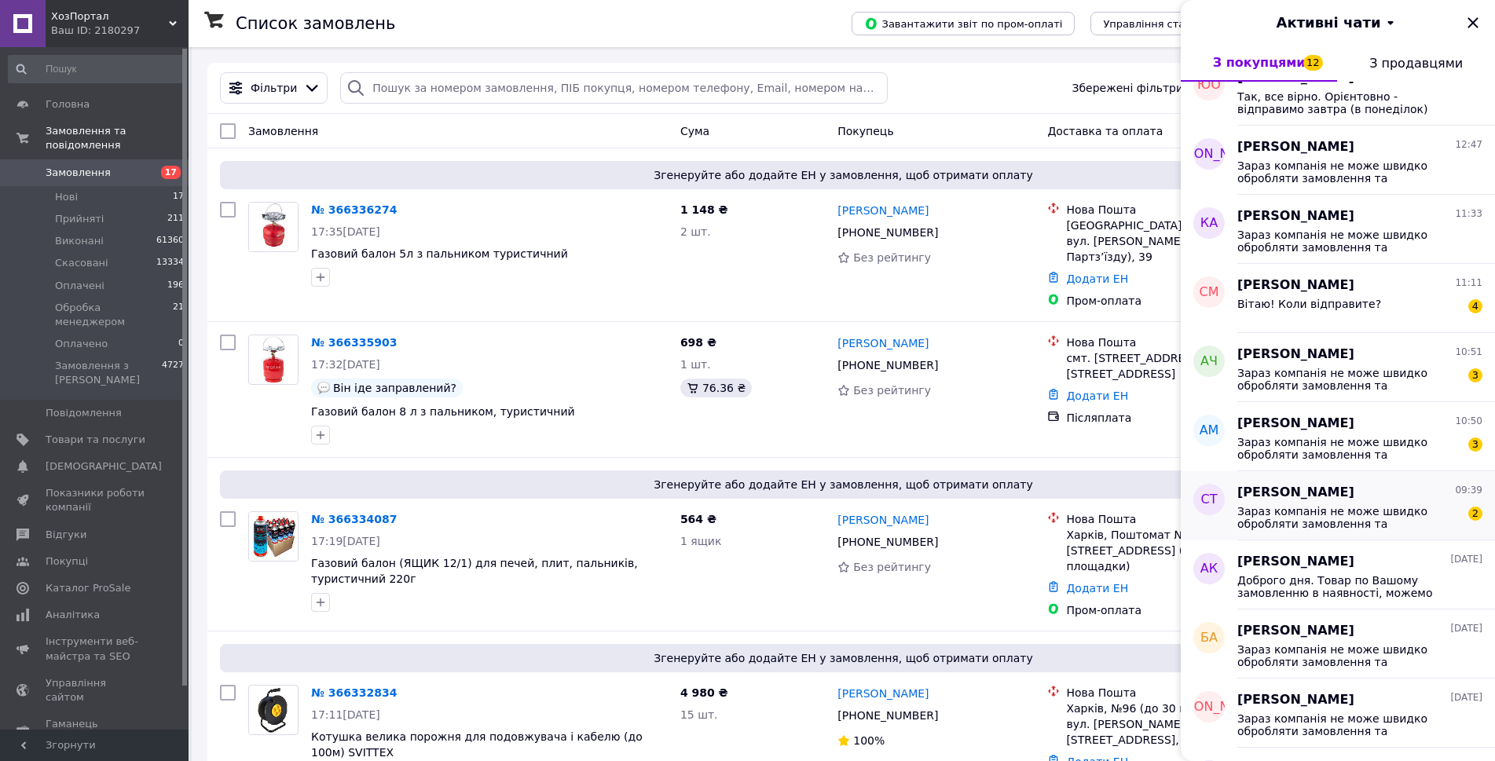
click at [1322, 515] on span "Зараз компанія не може швидко обробляти замовлення та повідомлення, оскільки за…" at bounding box center [1349, 517] width 223 height 25
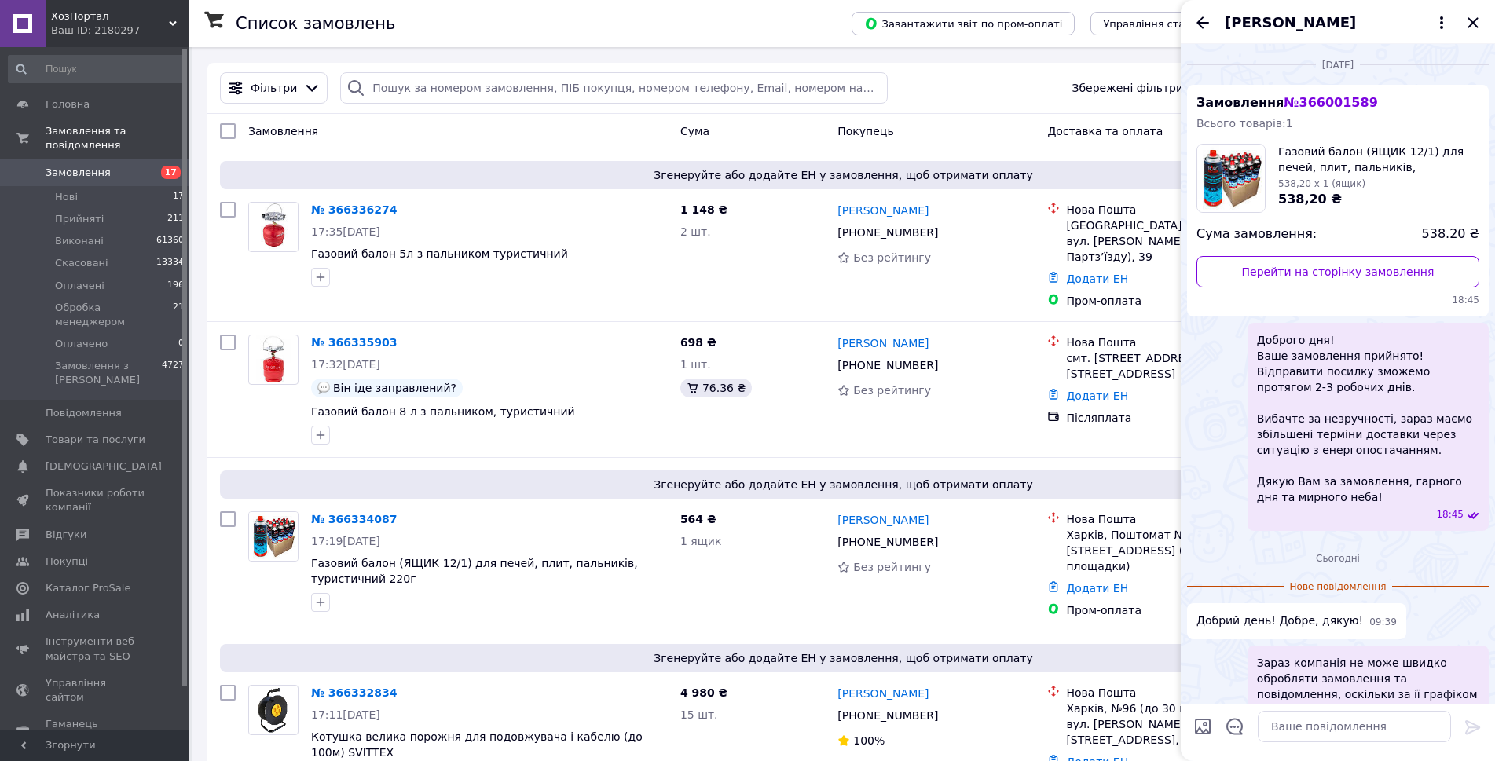
scroll to position [61, 0]
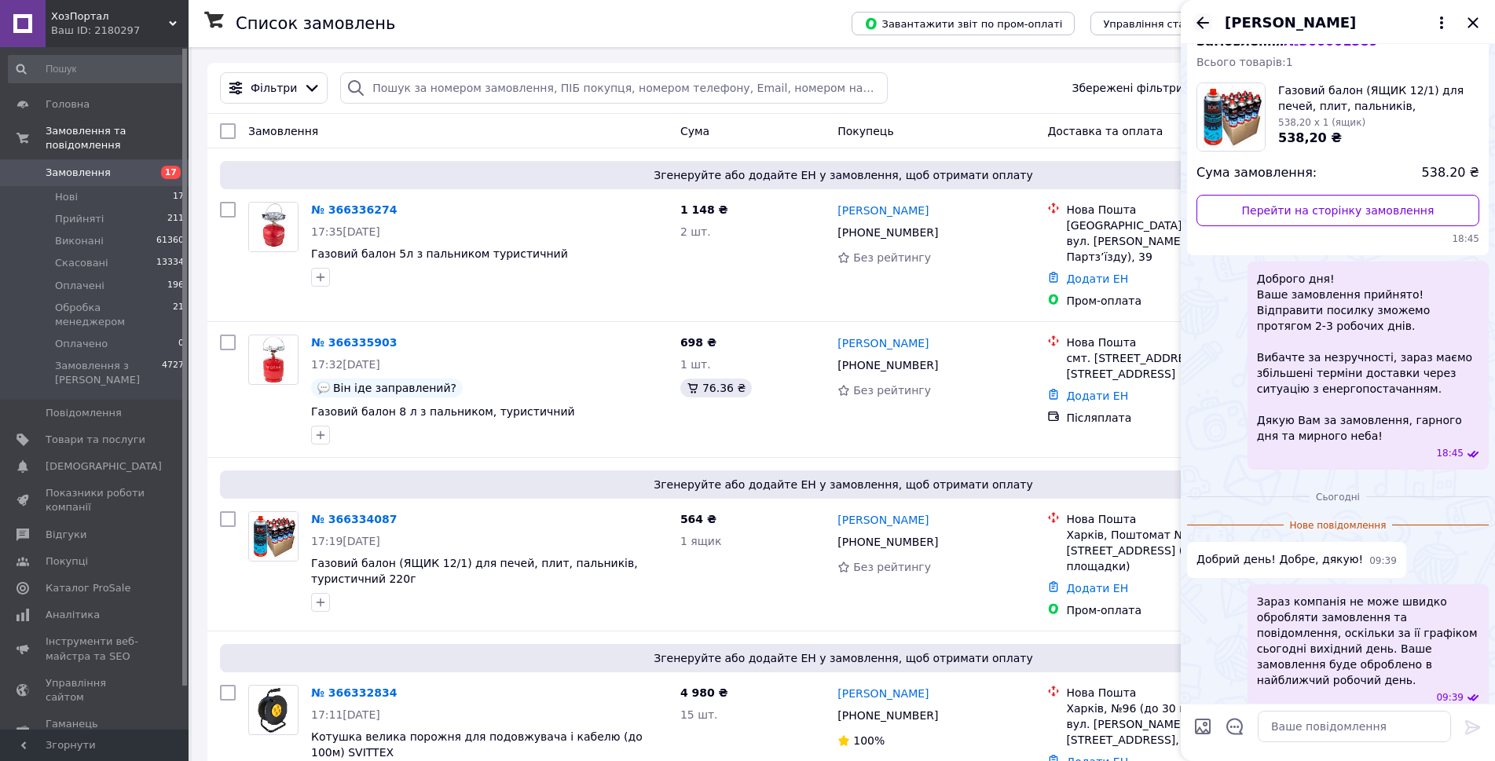
click at [1202, 26] on icon "Назад" at bounding box center [1203, 22] width 19 height 19
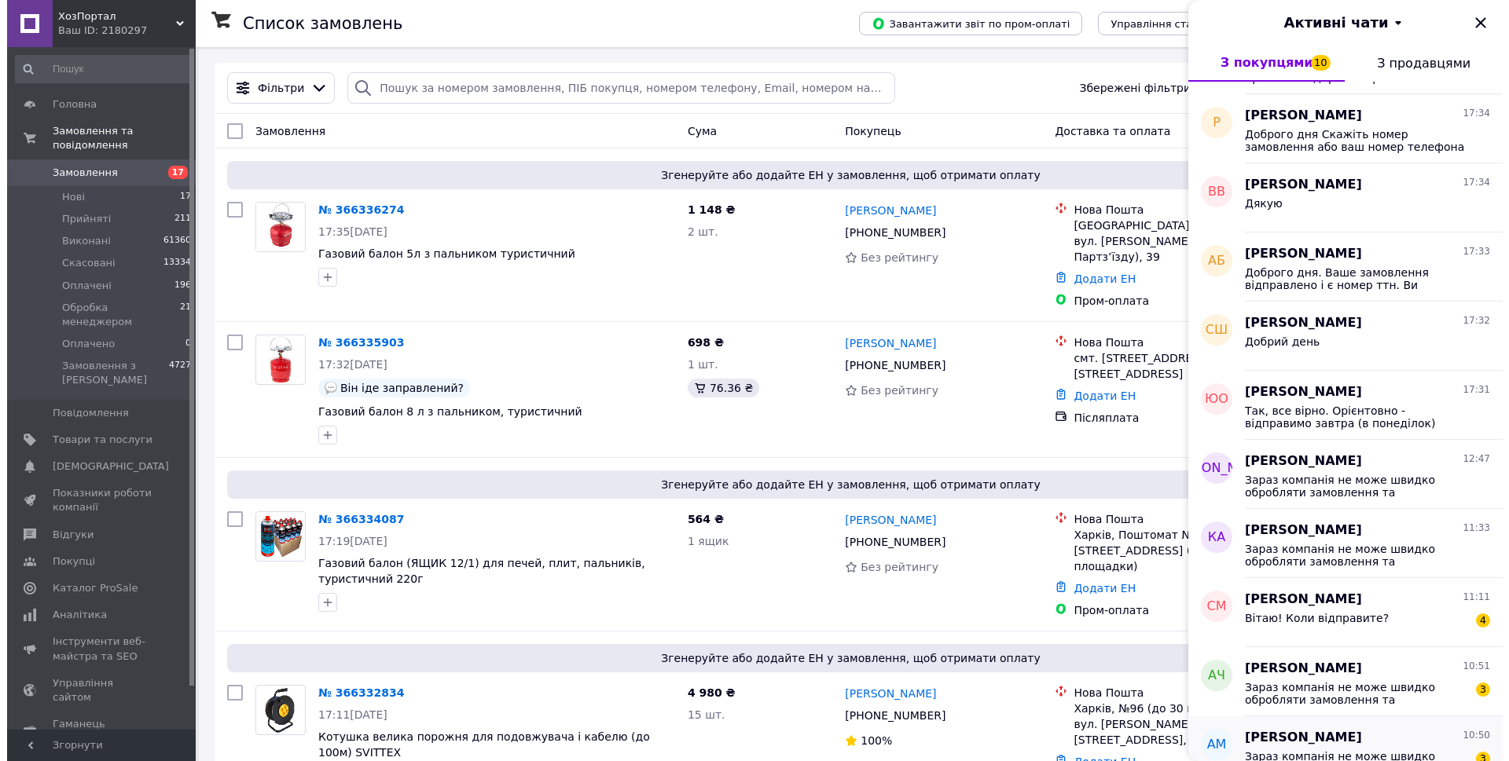
scroll to position [707, 0]
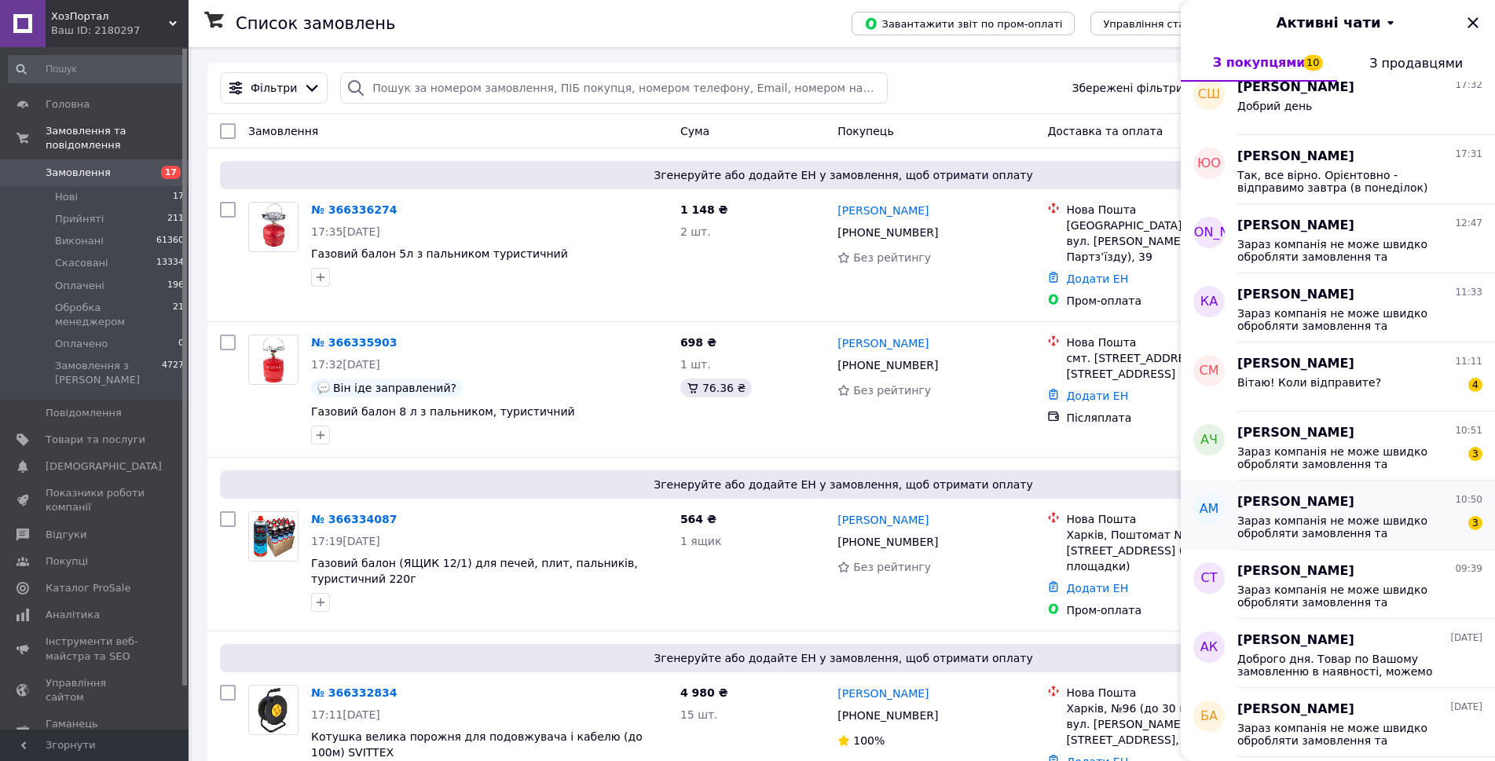
click at [1328, 498] on span "[PERSON_NAME]" at bounding box center [1296, 502] width 117 height 18
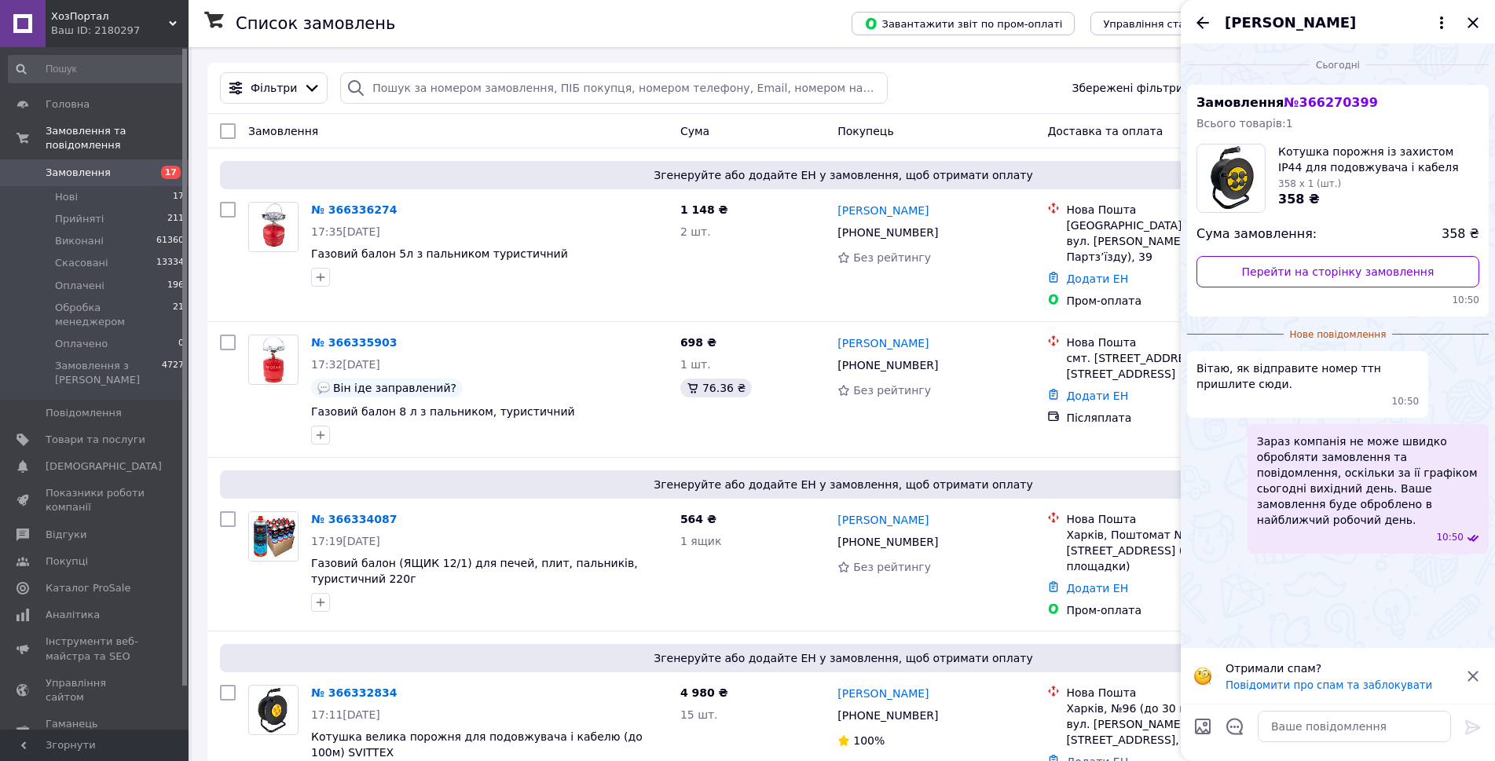
click at [1473, 675] on icon at bounding box center [1473, 676] width 10 height 10
click at [1301, 716] on textarea at bounding box center [1354, 726] width 193 height 31
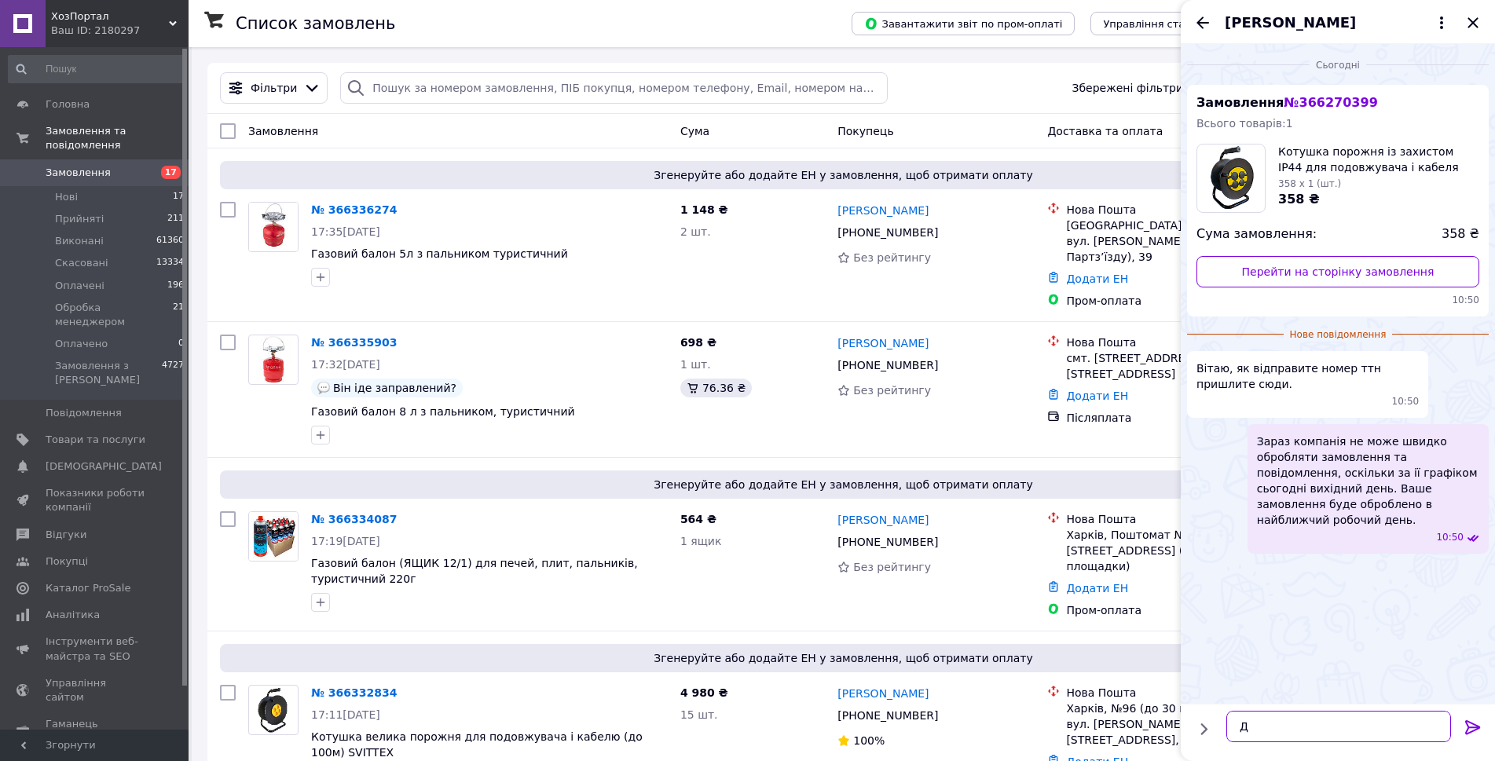
type textarea "Д"
click at [1306, 102] on span "№ 366270399" at bounding box center [1331, 102] width 94 height 15
copy span "366270399"
click at [669, 74] on input "search" at bounding box center [613, 87] width 547 height 31
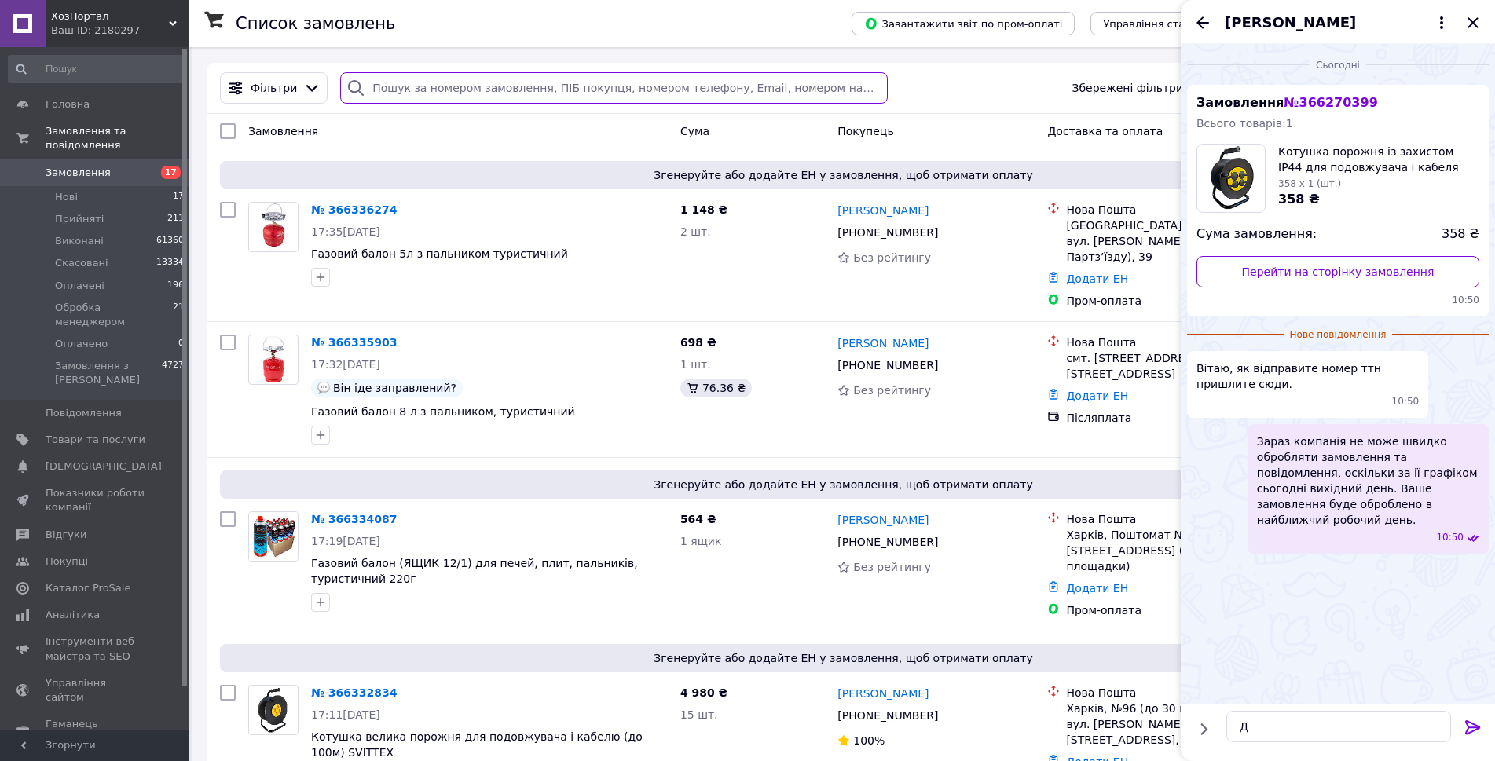
paste input "366270399"
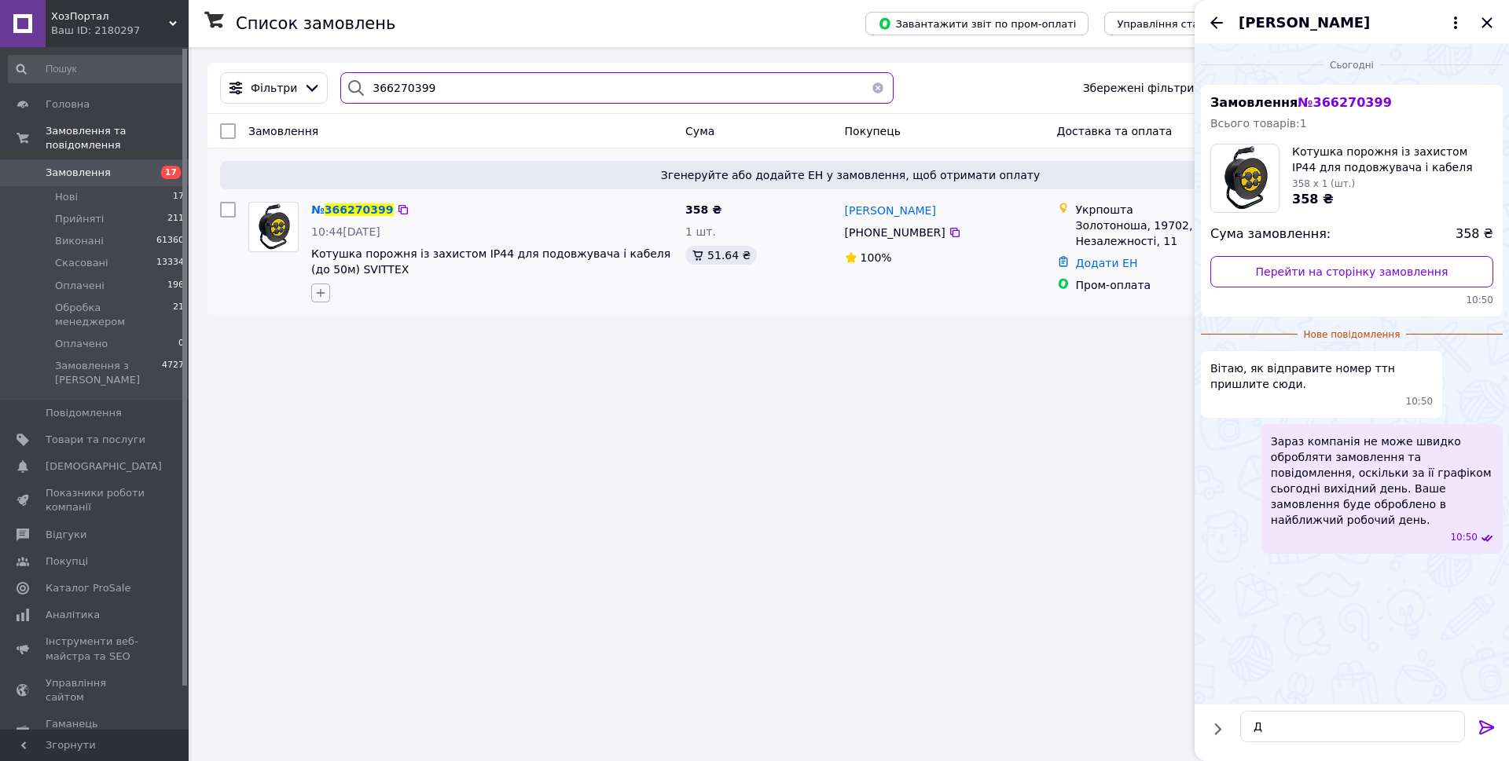
type input "366270399"
click at [315, 297] on icon "button" at bounding box center [320, 293] width 13 height 13
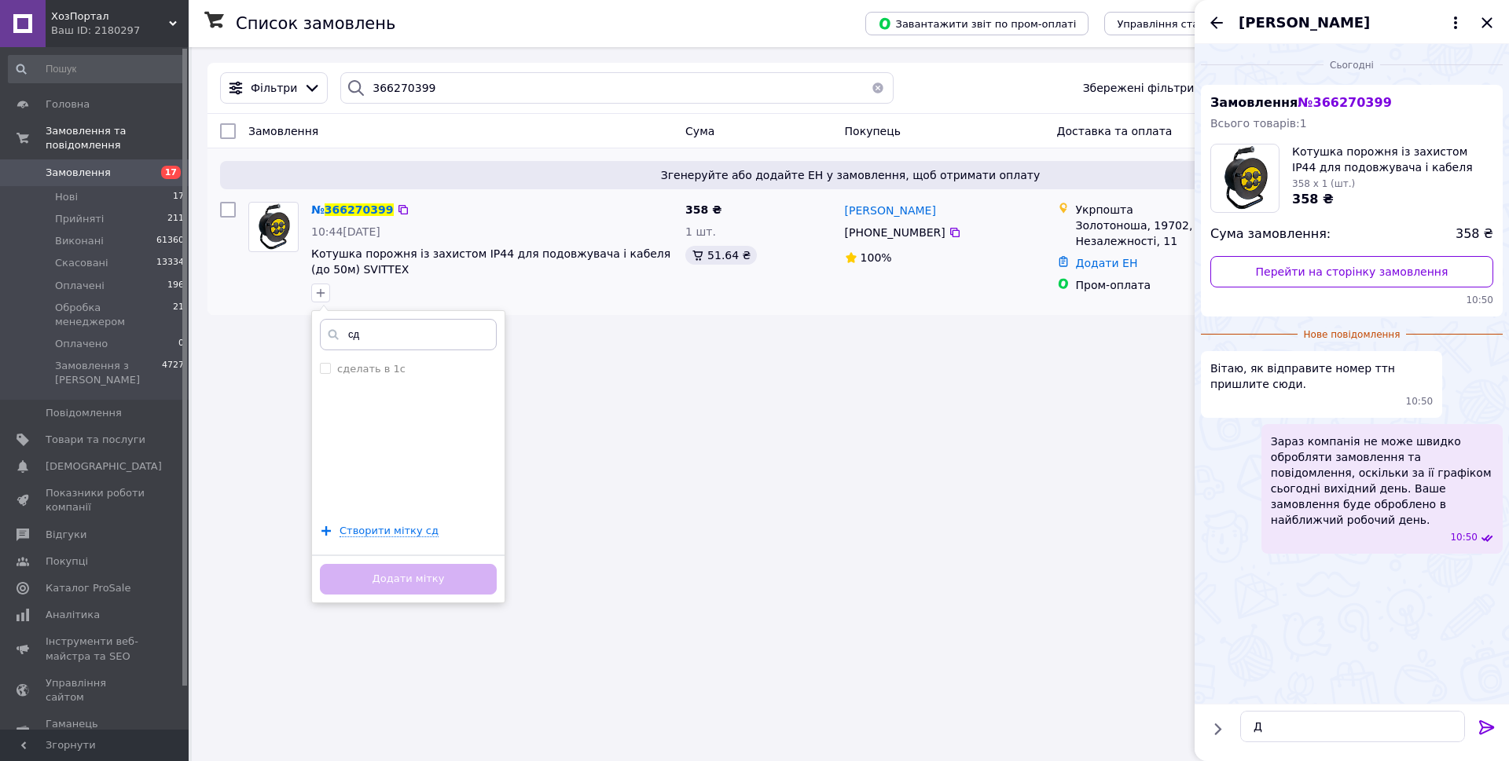
type input "сд"
click at [421, 356] on div "сд сделать в 1с Створити мітку сд Додати мітку" at bounding box center [408, 456] width 194 height 293
click at [421, 365] on div "сделать в 1с" at bounding box center [408, 369] width 177 height 14
checkbox input "true"
click at [446, 577] on button "Додати мітку" at bounding box center [408, 579] width 177 height 31
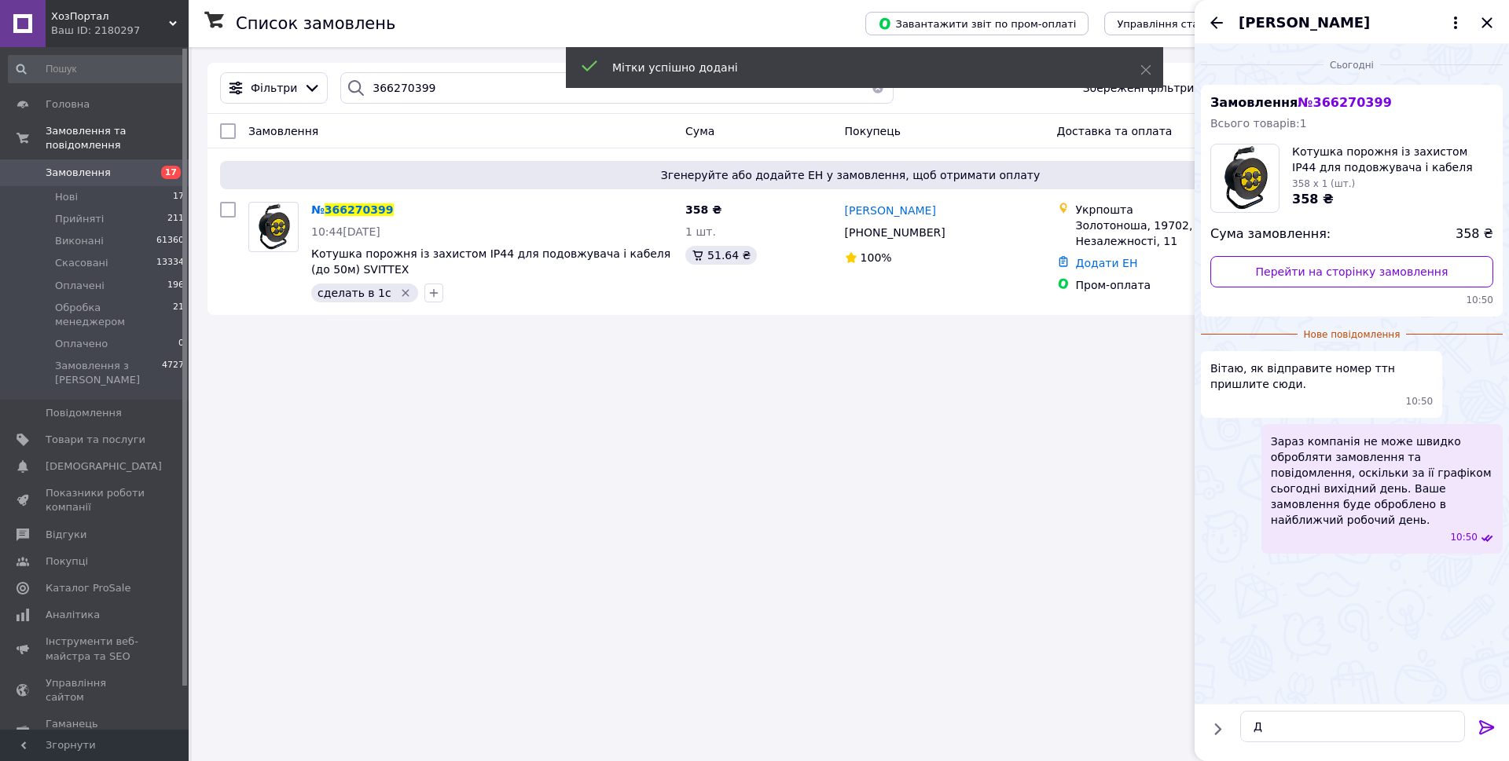
click at [1203, 18] on div "[PERSON_NAME]" at bounding box center [1351, 22] width 314 height 44
click at [1211, 31] on icon "Назад" at bounding box center [1216, 22] width 19 height 19
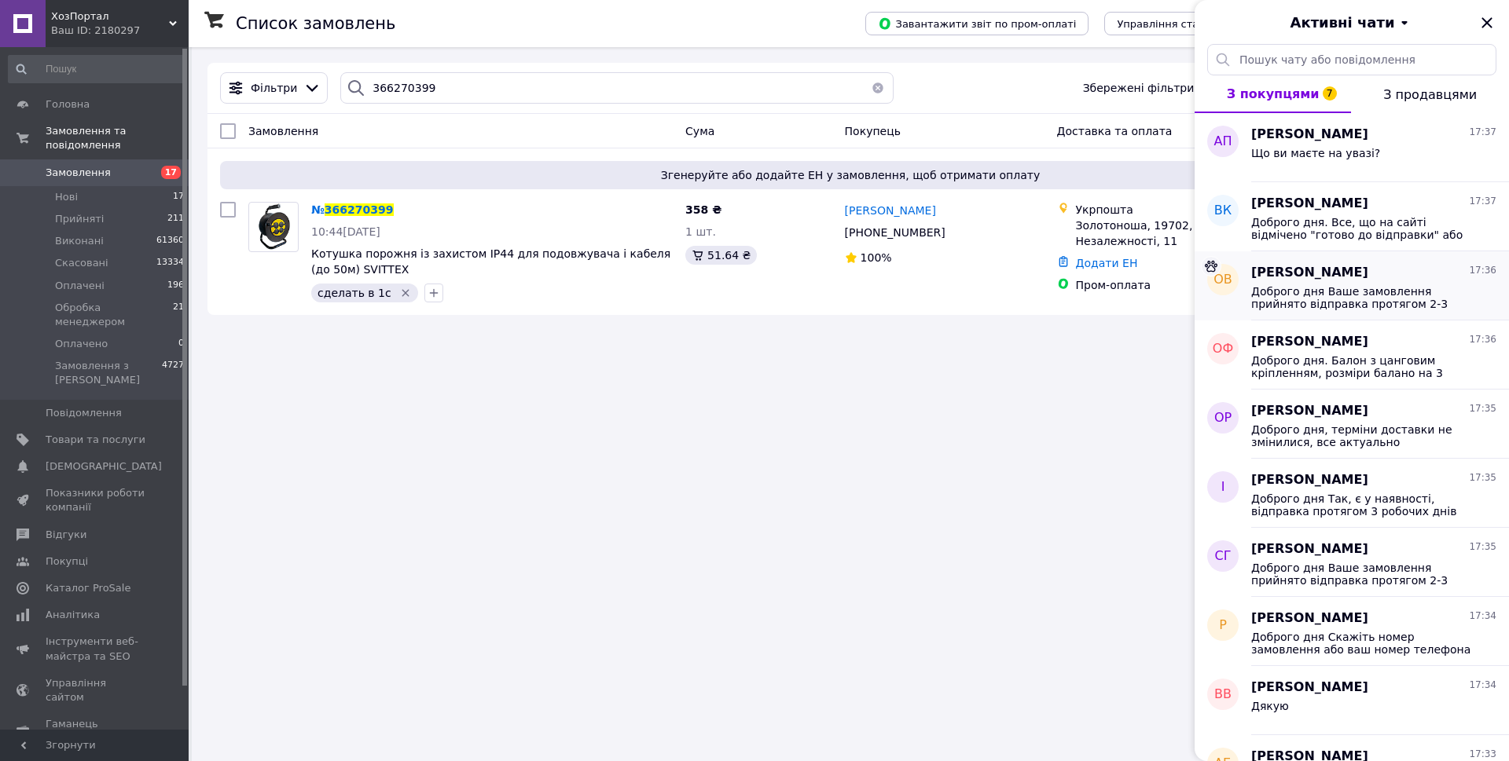
click at [1353, 279] on div "Олена Вітюк 17:36" at bounding box center [1373, 273] width 245 height 18
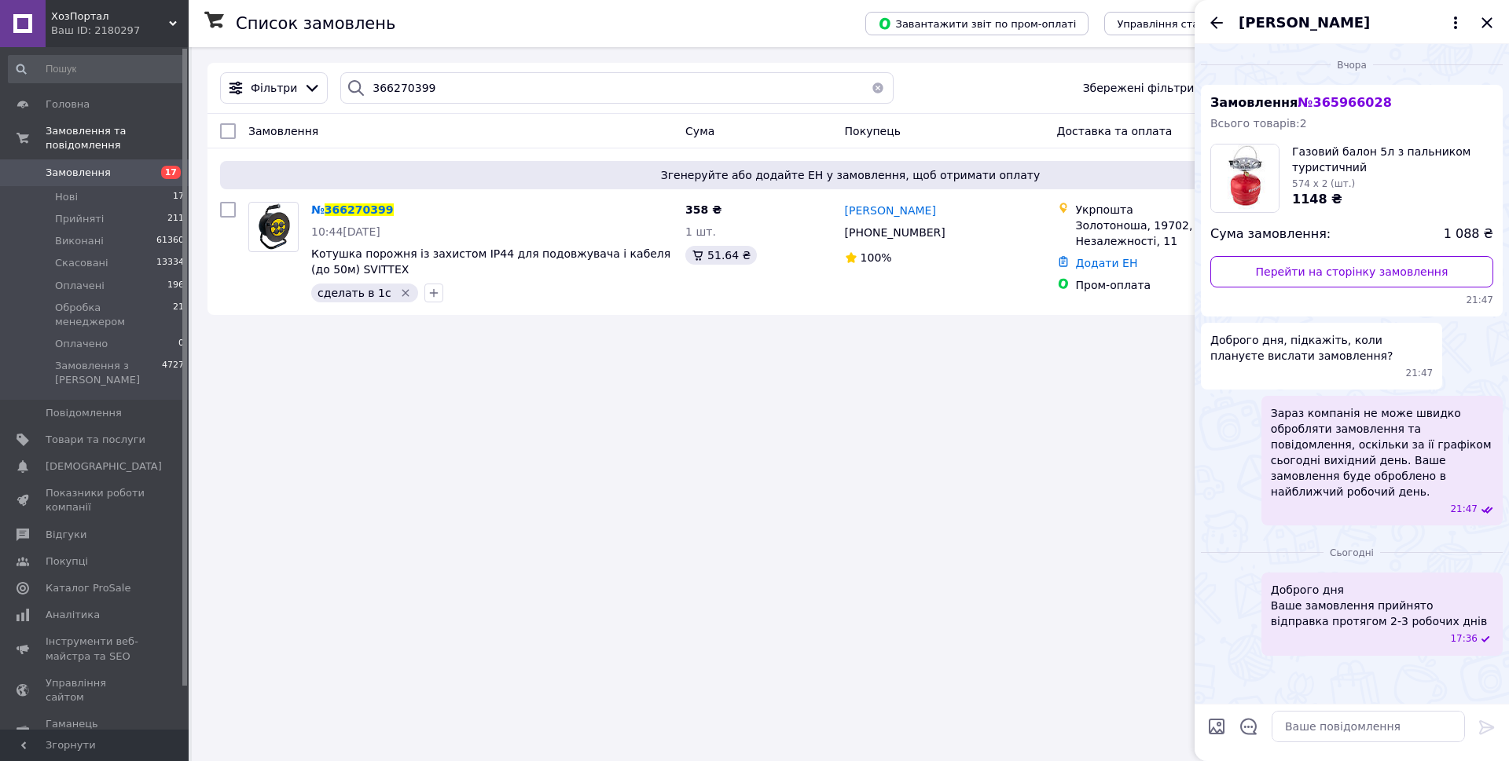
click at [1276, 582] on span "Доброго дня Ваше замовлення прийнято відправка протягом 2-3 робочих днів" at bounding box center [1382, 605] width 222 height 47
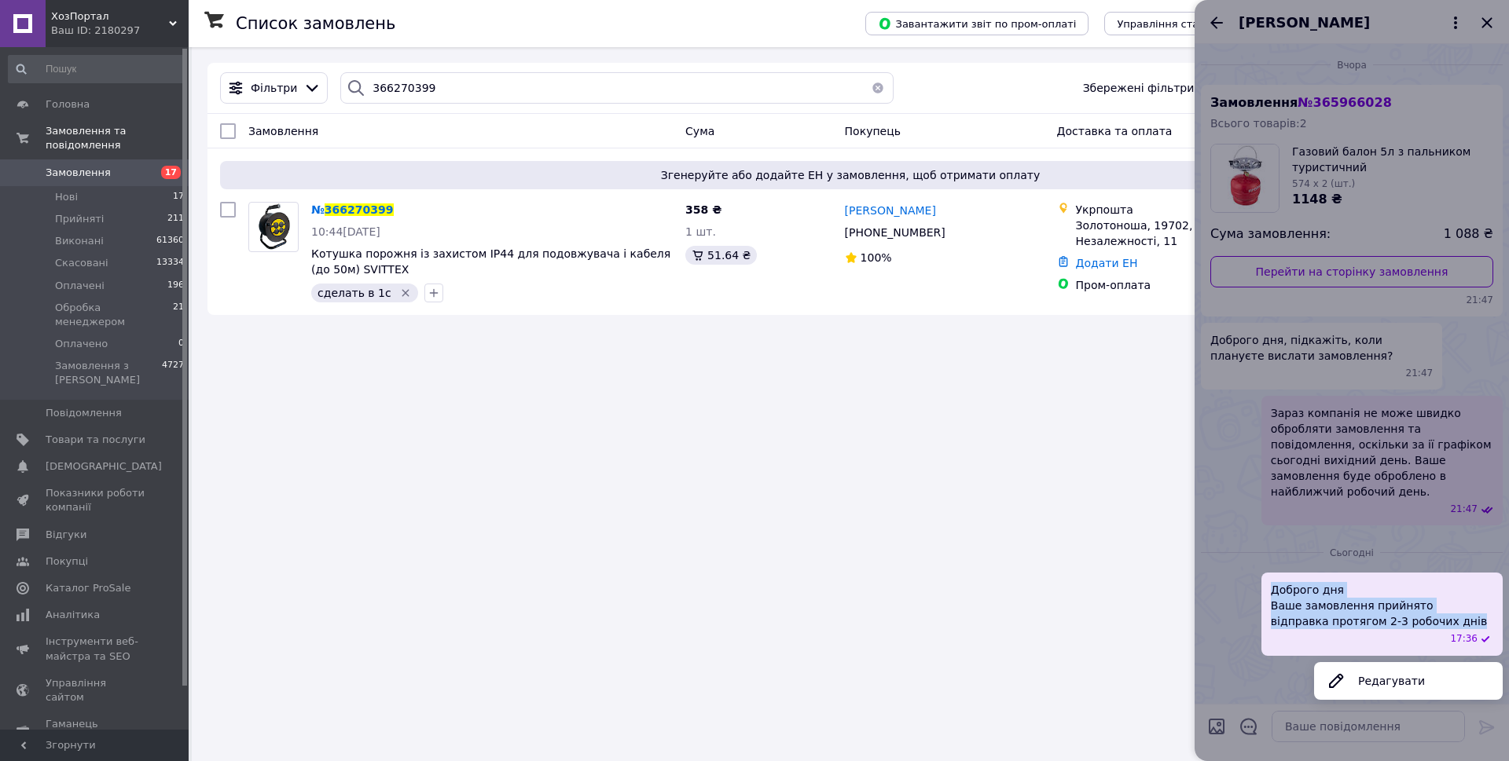
drag, startPoint x: 1272, startPoint y: 573, endPoint x: 1451, endPoint y: 603, distance: 181.6
click at [1451, 603] on span "Доброго дня Ваше замовлення прийнято відправка протягом 2-3 робочих днів" at bounding box center [1382, 605] width 222 height 47
copy span "Доброго дня Ваше замовлення прийнято відправка протягом 2-3 робочих днів"
drag, startPoint x: 1210, startPoint y: 63, endPoint x: 1217, endPoint y: 33, distance: 30.7
click at [1210, 58] on div at bounding box center [1351, 380] width 314 height 761
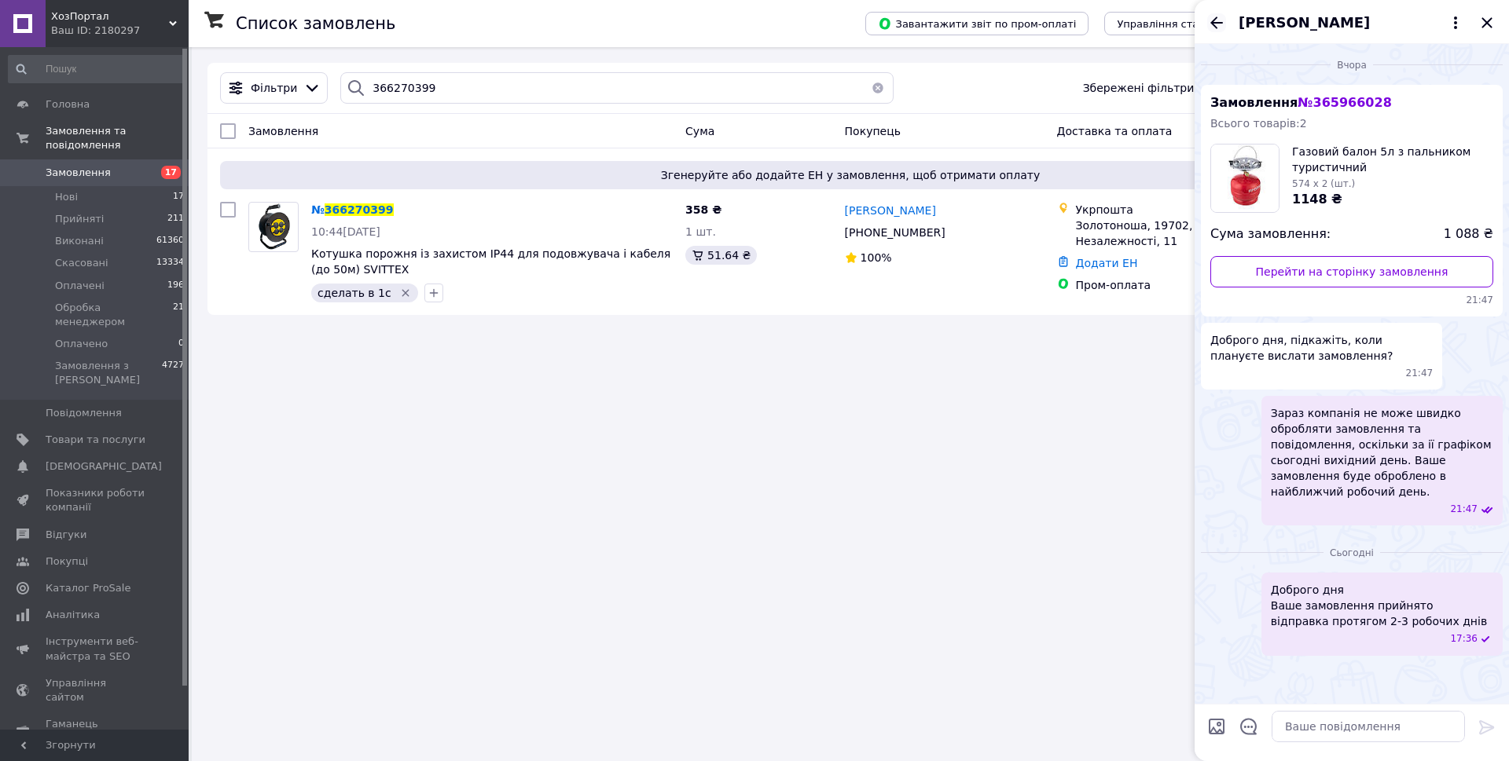
click at [1220, 17] on icon "Назад" at bounding box center [1216, 22] width 19 height 19
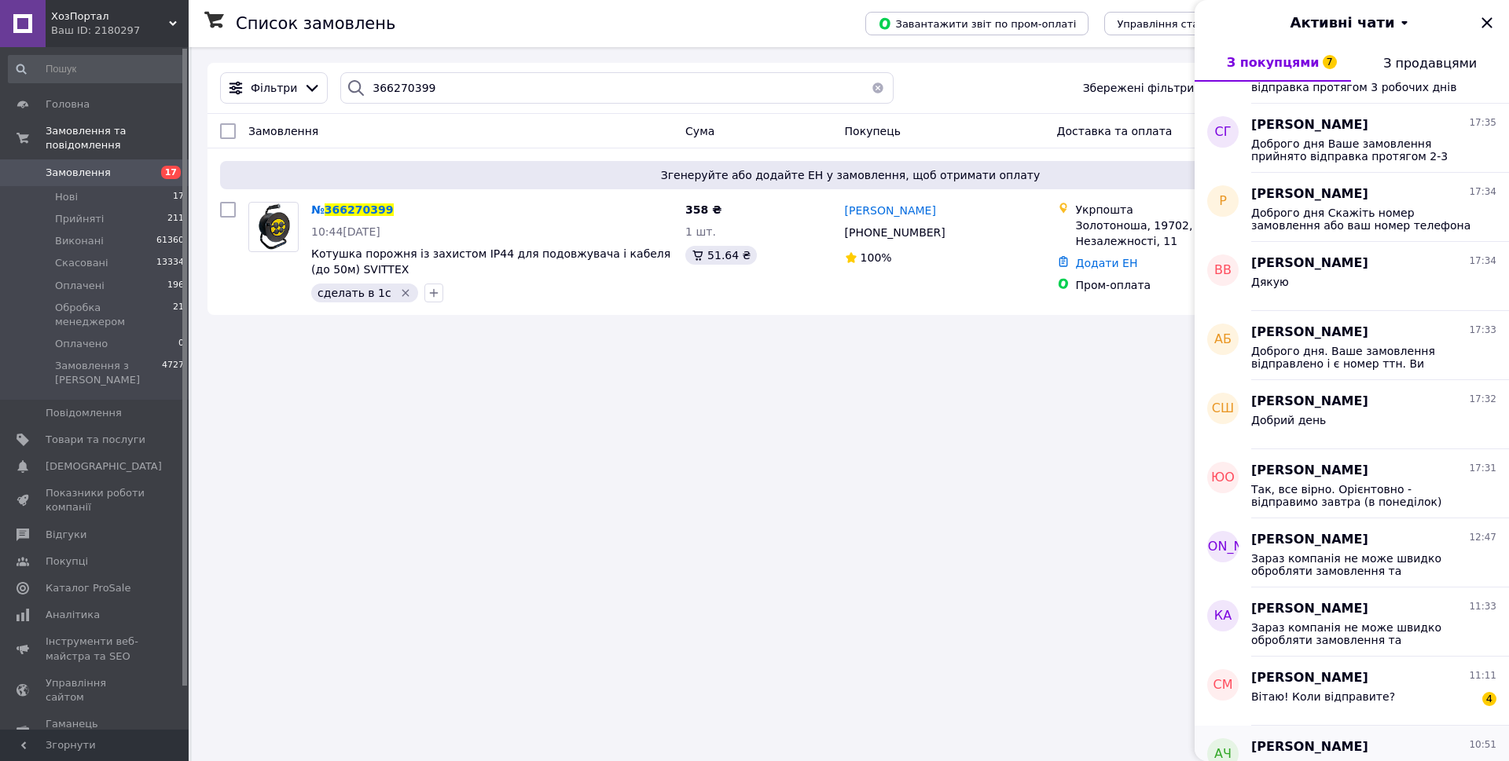
scroll to position [629, 0]
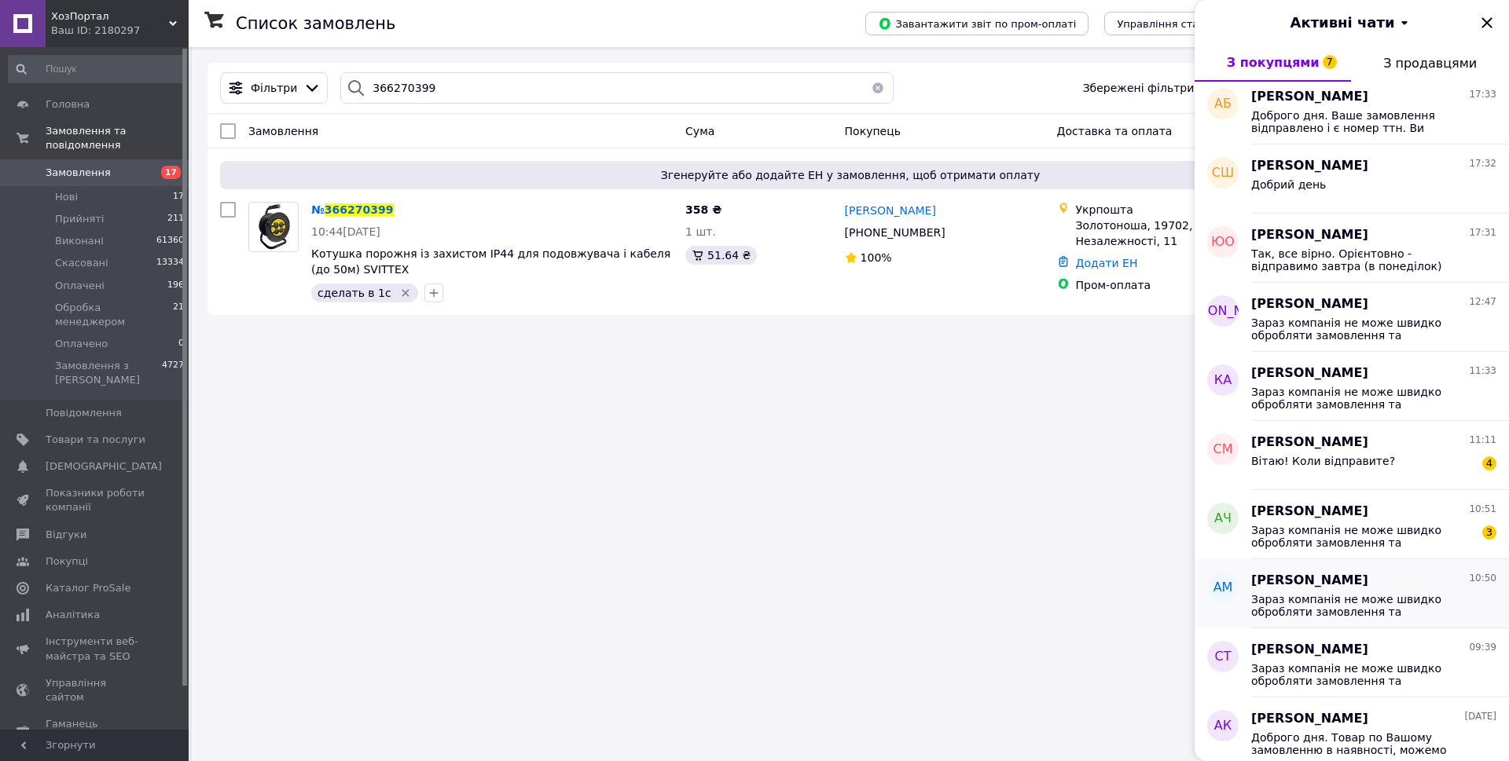
click at [1380, 598] on span "Зараз компанія не може швидко обробляти замовлення та повідомлення, оскільки за…" at bounding box center [1362, 605] width 223 height 25
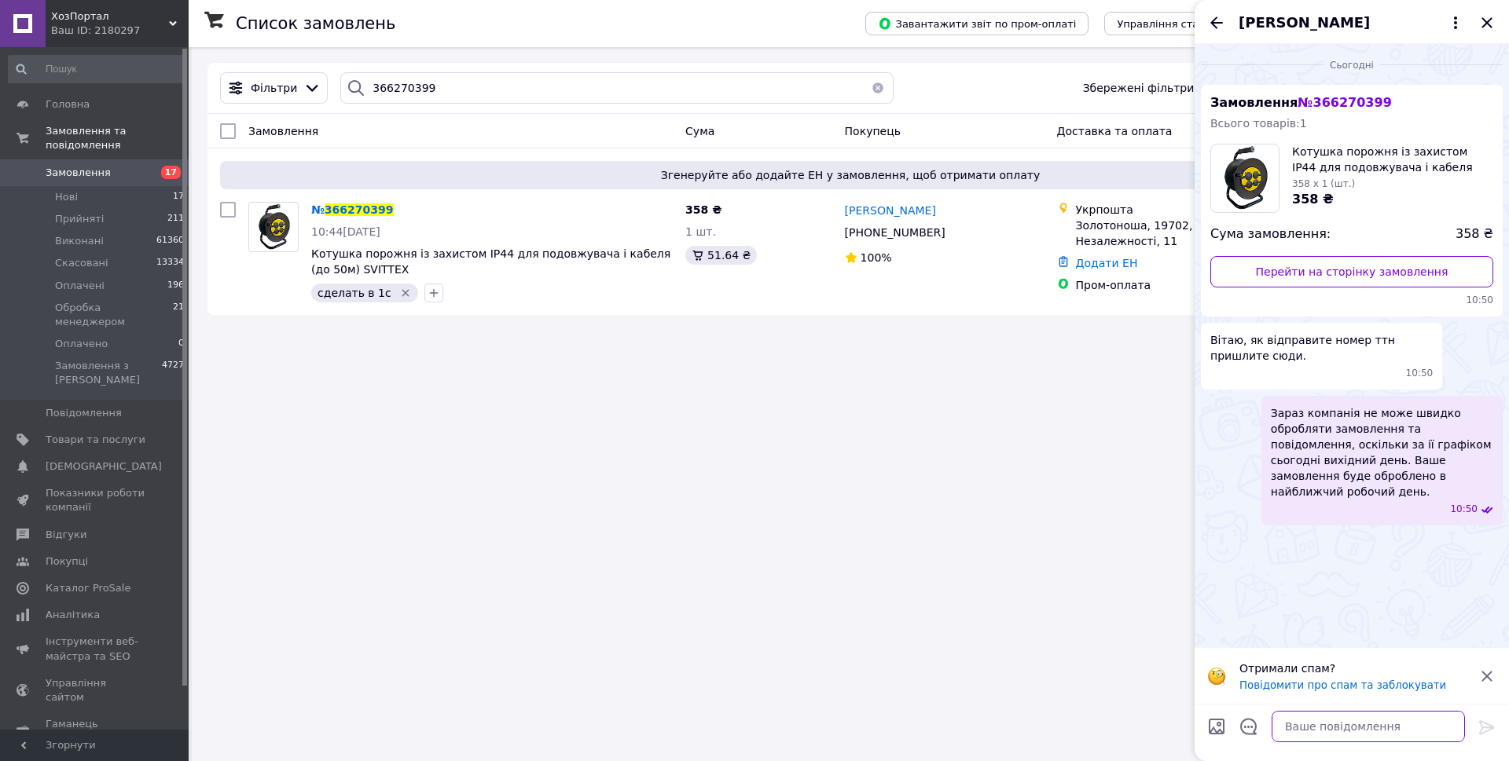
click at [1337, 735] on textarea at bounding box center [1367, 726] width 193 height 31
paste textarea "Доброго дня Ваше замовлення прийнято відправка протягом 2-3 робочих днів"
type textarea "Доброго дня Ваше замовлення прийнято відправка протягом 2-3 робочих днів"
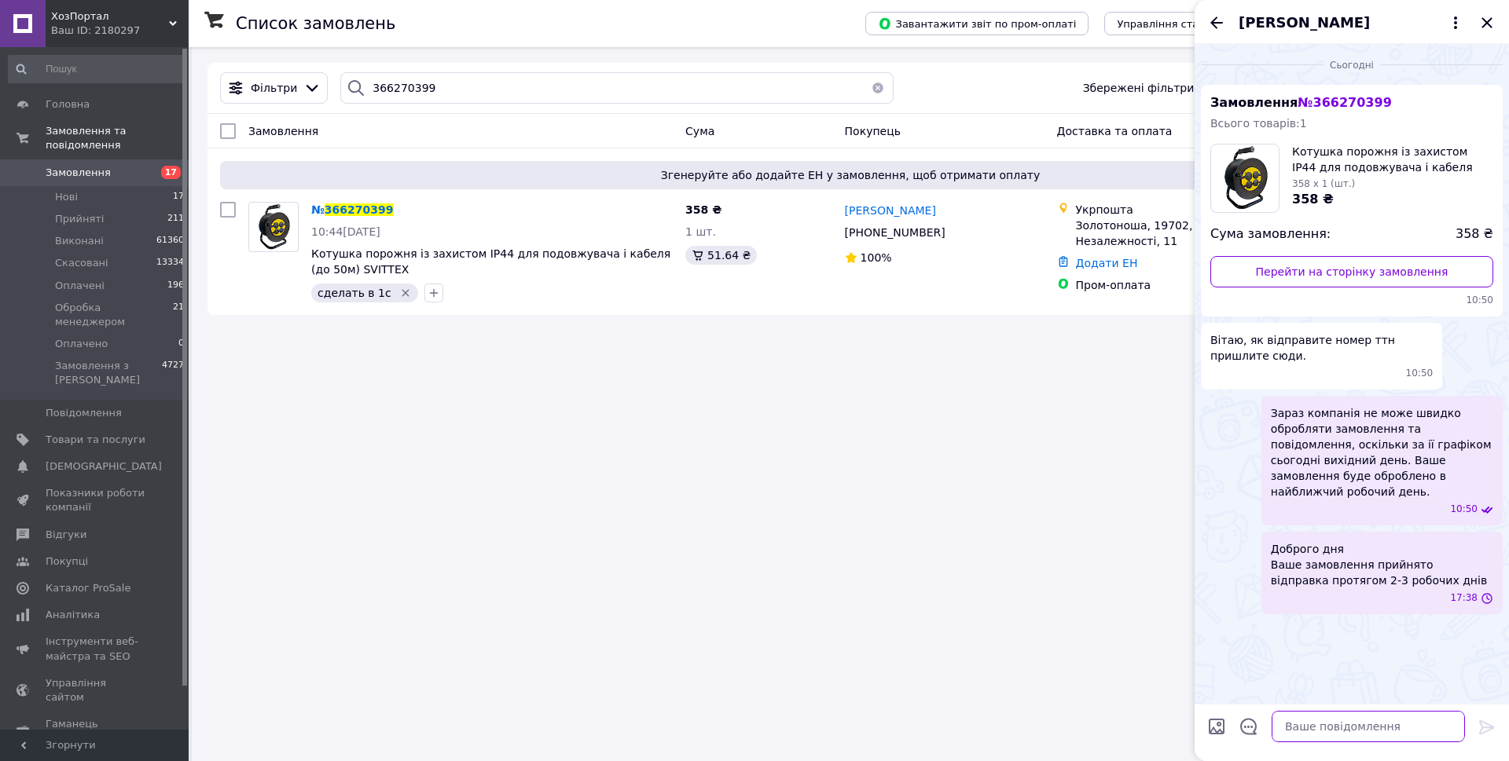
scroll to position [0, 0]
type textarea "ТТН прийде вам автоматично в додаток Пром"
click at [1216, 21] on icon "Назад" at bounding box center [1216, 22] width 19 height 19
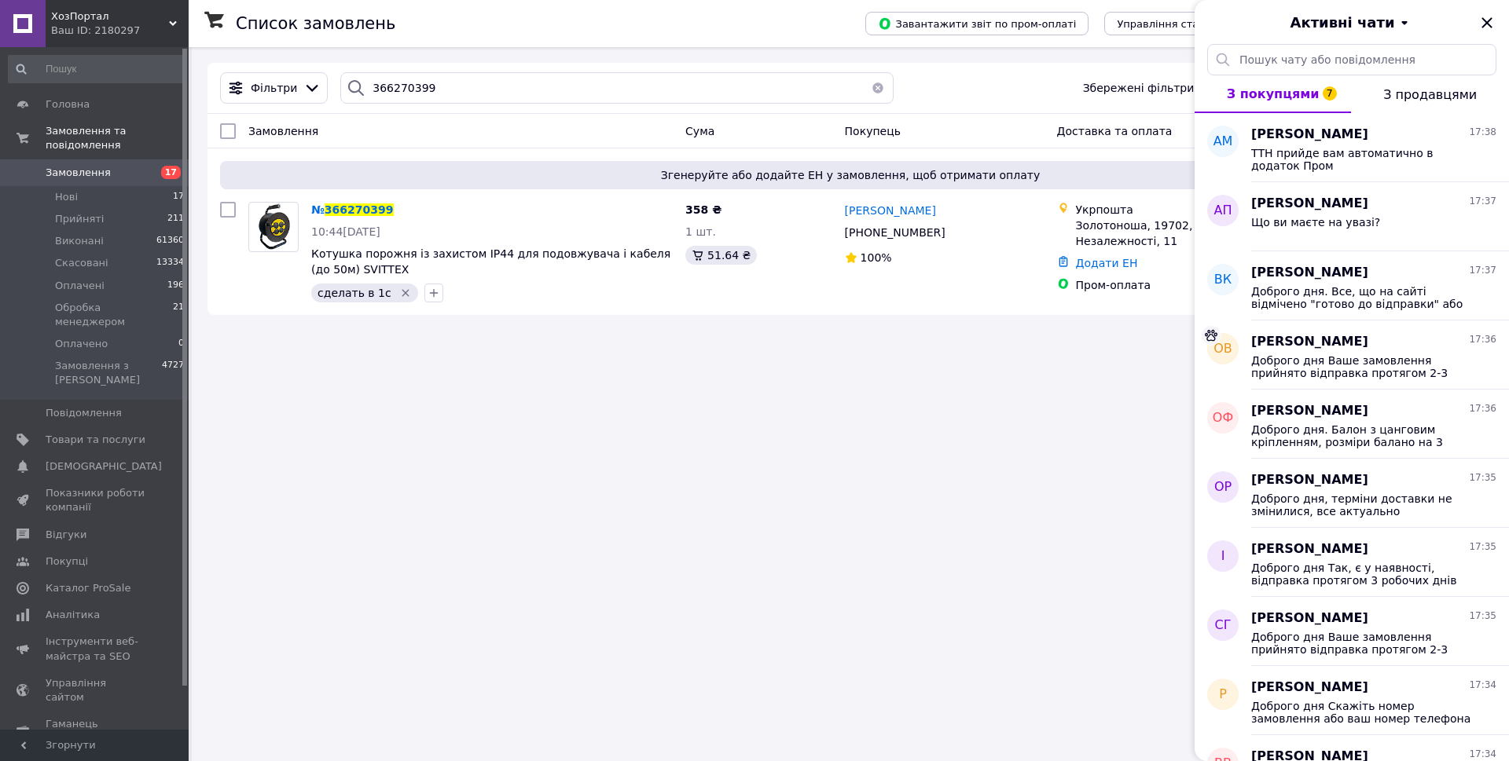
click at [972, 556] on div "Список замовлень Завантажити звіт по пром-оплаті Управління статусами Експорт С…" at bounding box center [850, 380] width 1317 height 761
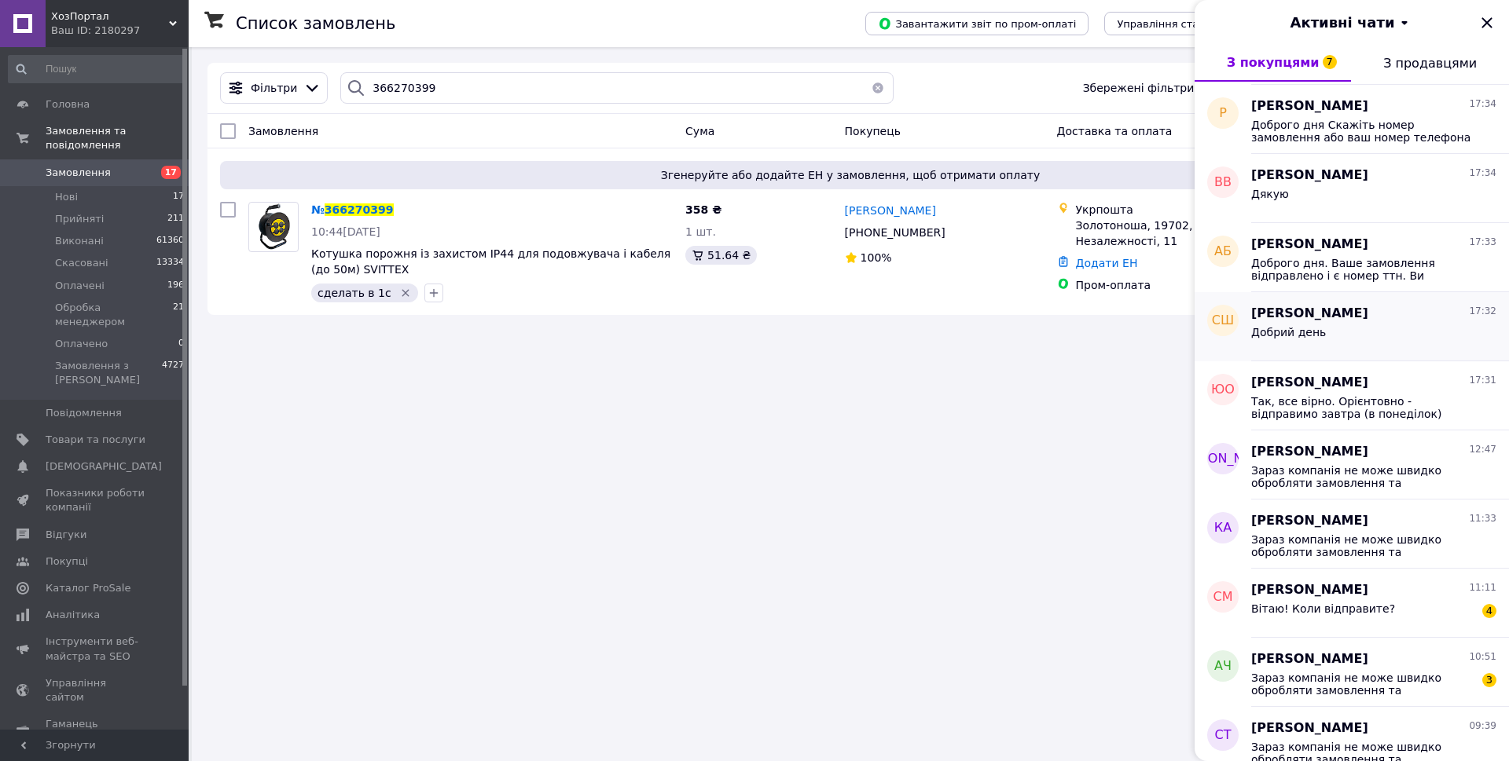
scroll to position [629, 0]
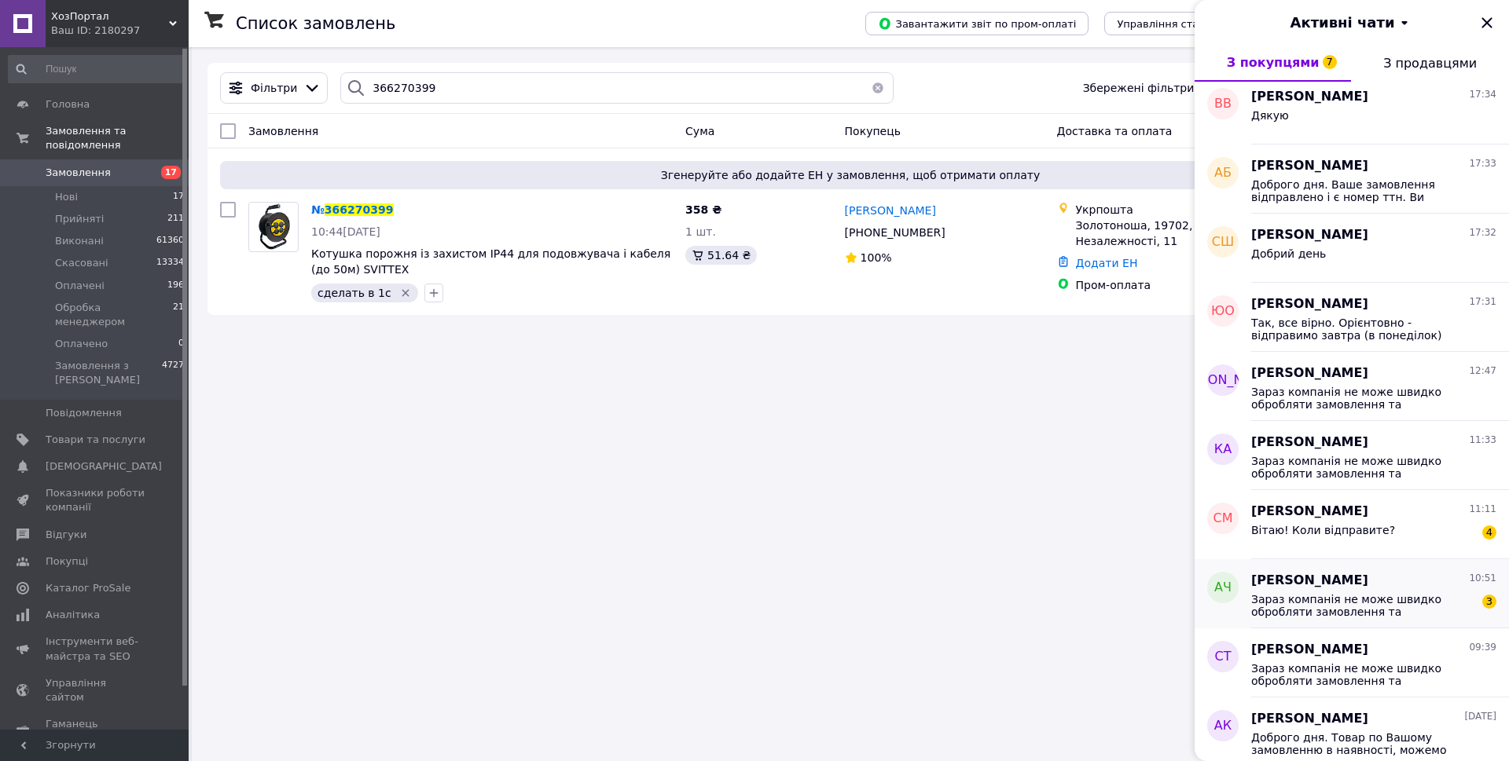
click at [1371, 592] on div "Зараз компанія не може швидко обробляти замовлення та повідомлення, оскільки за…" at bounding box center [1373, 604] width 245 height 28
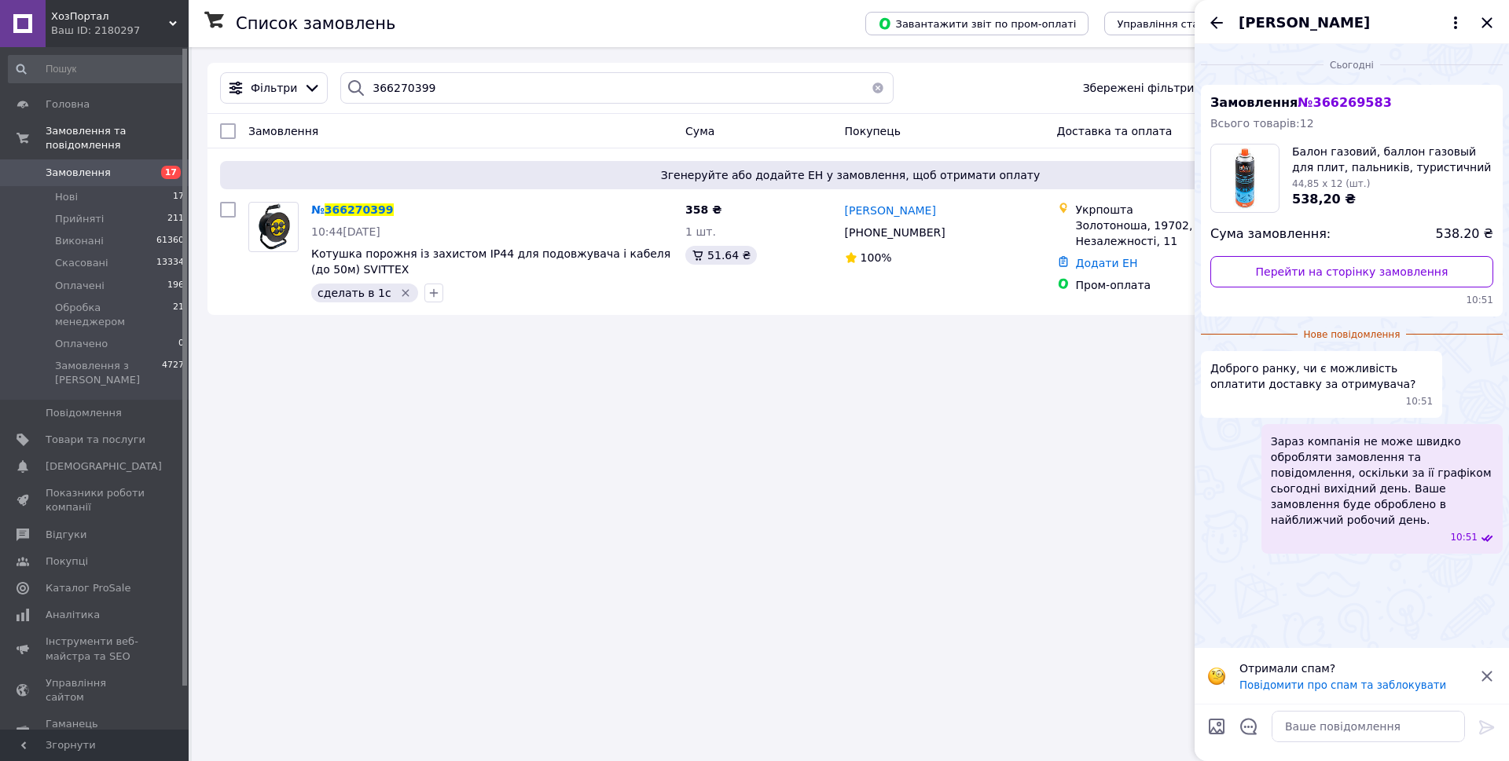
click at [1486, 677] on icon at bounding box center [1486, 676] width 10 height 10
click at [1322, 728] on textarea at bounding box center [1367, 726] width 193 height 31
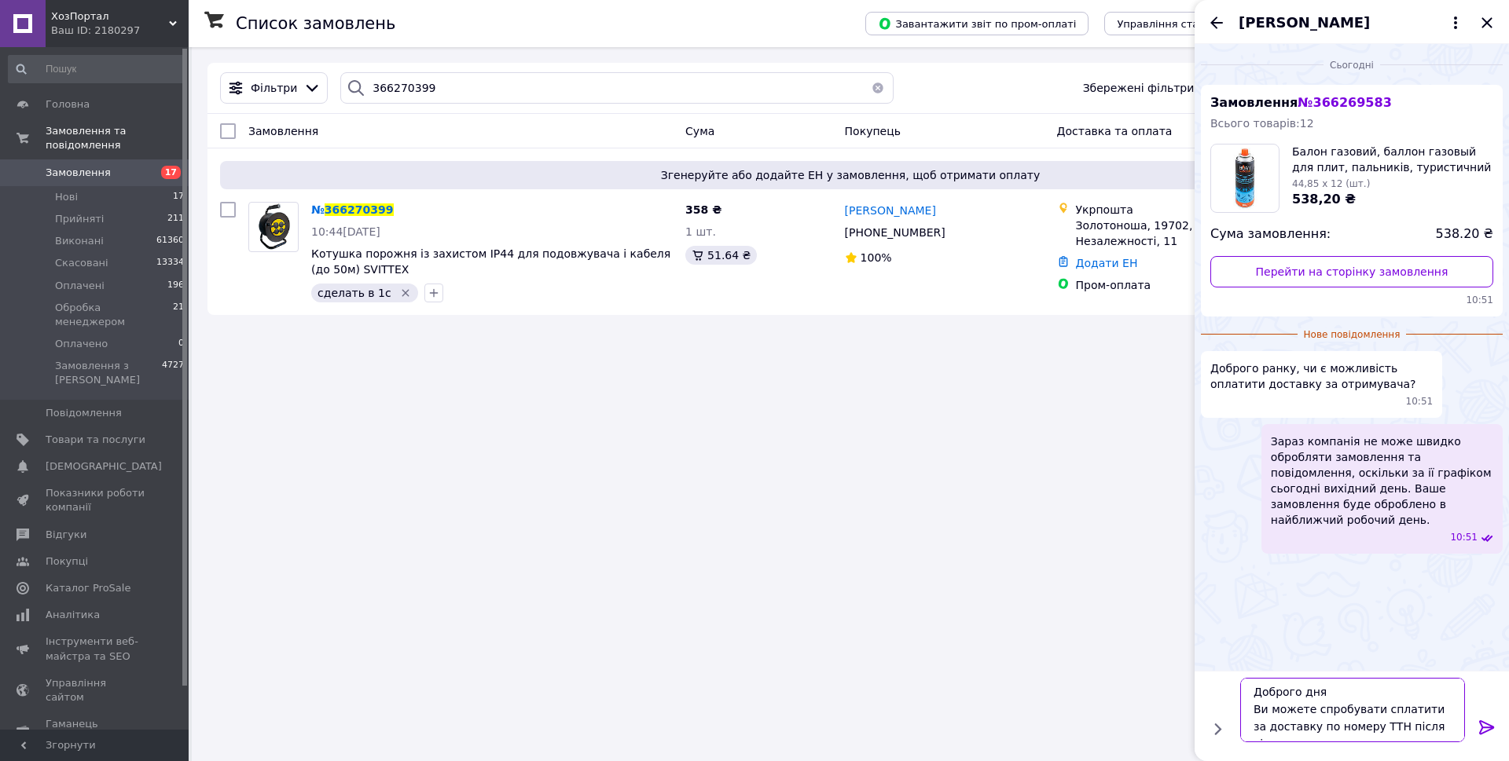
scroll to position [11, 0]
type textarea "Доброго дня Ви можете спробувати сплатити за доставку по номеру ТТН після відпр…"
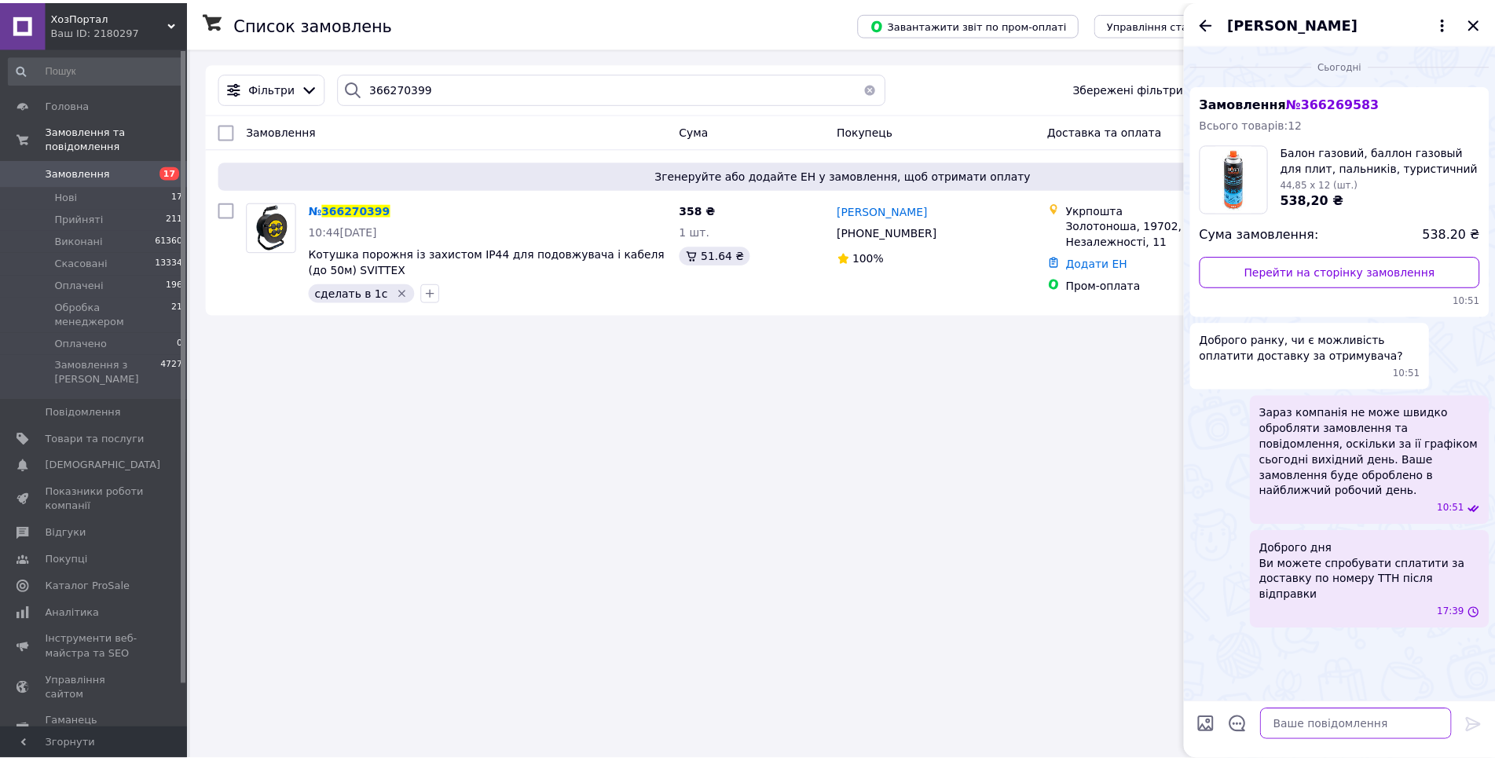
scroll to position [0, 0]
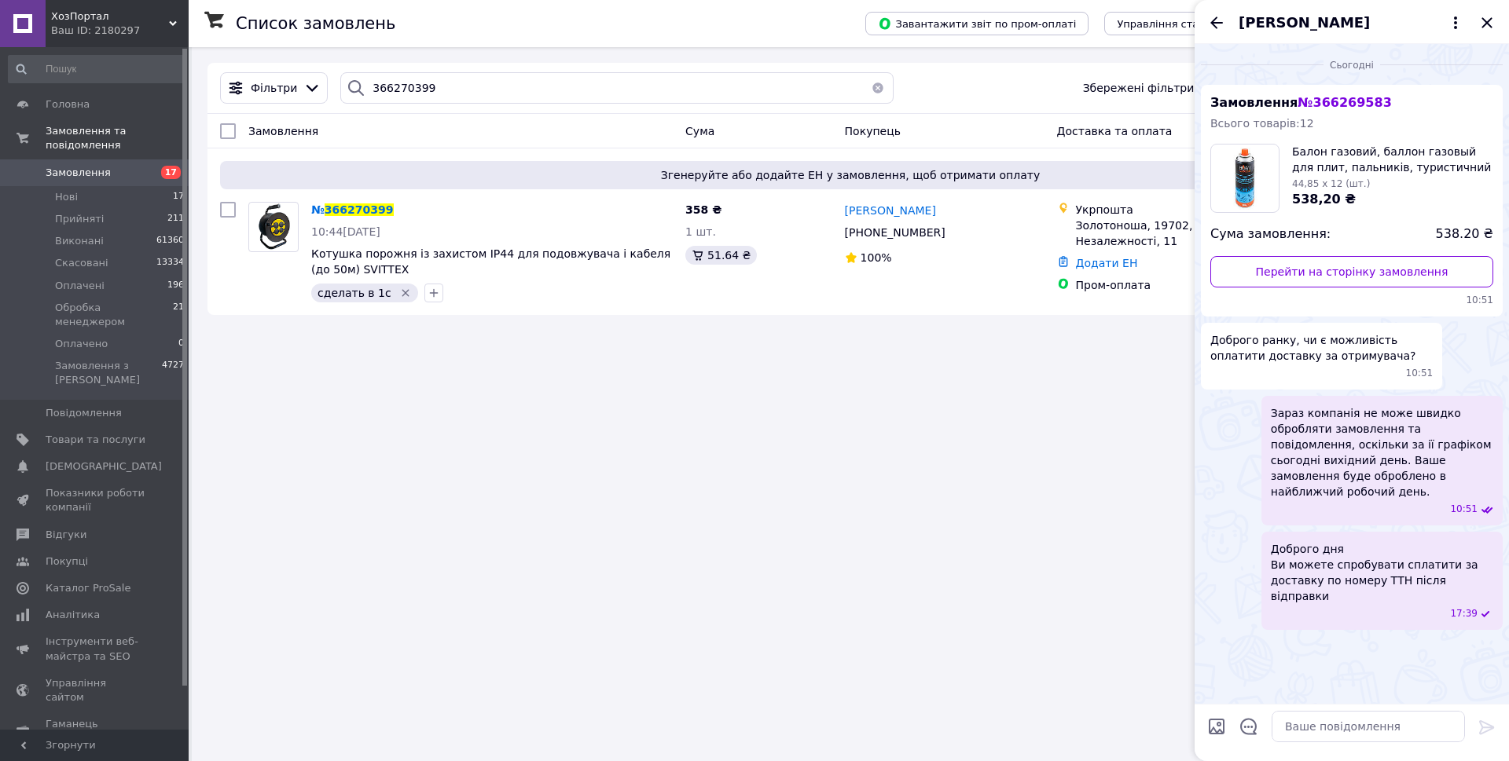
click at [876, 89] on button "button" at bounding box center [877, 87] width 31 height 31
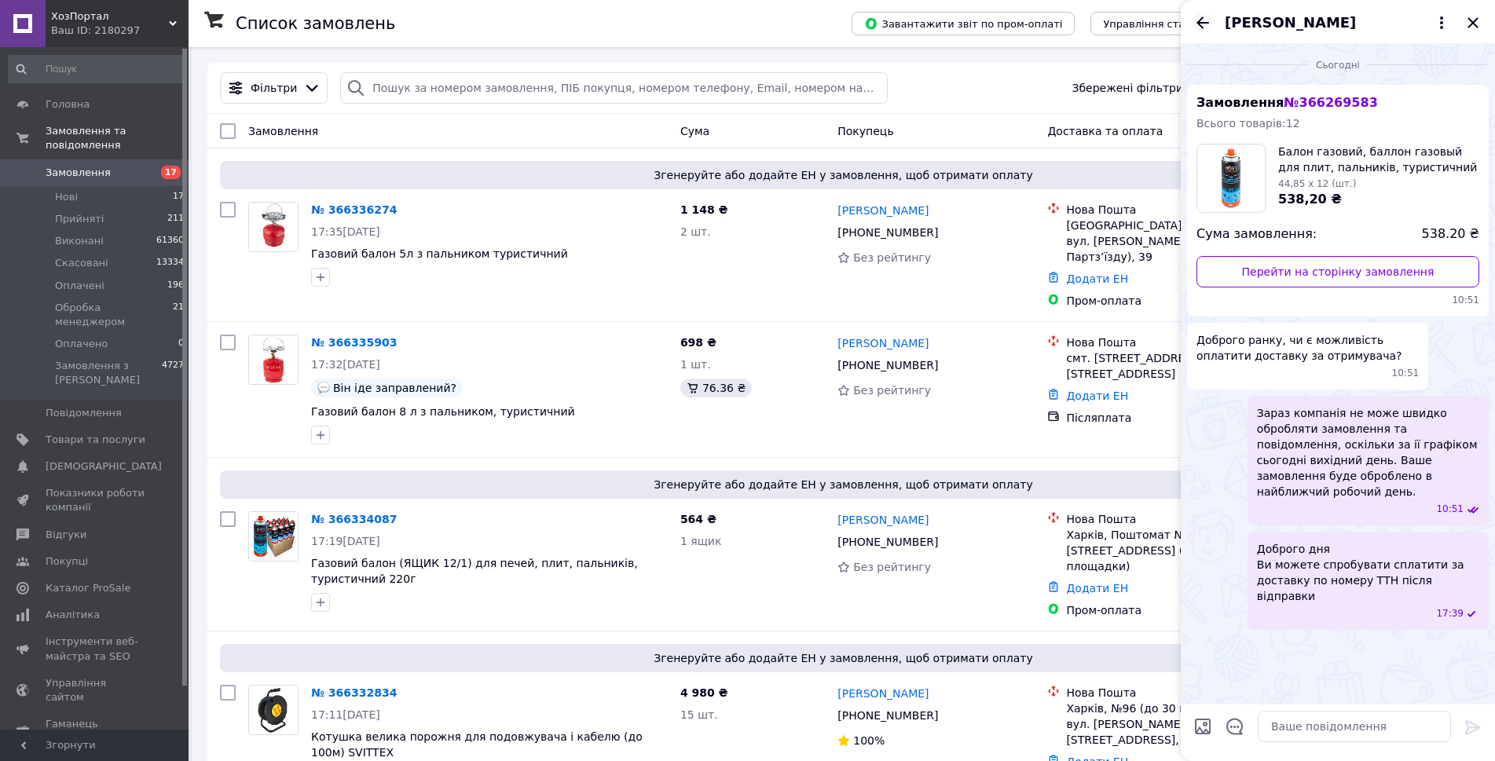
click at [1204, 20] on icon "Назад" at bounding box center [1203, 22] width 19 height 19
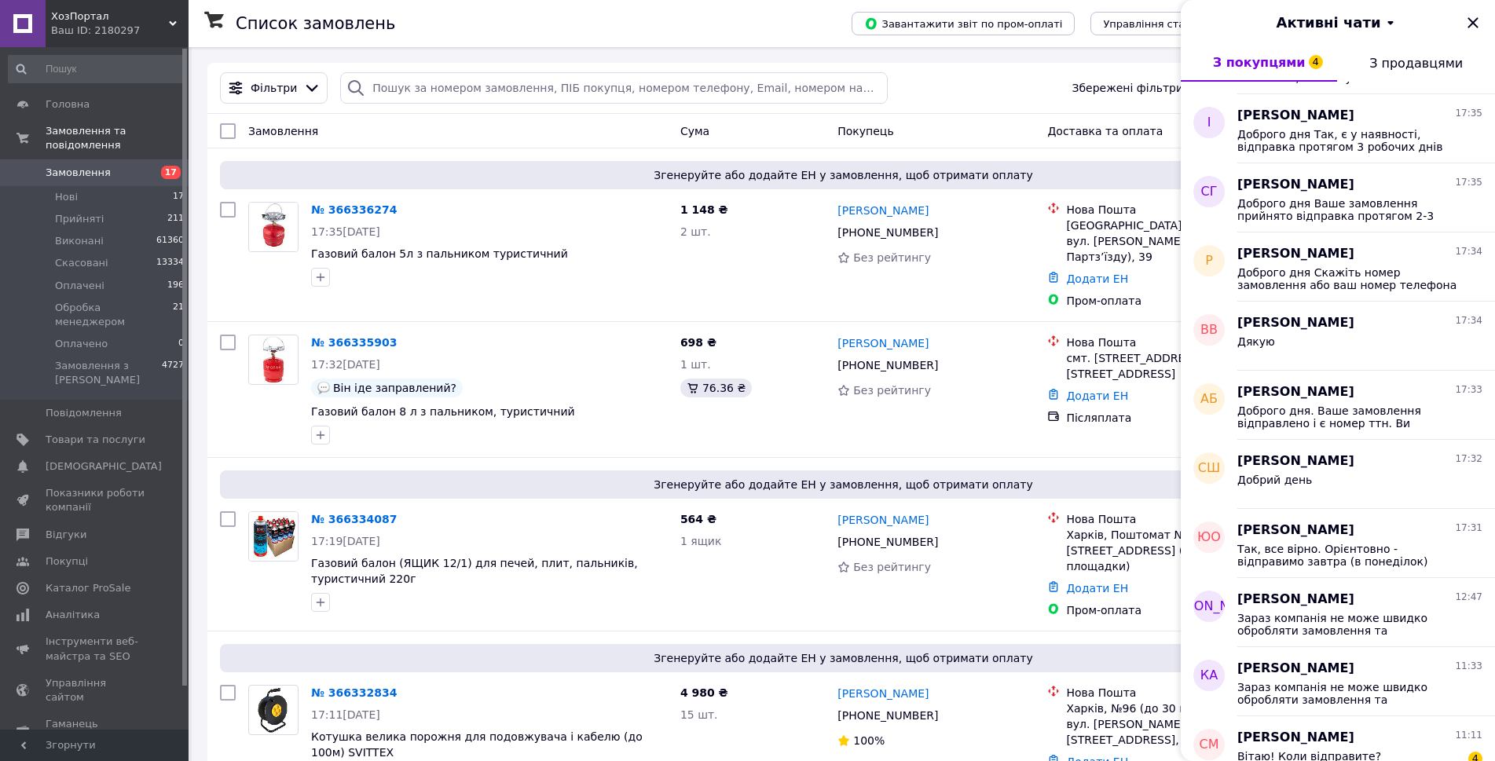
scroll to position [786, 0]
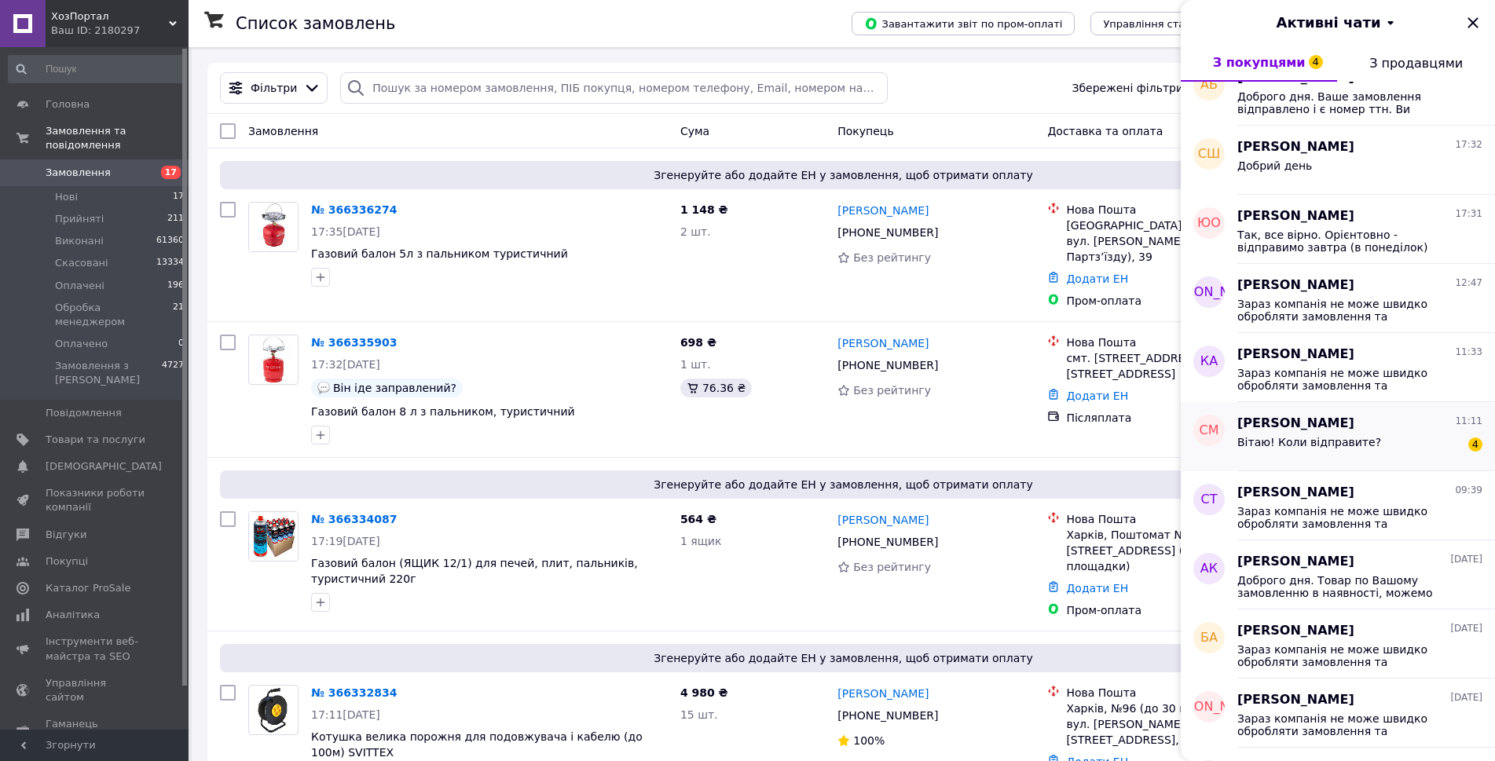
click at [1359, 433] on div "Вітаю! Коли відправите? 4" at bounding box center [1360, 445] width 245 height 25
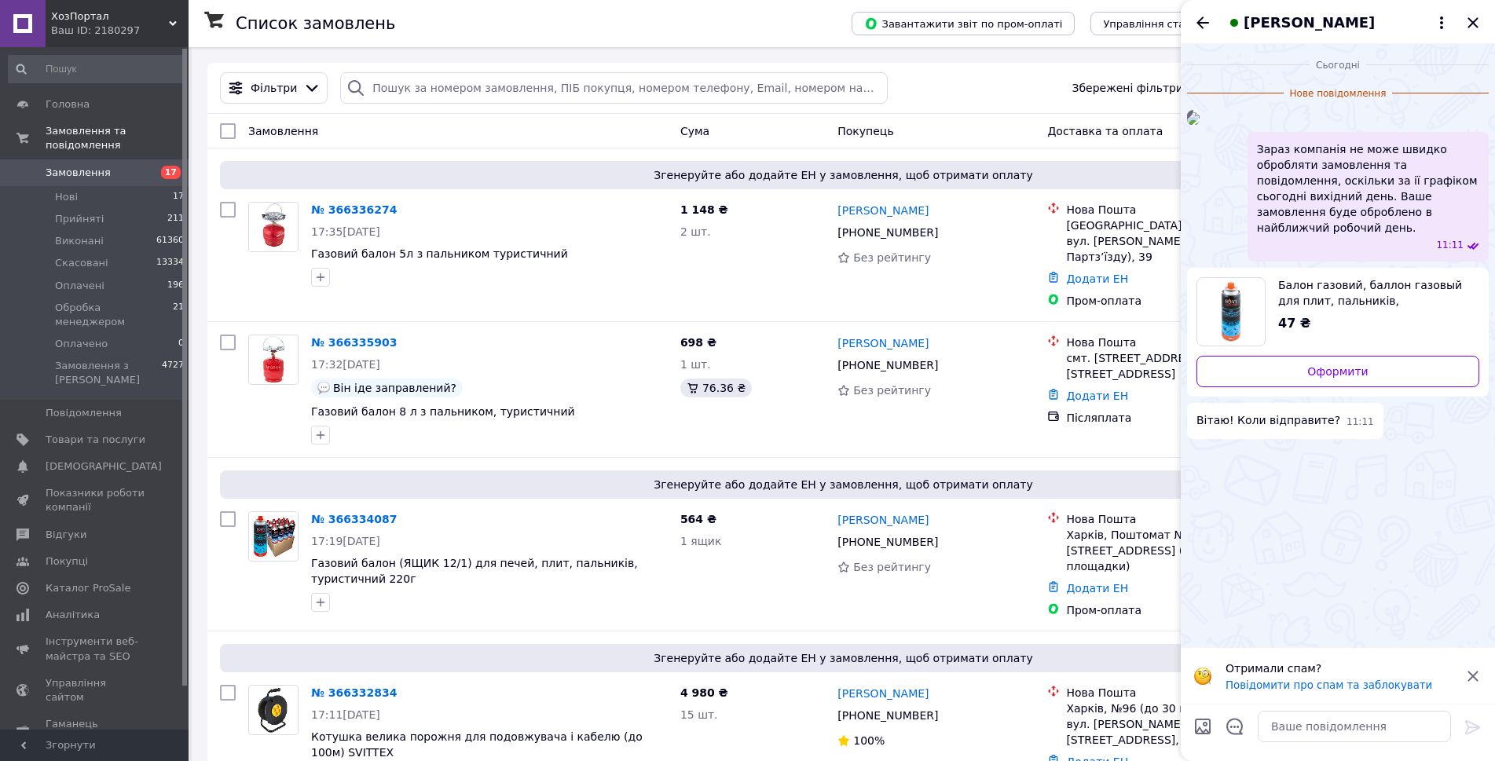
click at [1476, 677] on icon at bounding box center [1473, 676] width 10 height 10
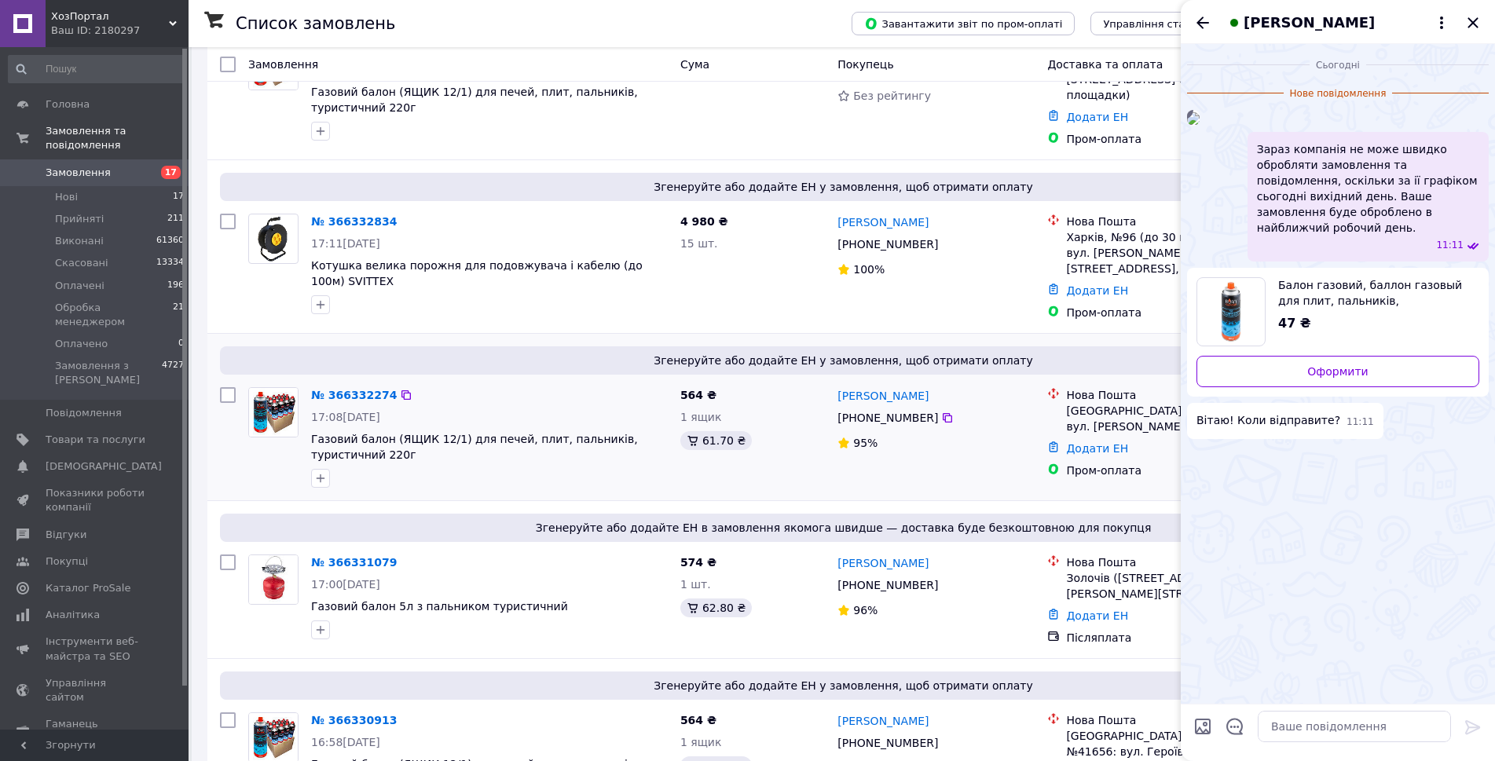
scroll to position [0, 0]
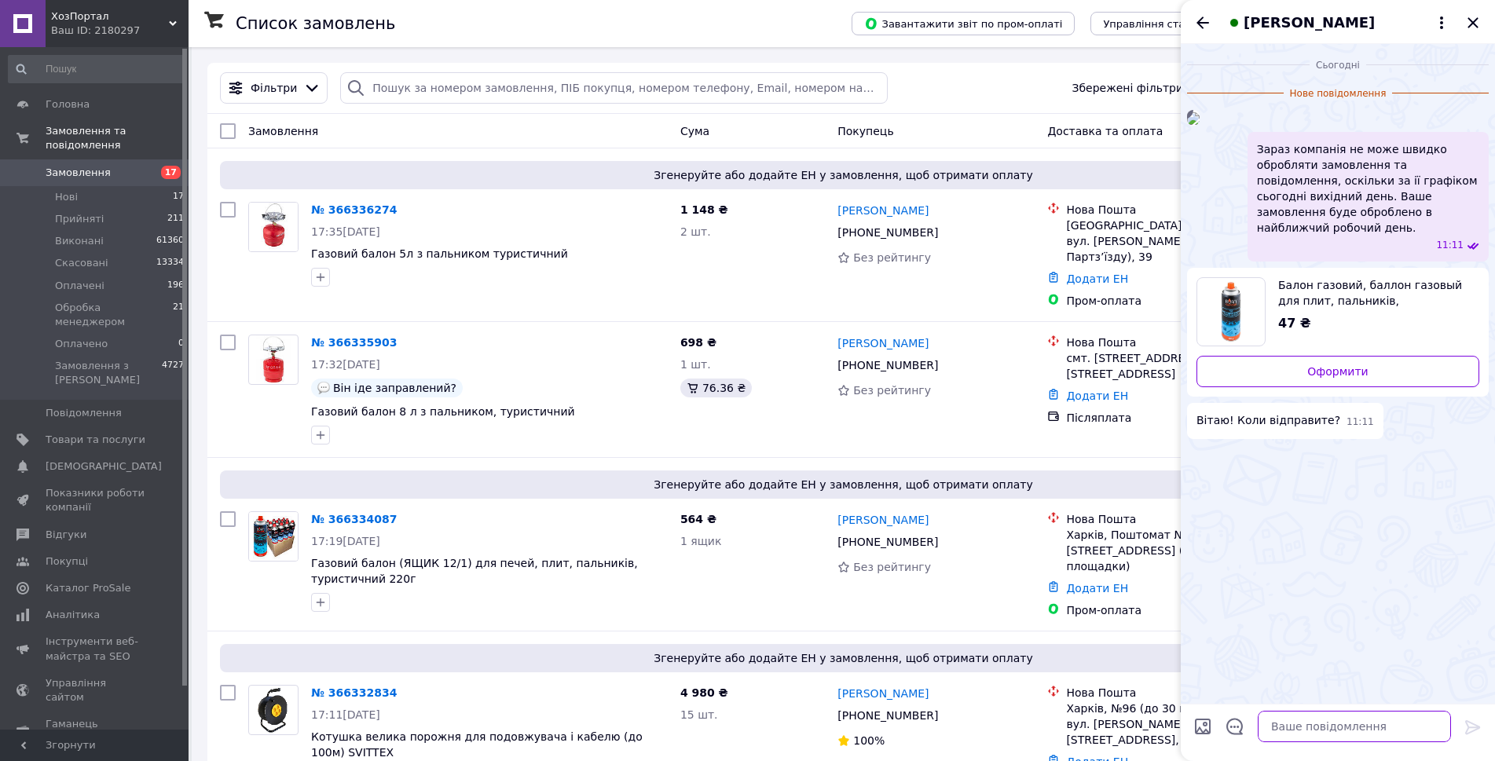
click at [1355, 725] on textarea at bounding box center [1354, 726] width 193 height 31
type textarea "Доброго дня, підкажіть ваш номер замовлення або номер телефона"
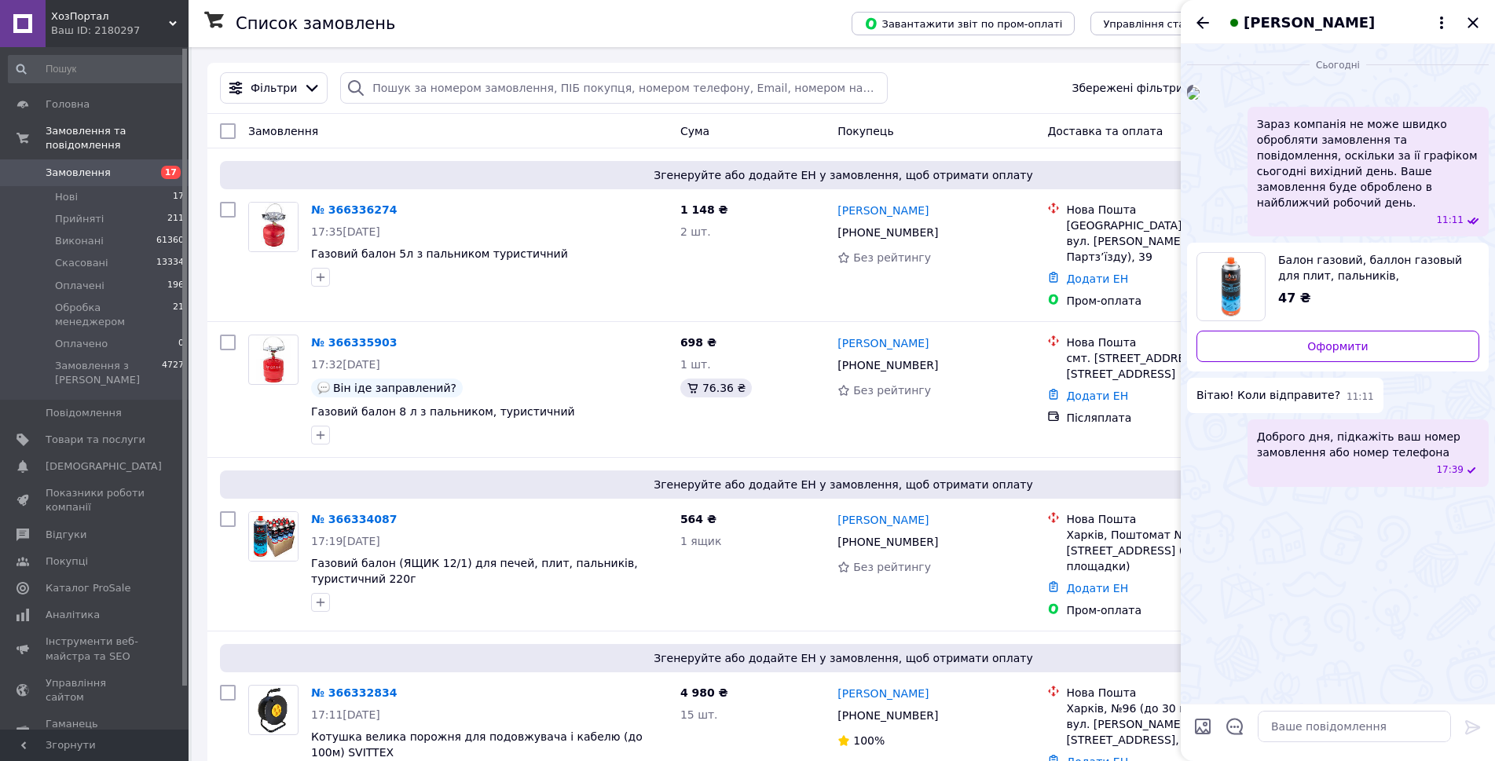
click at [1209, 486] on div "Доброго дня, підкажіть ваш номер замовлення або номер телефона 17:39" at bounding box center [1338, 453] width 302 height 67
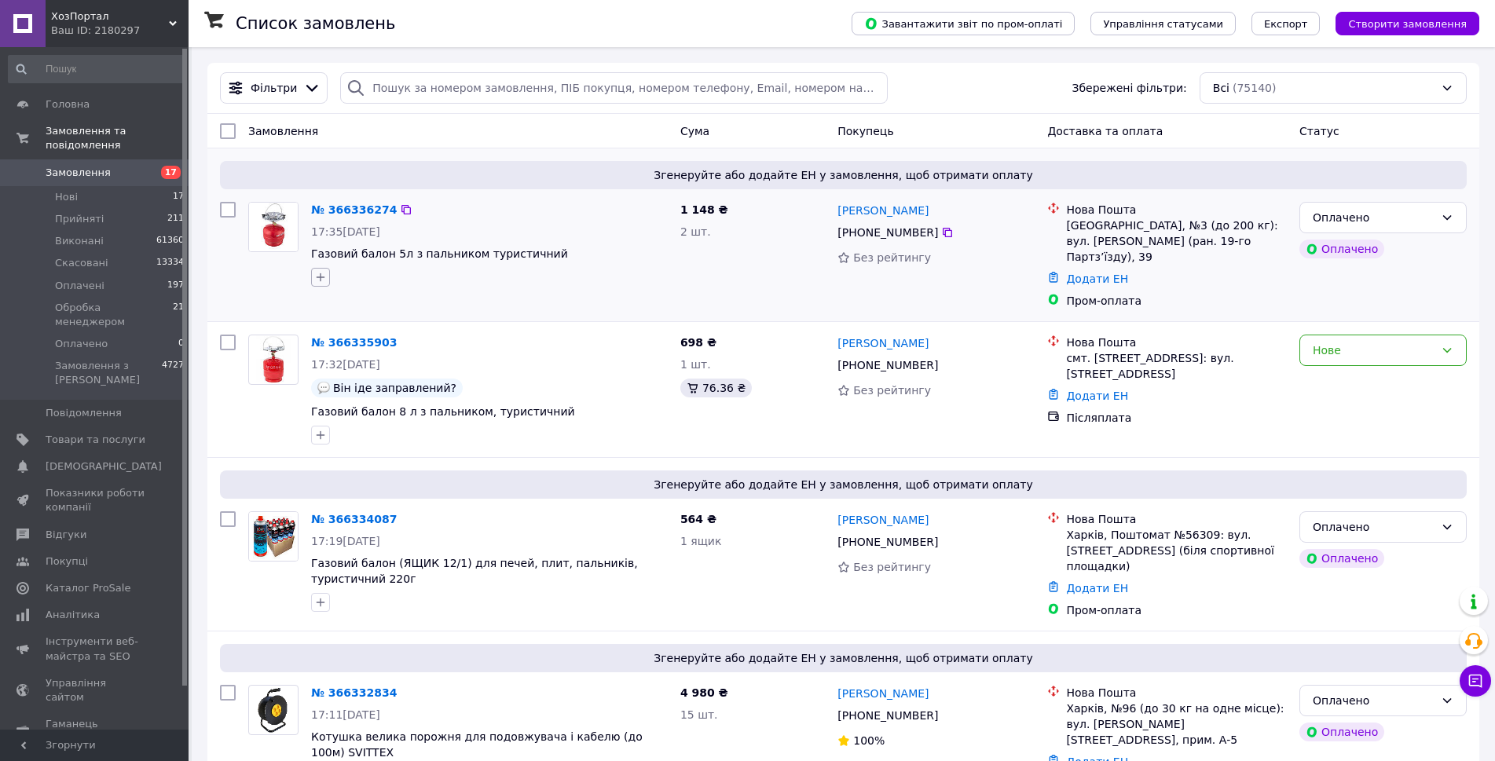
click at [322, 272] on icon "button" at bounding box center [320, 277] width 13 height 13
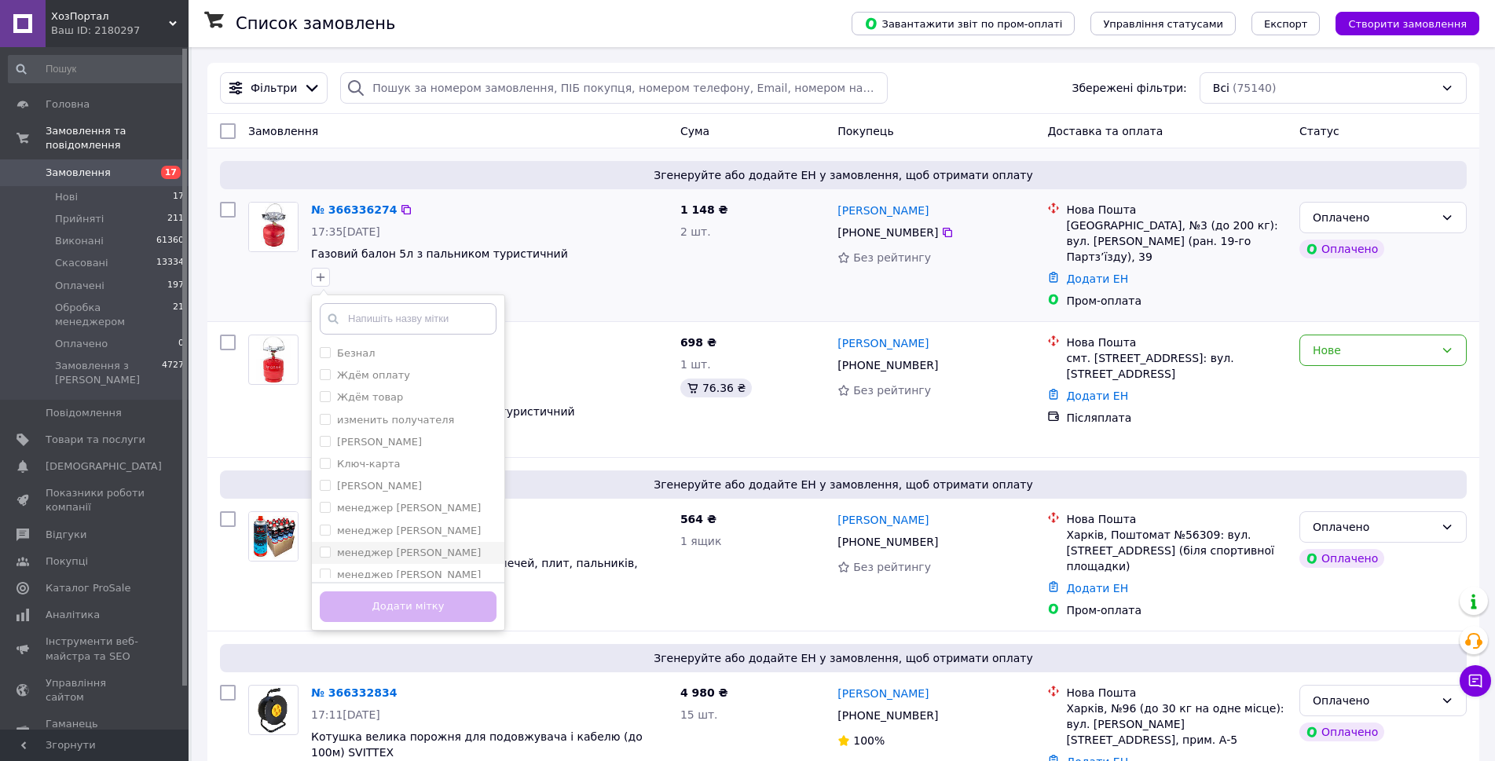
click at [427, 558] on div "менеджер [PERSON_NAME]" at bounding box center [408, 553] width 177 height 14
checkbox input "true"
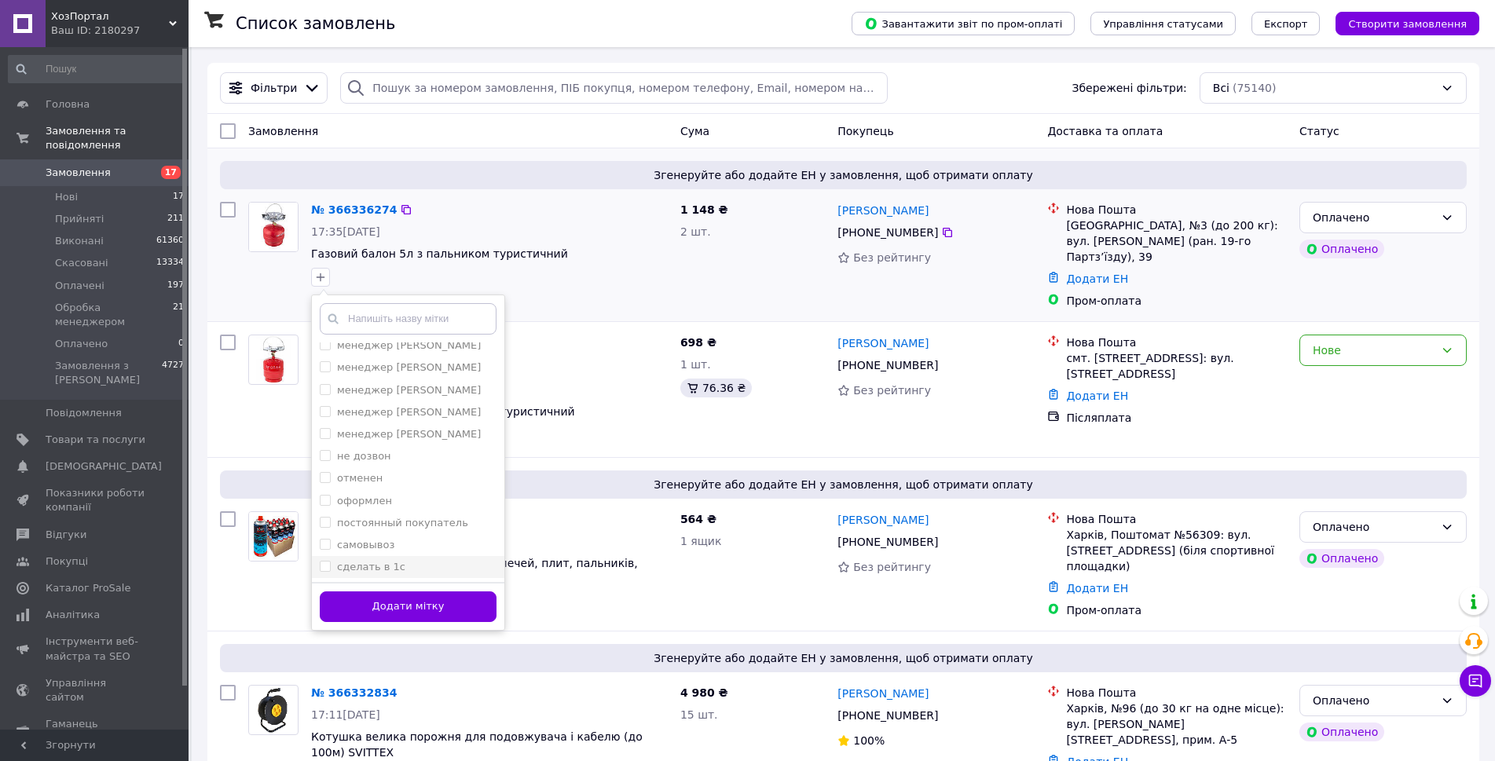
click at [417, 567] on div "сделать в 1с" at bounding box center [408, 567] width 177 height 14
checkbox input "true"
click at [427, 603] on button "Додати мітку" at bounding box center [408, 607] width 177 height 31
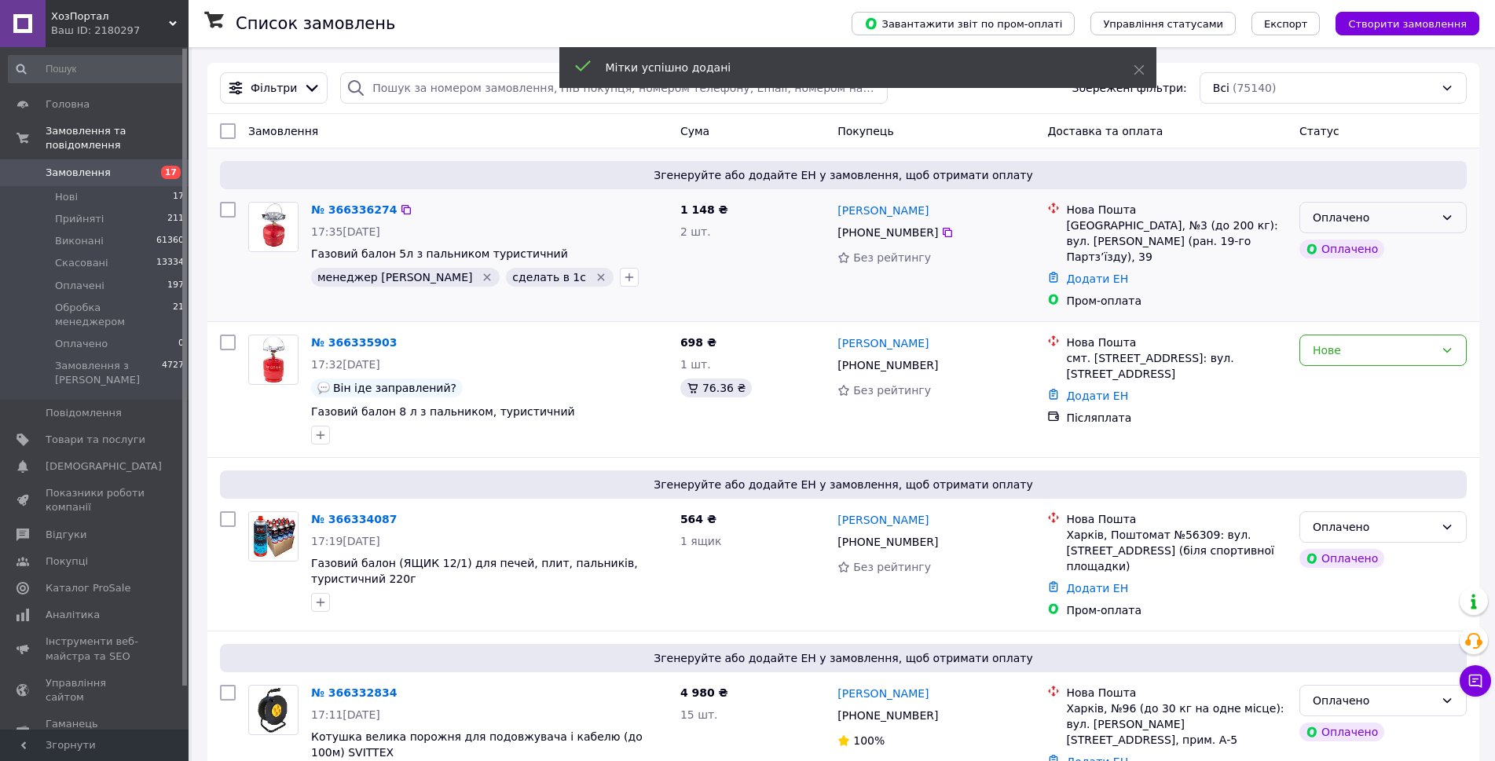
click at [1418, 215] on div "Оплачено" at bounding box center [1374, 217] width 122 height 17
click at [1402, 245] on li "Прийнято" at bounding box center [1383, 252] width 166 height 28
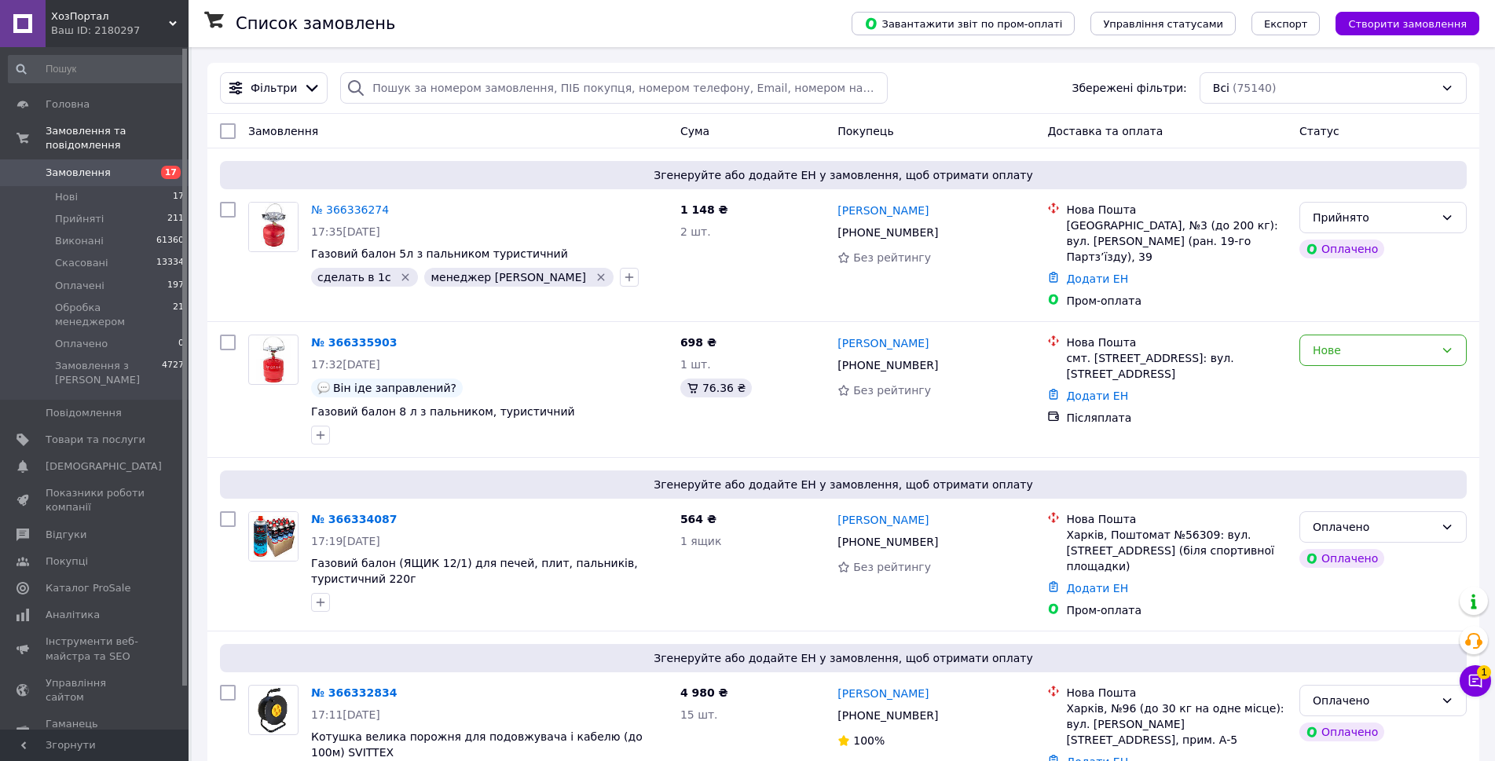
click at [1474, 684] on icon at bounding box center [1476, 681] width 16 height 16
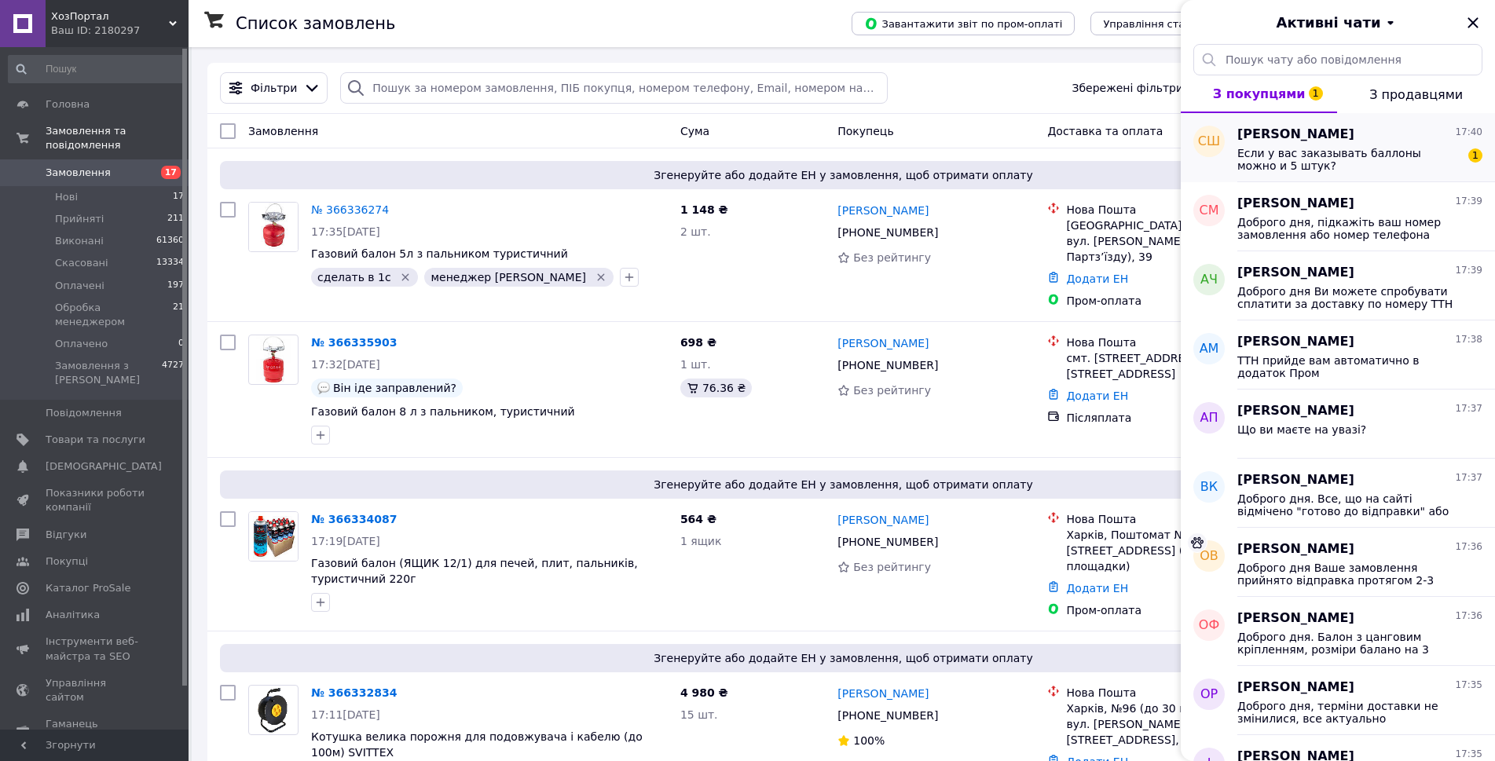
click at [1315, 165] on span "Если у вас заказывать баллоны можно и 5 штук?" at bounding box center [1349, 159] width 223 height 25
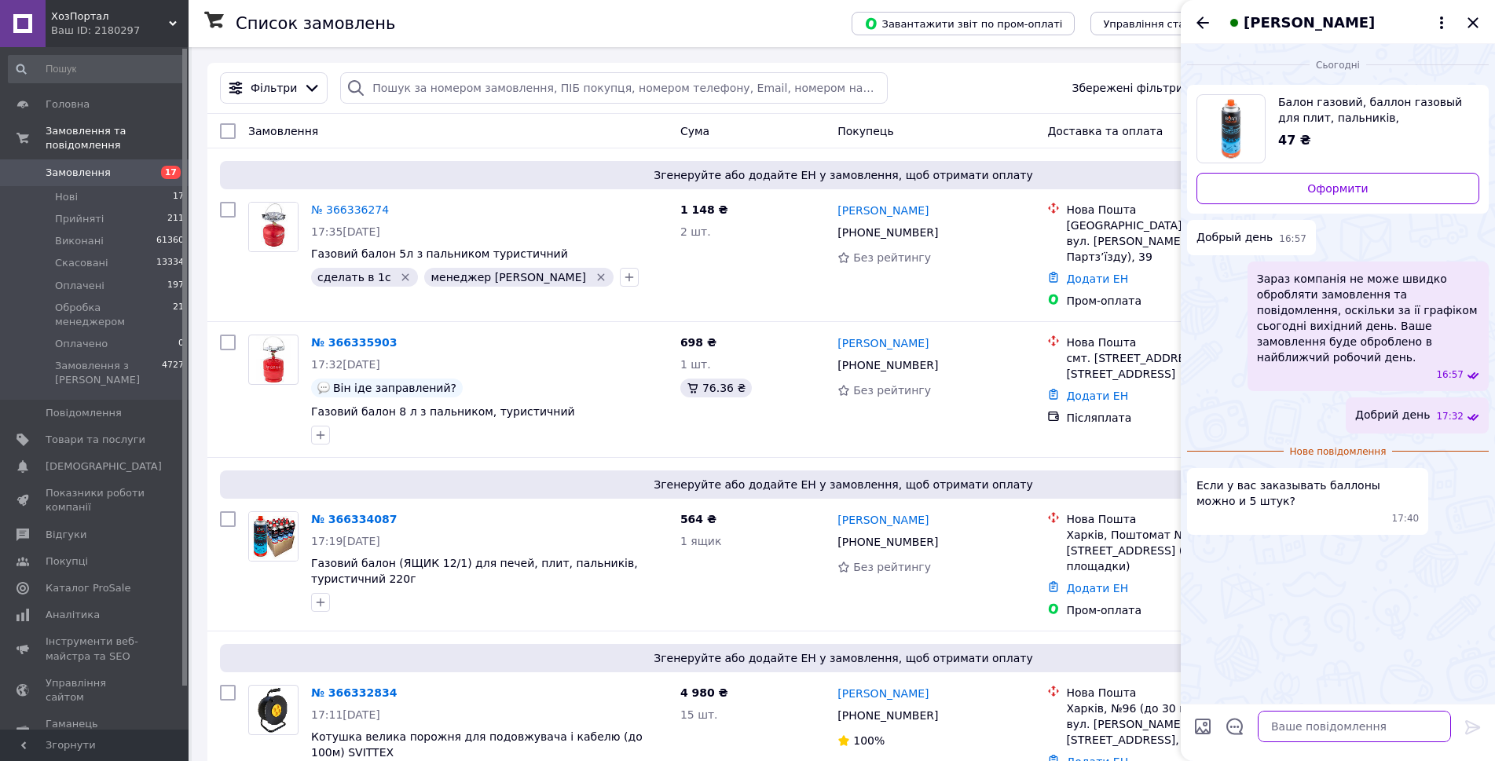
click at [1316, 730] on textarea at bounding box center [1354, 726] width 193 height 31
type textarea "Так"
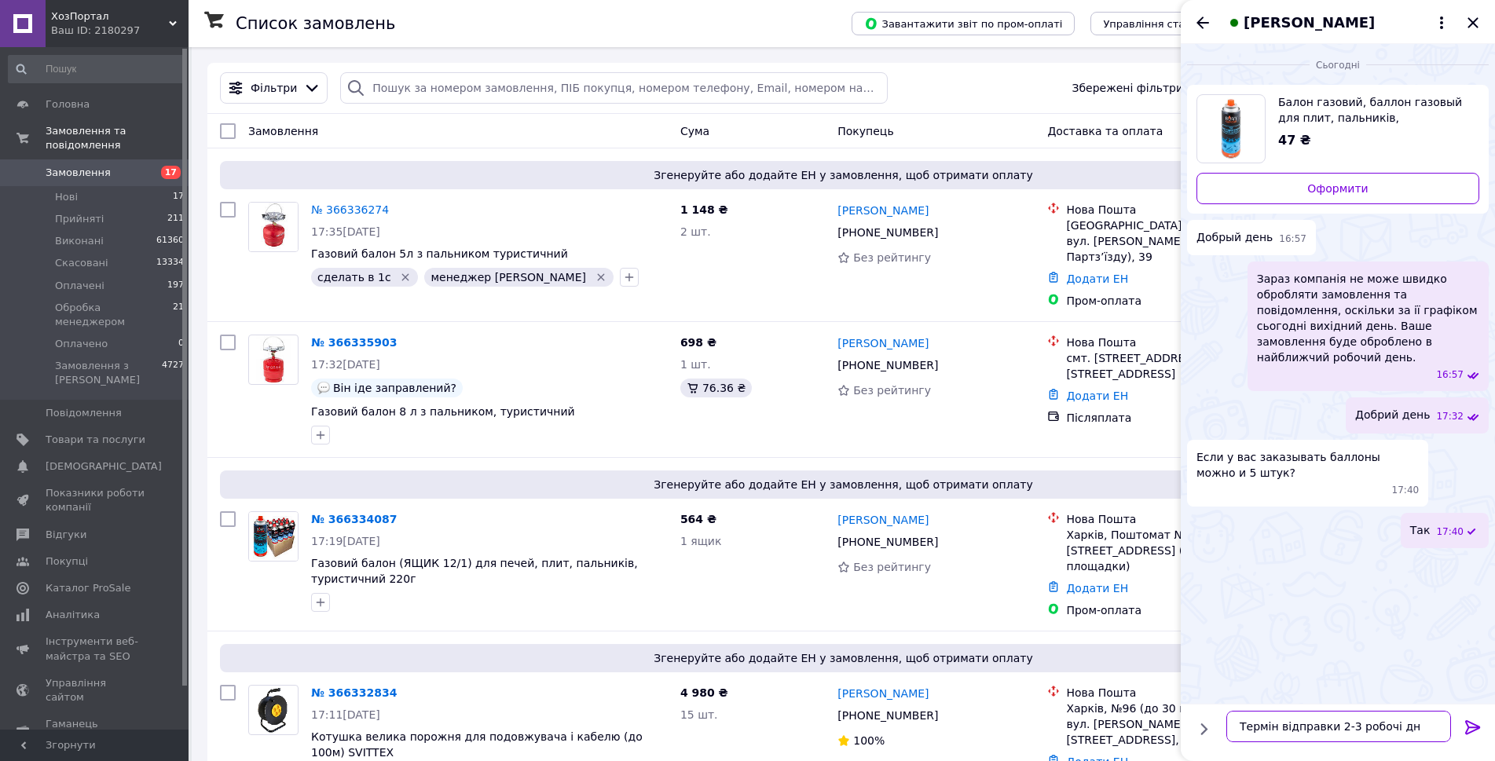
type textarea "Термін відправки 2-3 робочі дні"
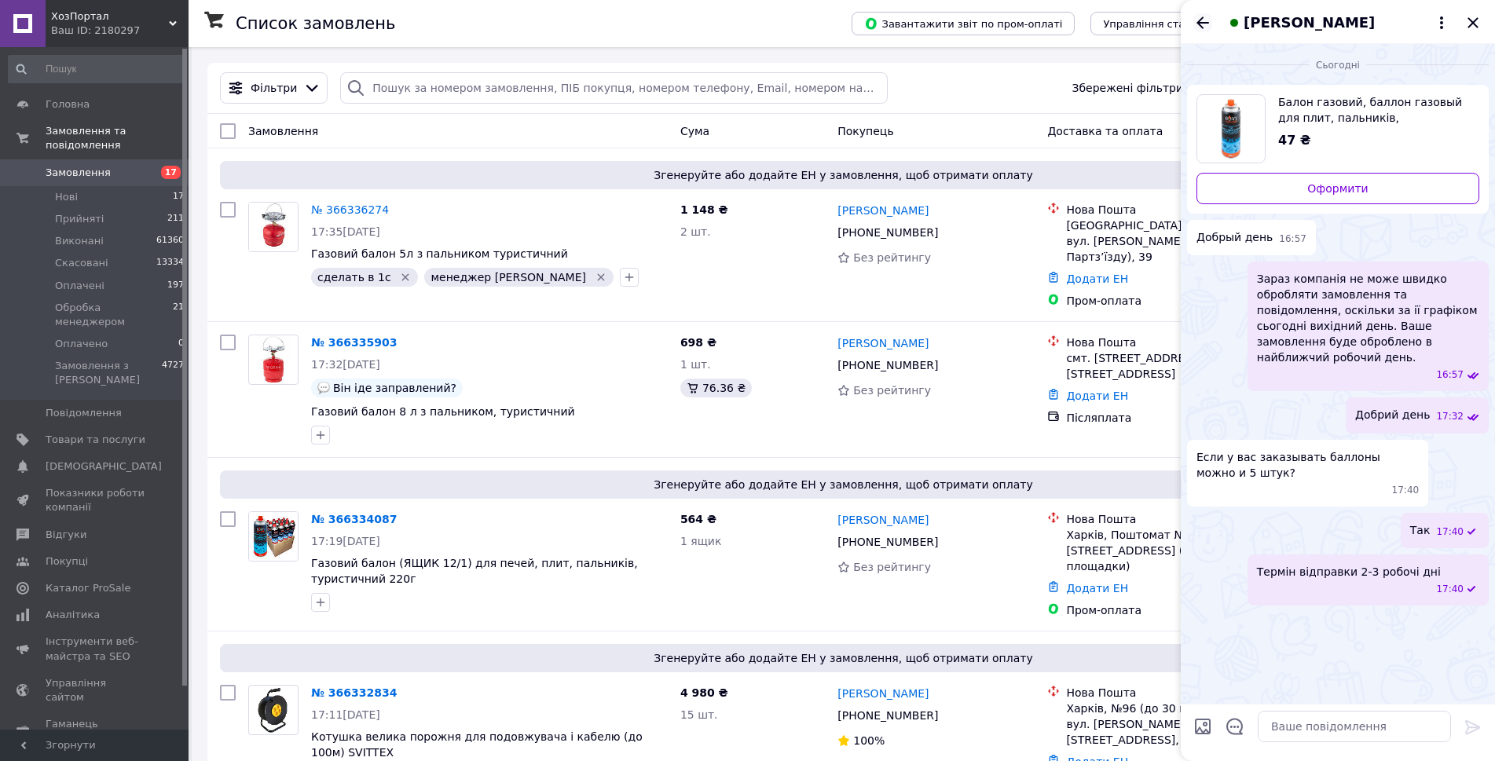
click at [1204, 24] on icon "Назад" at bounding box center [1203, 22] width 19 height 19
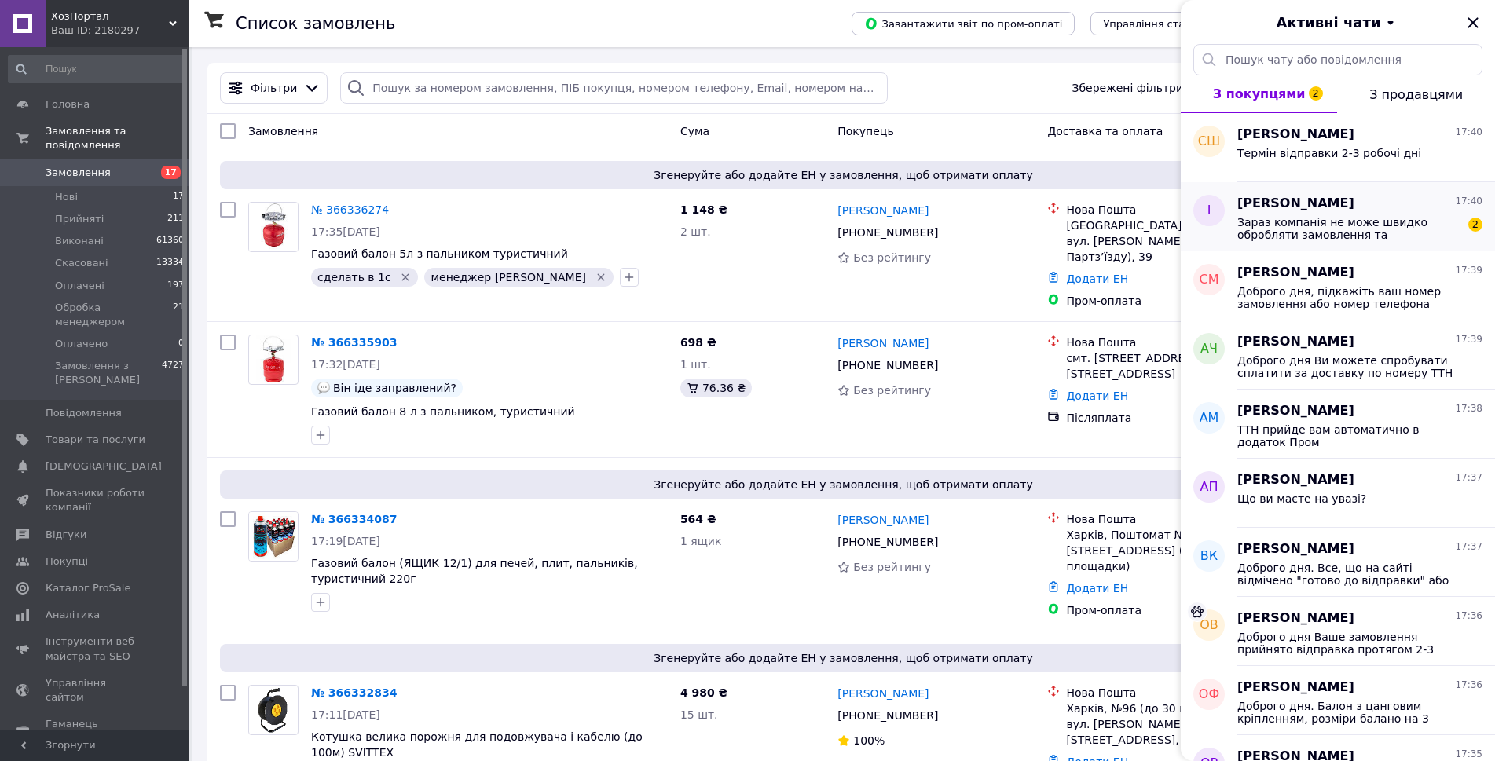
click at [1380, 226] on span "Зараз компанія не може швидко обробляти замовлення та повідомлення, оскільки за…" at bounding box center [1349, 228] width 223 height 25
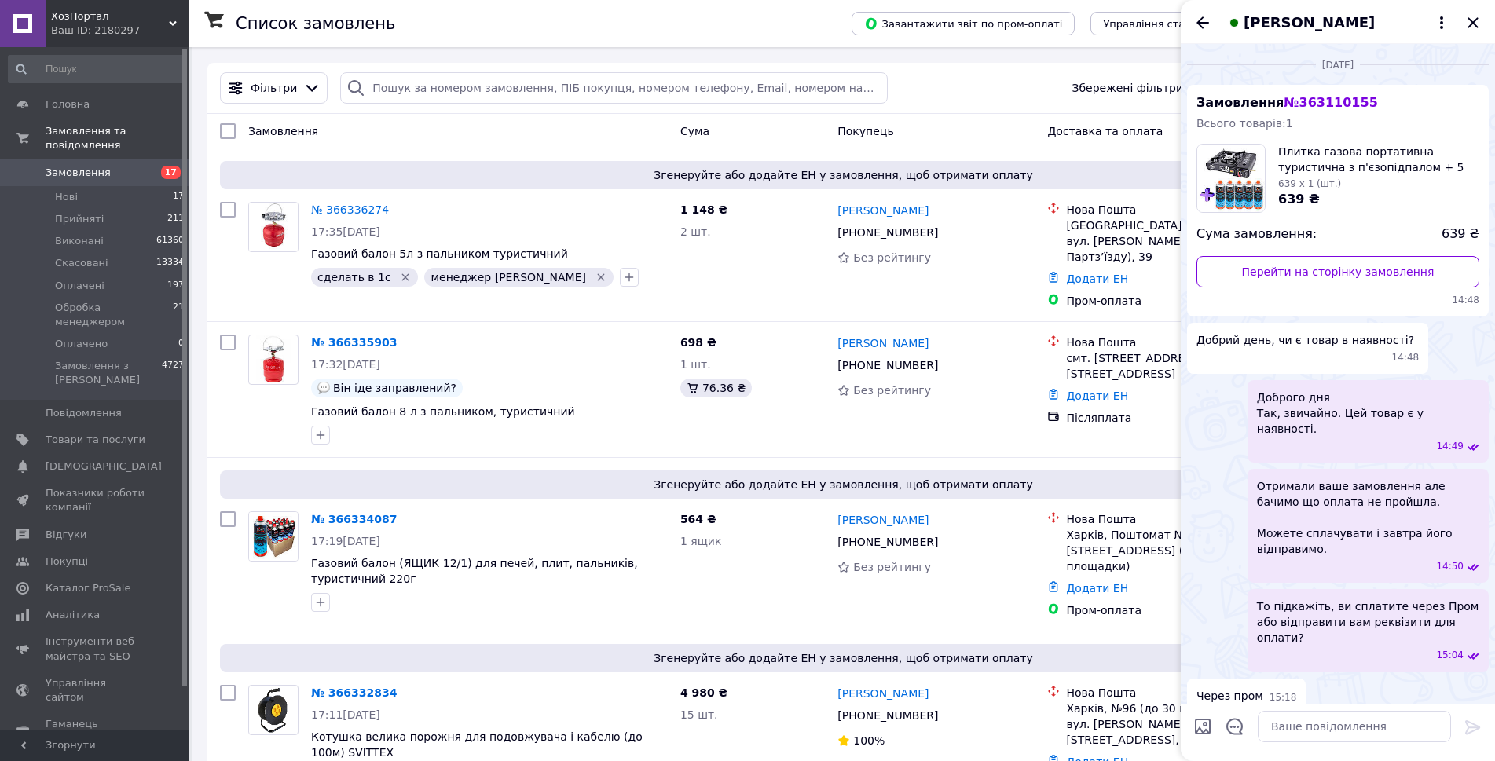
scroll to position [805, 0]
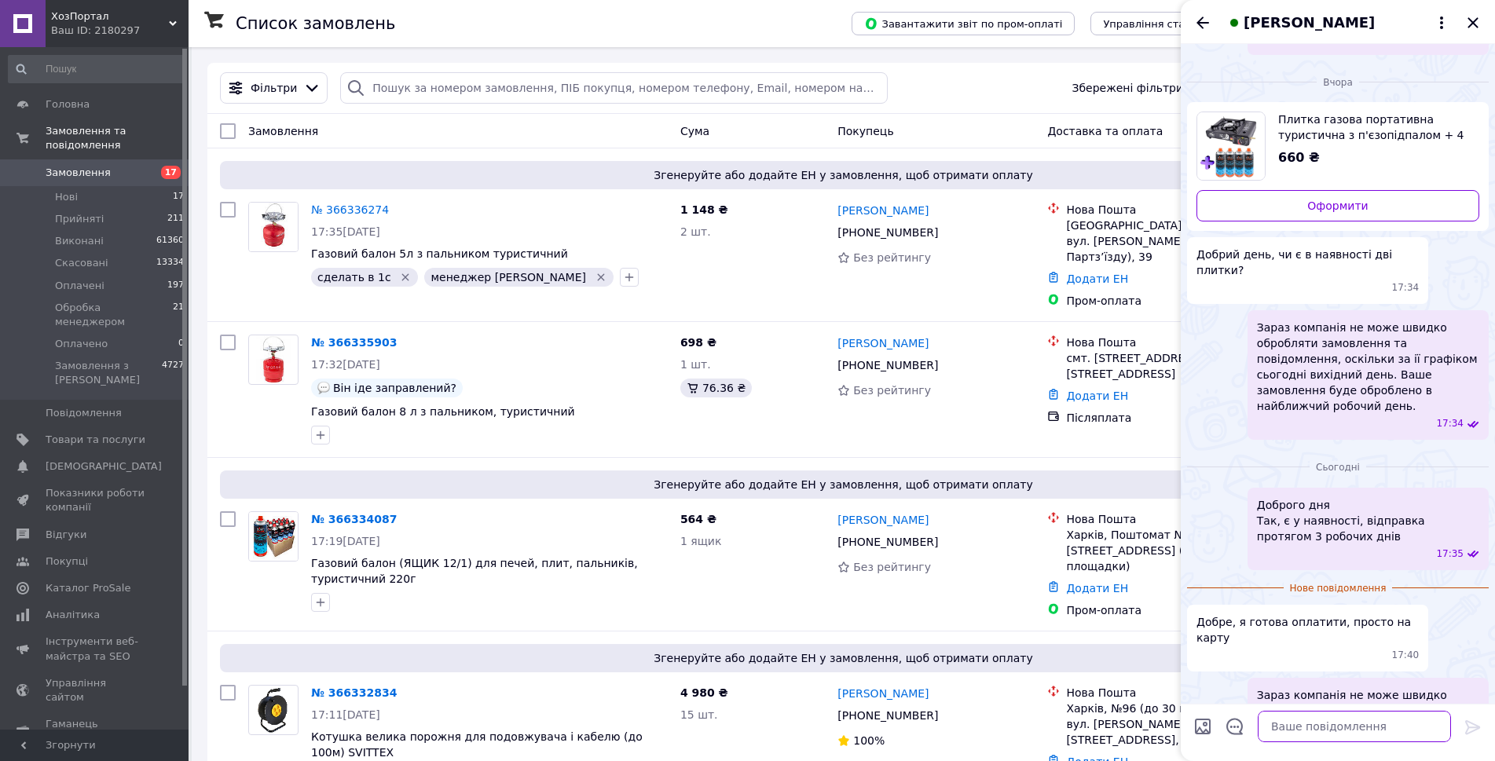
click at [1314, 720] on textarea at bounding box center [1354, 726] width 193 height 31
type textarea "Наразі це неможливо"
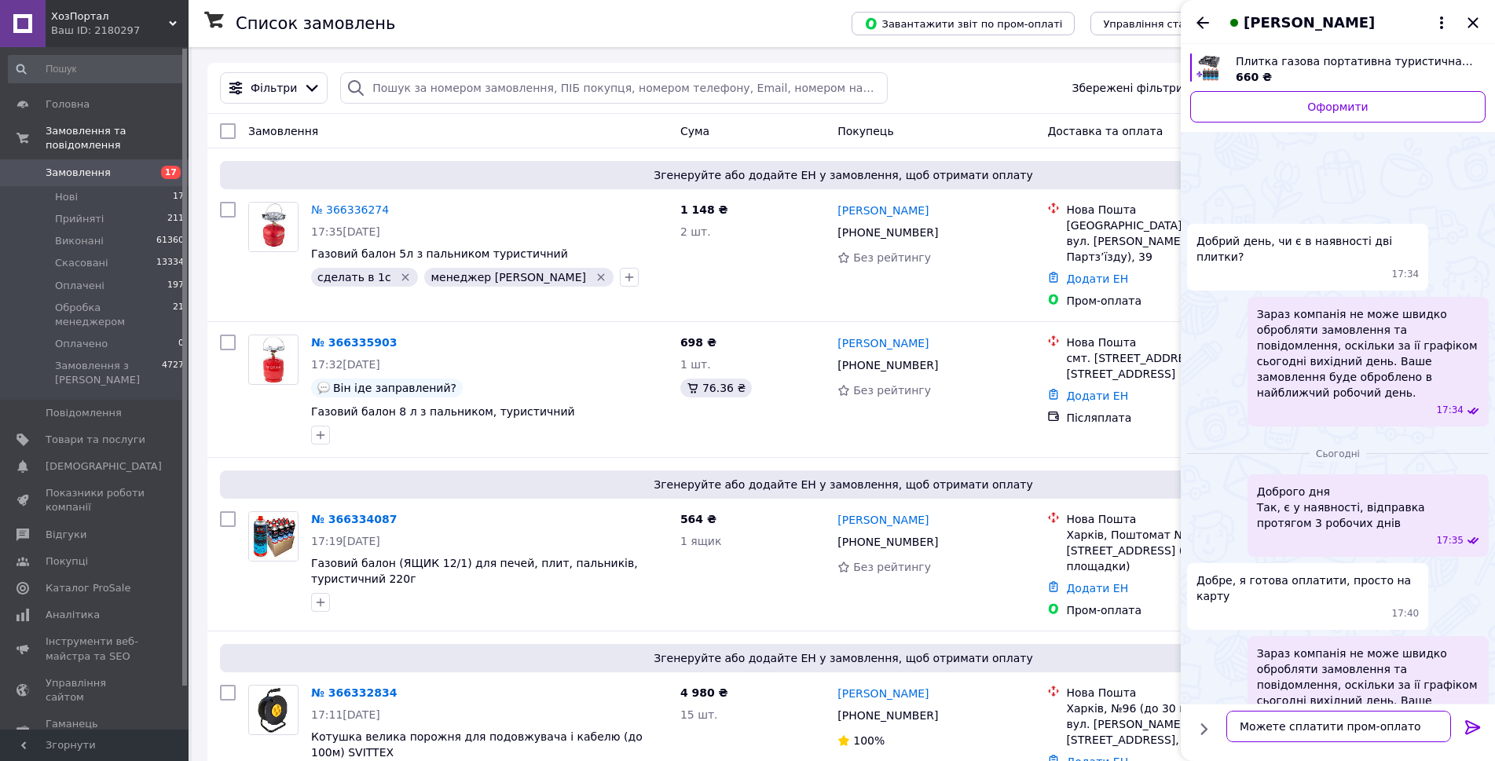
type textarea "Можете сплатити пром-оплатою"
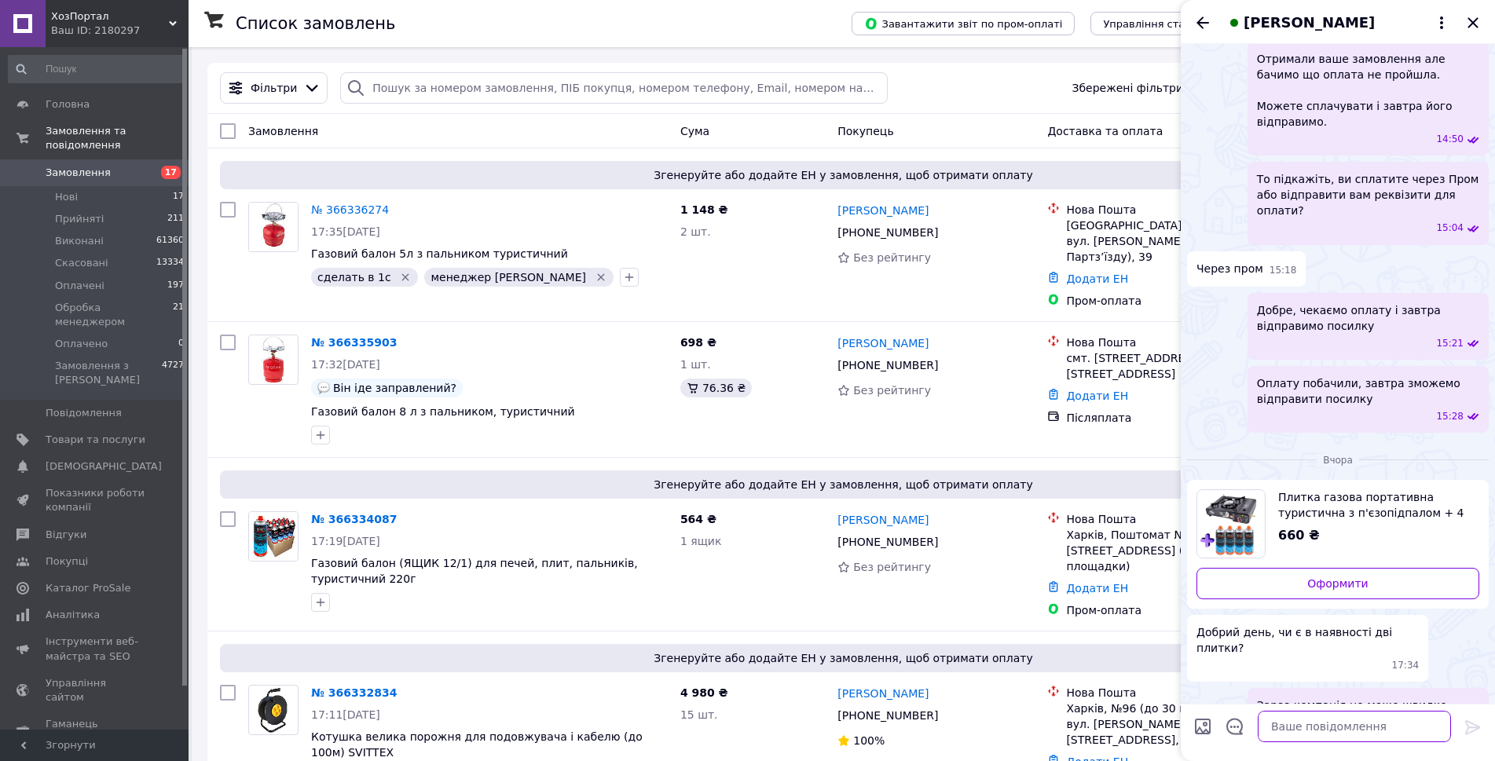
scroll to position [820, 0]
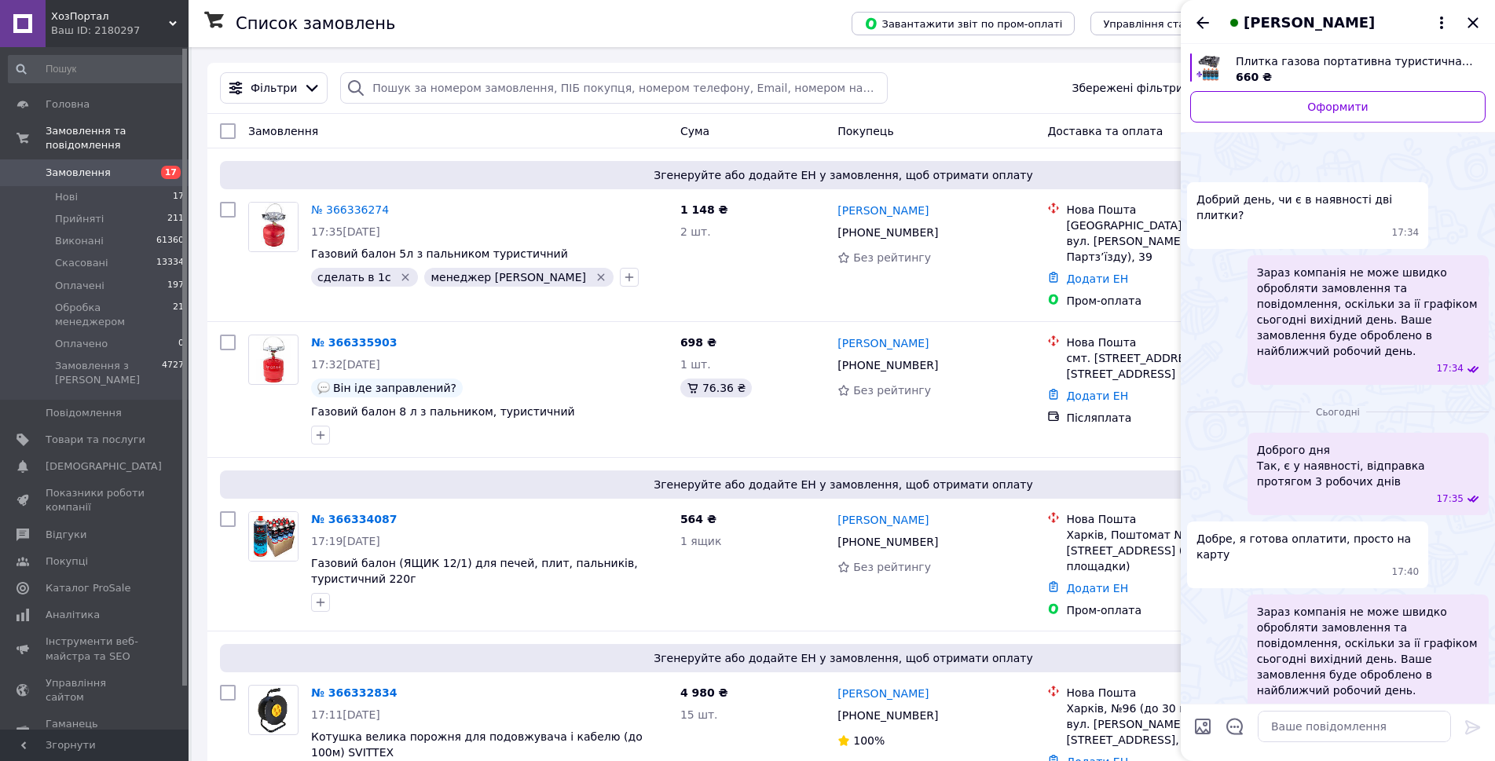
click at [1193, 24] on div "[PERSON_NAME]" at bounding box center [1338, 22] width 314 height 44
click at [1199, 24] on icon "Назад" at bounding box center [1203, 23] width 13 height 12
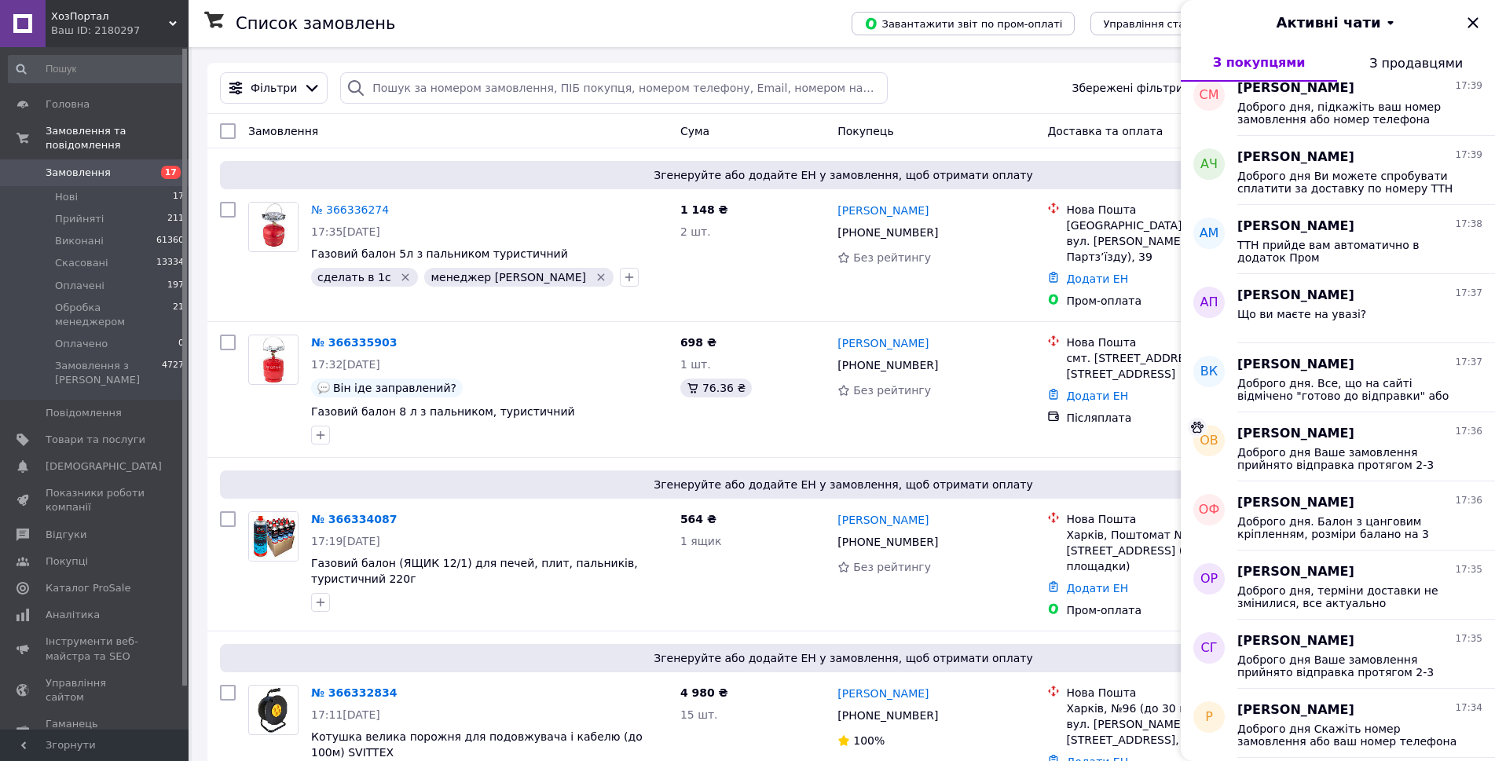
scroll to position [0, 0]
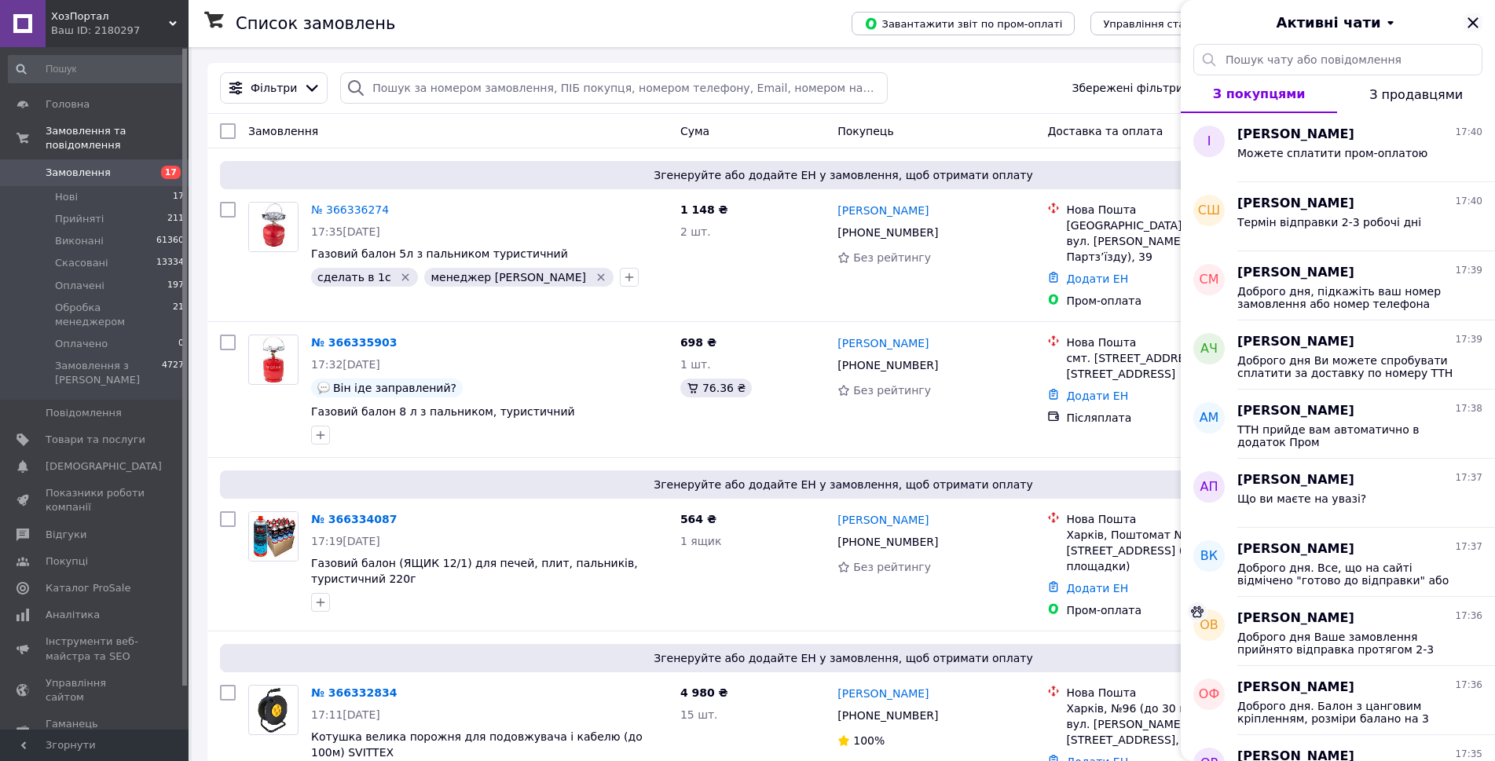
click at [1477, 16] on icon "Закрити" at bounding box center [1473, 22] width 19 height 19
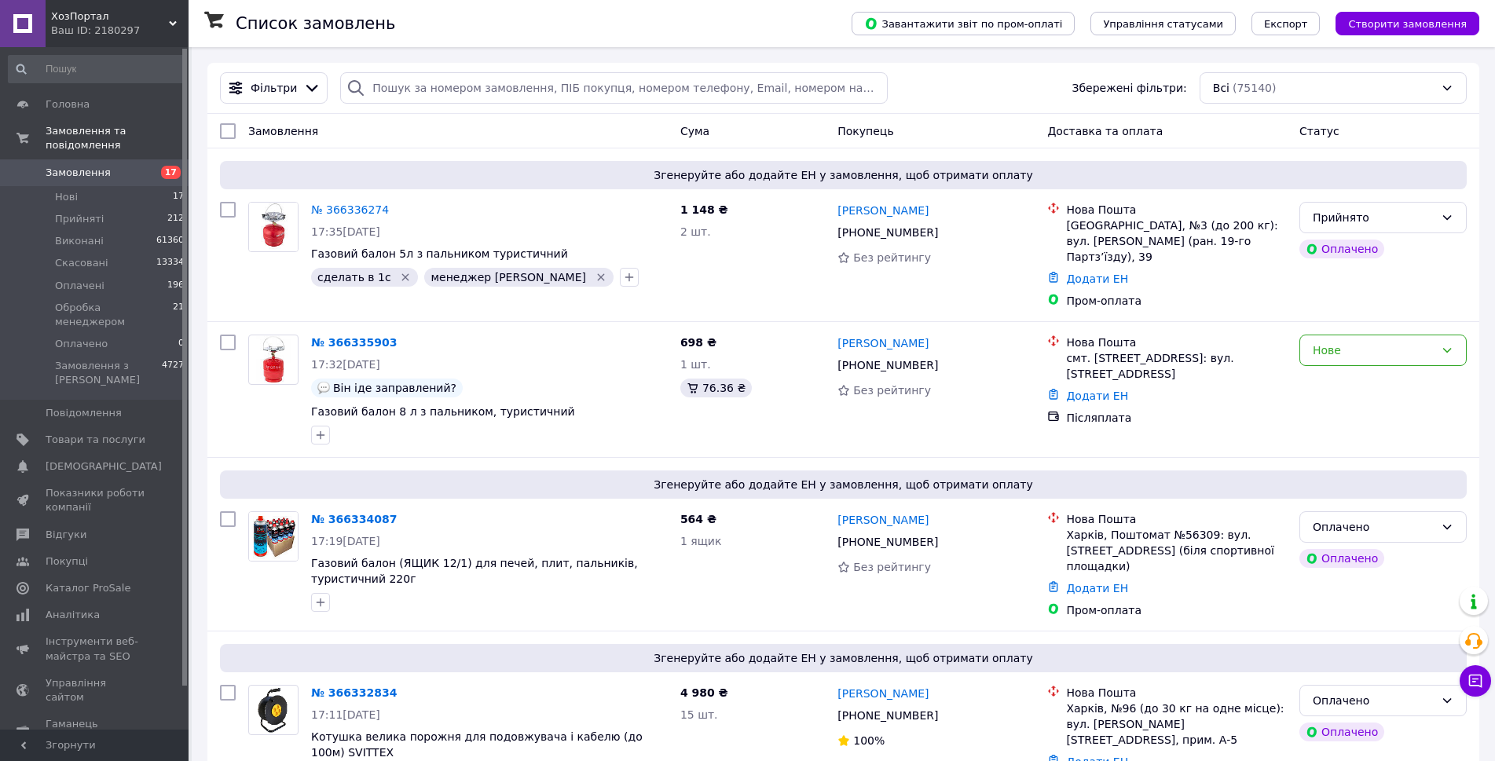
click at [1475, 690] on button "Чат з покупцем" at bounding box center [1475, 681] width 31 height 31
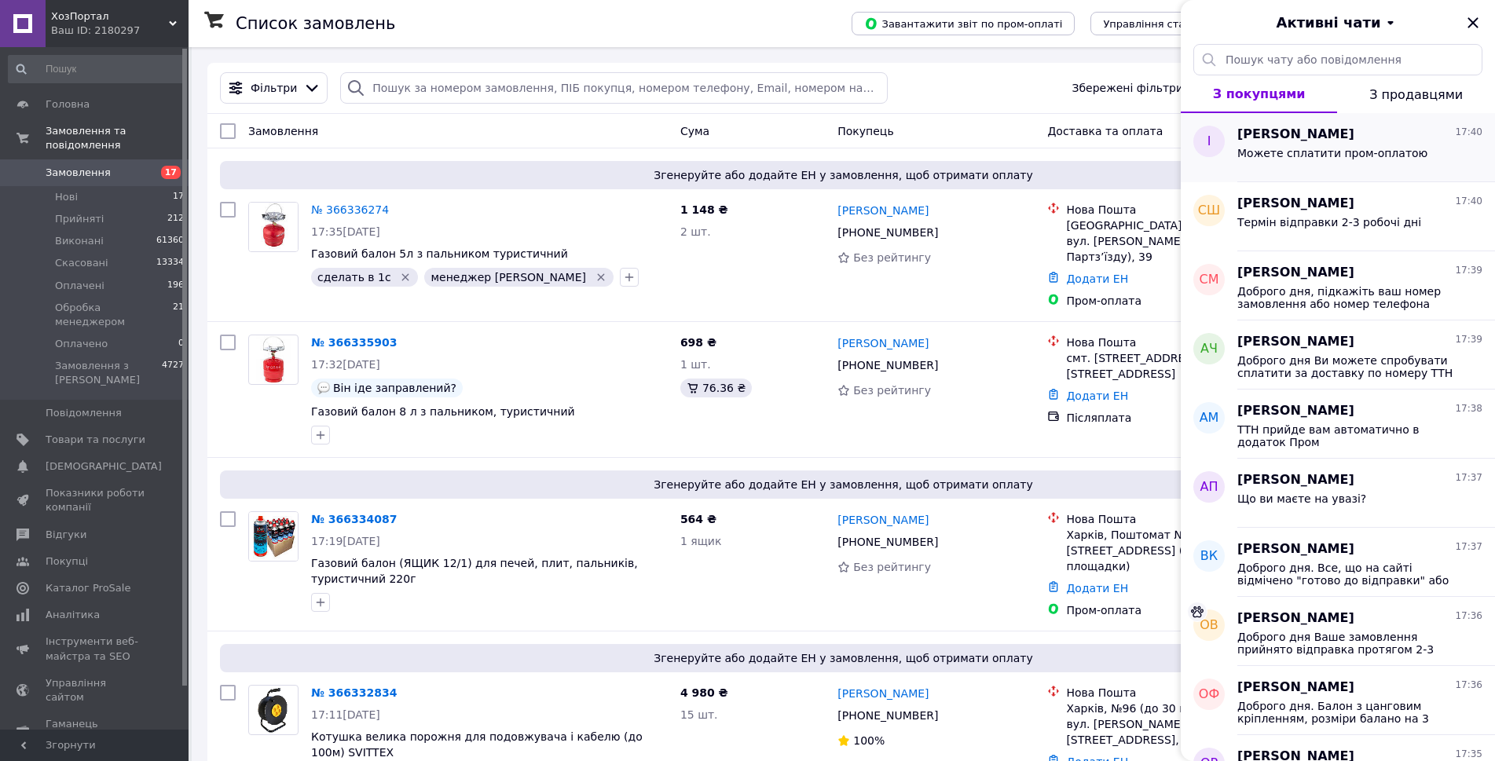
click at [1368, 157] on span "Можете сплатити пром-оплатою" at bounding box center [1333, 153] width 190 height 13
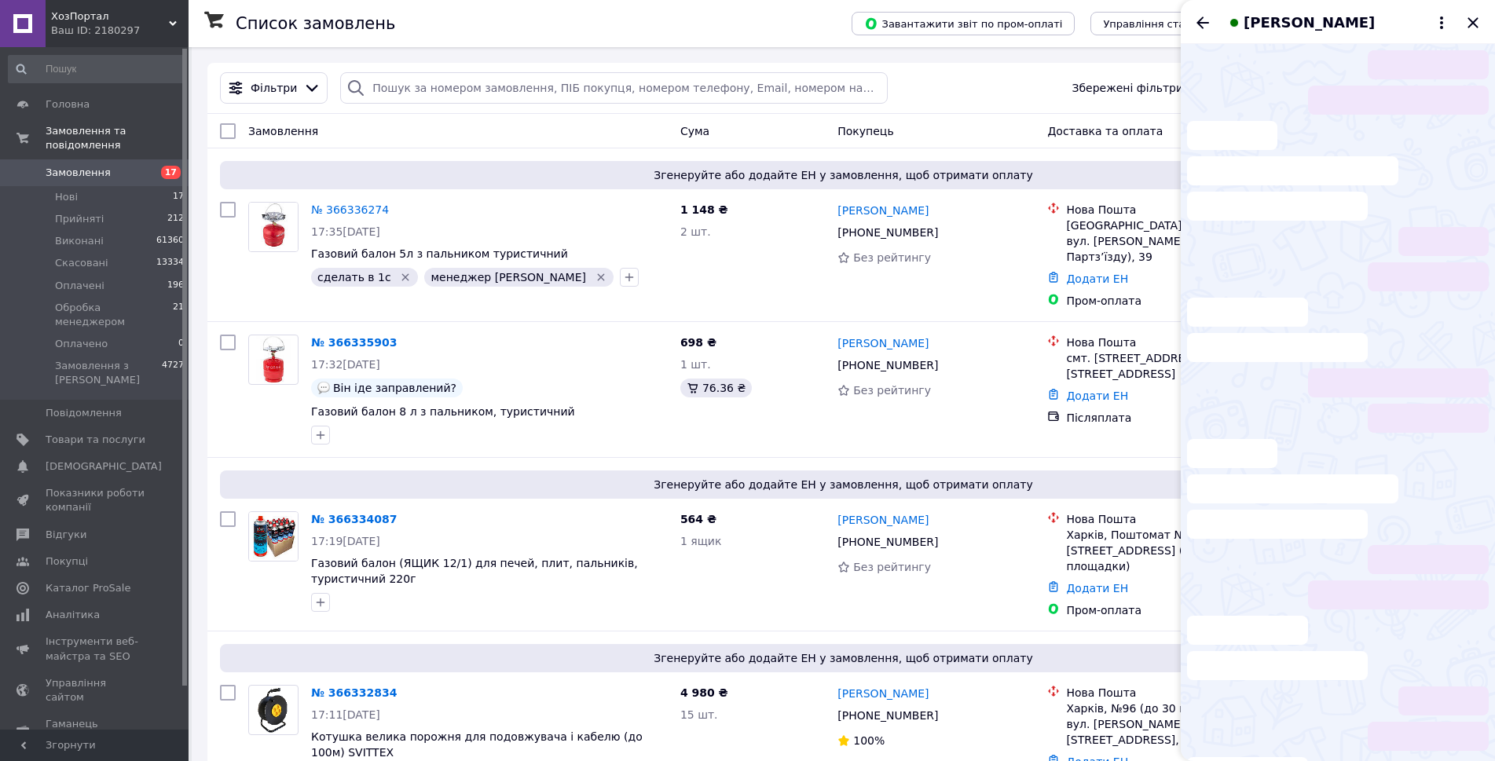
scroll to position [860, 0]
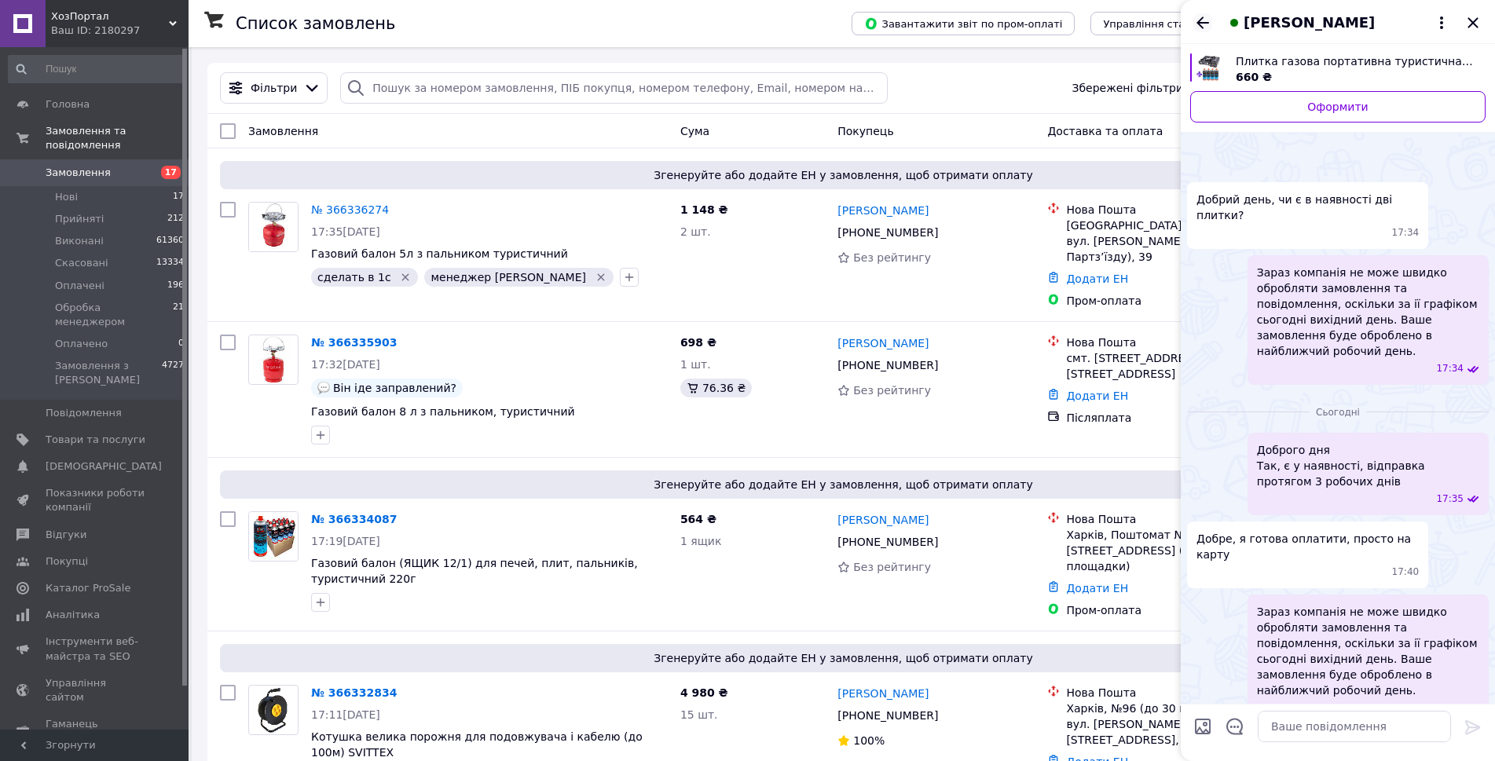
click at [1198, 17] on icon "Назад" at bounding box center [1203, 22] width 19 height 19
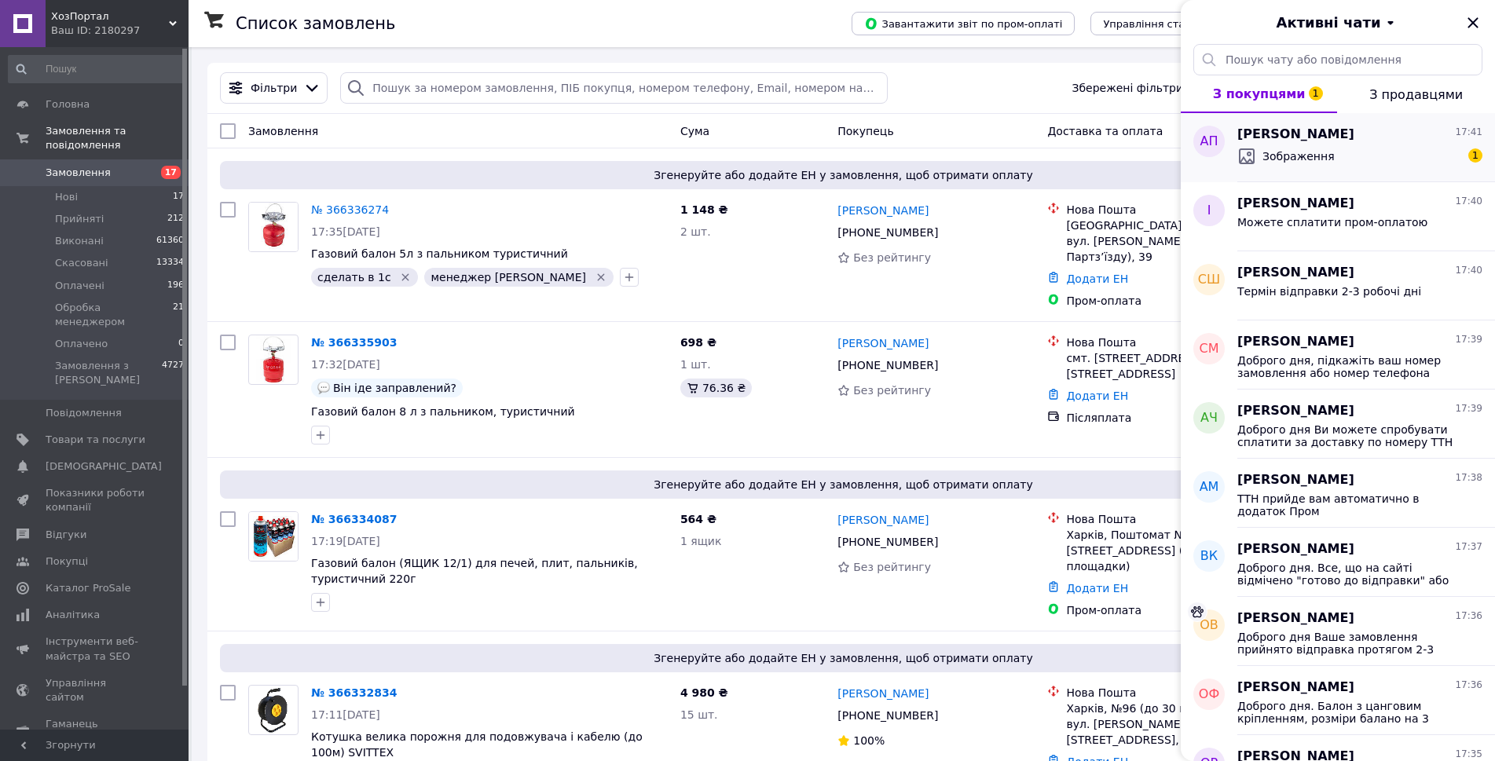
click at [1360, 152] on div "Зображення 1" at bounding box center [1360, 156] width 245 height 25
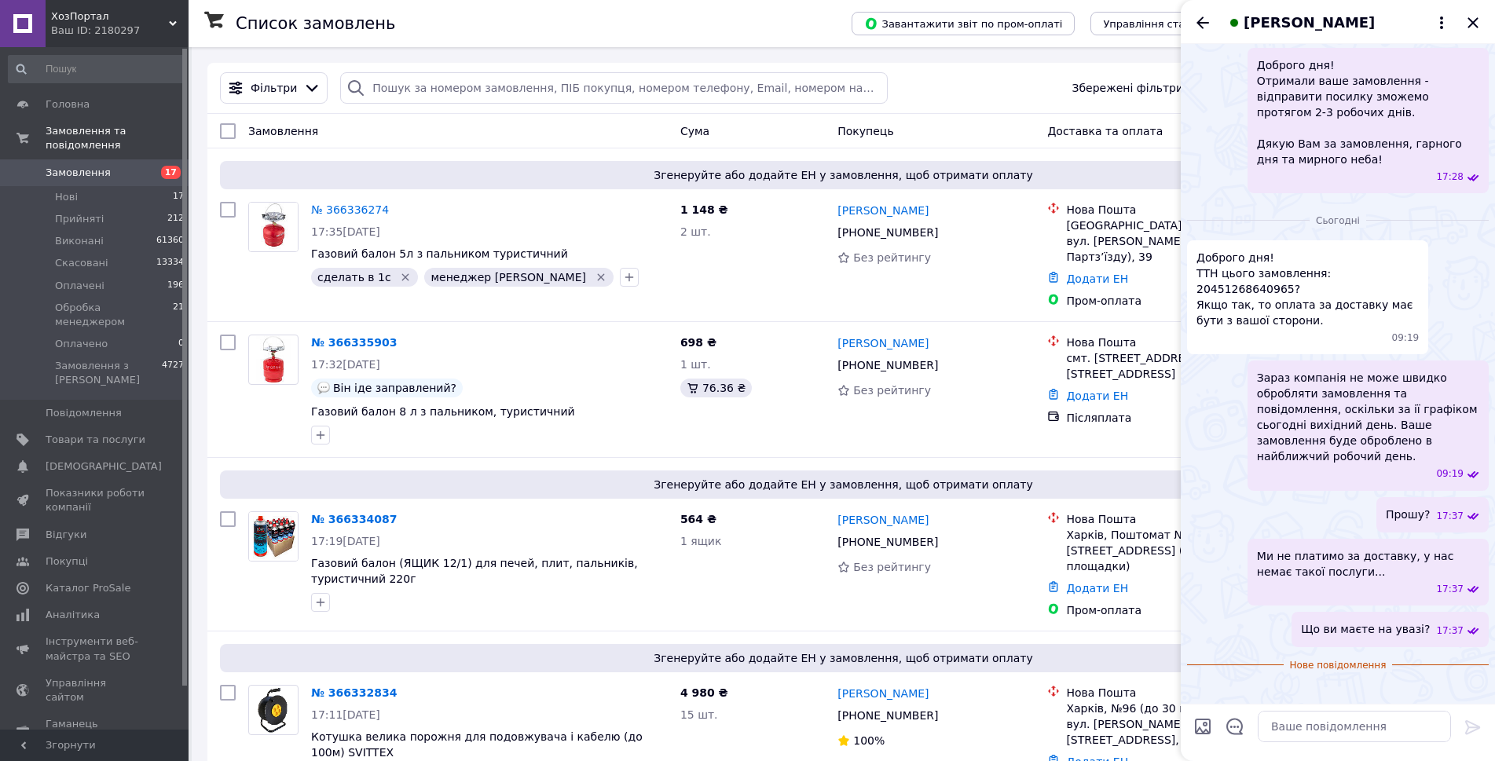
scroll to position [464, 0]
click at [1320, 725] on textarea at bounding box center [1354, 726] width 193 height 31
type textarea "?"
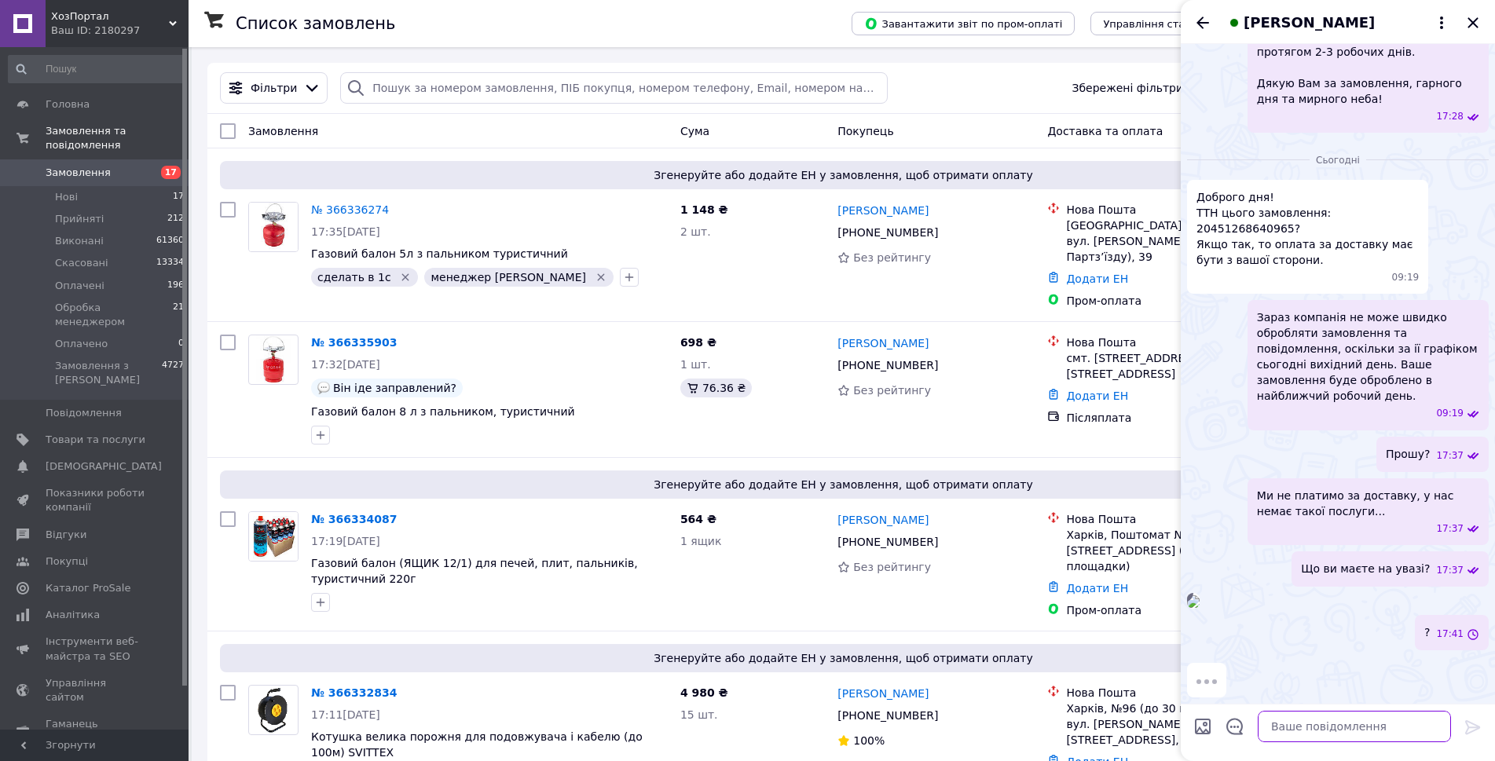
scroll to position [524, 0]
click at [1315, 736] on textarea at bounding box center [1354, 726] width 193 height 31
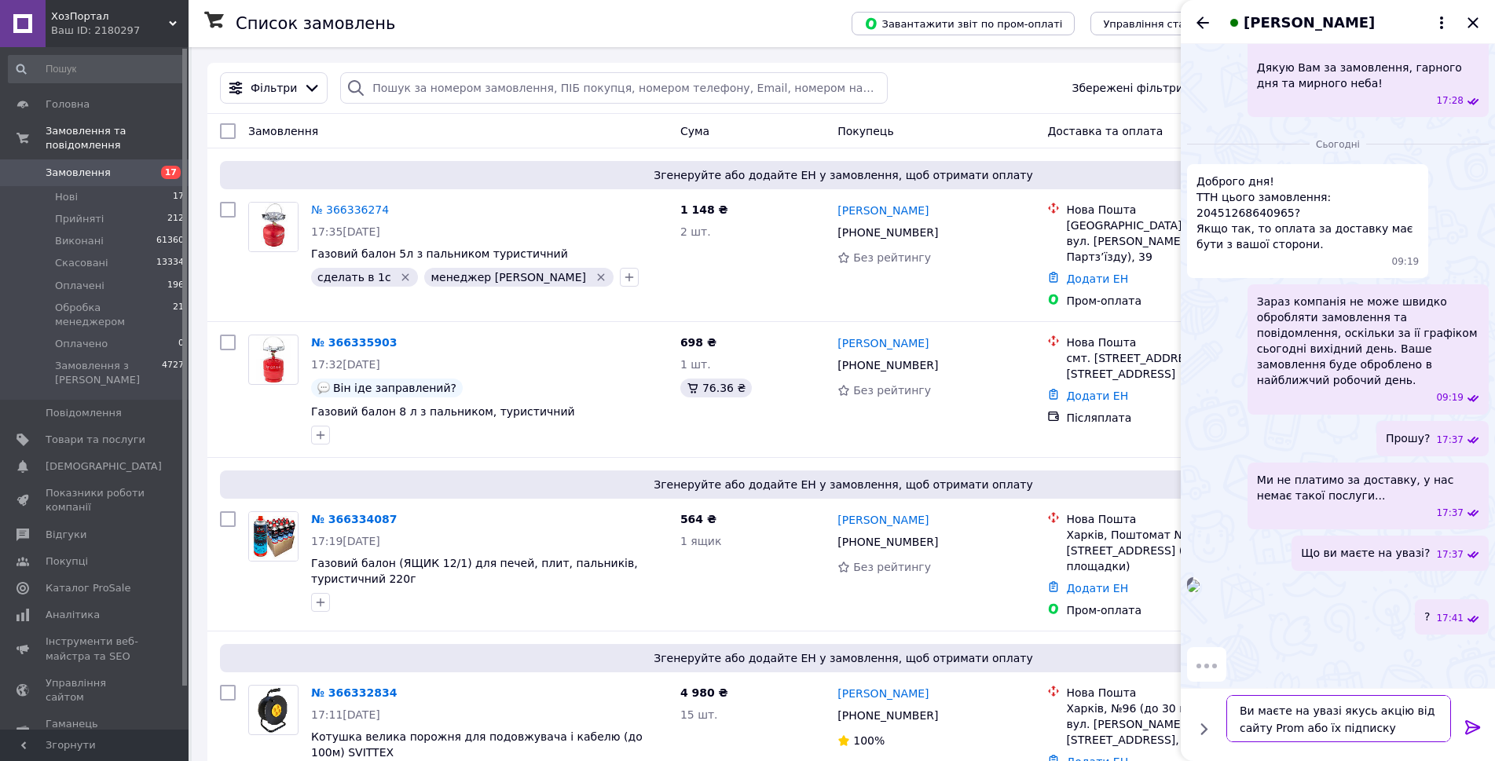
type textarea "Ви маєте на увазі якусь акцію від сайту Prom або їх підписку?"
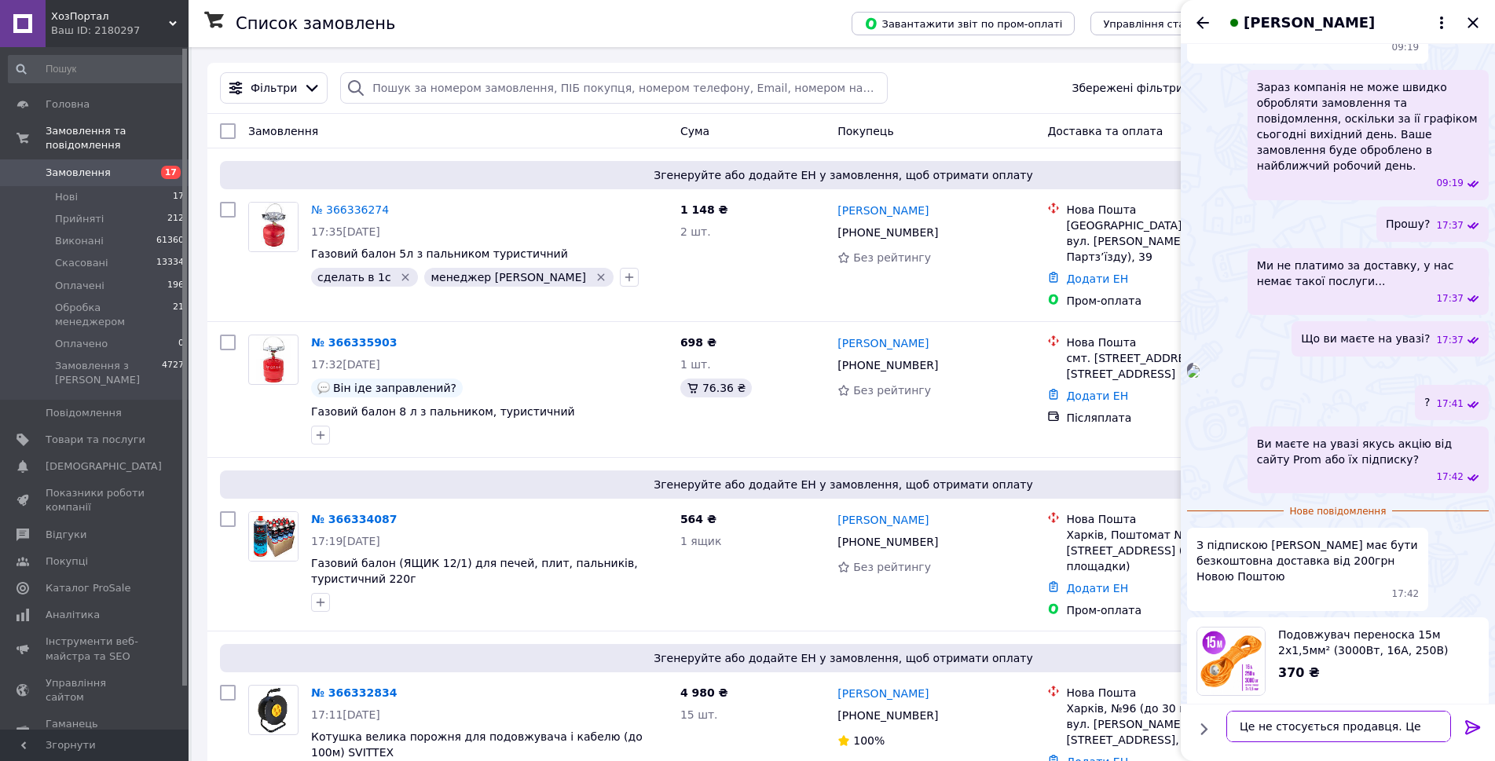
scroll to position [2, 0]
type textarea "Це не стосується продавця. Це стосується Прома"
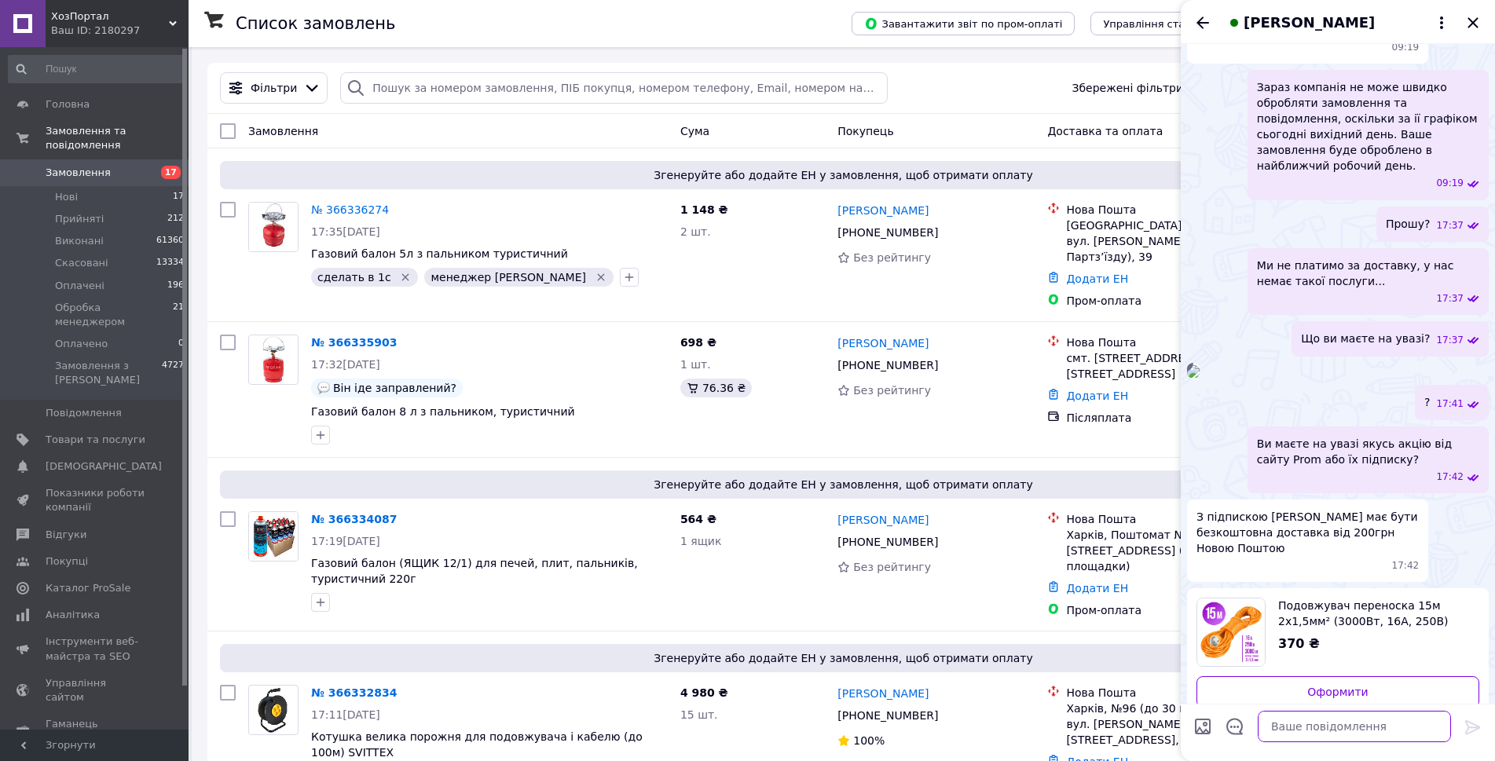
scroll to position [831, 0]
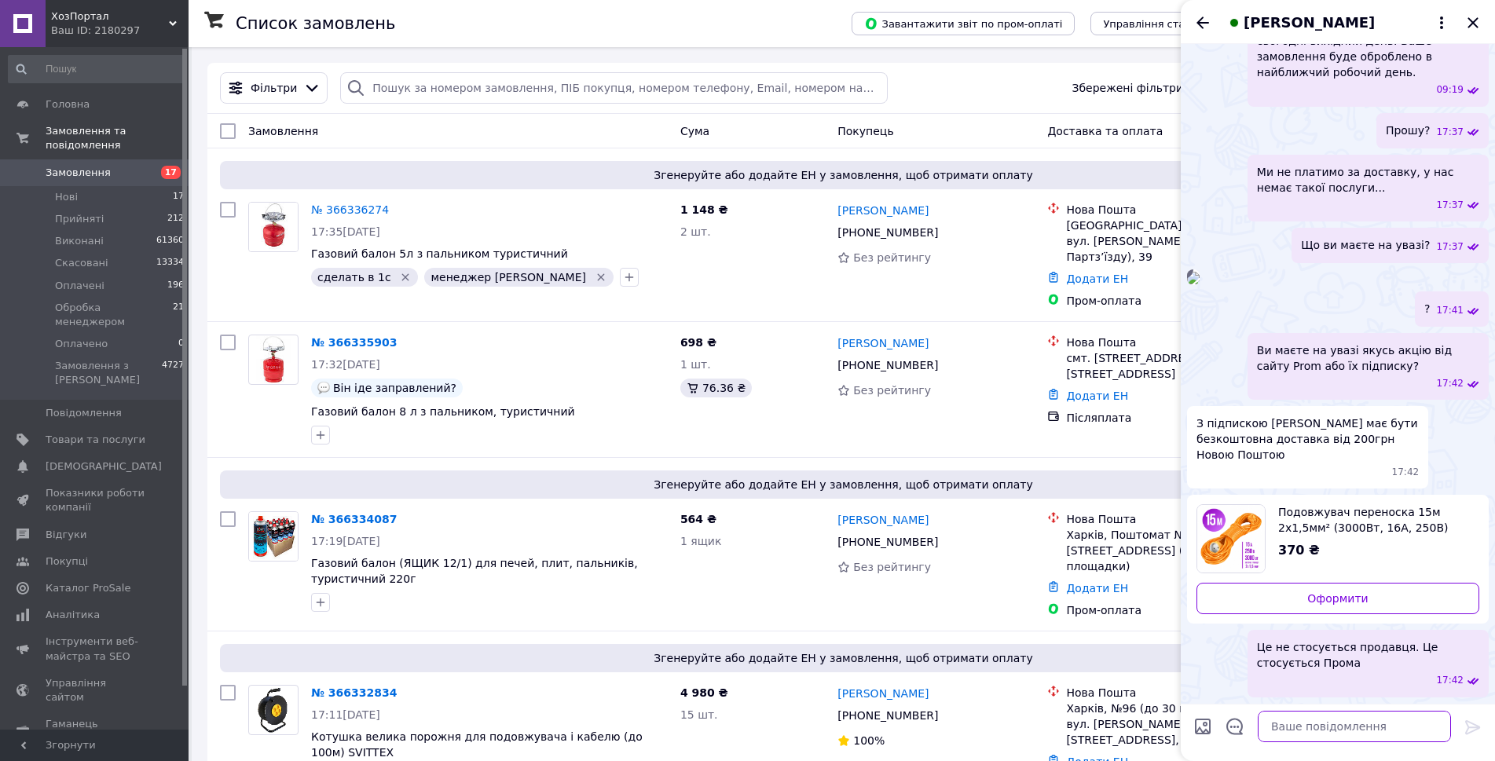
type textarea "[PERSON_NAME]"
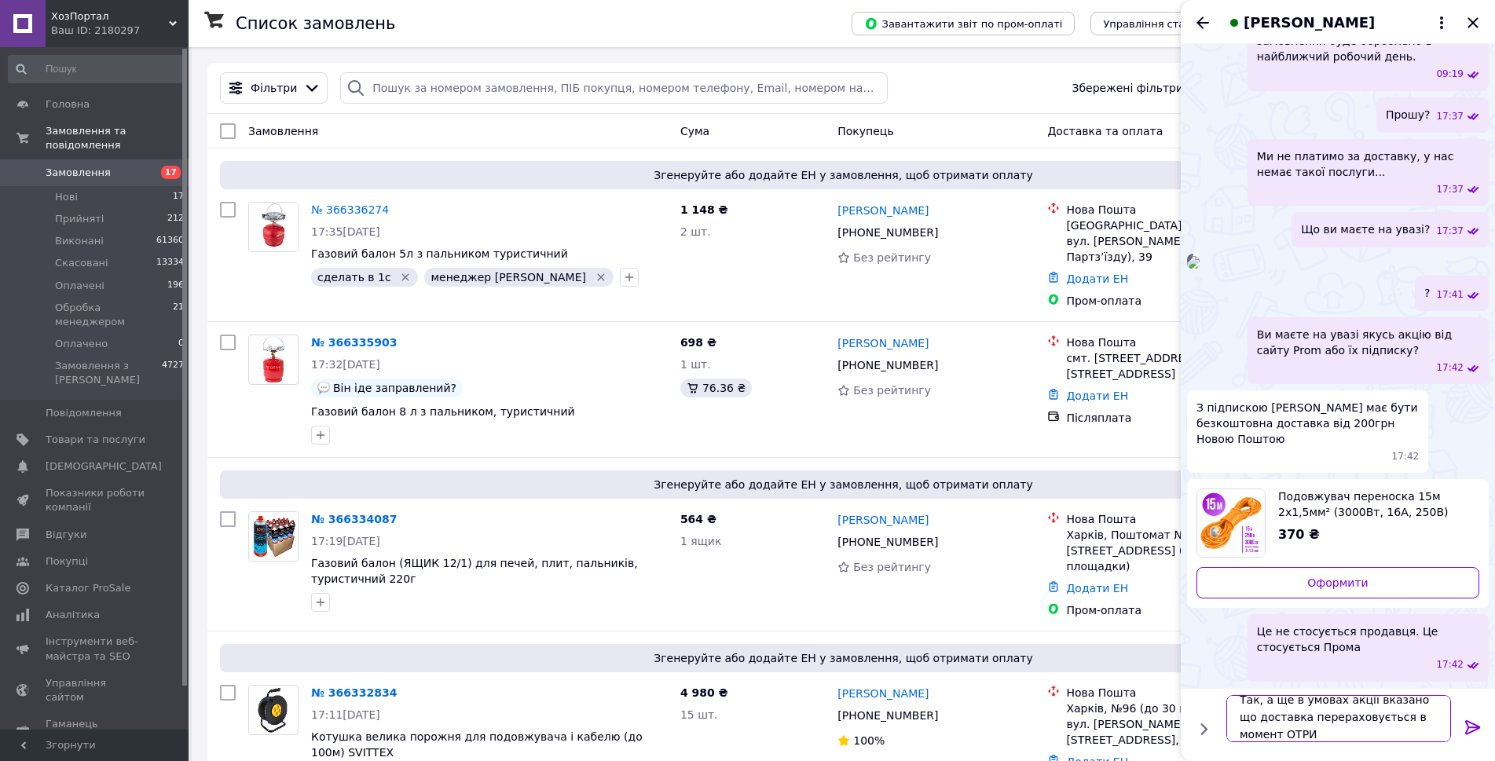
scroll to position [2, 0]
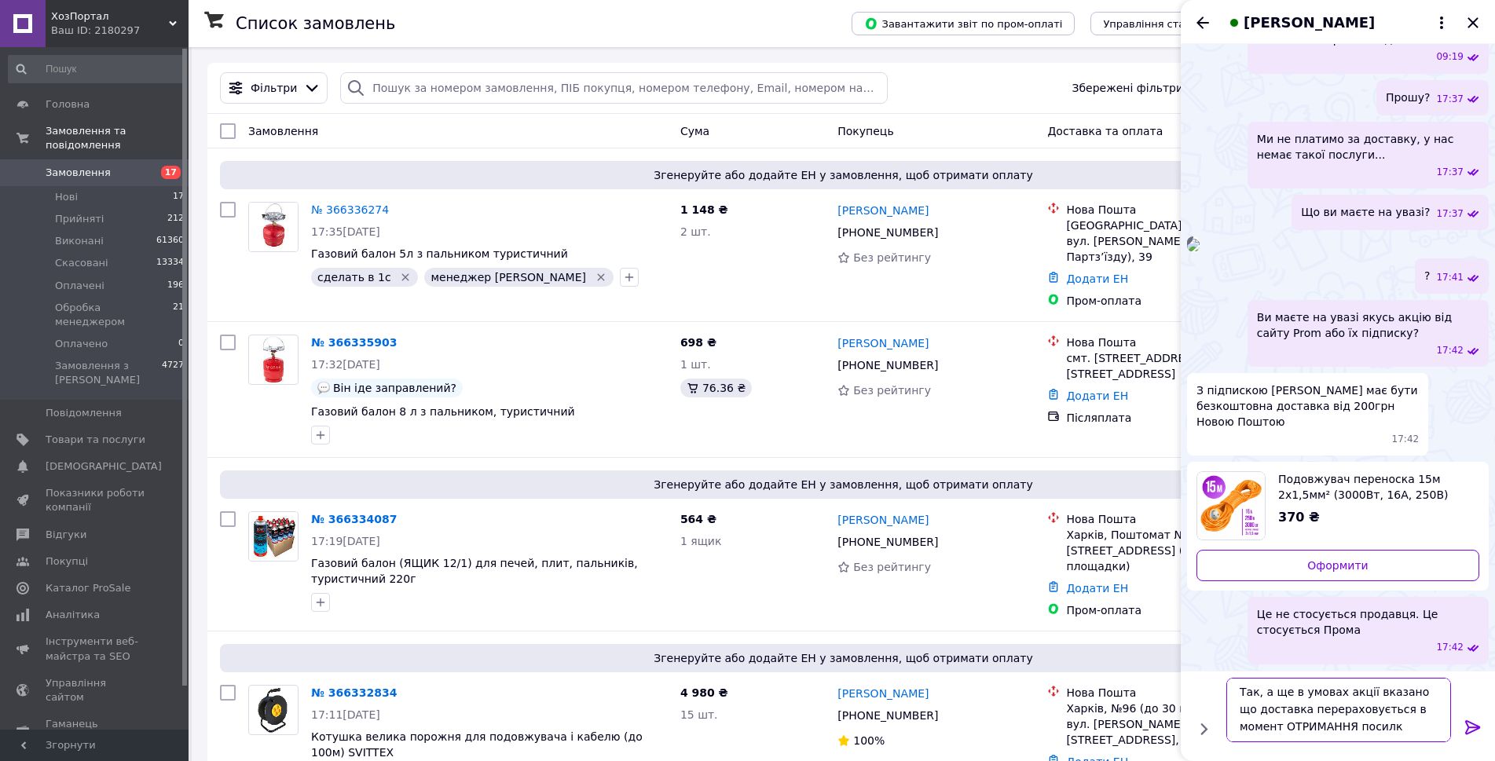
type textarea "Так, а ще в умовах акції вказано що доставка перераховується в момент ОТРИМАННЯ…"
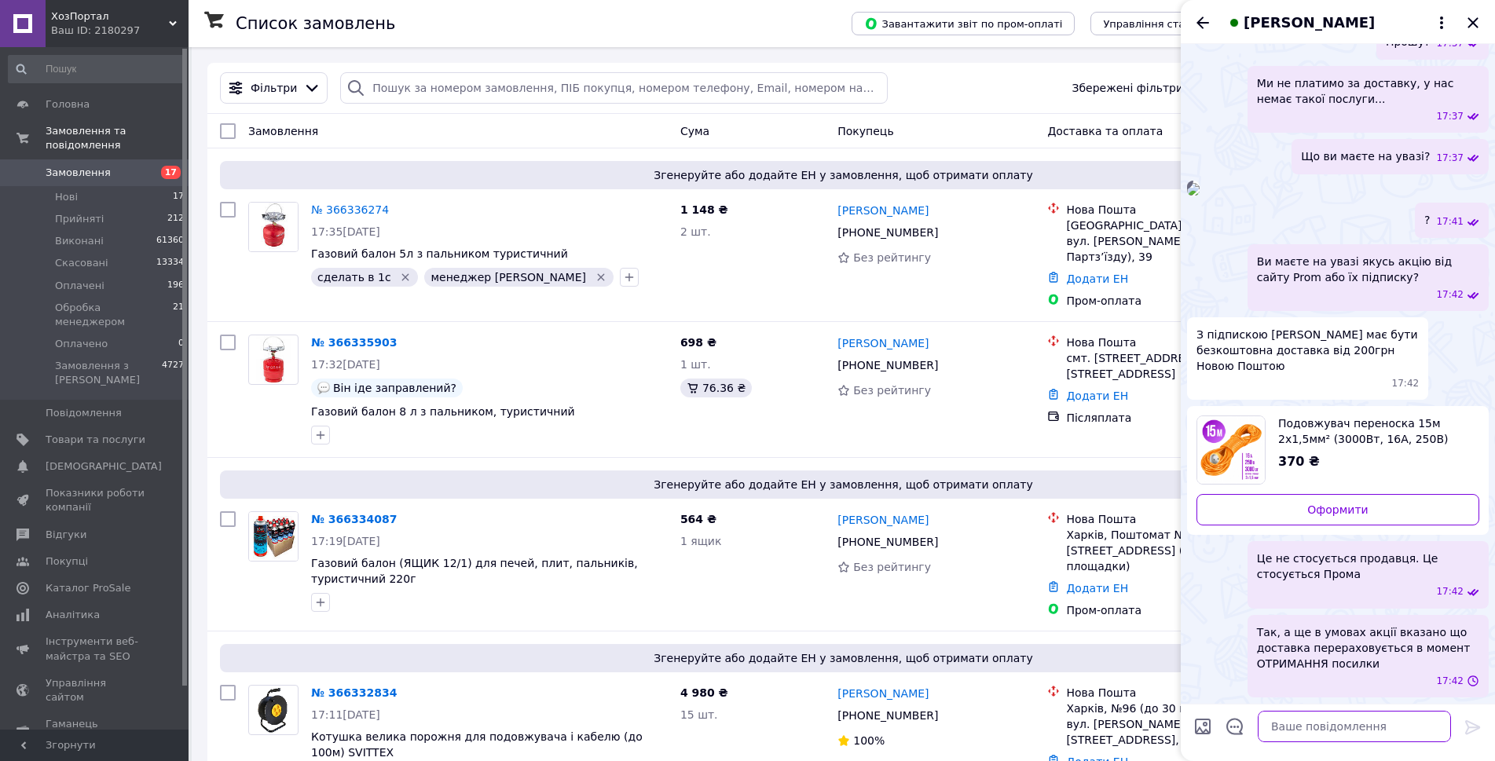
scroll to position [920, 0]
type textarea "а не коли вона тільки відправлена"
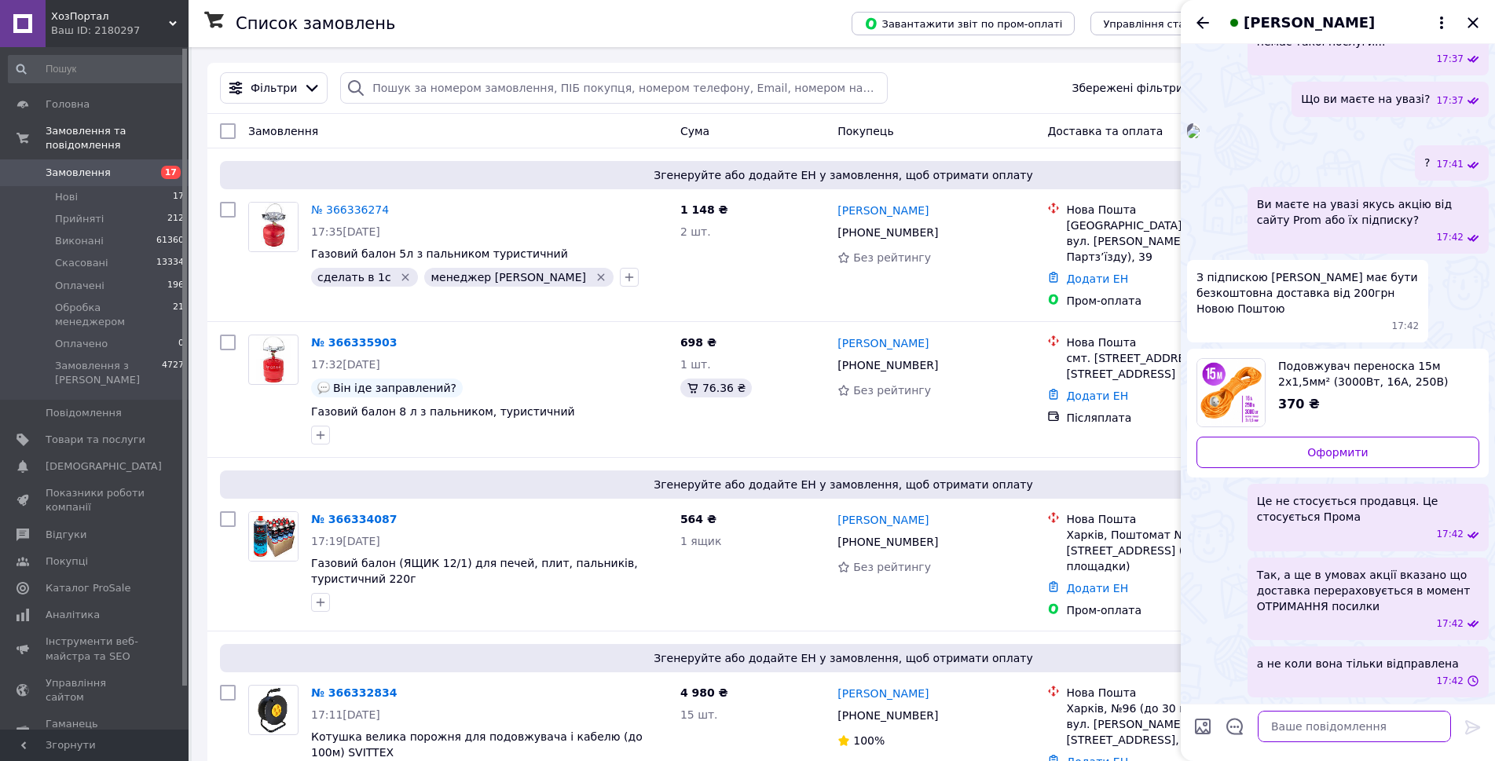
scroll to position [963, 0]
click at [1220, 667] on div "а не коли вона тільки відправлена 17:42" at bounding box center [1338, 672] width 302 height 51
click at [1476, 20] on icon "Закрити" at bounding box center [1473, 22] width 10 height 10
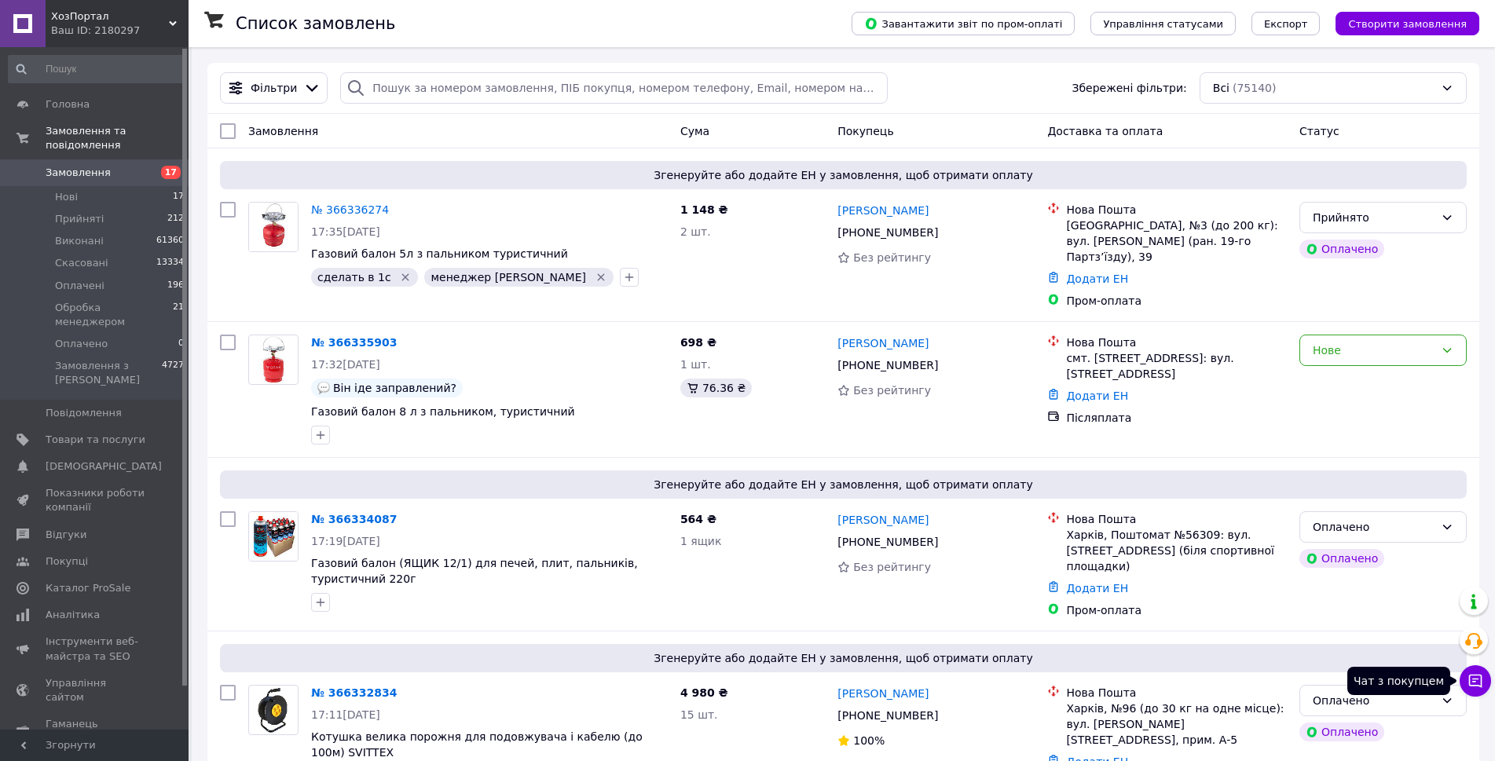
click at [1467, 680] on button "Чат з покупцем" at bounding box center [1475, 681] width 31 height 31
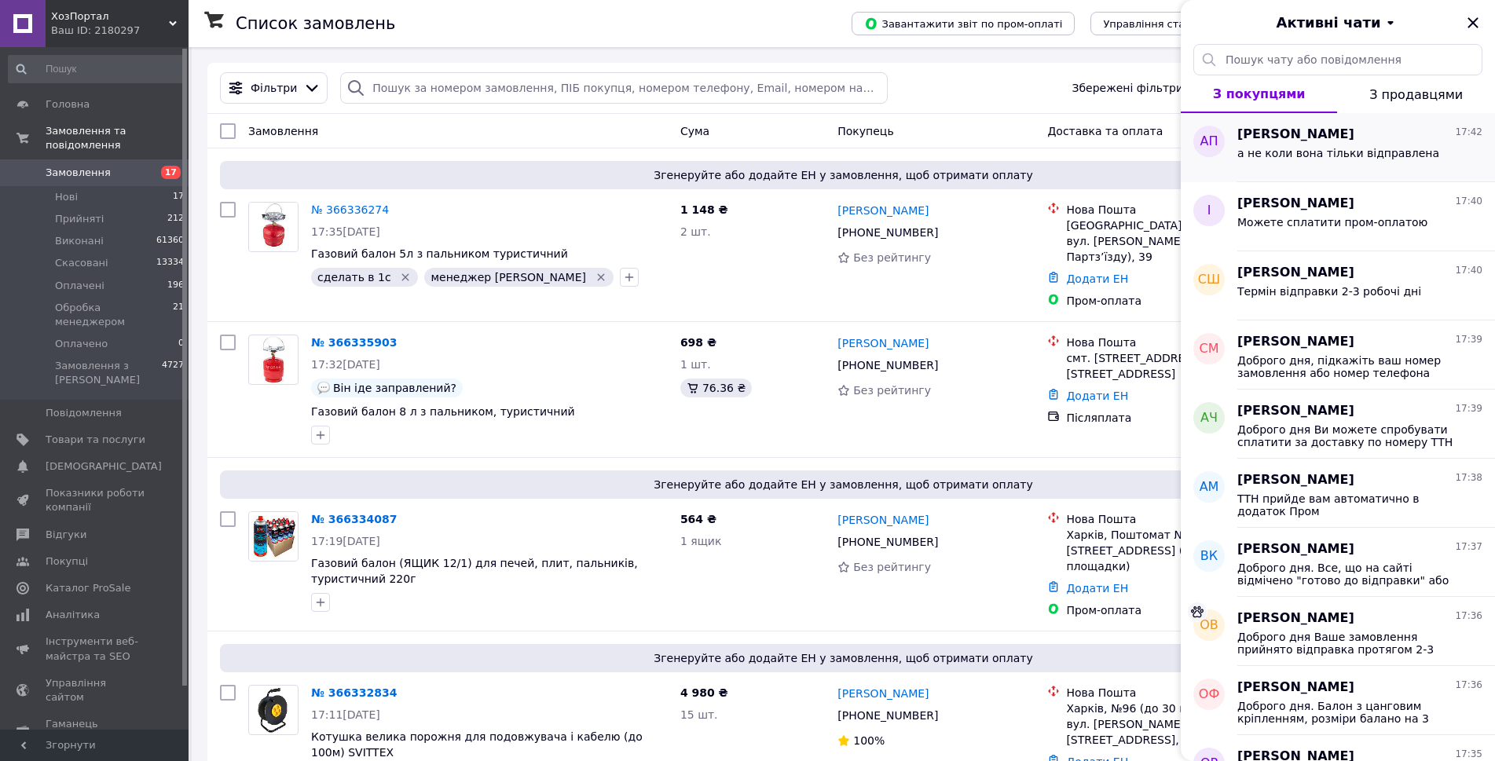
click at [1396, 137] on div "[PERSON_NAME] 17:42" at bounding box center [1360, 135] width 245 height 18
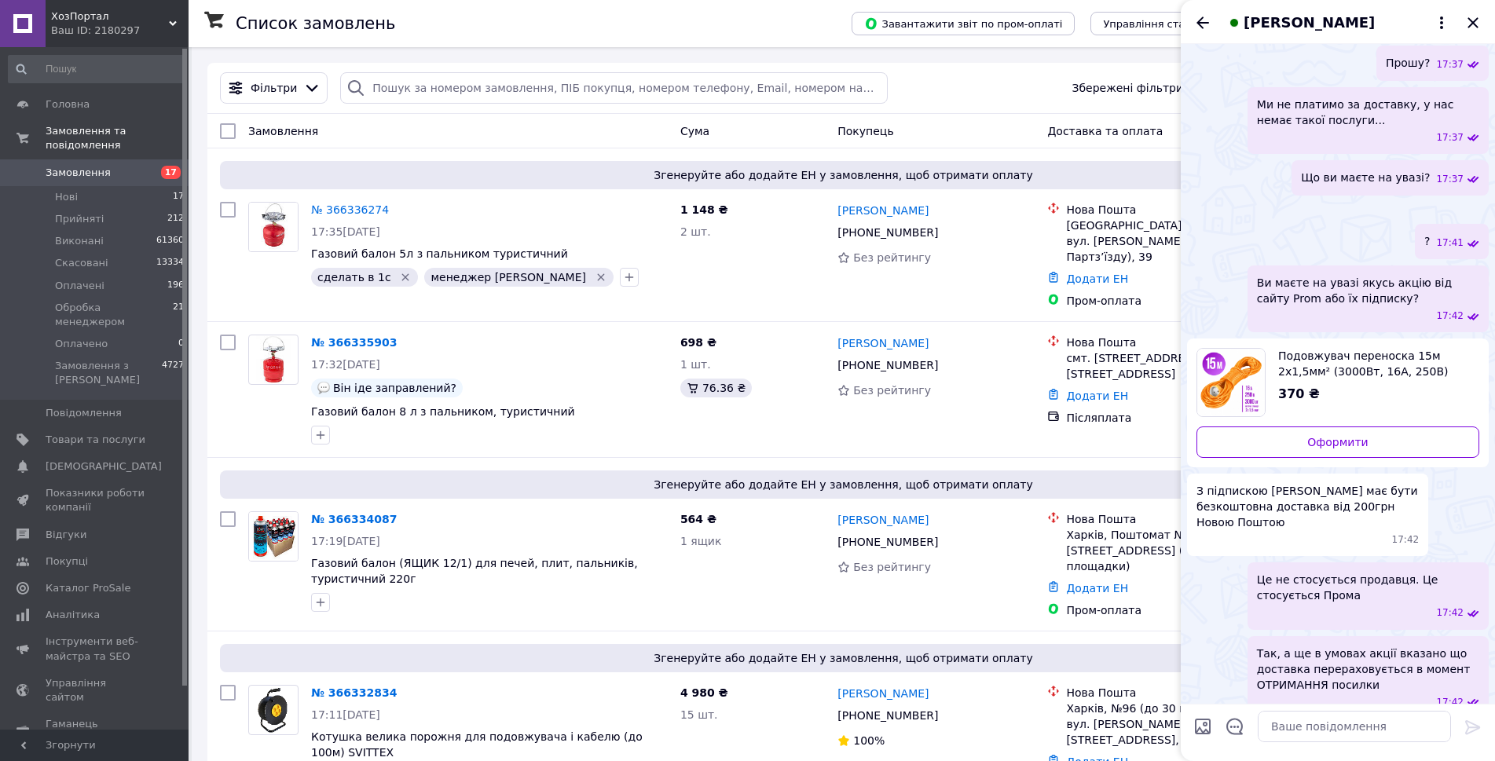
scroll to position [1010, 0]
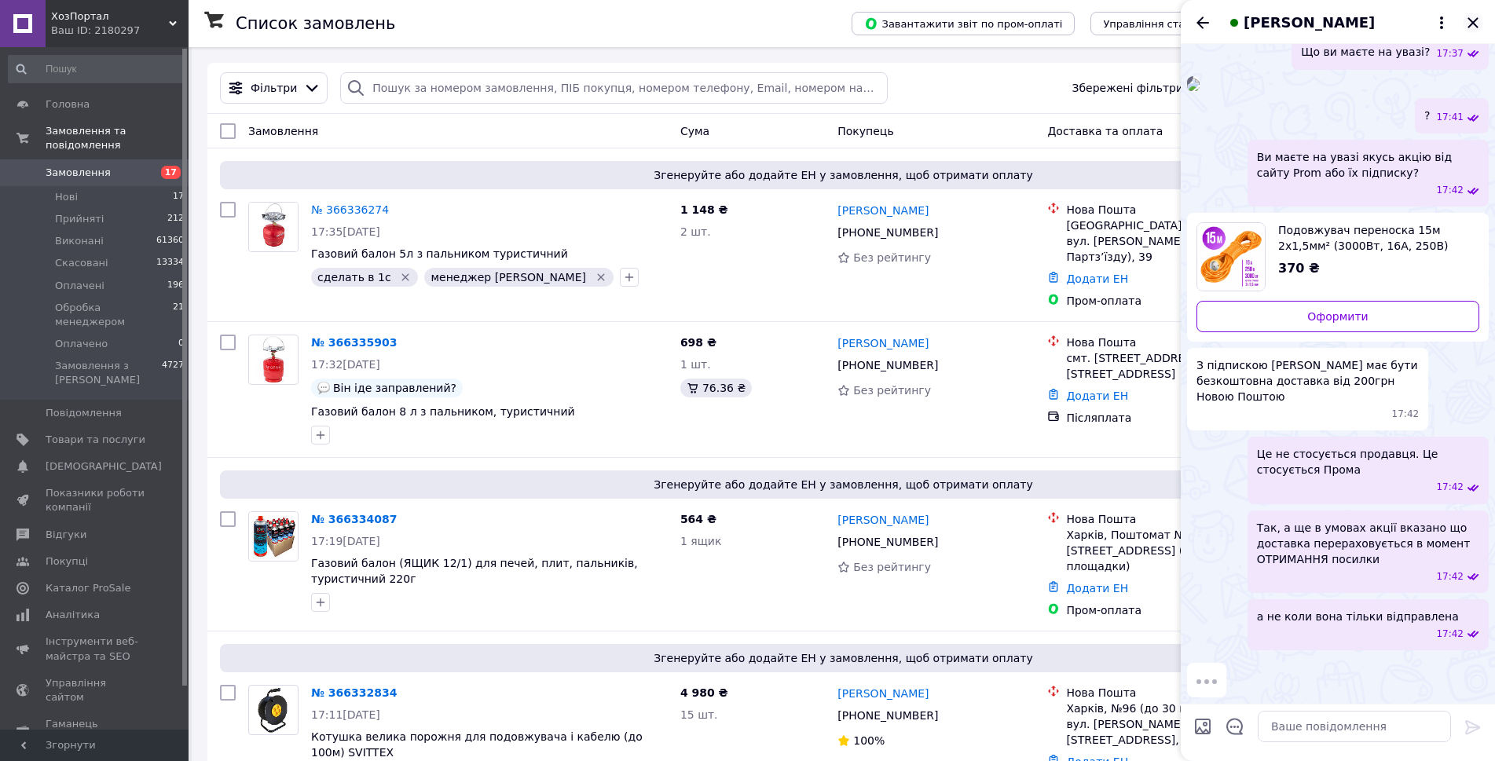
click at [1475, 17] on icon "Закрити" at bounding box center [1473, 22] width 19 height 19
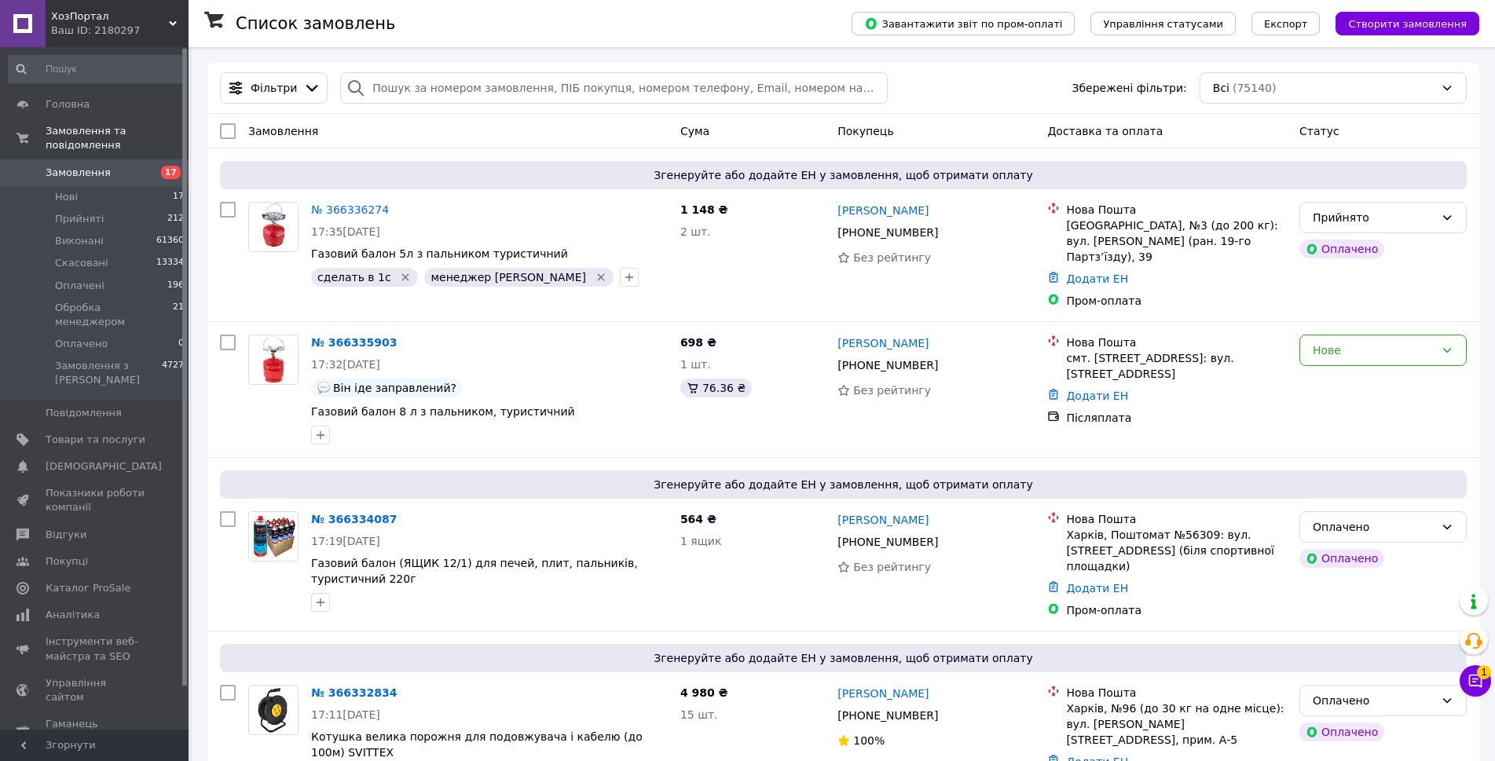
click at [1464, 676] on button "Чат з покупцем 1" at bounding box center [1475, 681] width 31 height 31
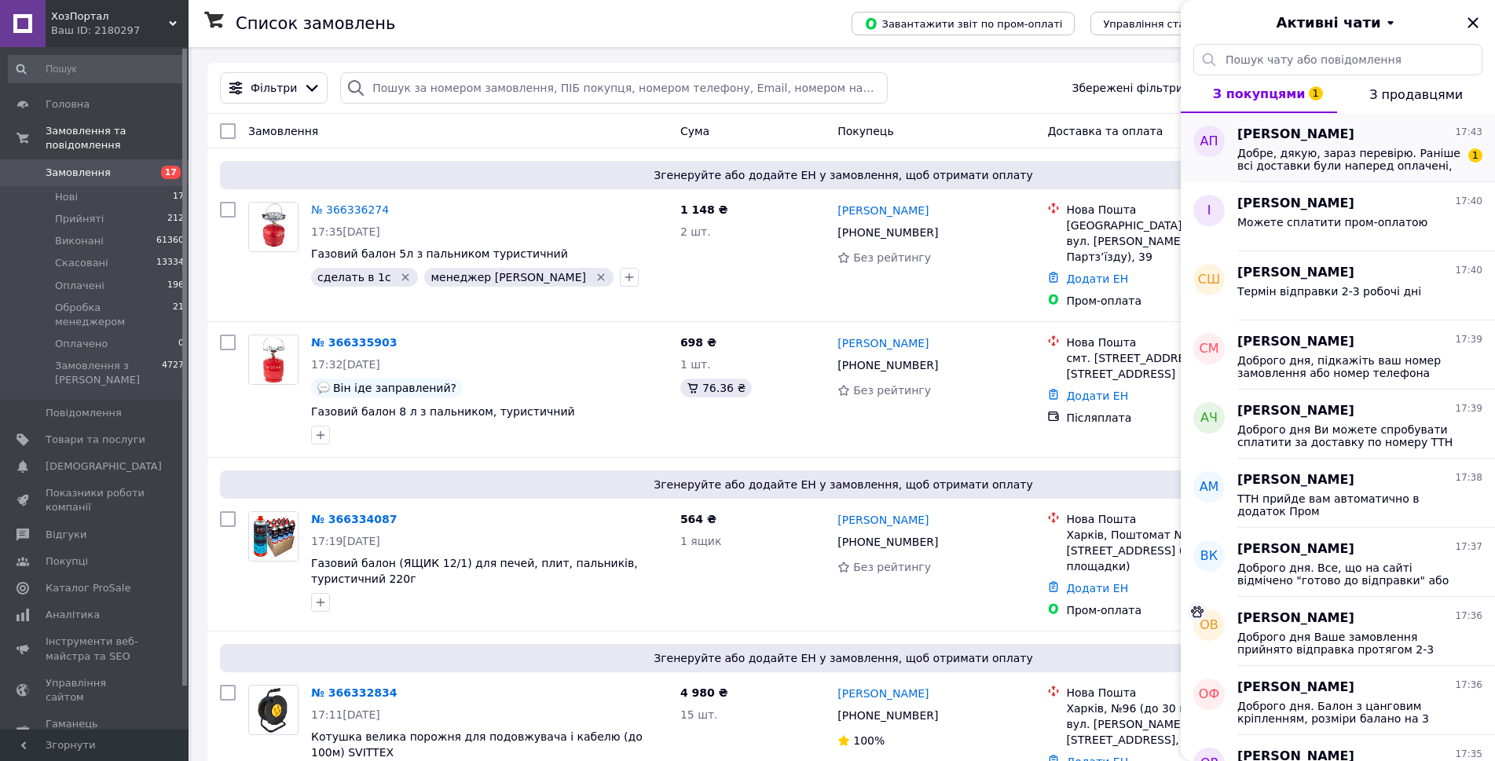
click at [1321, 160] on span "Добре, дякую, зараз перевірю. Раніше всі доставки були наперед оплачені, тому і…" at bounding box center [1349, 159] width 223 height 25
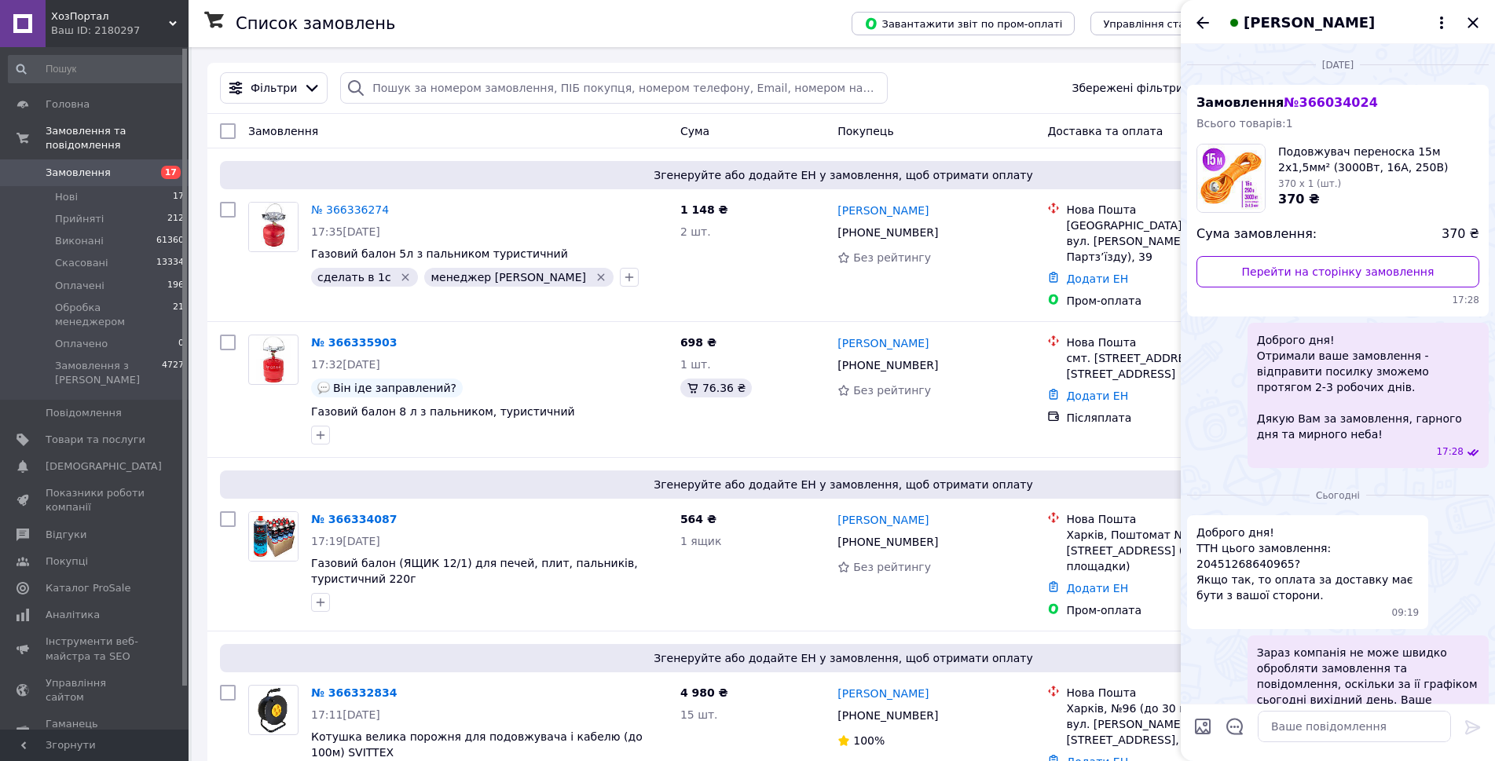
scroll to position [1080, 0]
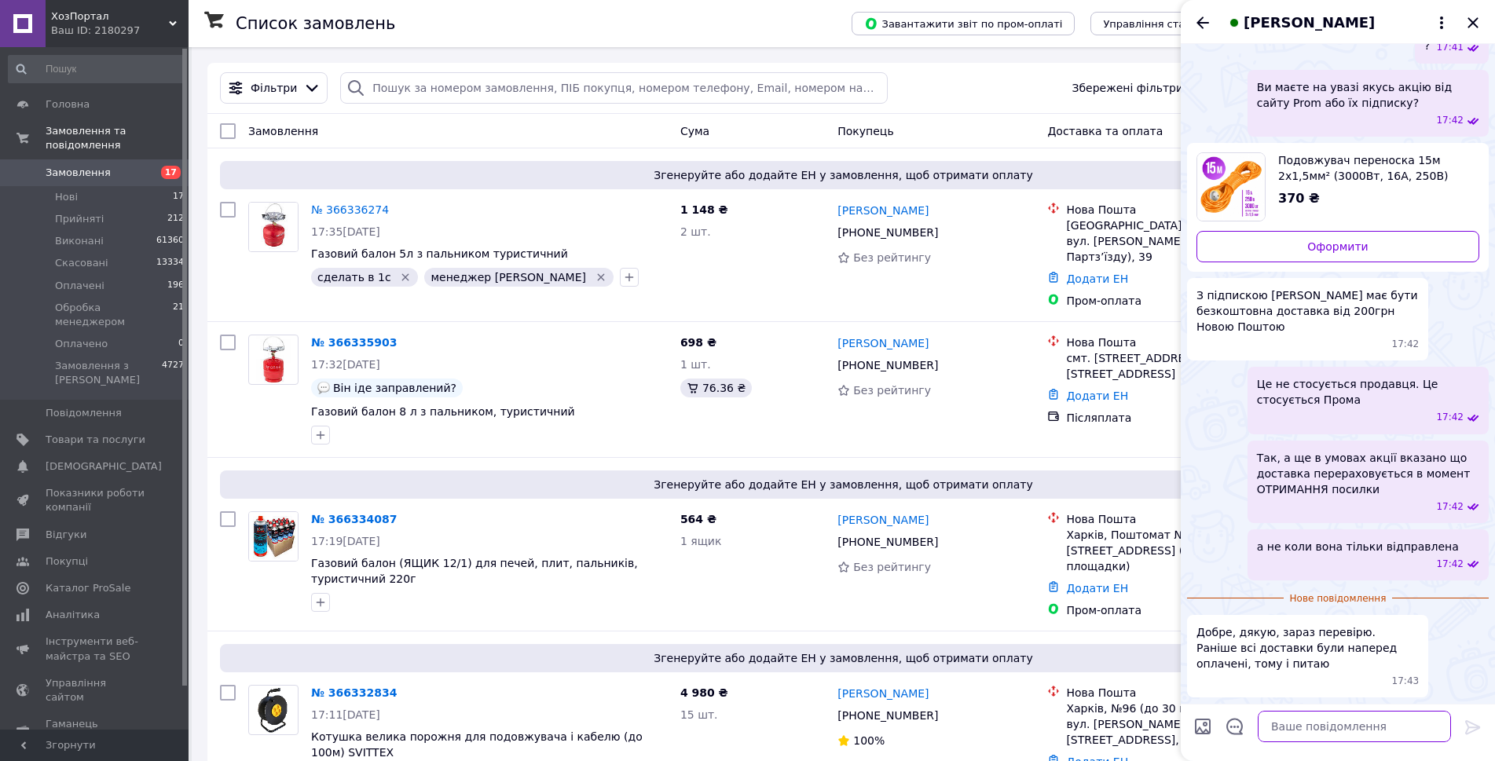
click at [1352, 739] on textarea at bounding box center [1354, 726] width 193 height 31
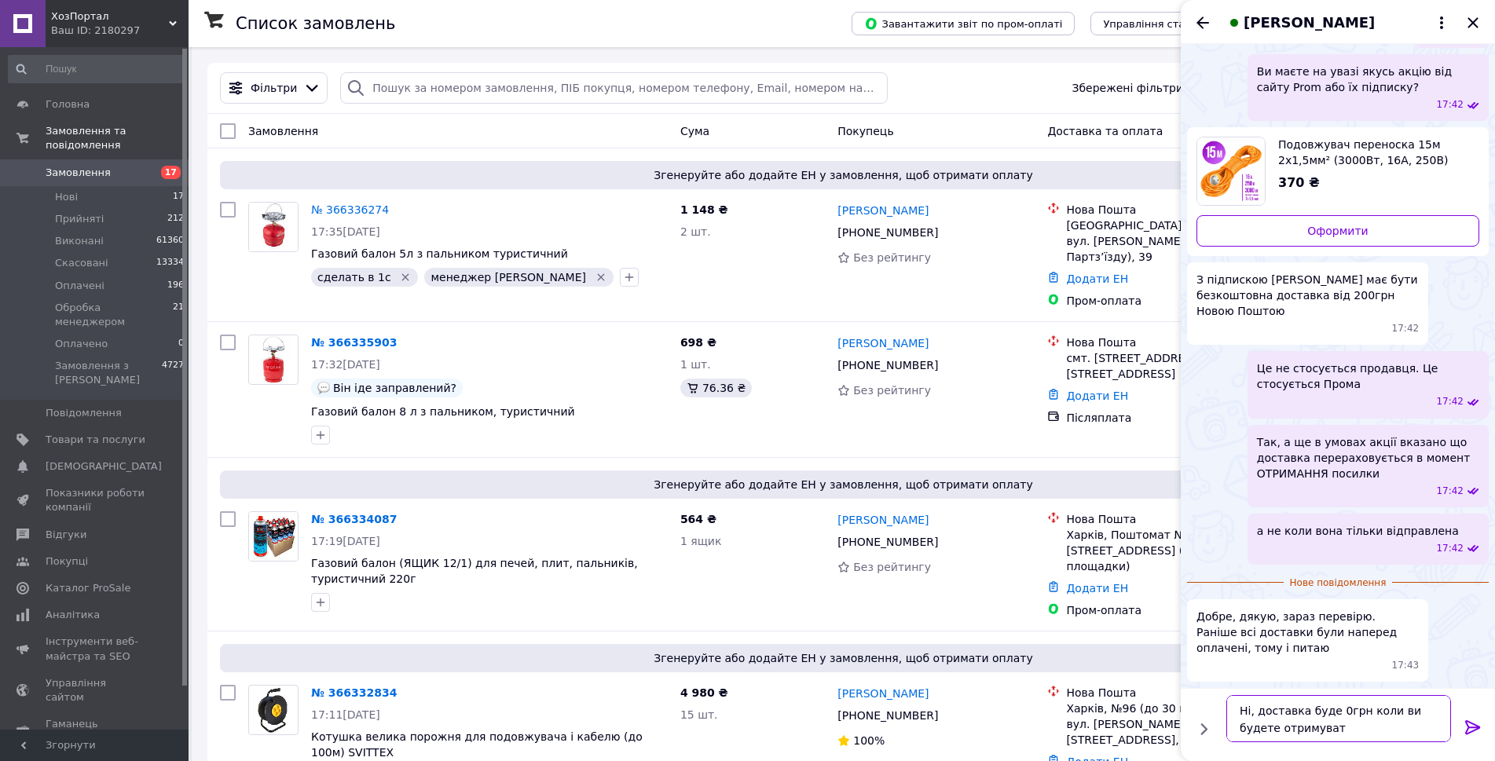
type textarea "Ні, доставка буде 0грн коли ви будете отримувати"
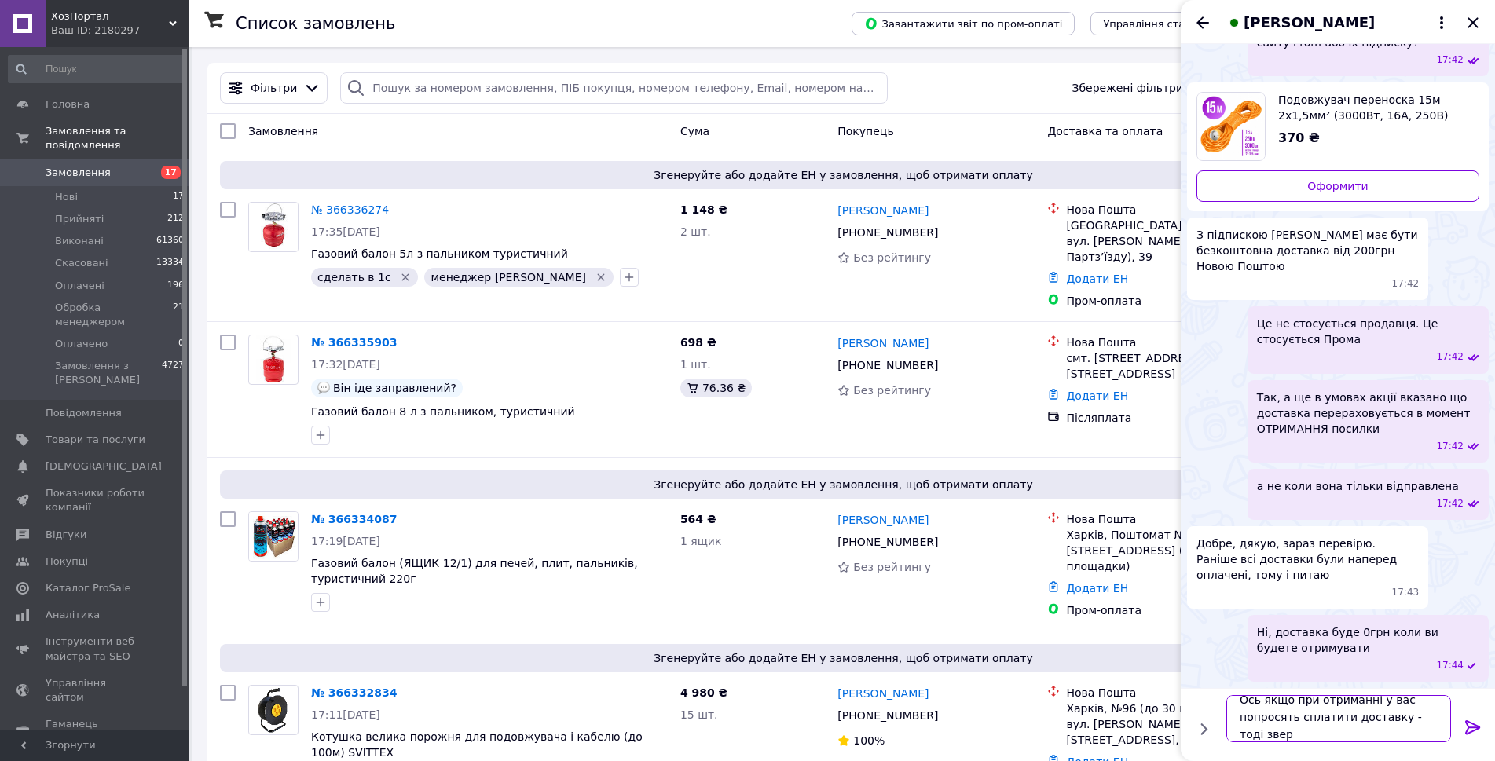
scroll to position [2, 0]
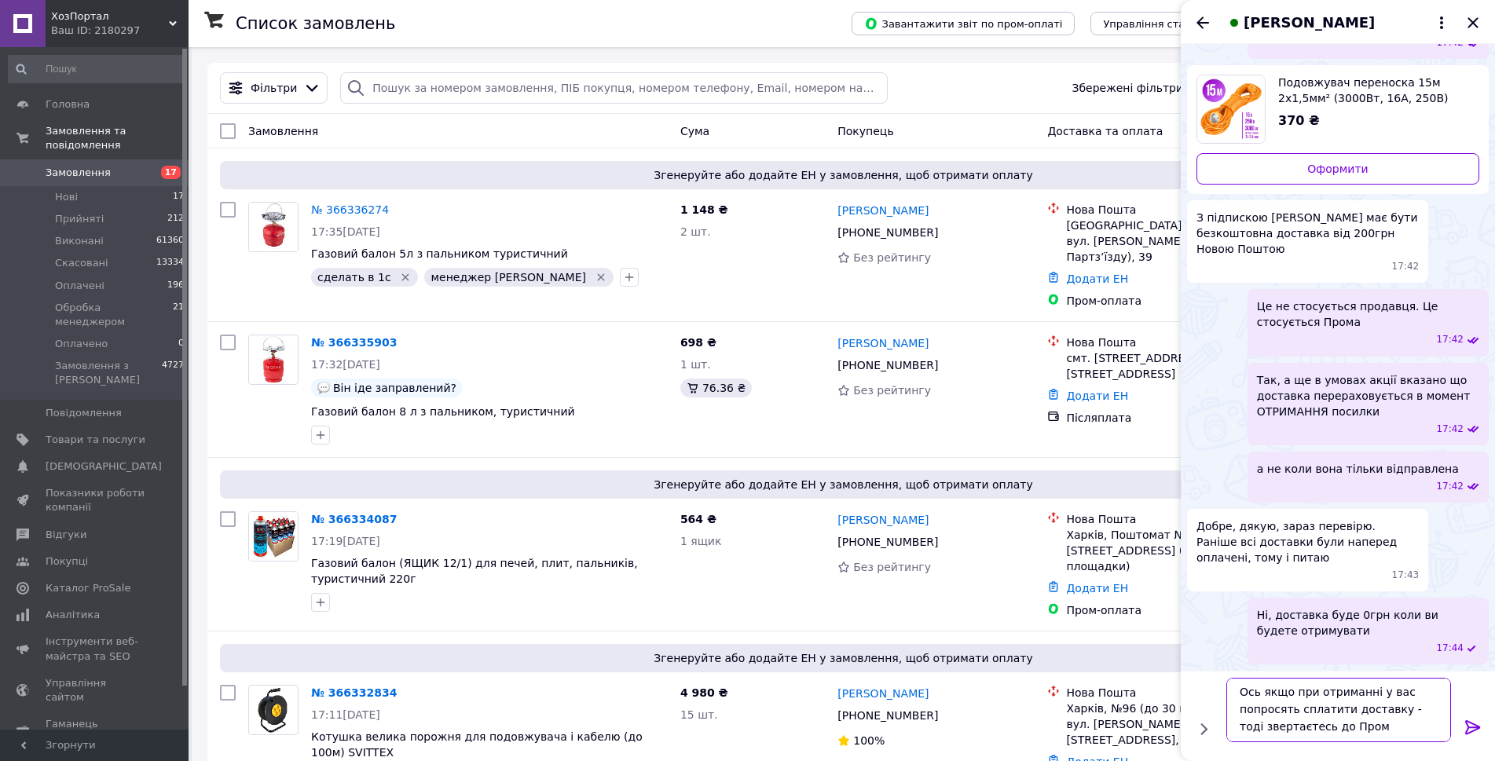
type textarea "Ось якщо при отриманні у вас попросять сплатити доставку - тоді звертаєтесь до …"
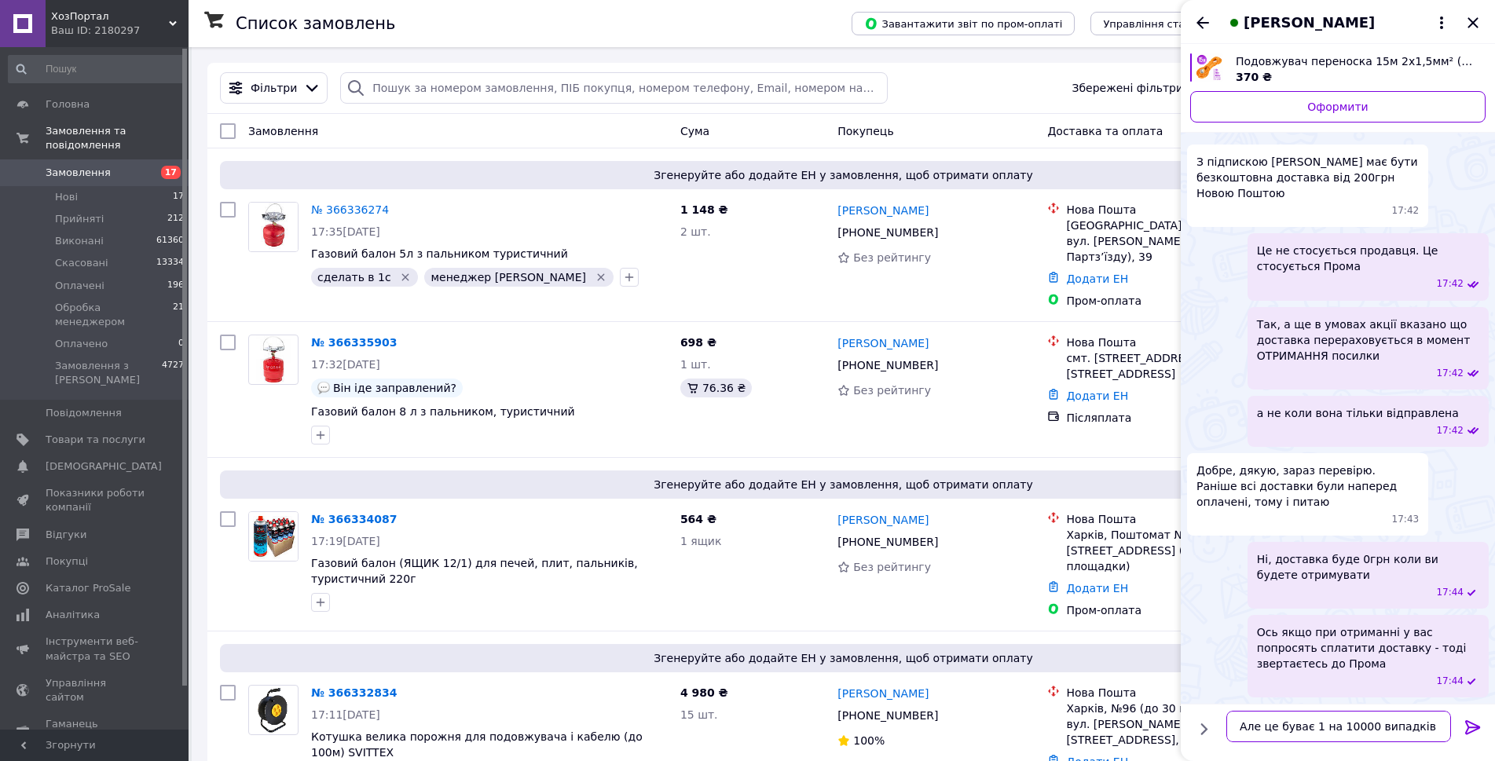
type textarea "Але це буває 1 на 10000 випадків."
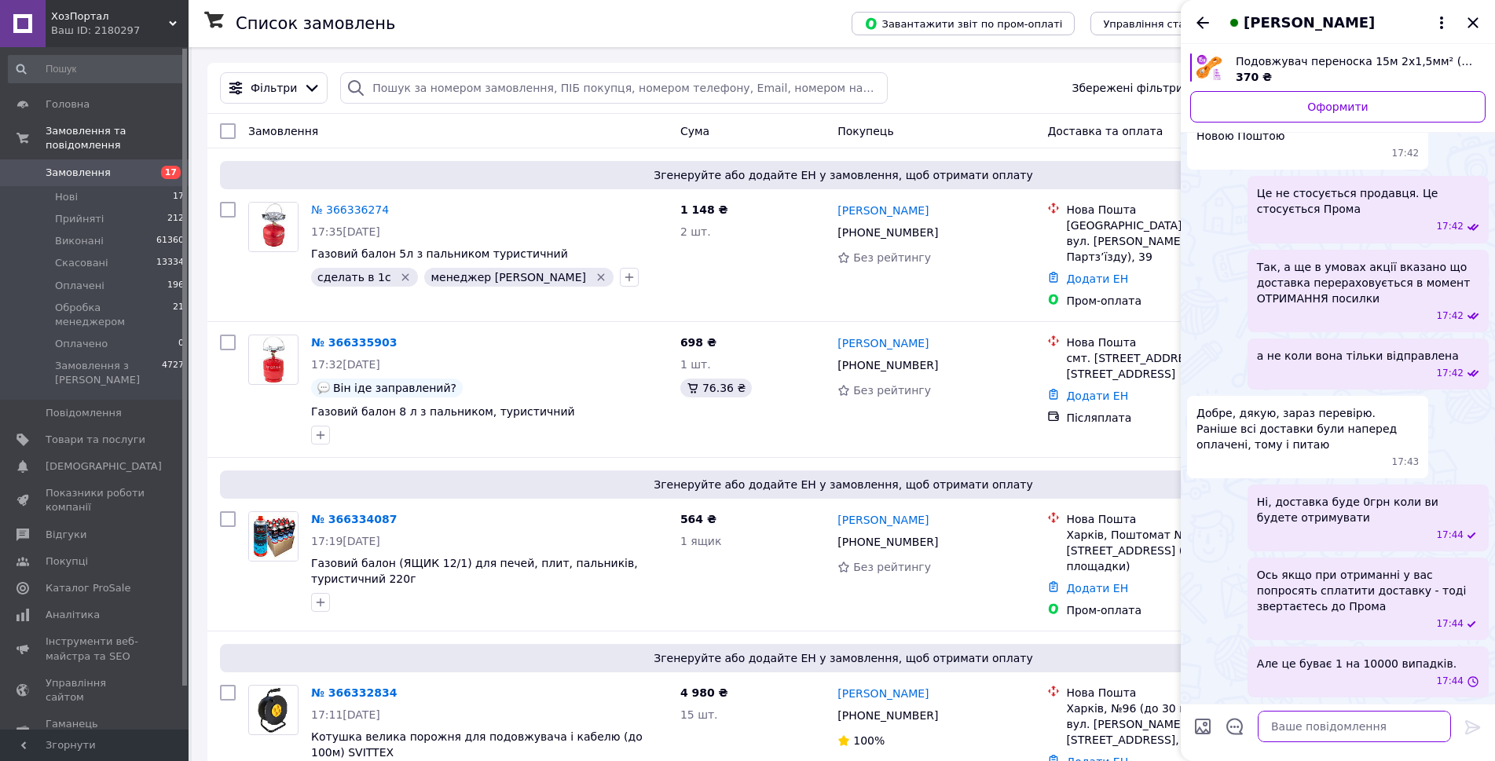
scroll to position [1215, 0]
click at [1221, 625] on div "Ось якщо при отриманні у вас попросять сплатити доставку - тоді звертаєтесь до …" at bounding box center [1338, 599] width 302 height 83
